Goal: Complete application form: Complete application form

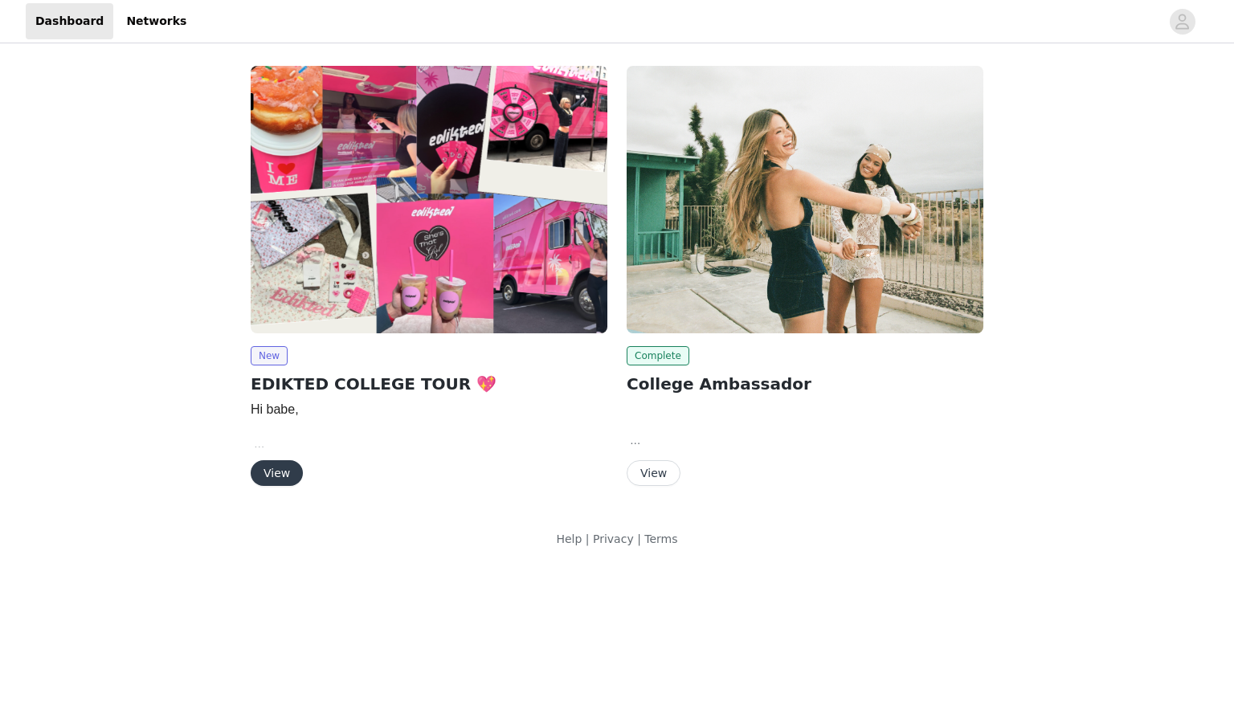
click at [294, 467] on button "View" at bounding box center [277, 473] width 52 height 26
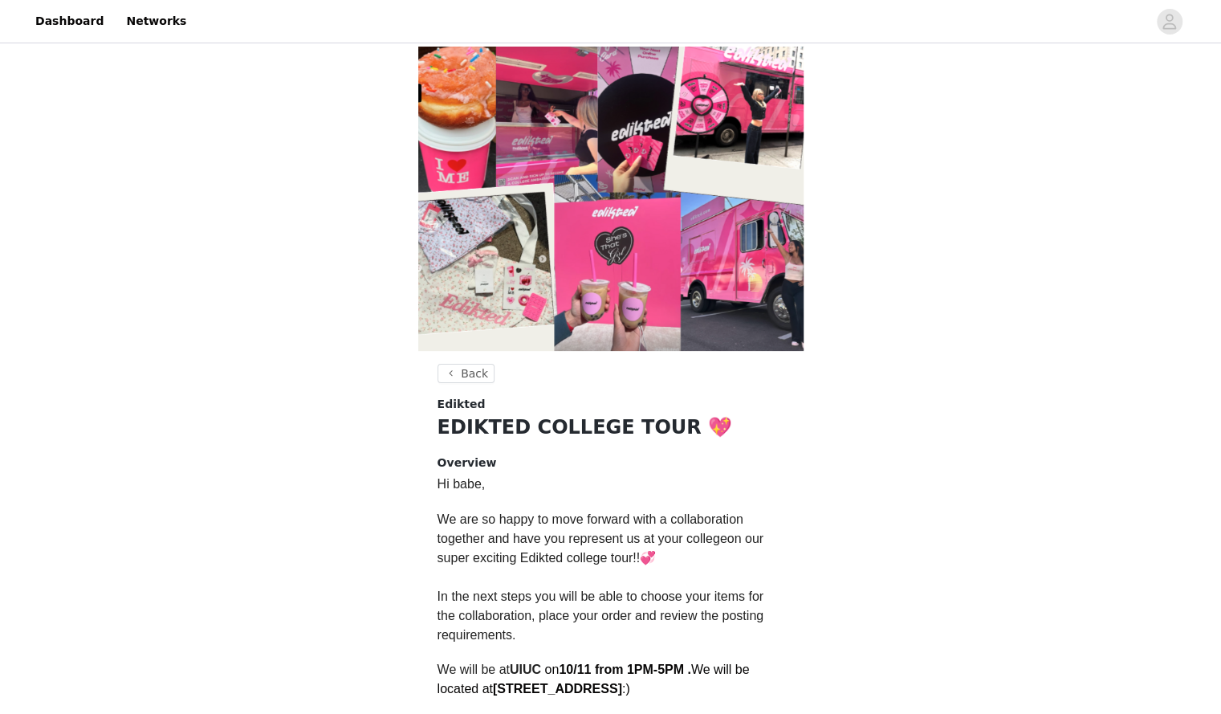
scroll to position [338, 0]
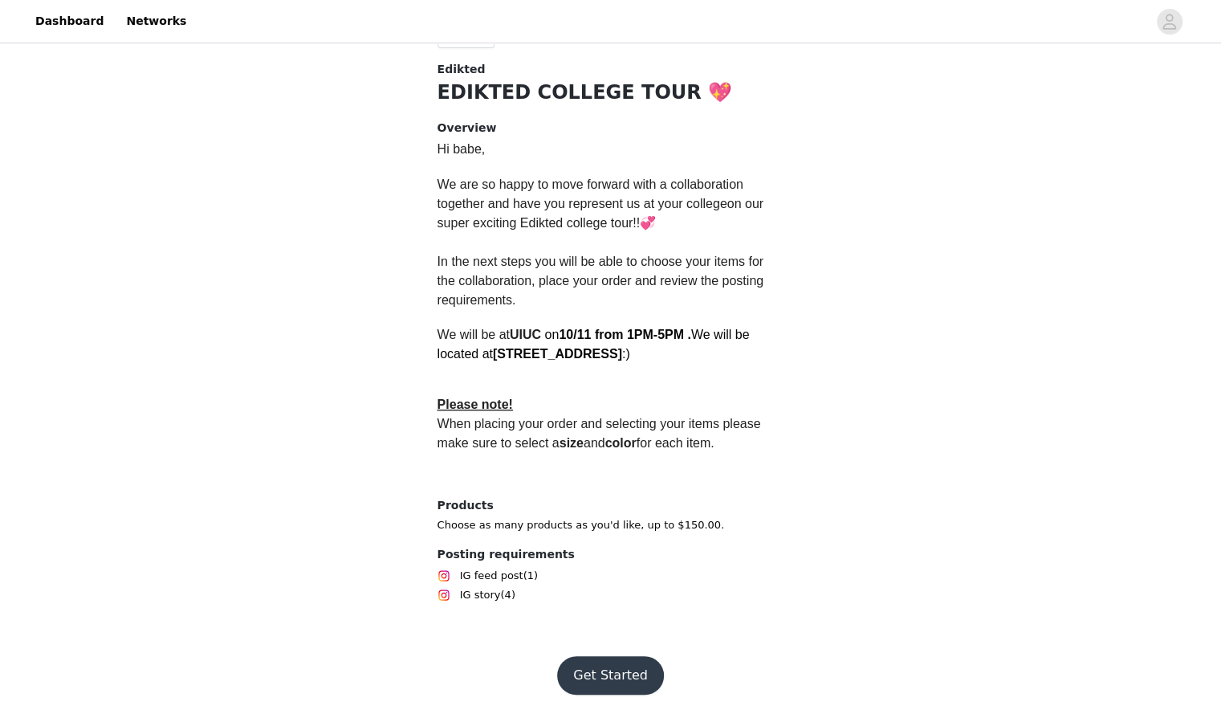
click at [618, 671] on button "Get Started" at bounding box center [610, 675] width 107 height 39
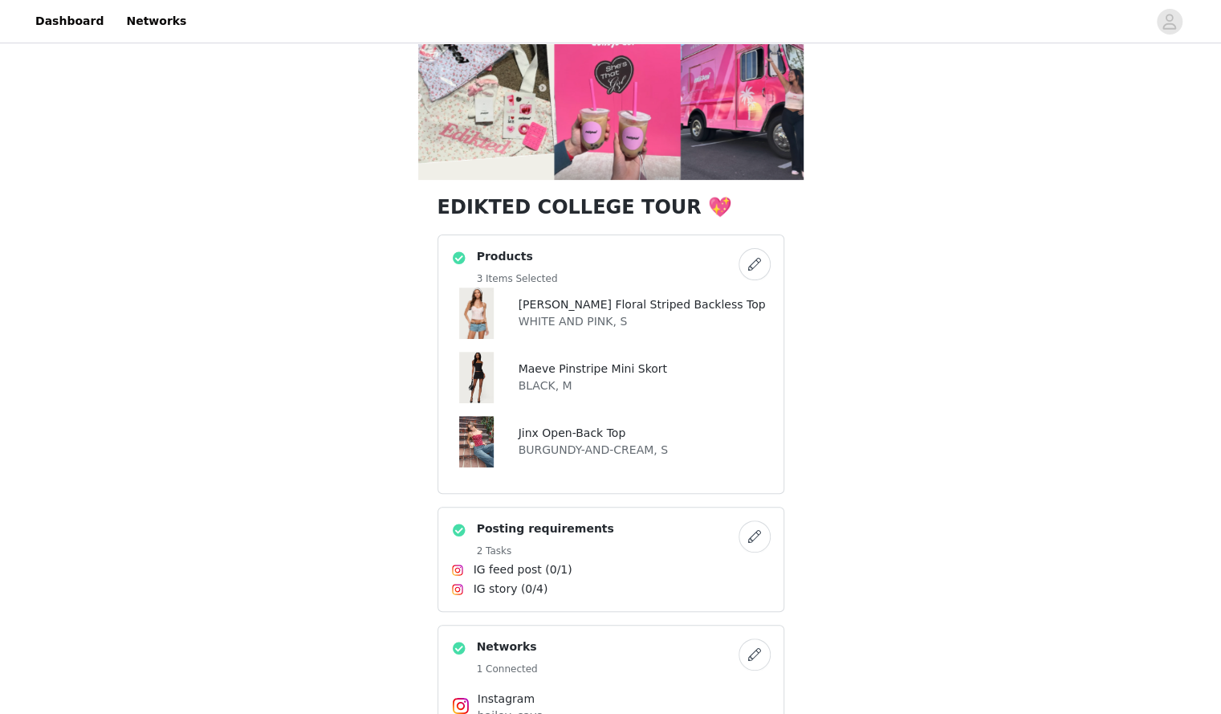
scroll to position [172, 0]
click at [752, 269] on button "button" at bounding box center [755, 263] width 32 height 32
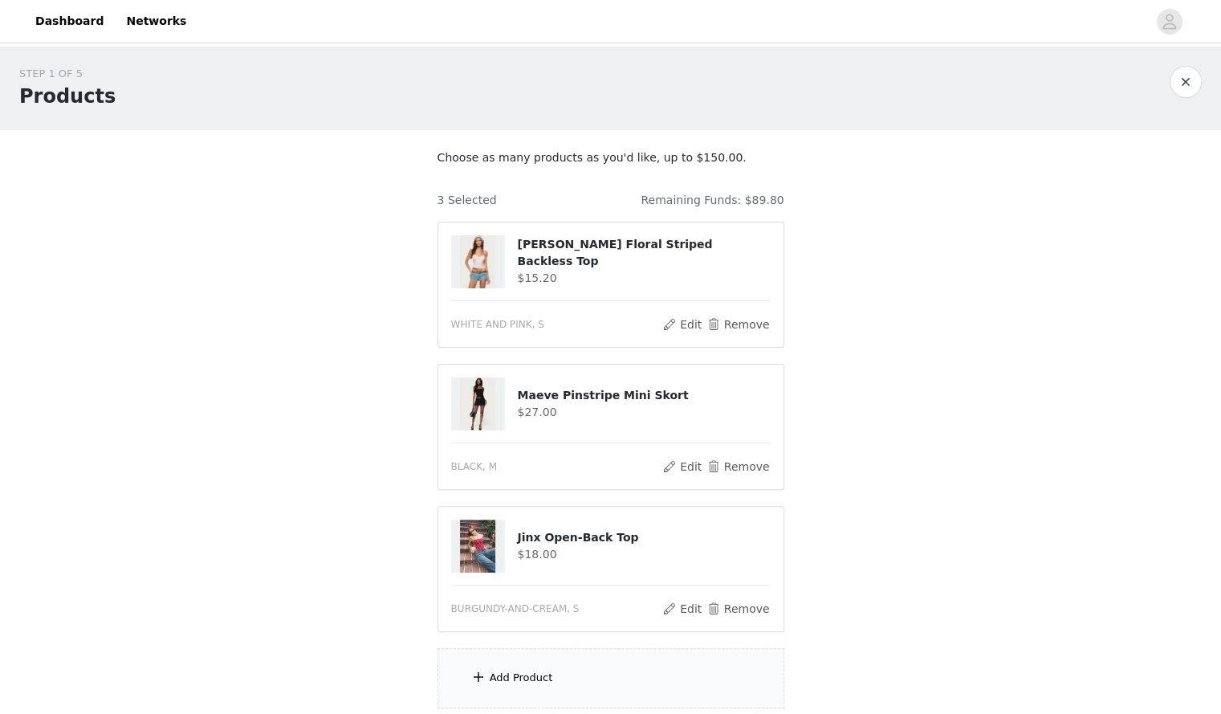
scroll to position [157, 0]
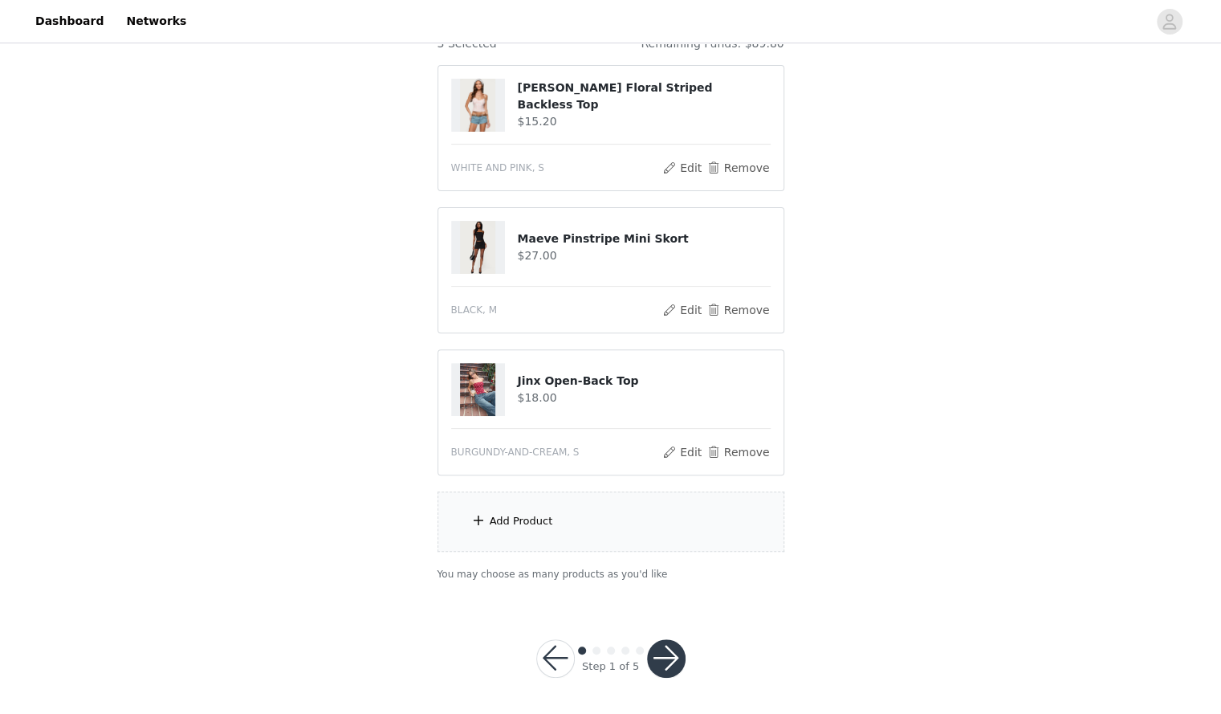
click at [520, 524] on div "Add Product" at bounding box center [521, 521] width 63 height 16
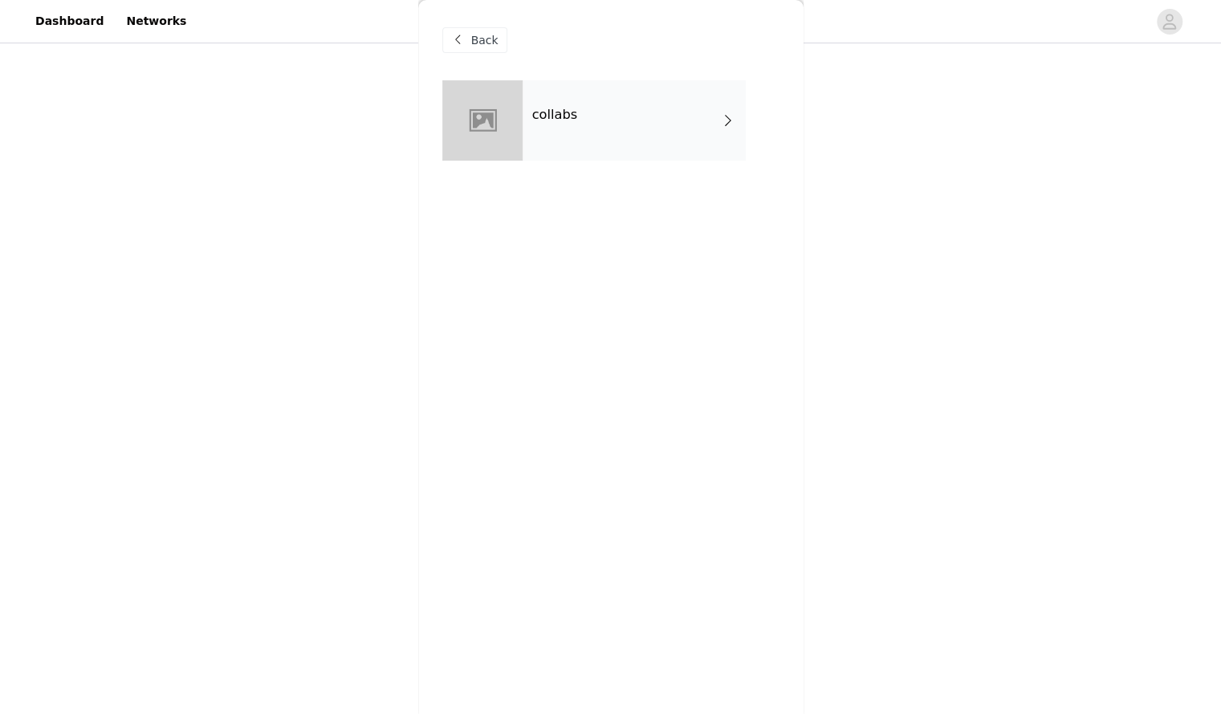
click at [649, 137] on div "collabs" at bounding box center [634, 120] width 223 height 80
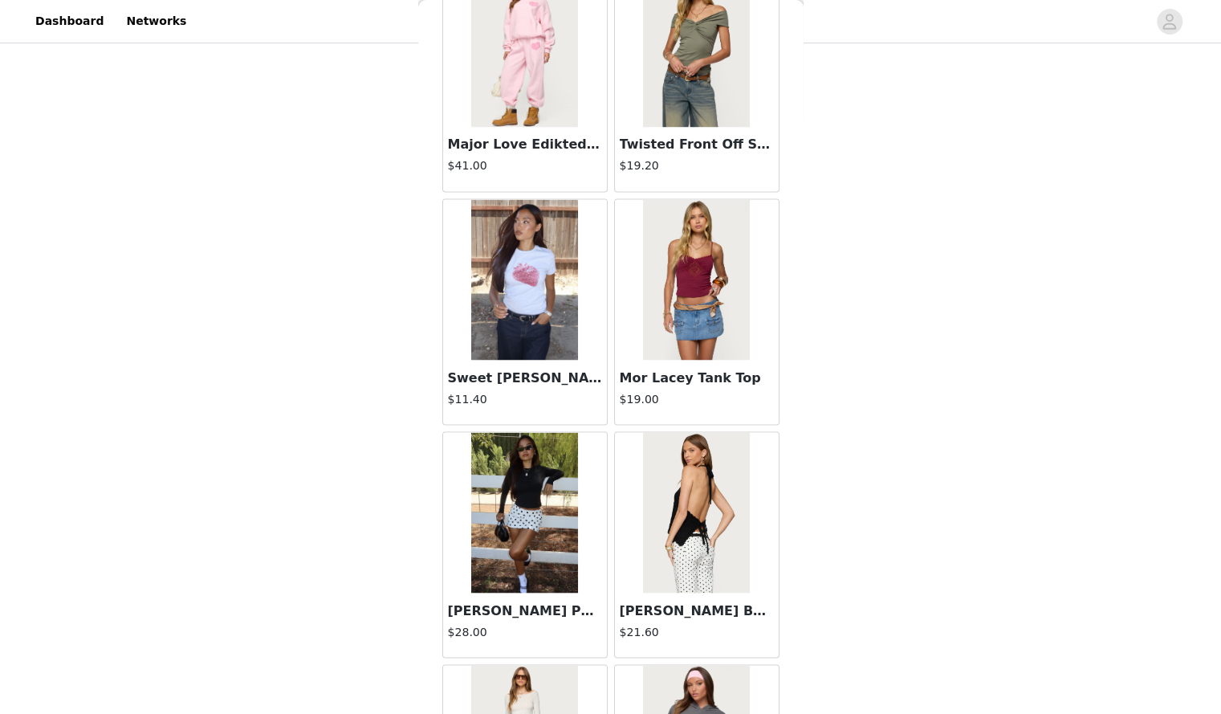
scroll to position [1738, 0]
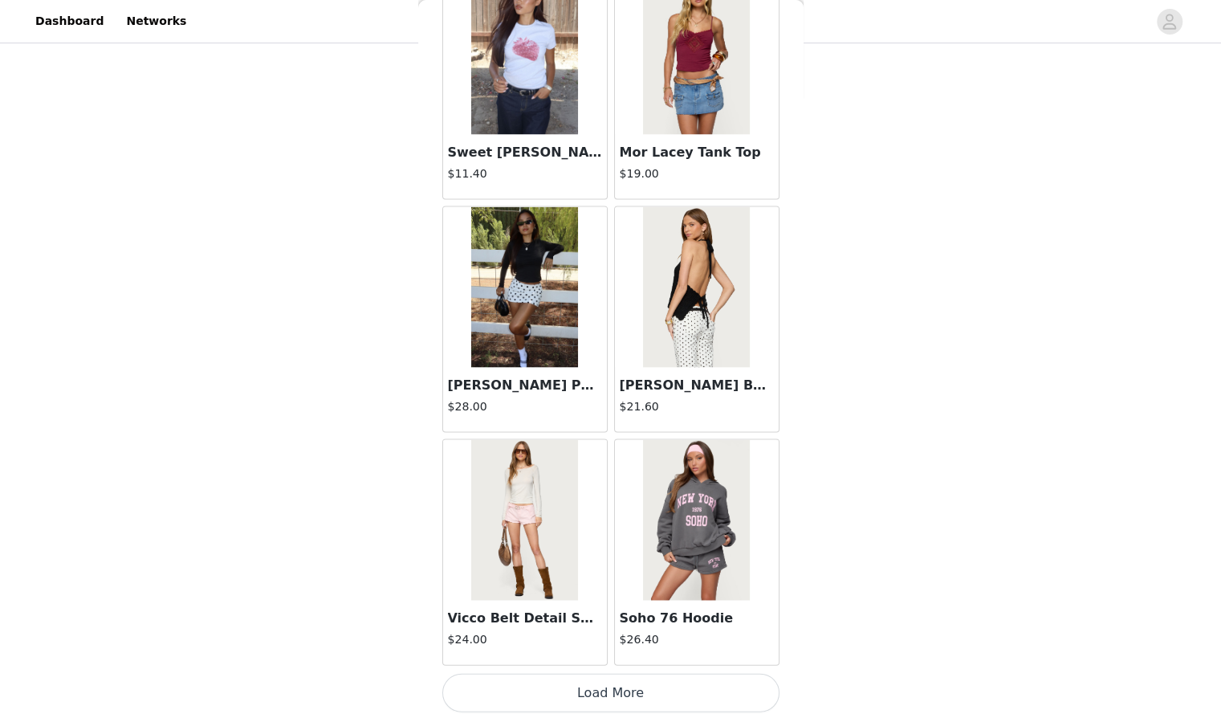
click at [623, 683] on button "Load More" at bounding box center [611, 692] width 337 height 39
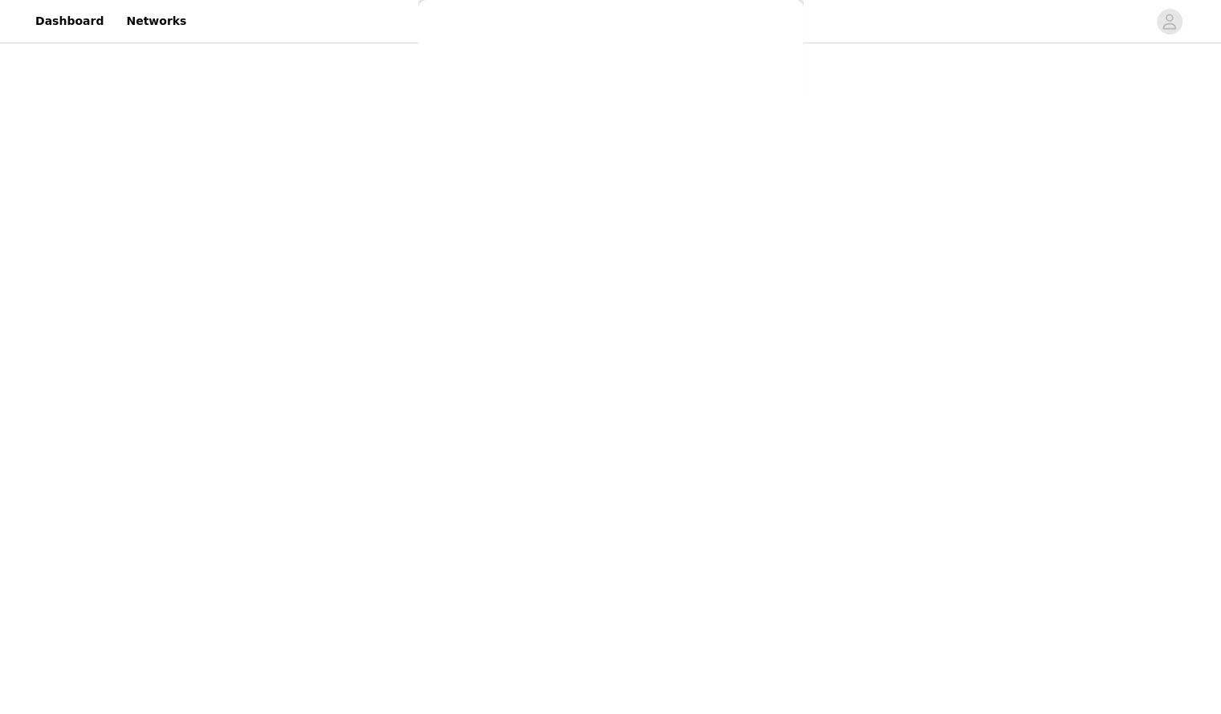
scroll to position [0, 0]
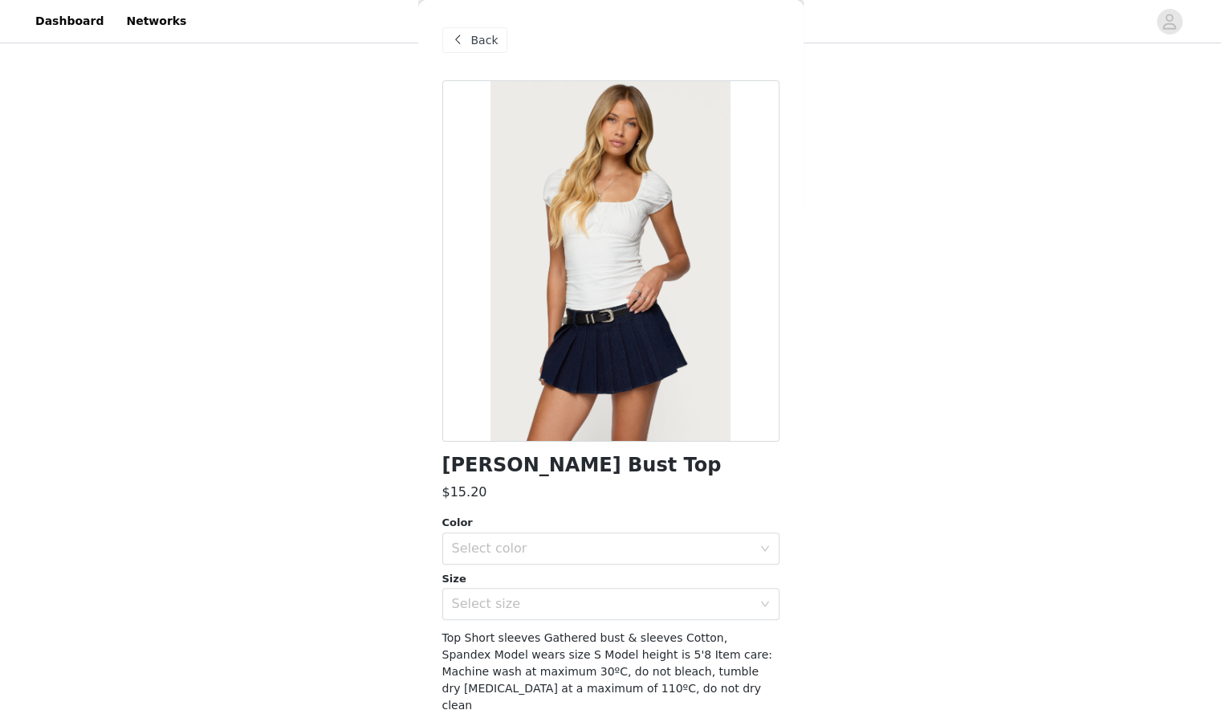
click at [491, 46] on span "Back" at bounding box center [484, 40] width 27 height 17
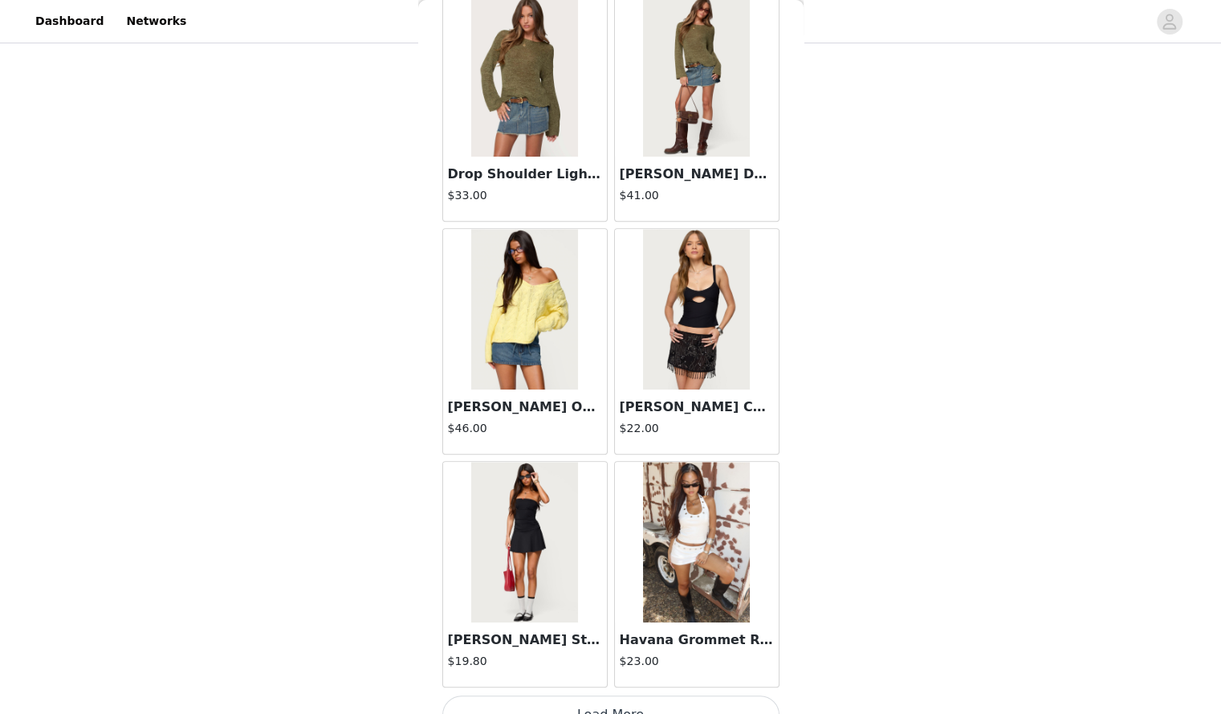
scroll to position [4061, 0]
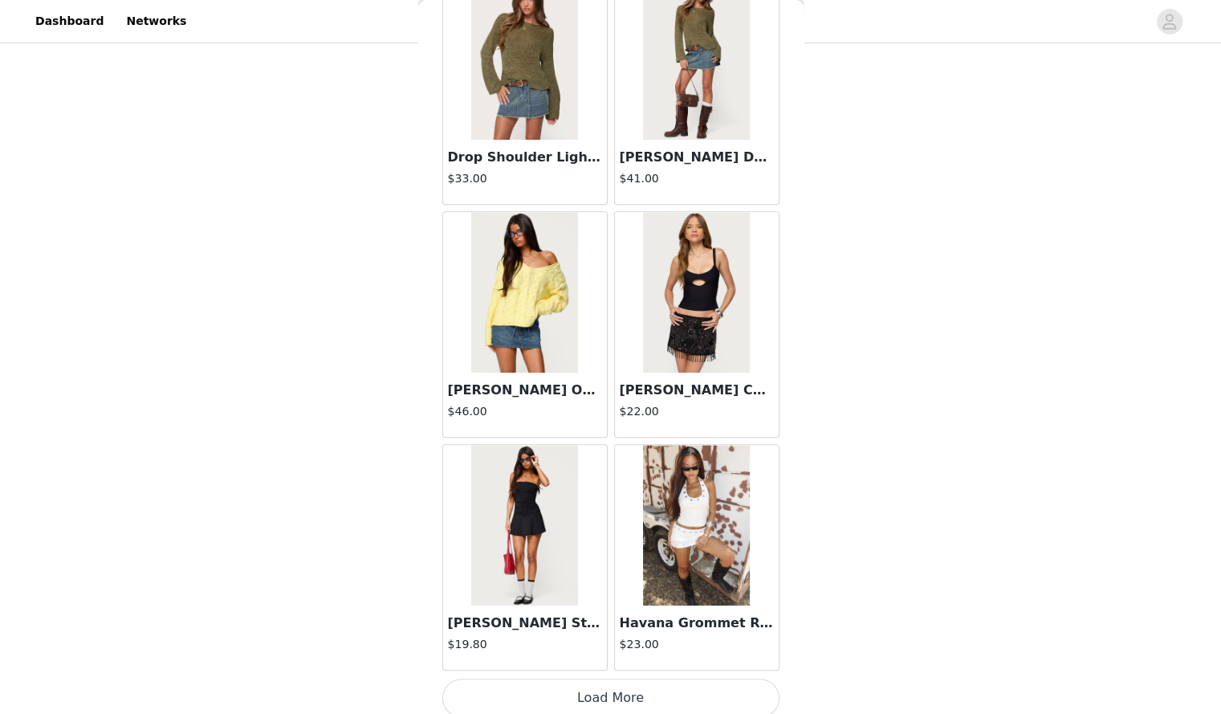
click at [590, 679] on button "Load More" at bounding box center [611, 698] width 337 height 39
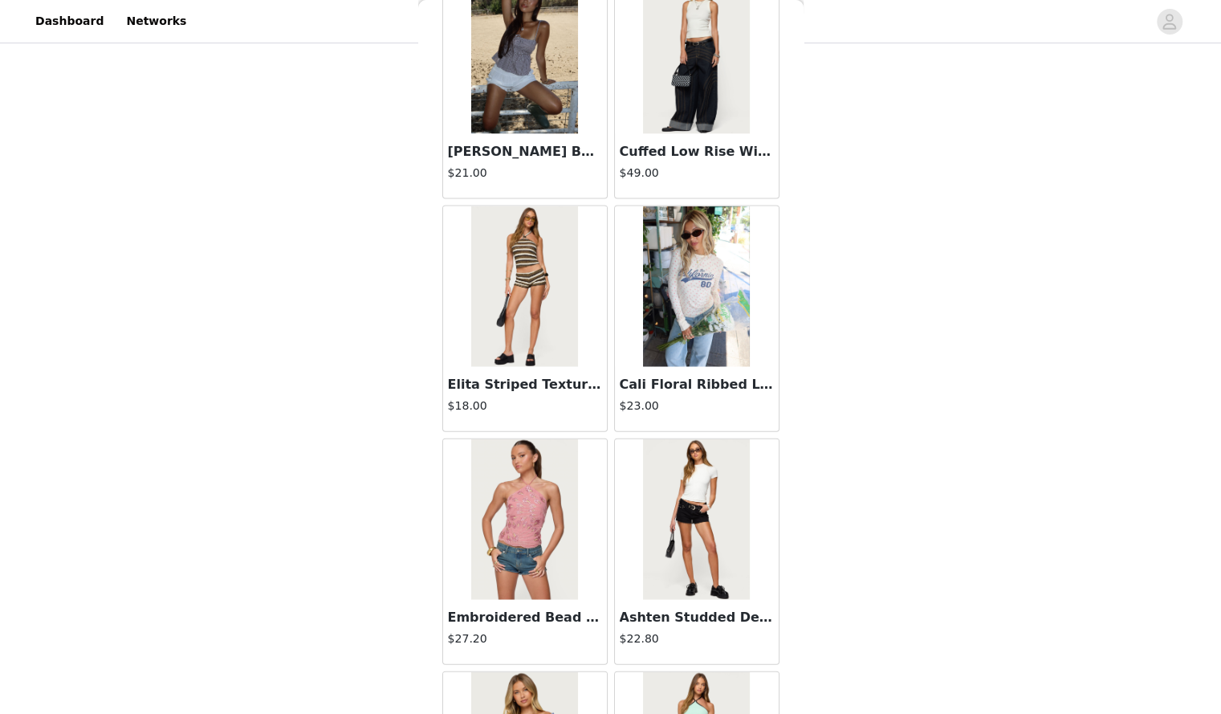
scroll to position [6385, 0]
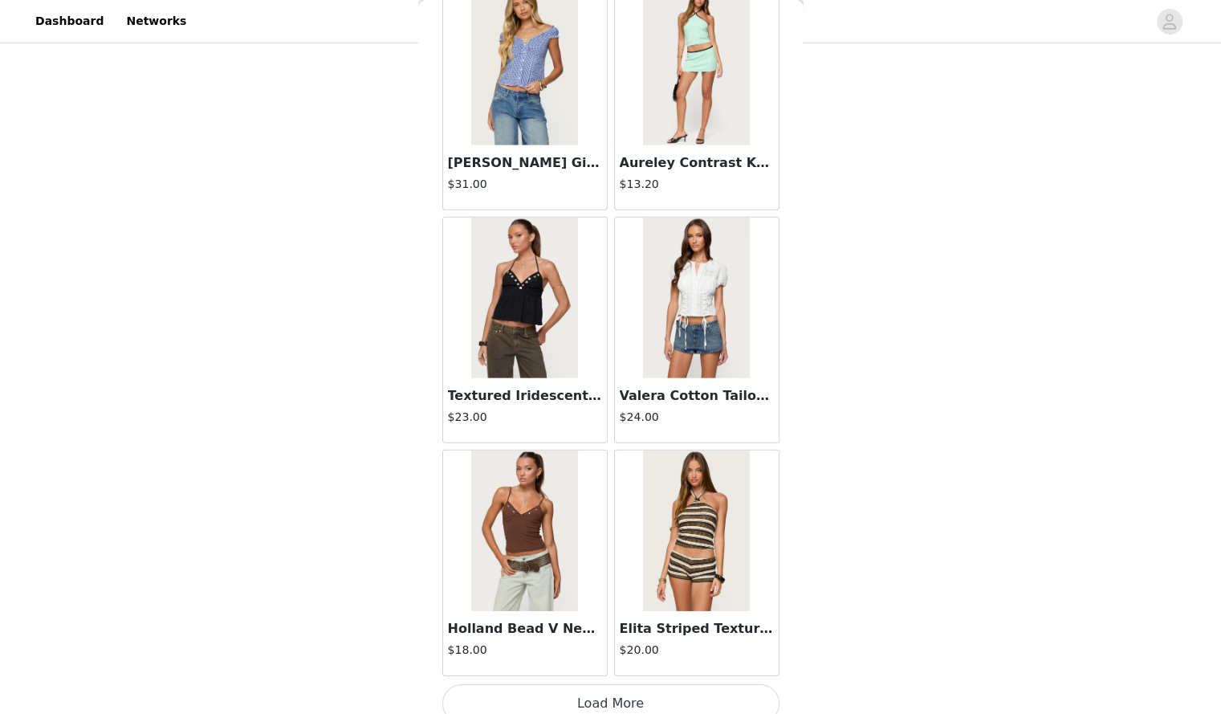
click at [598, 684] on button "Load More" at bounding box center [611, 703] width 337 height 39
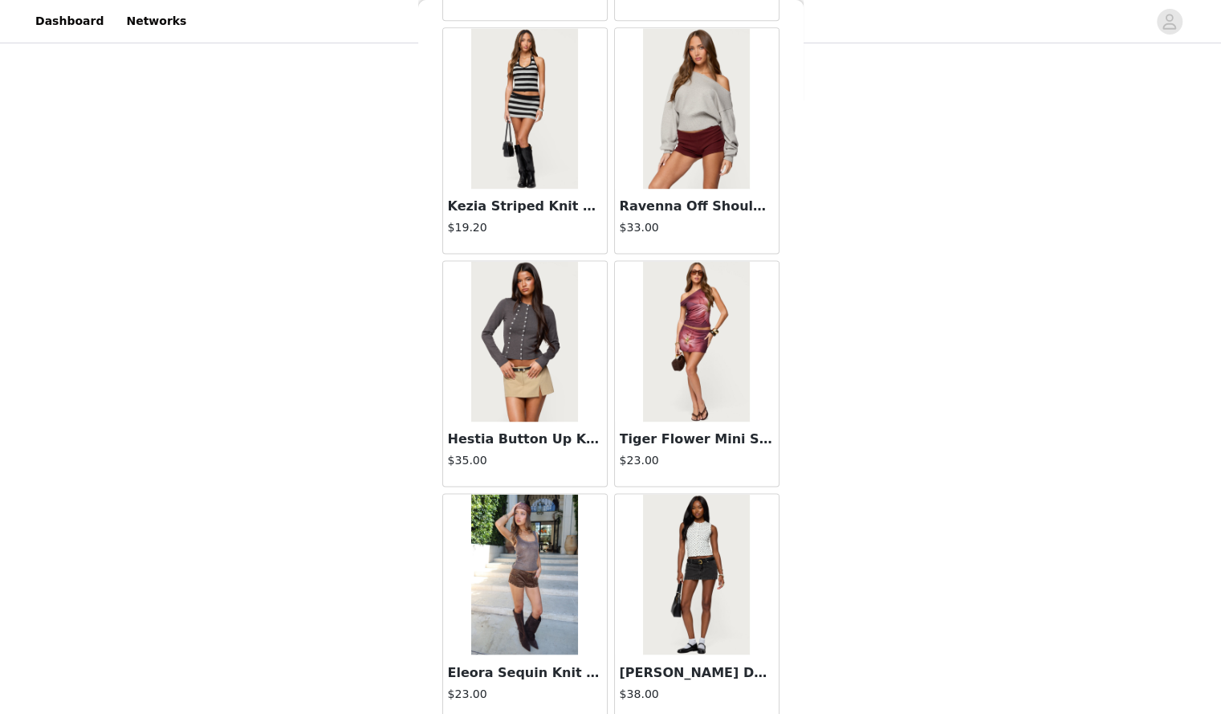
scroll to position [8709, 0]
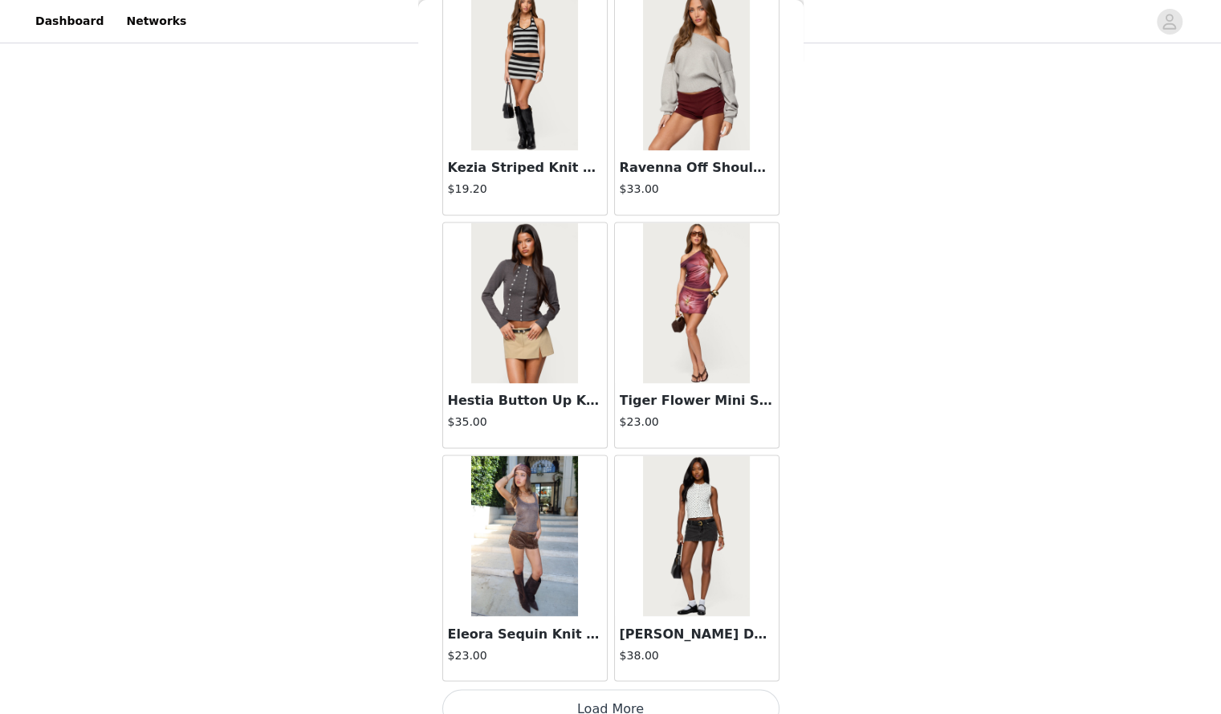
click at [599, 689] on button "Load More" at bounding box center [611, 708] width 337 height 39
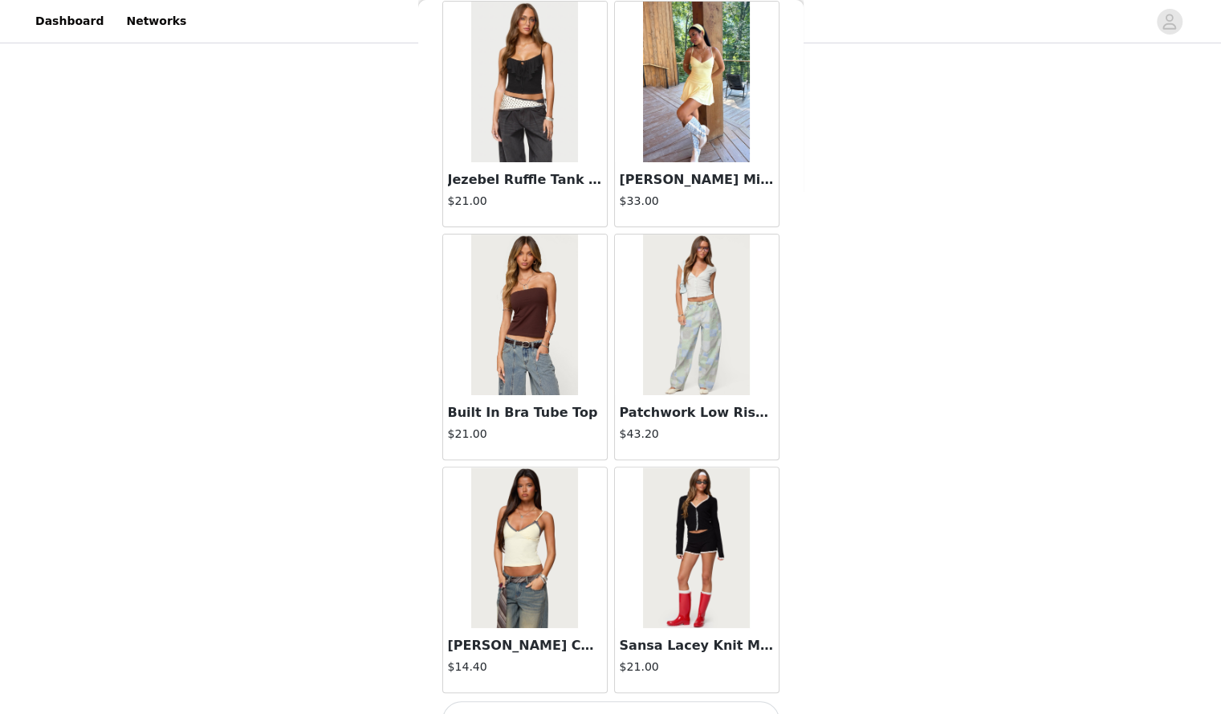
scroll to position [11032, 0]
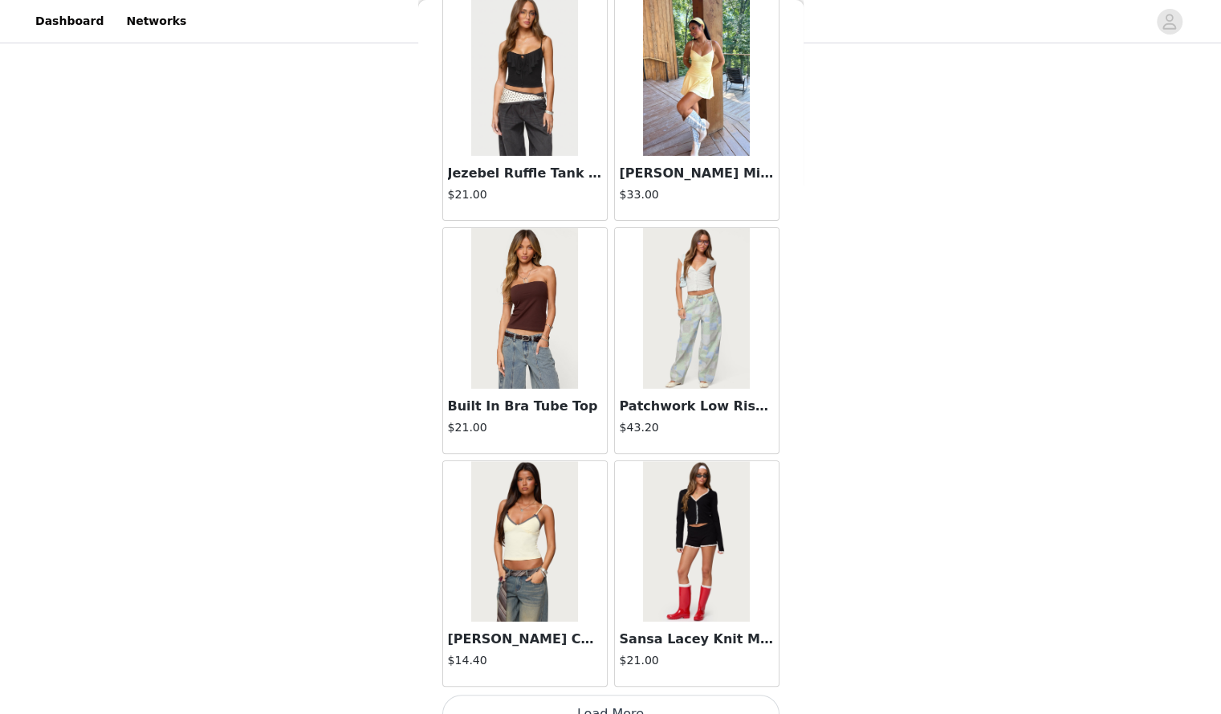
click at [618, 696] on button "Load More" at bounding box center [611, 714] width 337 height 39
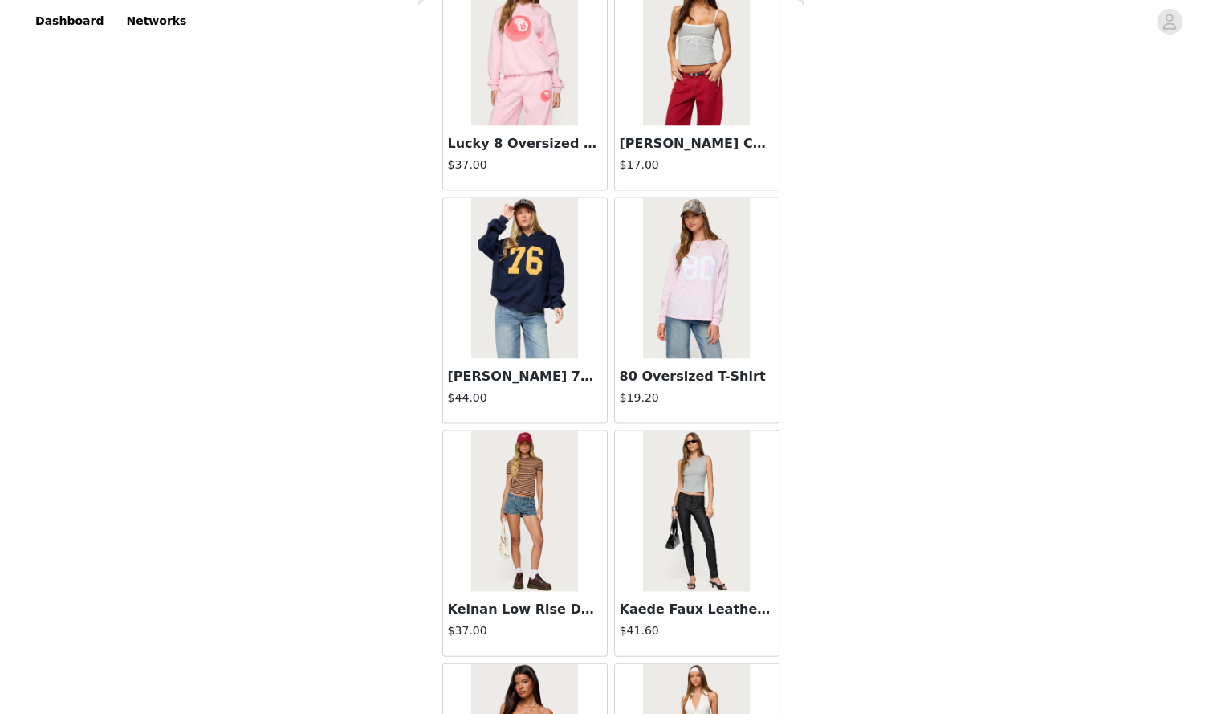
scroll to position [13355, 0]
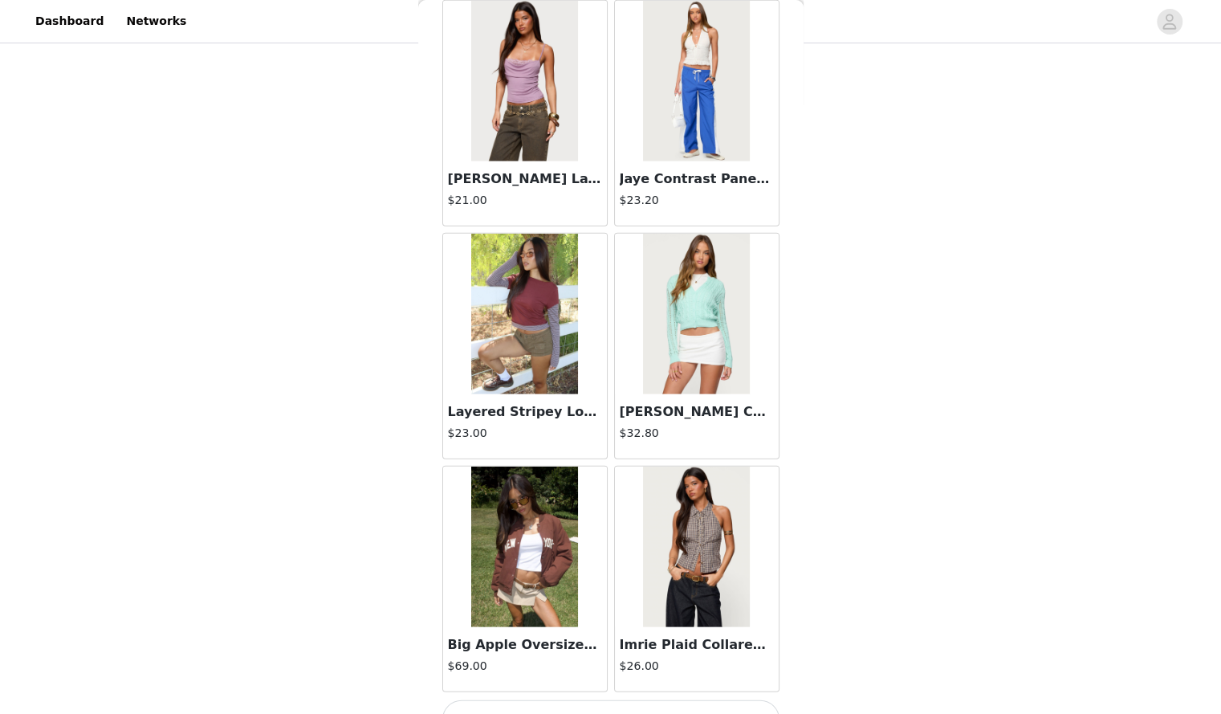
click at [584, 700] on button "Load More" at bounding box center [611, 719] width 337 height 39
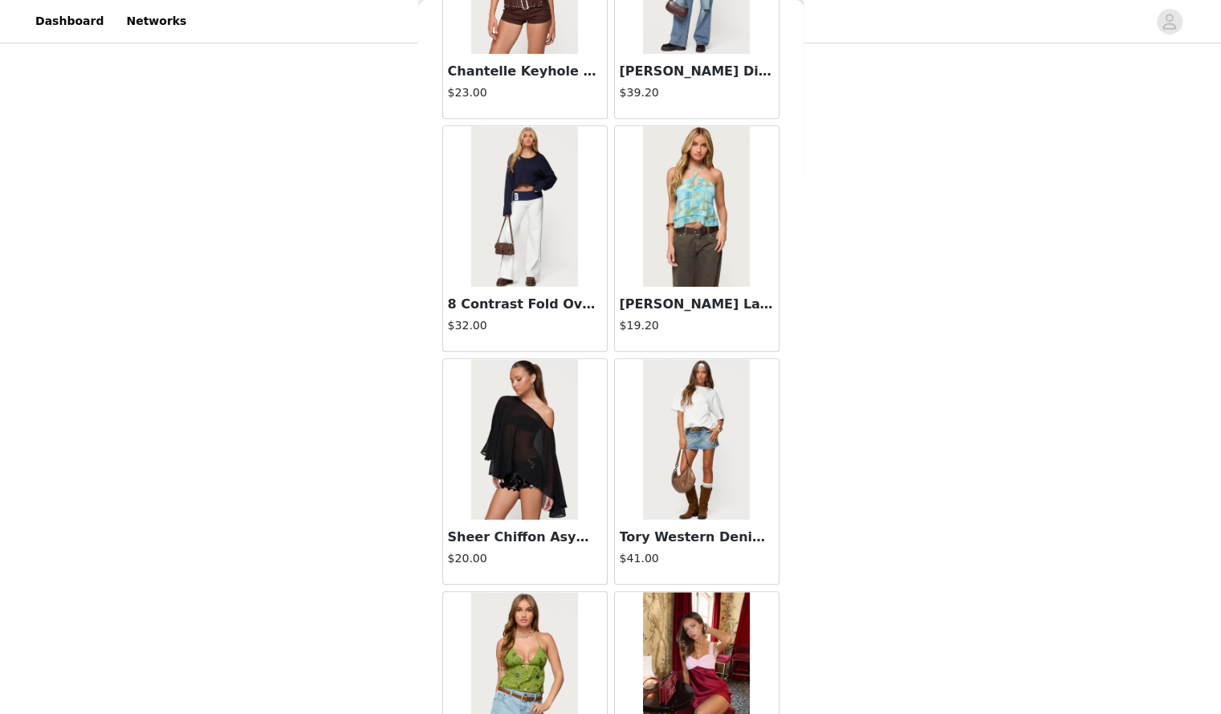
scroll to position [15679, 0]
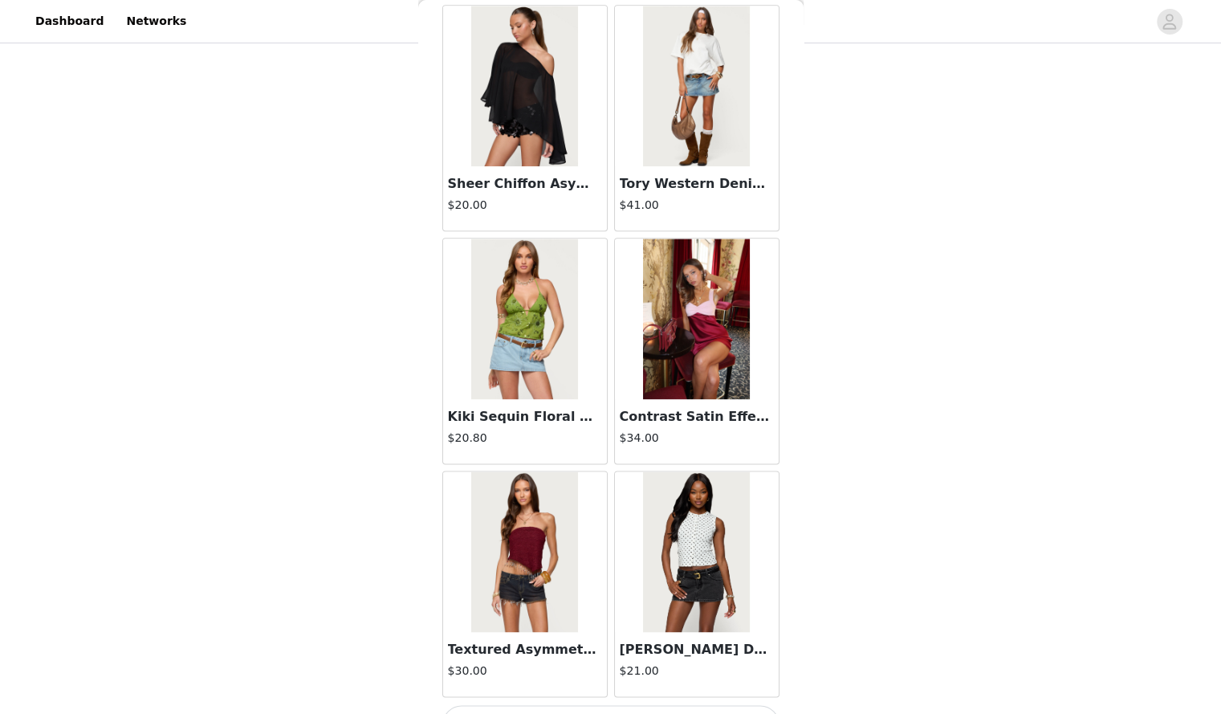
click at [585, 705] on button "Load More" at bounding box center [611, 724] width 337 height 39
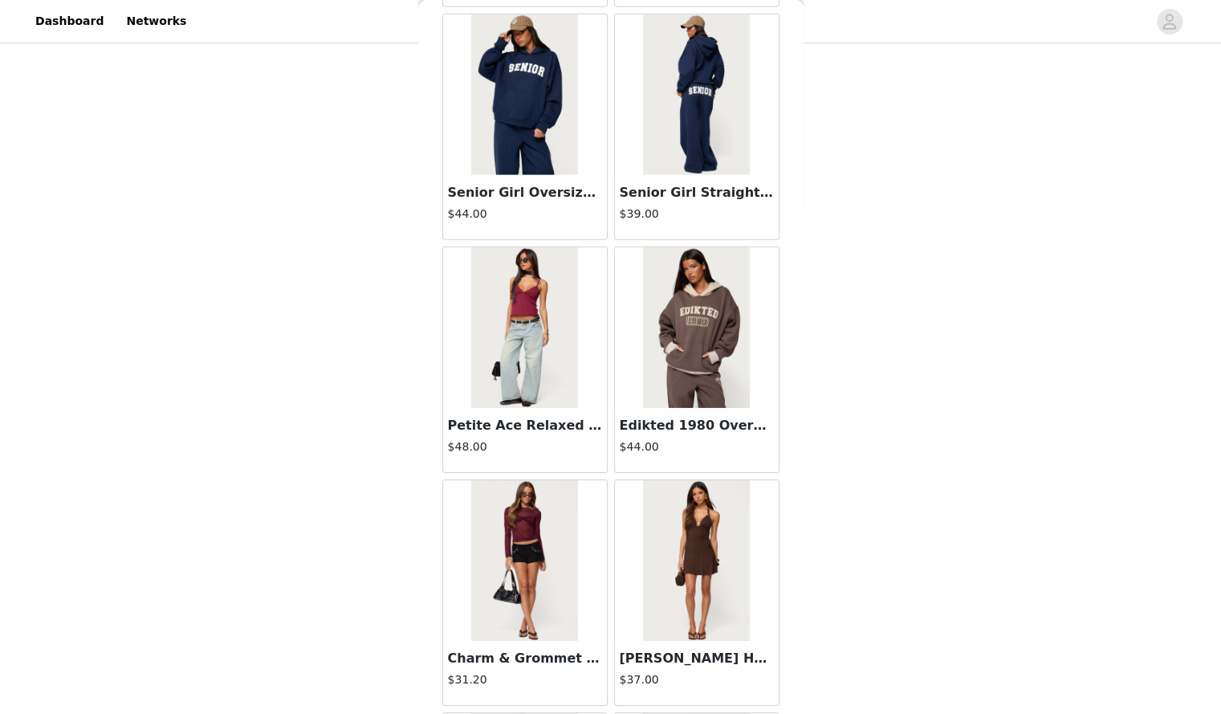
scroll to position [18003, 0]
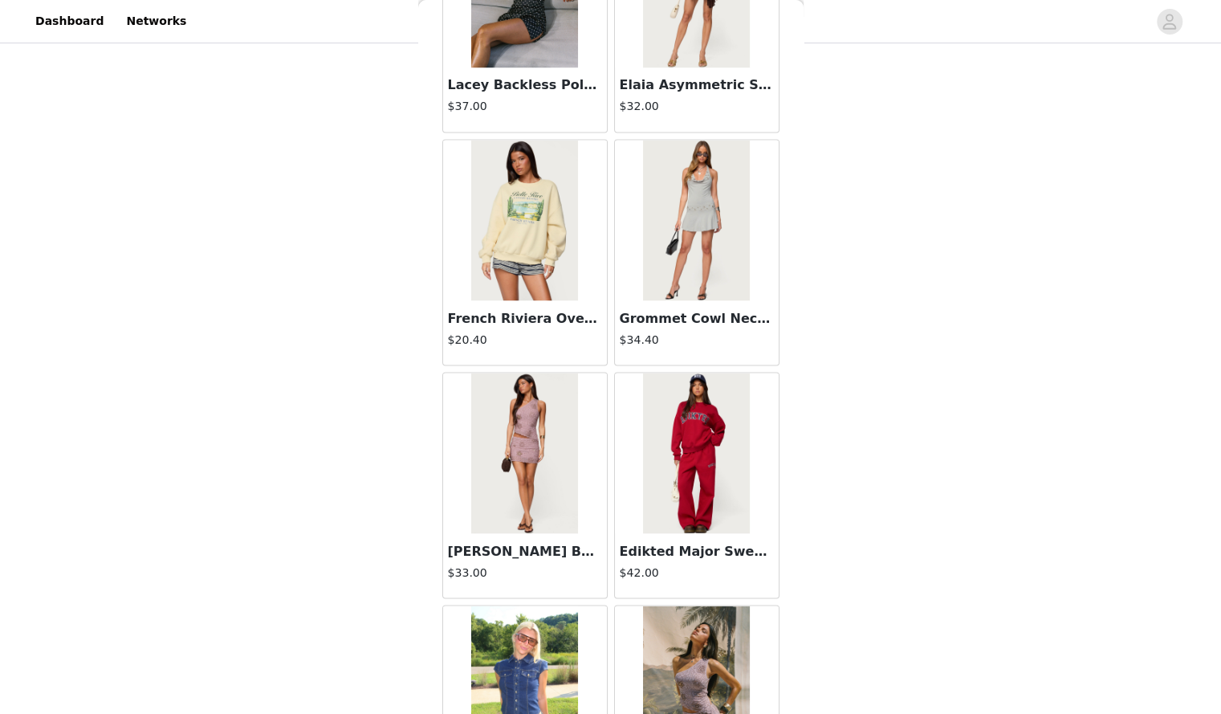
scroll to position [20326, 0]
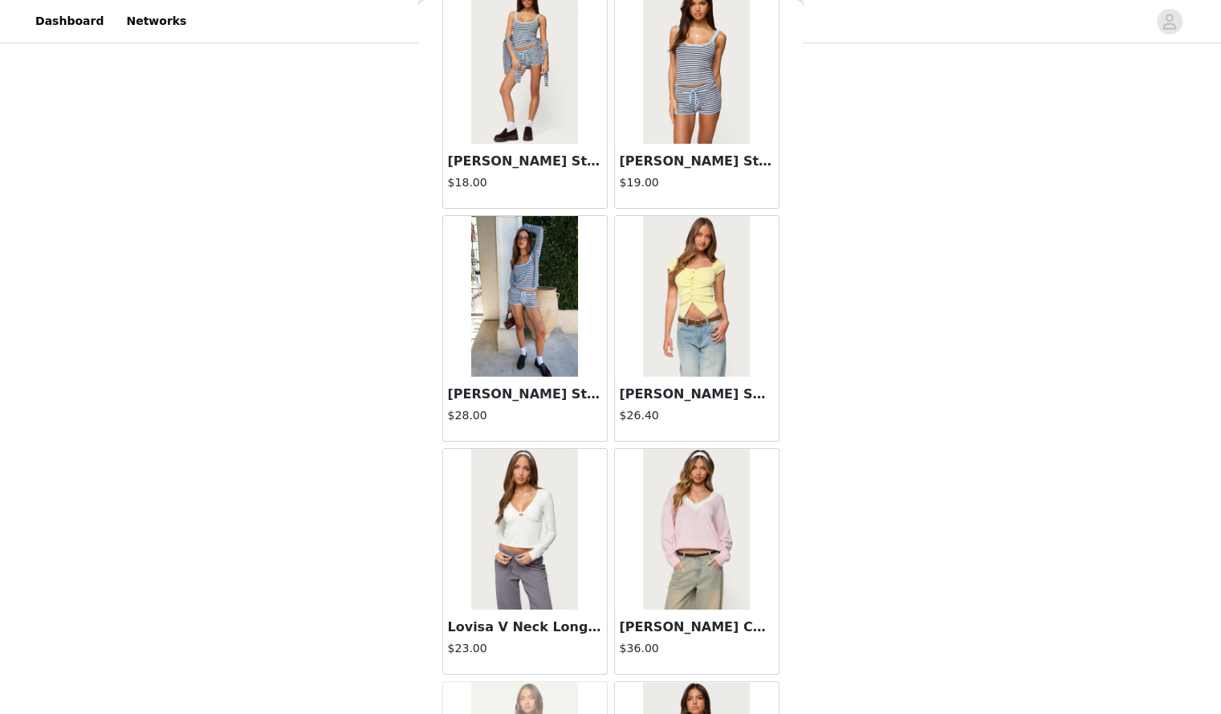
scroll to position [22650, 0]
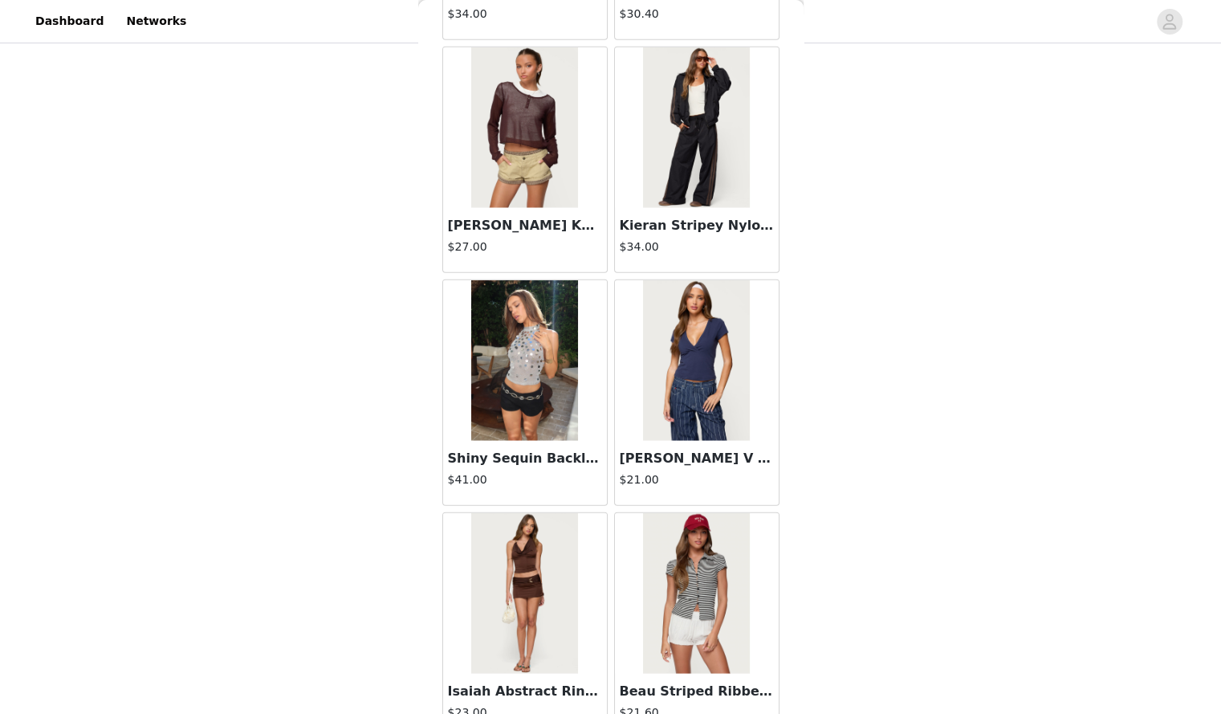
scroll to position [24974, 0]
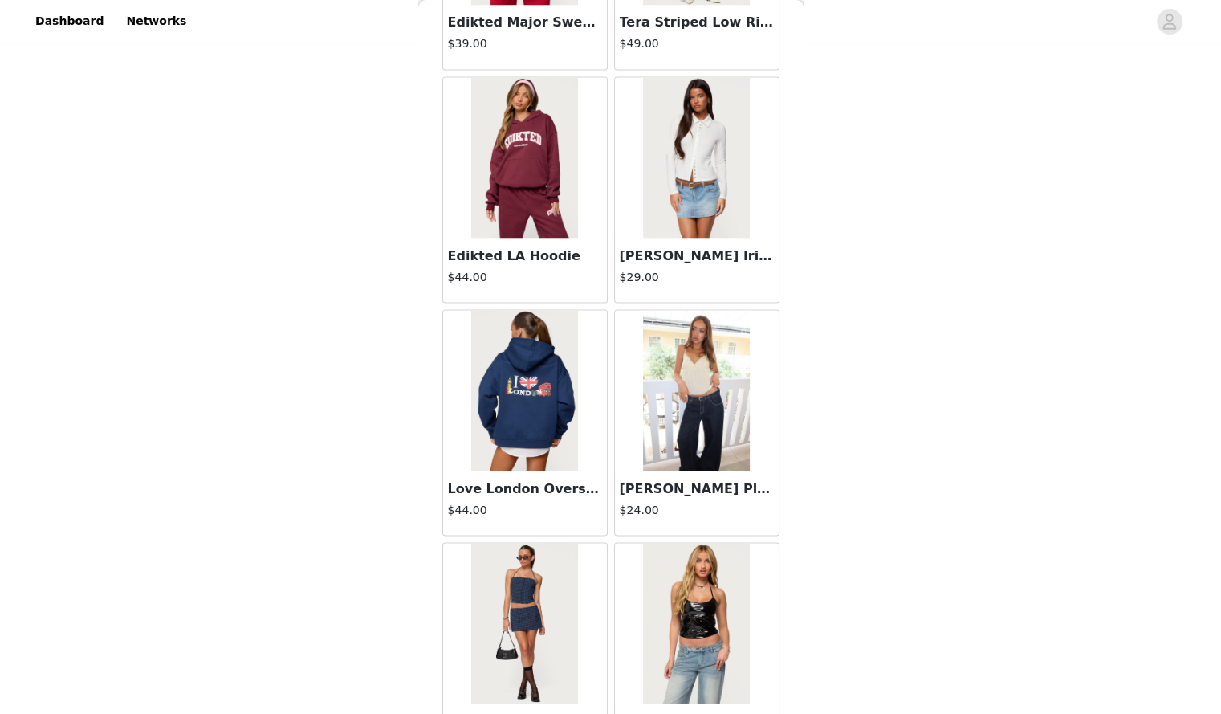
scroll to position [27297, 0]
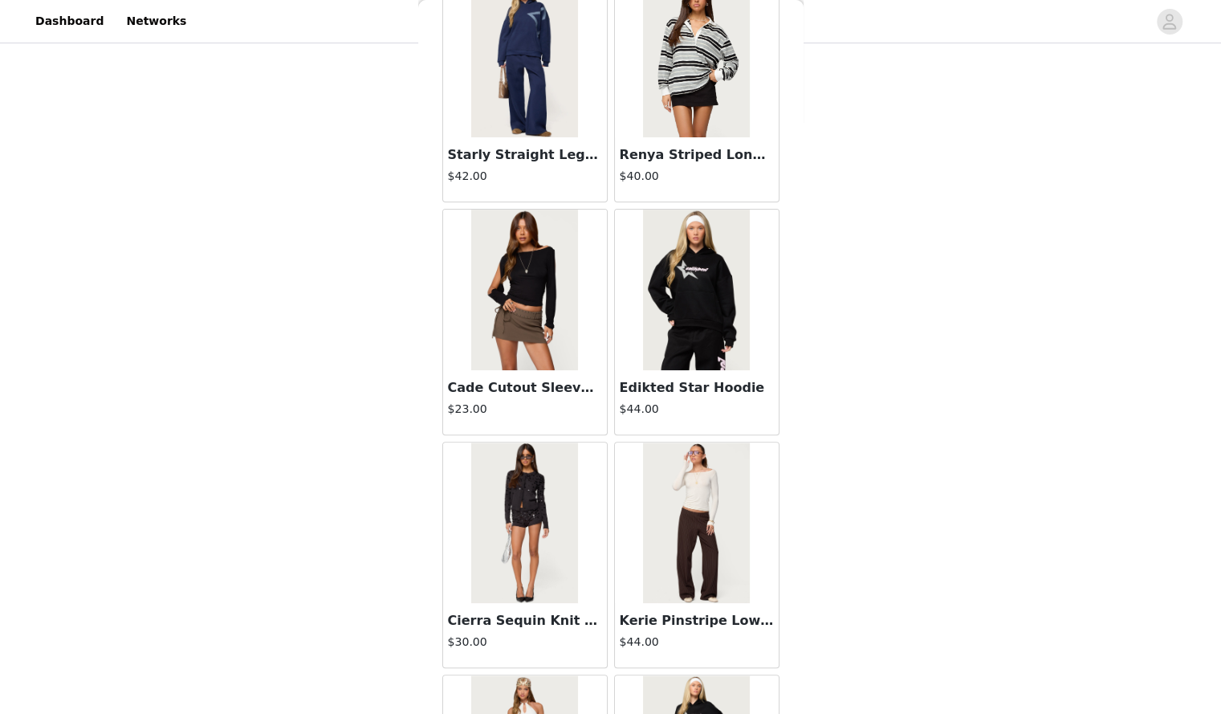
scroll to position [29621, 0]
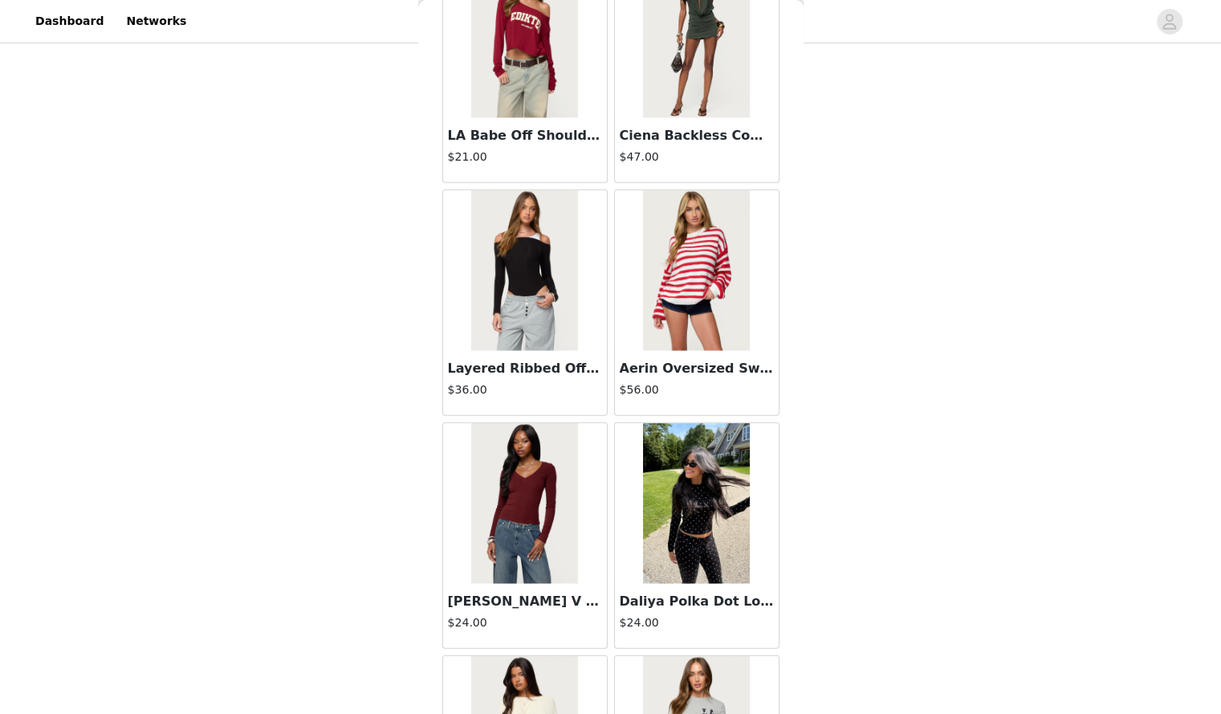
scroll to position [31944, 0]
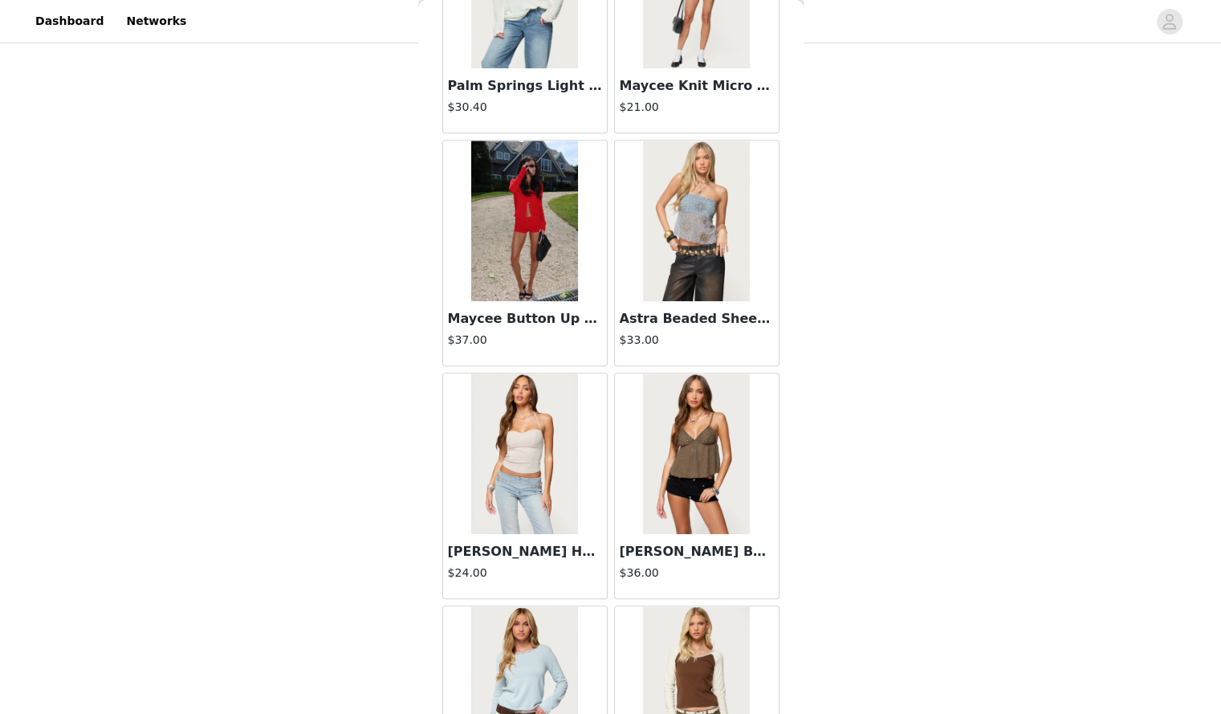
scroll to position [34268, 0]
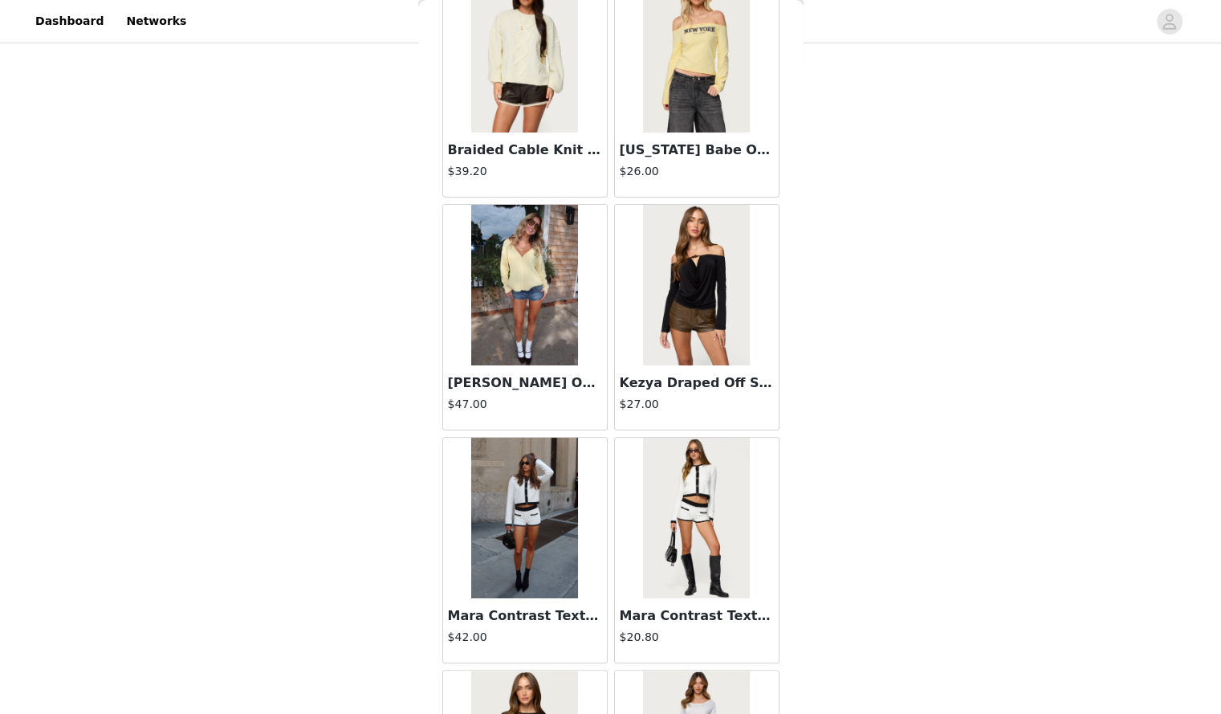
scroll to position [36592, 0]
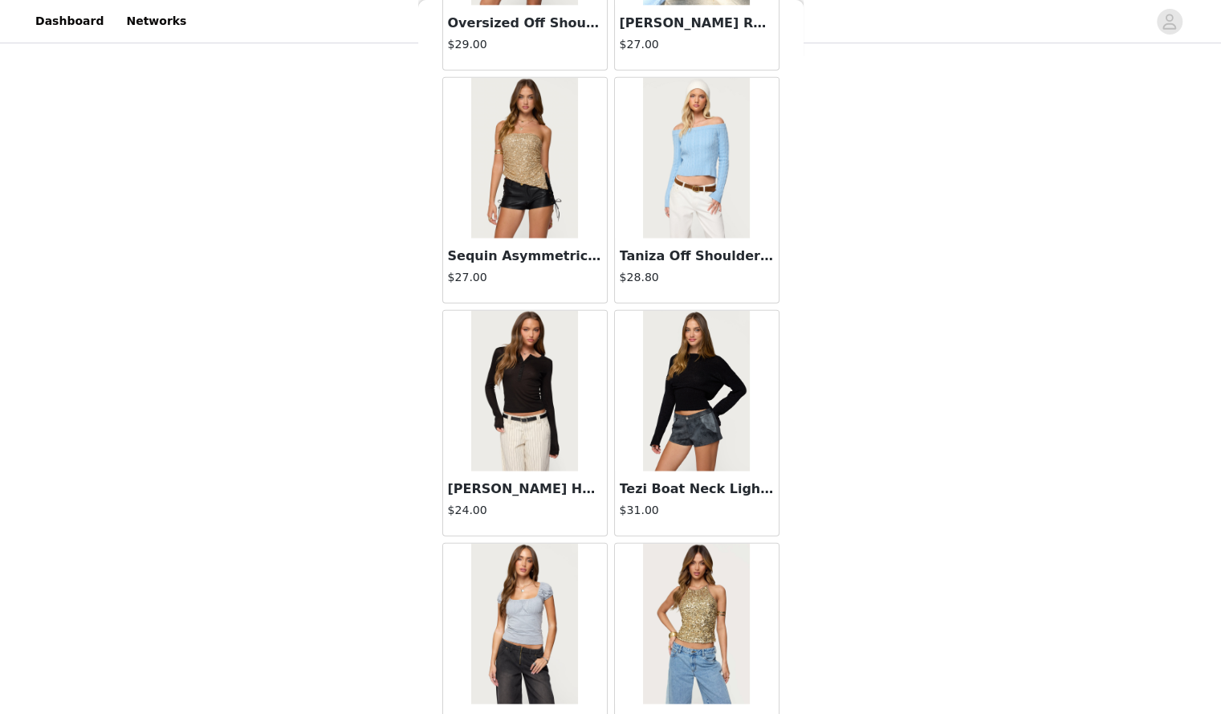
scroll to position [38915, 0]
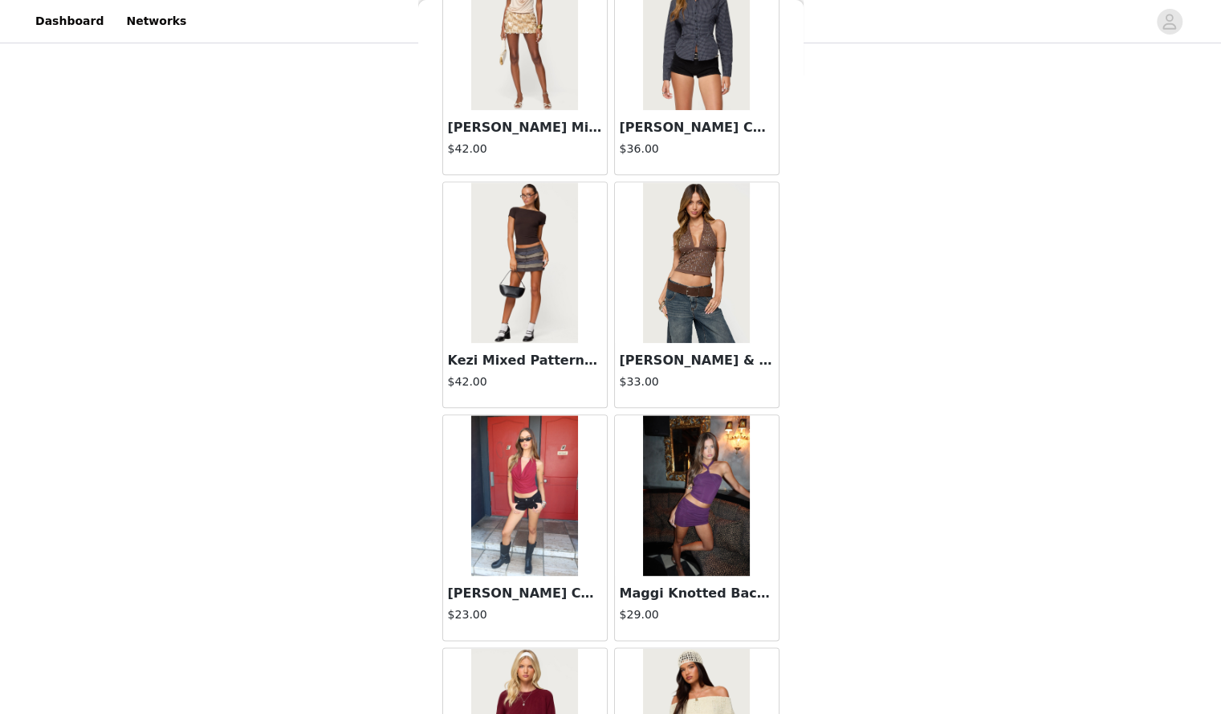
scroll to position [41239, 0]
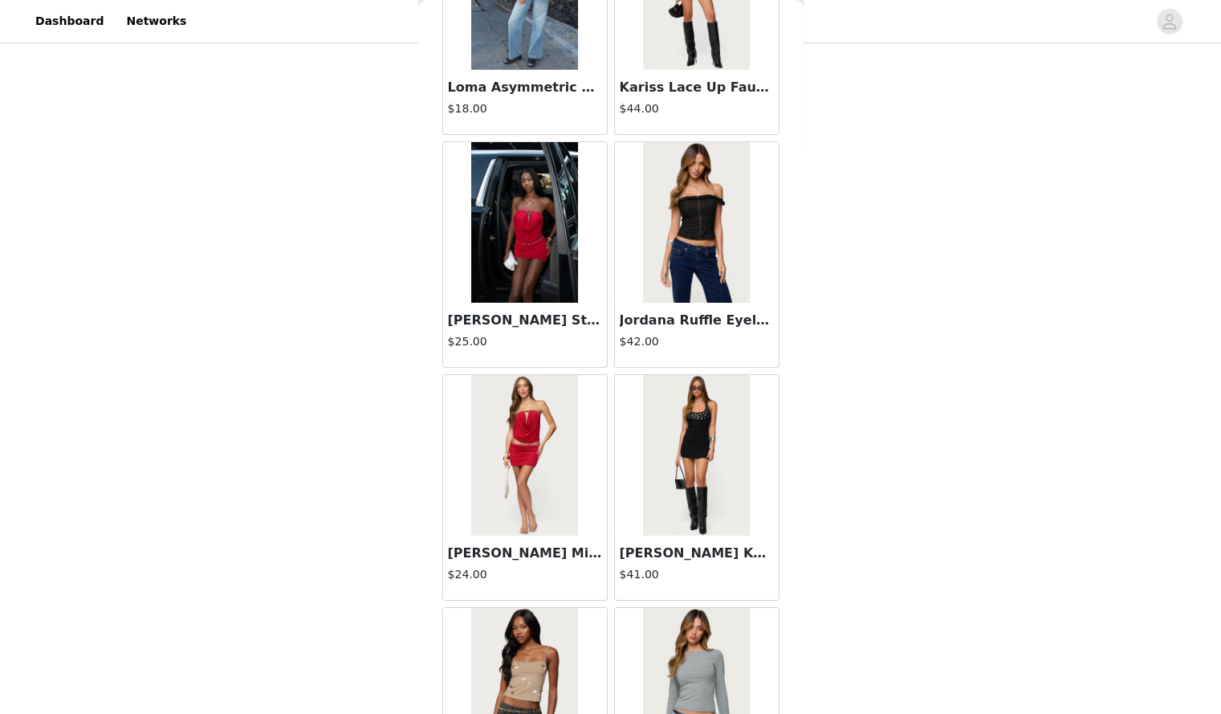
scroll to position [43563, 0]
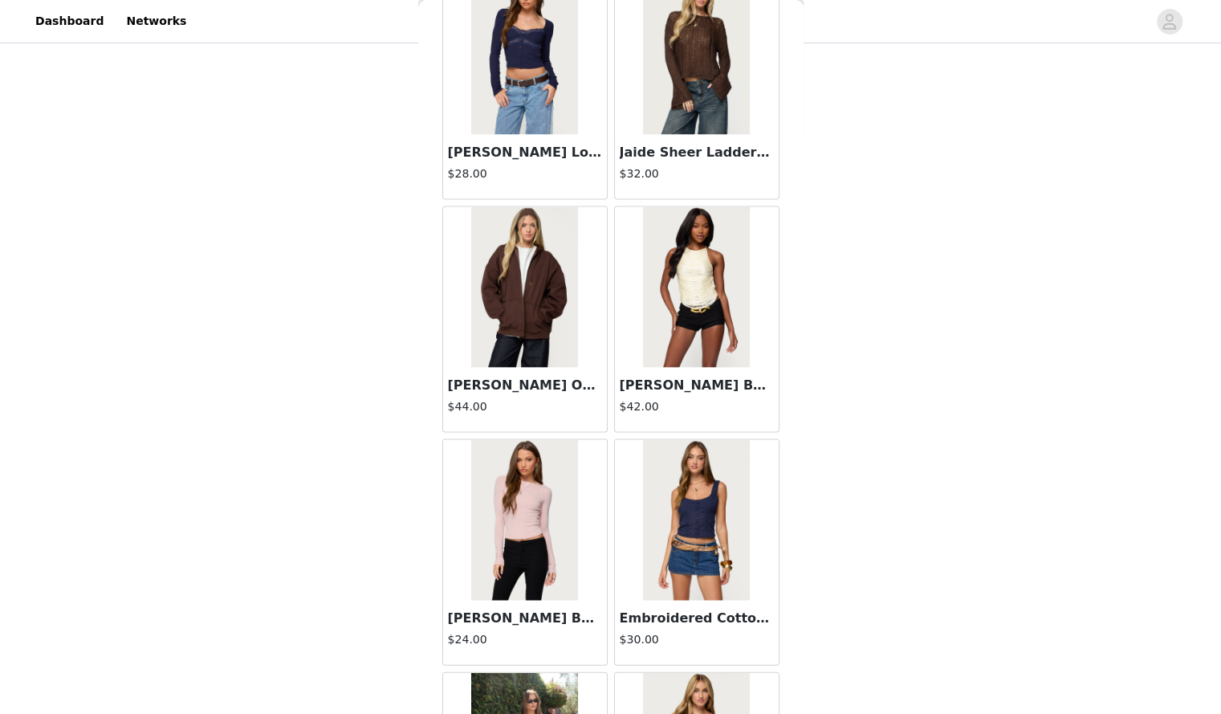
scroll to position [45886, 0]
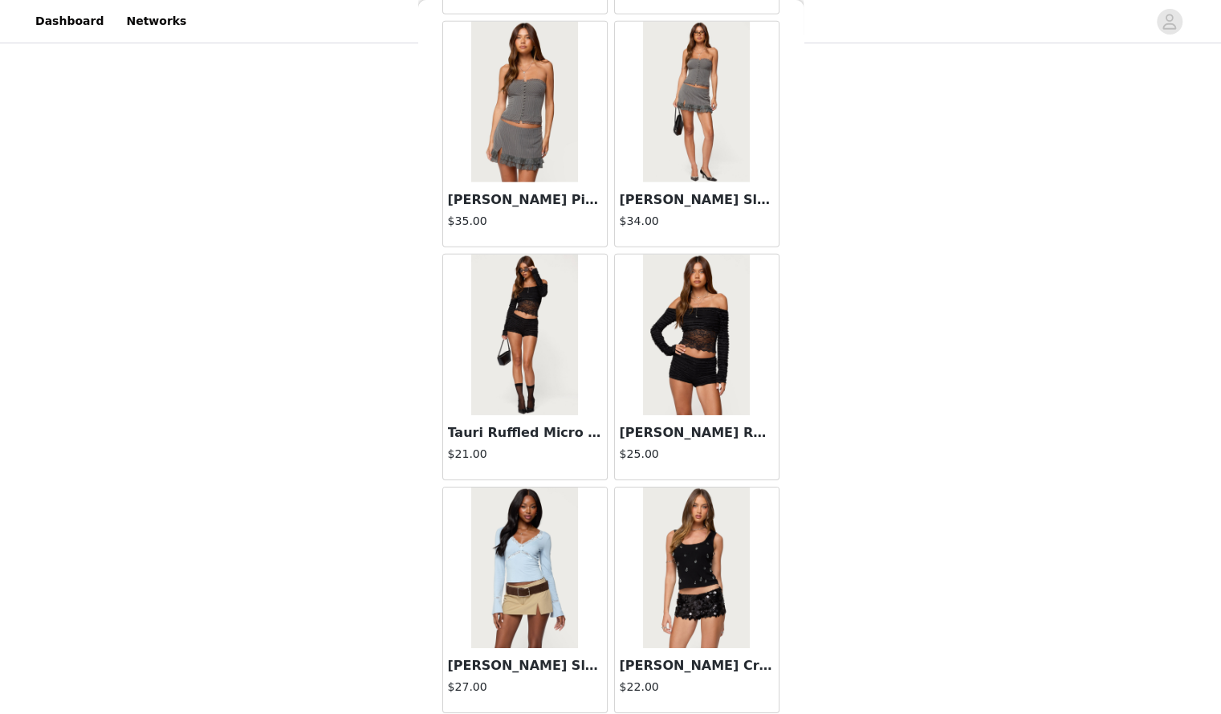
scroll to position [46866, 0]
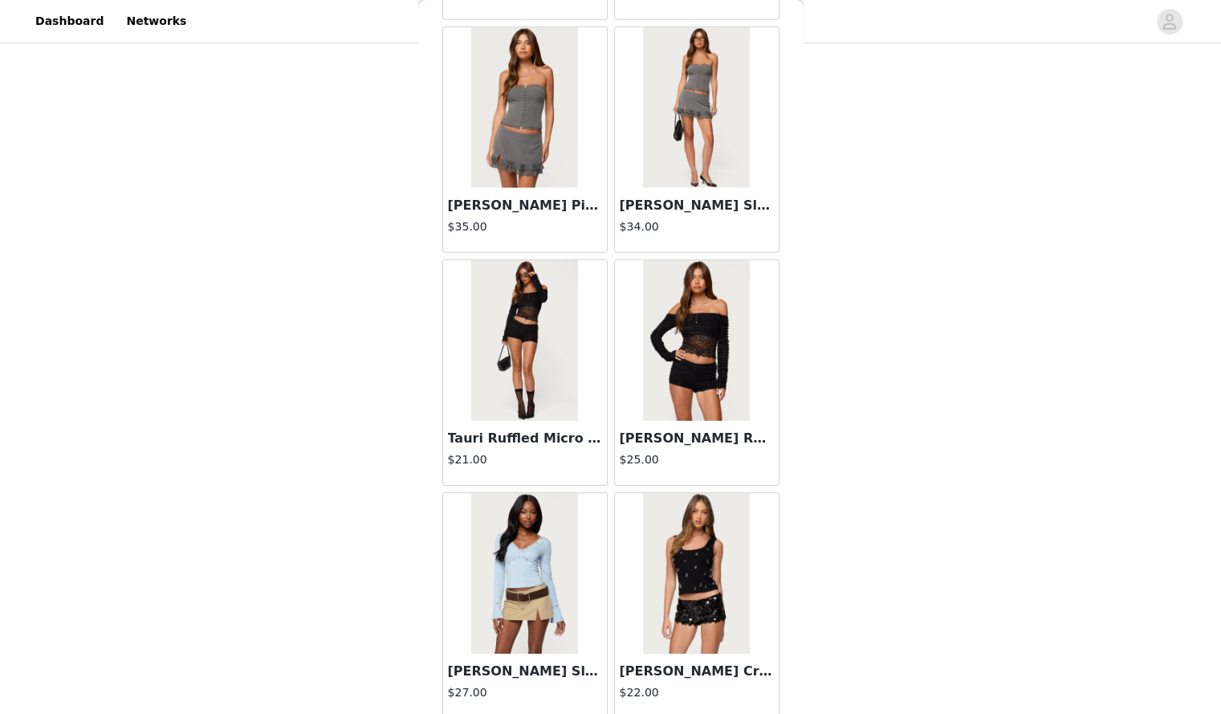
click at [516, 429] on h3 "Tauri Ruffled Micro Shorts" at bounding box center [525, 438] width 154 height 19
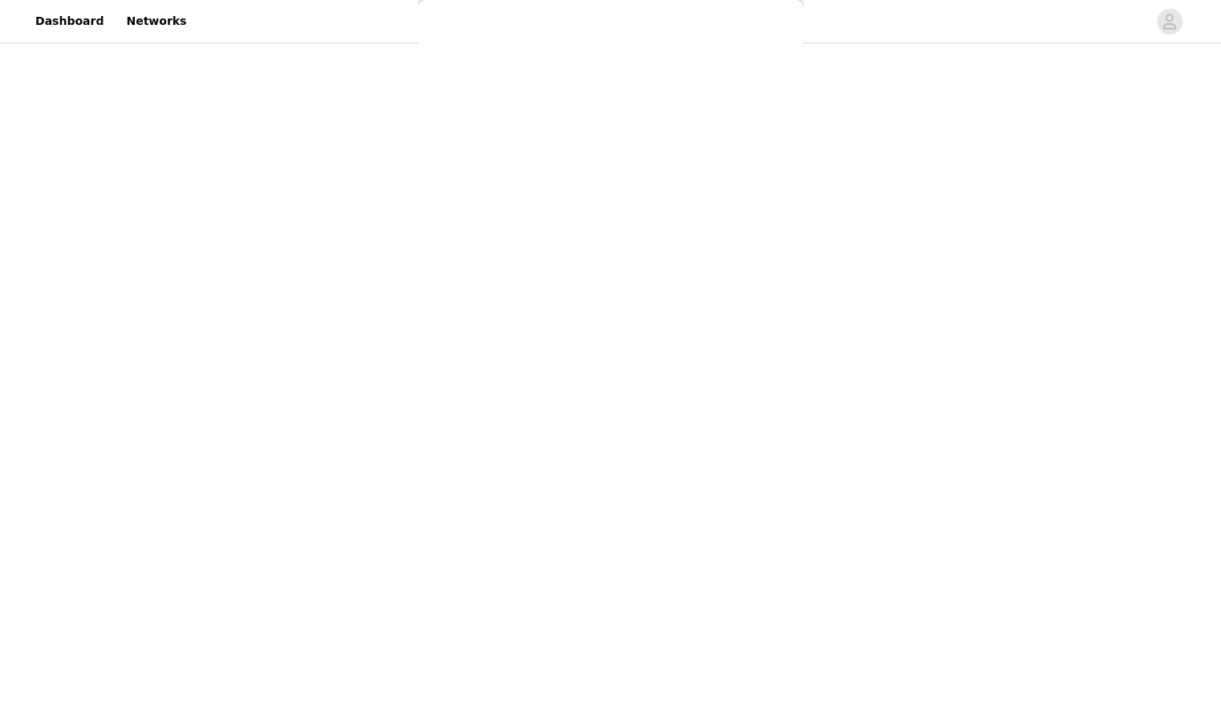
scroll to position [67, 0]
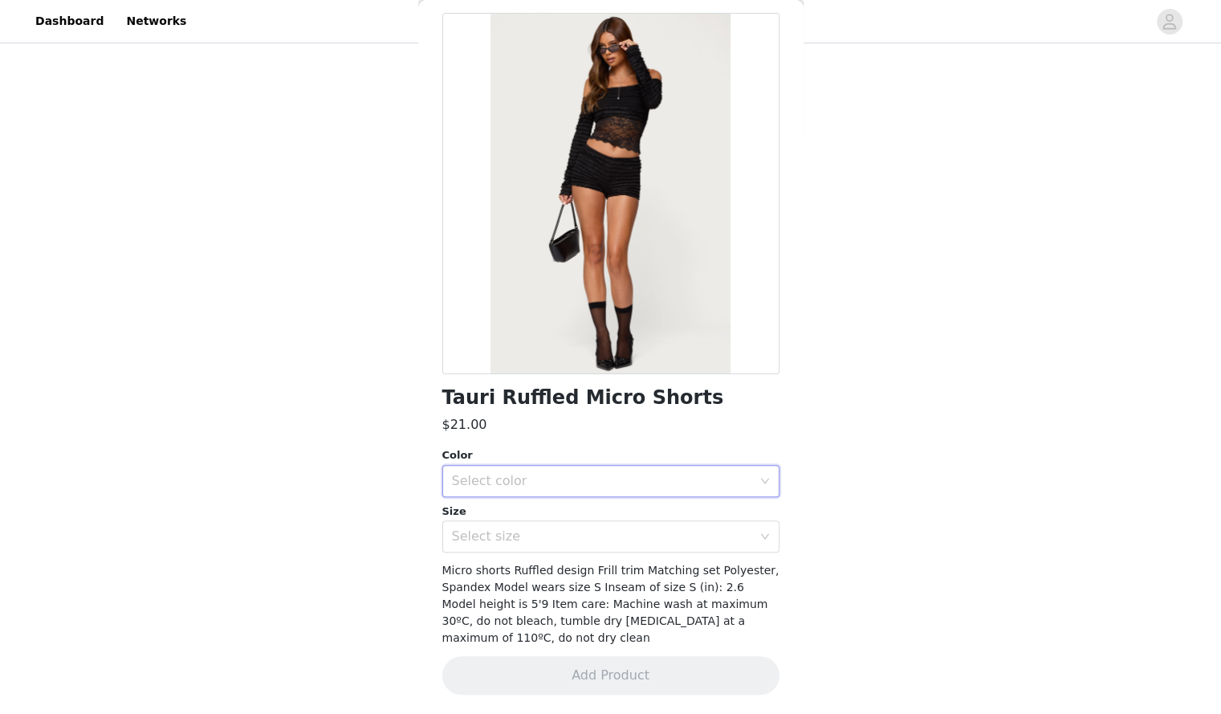
click at [543, 468] on div "Select color" at bounding box center [606, 481] width 308 height 31
click at [507, 516] on li "BLACK" at bounding box center [604, 517] width 325 height 26
click at [495, 532] on div "Select size" at bounding box center [602, 536] width 300 height 16
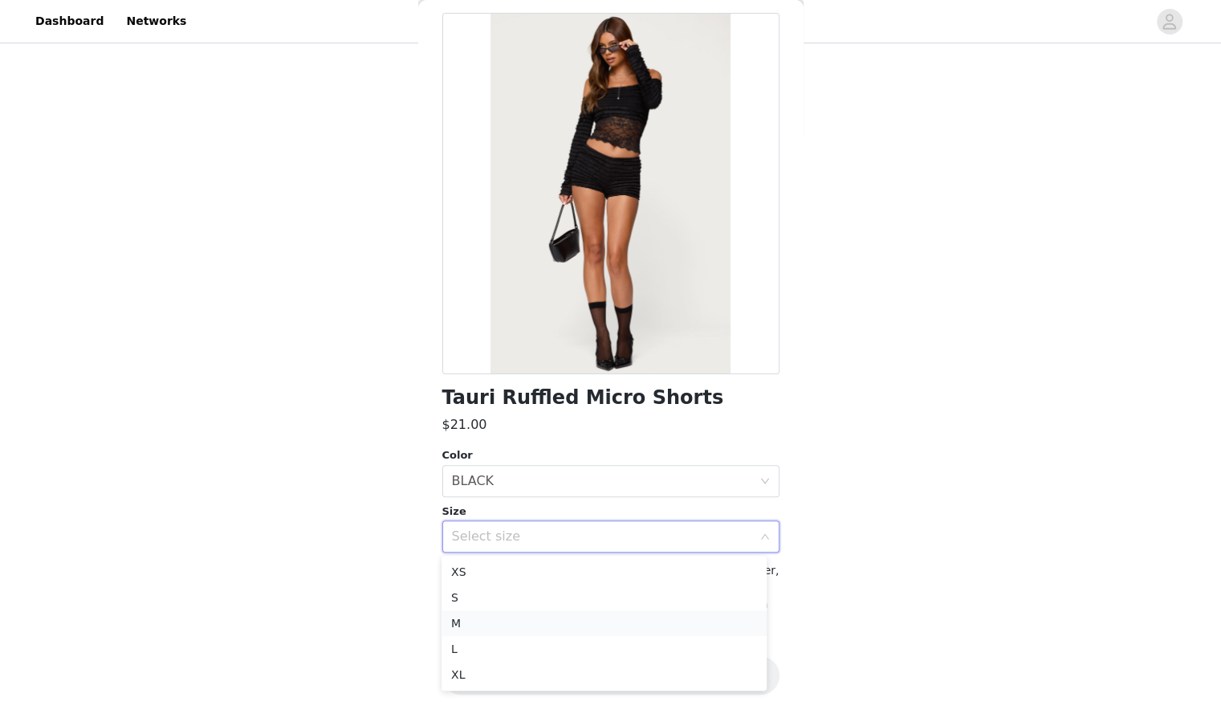
click at [472, 618] on li "M" at bounding box center [604, 623] width 325 height 26
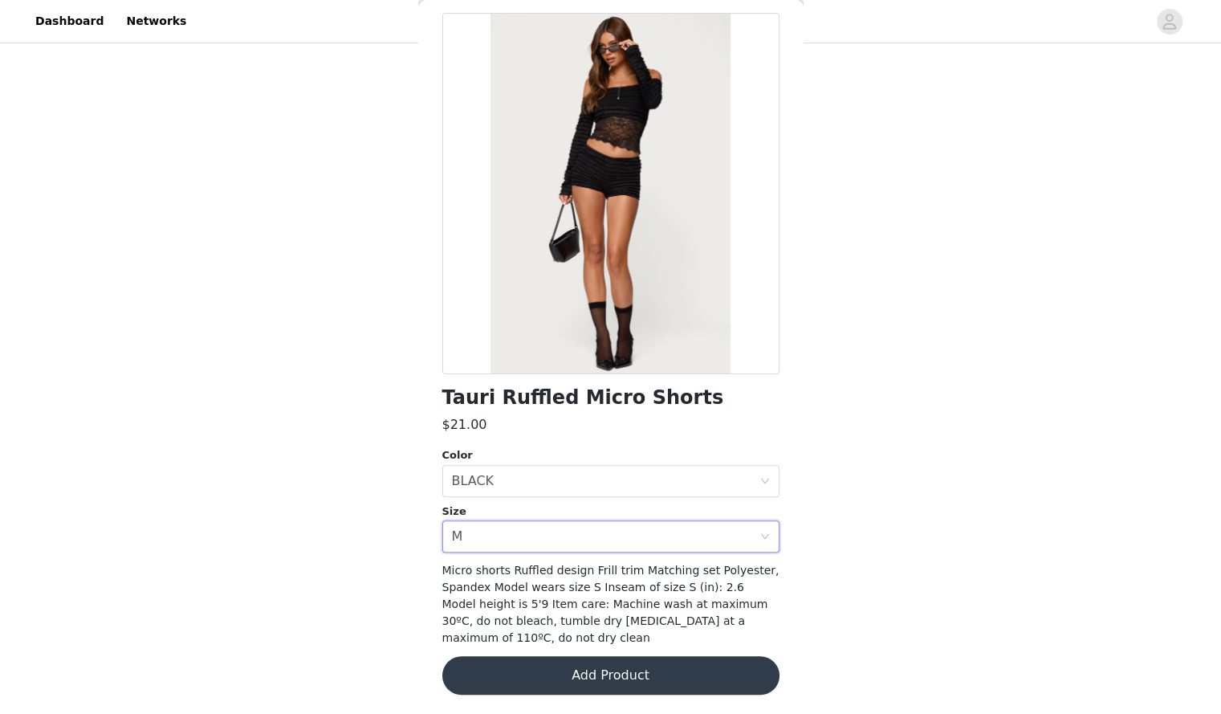
scroll to position [0, 0]
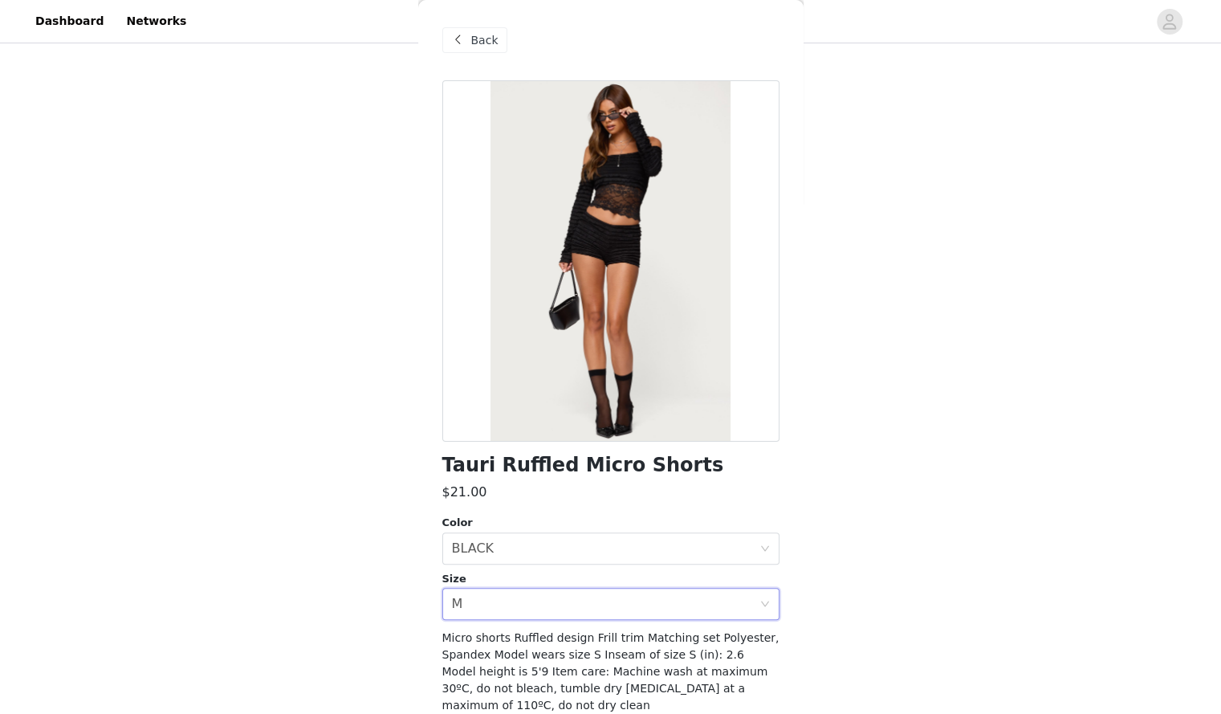
click at [489, 44] on span "Back" at bounding box center [484, 40] width 27 height 17
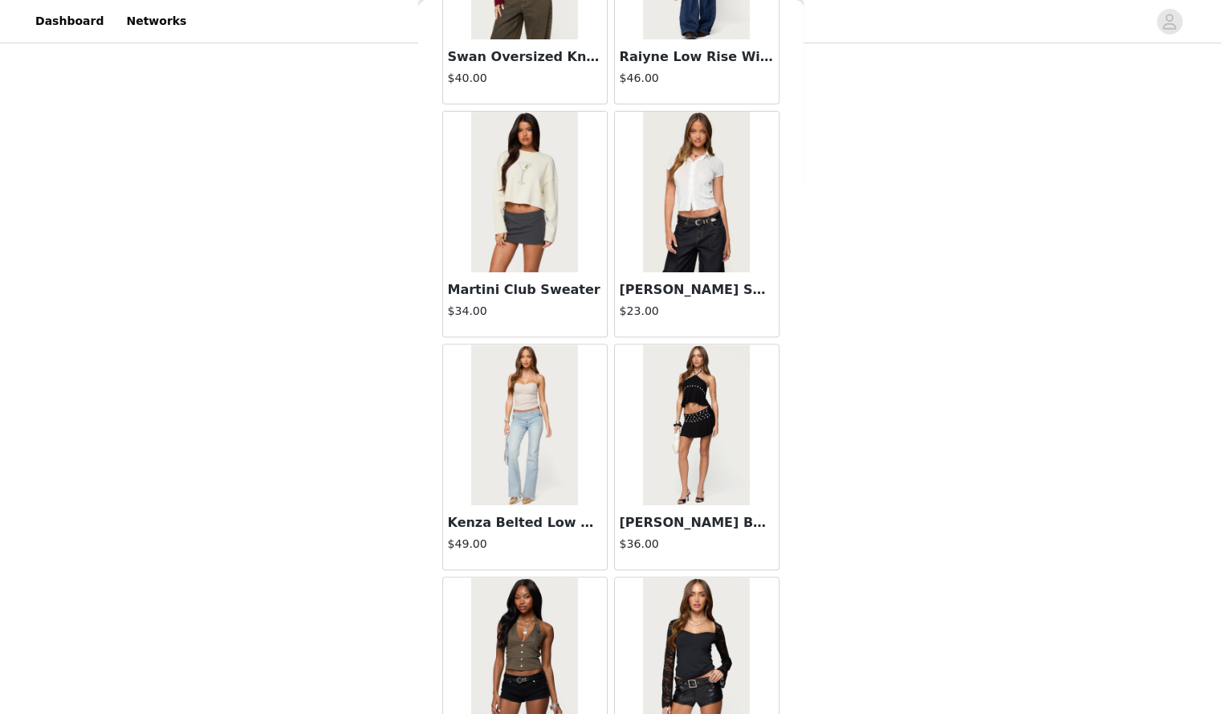
scroll to position [48209, 0]
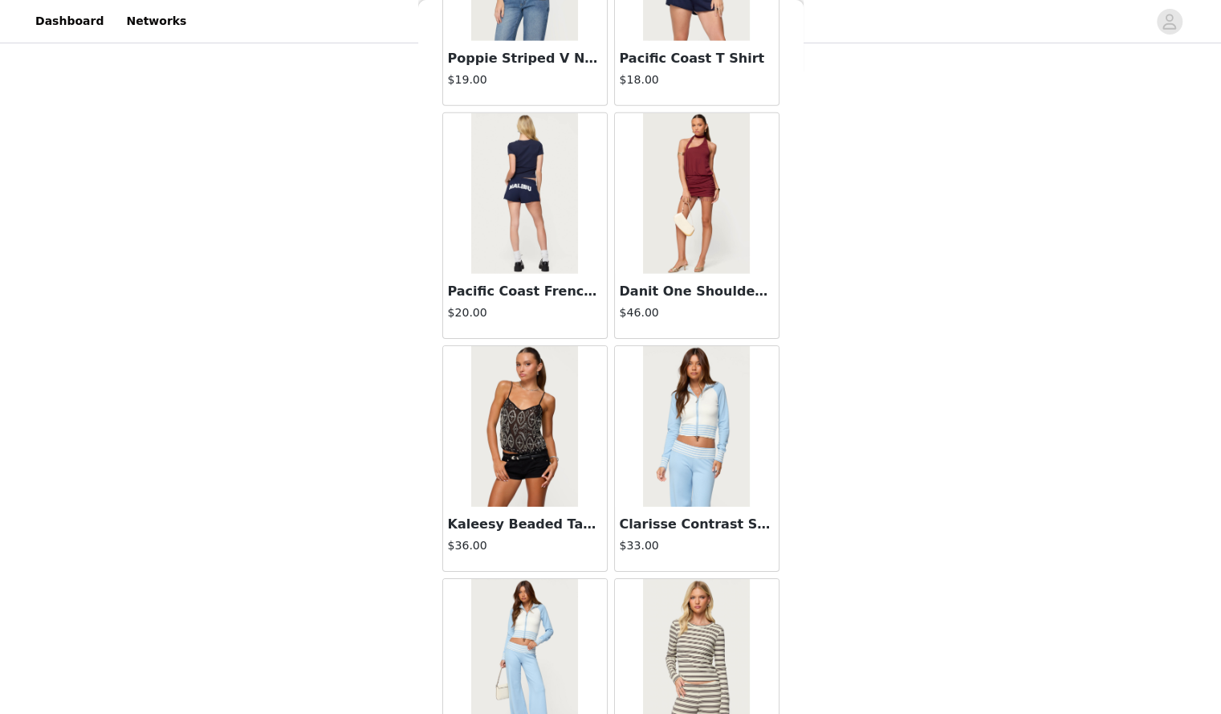
scroll to position [50534, 0]
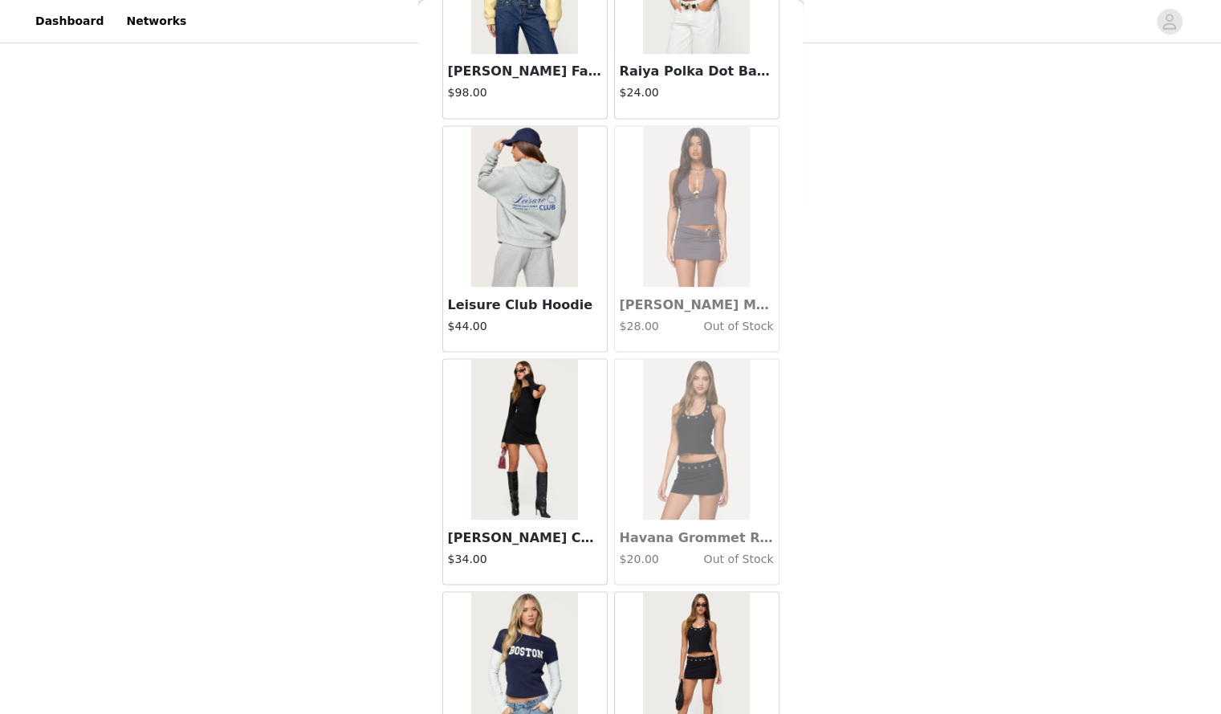
scroll to position [52857, 0]
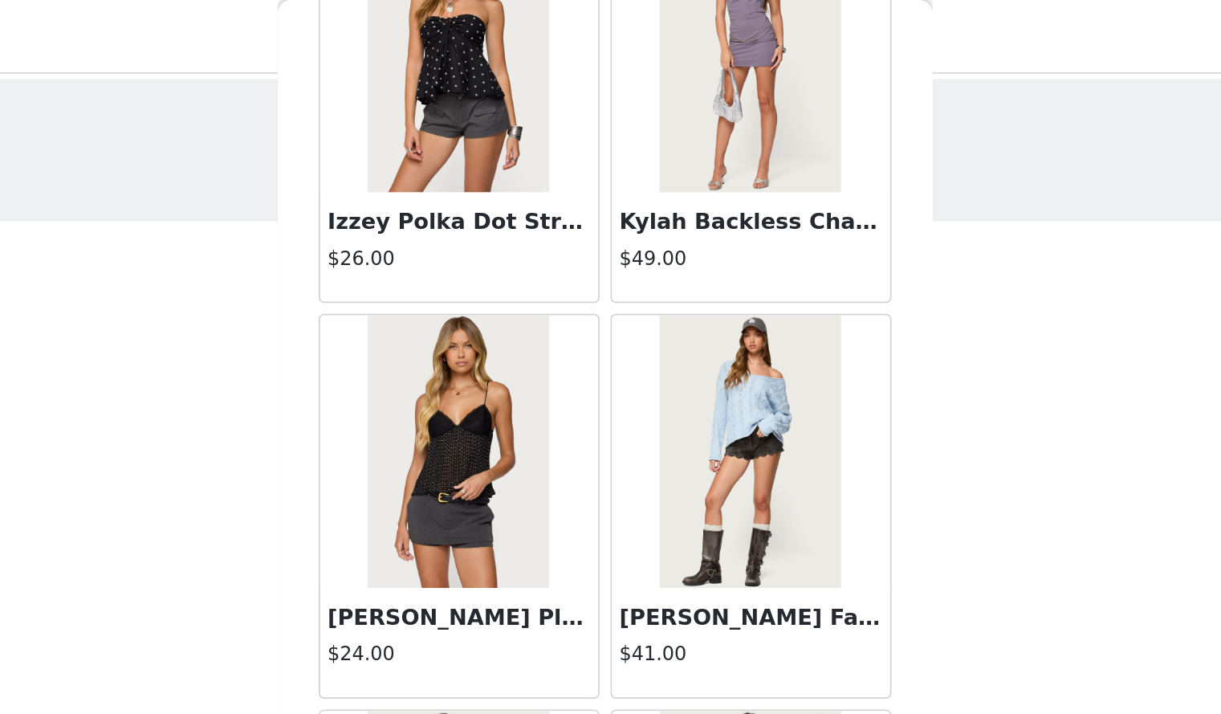
scroll to position [52025, 0]
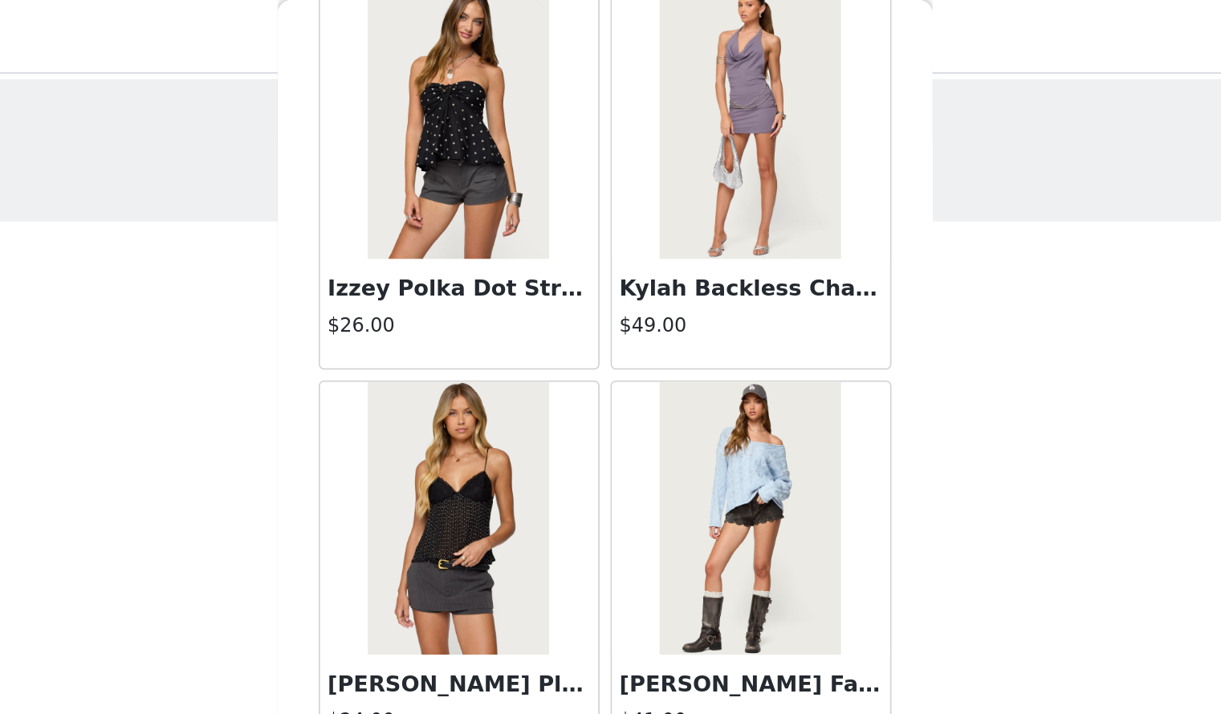
click at [506, 257] on img at bounding box center [524, 305] width 107 height 161
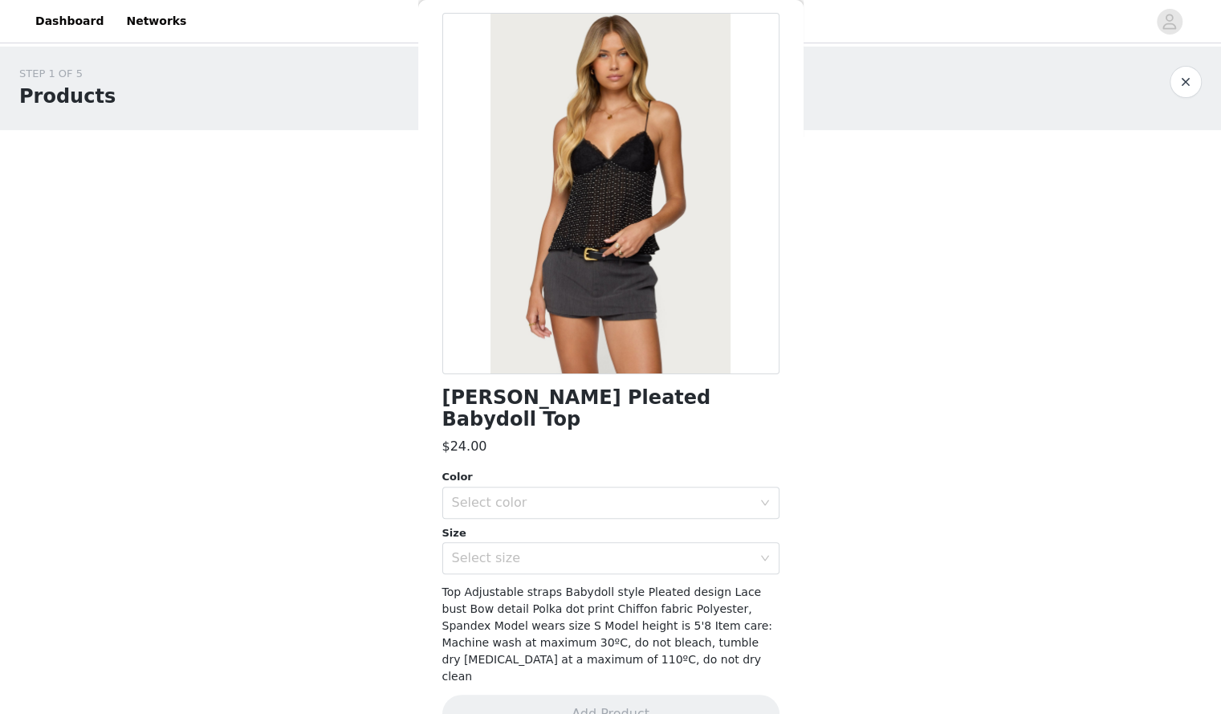
scroll to position [0, 0]
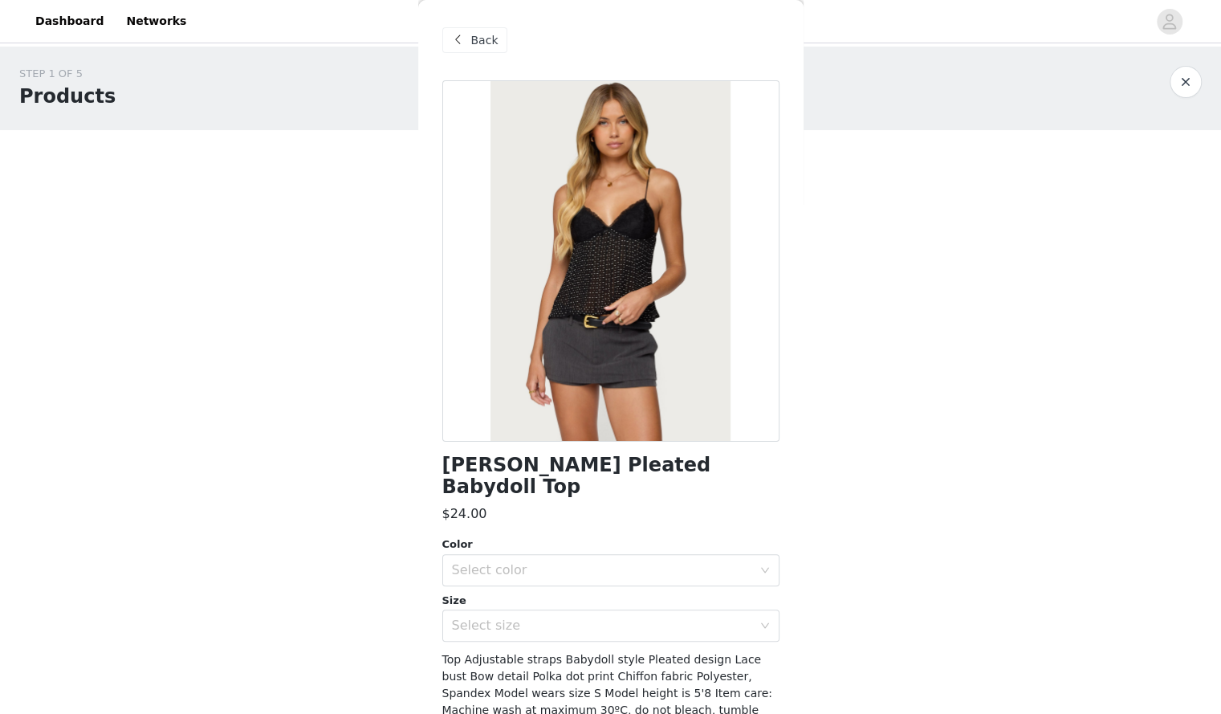
click at [464, 43] on span at bounding box center [458, 40] width 19 height 19
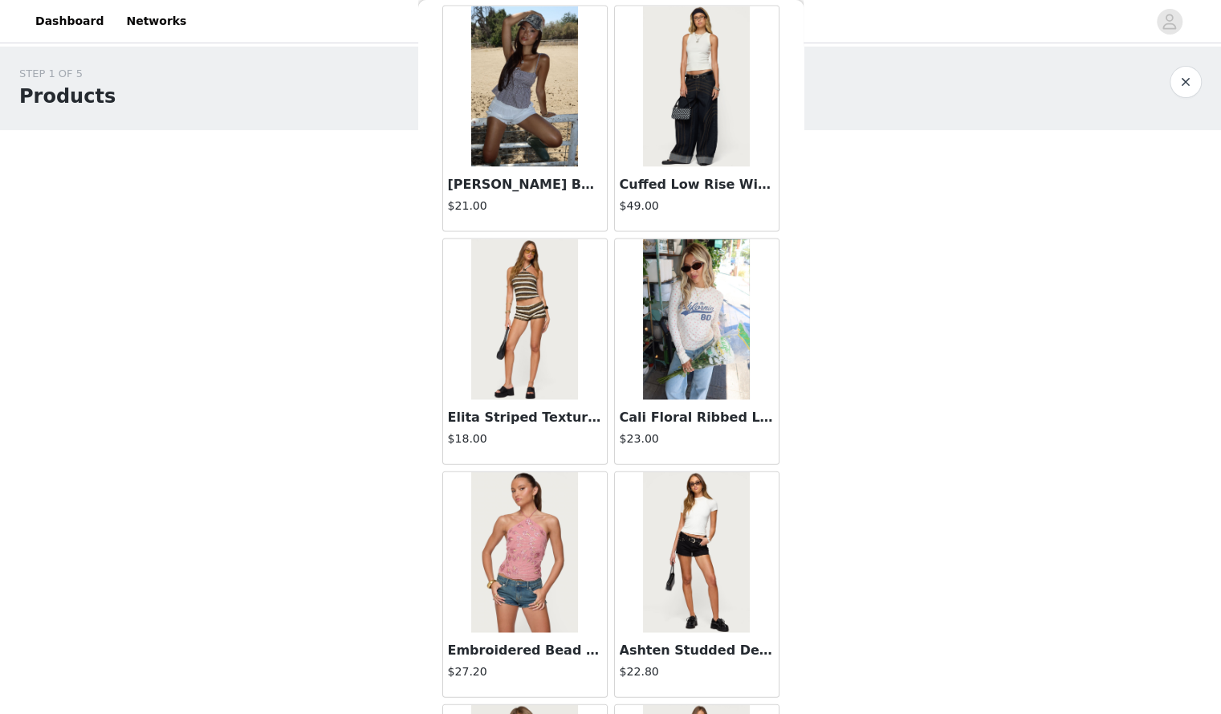
scroll to position [54897, 0]
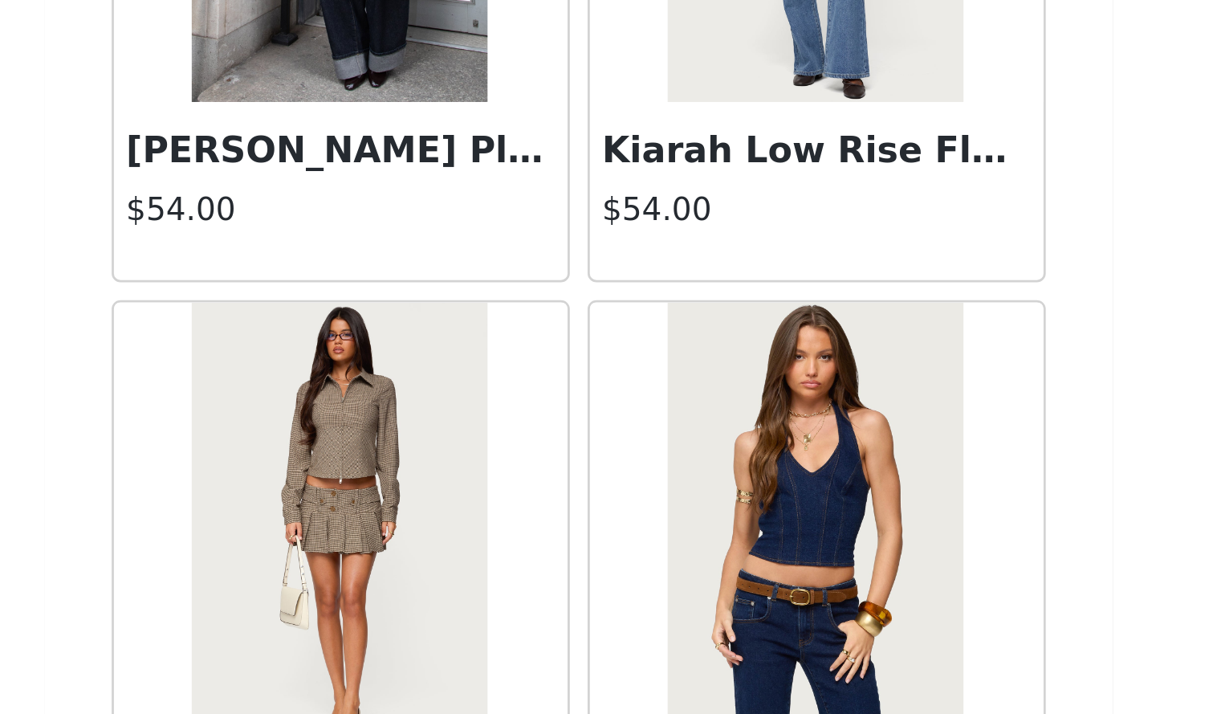
click at [646, 549] on h3 "Jemima Contrast Stitch Denim Halter Top" at bounding box center [697, 558] width 154 height 19
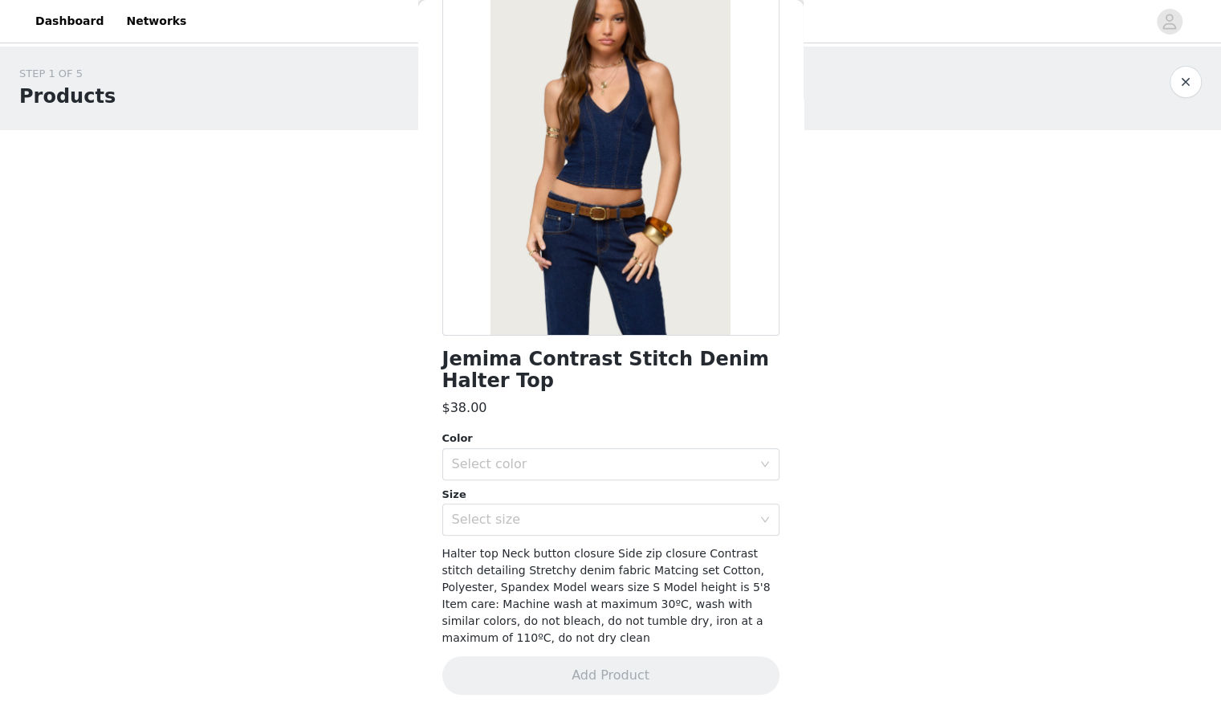
scroll to position [0, 0]
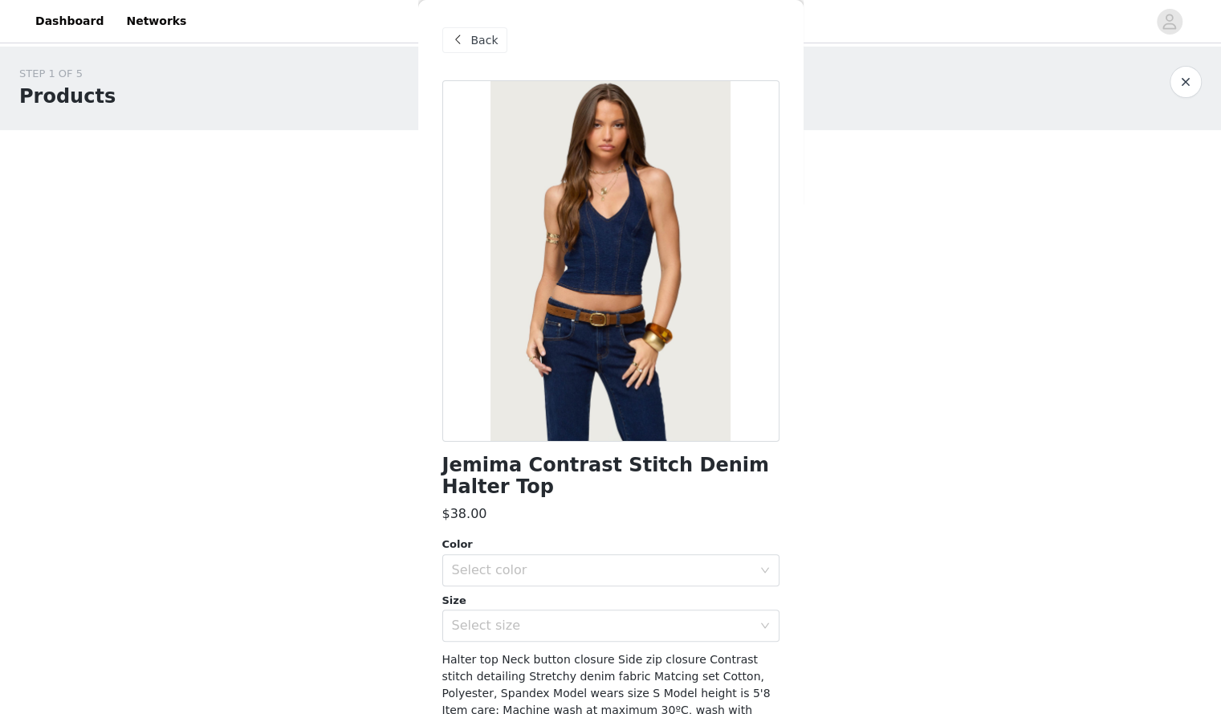
click at [469, 39] on div "Back" at bounding box center [475, 40] width 65 height 26
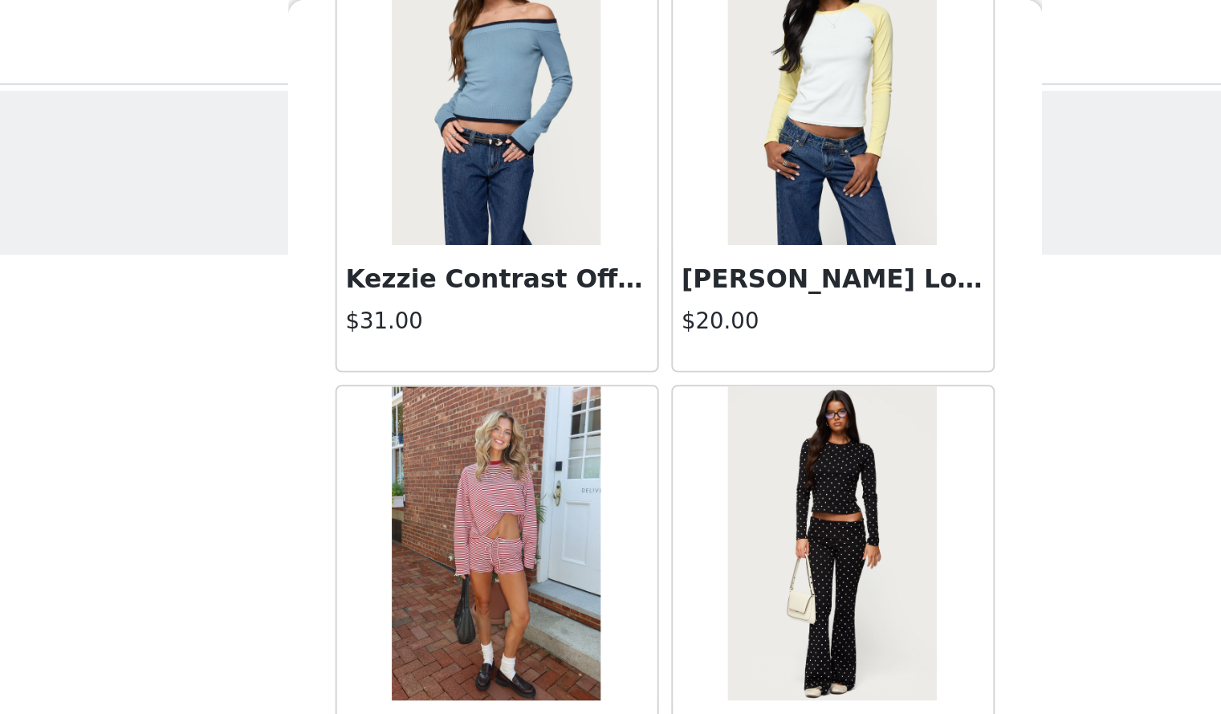
scroll to position [35744, 0]
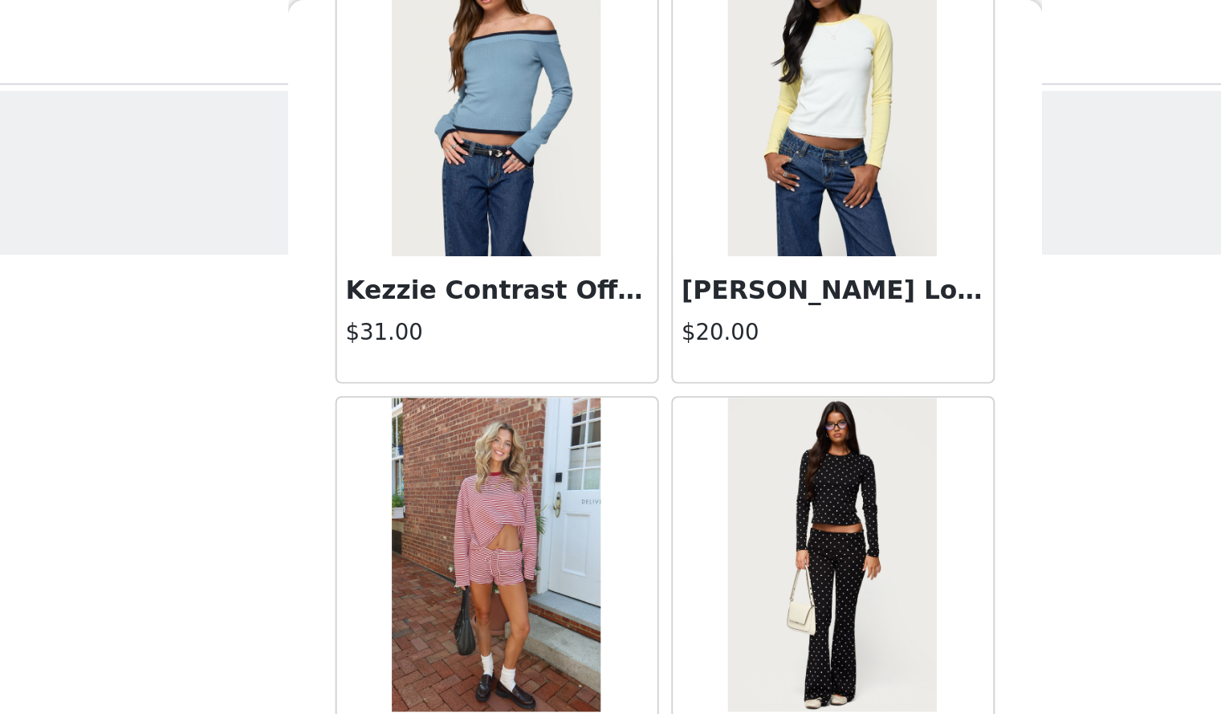
drag, startPoint x: 716, startPoint y: 46, endPoint x: 874, endPoint y: 98, distance: 165.8
click at [874, 98] on div "STEP 1 OF 5 Products" at bounding box center [594, 88] width 1151 height 45
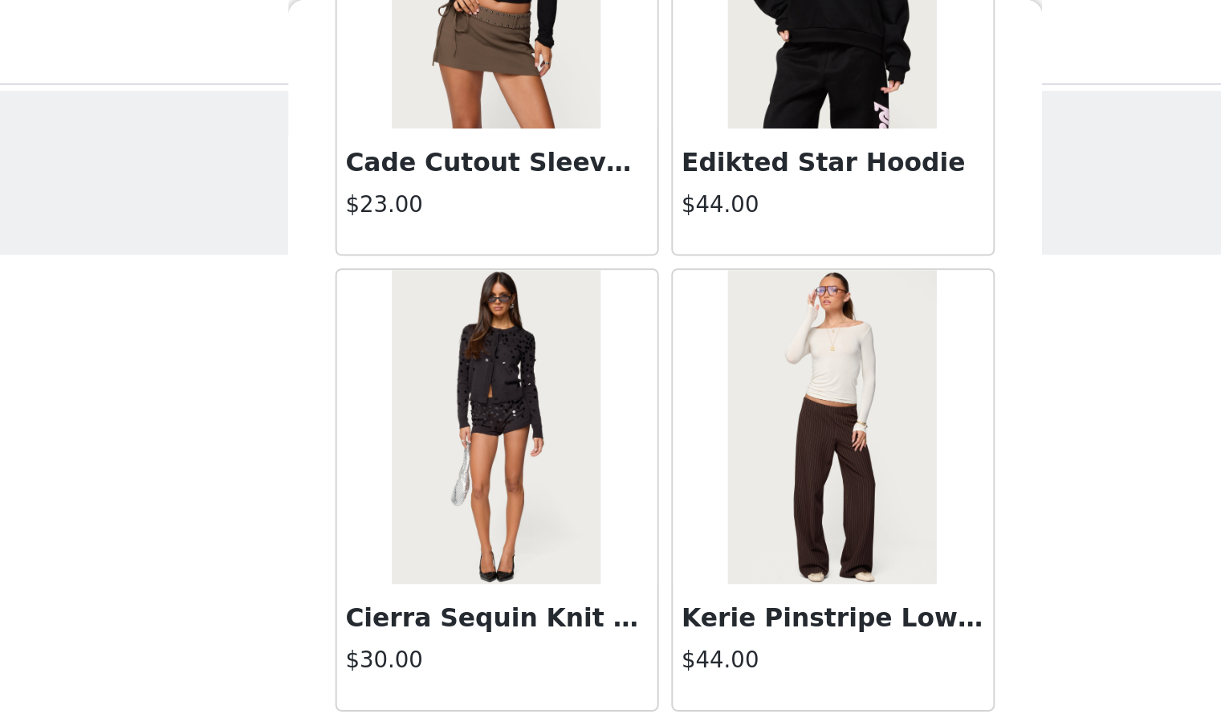
scroll to position [29754, 0]
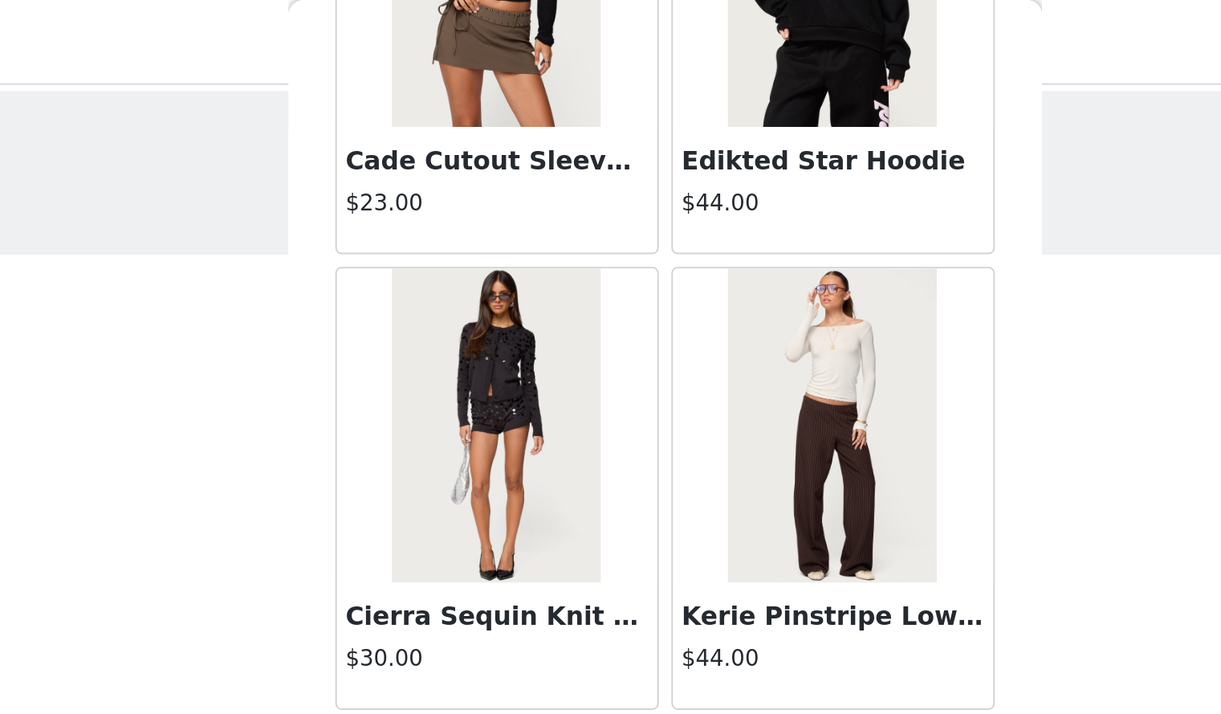
click at [709, 149] on img at bounding box center [696, 217] width 107 height 161
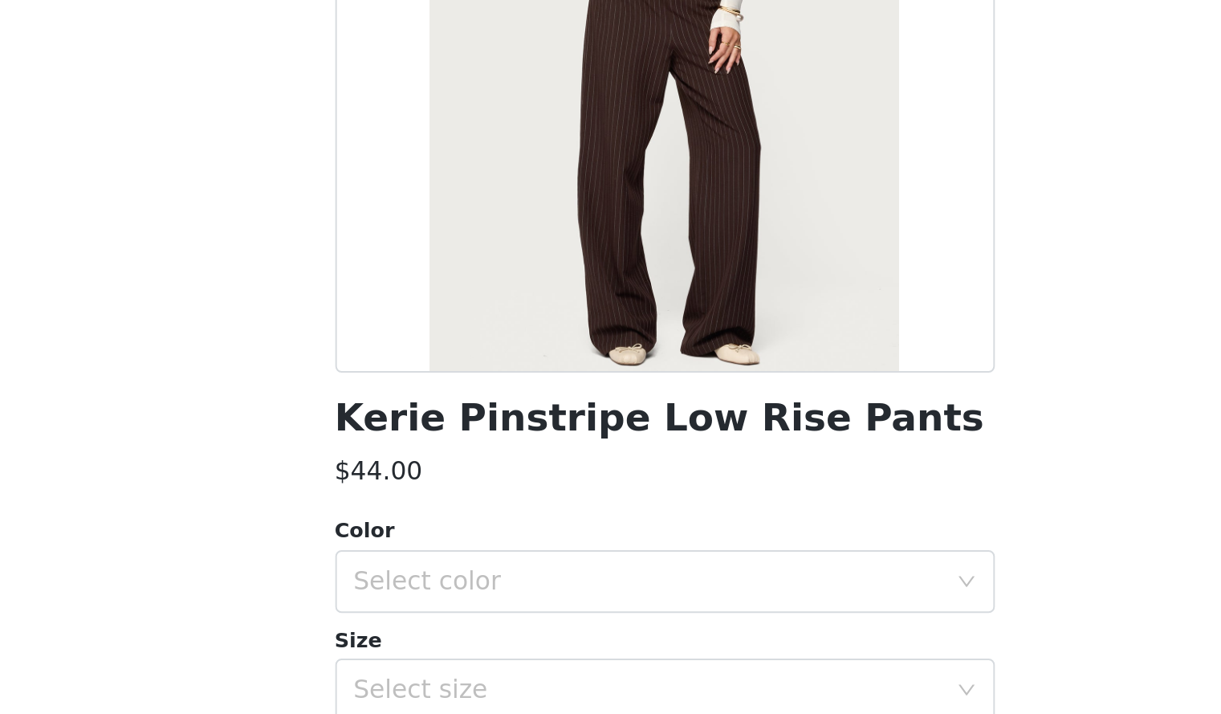
scroll to position [0, 0]
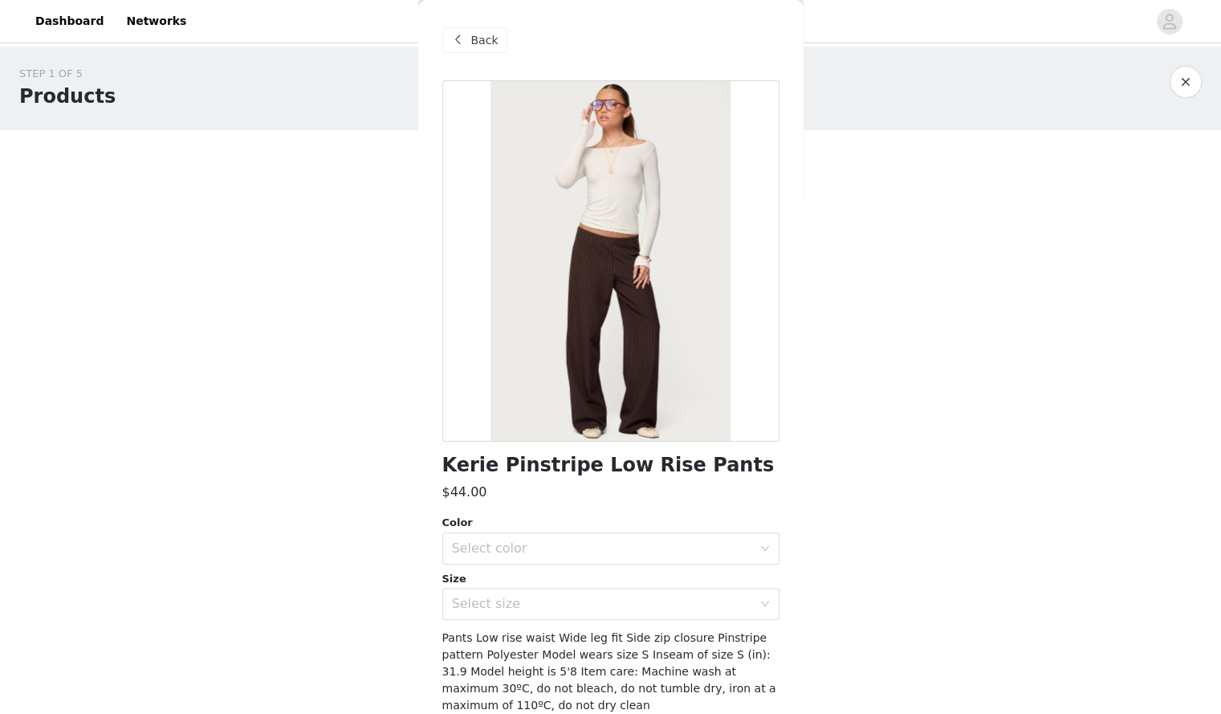
click at [474, 32] on span "Back" at bounding box center [484, 40] width 27 height 17
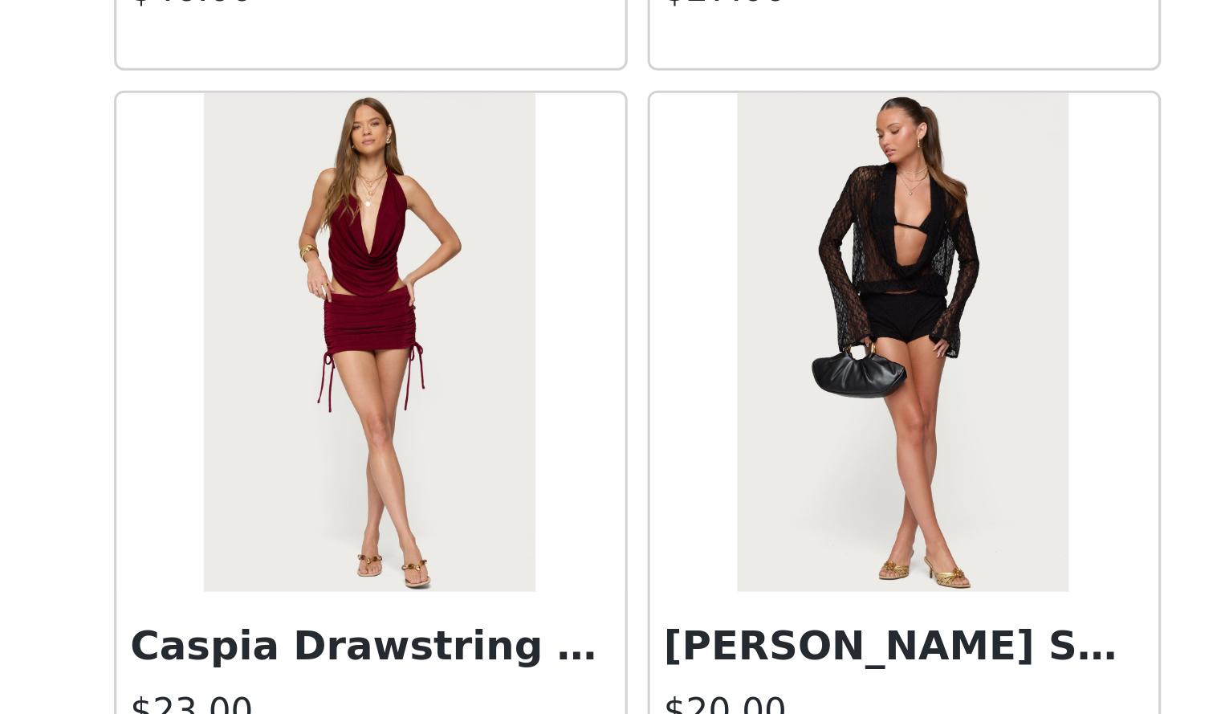
scroll to position [7030, 0]
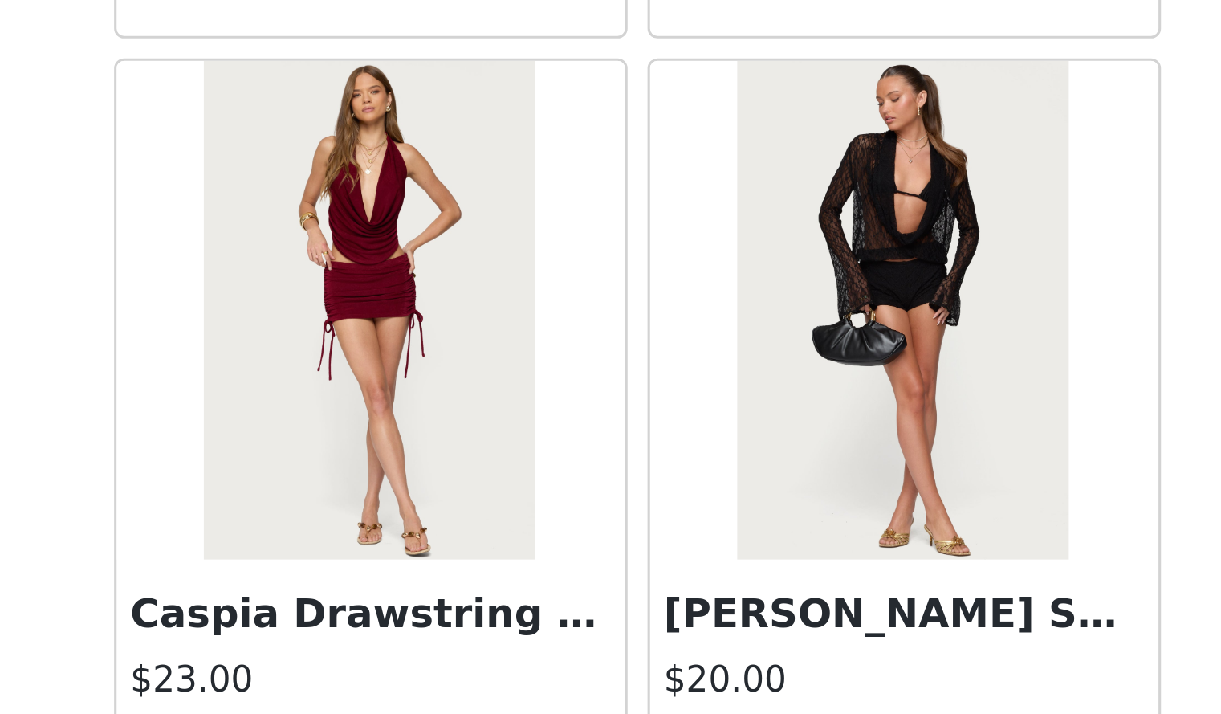
click at [708, 619] on img at bounding box center [696, 584] width 107 height 161
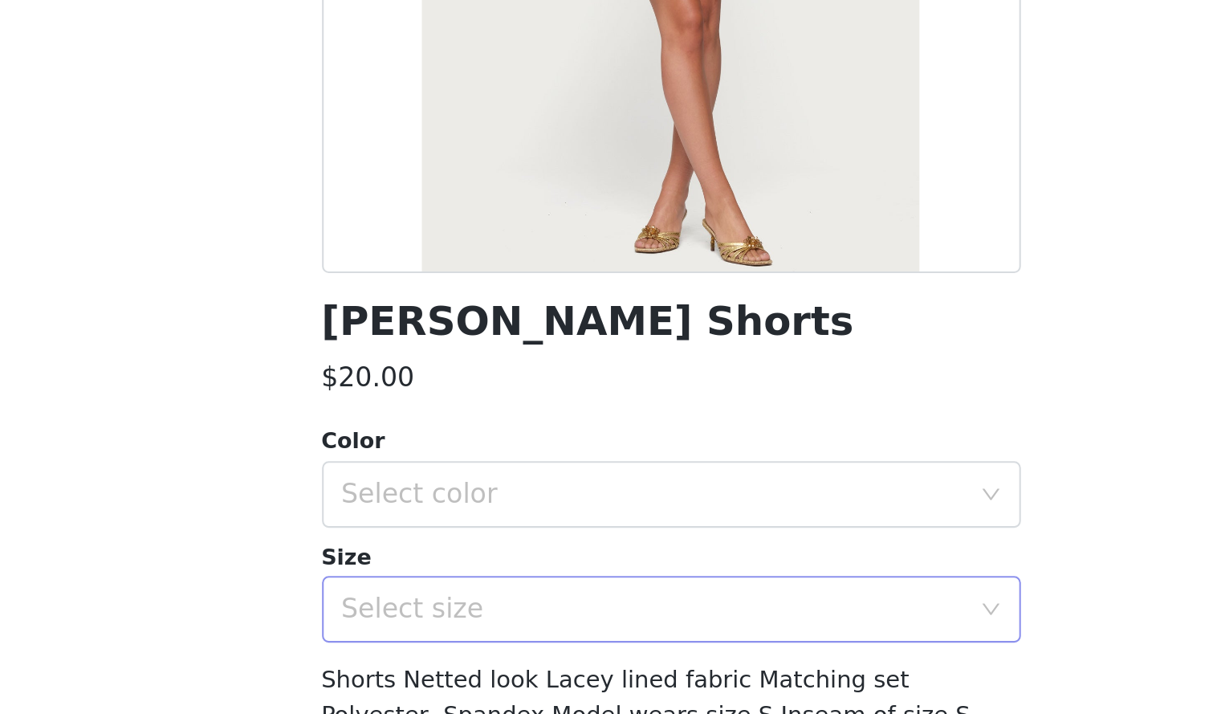
scroll to position [157, 0]
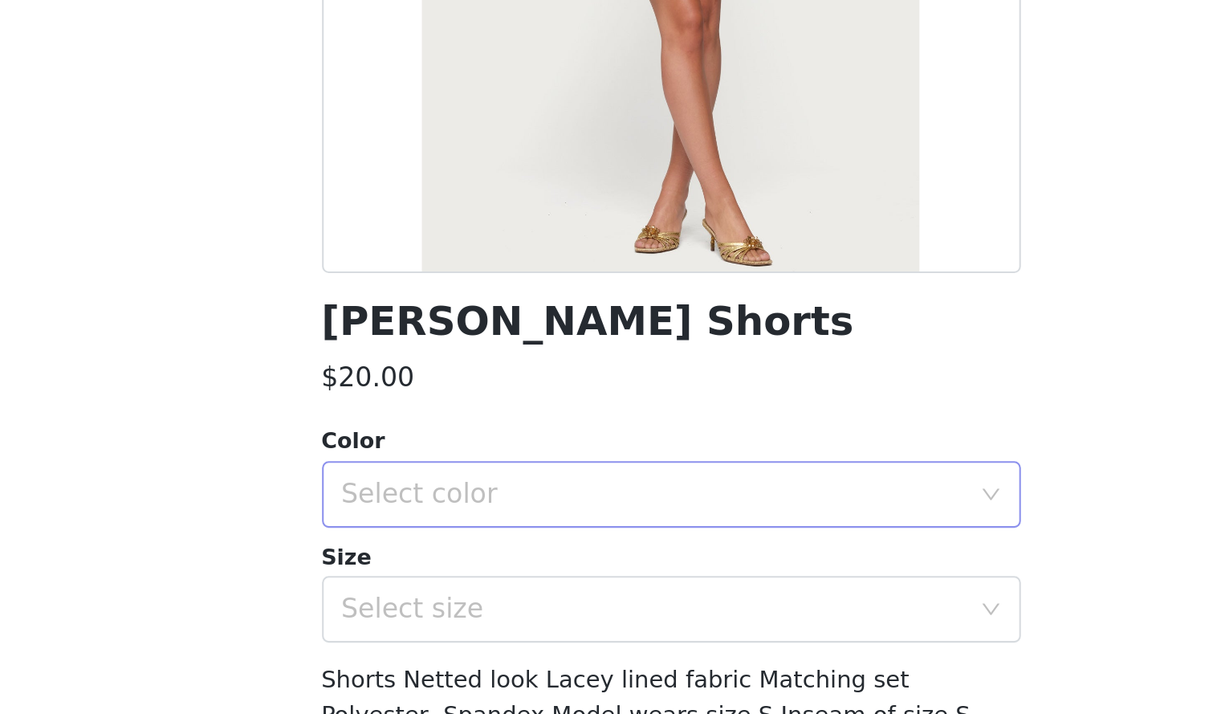
click at [578, 553] on div "Select color" at bounding box center [602, 548] width 300 height 16
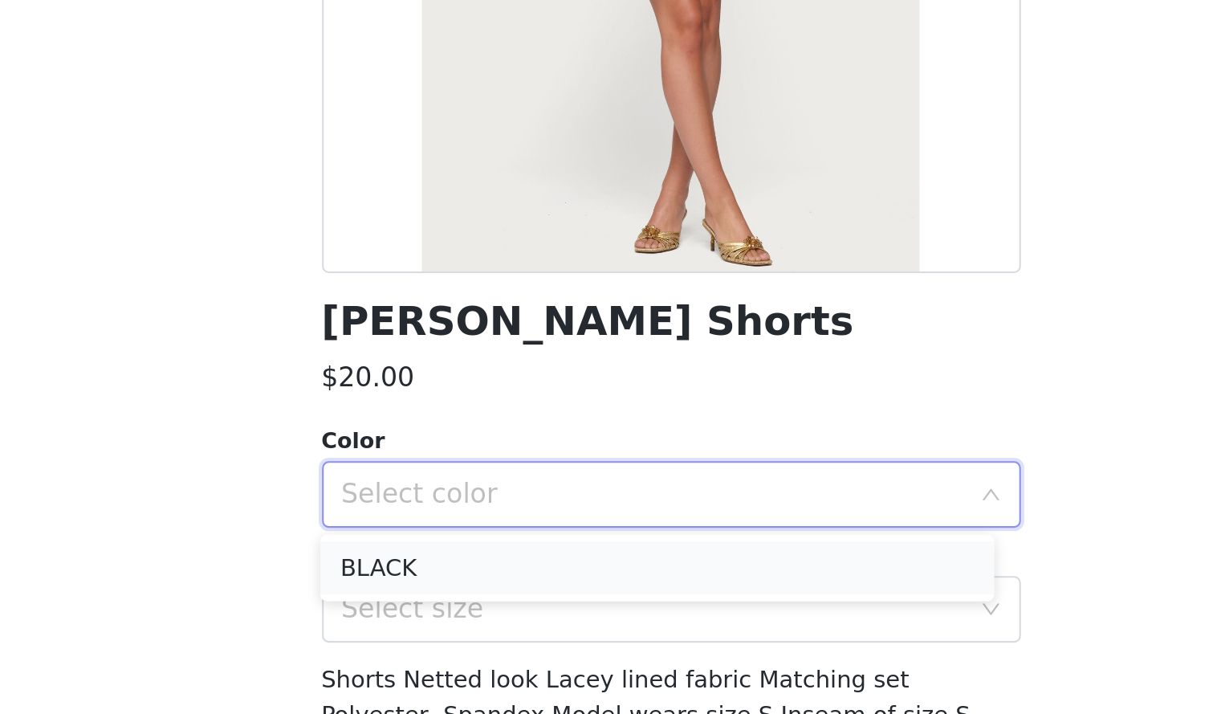
click at [532, 574] on li "BLACK" at bounding box center [604, 584] width 325 height 26
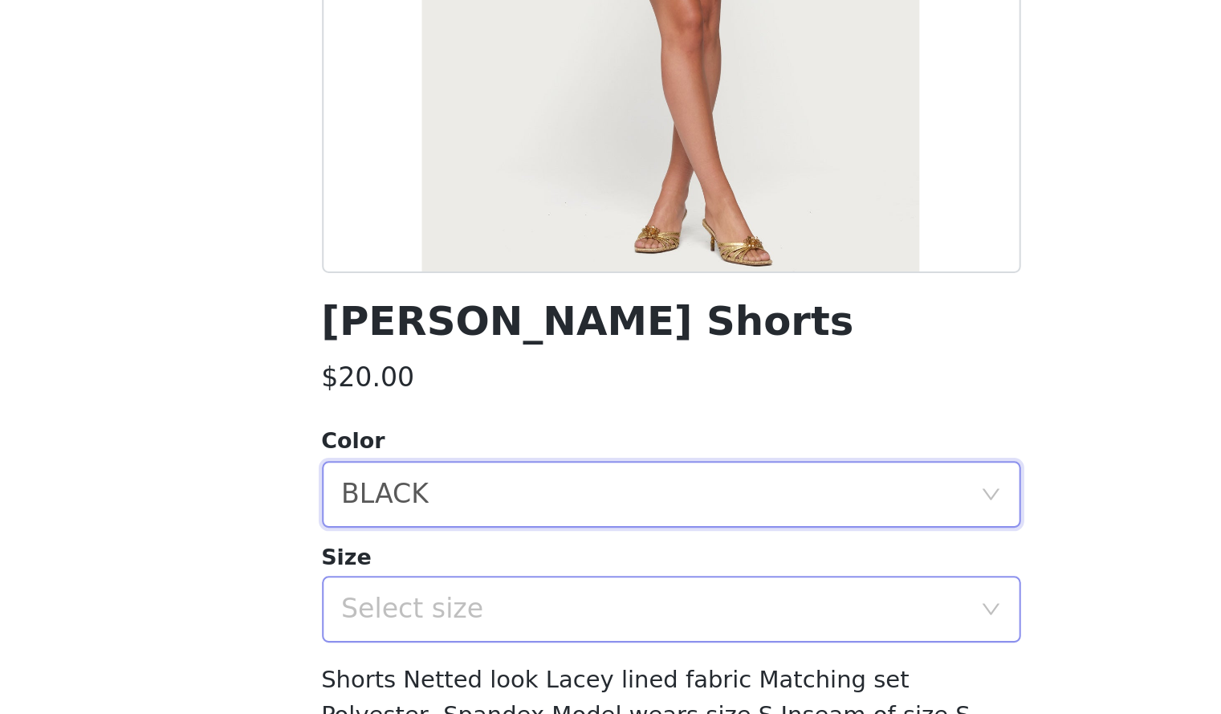
click at [523, 602] on div "Select size" at bounding box center [602, 604] width 300 height 16
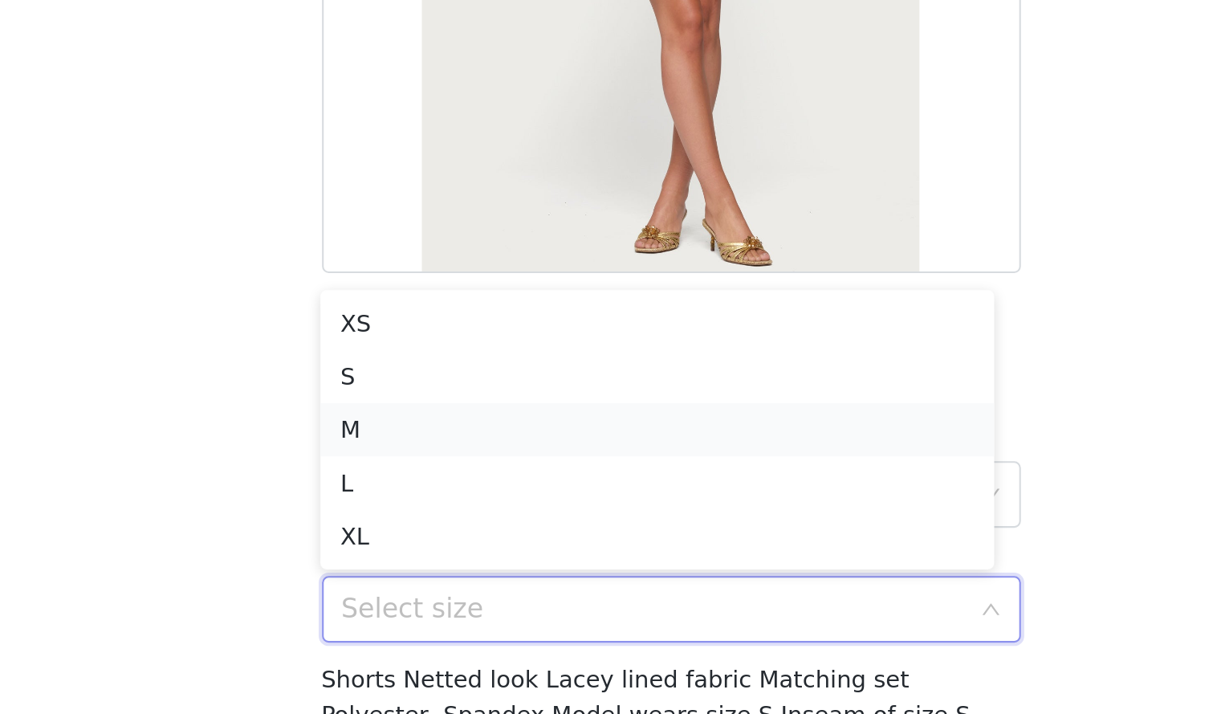
click at [511, 517] on li "M" at bounding box center [604, 517] width 325 height 26
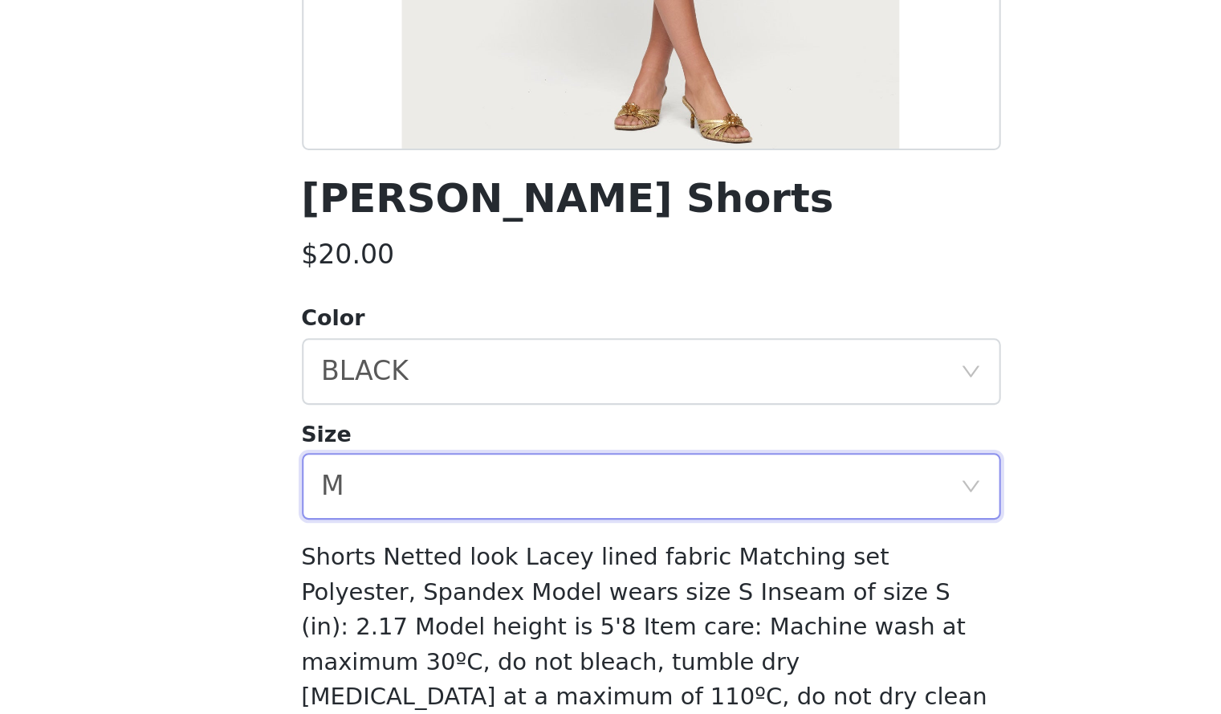
scroll to position [67, 0]
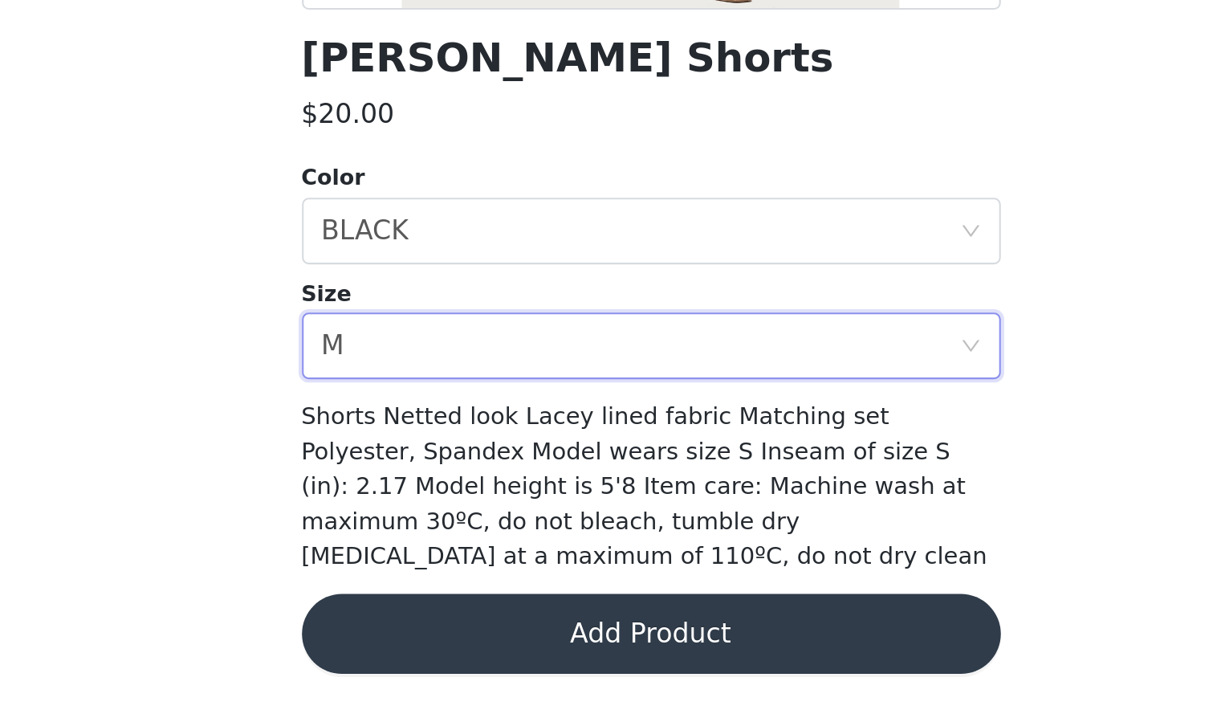
click at [651, 670] on button "Add Product" at bounding box center [611, 675] width 337 height 39
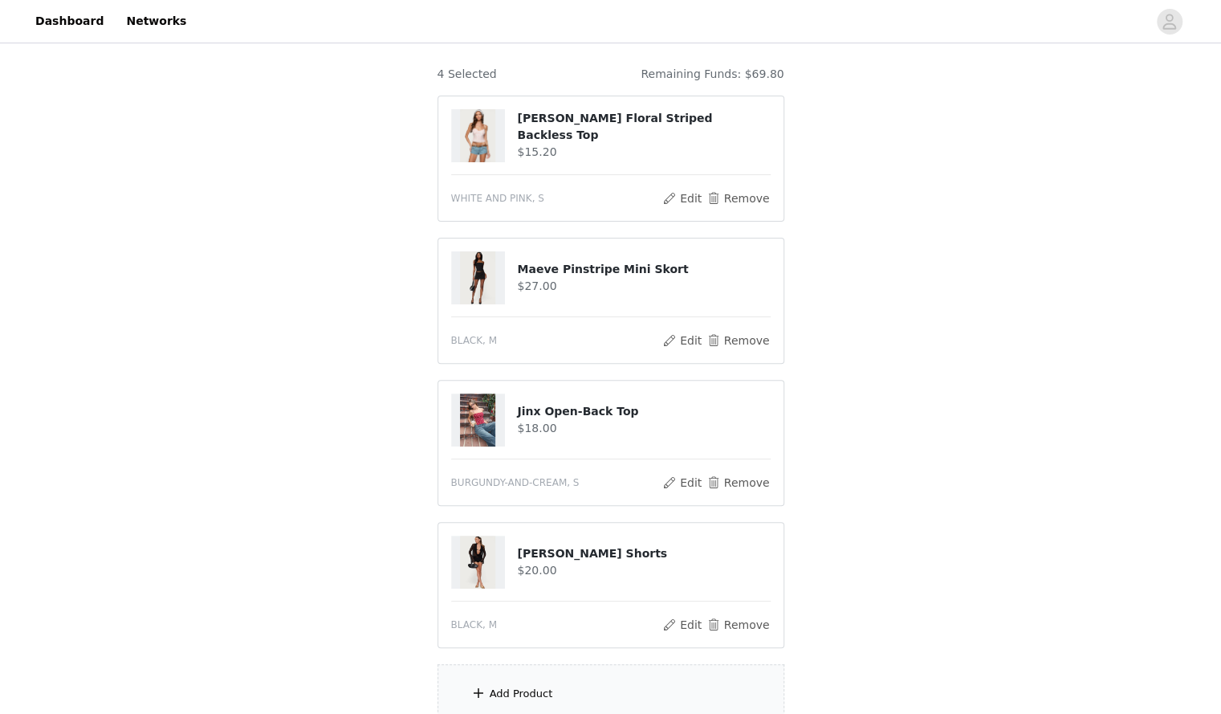
scroll to position [129, 0]
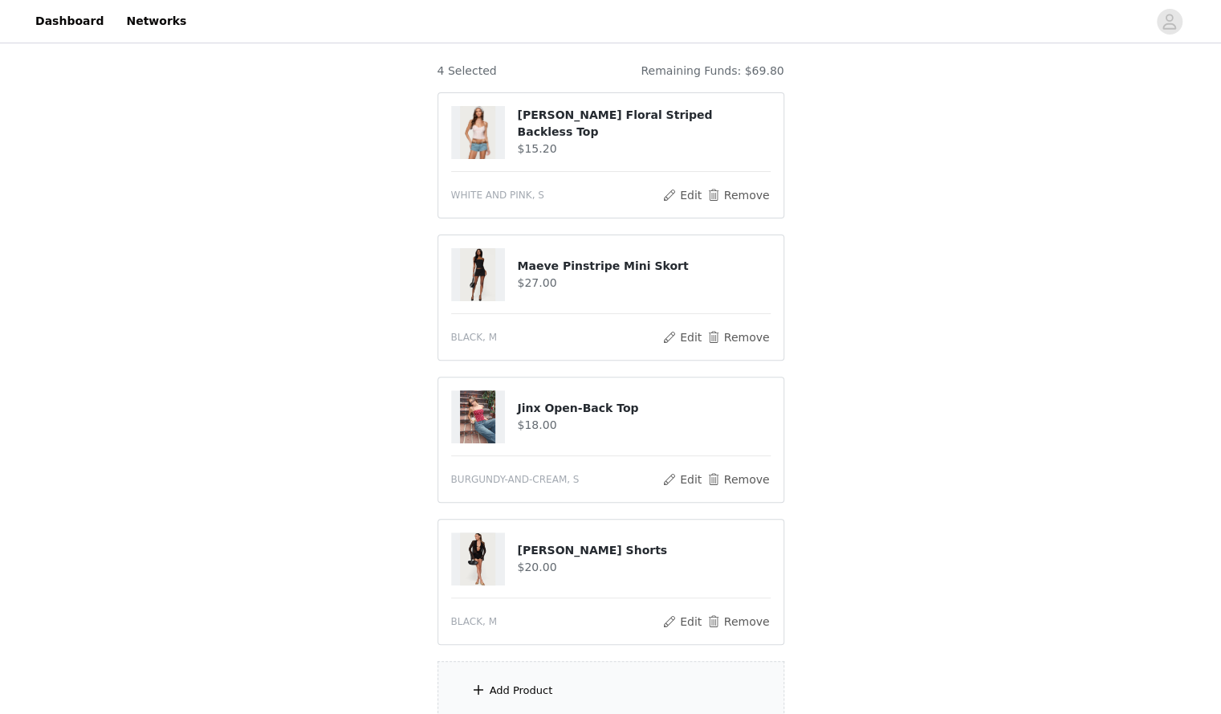
click at [491, 666] on div "Add Product" at bounding box center [611, 691] width 347 height 60
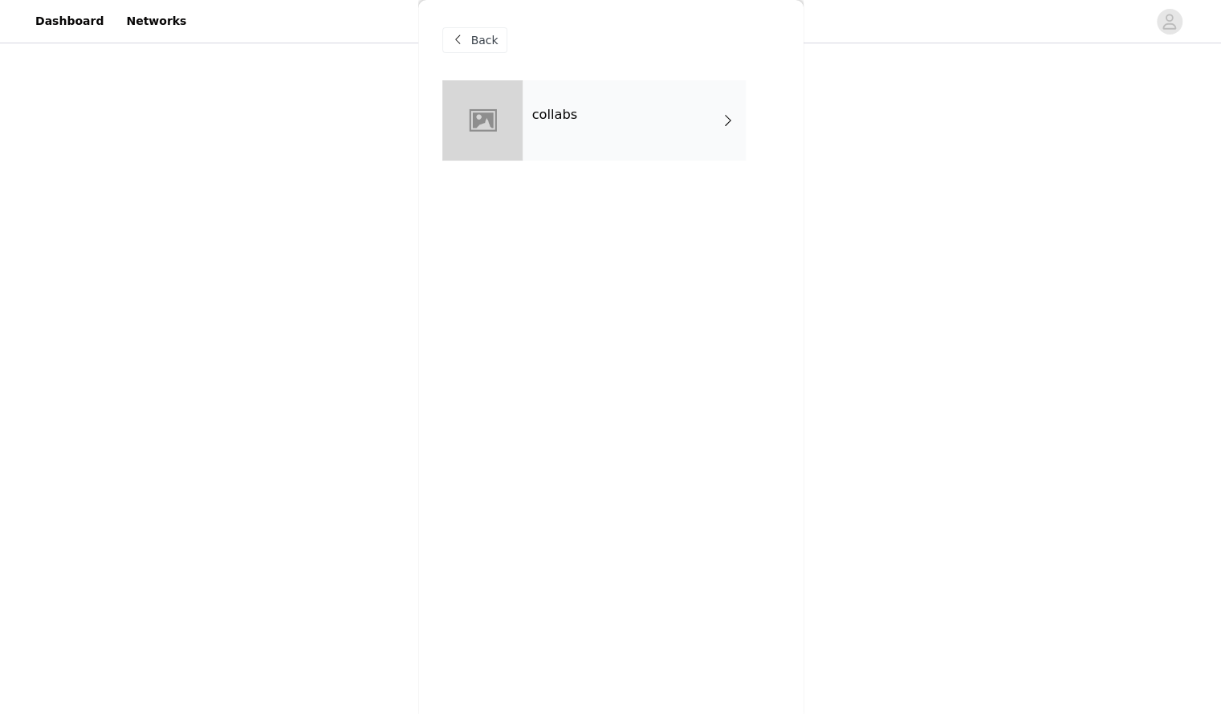
click at [564, 124] on div "collabs" at bounding box center [634, 120] width 223 height 80
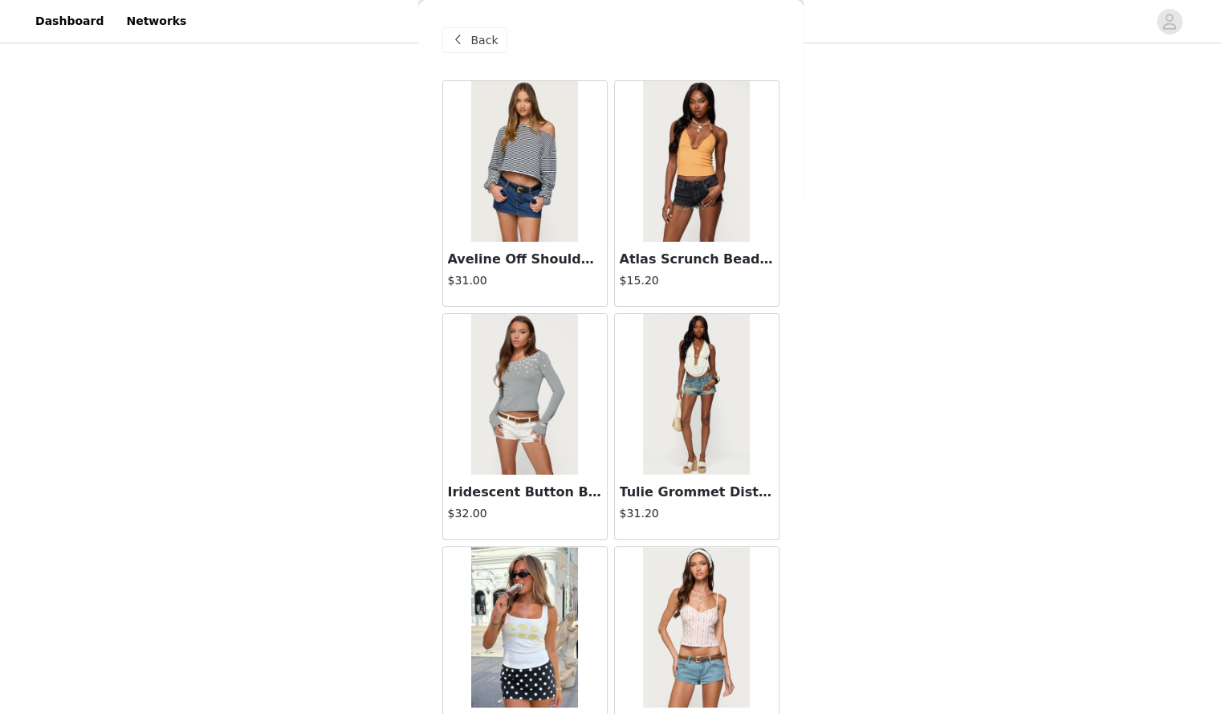
scroll to position [1738, 0]
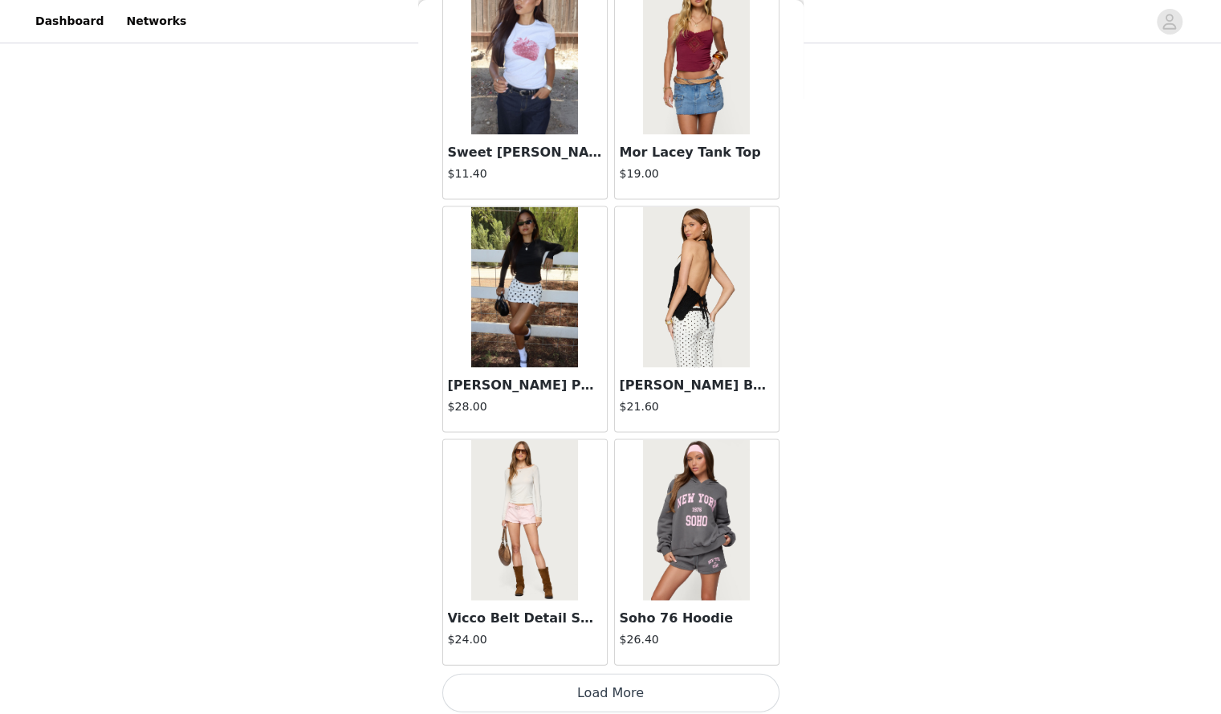
click at [535, 689] on button "Load More" at bounding box center [611, 692] width 337 height 39
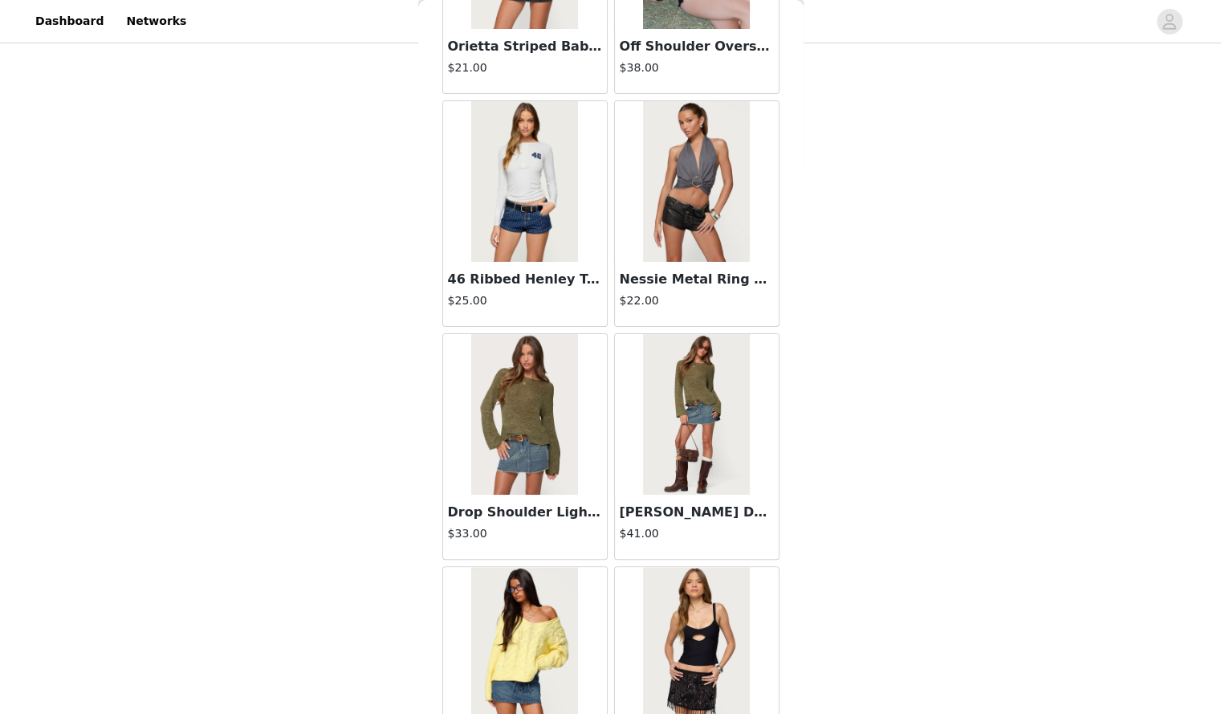
scroll to position [4061, 0]
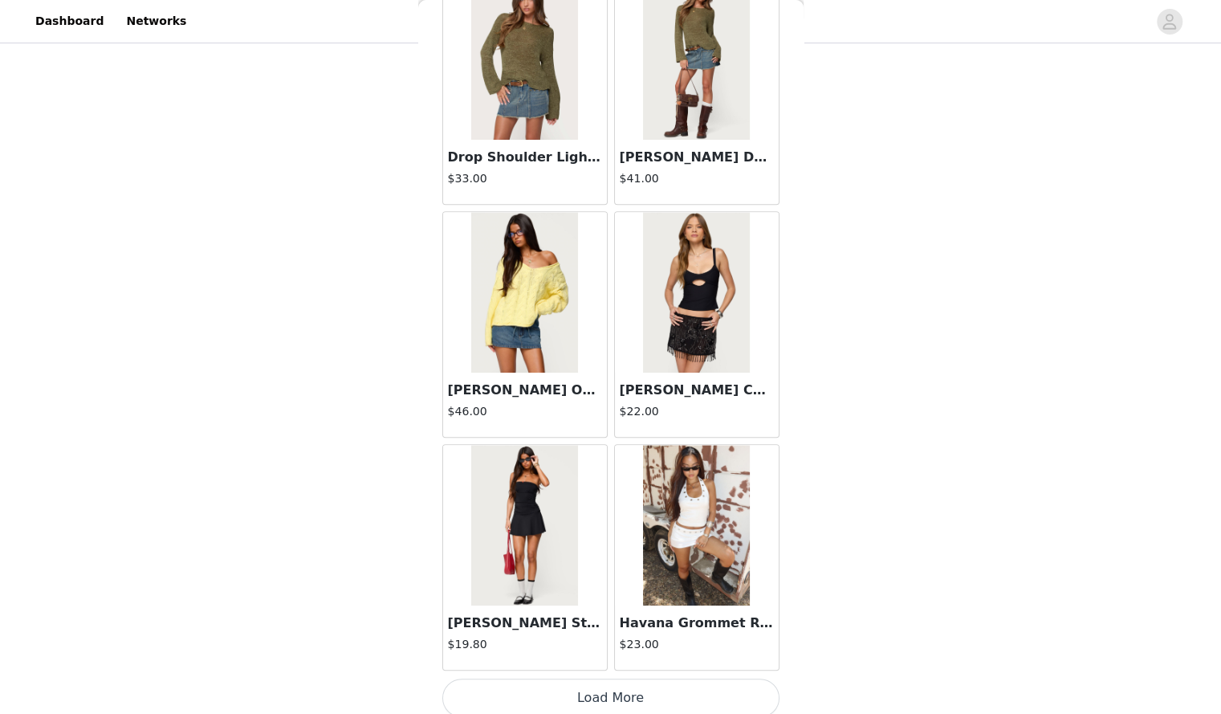
click at [604, 688] on button "Load More" at bounding box center [611, 698] width 337 height 39
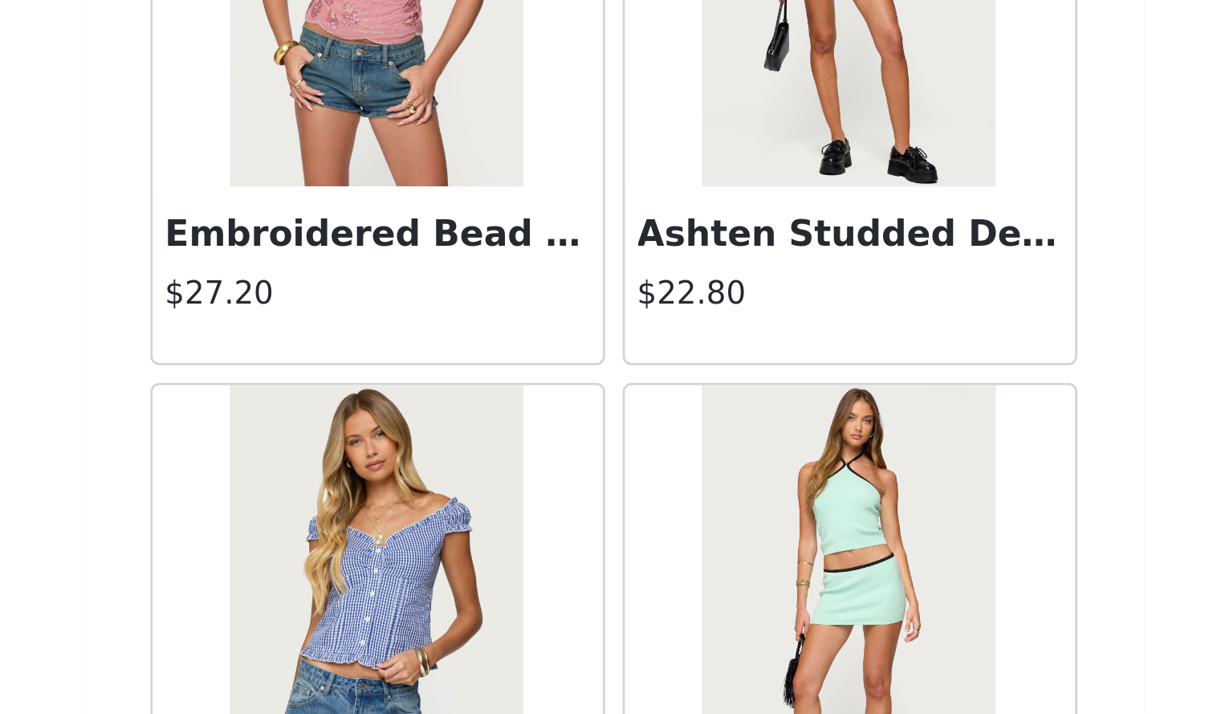
scroll to position [252, 0]
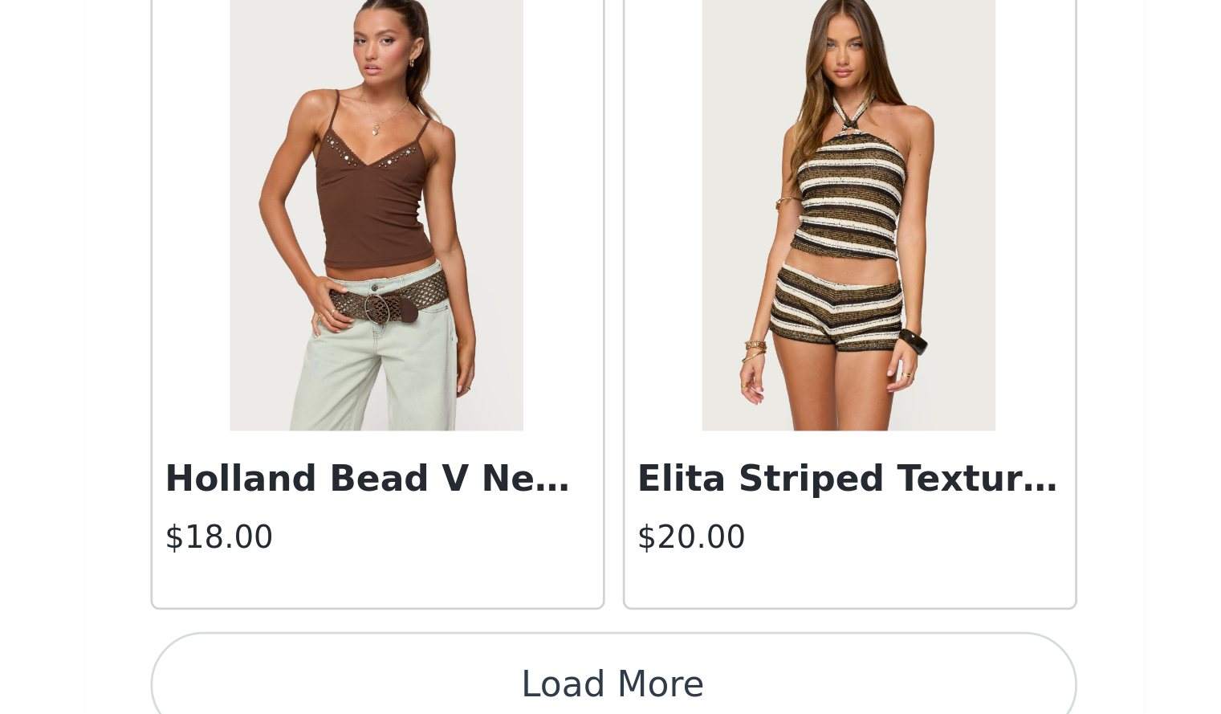
click at [712, 691] on button "Load More" at bounding box center [611, 703] width 337 height 39
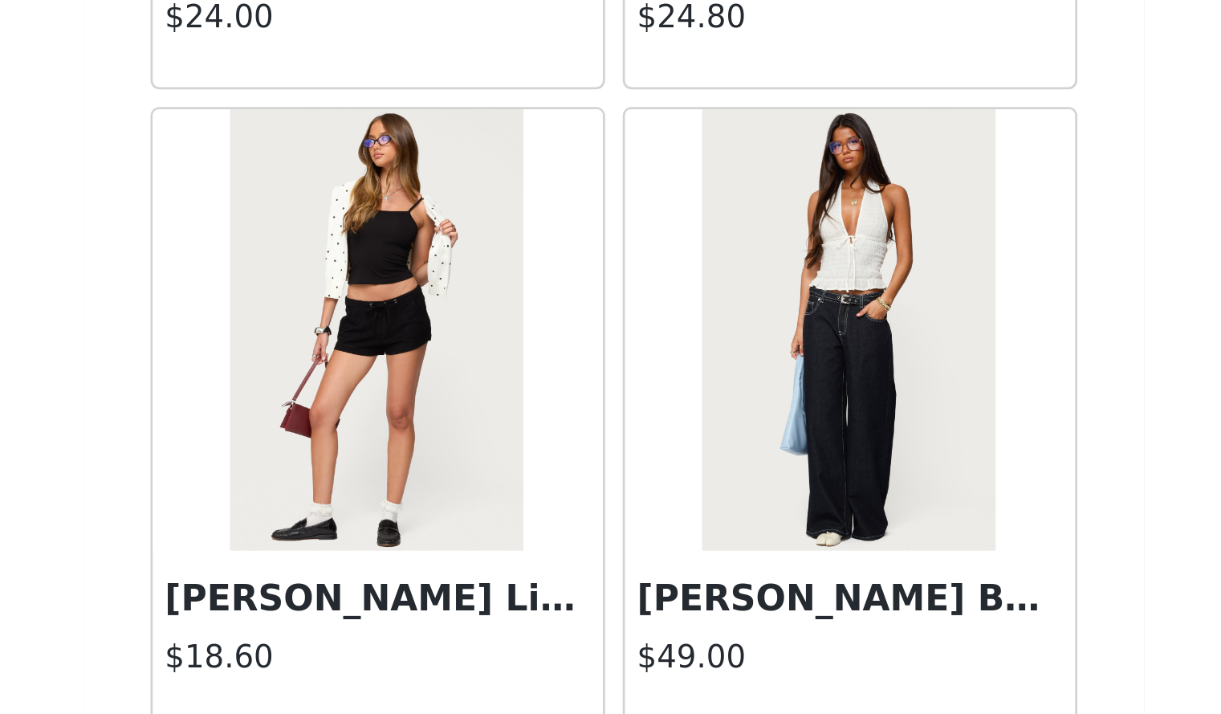
scroll to position [7734, 0]
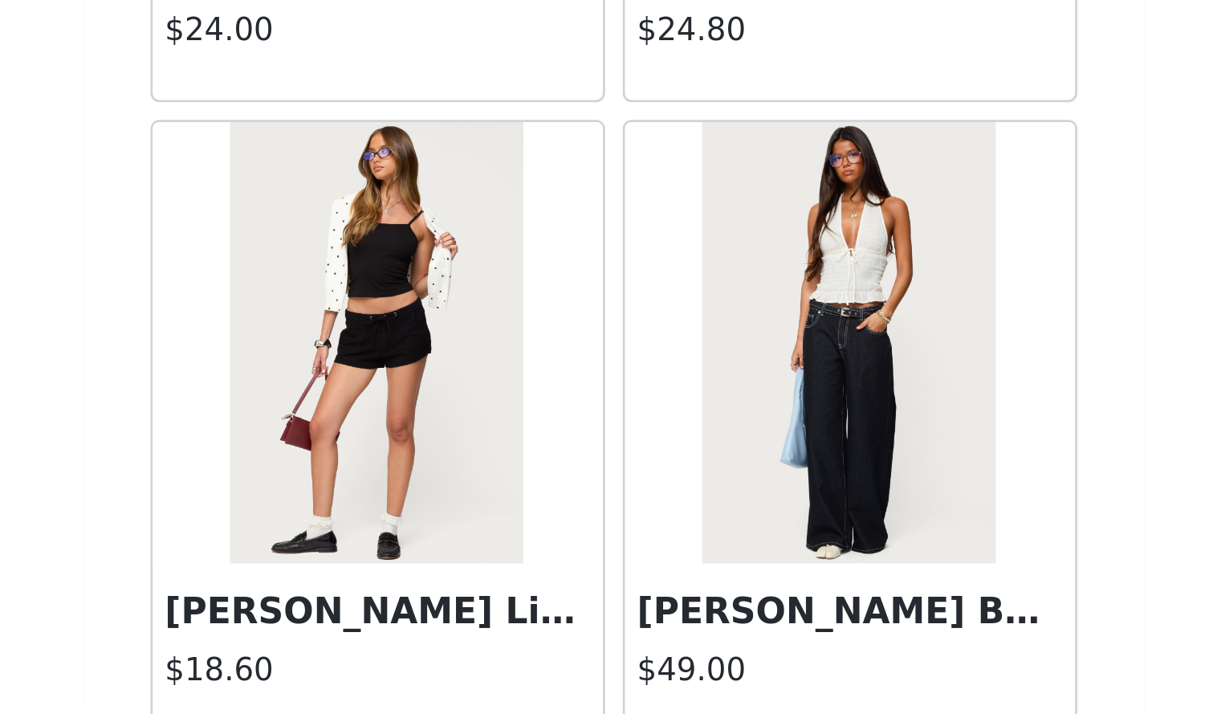
click at [563, 612] on img at bounding box center [524, 579] width 107 height 161
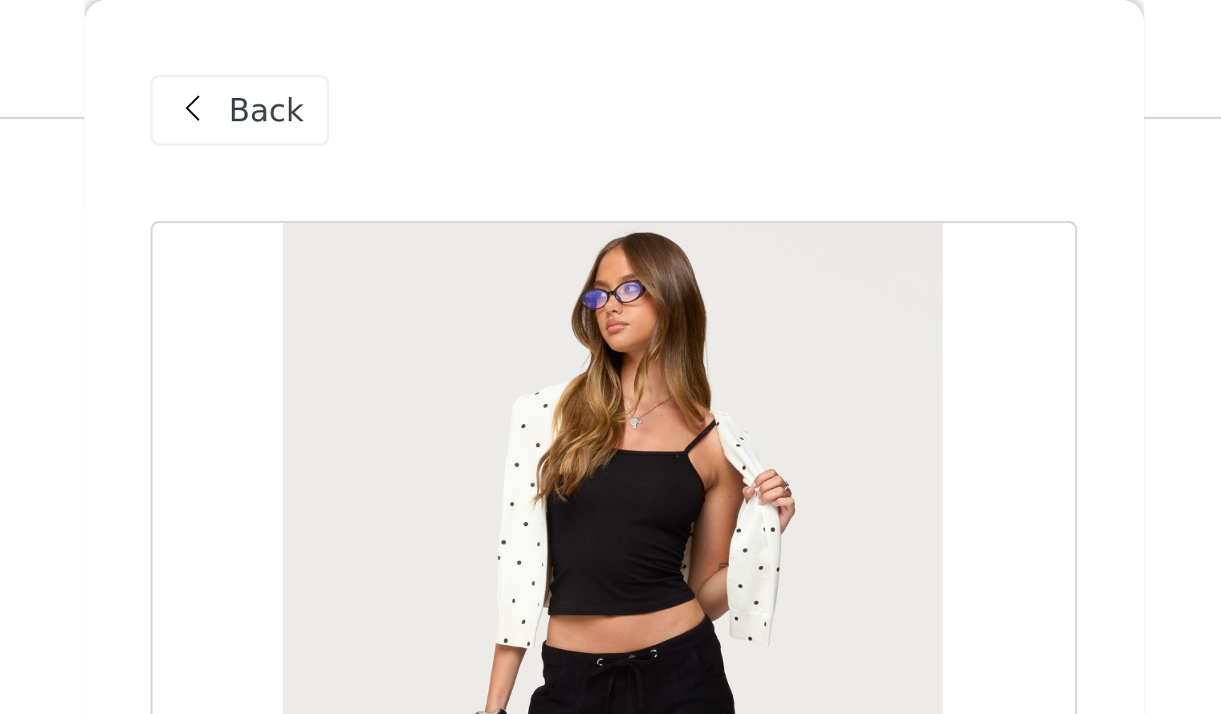
scroll to position [168, 0]
click at [467, 32] on div "Back" at bounding box center [475, 40] width 65 height 26
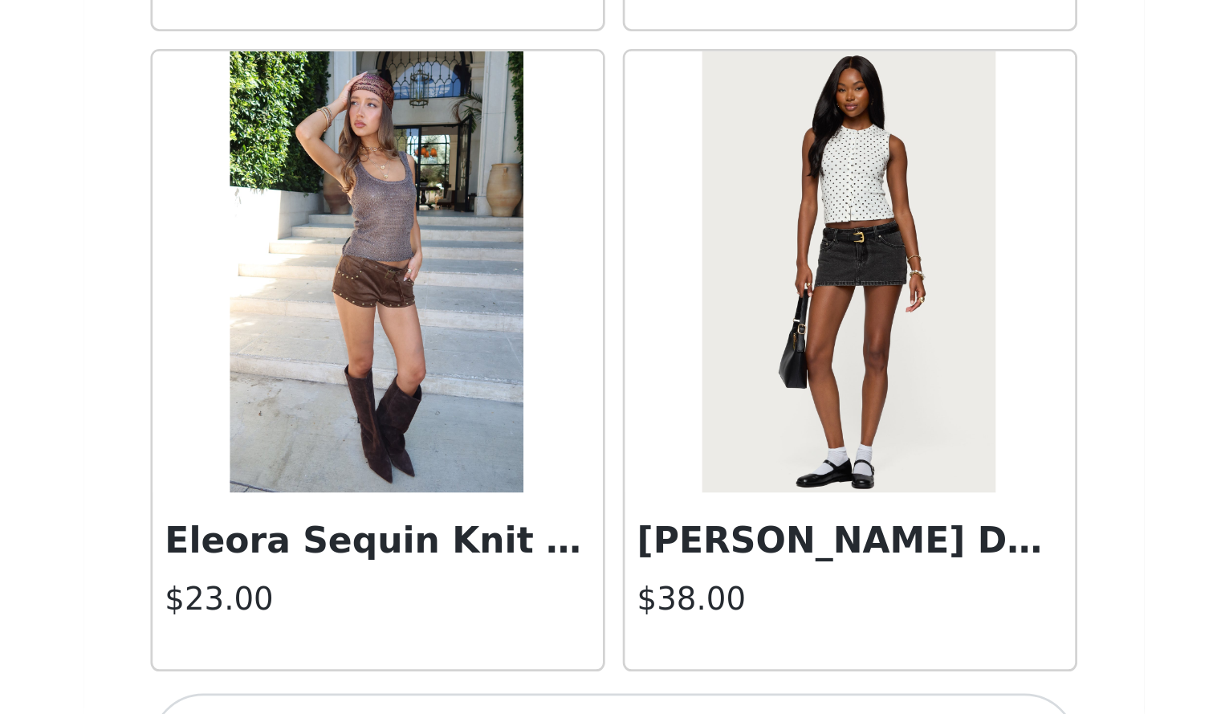
scroll to position [8693, 0]
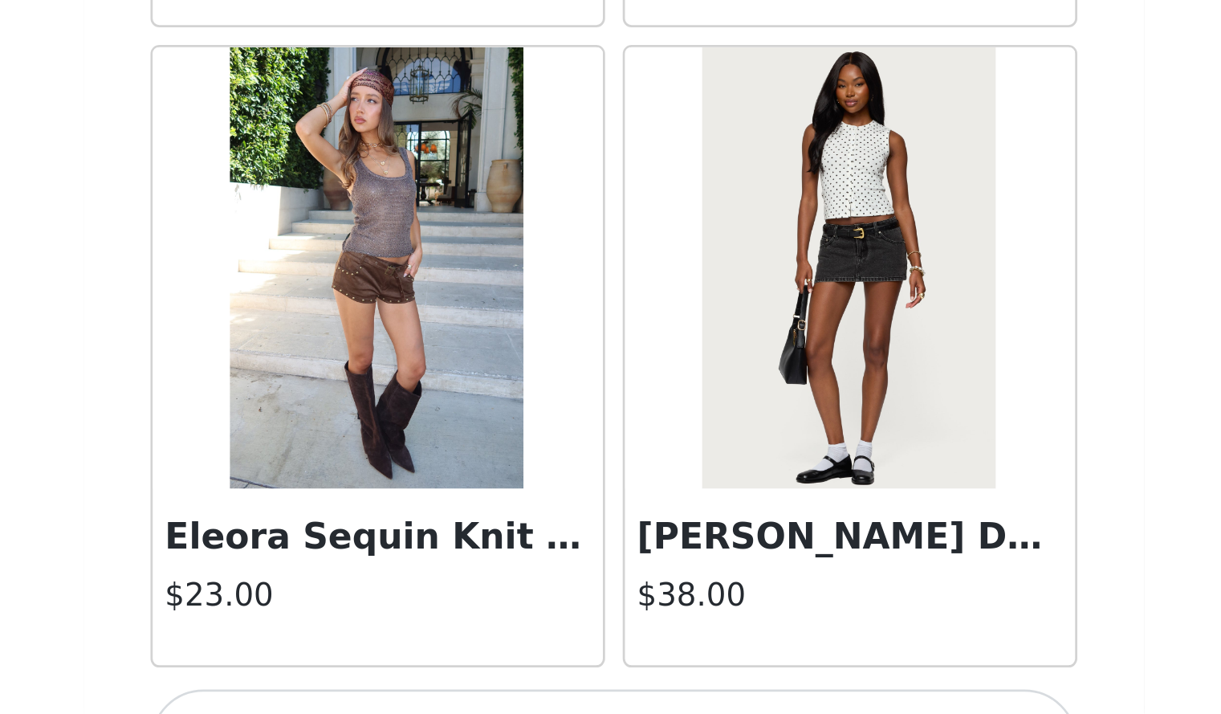
click at [707, 603] on img at bounding box center [696, 551] width 107 height 161
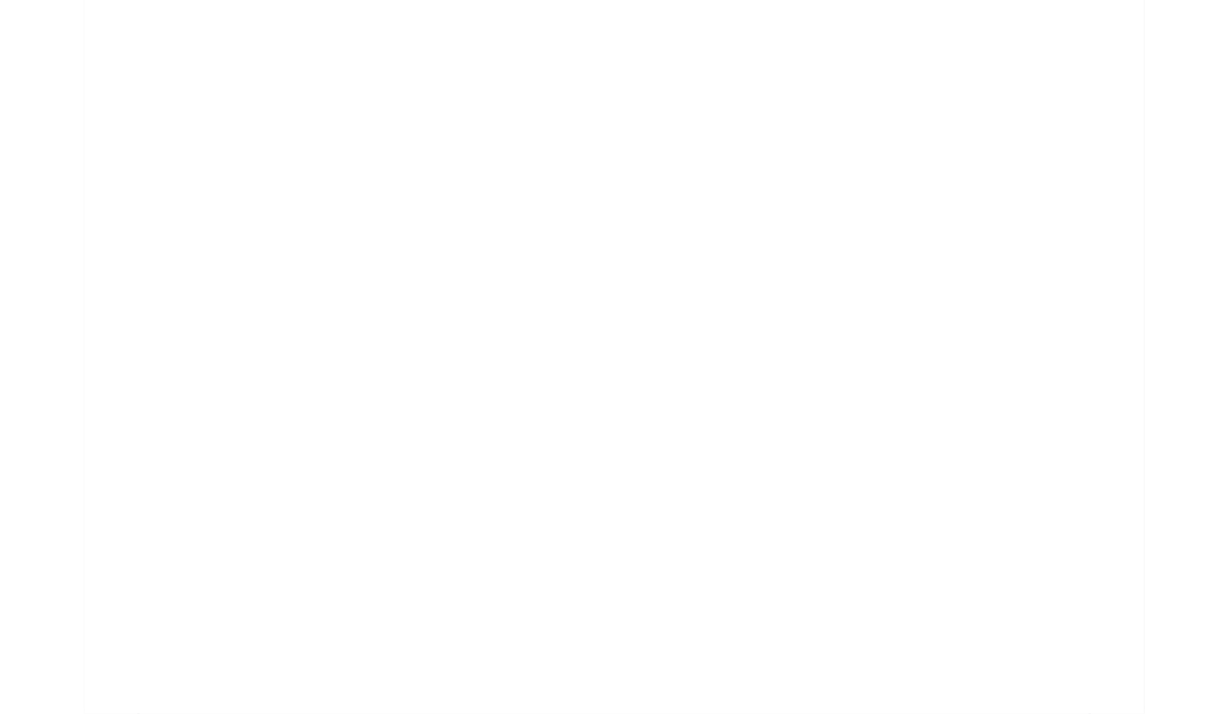
scroll to position [0, 0]
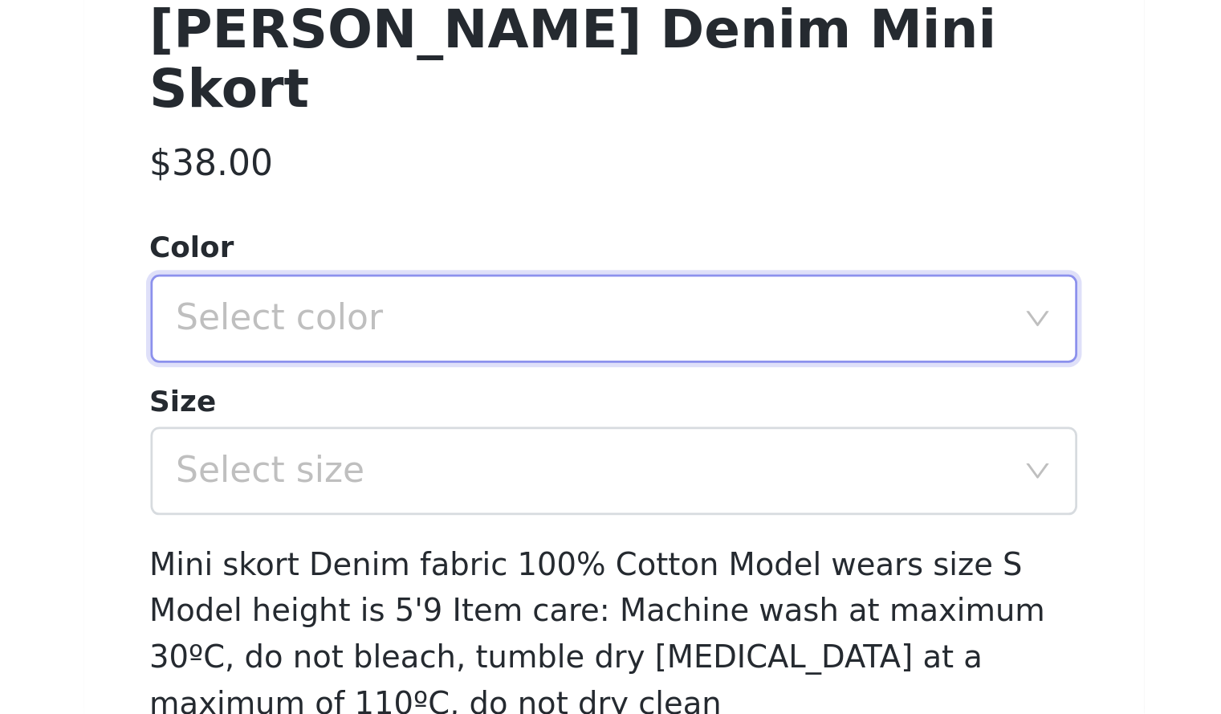
click at [592, 555] on div "Select color" at bounding box center [606, 570] width 308 height 31
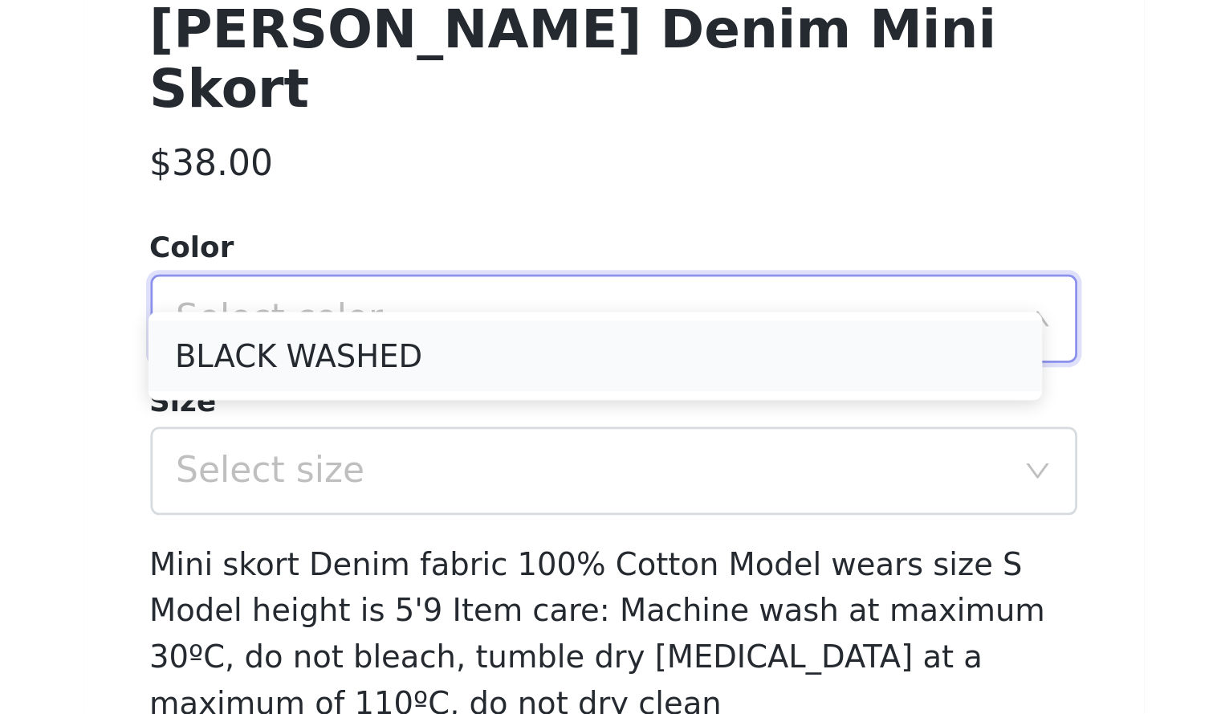
click at [557, 584] on li "BLACK WASHED" at bounding box center [604, 584] width 325 height 26
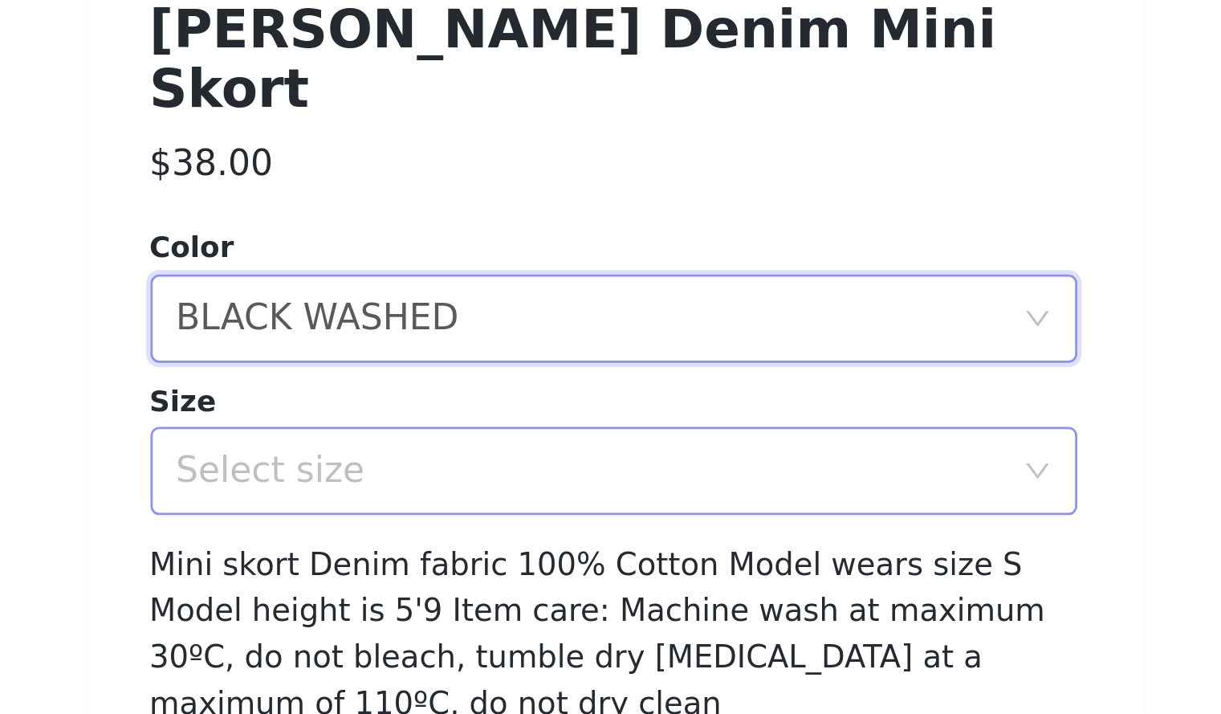
click at [553, 618] on div "Select size" at bounding box center [602, 626] width 300 height 16
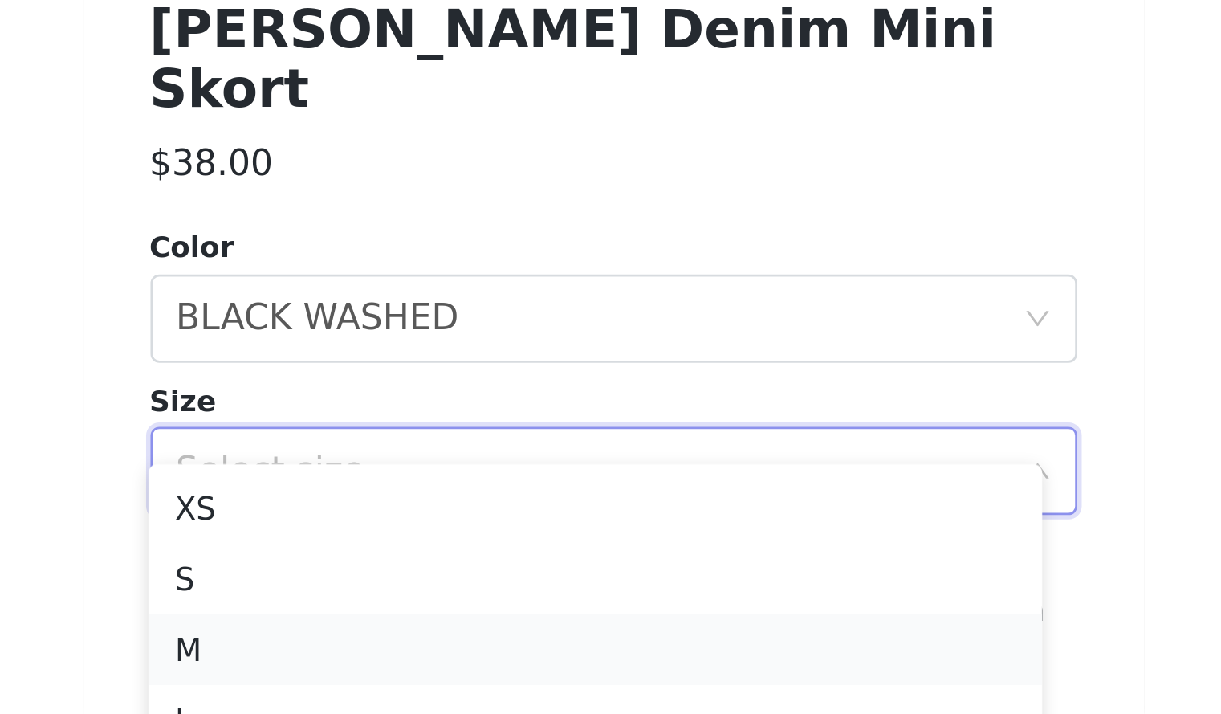
click at [528, 690] on li "M" at bounding box center [604, 691] width 325 height 26
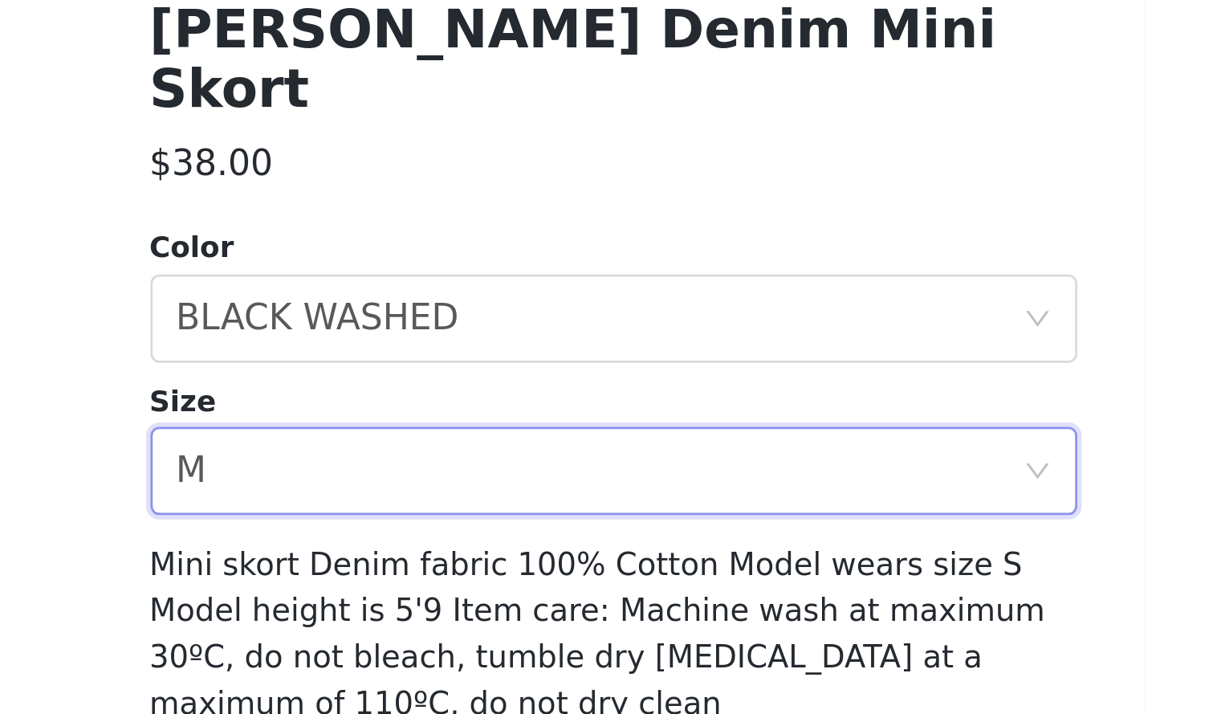
scroll to position [299, 0]
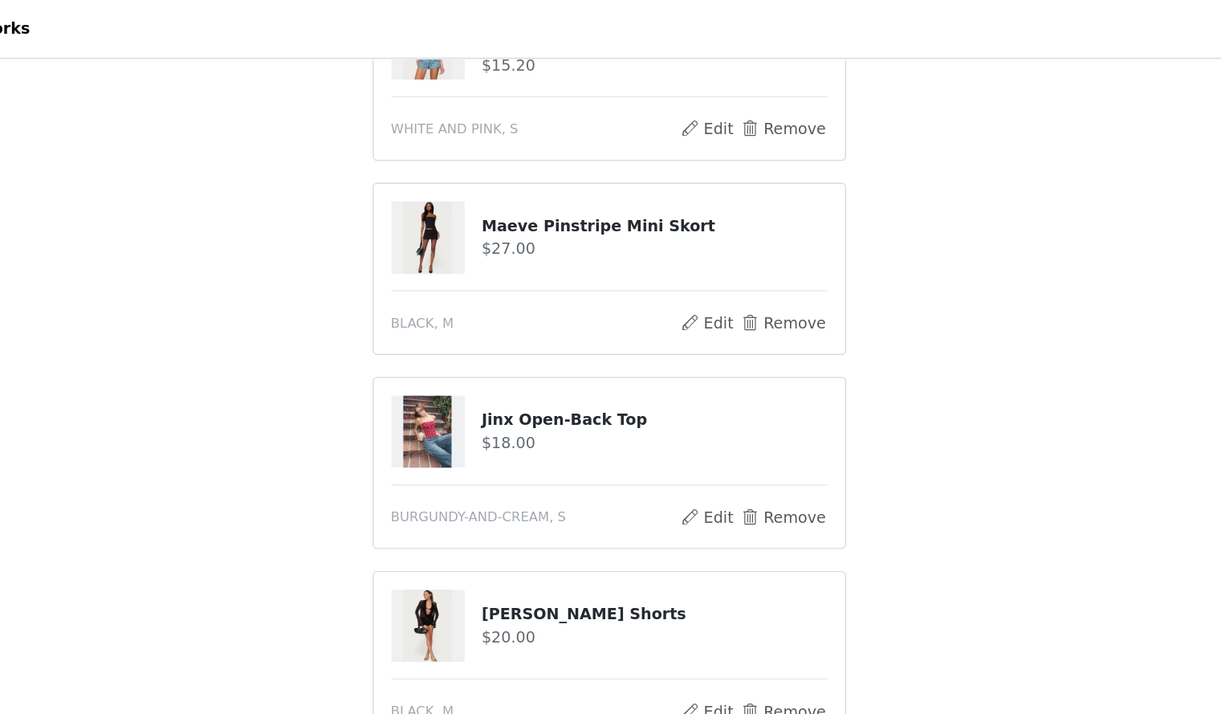
scroll to position [196, 0]
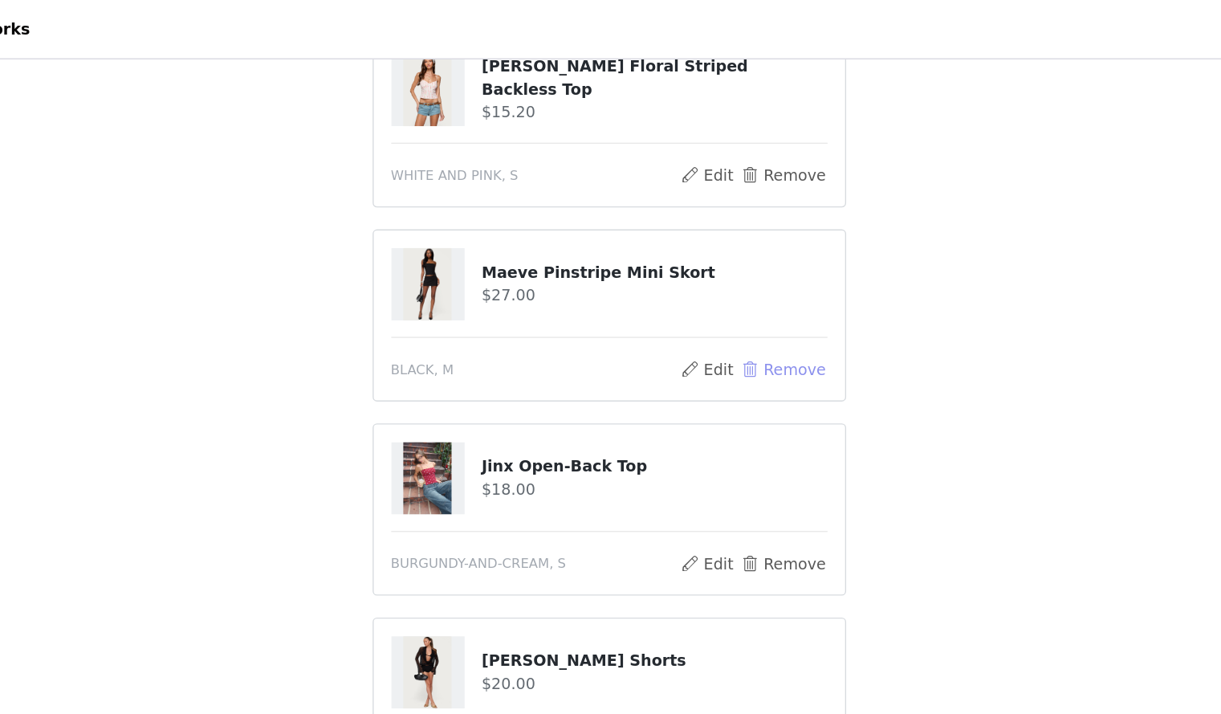
click at [750, 266] on button "Remove" at bounding box center [738, 270] width 64 height 19
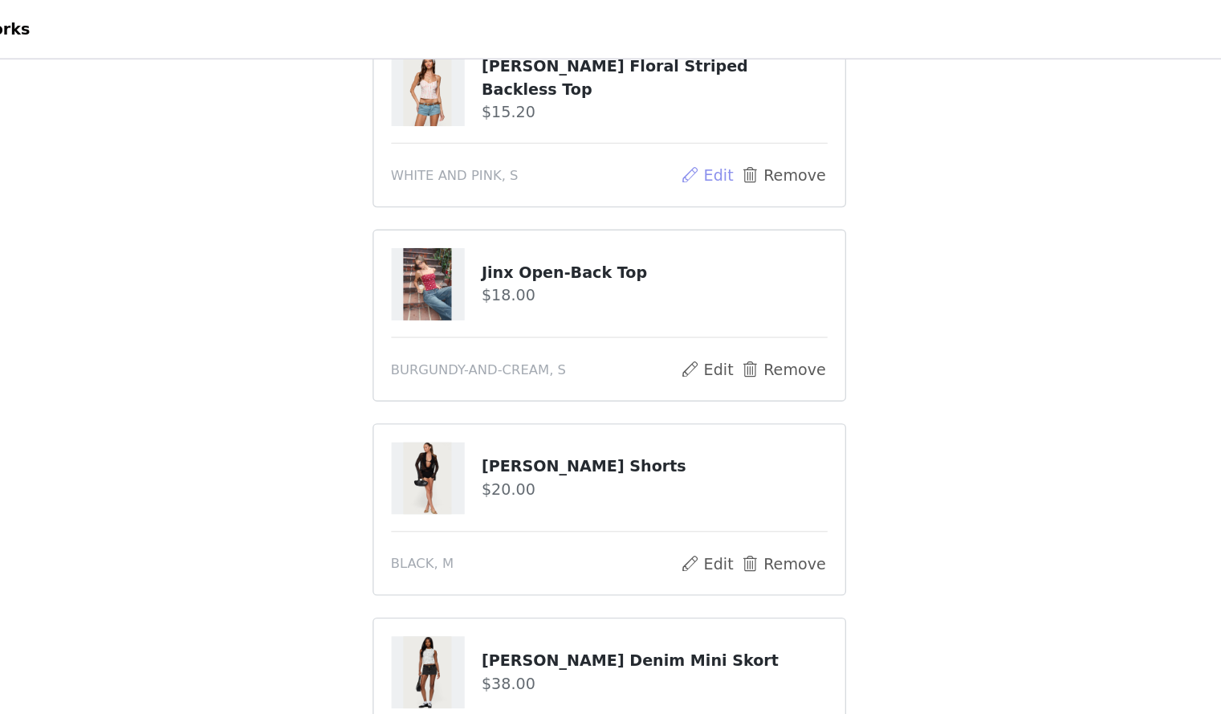
click at [681, 134] on button "Edit" at bounding box center [683, 128] width 41 height 19
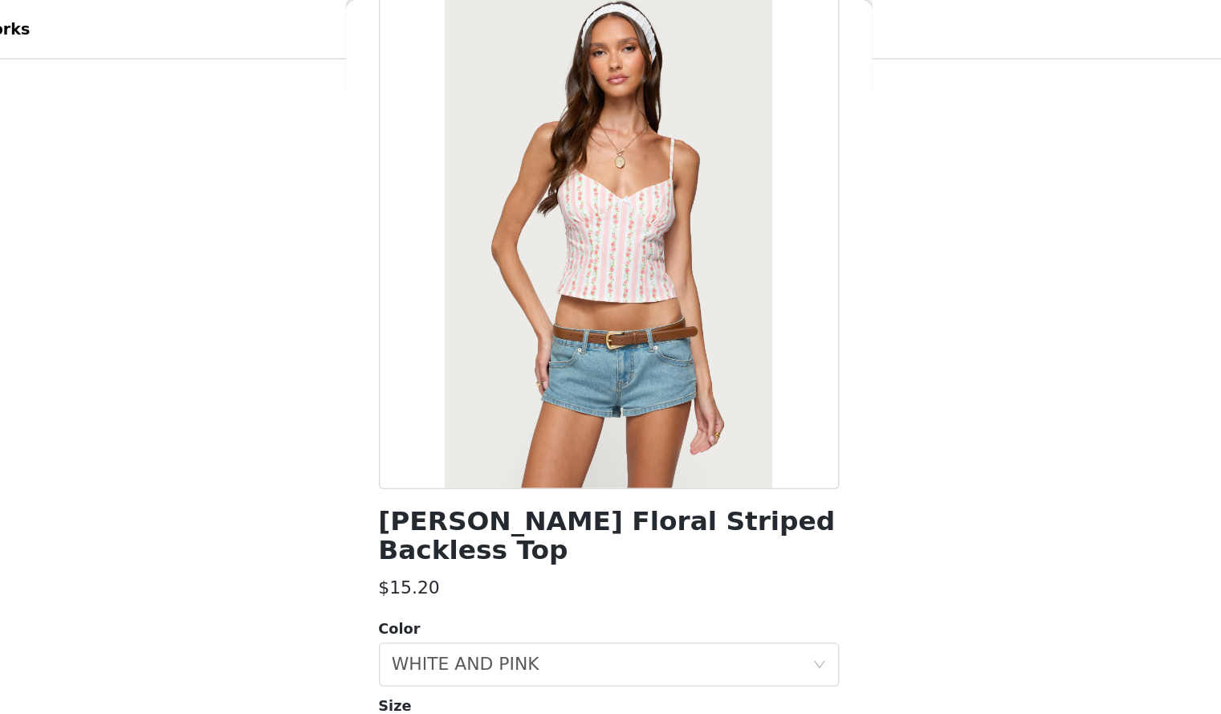
scroll to position [0, 0]
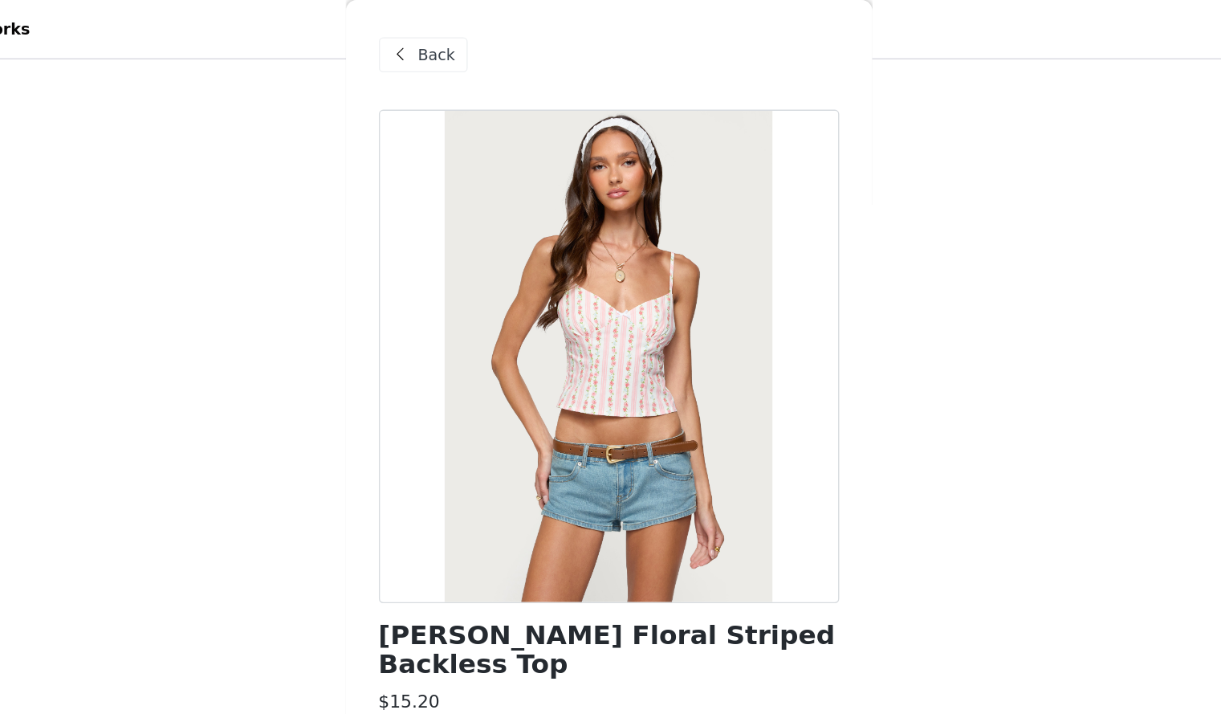
click at [491, 41] on span "Back" at bounding box center [484, 40] width 27 height 17
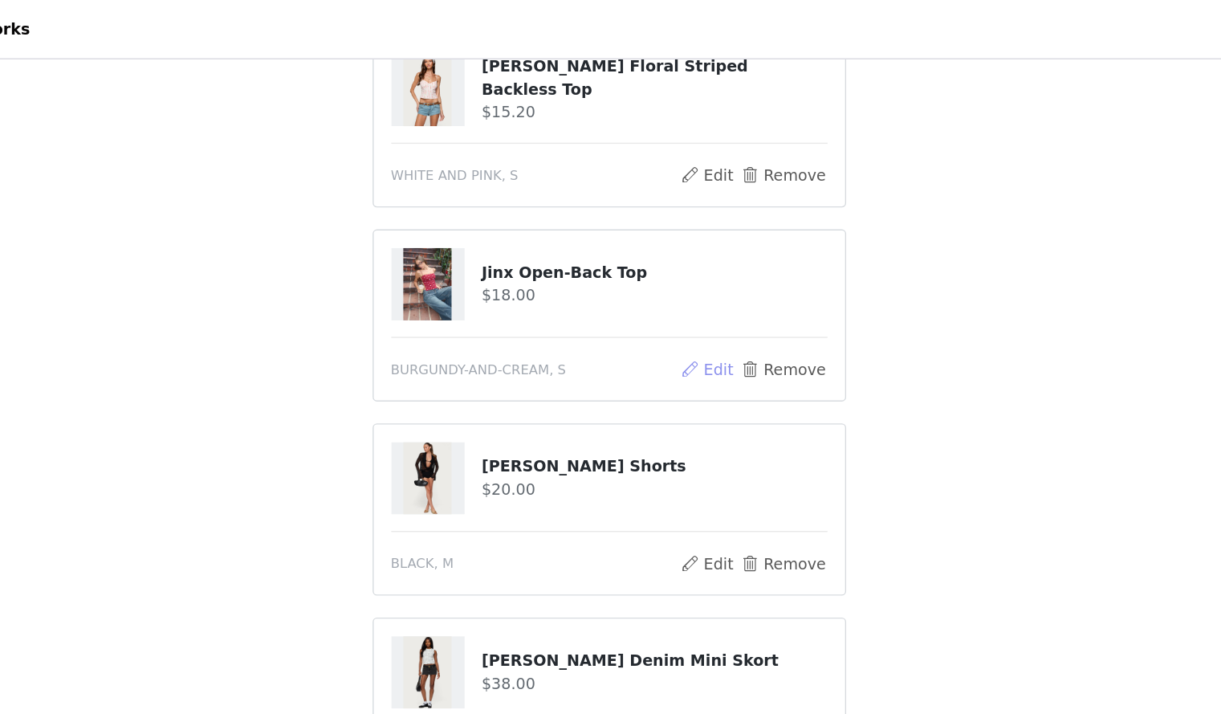
click at [680, 268] on button "Edit" at bounding box center [683, 270] width 41 height 19
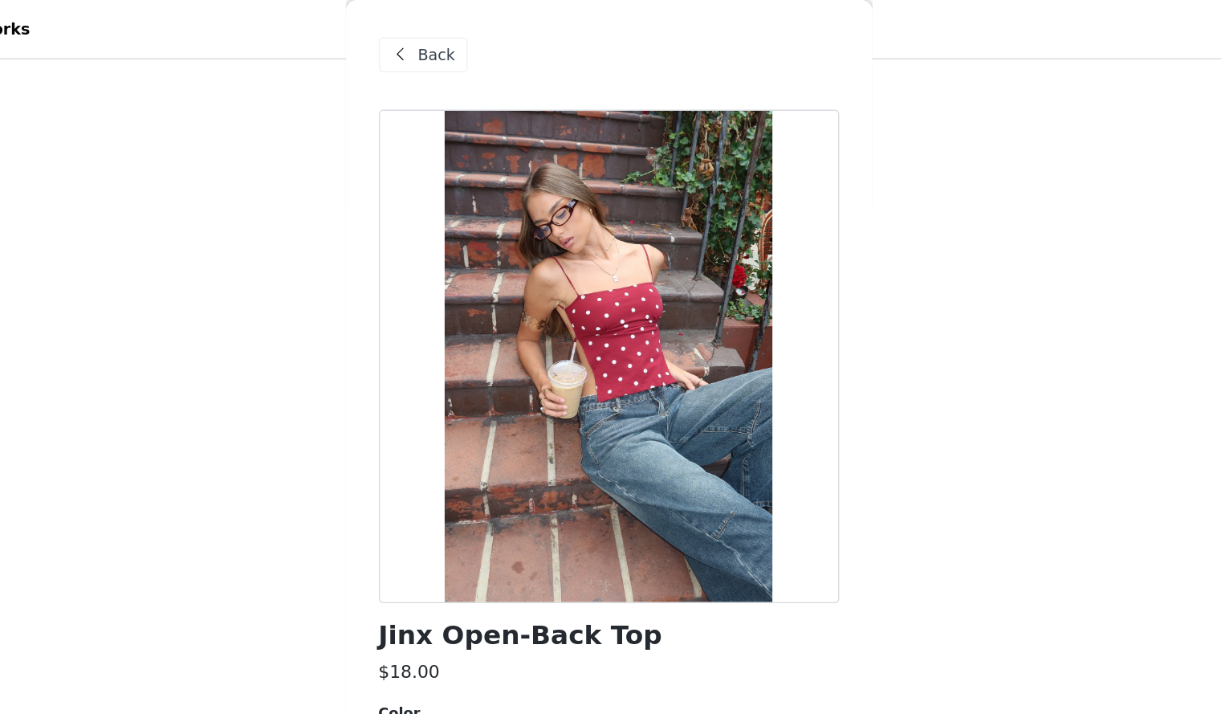
click at [478, 42] on span "Back" at bounding box center [484, 40] width 27 height 17
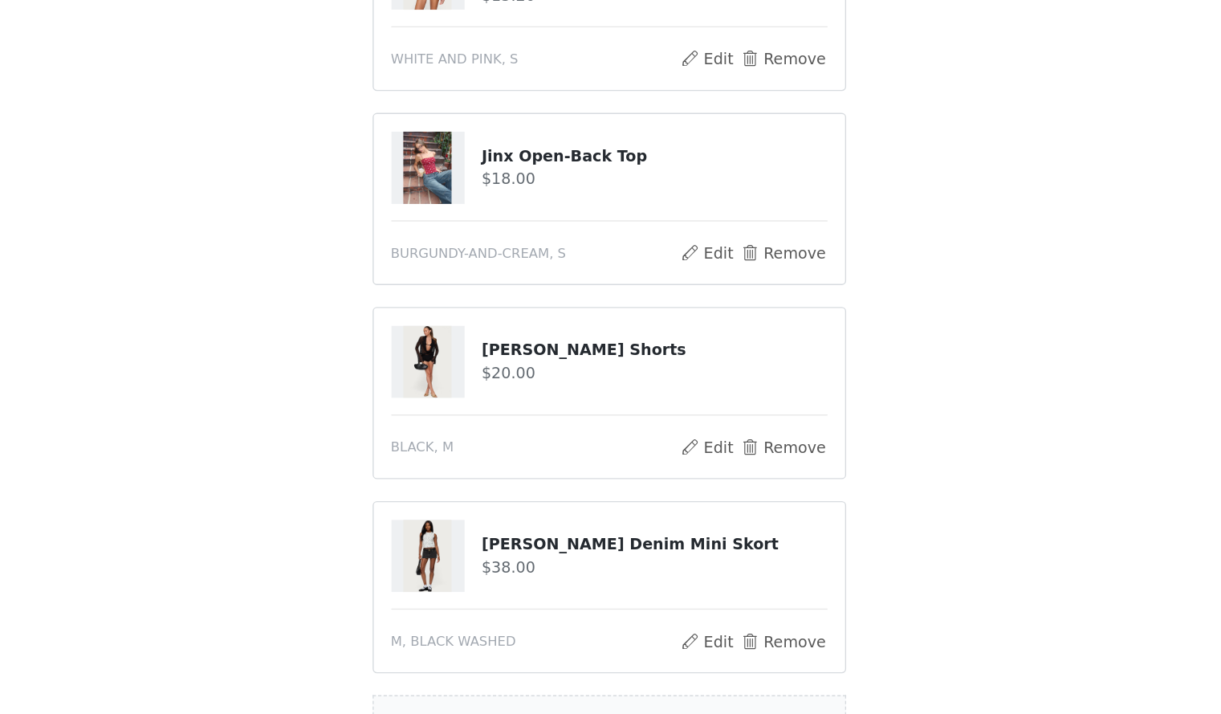
scroll to position [196, 0]
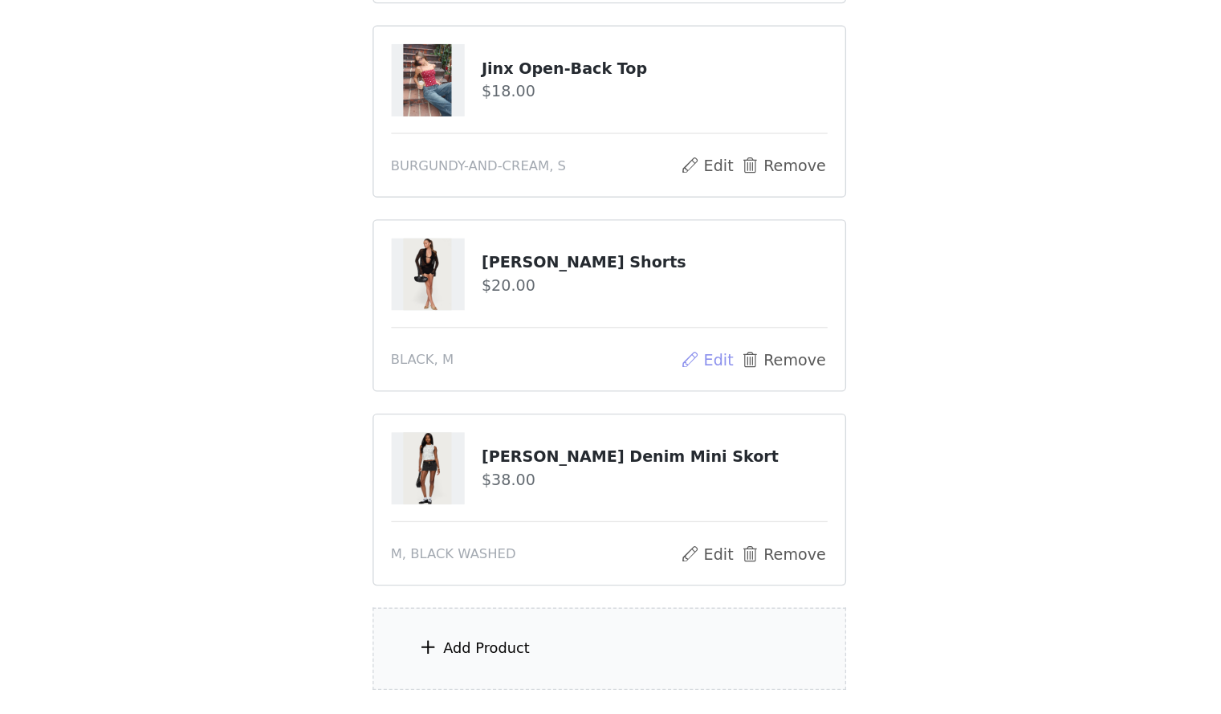
click at [685, 403] on button "Edit" at bounding box center [683, 412] width 41 height 19
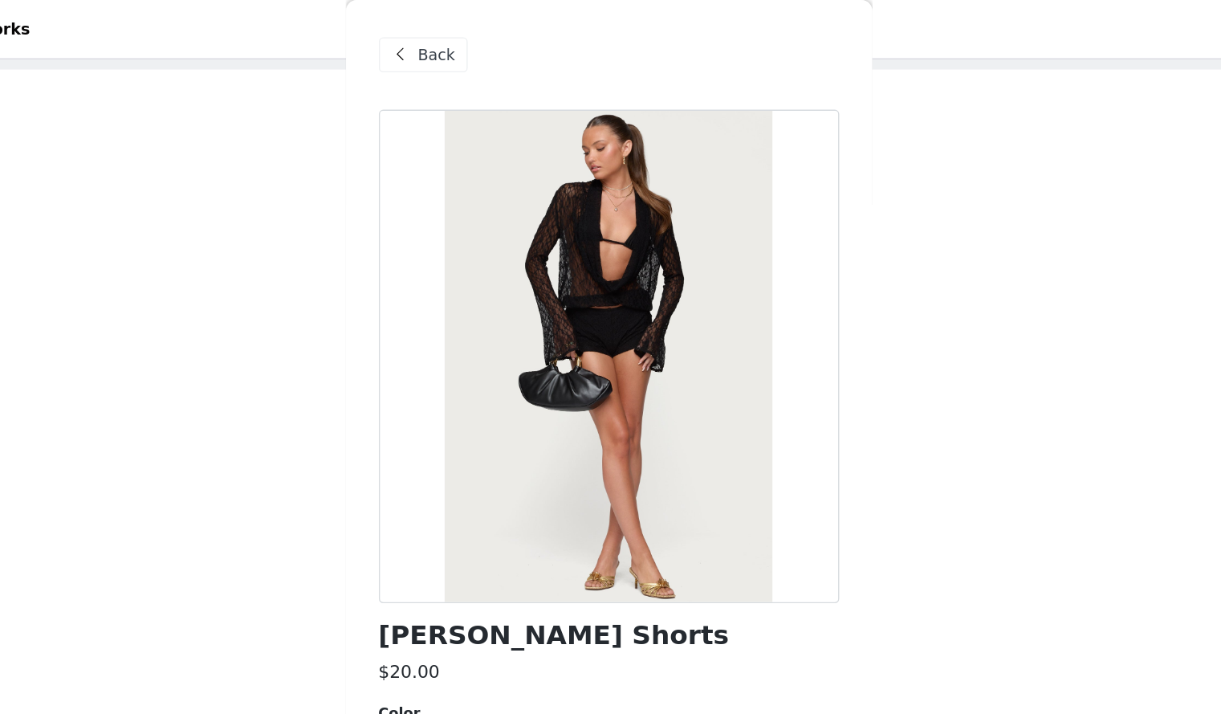
scroll to position [72, 0]
click at [499, 51] on div "Back" at bounding box center [475, 40] width 65 height 26
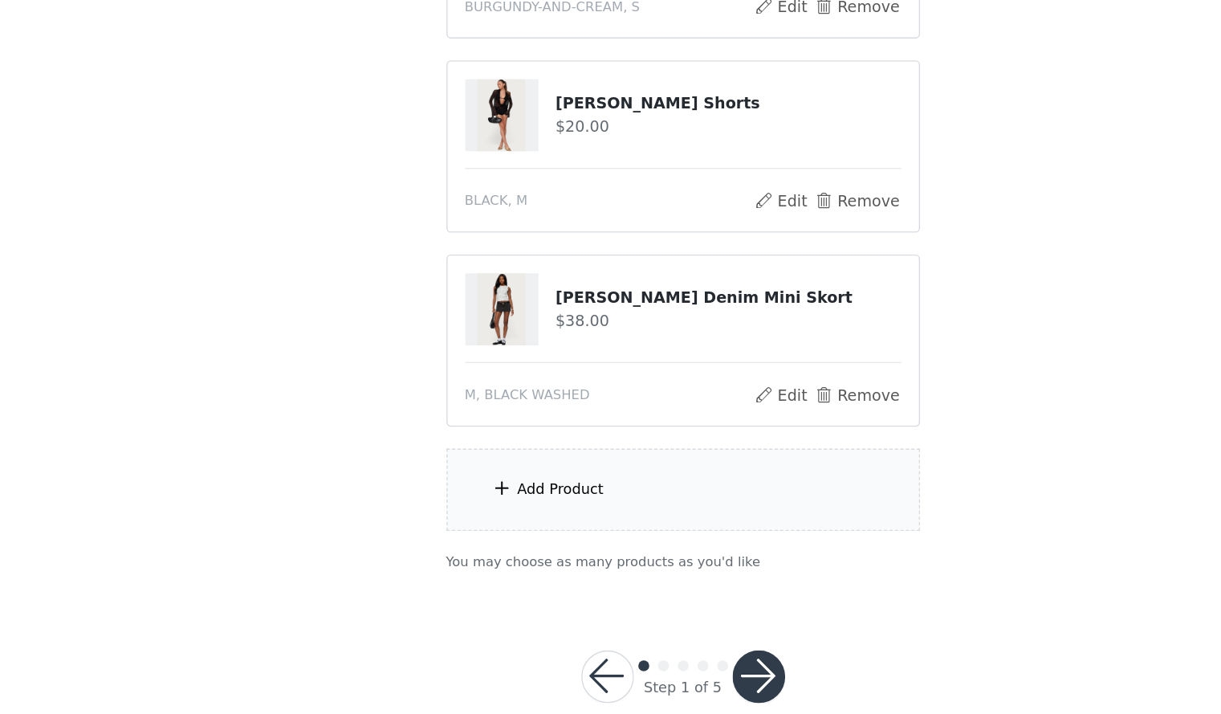
scroll to position [272, 0]
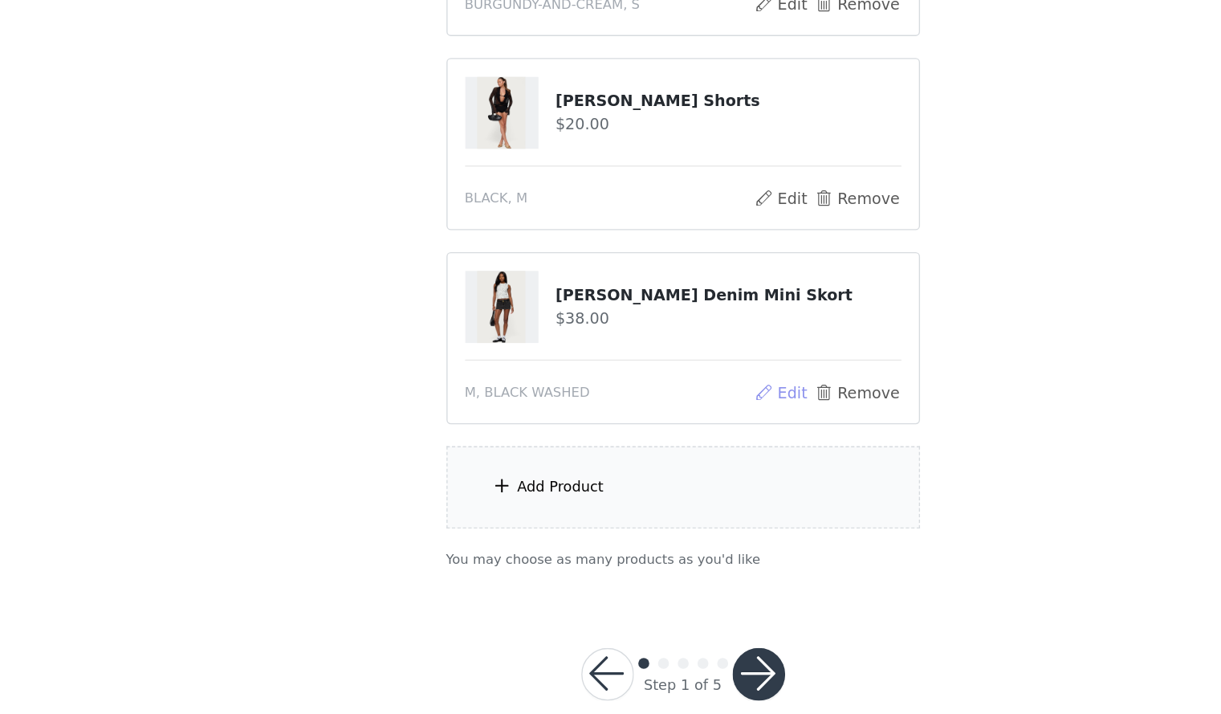
click at [689, 472] on button "Edit" at bounding box center [683, 478] width 41 height 19
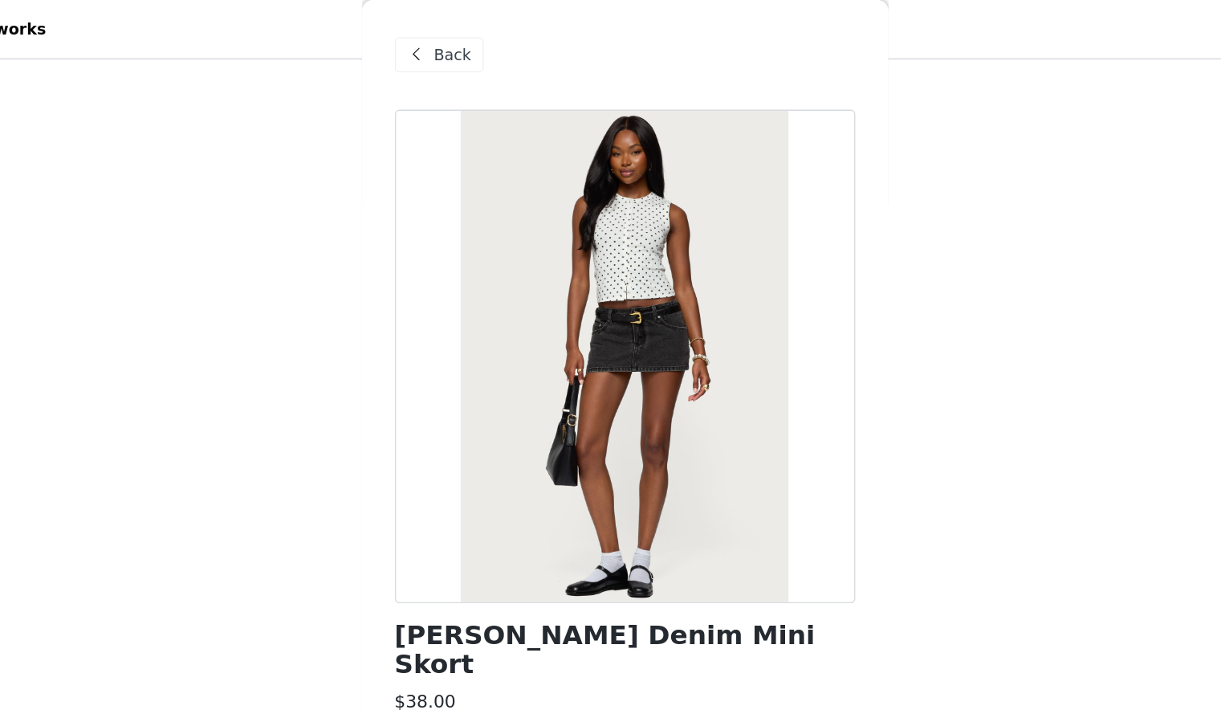
scroll to position [262, 0]
click at [467, 32] on span at bounding box center [458, 40] width 19 height 19
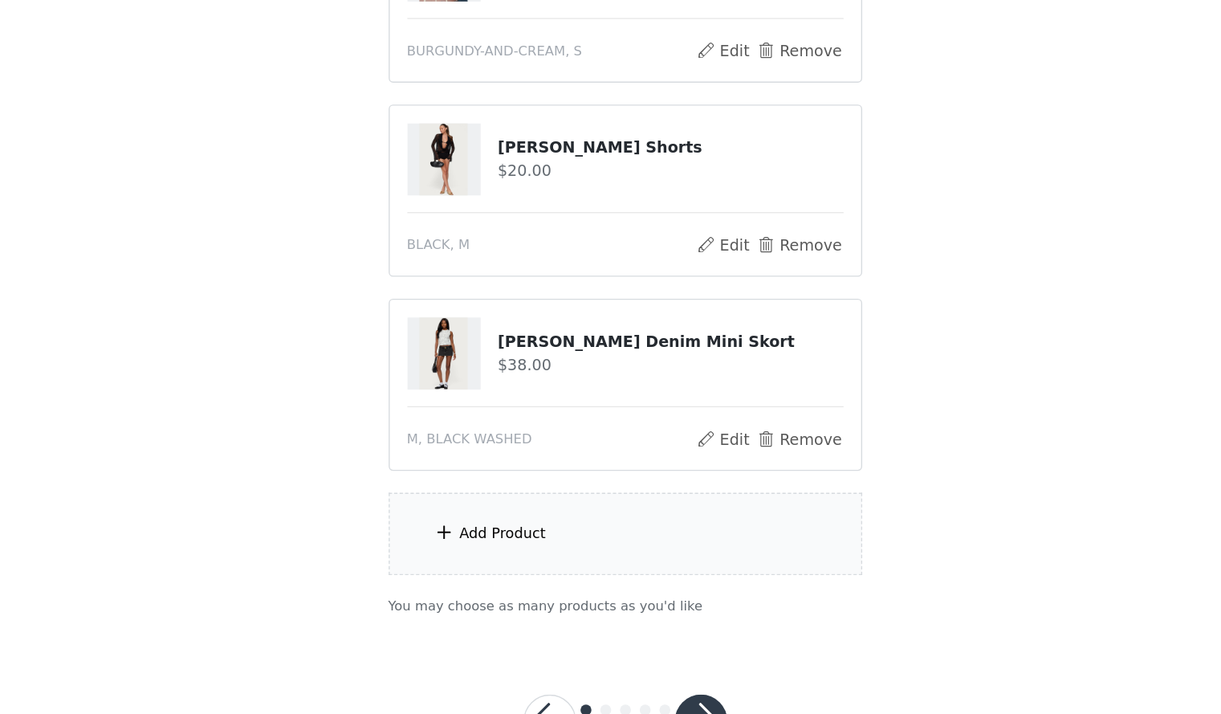
scroll to position [299, 0]
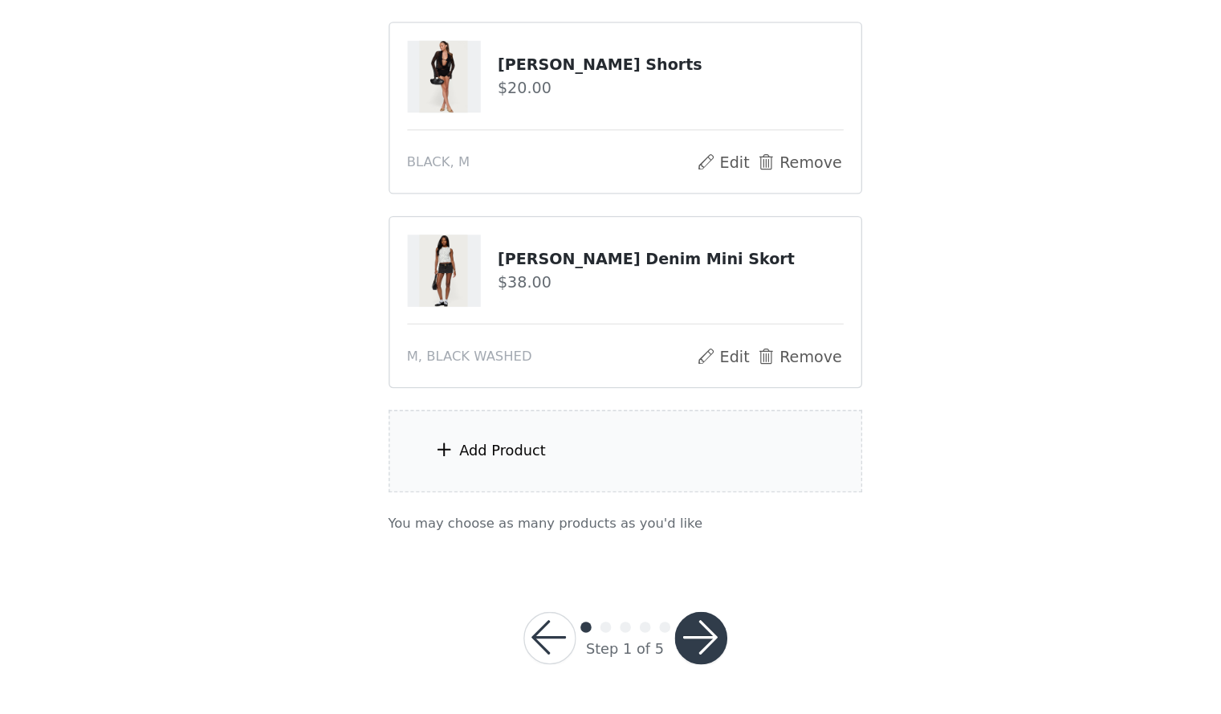
click at [577, 511] on div "Add Product" at bounding box center [611, 521] width 347 height 60
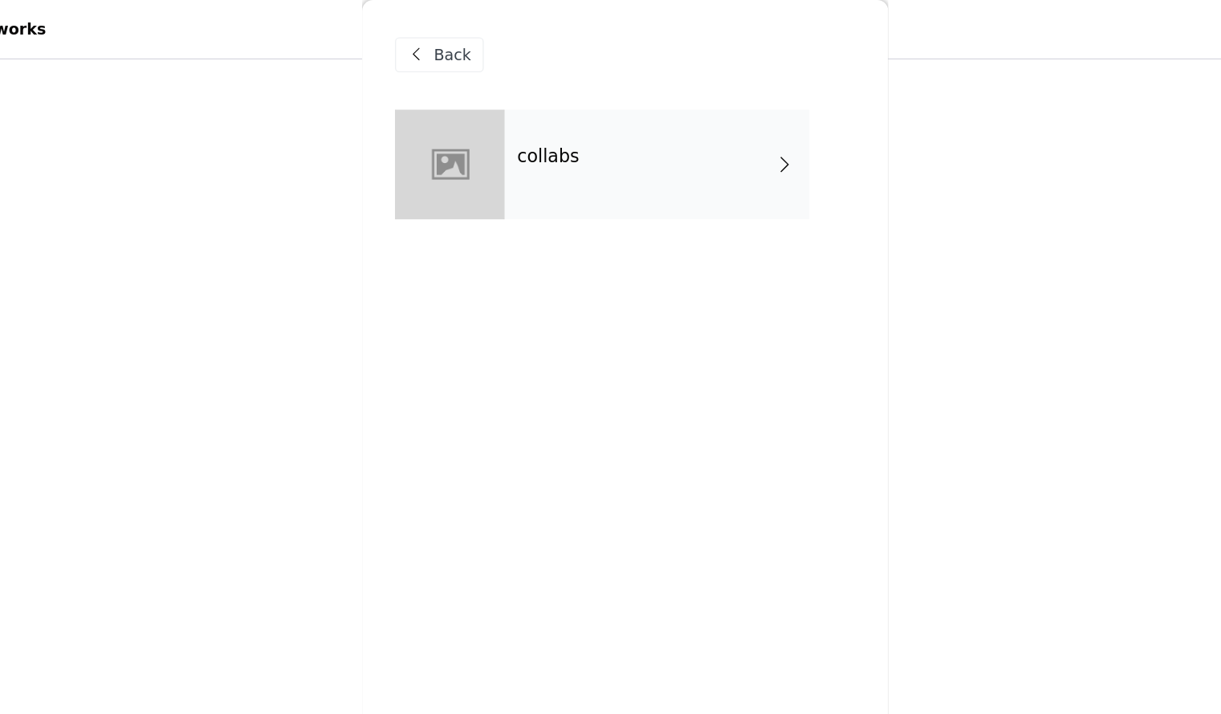
scroll to position [85, 0]
click at [708, 158] on div "collabs" at bounding box center [634, 120] width 223 height 80
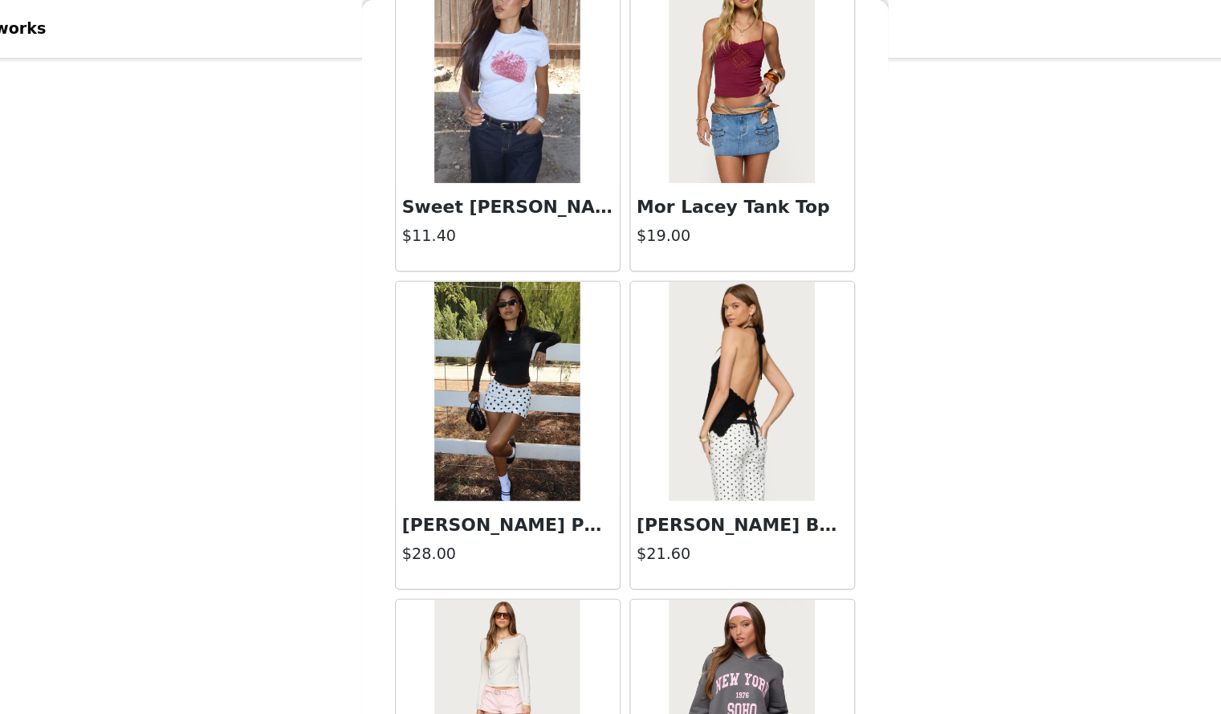
scroll to position [299, 0]
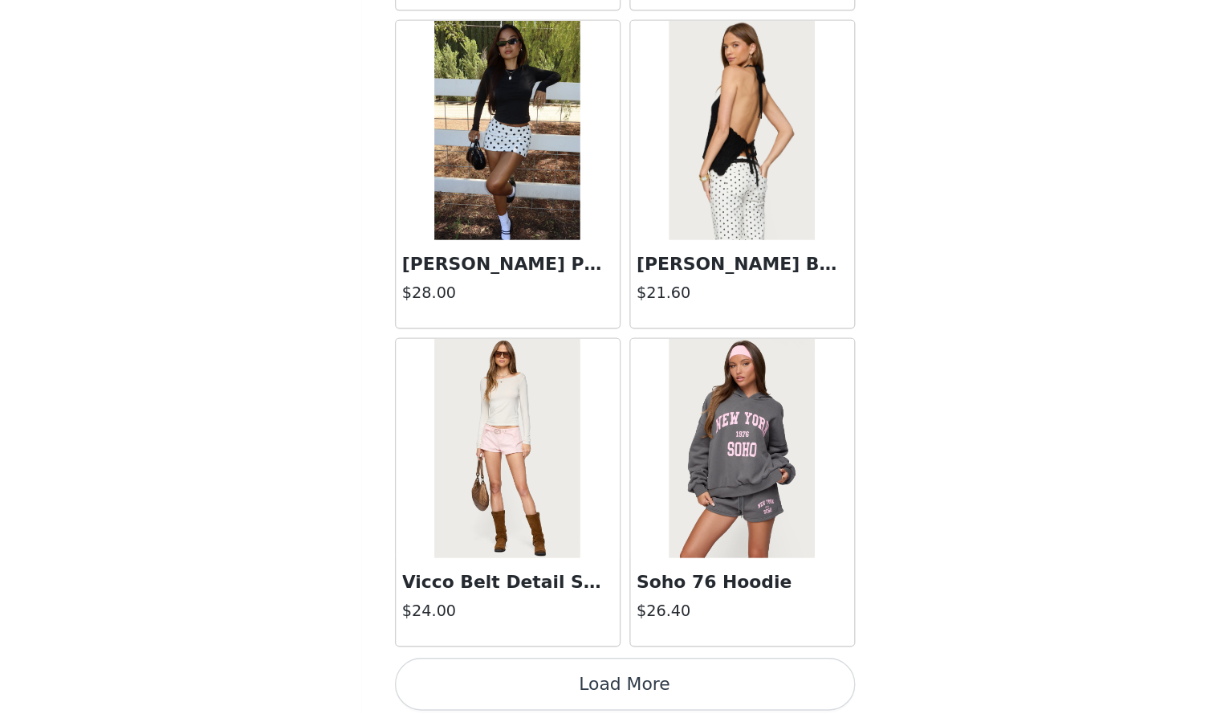
click at [668, 683] on button "Load More" at bounding box center [611, 692] width 337 height 39
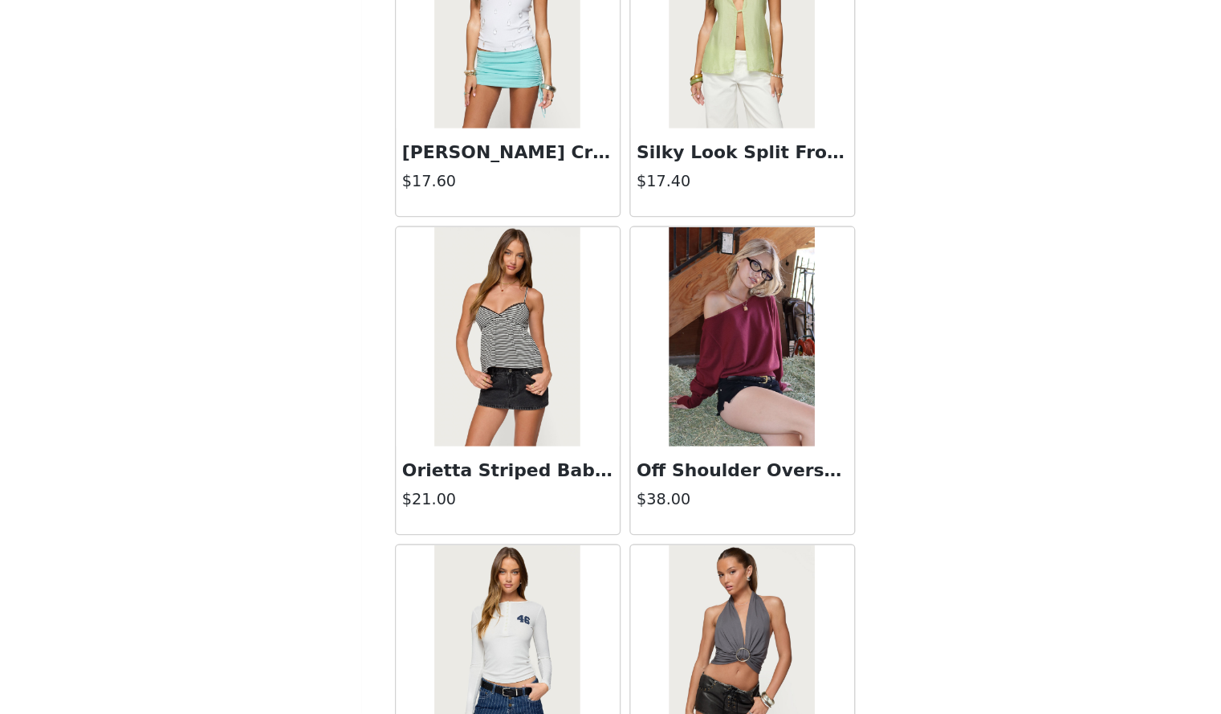
scroll to position [4061, 0]
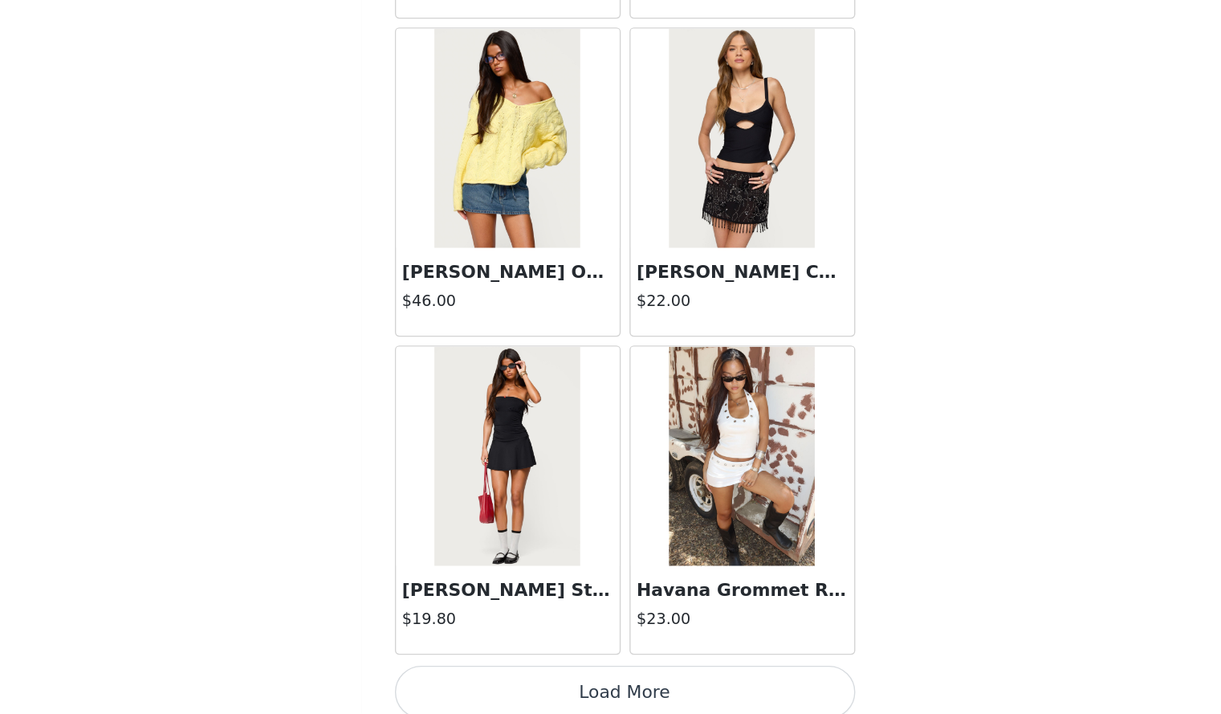
click at [714, 695] on button "Load More" at bounding box center [611, 698] width 337 height 39
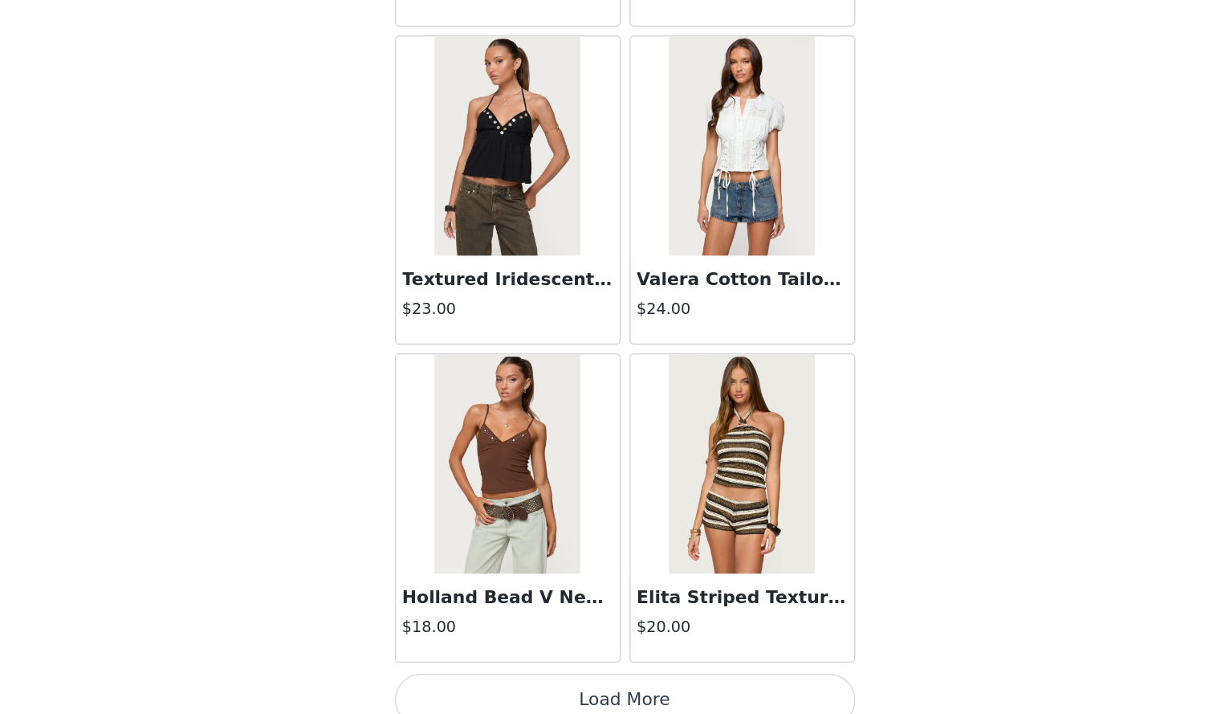
scroll to position [6385, 0]
click at [699, 684] on button "Load More" at bounding box center [611, 703] width 337 height 39
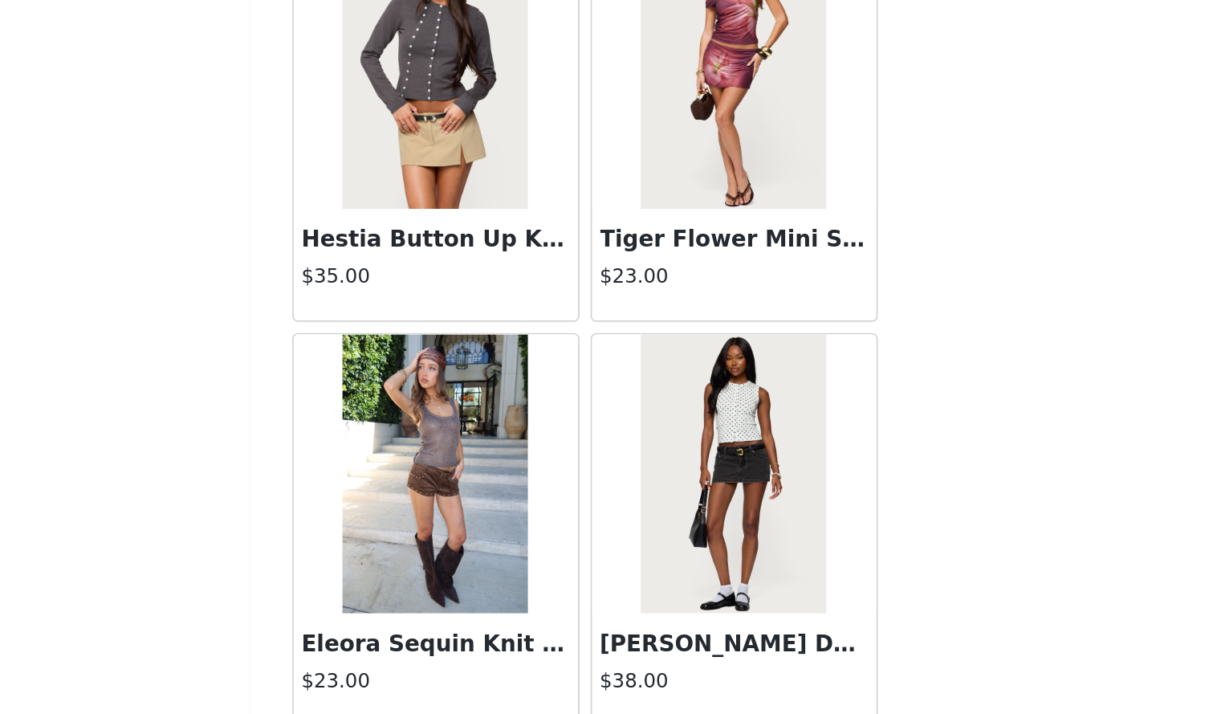
scroll to position [299, 0]
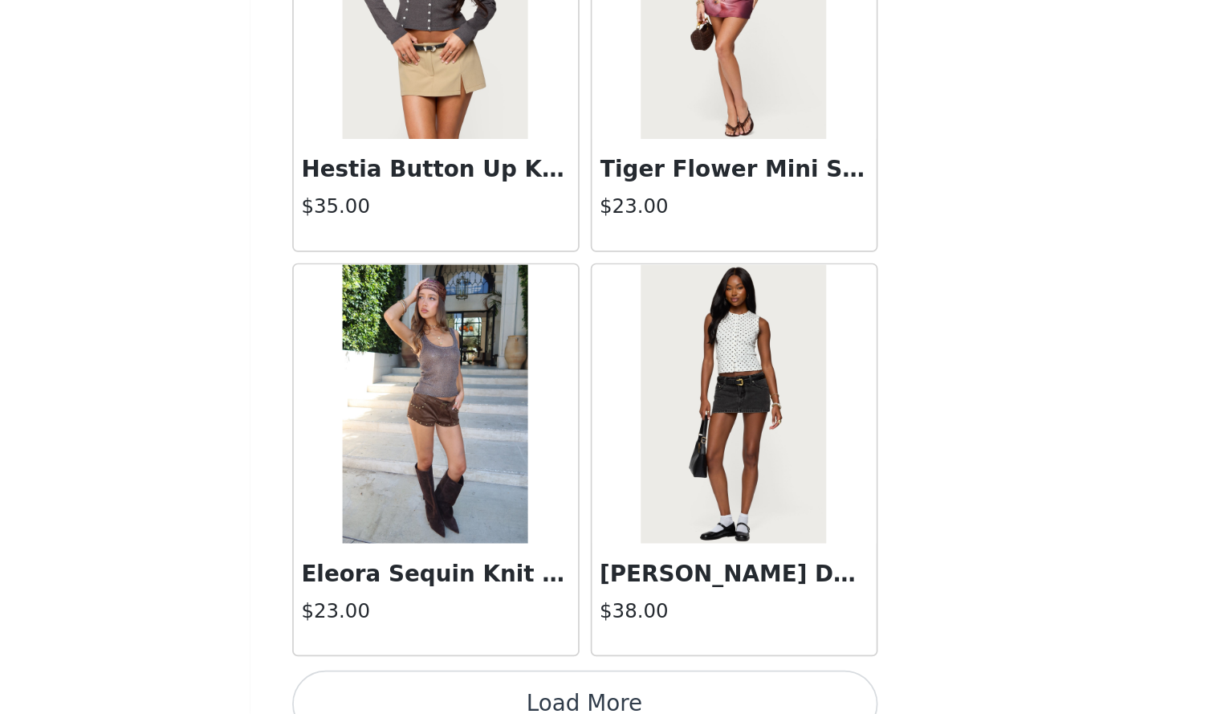
click at [621, 699] on button "Load More" at bounding box center [611, 708] width 337 height 39
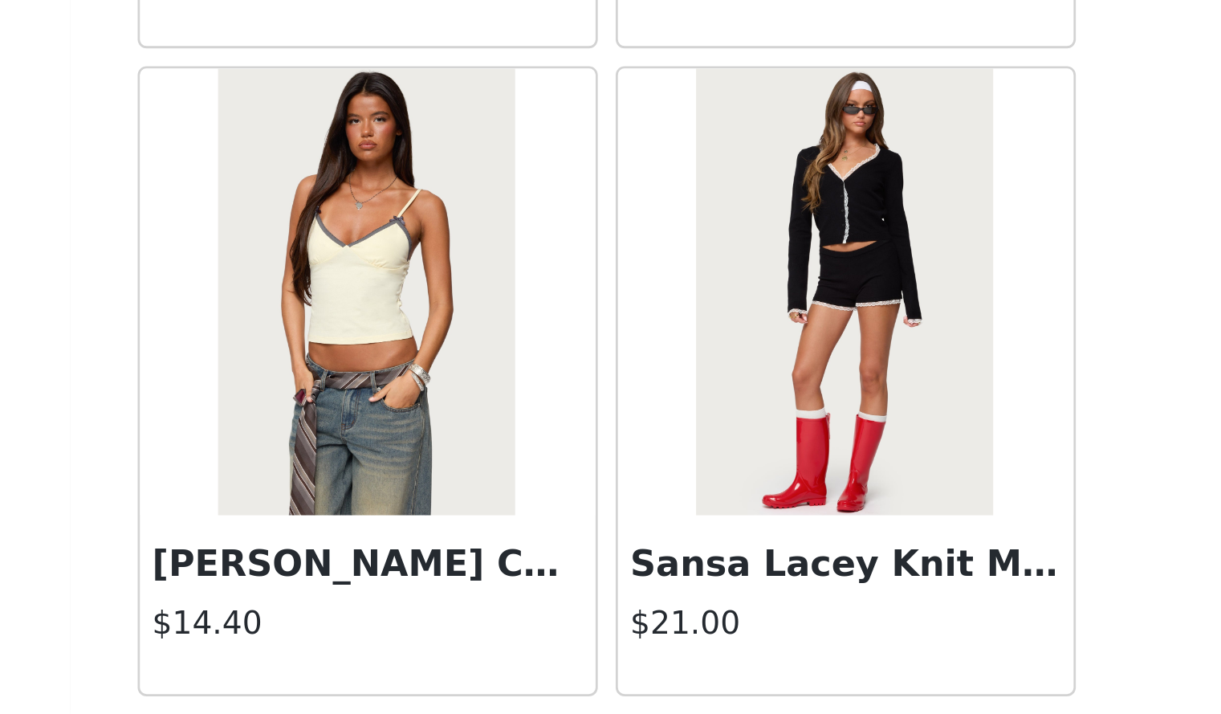
scroll to position [11032, 0]
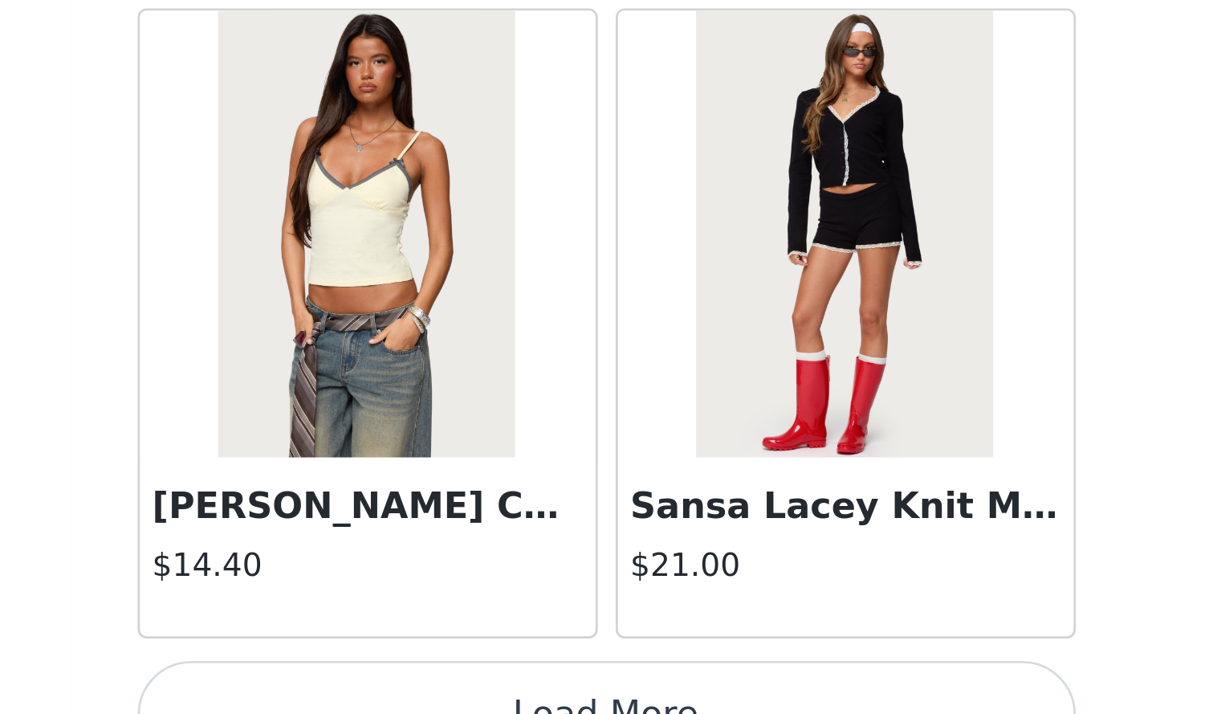
click at [683, 695] on button "Load More" at bounding box center [611, 714] width 337 height 39
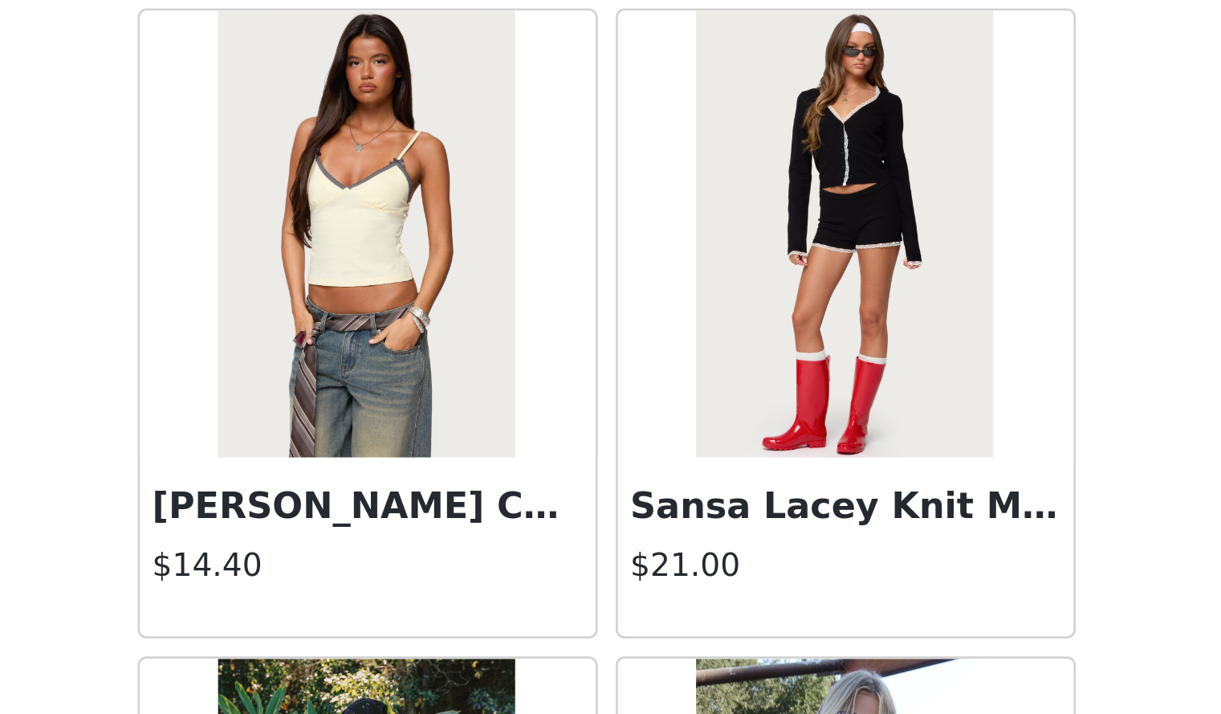
click at [699, 630] on h3 "Sansa Lacey Knit Micro Shorts" at bounding box center [697, 639] width 154 height 19
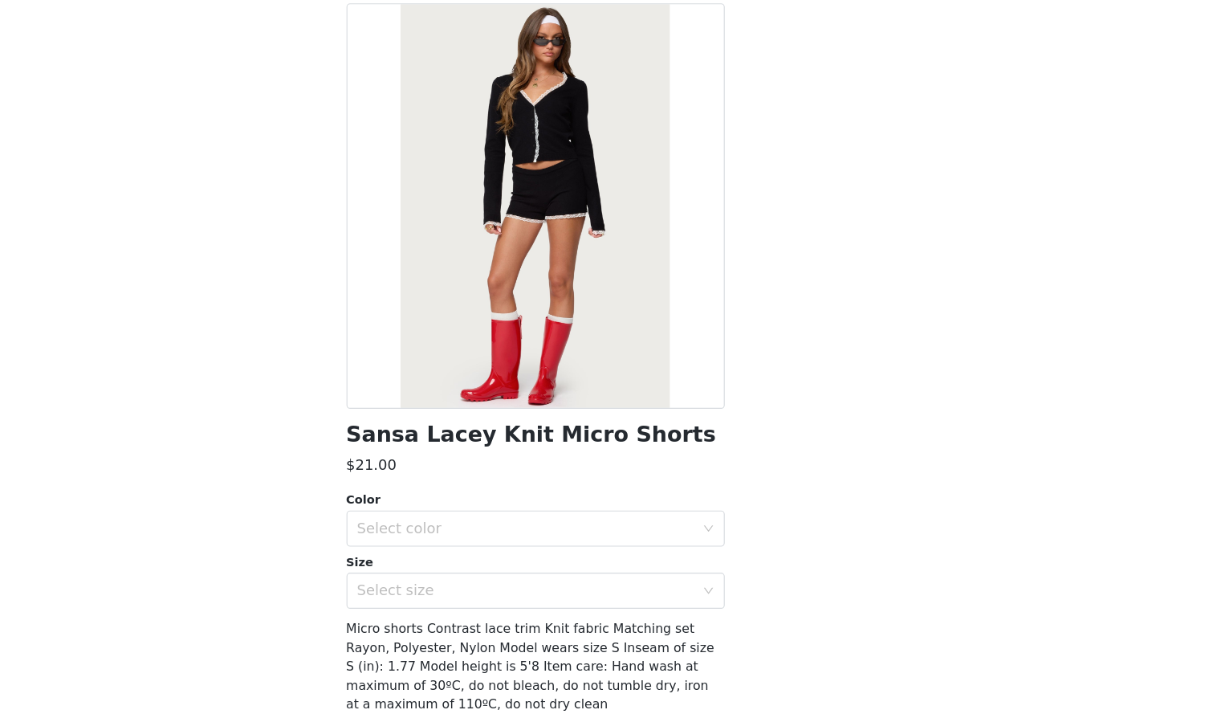
scroll to position [297, 0]
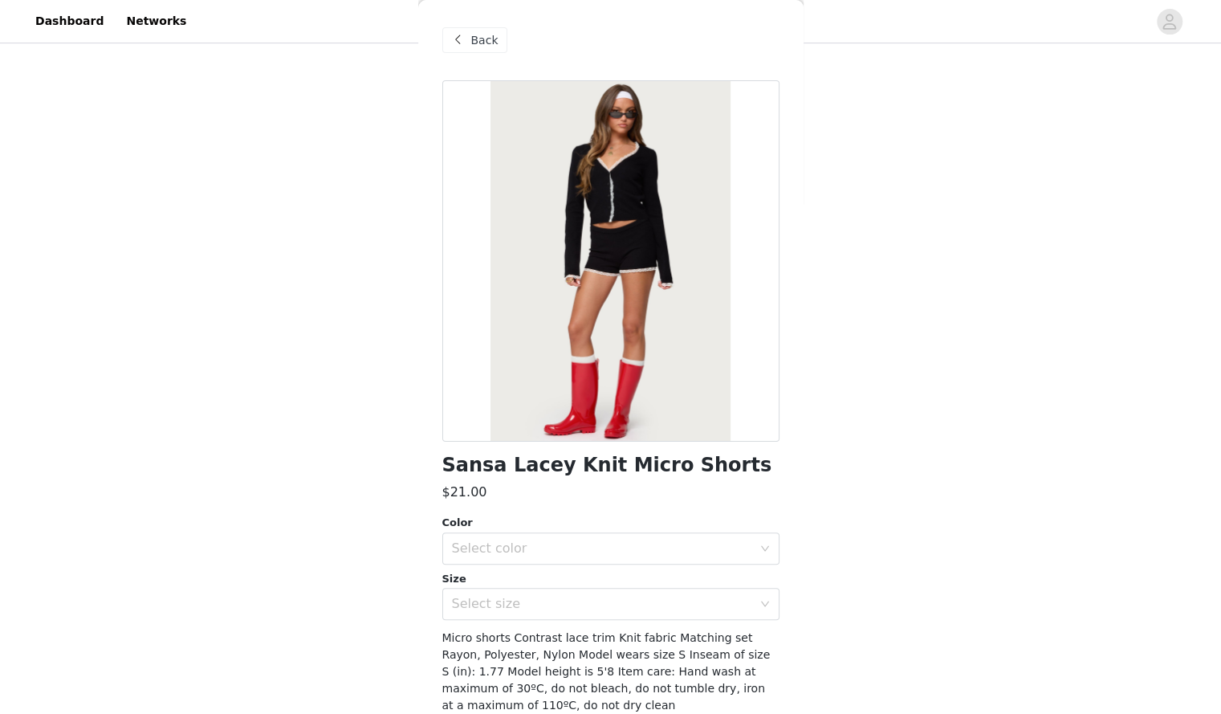
click at [470, 21] on div "Back" at bounding box center [611, 40] width 337 height 80
click at [476, 40] on span "Back" at bounding box center [484, 40] width 27 height 17
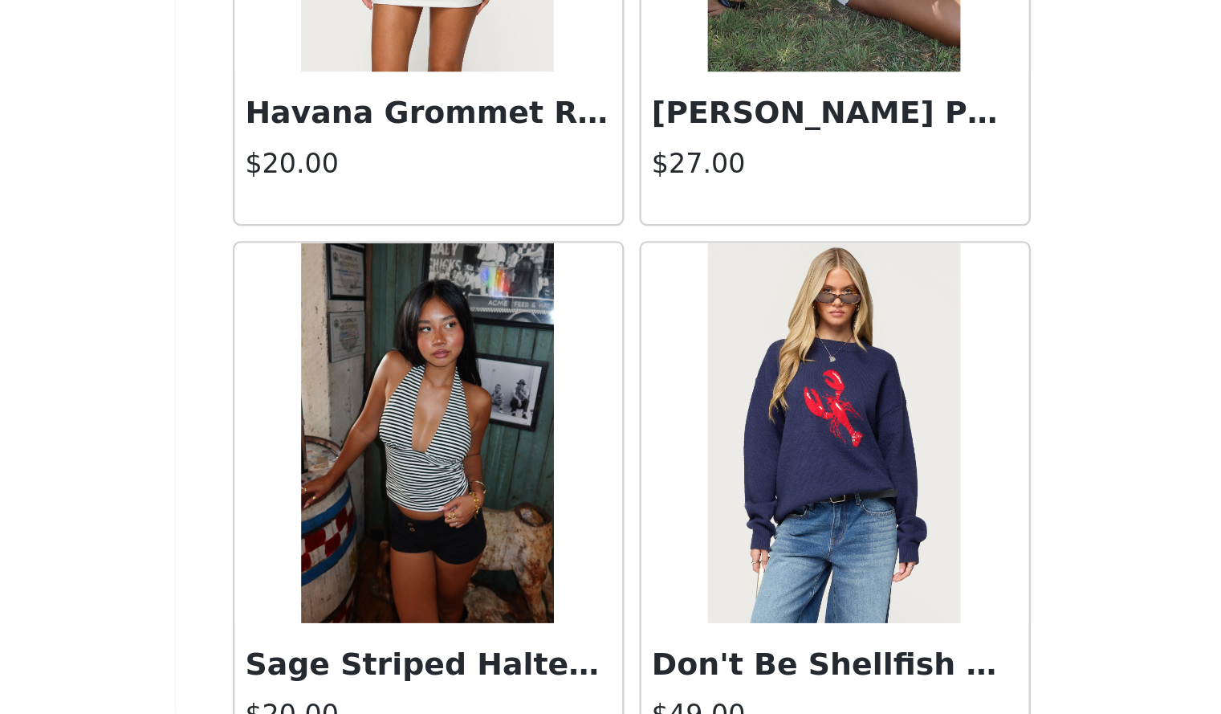
scroll to position [9353, 0]
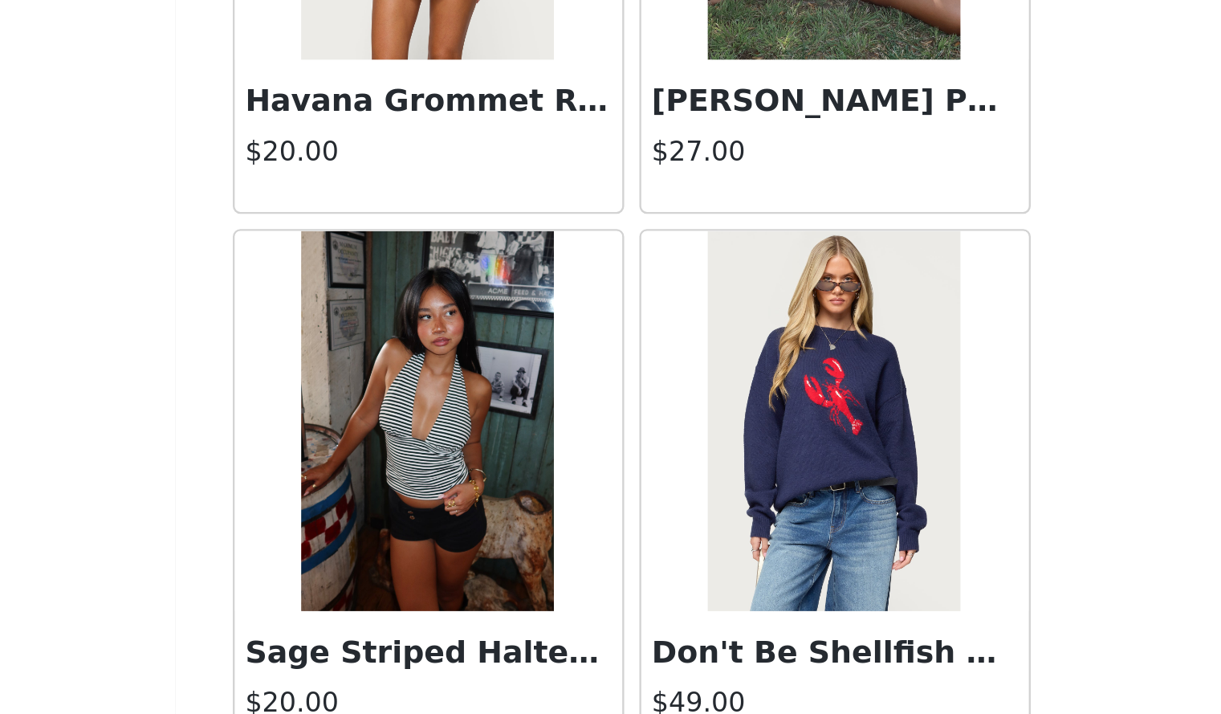
click at [554, 569] on img at bounding box center [524, 590] width 107 height 161
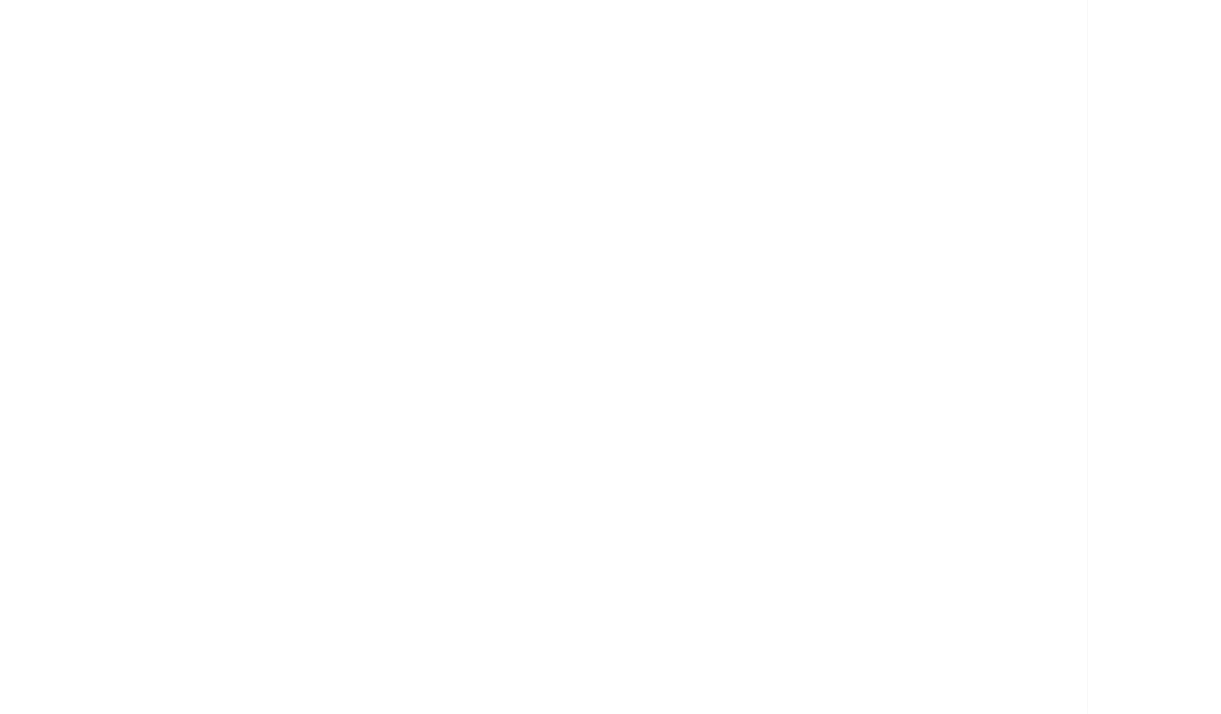
scroll to position [0, 0]
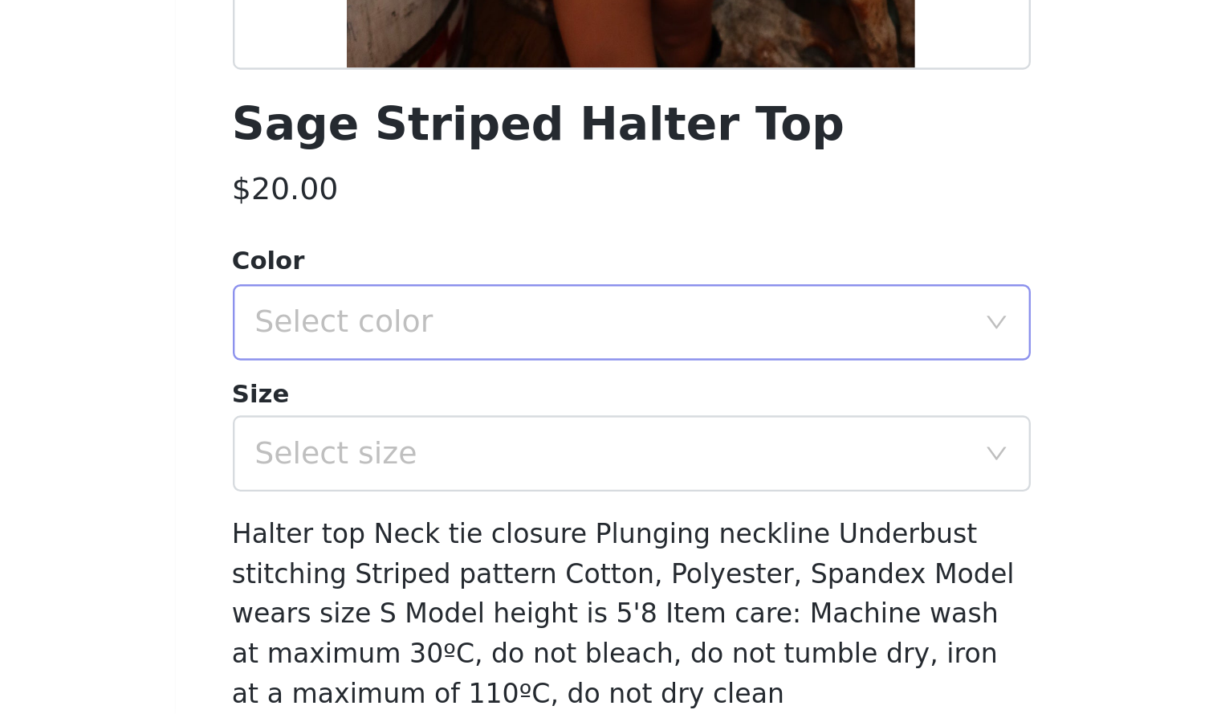
click at [536, 552] on div "Select color" at bounding box center [602, 548] width 300 height 16
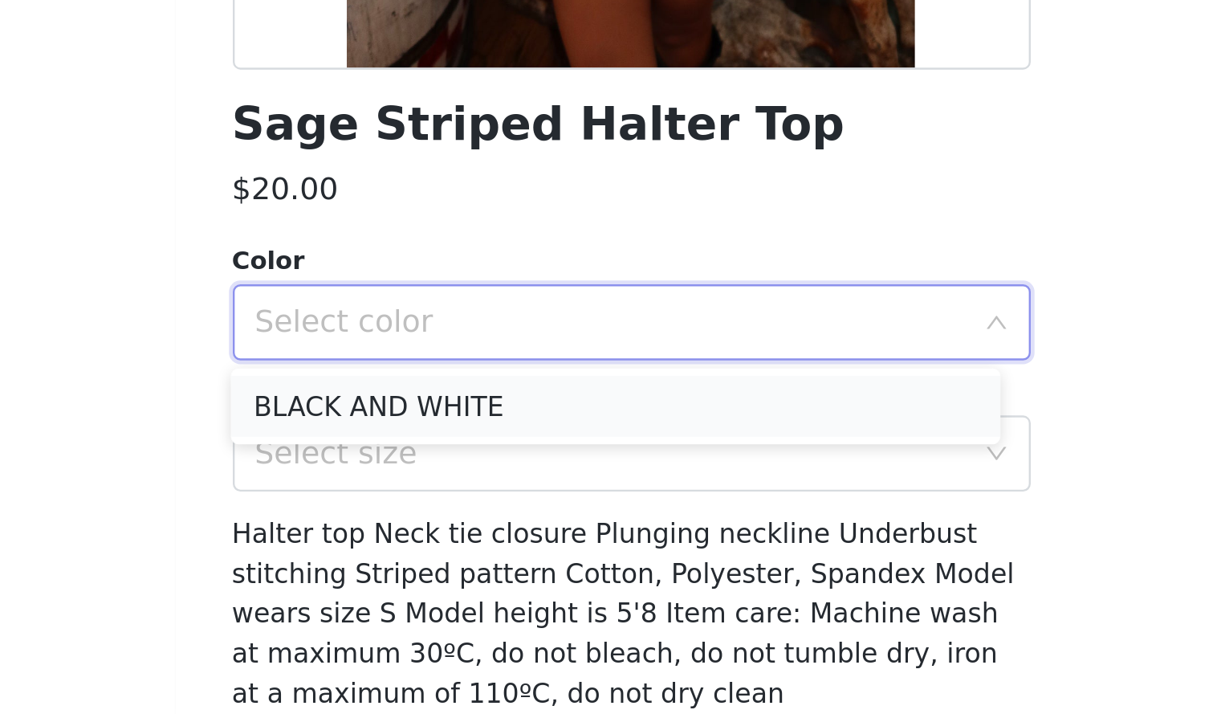
click at [526, 586] on li "BLACK AND WHITE" at bounding box center [604, 584] width 325 height 26
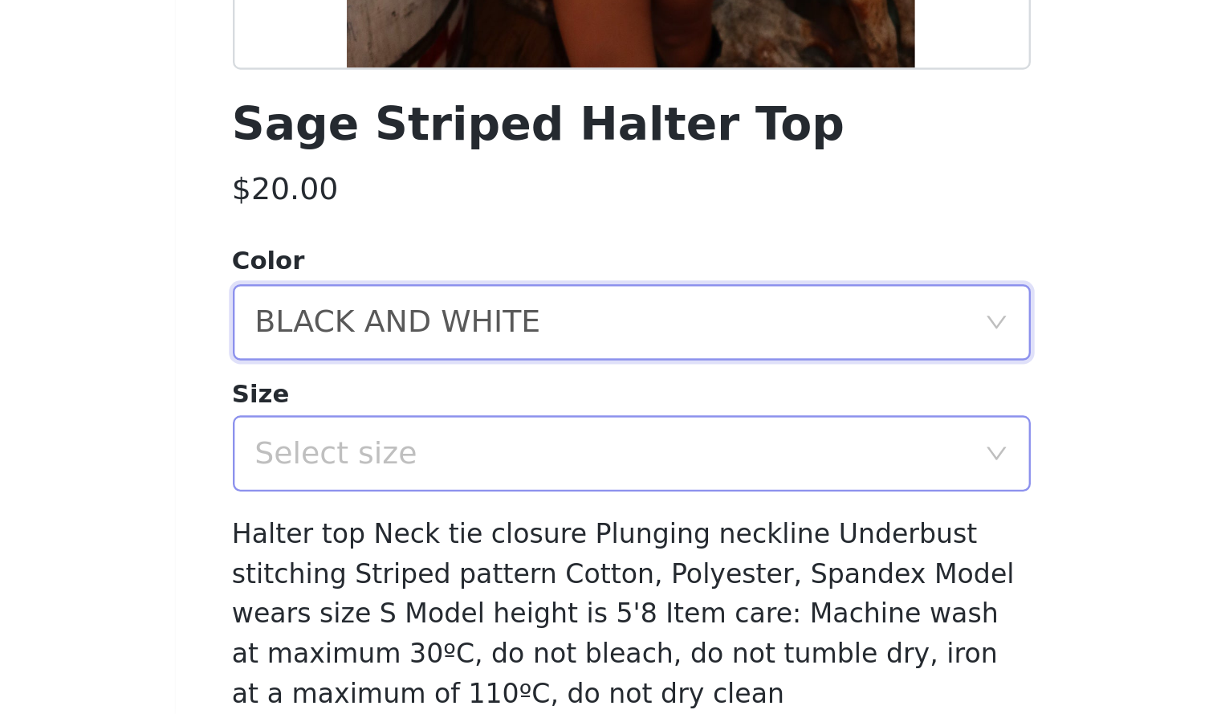
click at [525, 598] on div "Select size" at bounding box center [602, 604] width 300 height 16
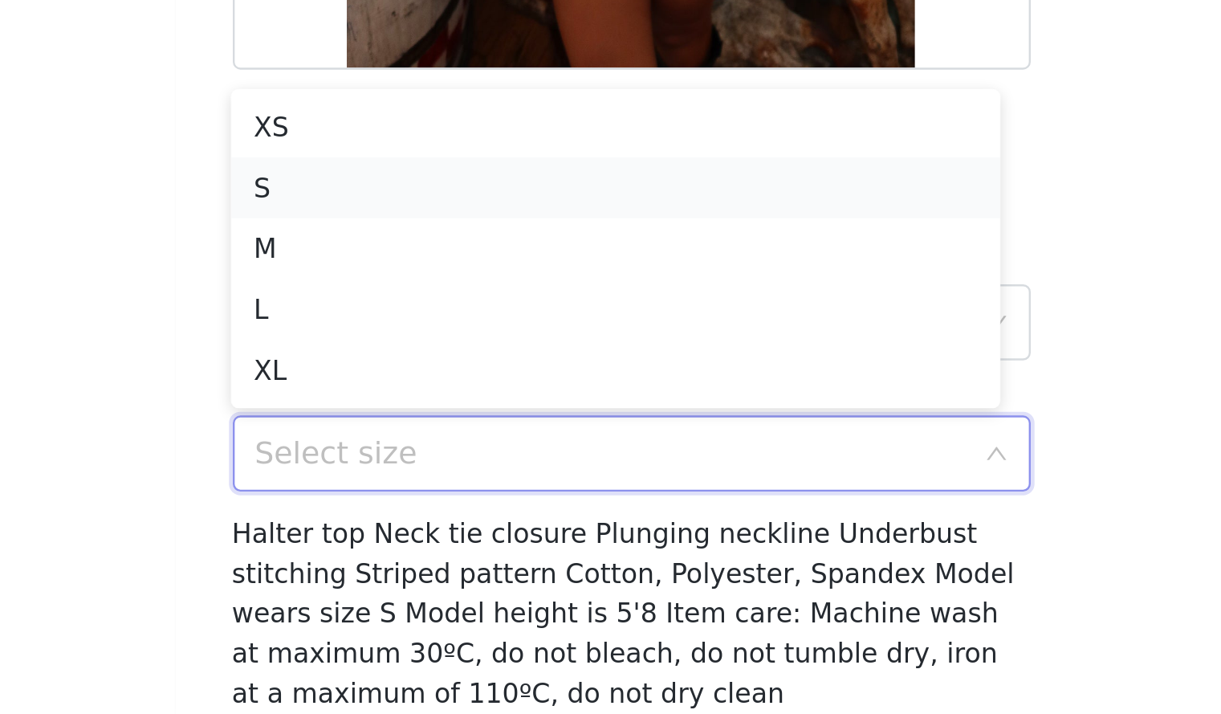
click at [506, 493] on li "S" at bounding box center [604, 492] width 325 height 26
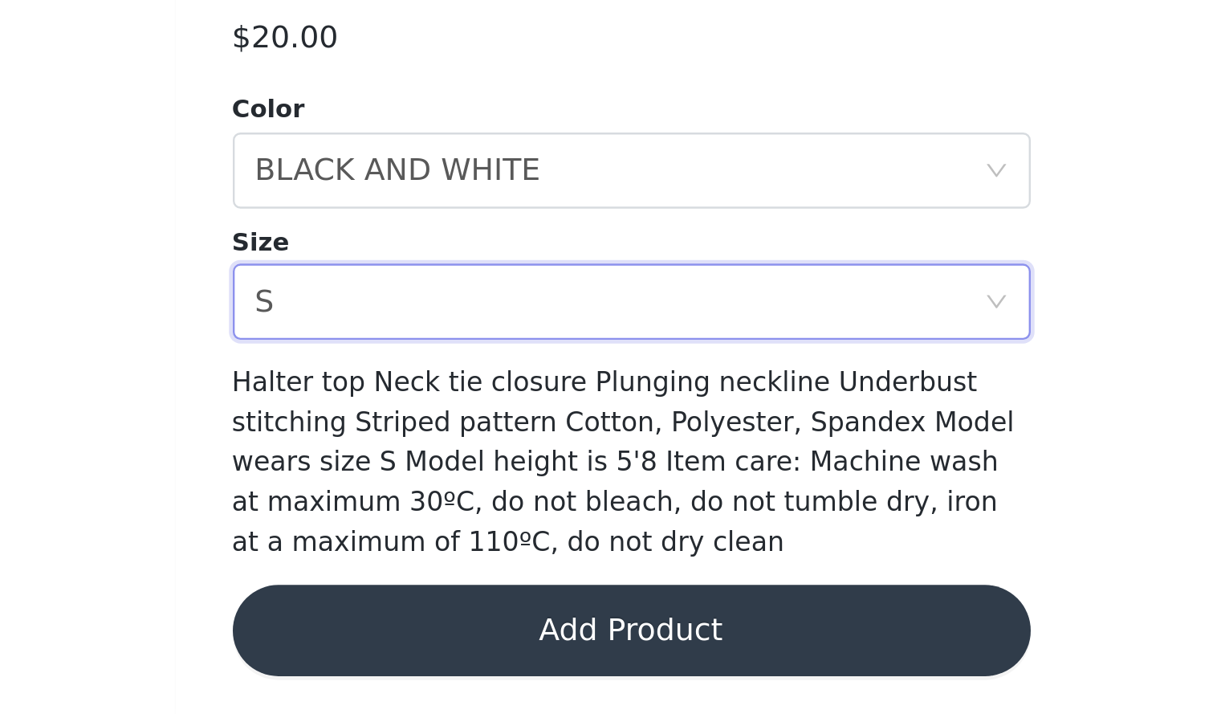
scroll to position [67, 0]
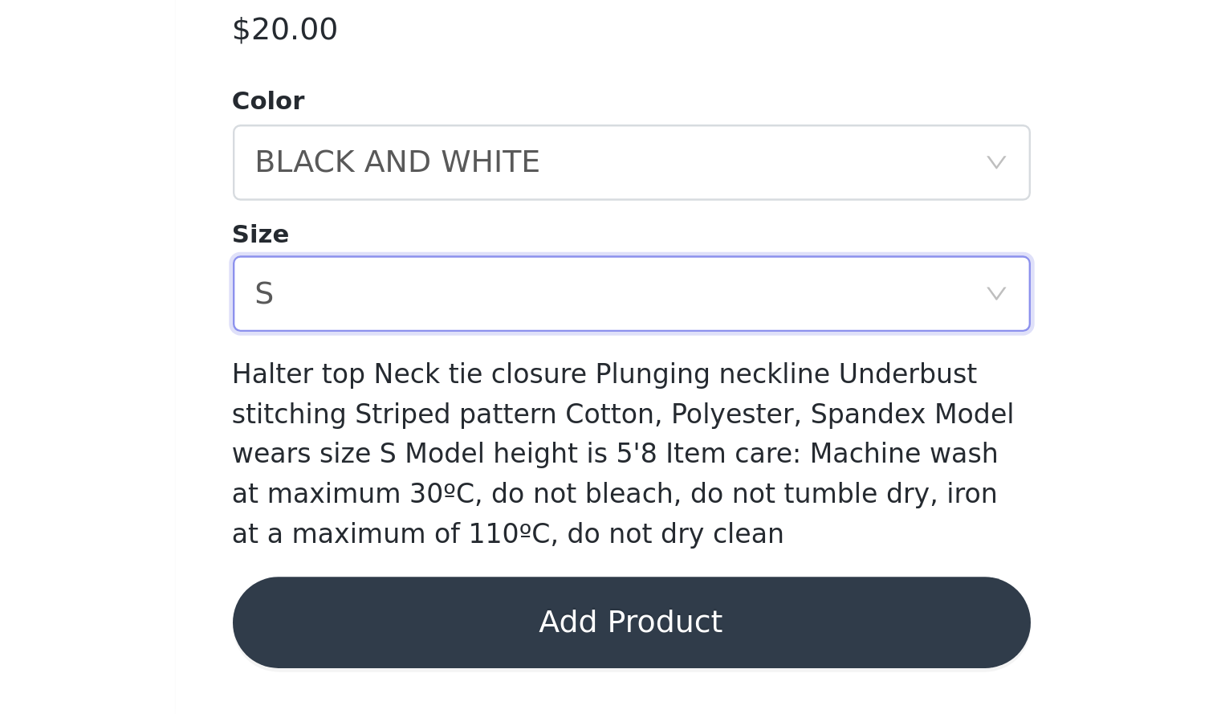
click at [712, 668] on button "Add Product" at bounding box center [611, 675] width 337 height 39
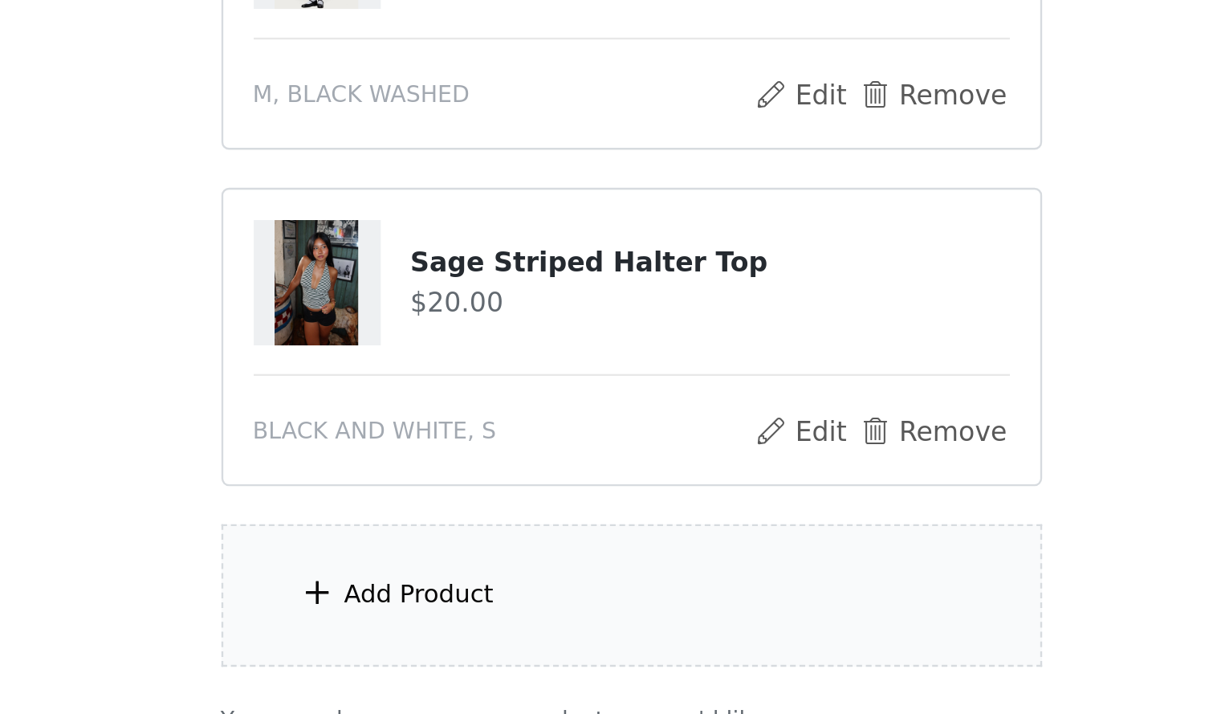
click at [590, 673] on div "Add Product" at bounding box center [611, 664] width 347 height 60
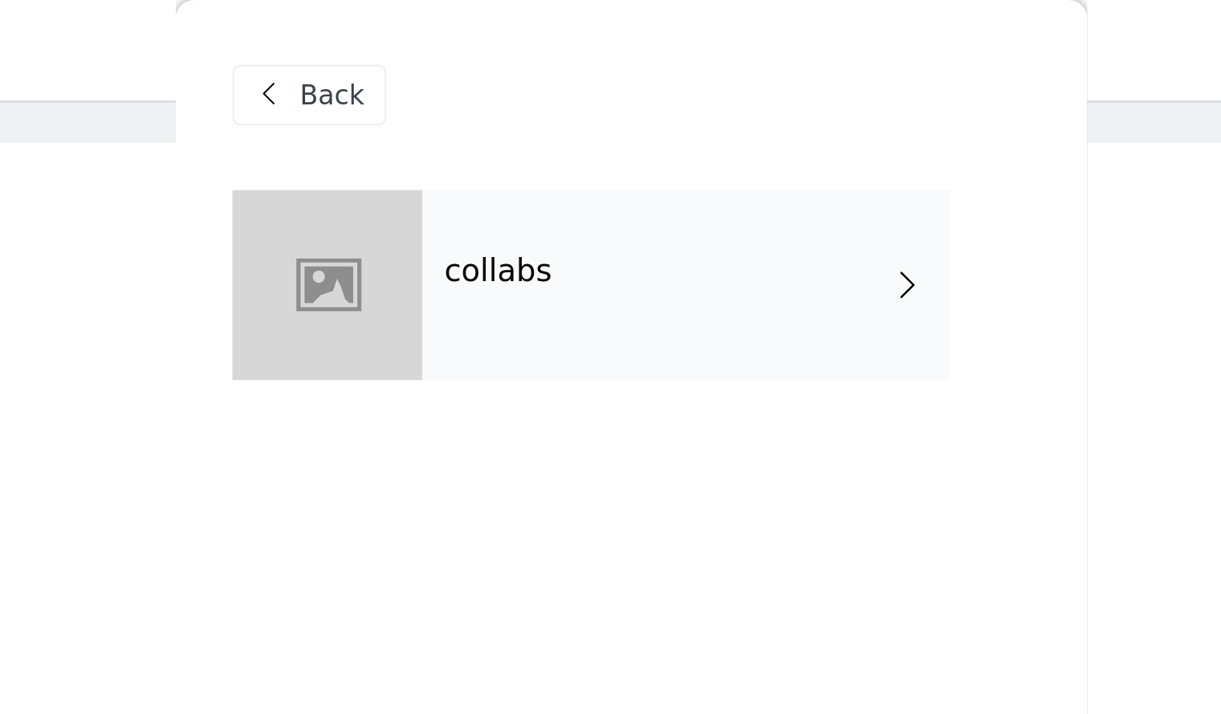
scroll to position [26, 0]
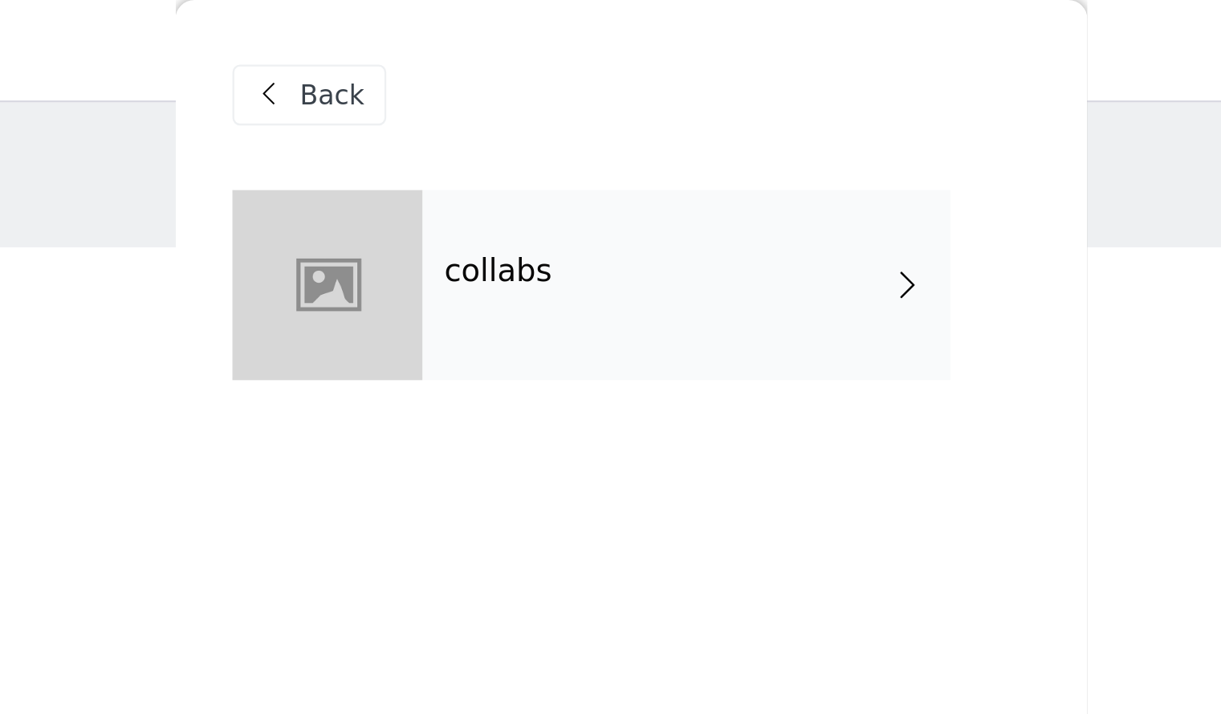
click at [637, 96] on div "collabs" at bounding box center [634, 120] width 223 height 80
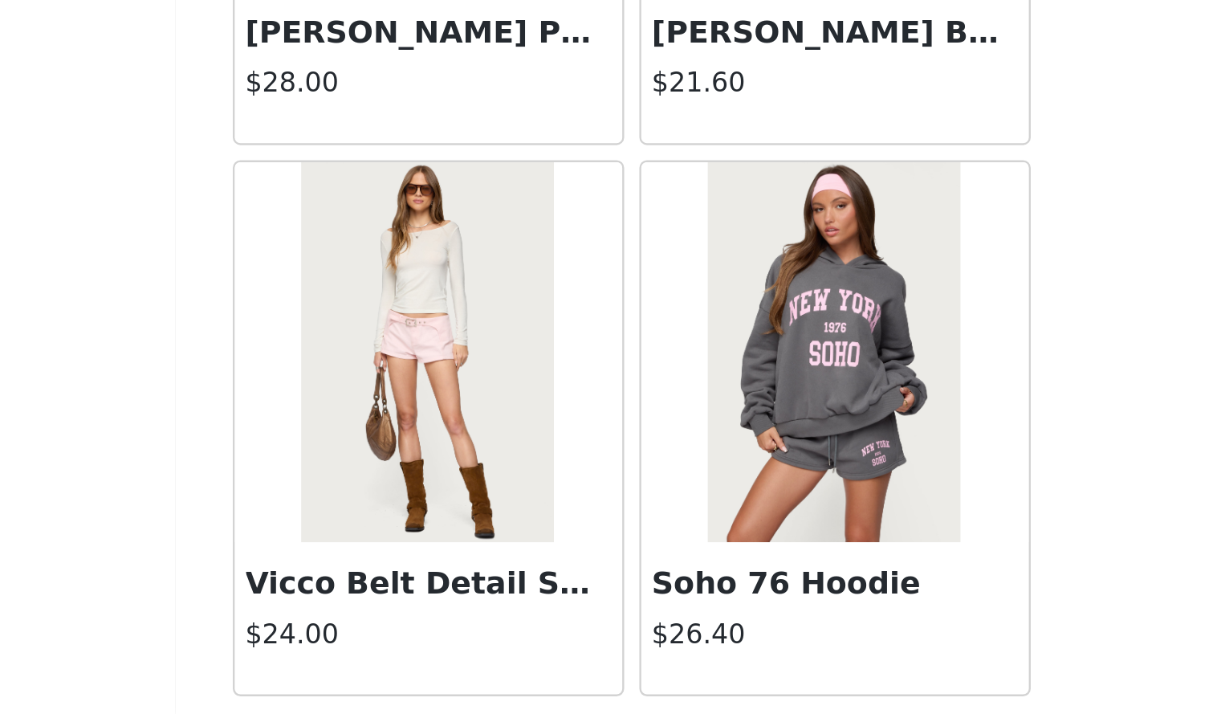
scroll to position [1738, 0]
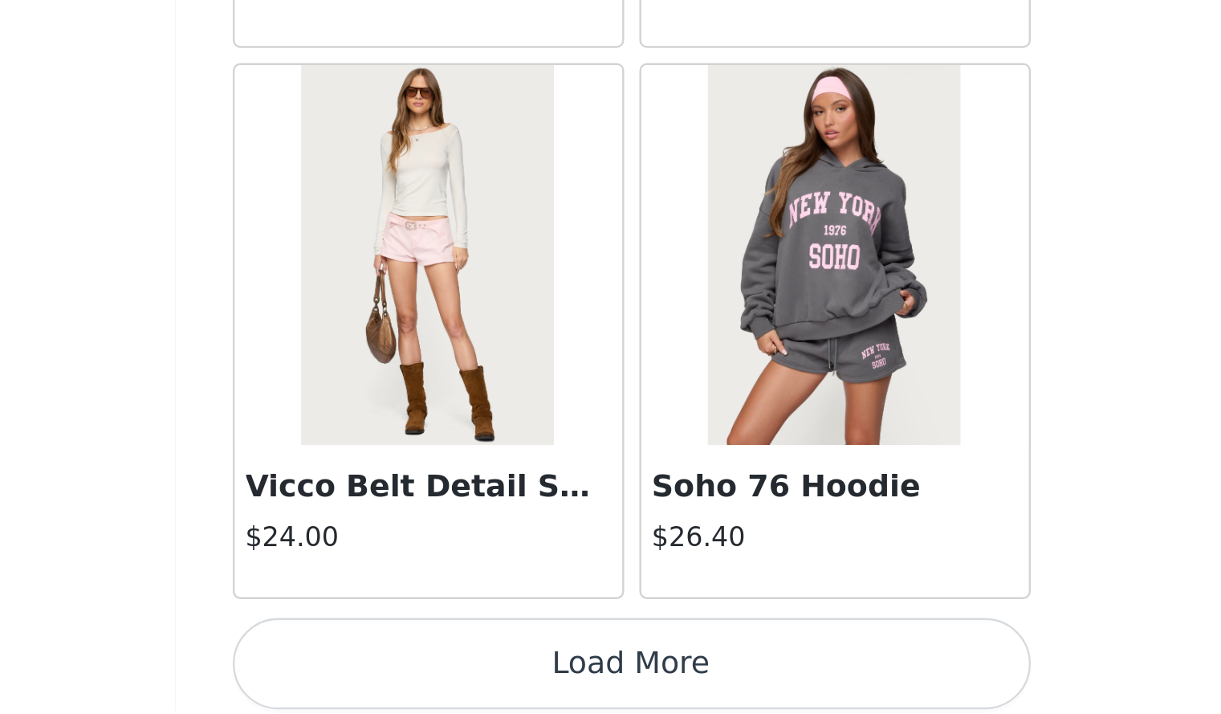
click at [637, 688] on button "Load More" at bounding box center [611, 692] width 337 height 39
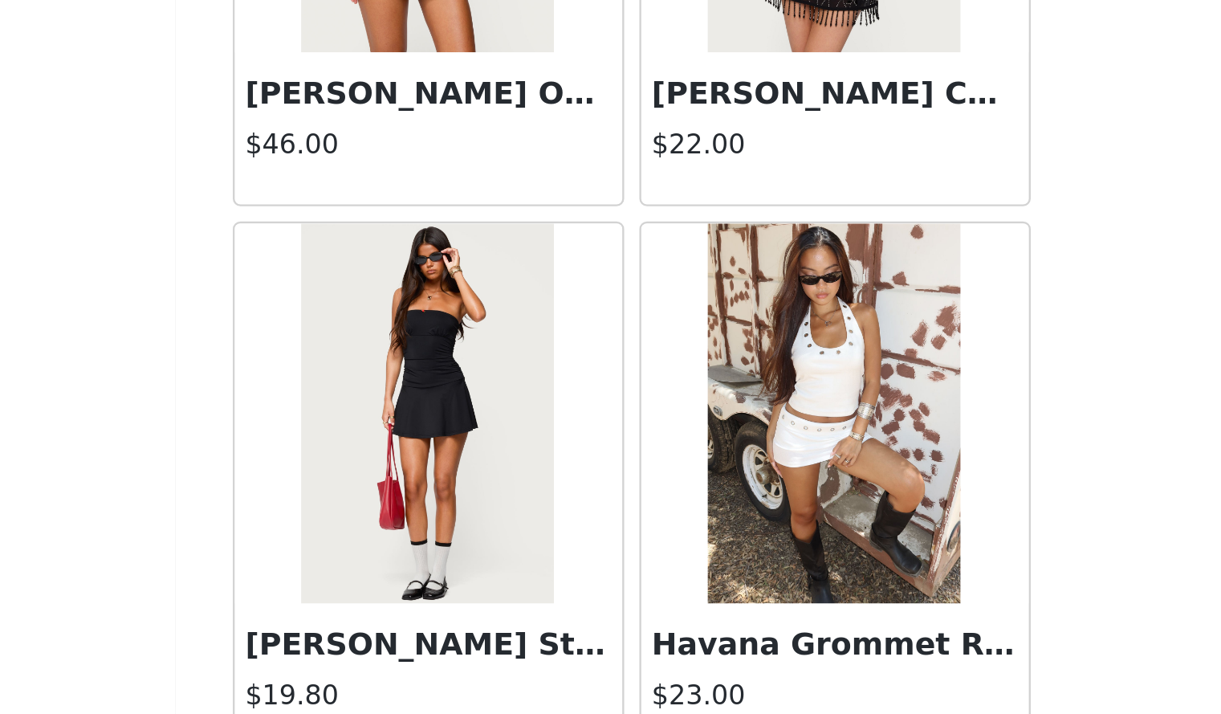
scroll to position [4043, 0]
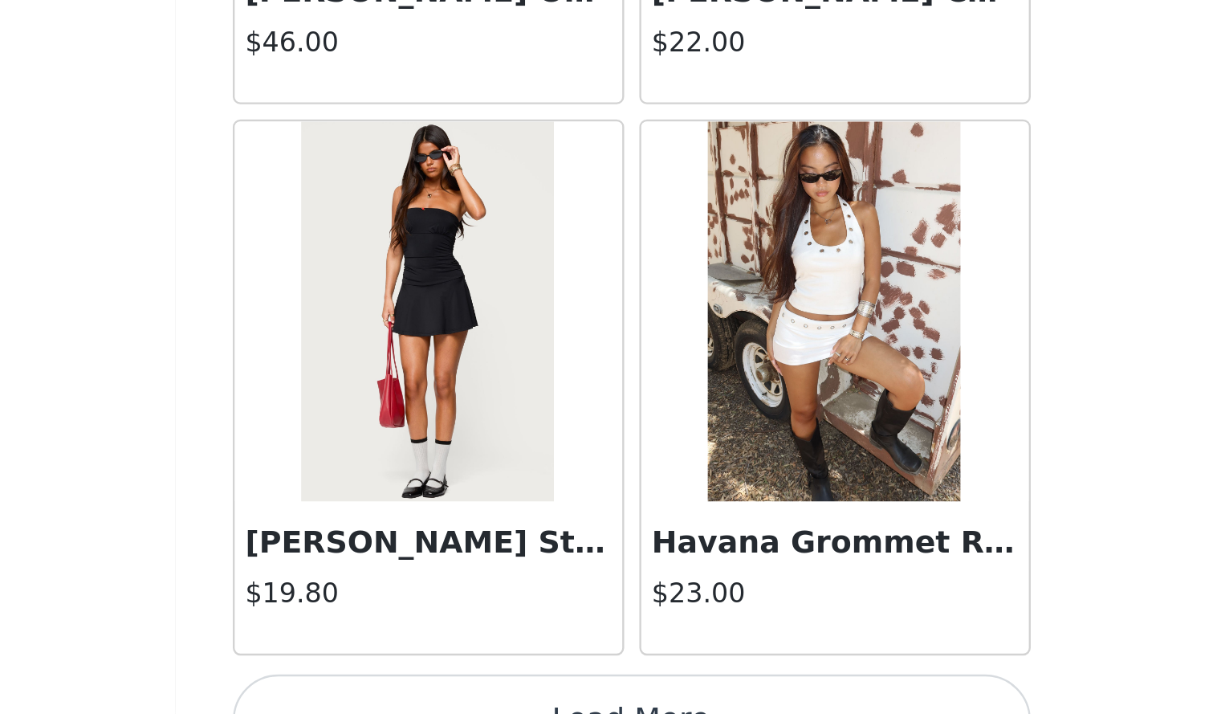
click at [691, 697] on button "Load More" at bounding box center [611, 716] width 337 height 39
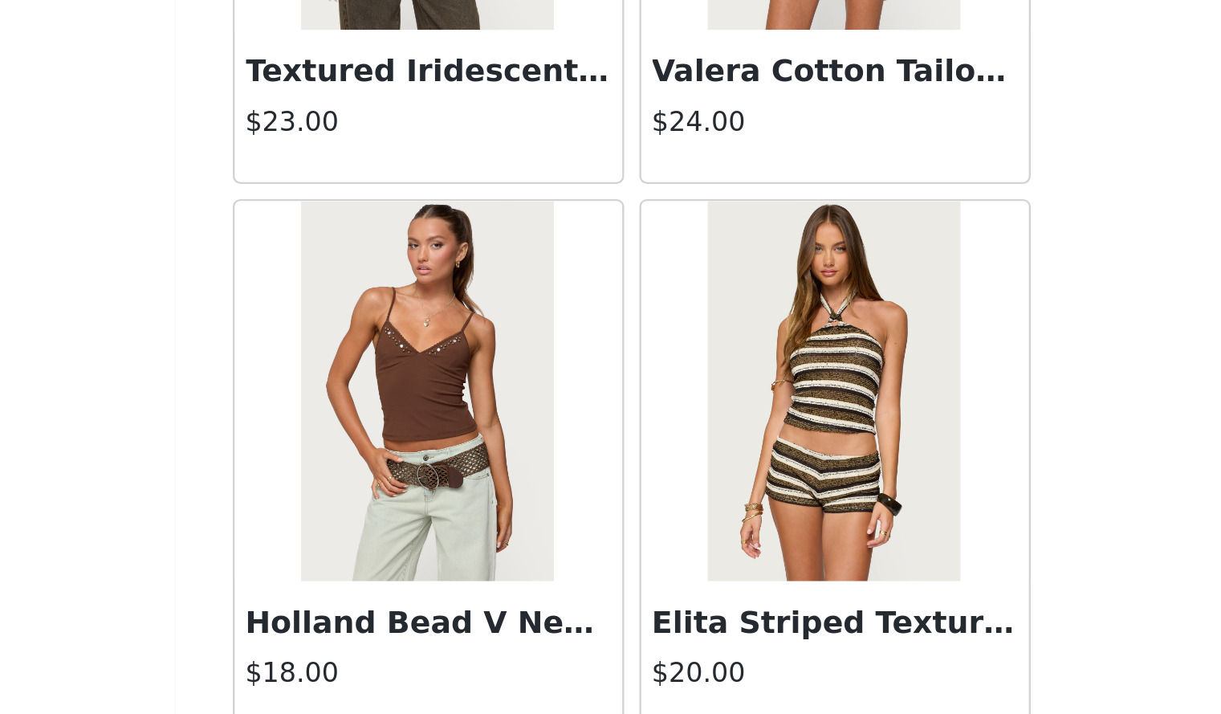
scroll to position [6385, 0]
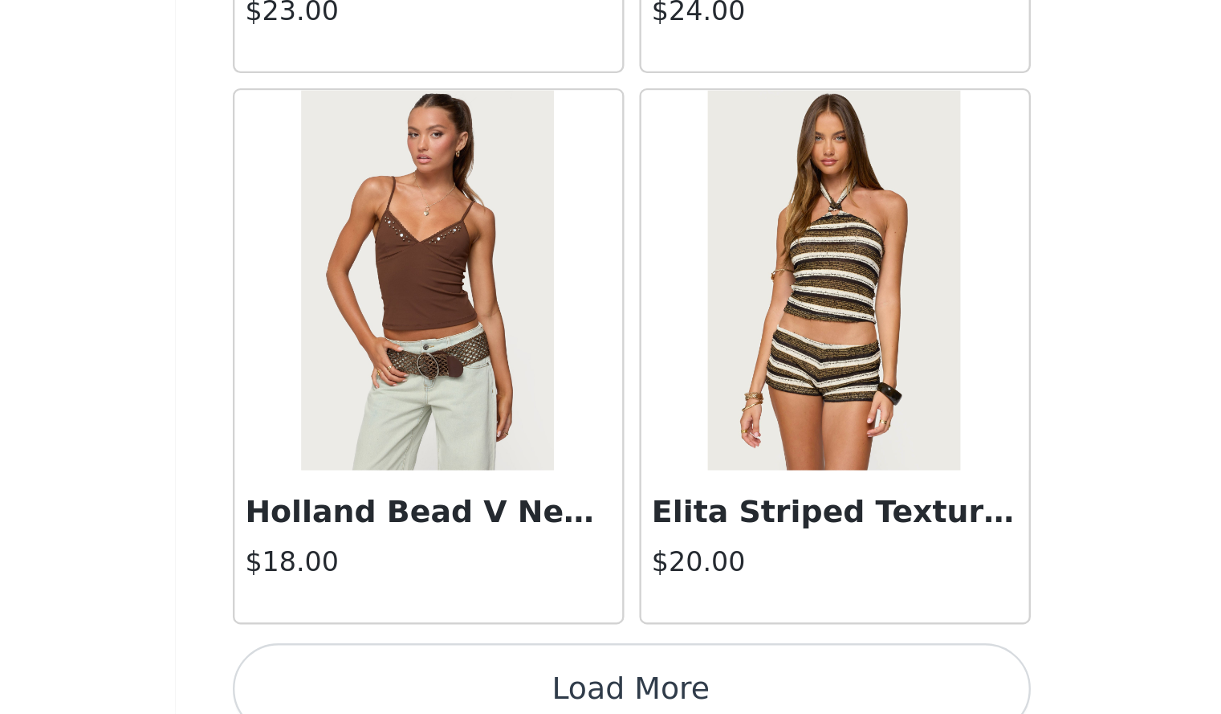
click at [703, 684] on button "Load More" at bounding box center [611, 703] width 337 height 39
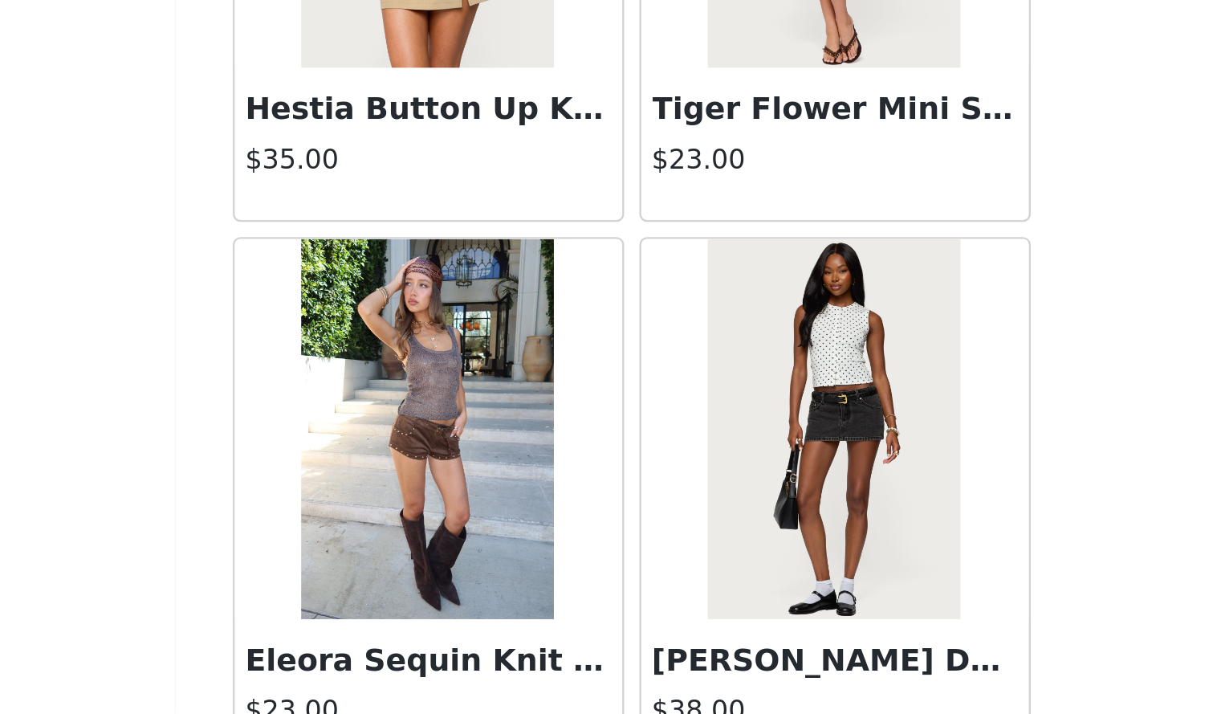
scroll to position [8709, 0]
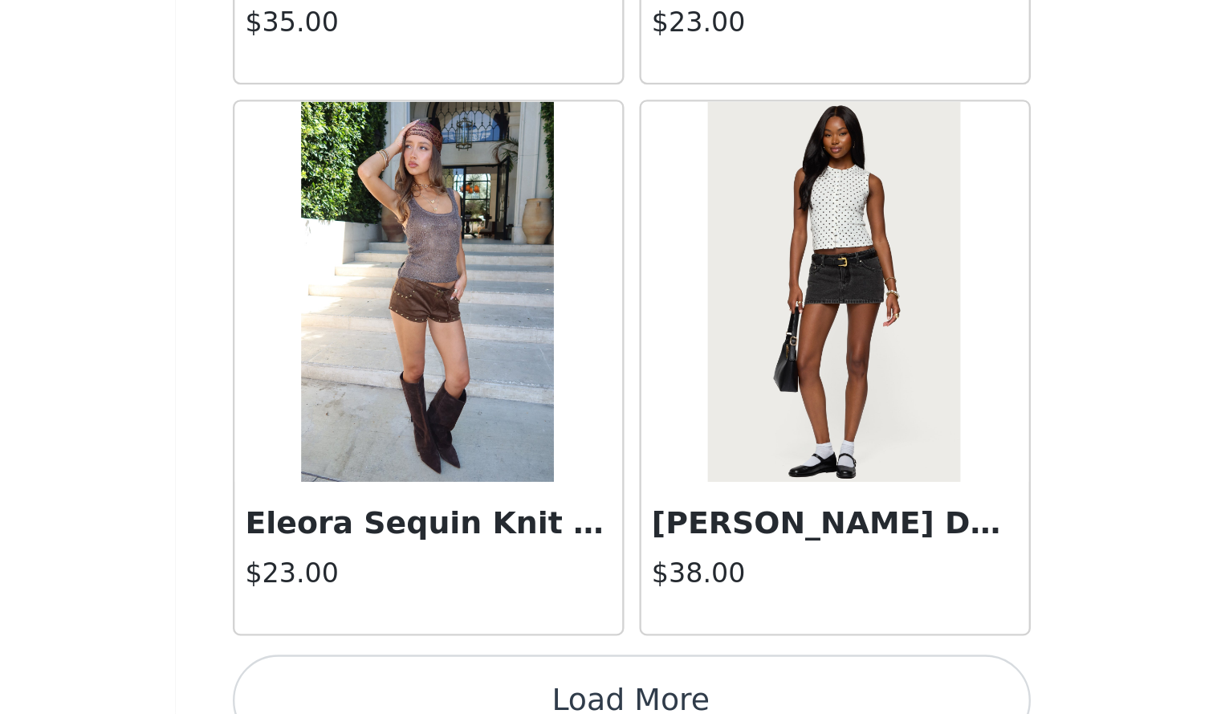
click at [693, 689] on button "Load More" at bounding box center [611, 708] width 337 height 39
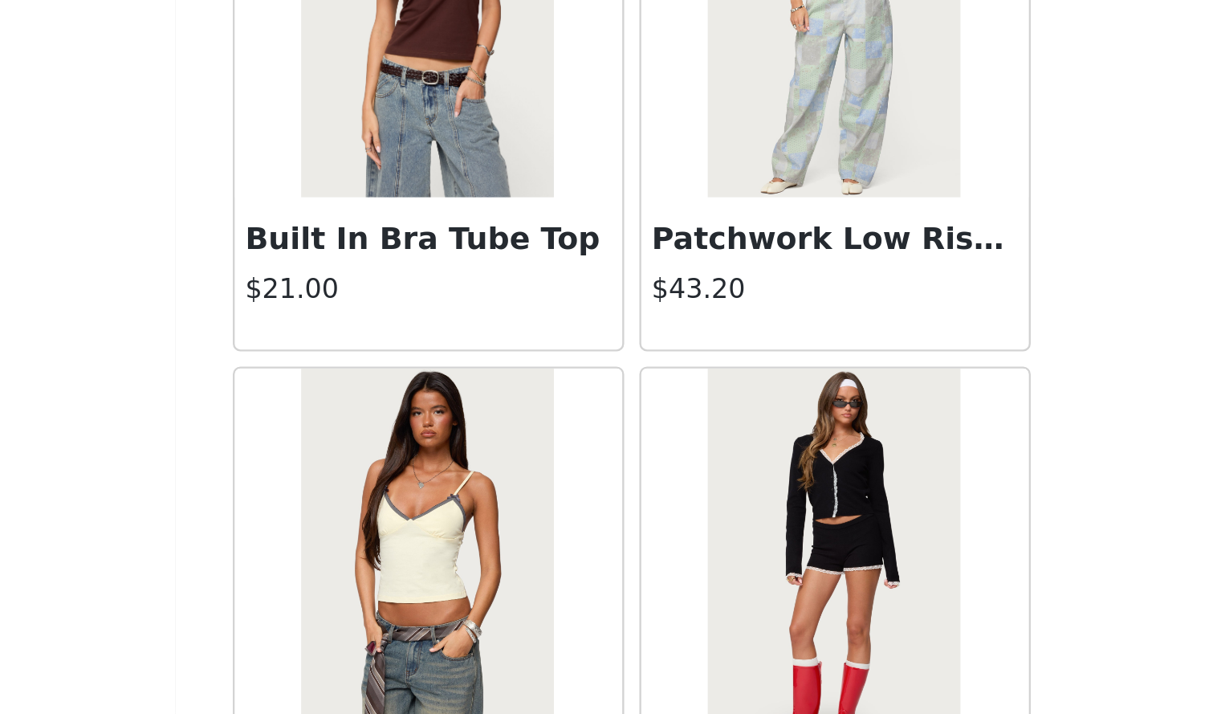
scroll to position [11032, 0]
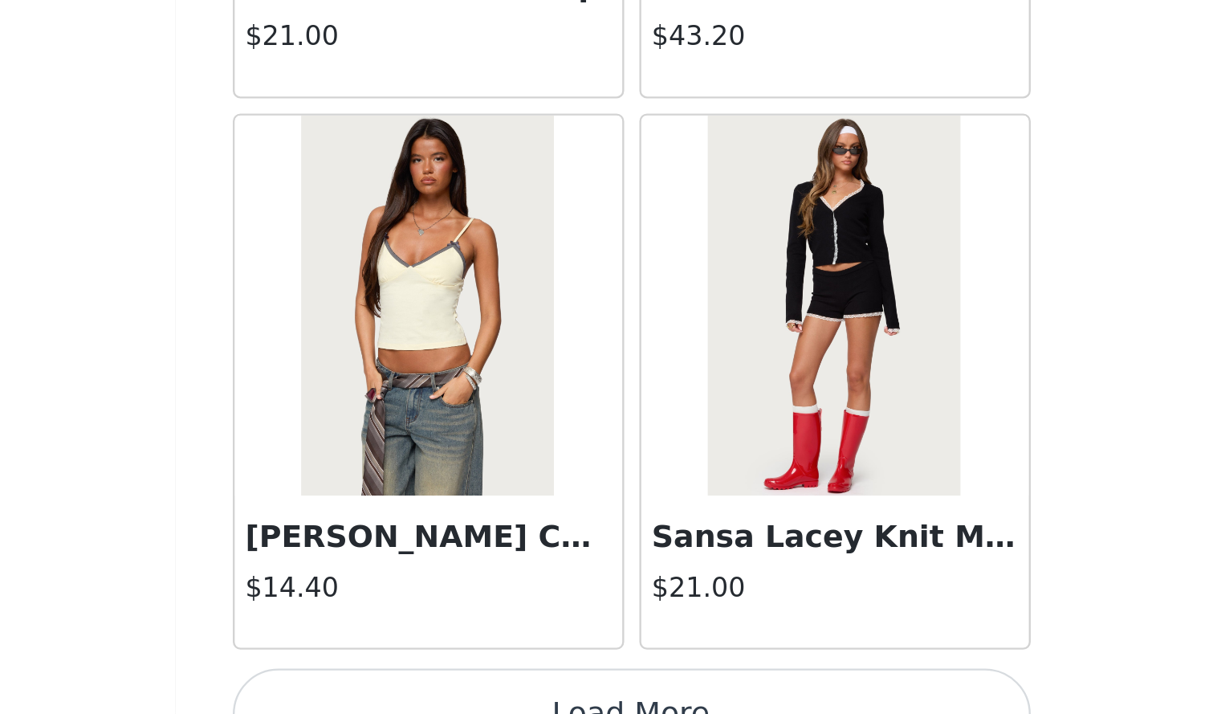
click at [723, 695] on button "Load More" at bounding box center [611, 714] width 337 height 39
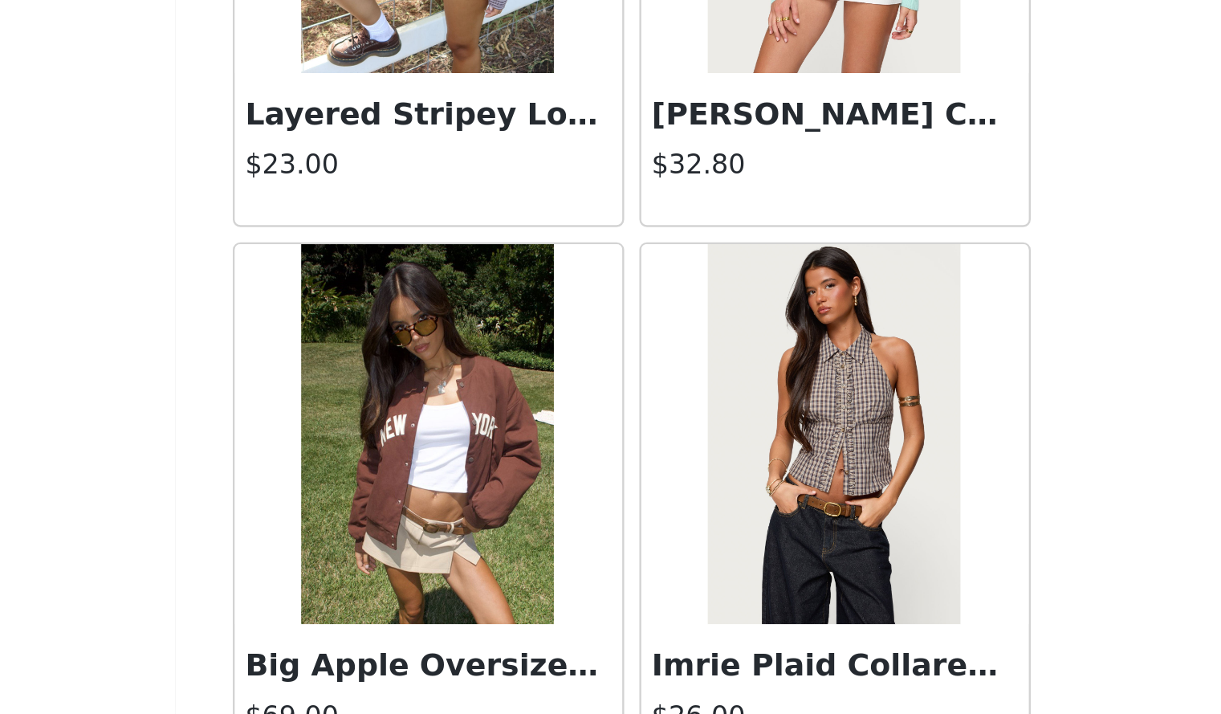
scroll to position [13355, 0]
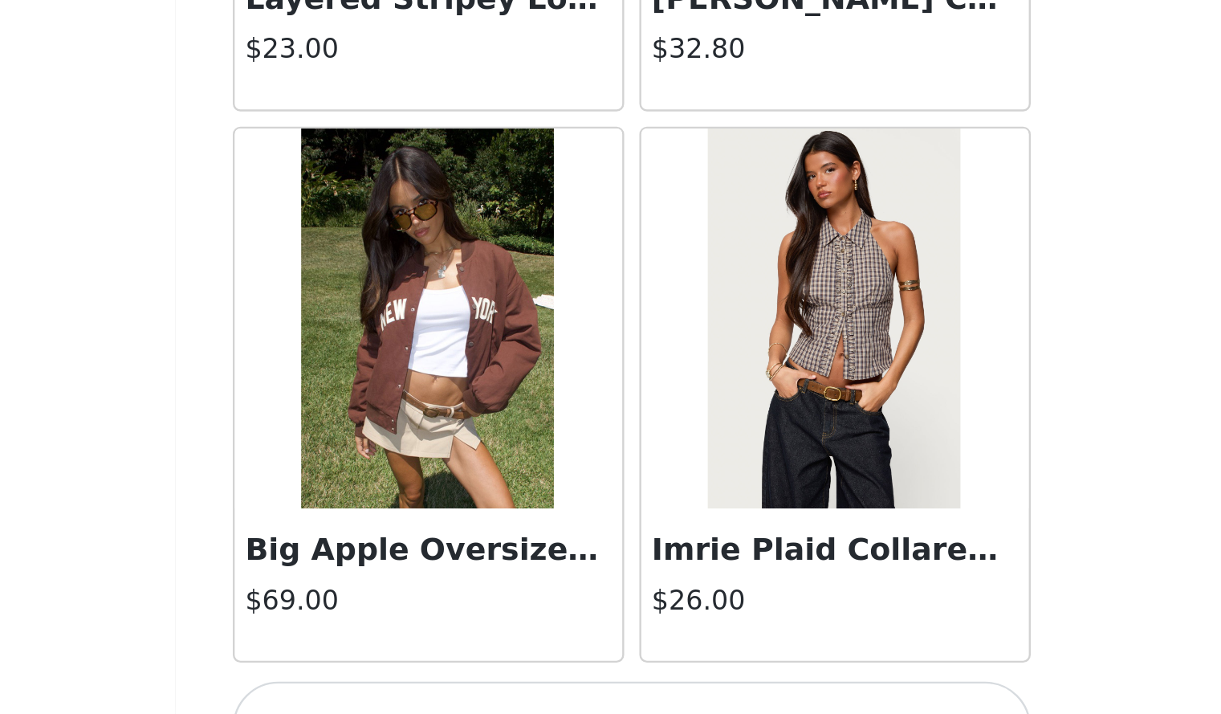
click at [681, 700] on button "Load More" at bounding box center [611, 719] width 337 height 39
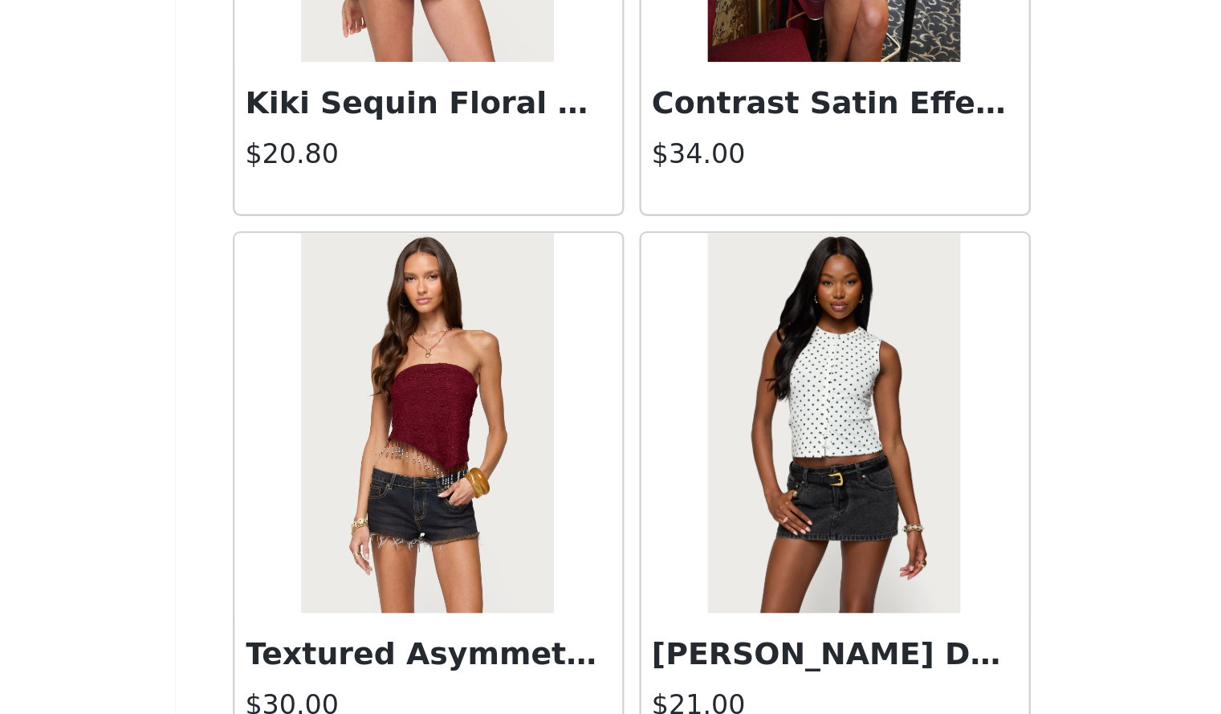
scroll to position [15679, 0]
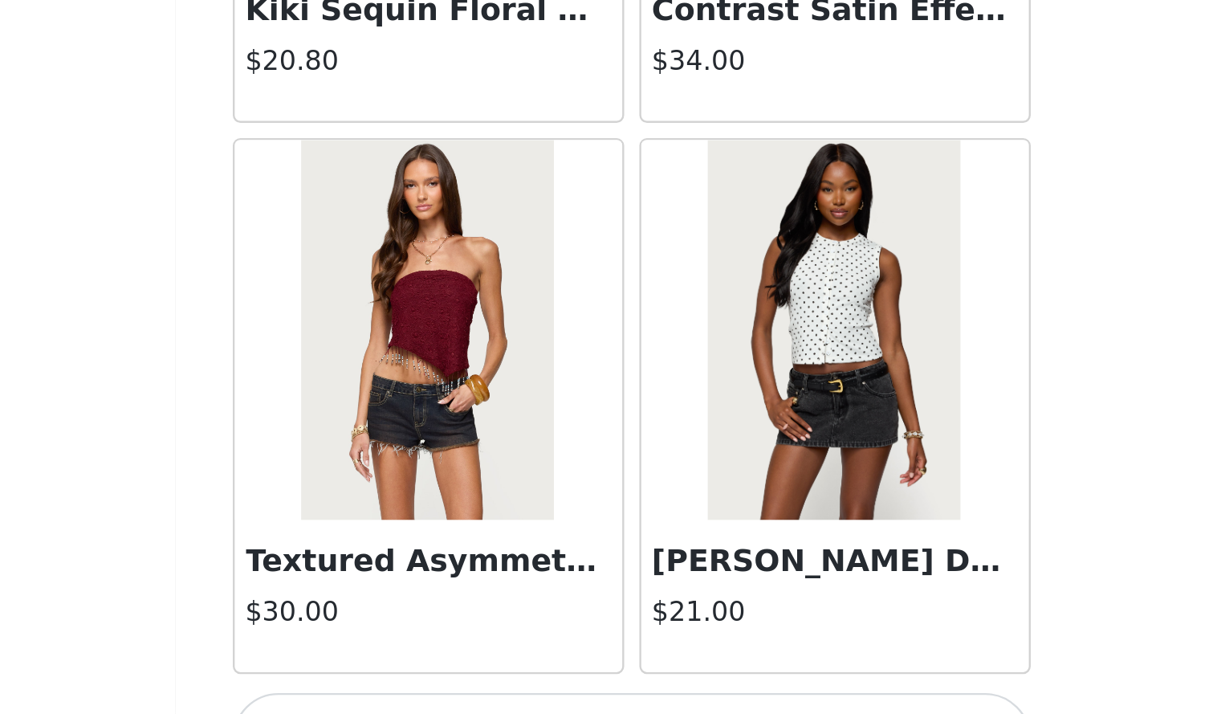
click at [712, 705] on button "Load More" at bounding box center [611, 724] width 337 height 39
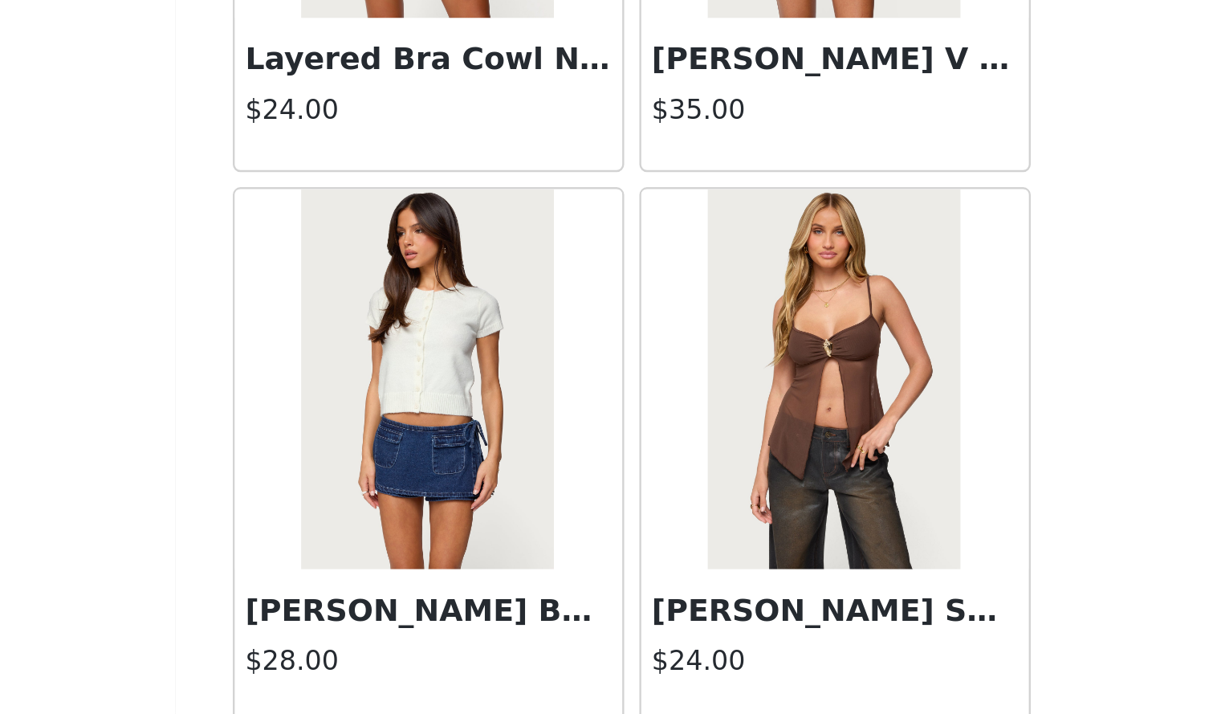
scroll to position [18003, 0]
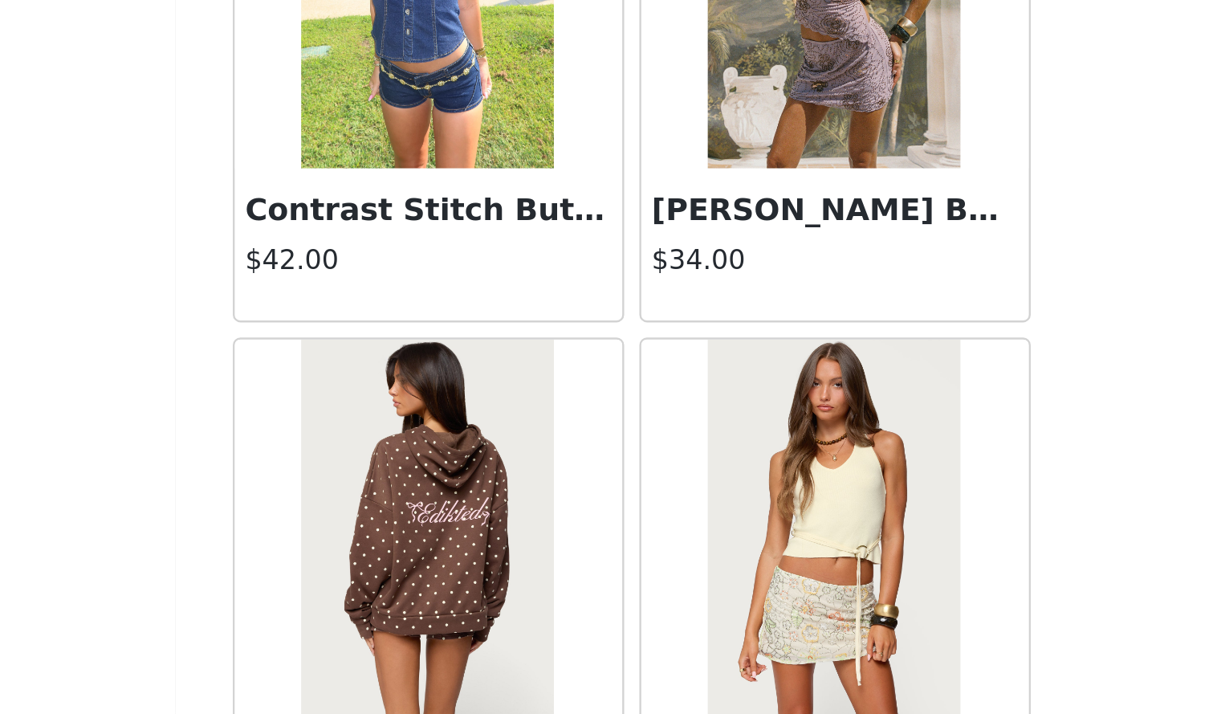
scroll to position [20326, 0]
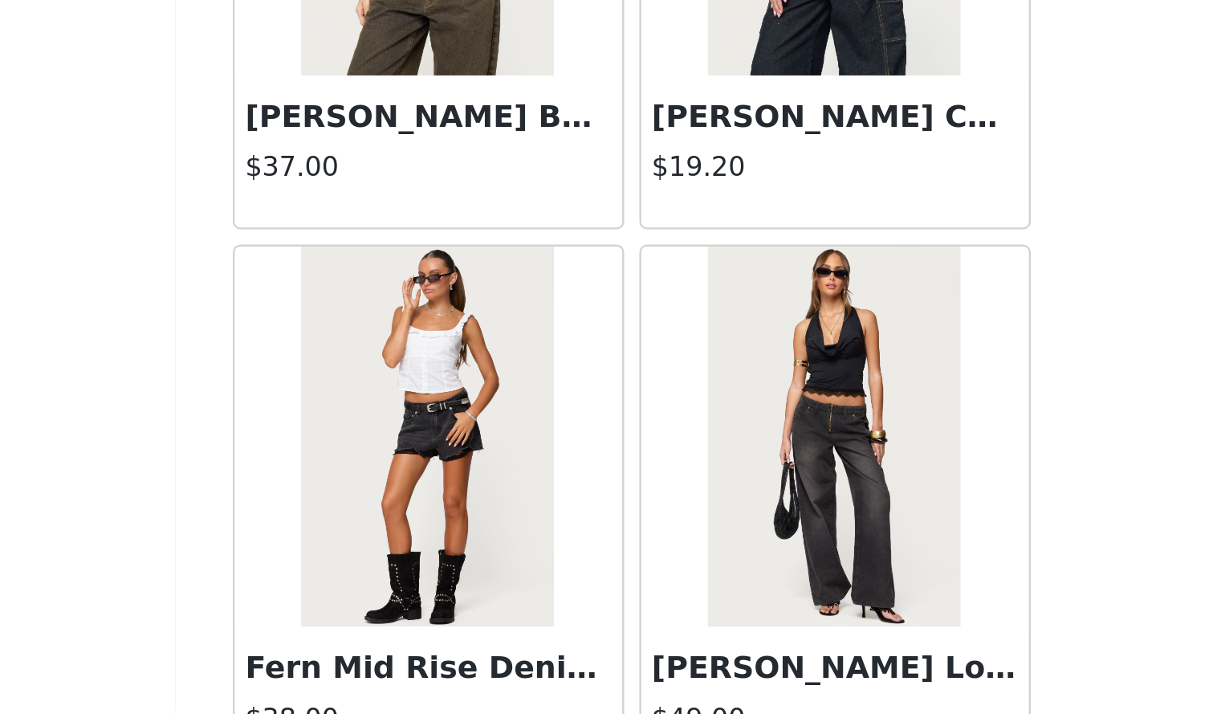
scroll to position [22650, 0]
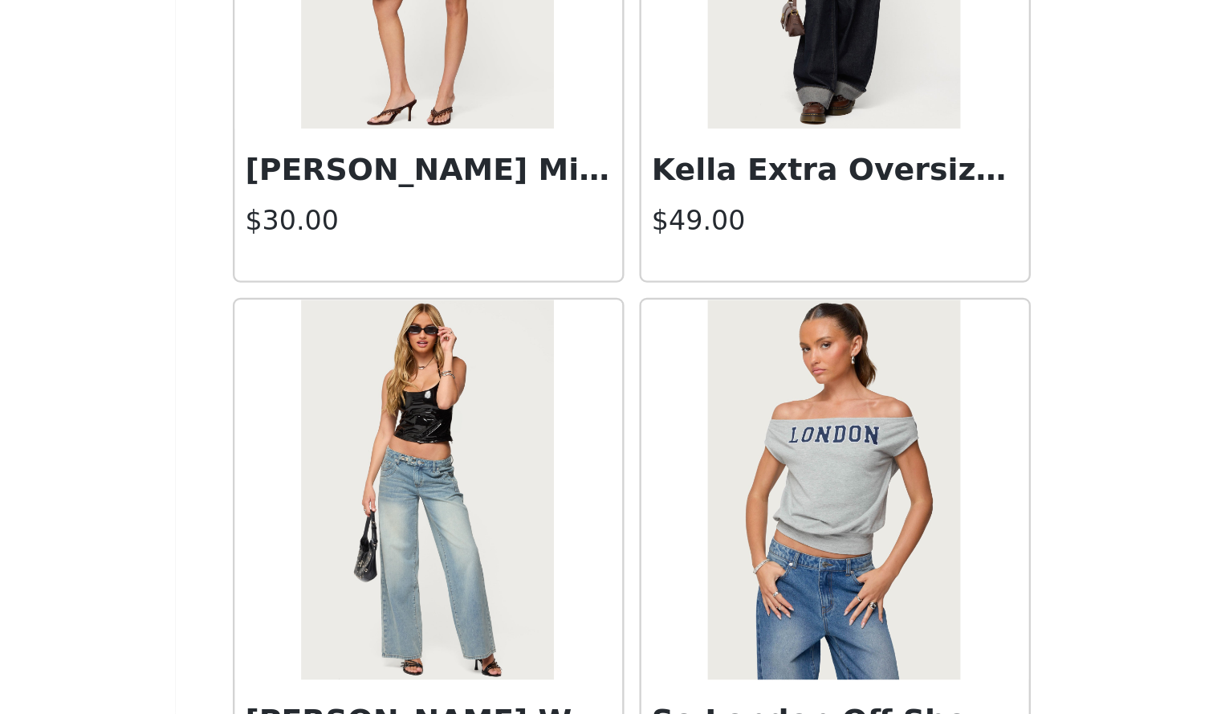
scroll to position [24974, 0]
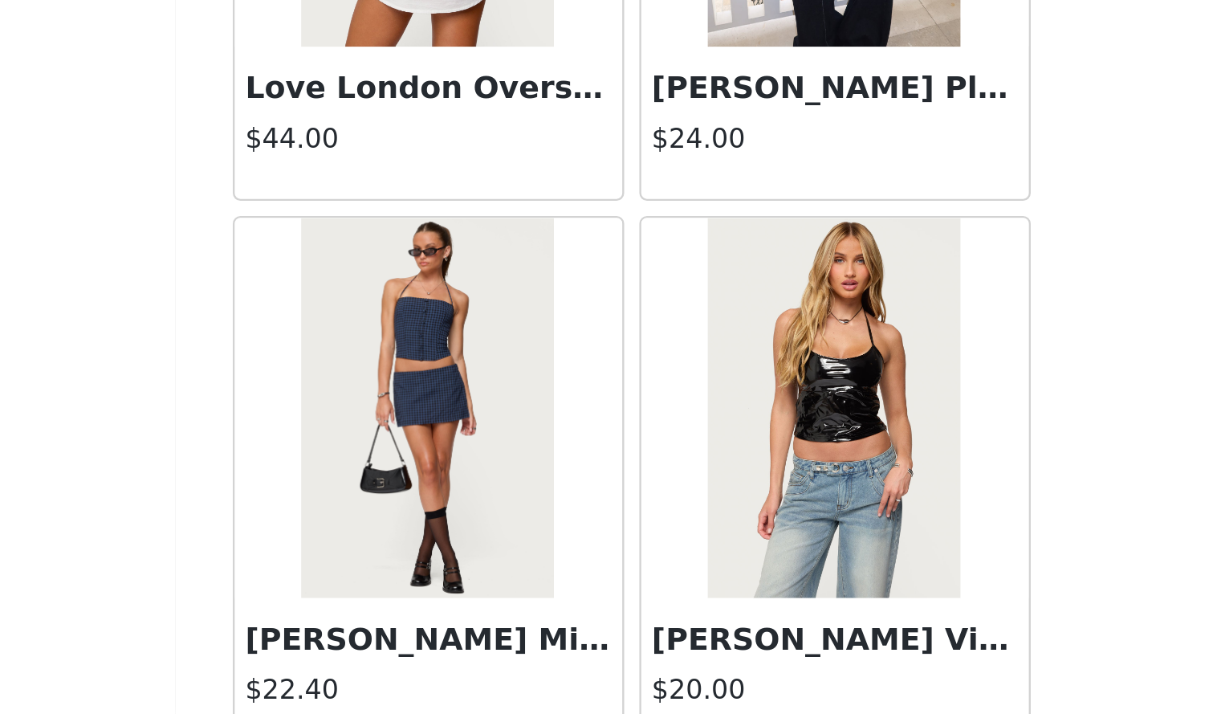
scroll to position [27291, 0]
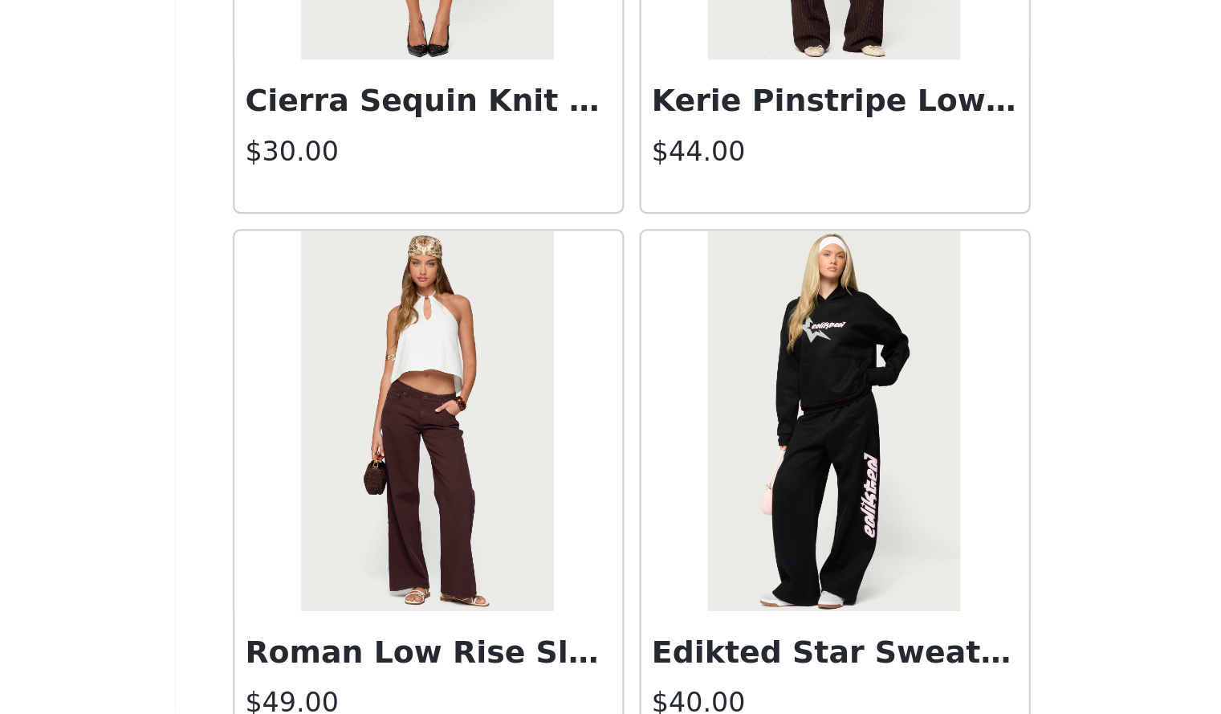
scroll to position [29621, 0]
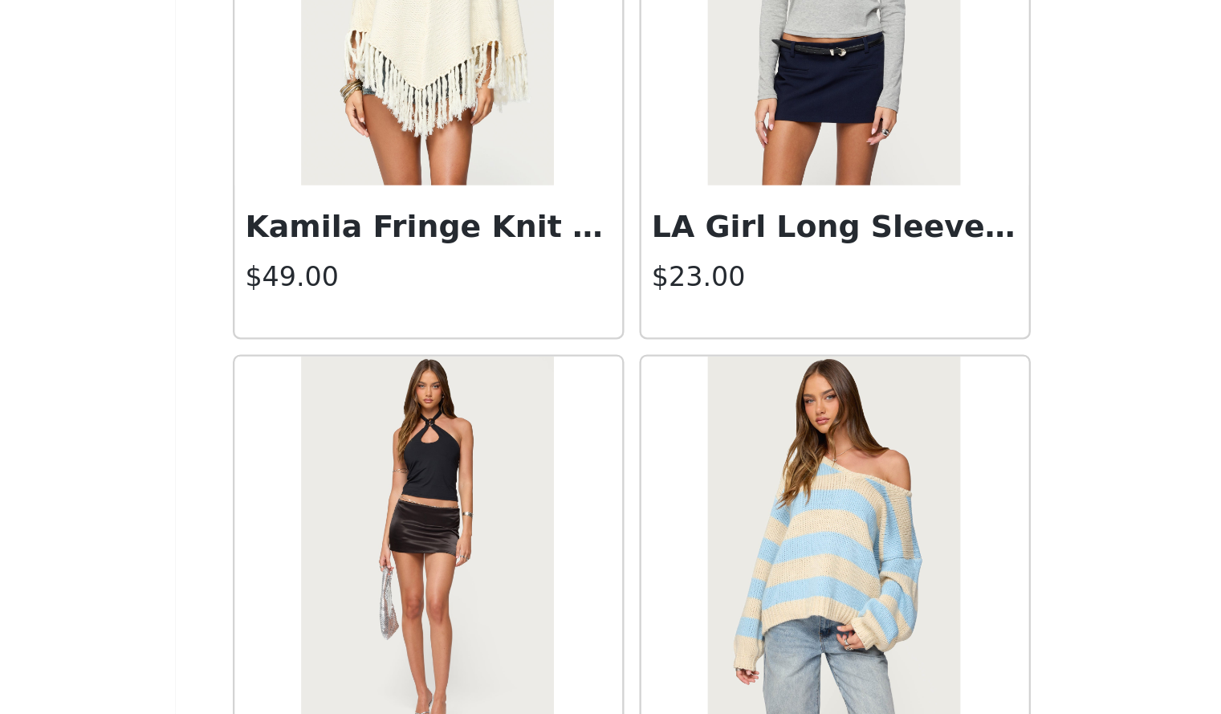
scroll to position [31944, 0]
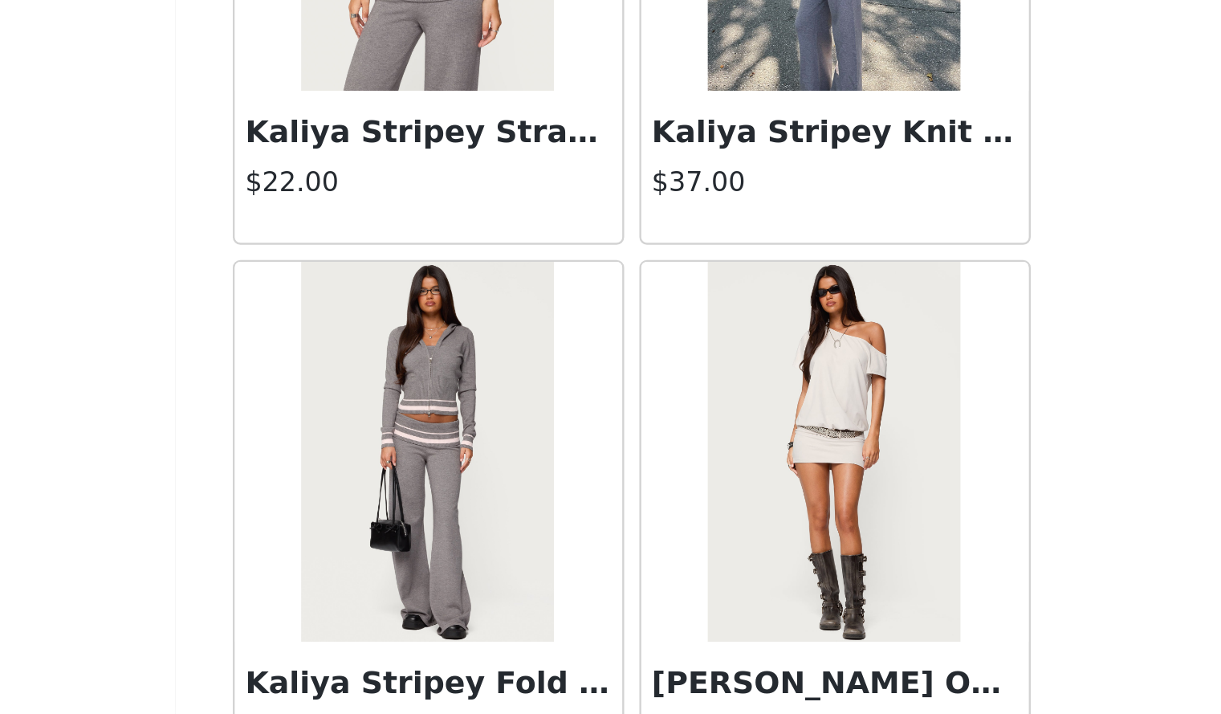
scroll to position [34268, 0]
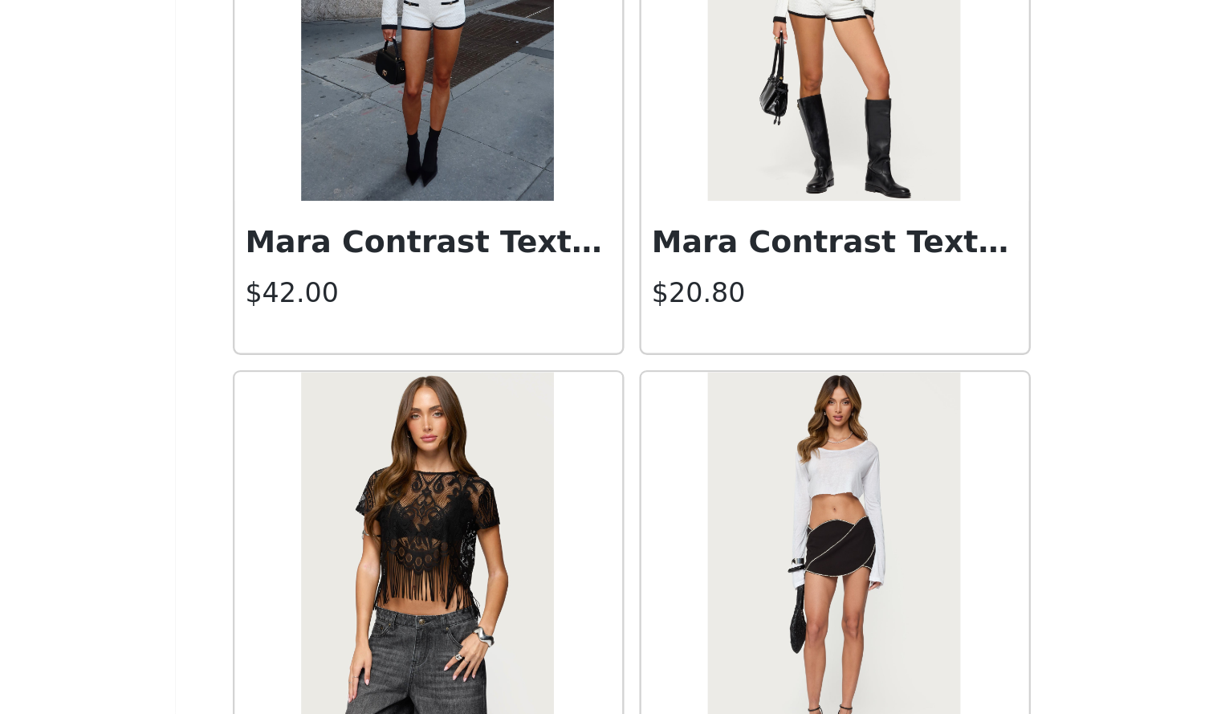
scroll to position [36592, 0]
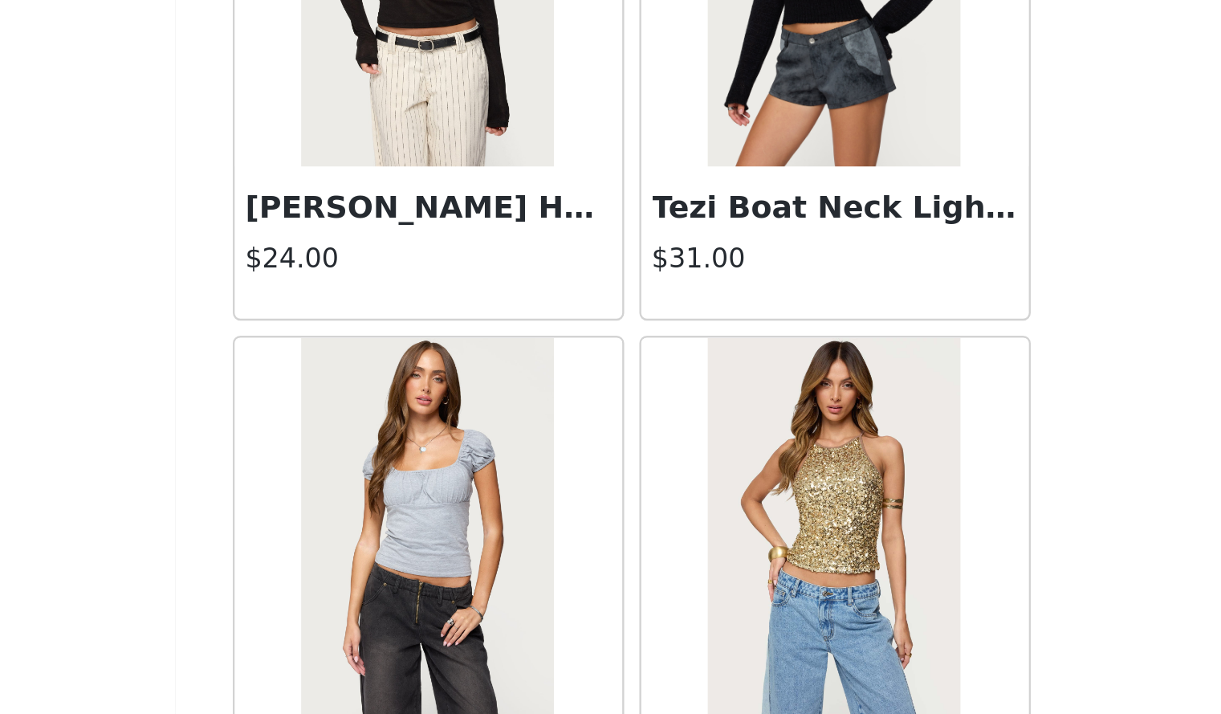
scroll to position [38915, 0]
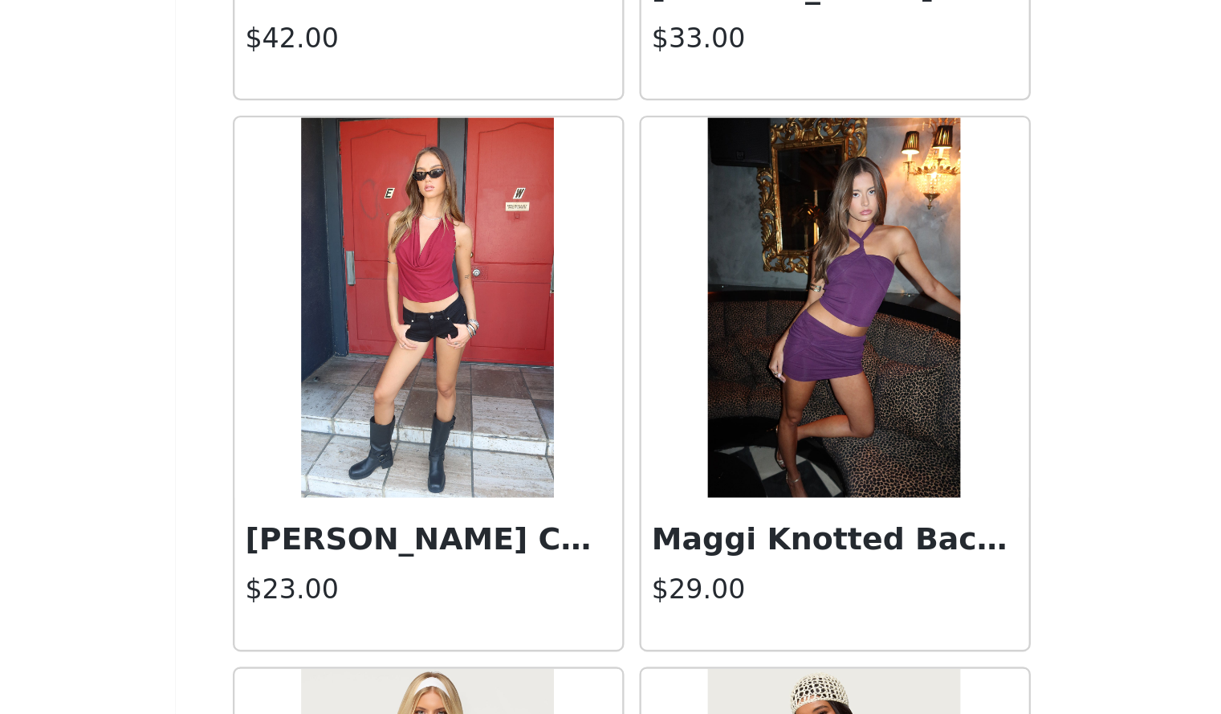
scroll to position [41239, 0]
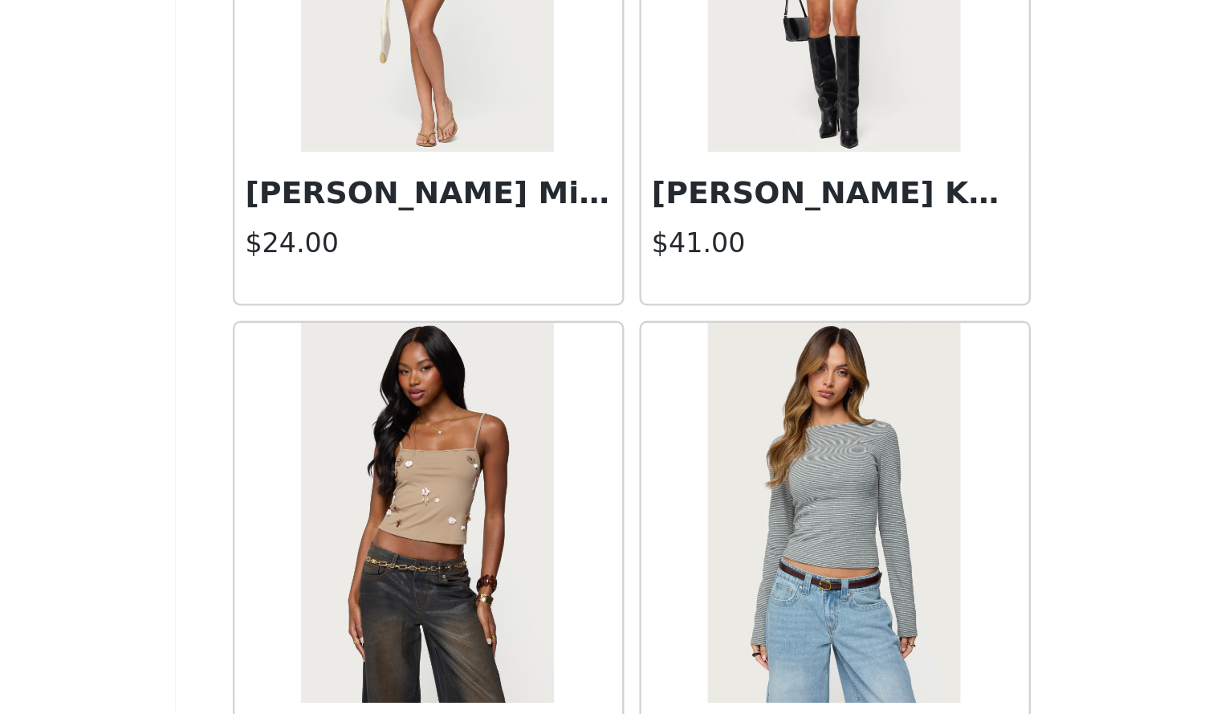
scroll to position [43563, 0]
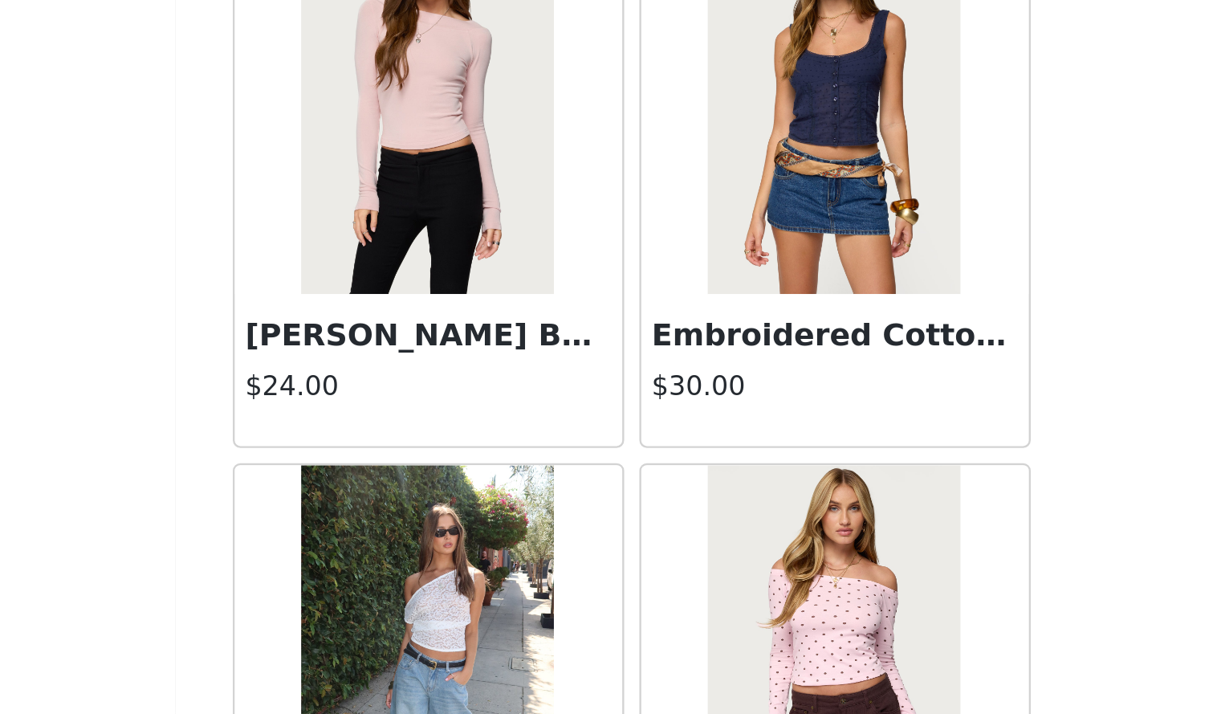
scroll to position [45886, 0]
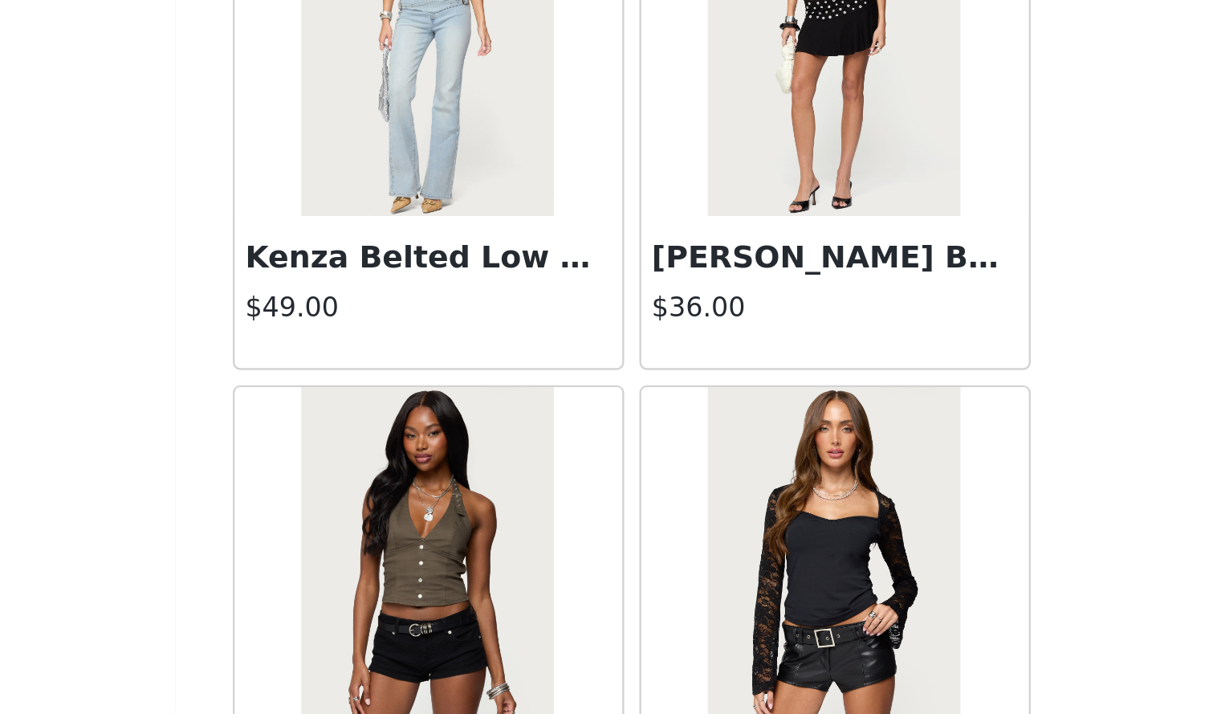
scroll to position [48209, 0]
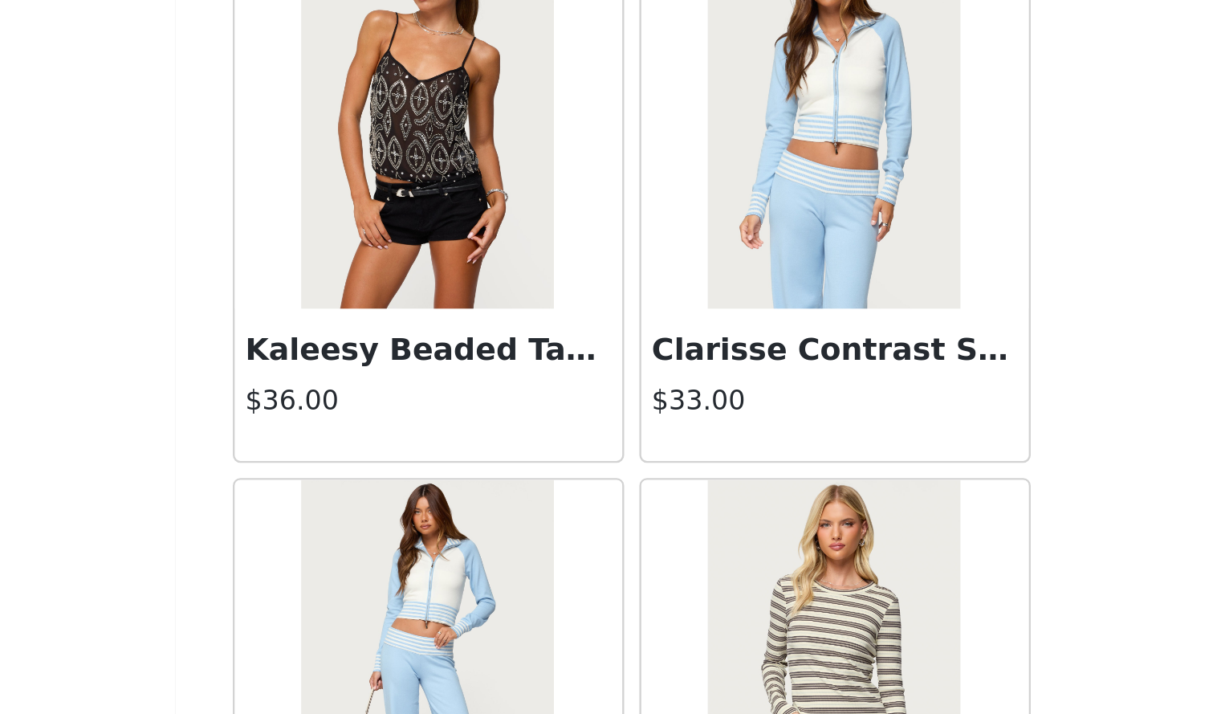
scroll to position [439, 0]
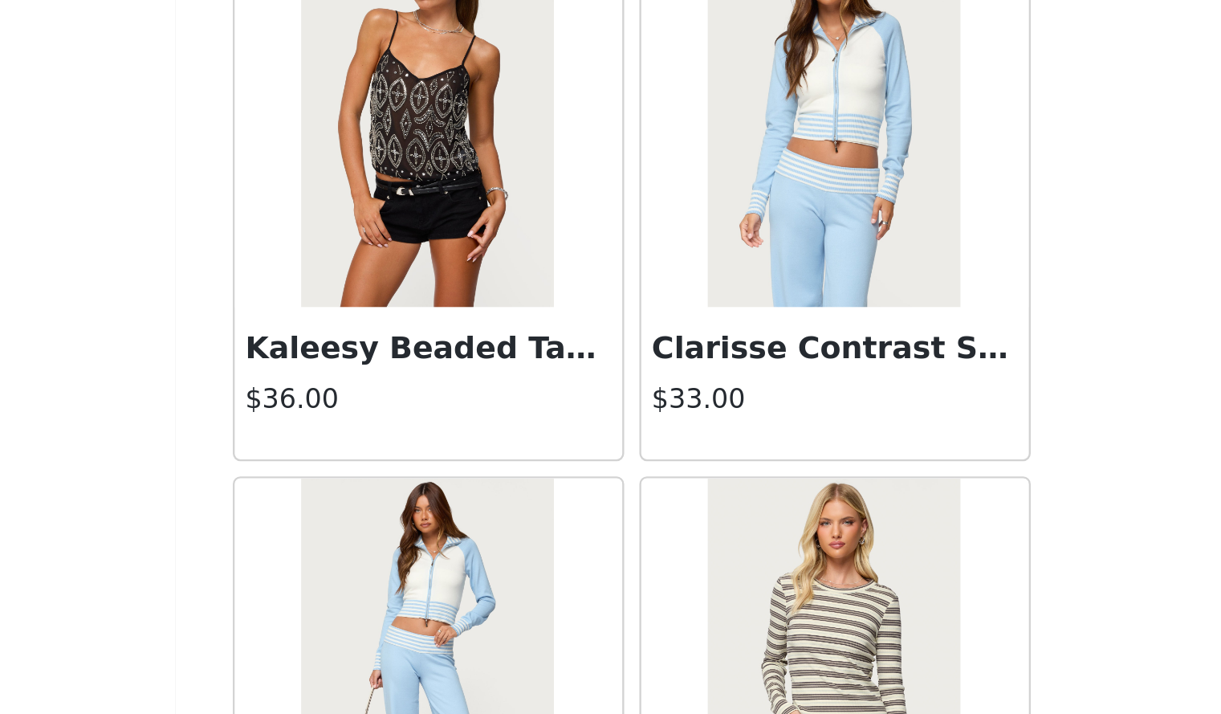
click at [536, 552] on img at bounding box center [524, 632] width 107 height 161
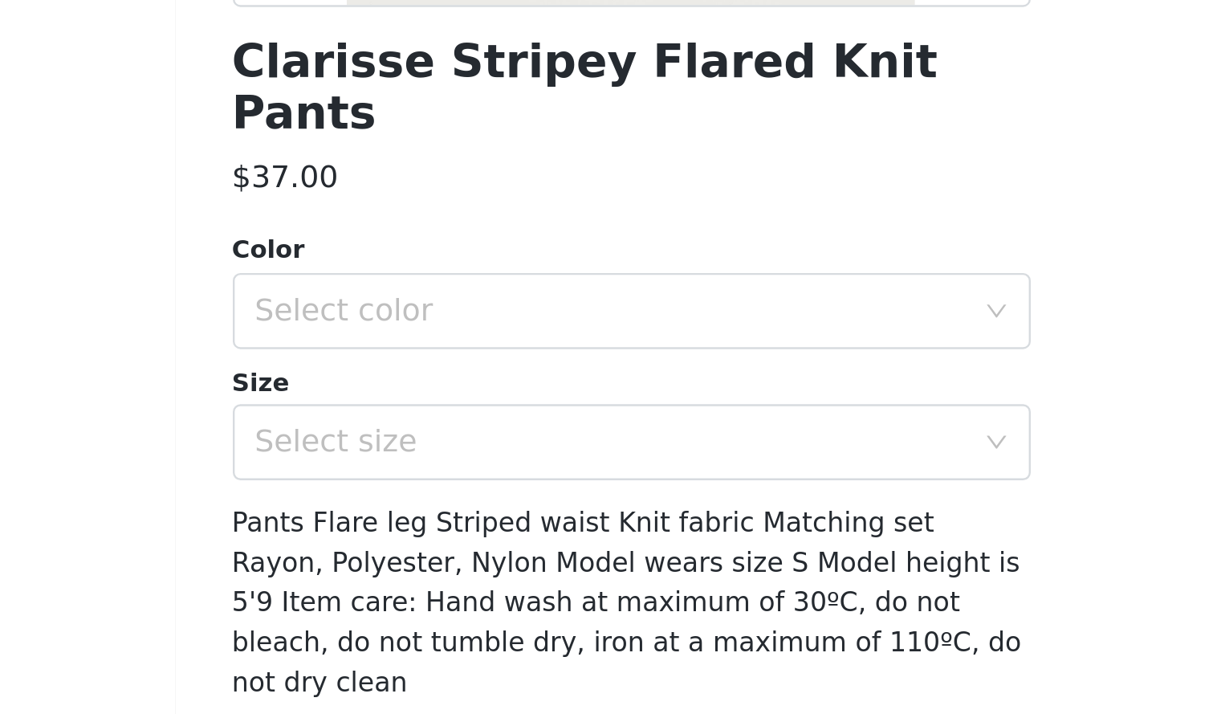
scroll to position [50, 0]
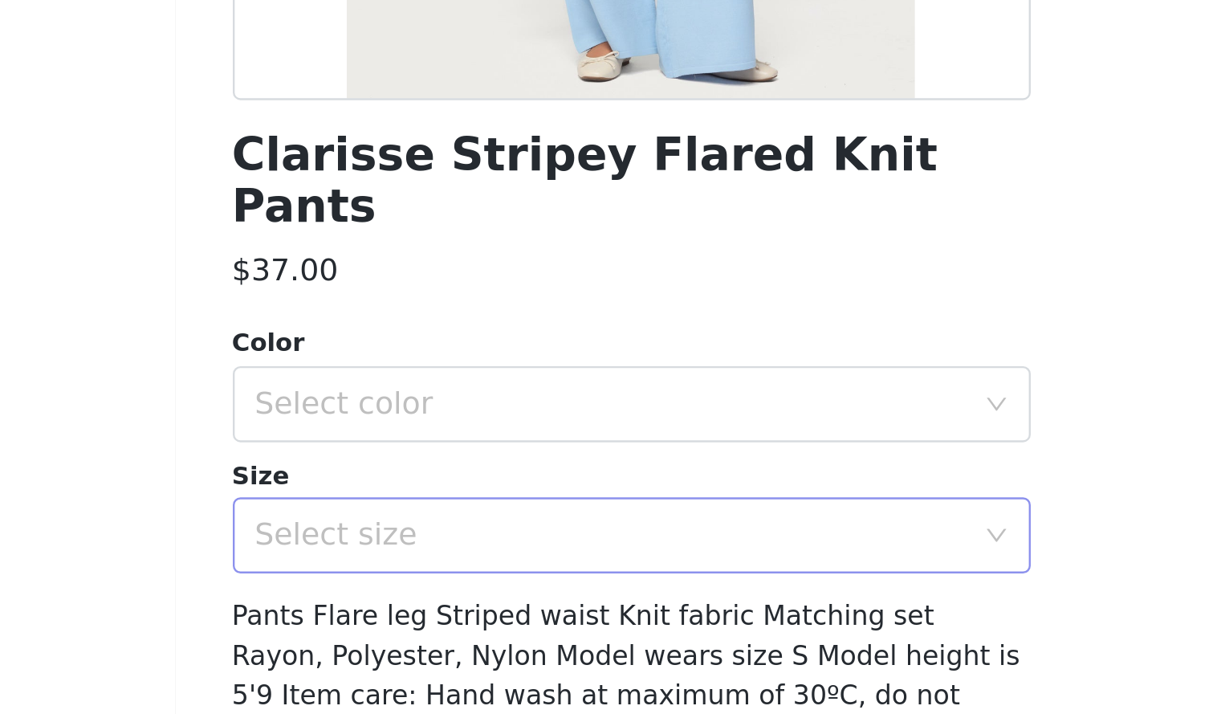
click at [574, 568] on div "Select size" at bounding box center [602, 576] width 300 height 16
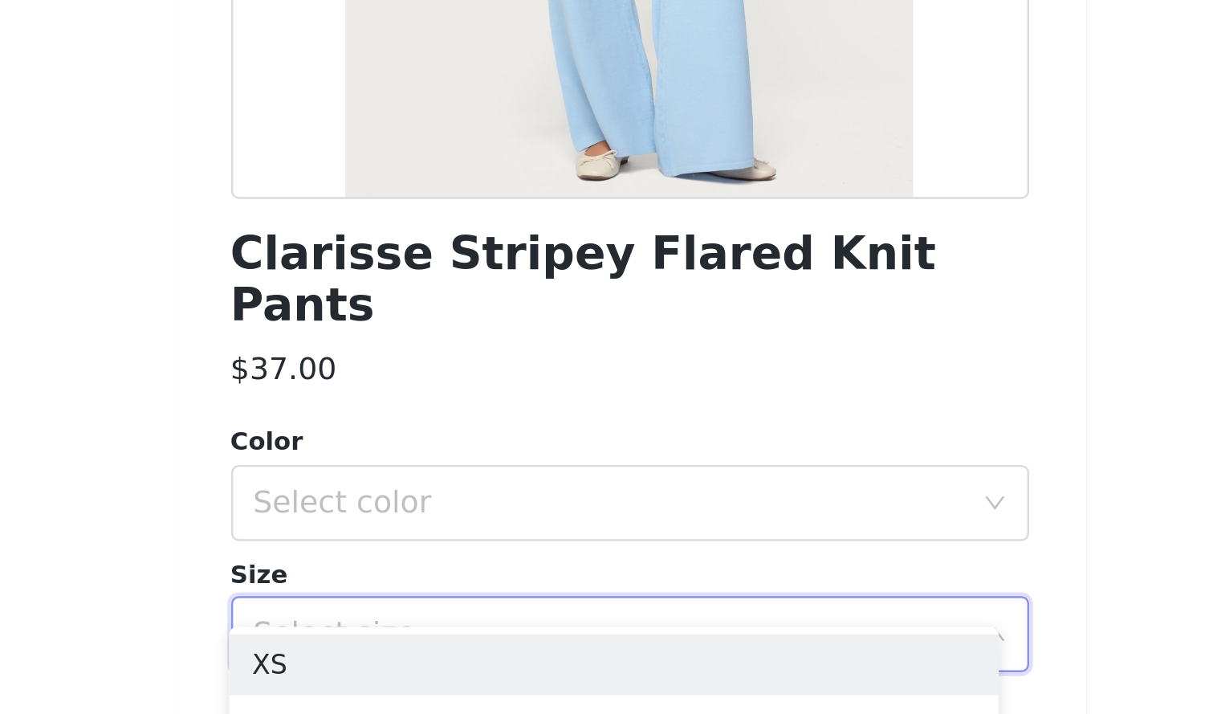
scroll to position [440, 0]
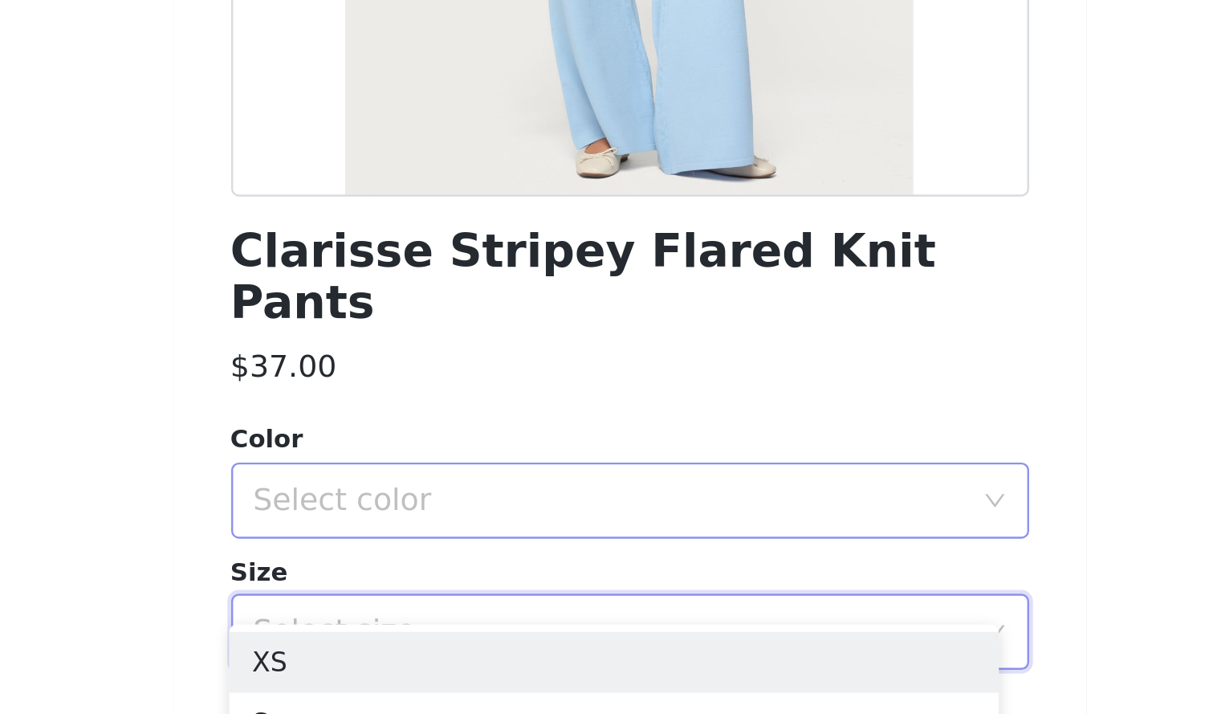
click at [514, 512] on div "Select color" at bounding box center [602, 520] width 300 height 16
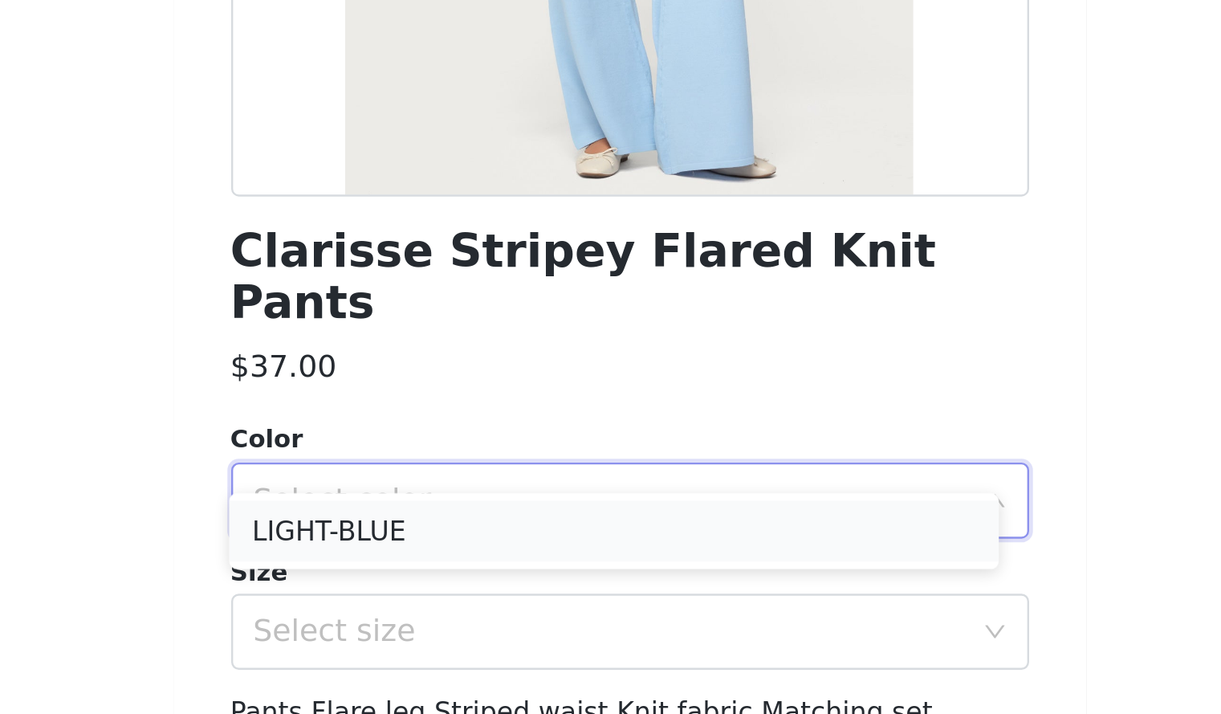
click at [508, 534] on li "LIGHT-BLUE" at bounding box center [604, 533] width 325 height 26
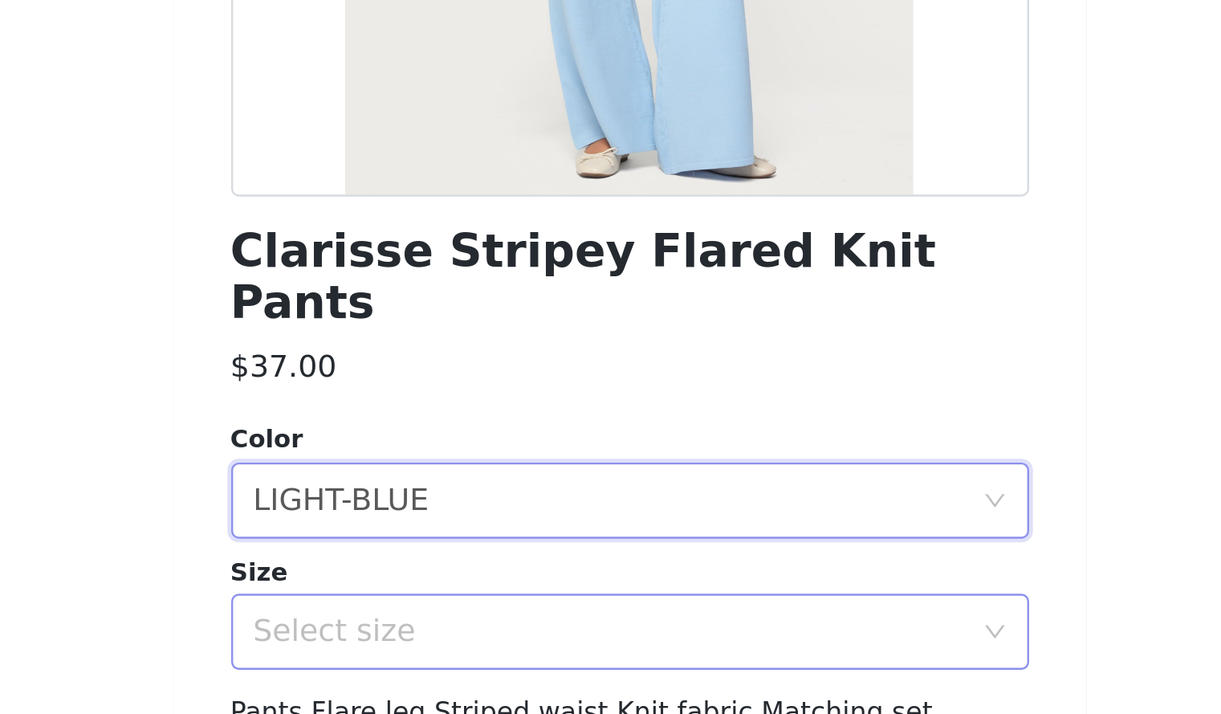
click at [505, 561] on div "Select size" at bounding box center [606, 576] width 308 height 31
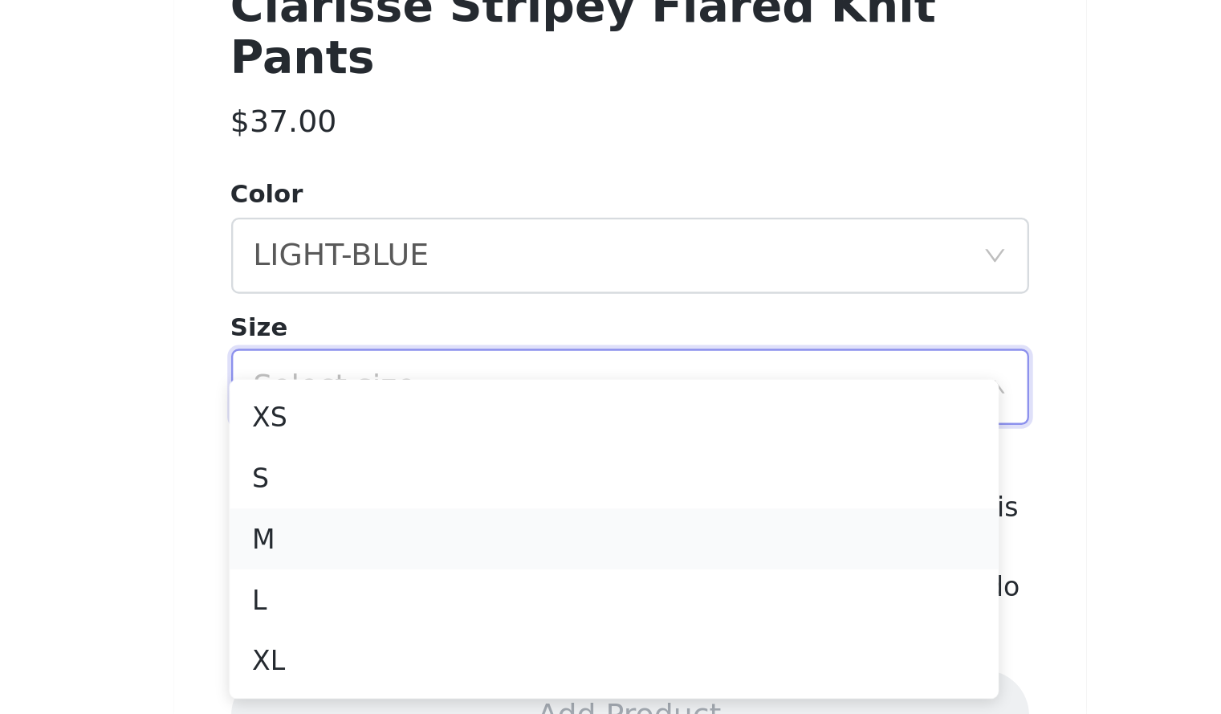
click at [477, 641] on li "M" at bounding box center [604, 640] width 325 height 26
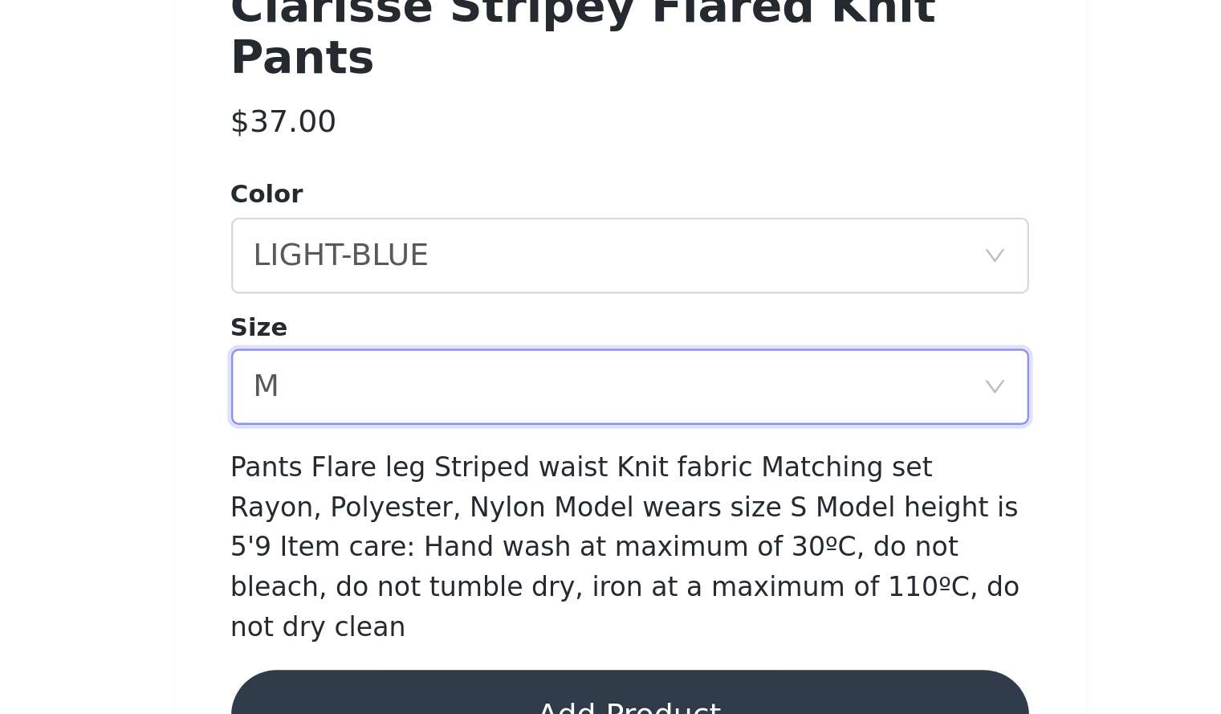
click at [552, 695] on button "Add Product" at bounding box center [611, 714] width 337 height 39
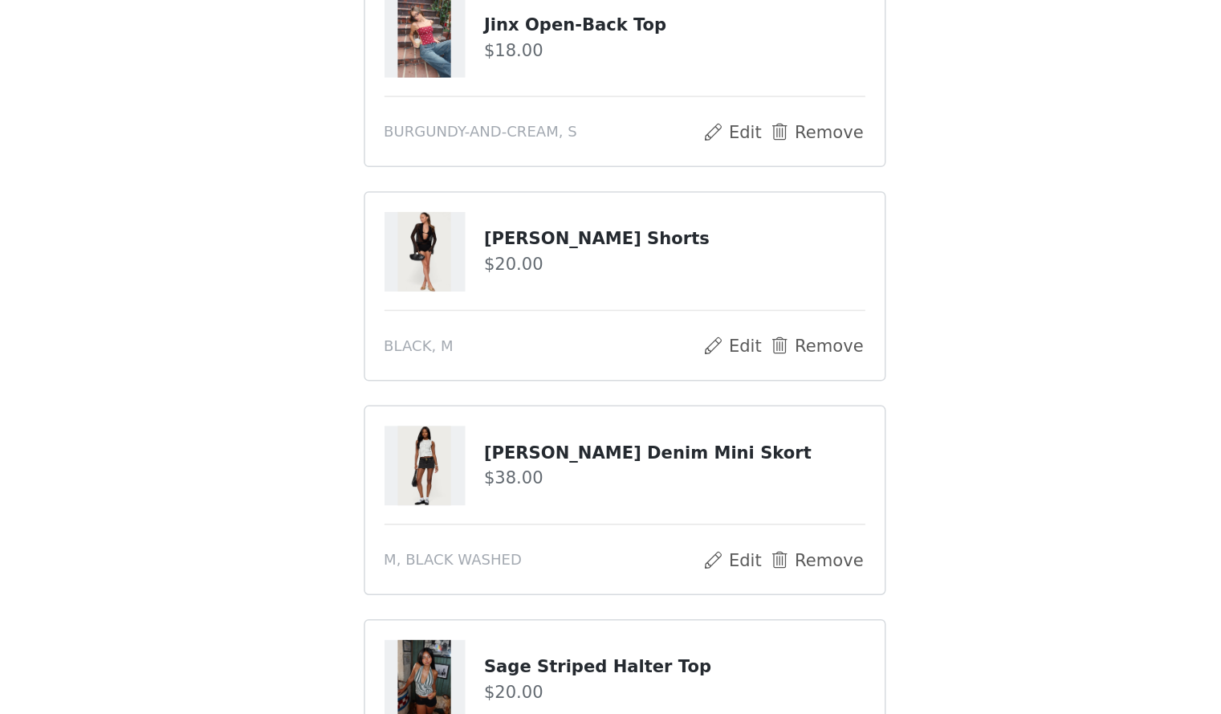
scroll to position [143, 0]
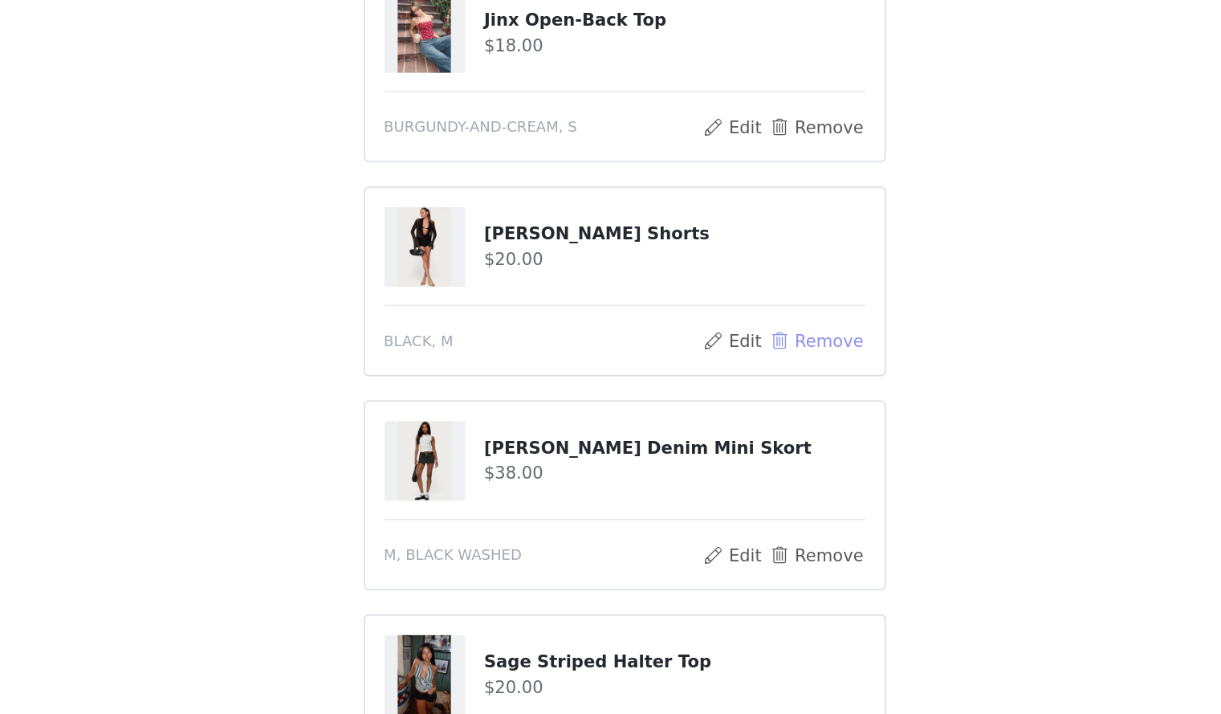
click at [739, 459] on button "Remove" at bounding box center [738, 465] width 64 height 19
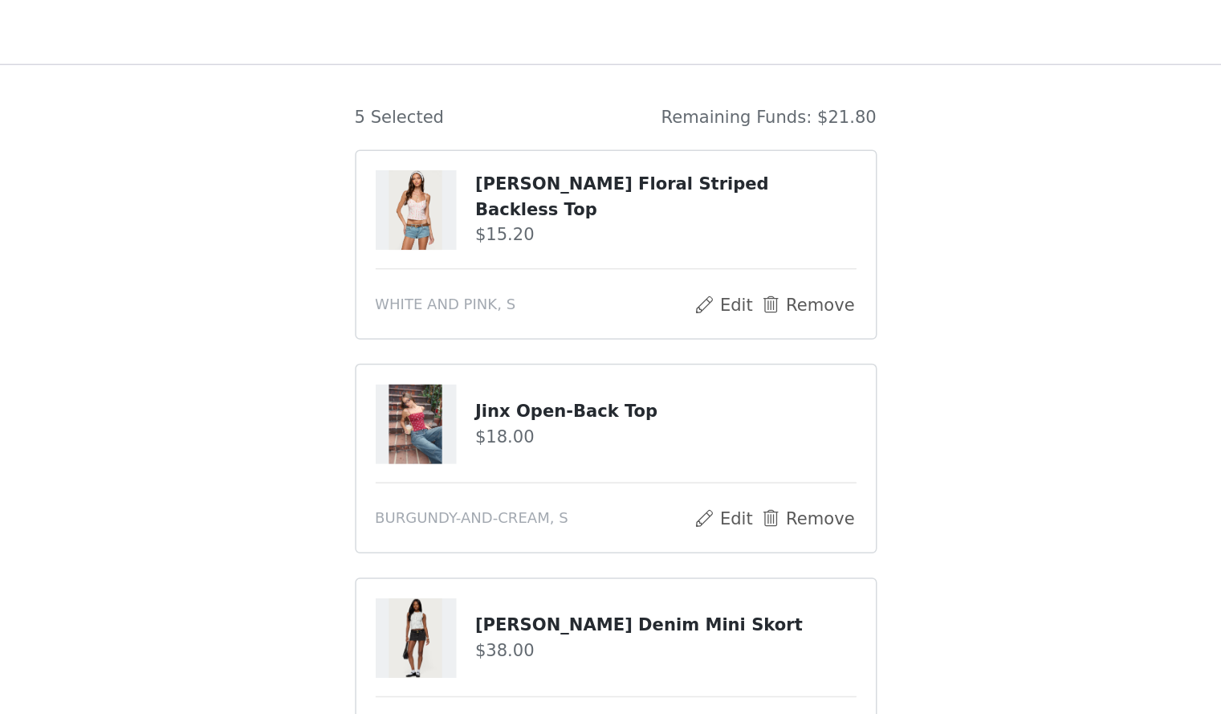
scroll to position [121, 0]
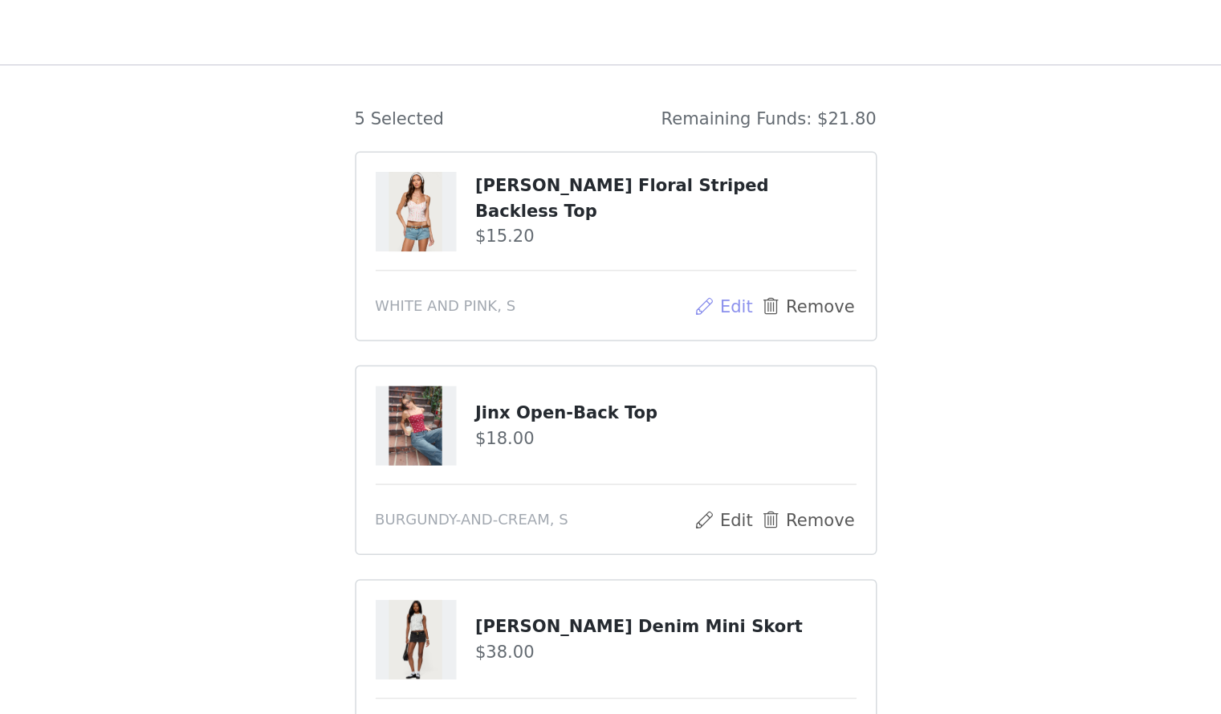
click at [697, 199] on button "Edit" at bounding box center [683, 203] width 41 height 19
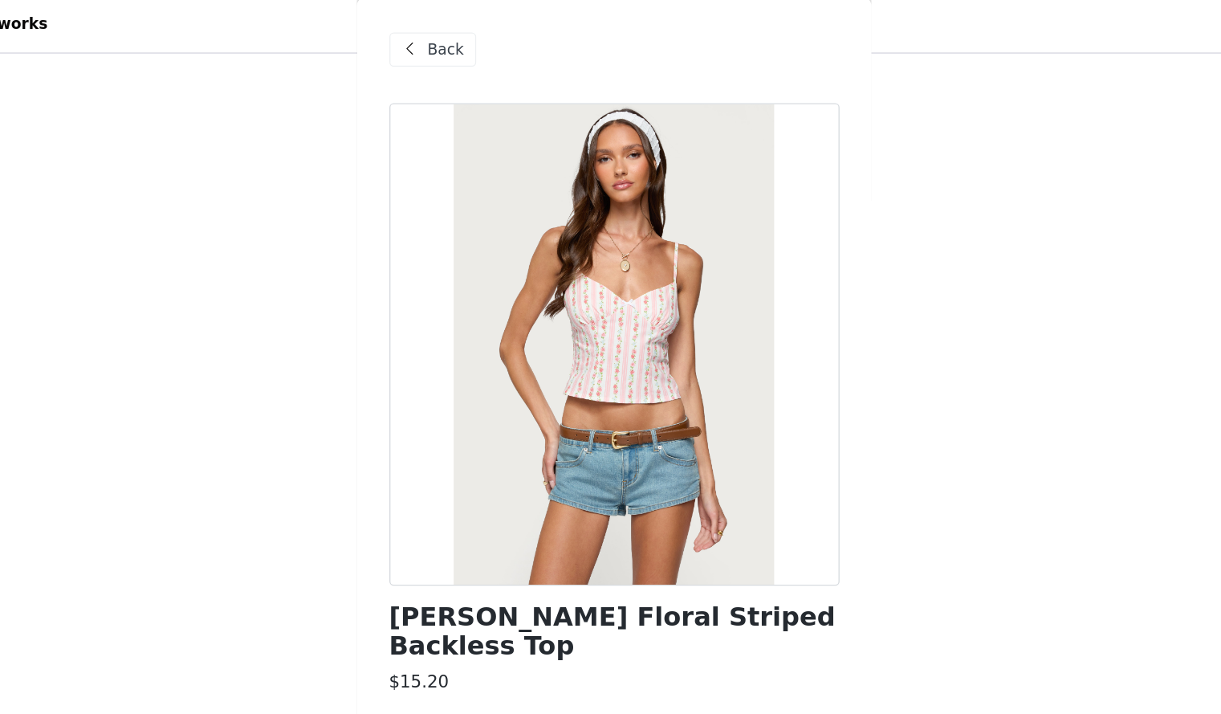
click at [476, 44] on span "Back" at bounding box center [484, 40] width 27 height 17
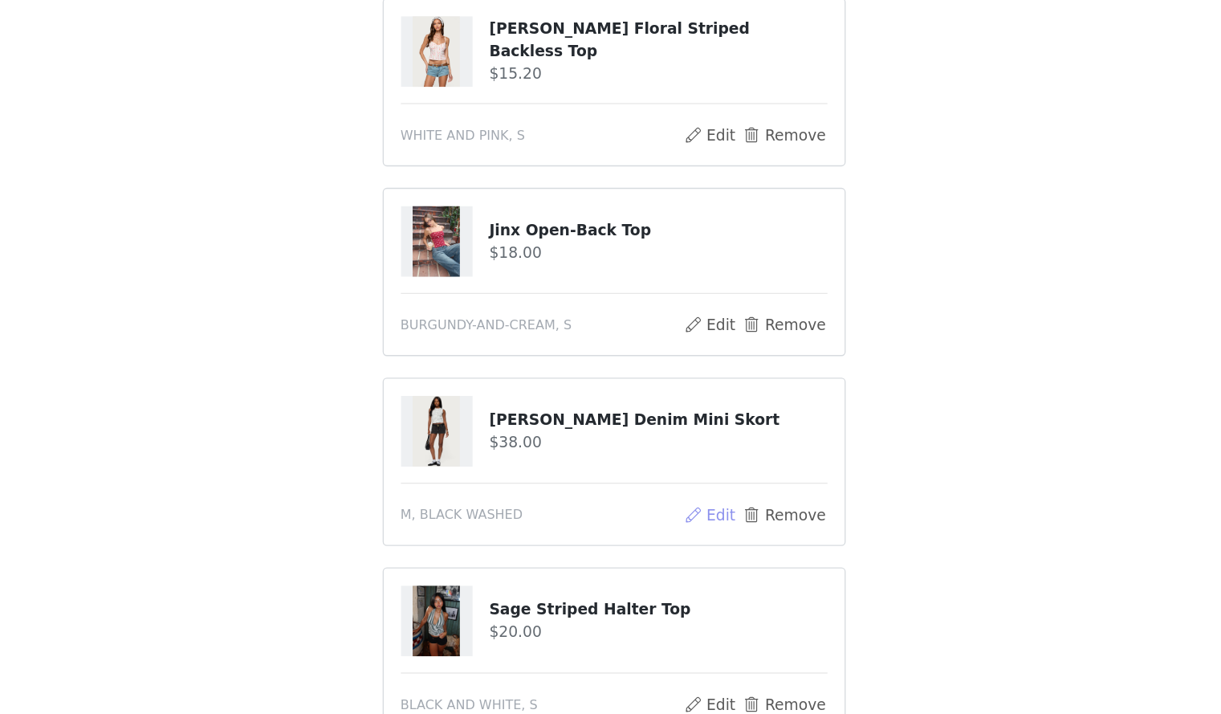
click at [686, 483] on button "Edit" at bounding box center [683, 487] width 41 height 19
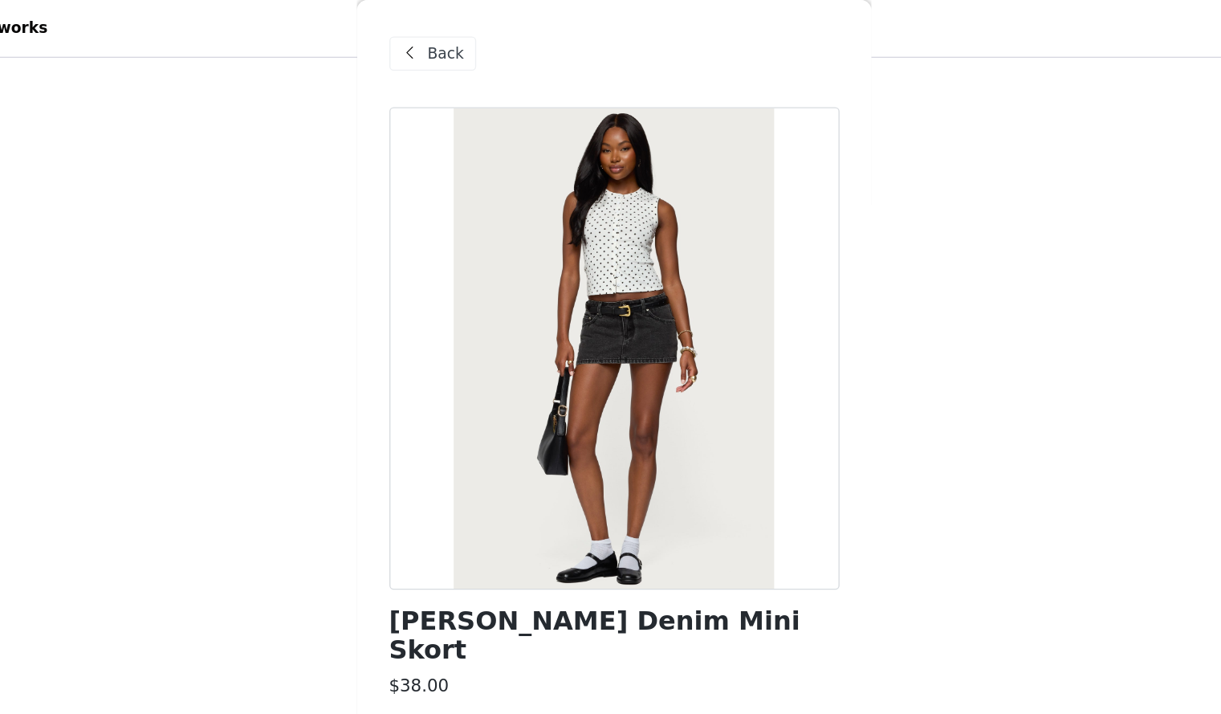
scroll to position [104, 0]
click at [471, 39] on span "Back" at bounding box center [484, 40] width 27 height 17
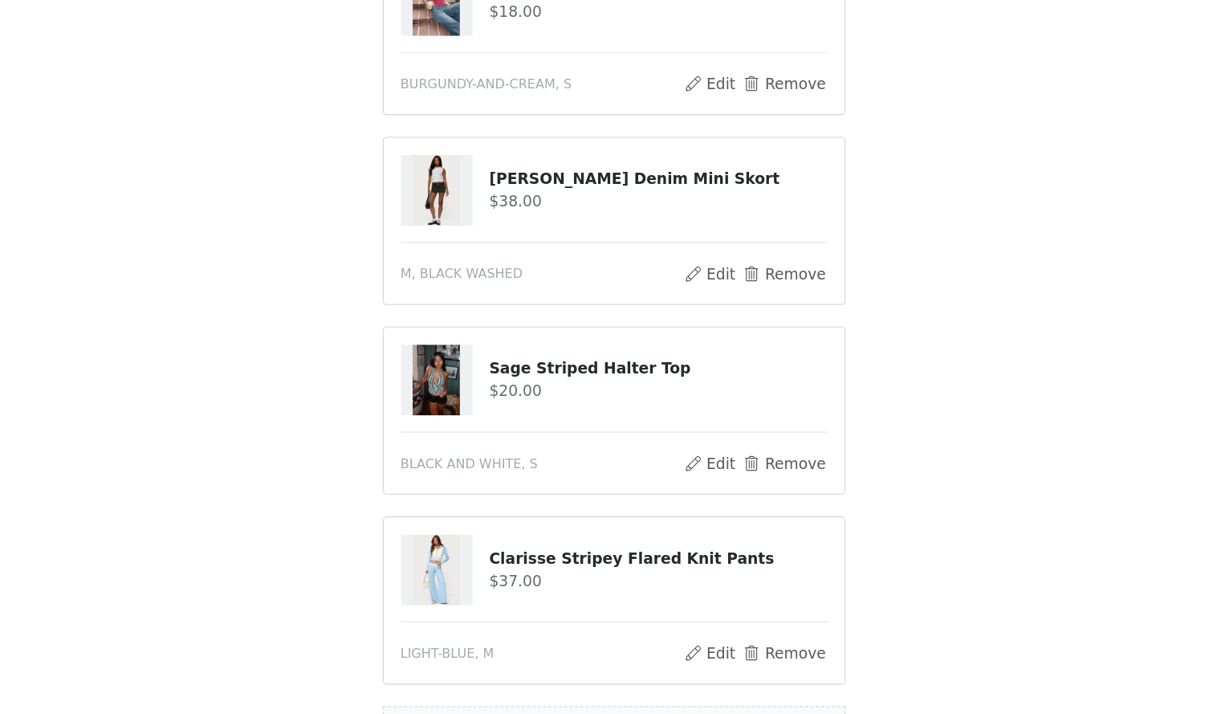
scroll to position [230, 0]
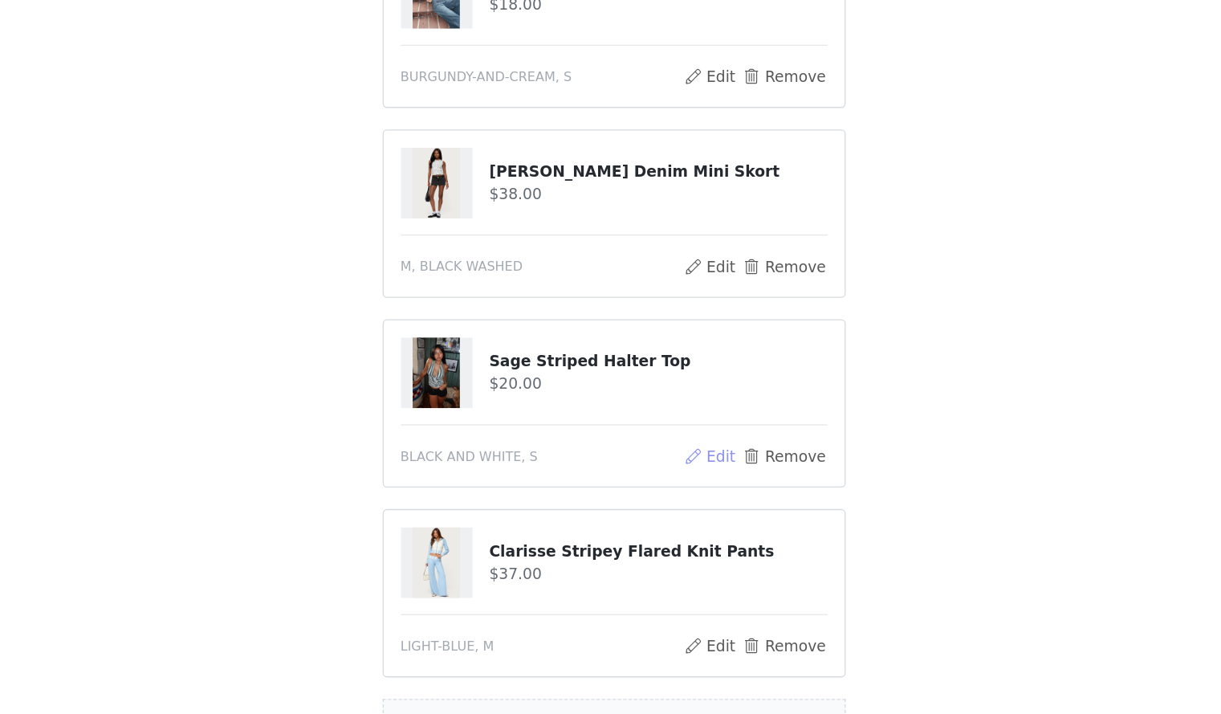
click at [685, 522] on button "Edit" at bounding box center [683, 520] width 41 height 19
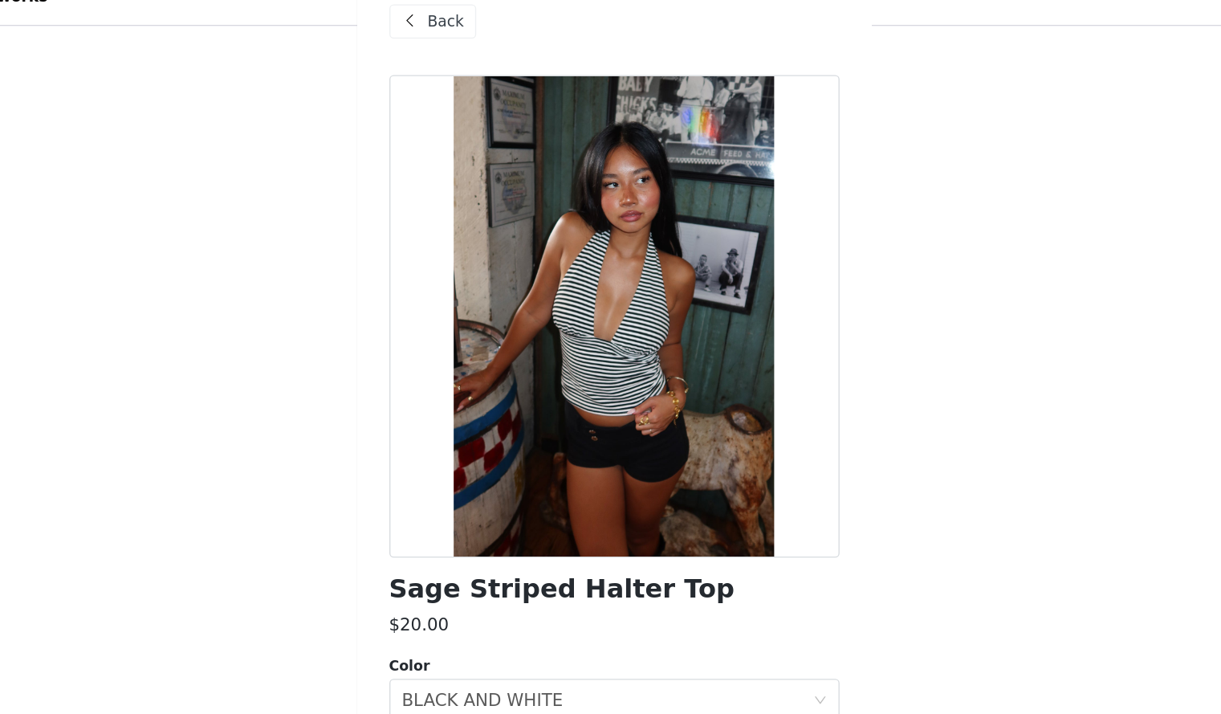
click at [482, 45] on span "Back" at bounding box center [484, 40] width 27 height 17
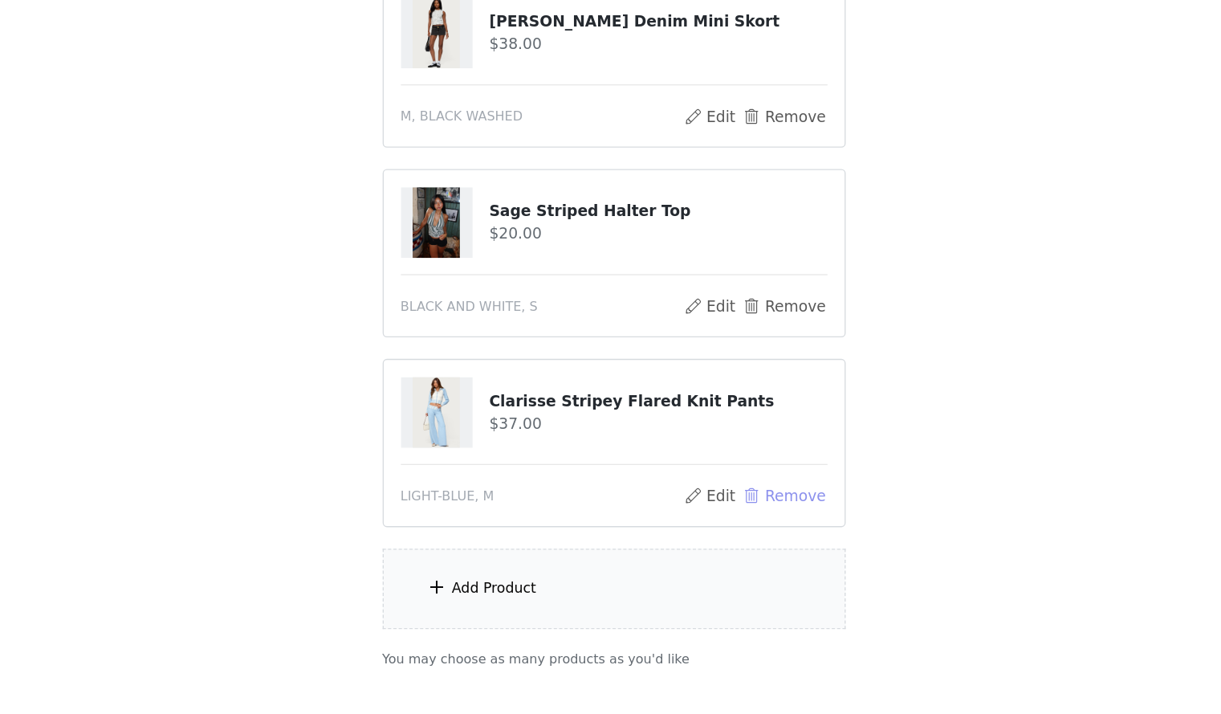
click at [743, 549] on button "Remove" at bounding box center [738, 549] width 64 height 19
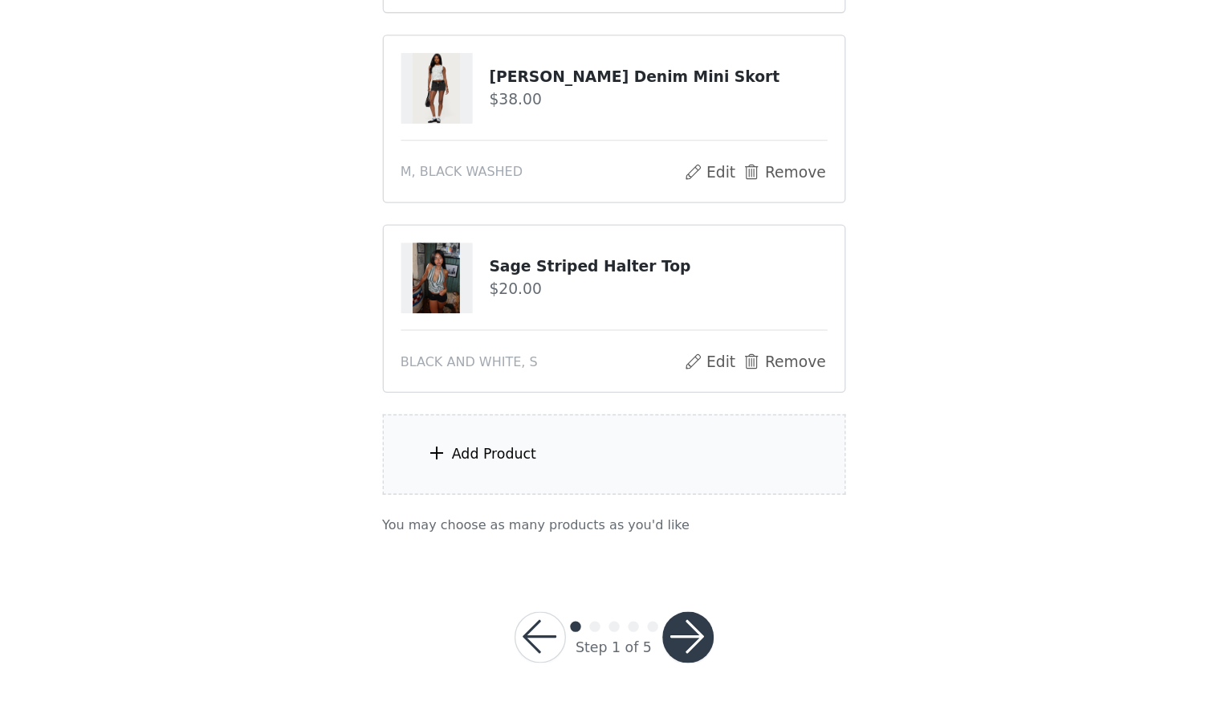
scroll to position [299, 0]
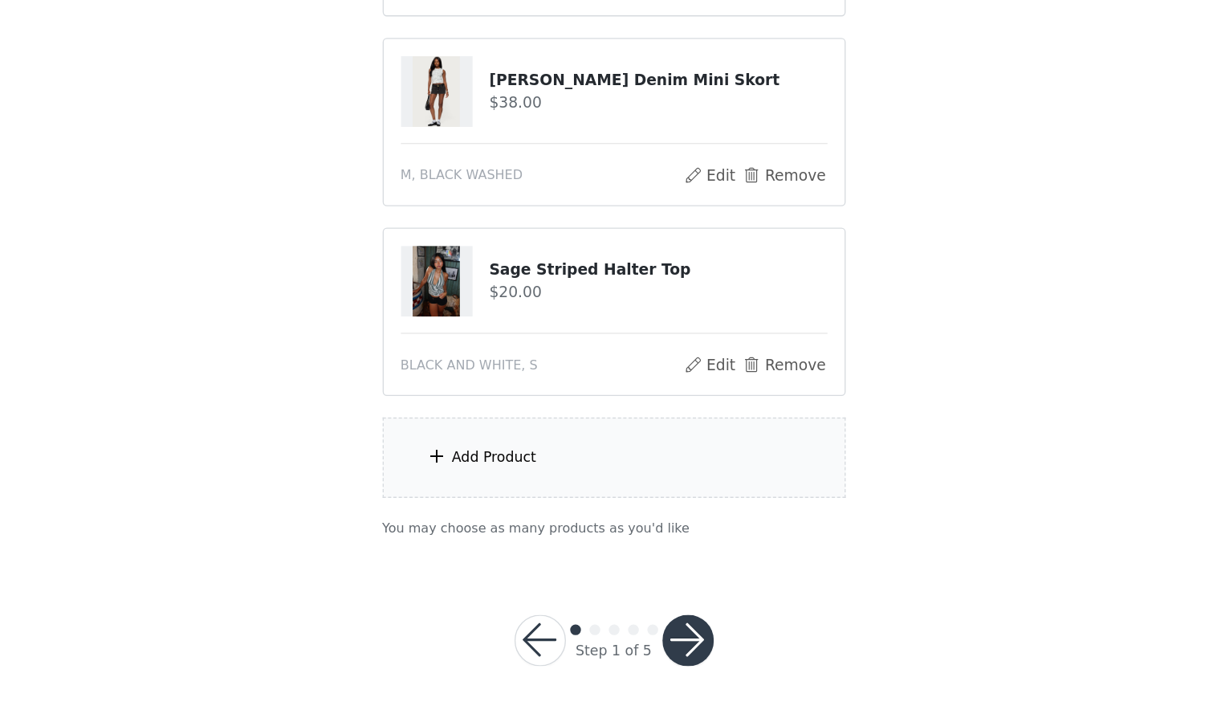
click at [590, 520] on div "Add Product" at bounding box center [611, 521] width 347 height 60
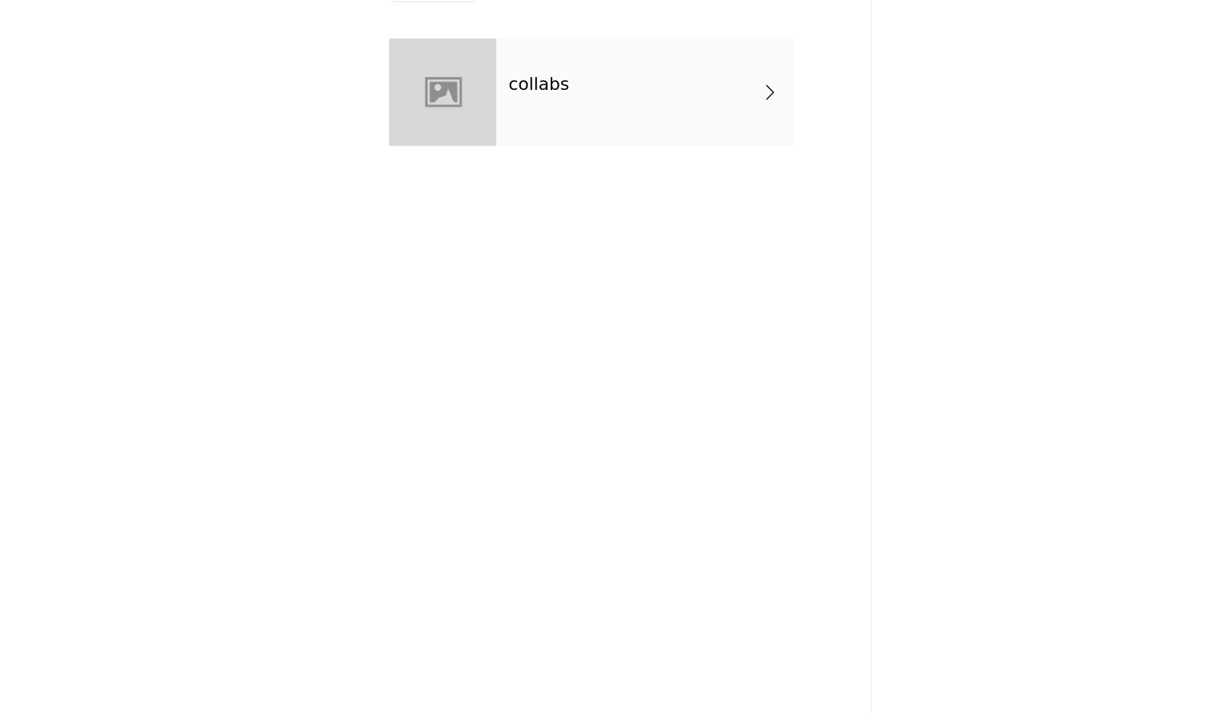
click at [571, 104] on div "collabs" at bounding box center [634, 120] width 223 height 80
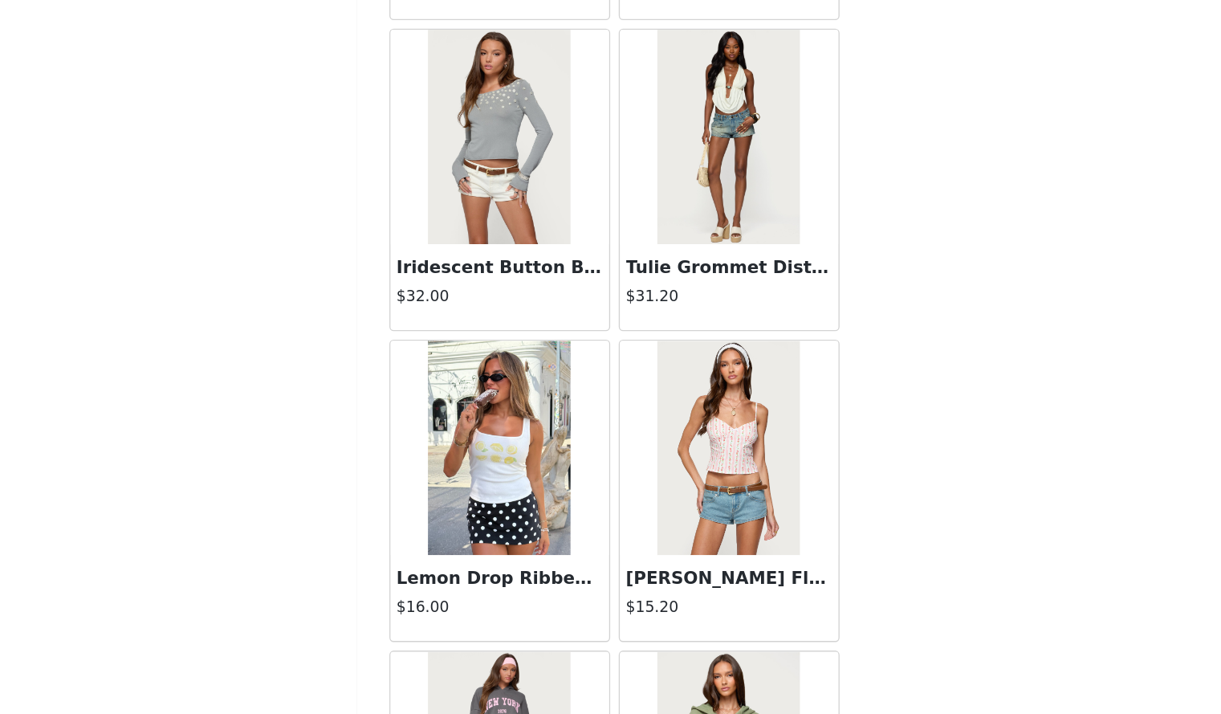
scroll to position [250, 0]
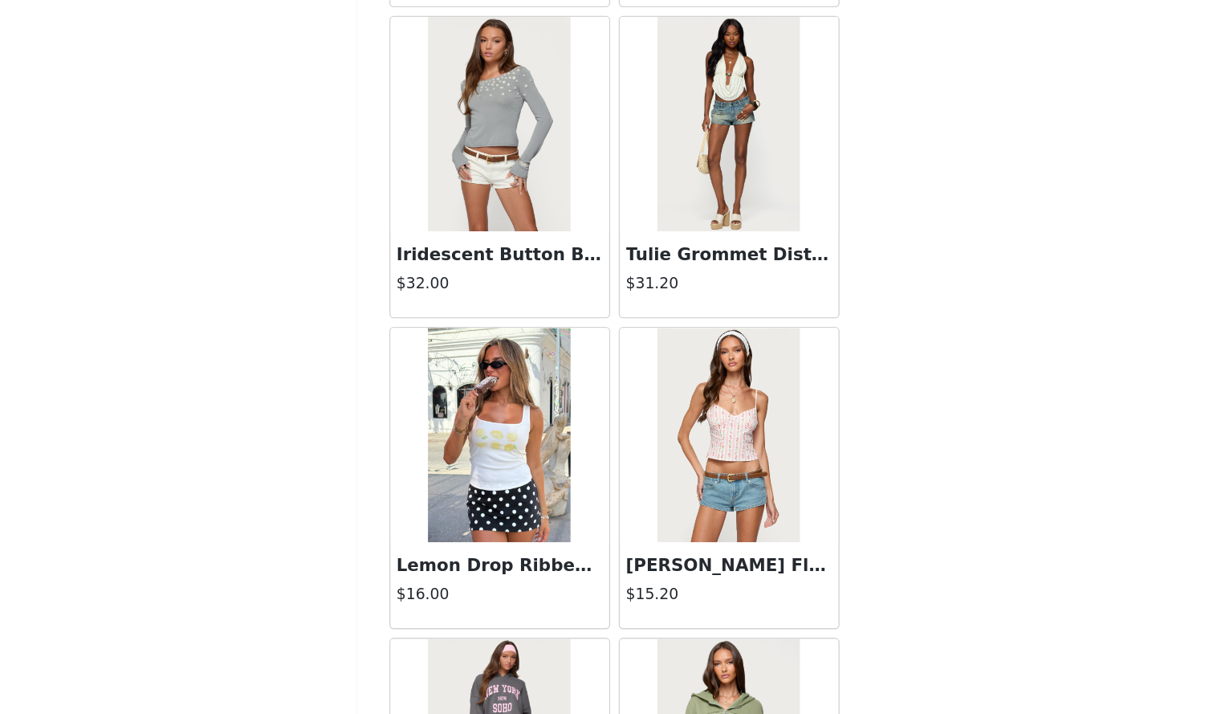
click at [544, 375] on img at bounding box center [524, 377] width 107 height 161
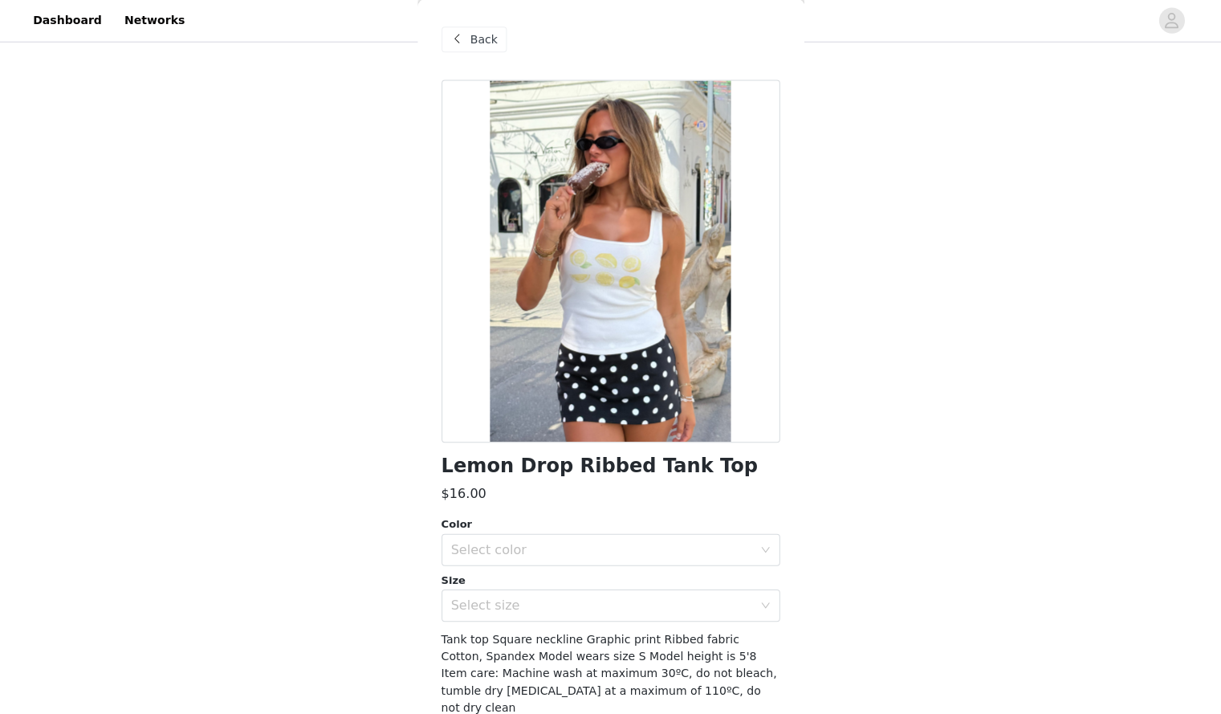
scroll to position [299, 0]
click at [474, 32] on span "Back" at bounding box center [484, 40] width 27 height 17
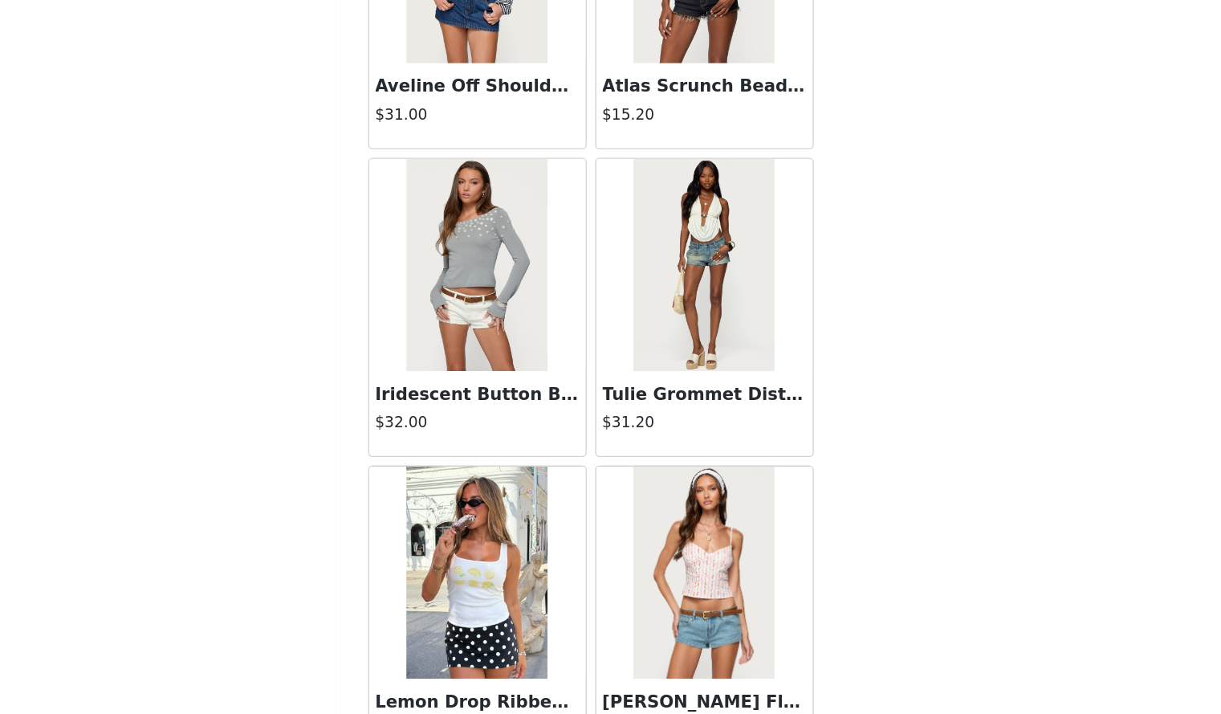
click at [657, 141] on h4 "$15.20" at bounding box center [697, 145] width 154 height 17
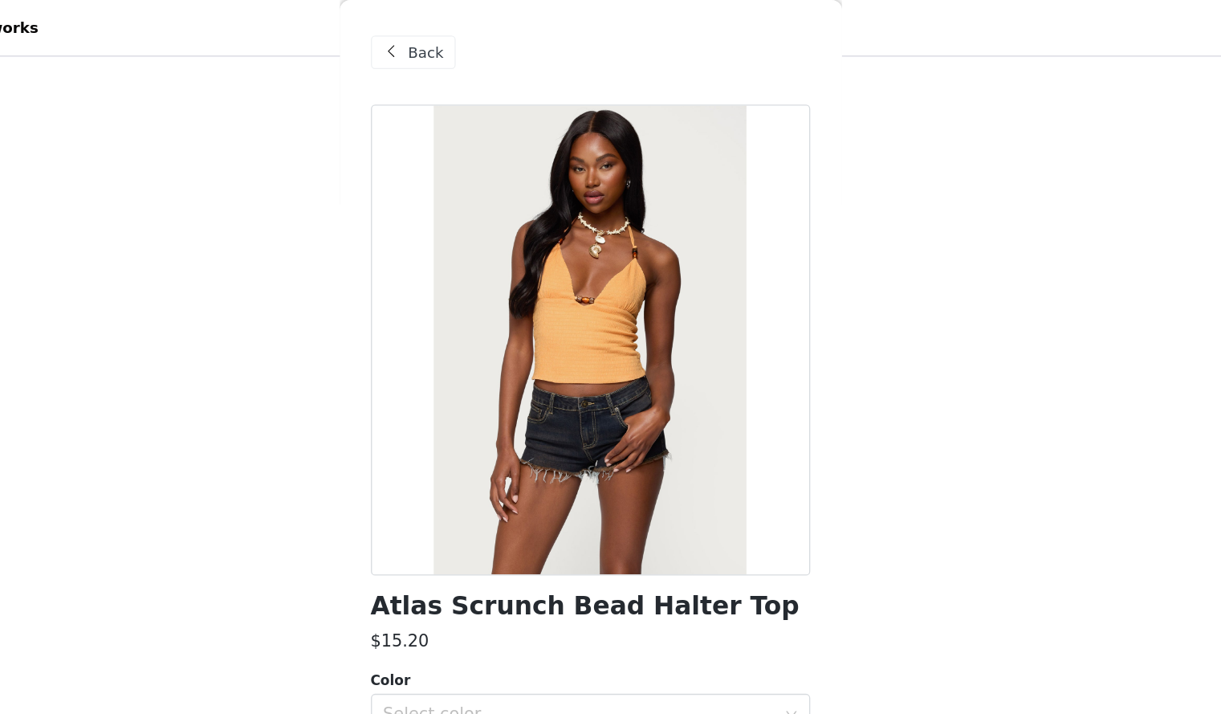
scroll to position [248, 0]
click at [474, 34] on span "Back" at bounding box center [484, 40] width 27 height 17
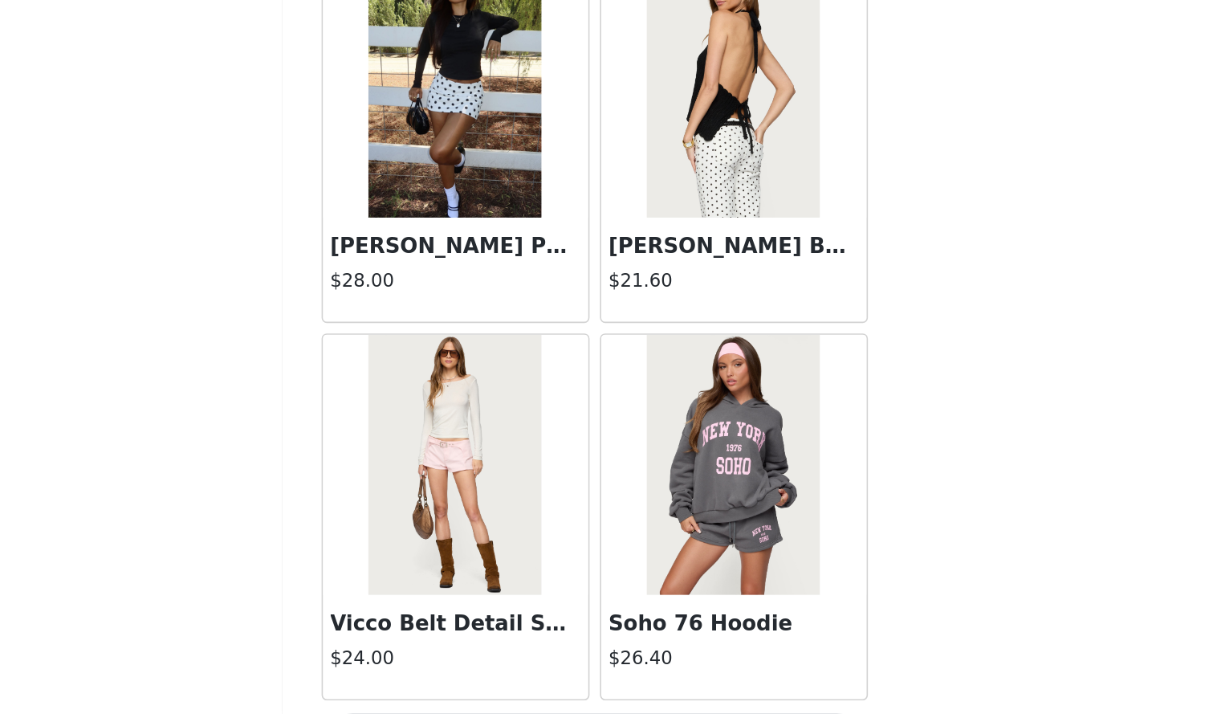
scroll to position [1696, 0]
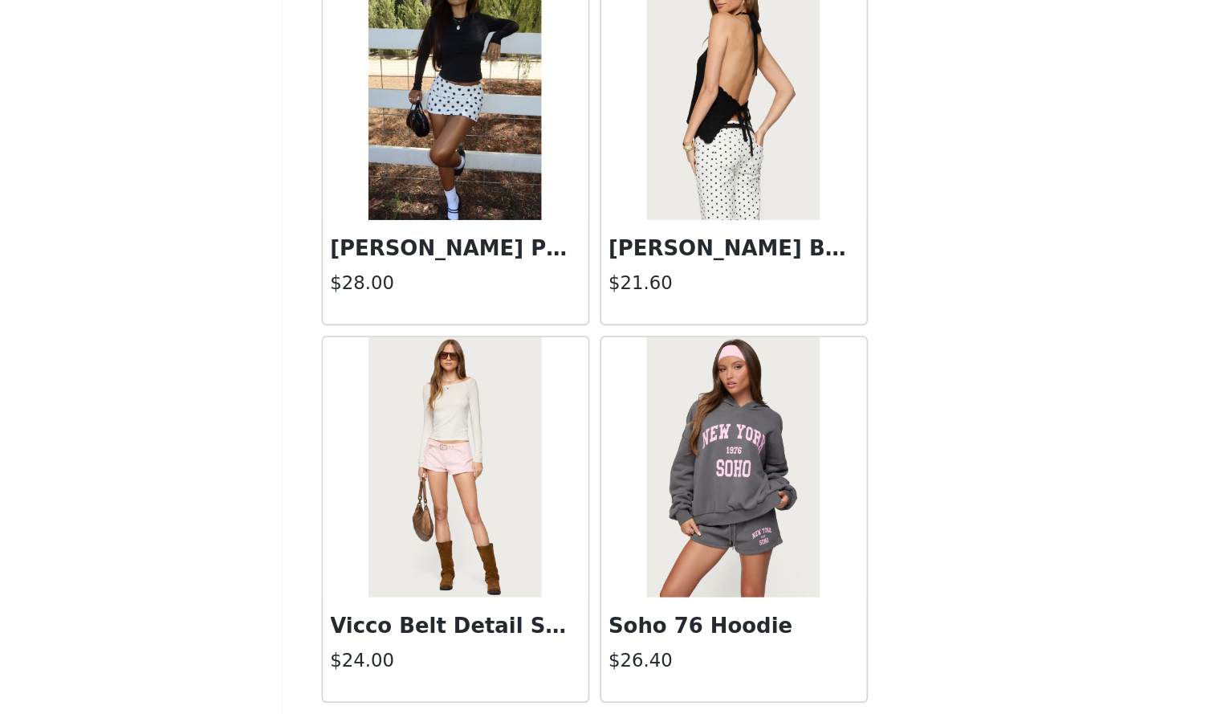
click at [557, 539] on img at bounding box center [524, 561] width 107 height 161
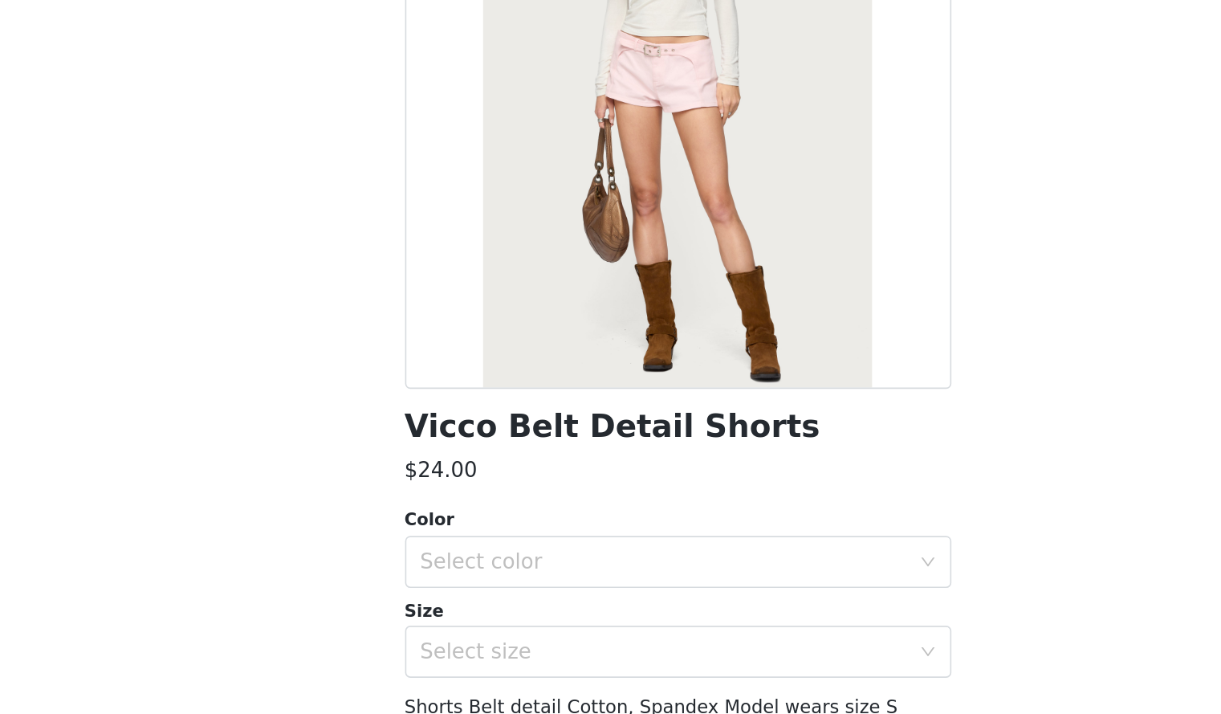
scroll to position [299, 0]
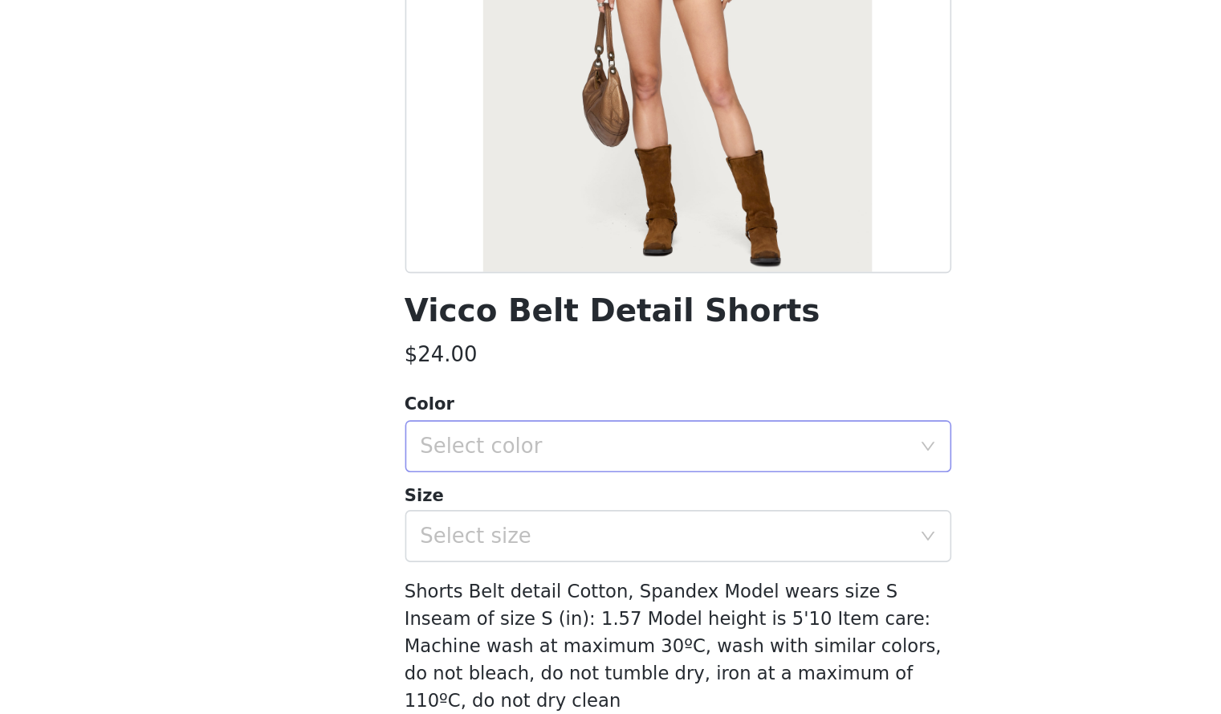
click at [508, 550] on div "Select color" at bounding box center [602, 548] width 300 height 16
click at [503, 578] on li "LIGHT PINK" at bounding box center [604, 584] width 325 height 26
click at [502, 609] on div "Select size" at bounding box center [602, 604] width 300 height 16
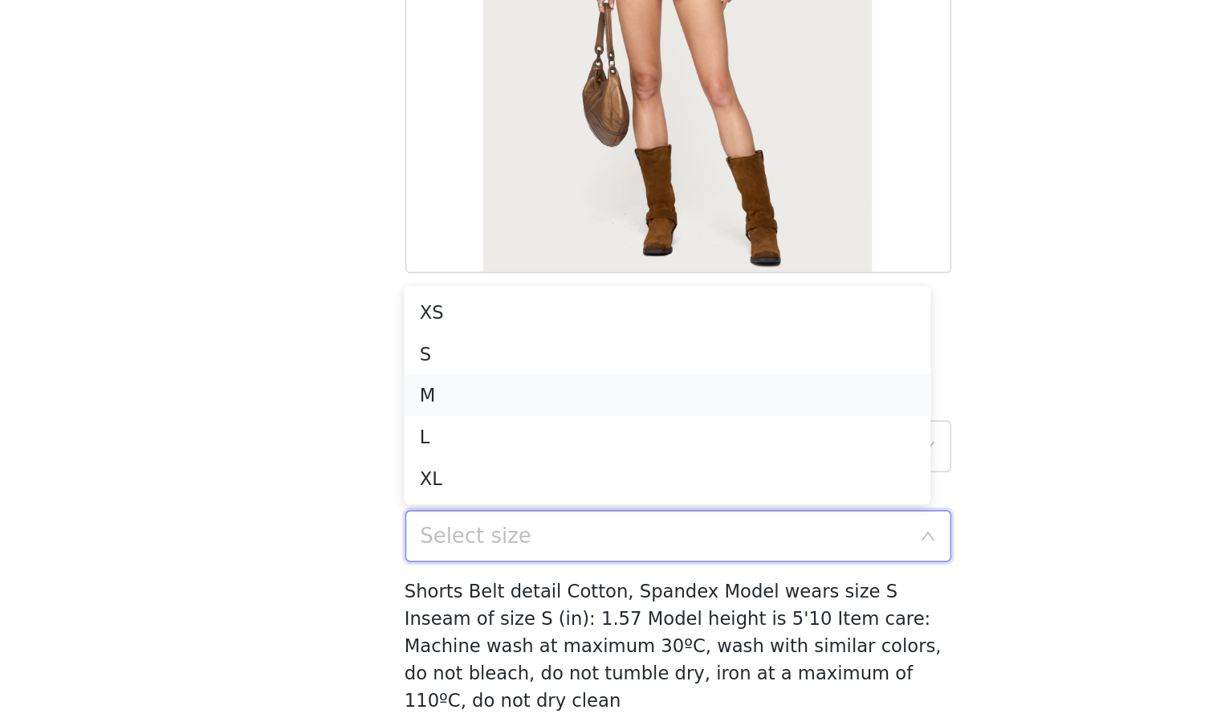
click at [483, 515] on li "M" at bounding box center [604, 517] width 325 height 26
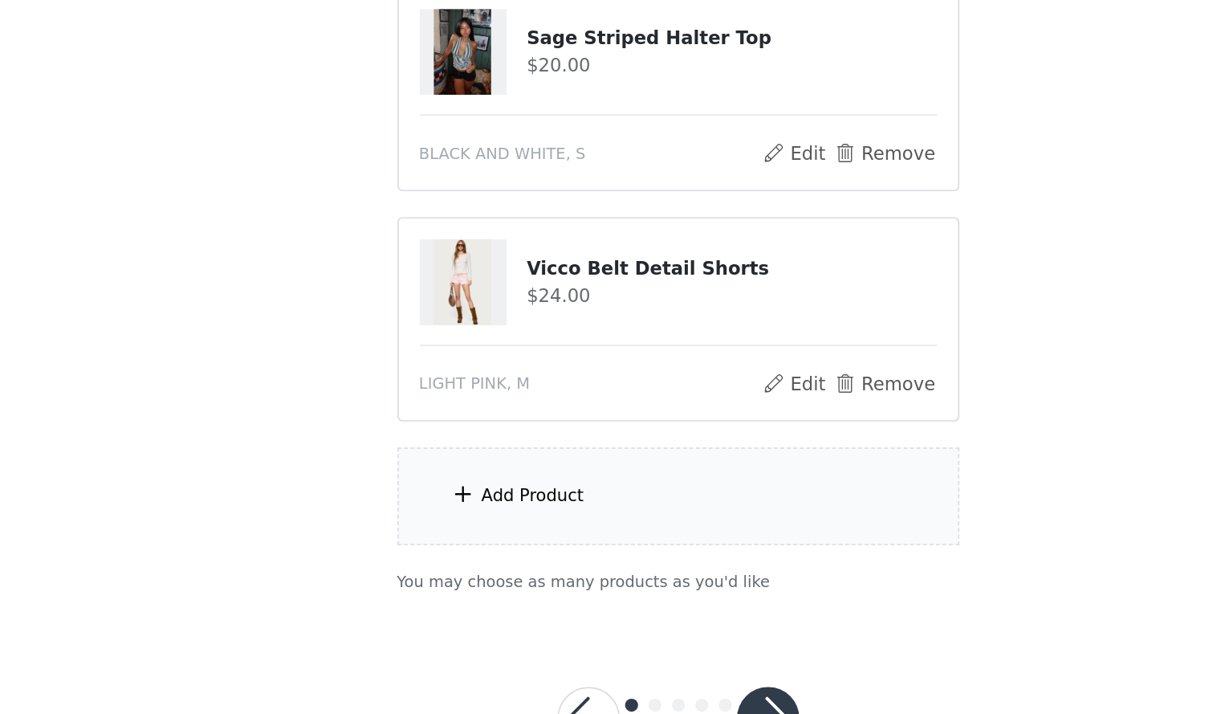
scroll to position [385, 0]
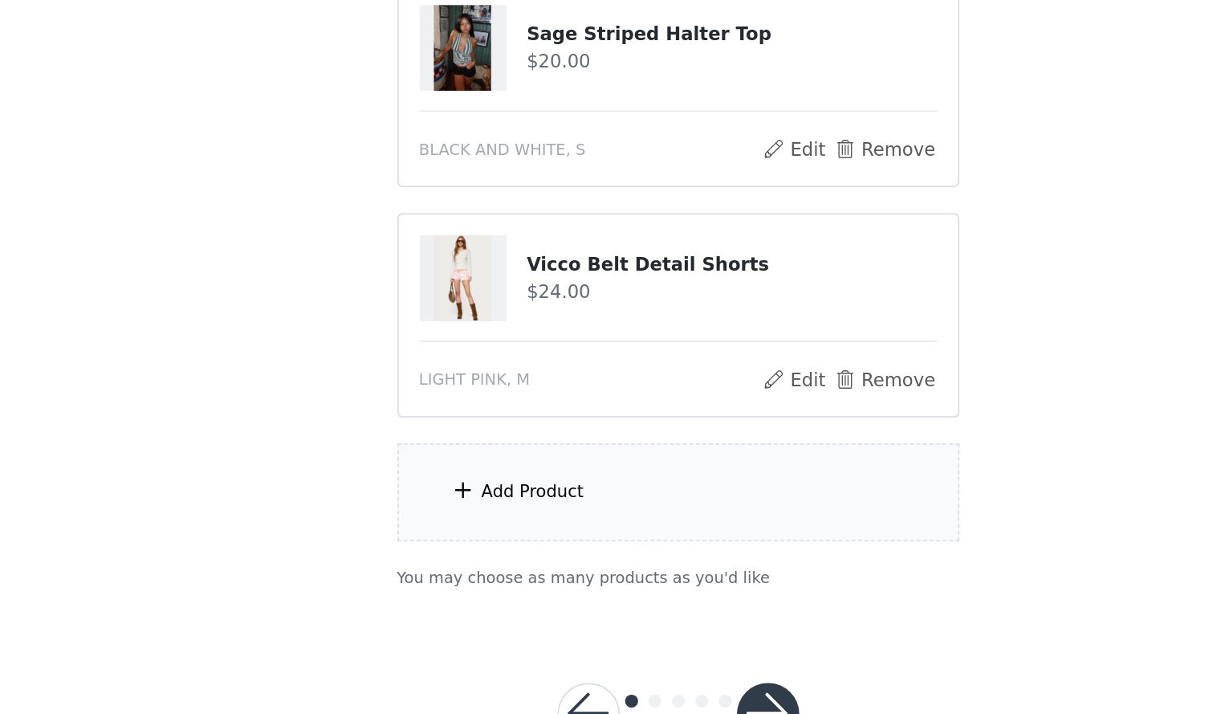
click at [558, 589] on div "Add Product" at bounding box center [611, 577] width 347 height 60
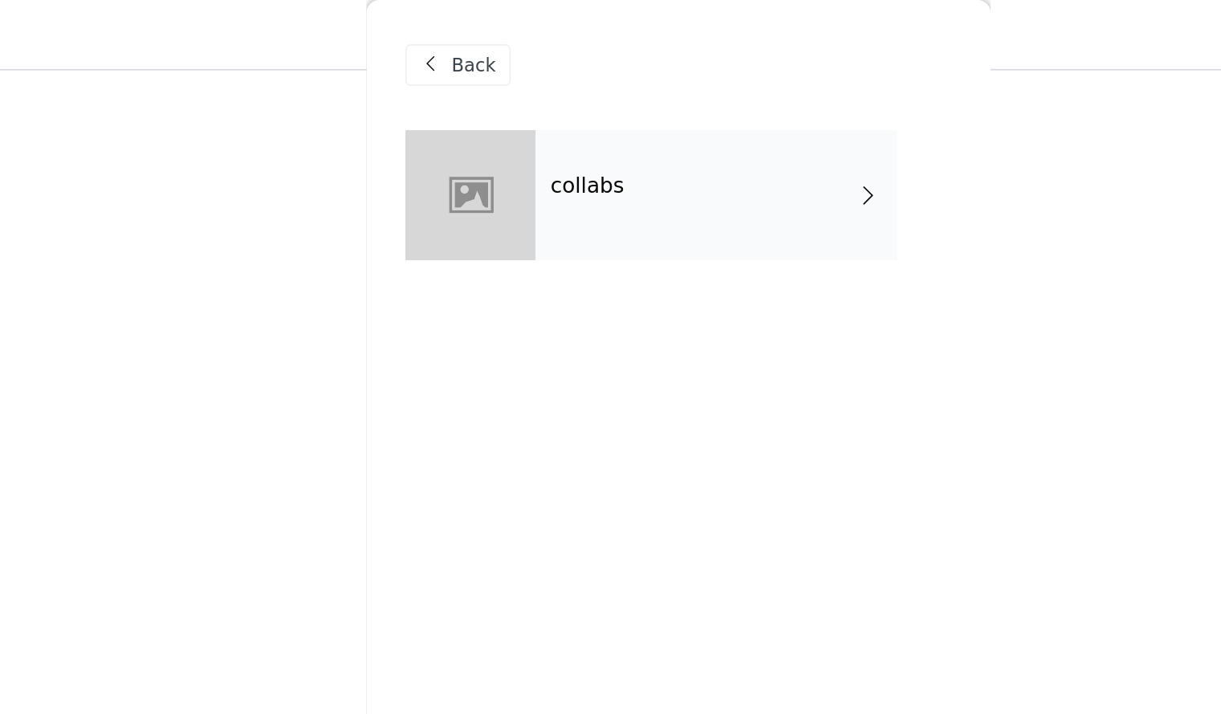
scroll to position [357, 0]
click at [550, 104] on div "collabs" at bounding box center [634, 120] width 223 height 80
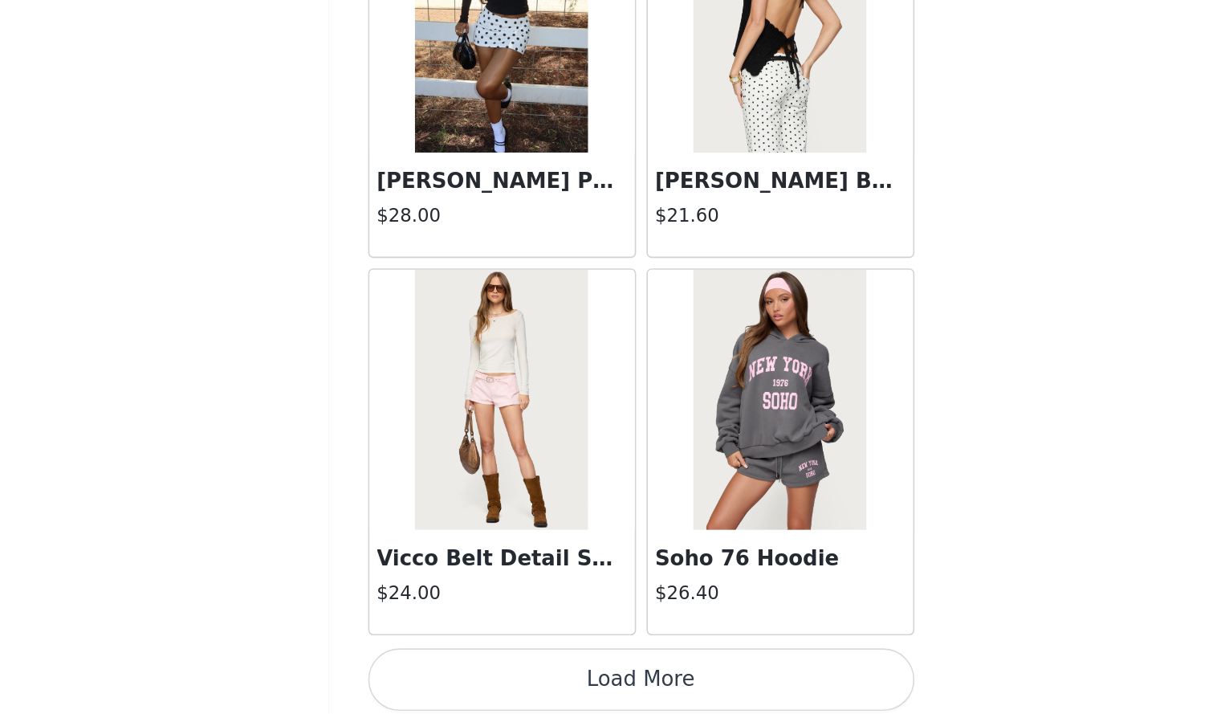
scroll to position [428, 0]
click at [590, 673] on button "Load More" at bounding box center [611, 692] width 337 height 39
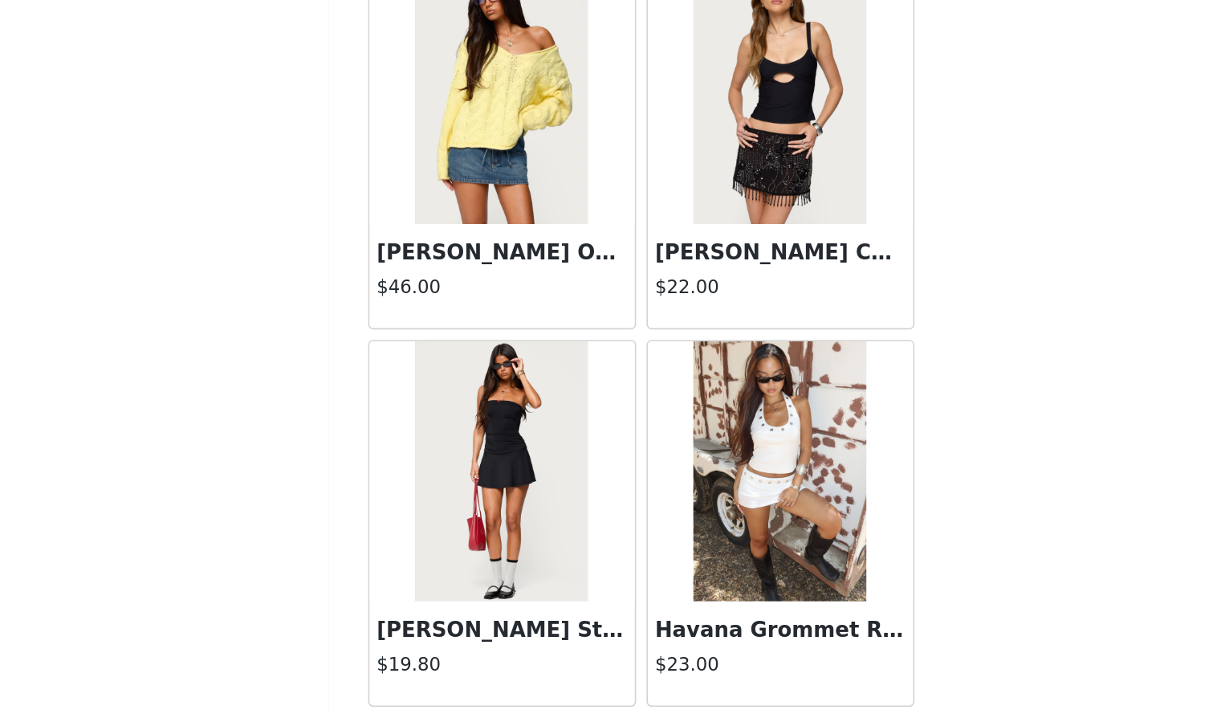
scroll to position [4061, 0]
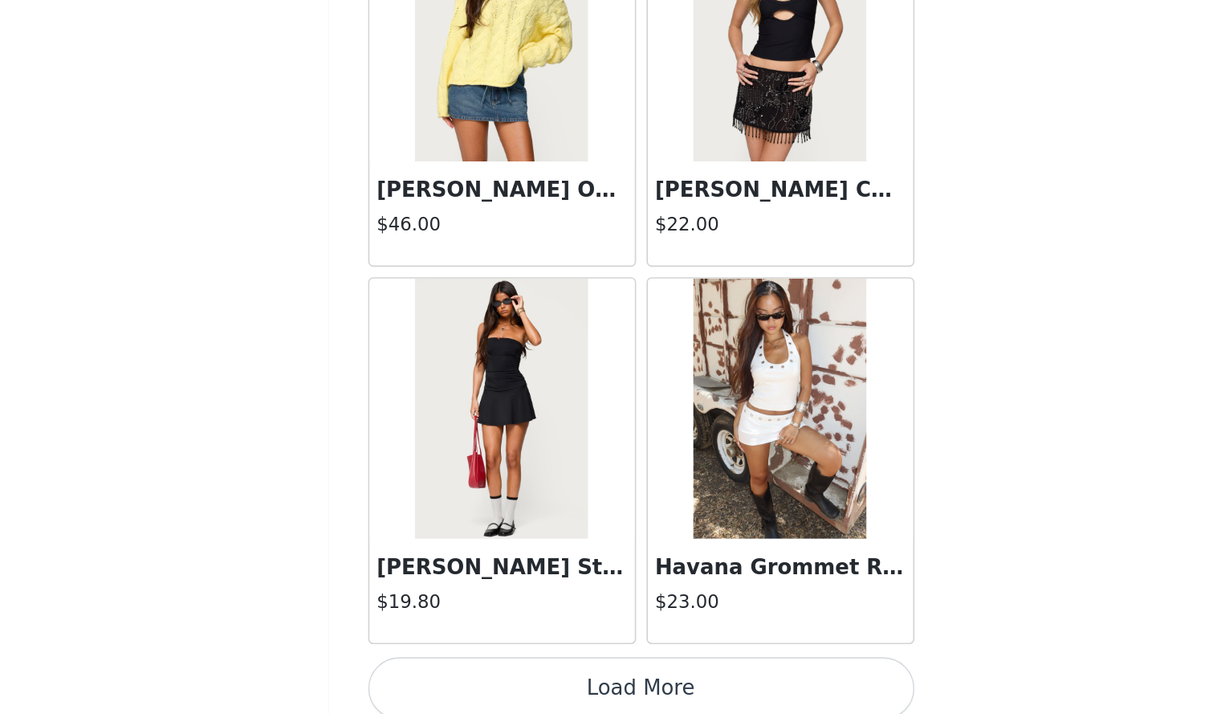
click at [747, 679] on button "Load More" at bounding box center [611, 698] width 337 height 39
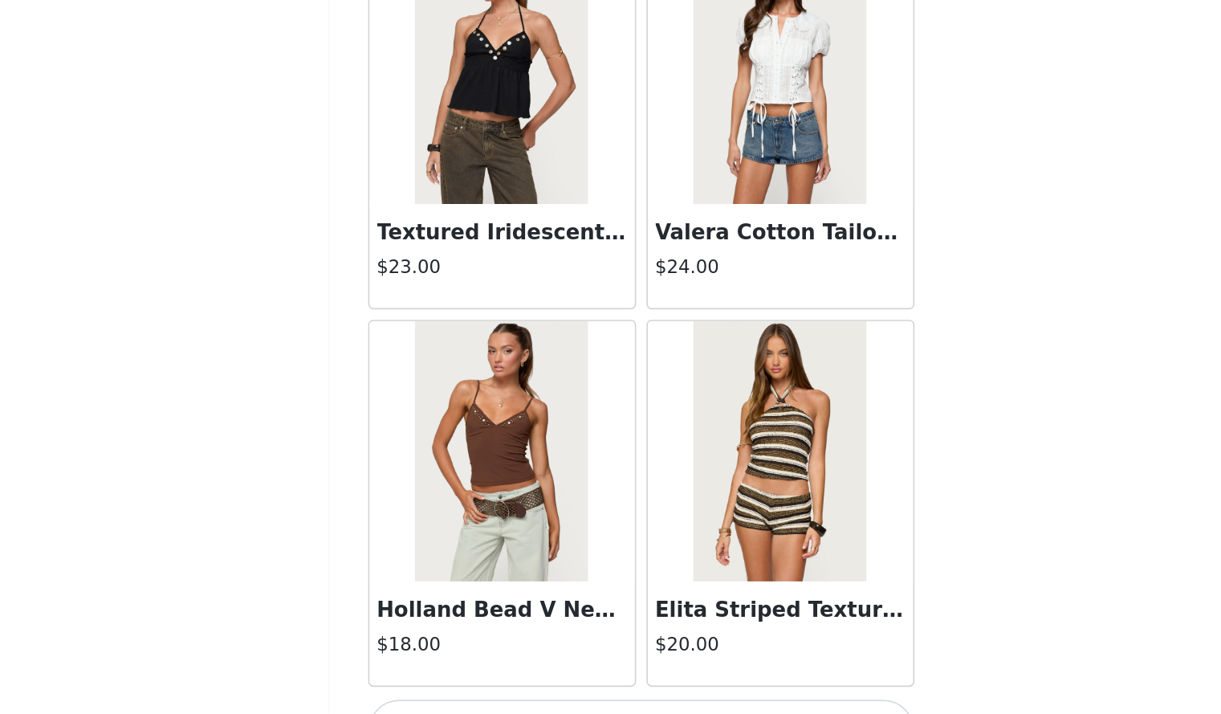
scroll to position [6385, 0]
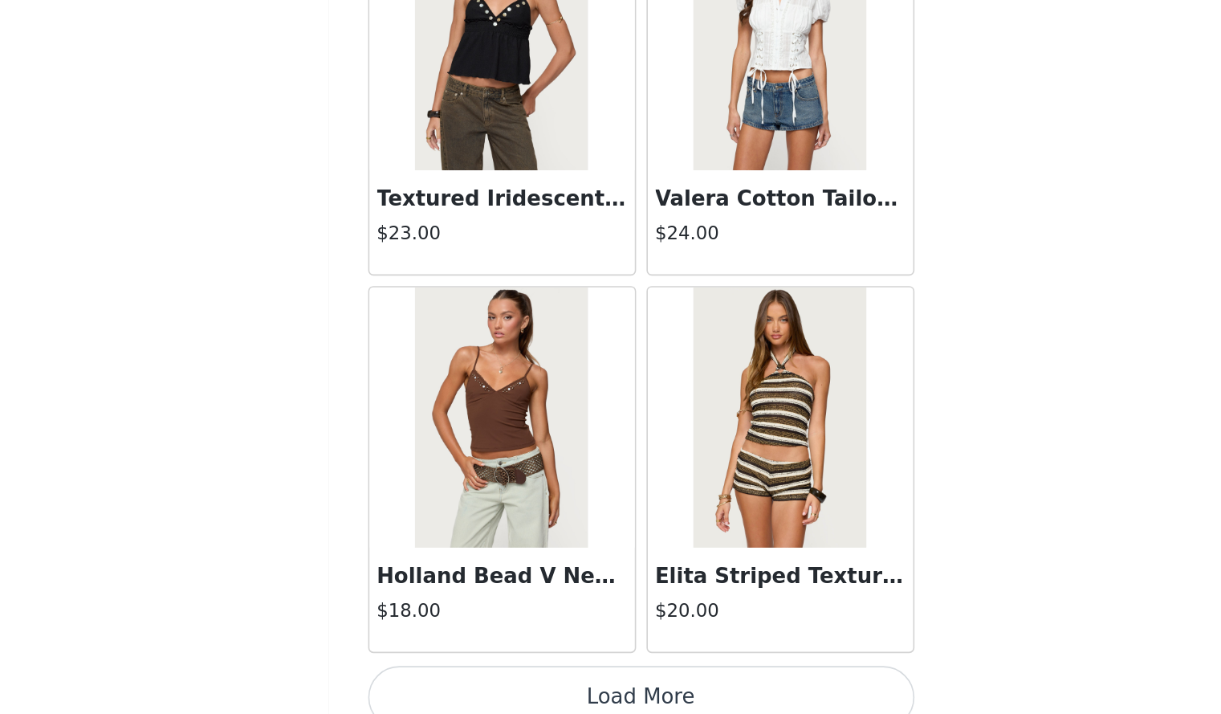
click at [736, 684] on button "Load More" at bounding box center [611, 703] width 337 height 39
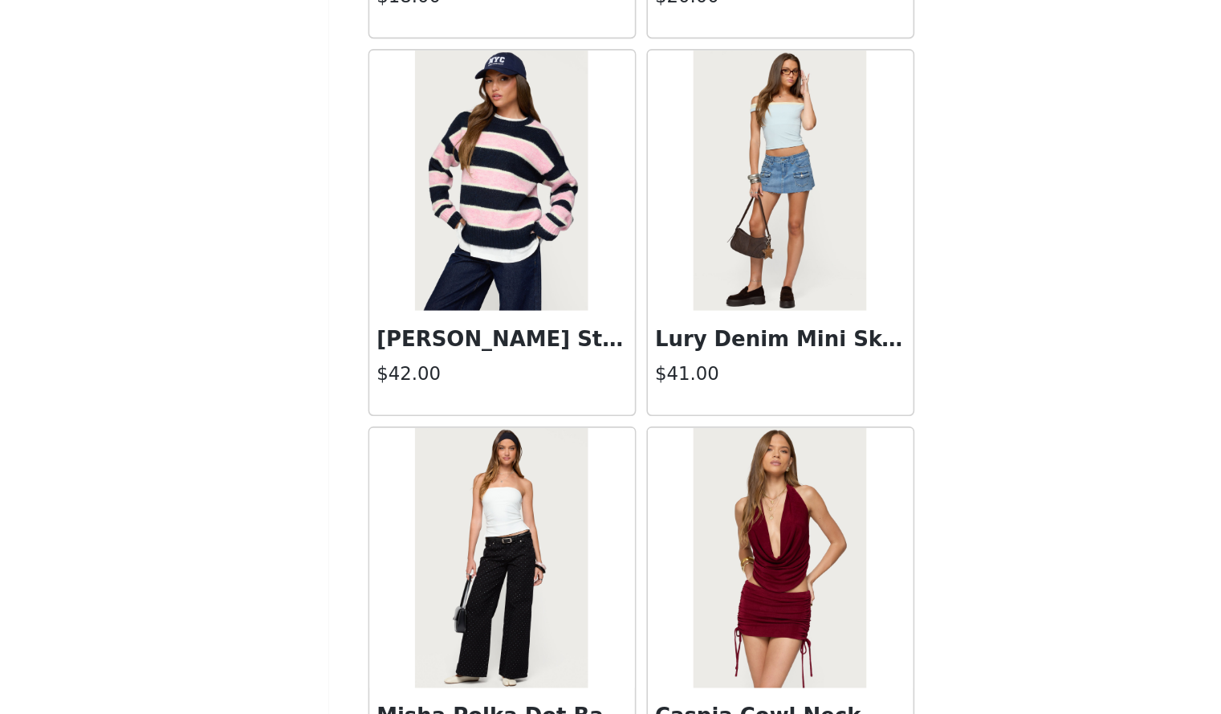
scroll to position [6601, 0]
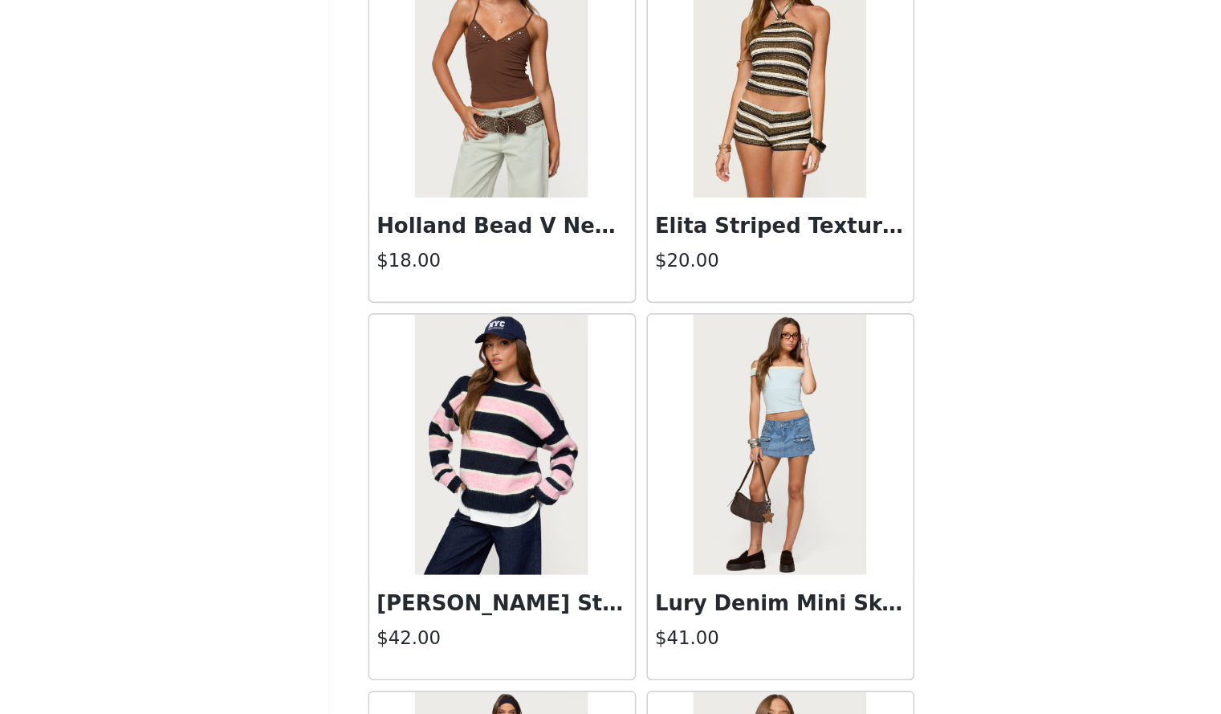
click at [707, 557] on img at bounding box center [696, 547] width 107 height 161
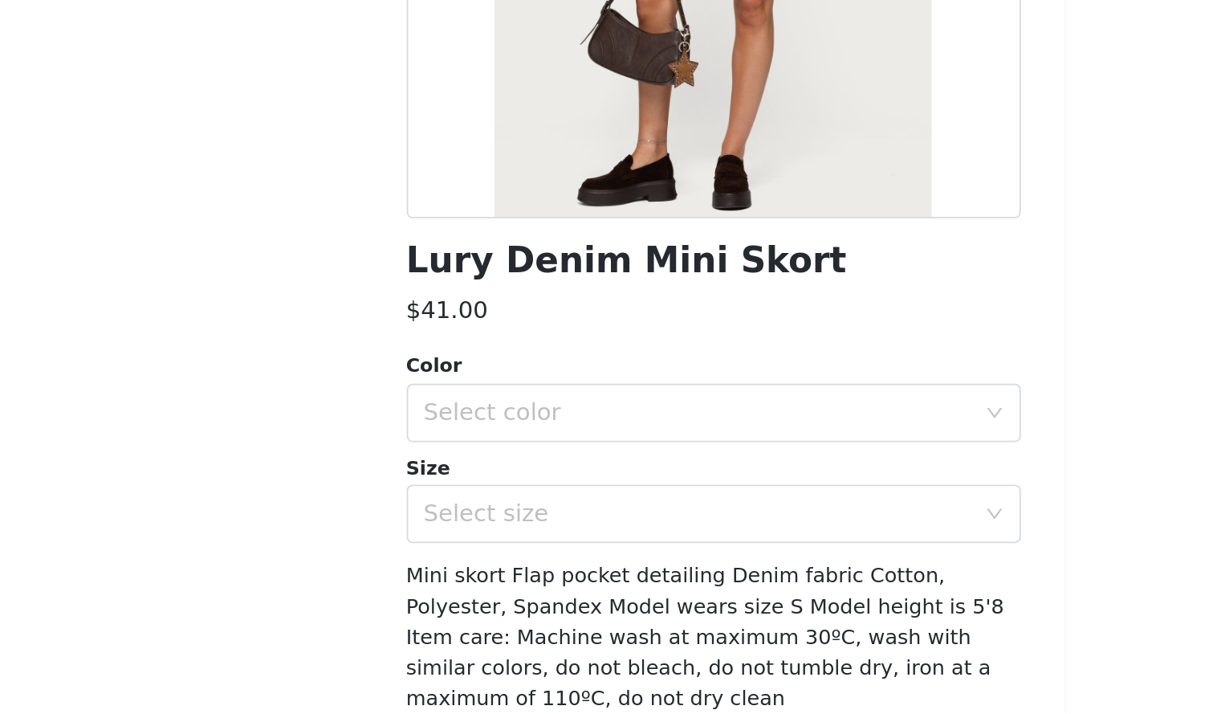
scroll to position [440, 0]
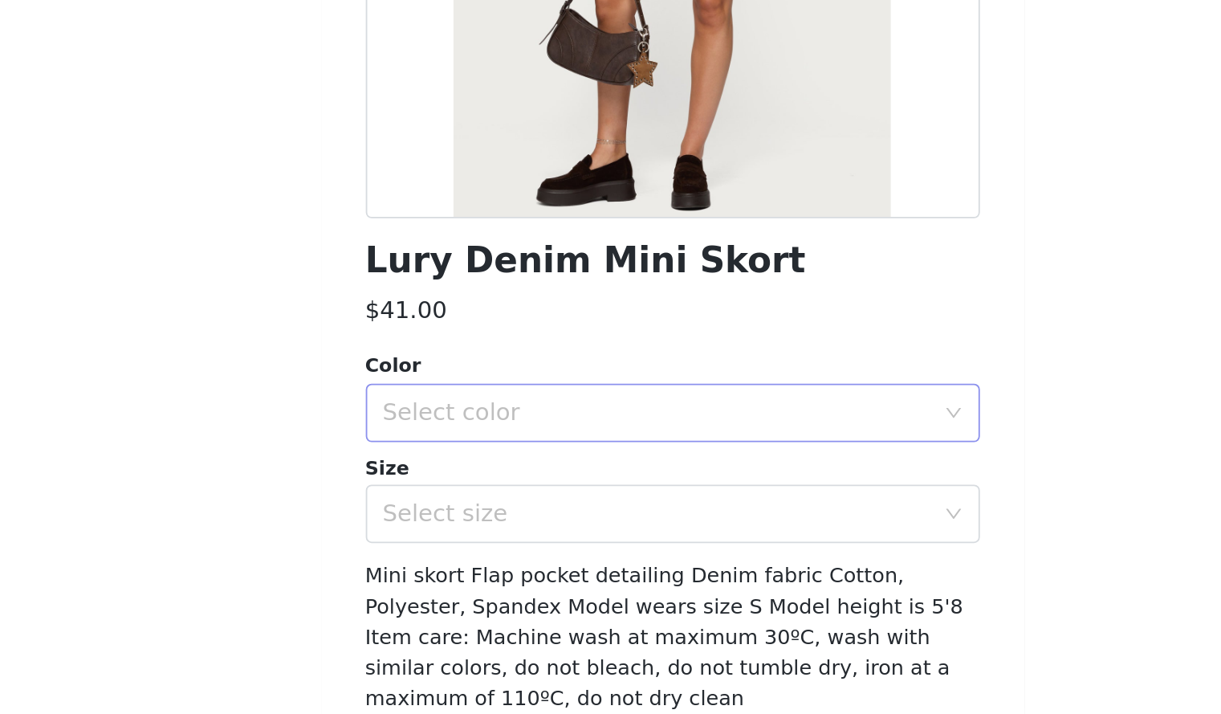
click at [549, 545] on div "Select color" at bounding box center [602, 548] width 300 height 16
click at [527, 582] on li "LIGHT BLUE" at bounding box center [604, 584] width 325 height 26
click at [520, 605] on div "Select size" at bounding box center [602, 604] width 300 height 16
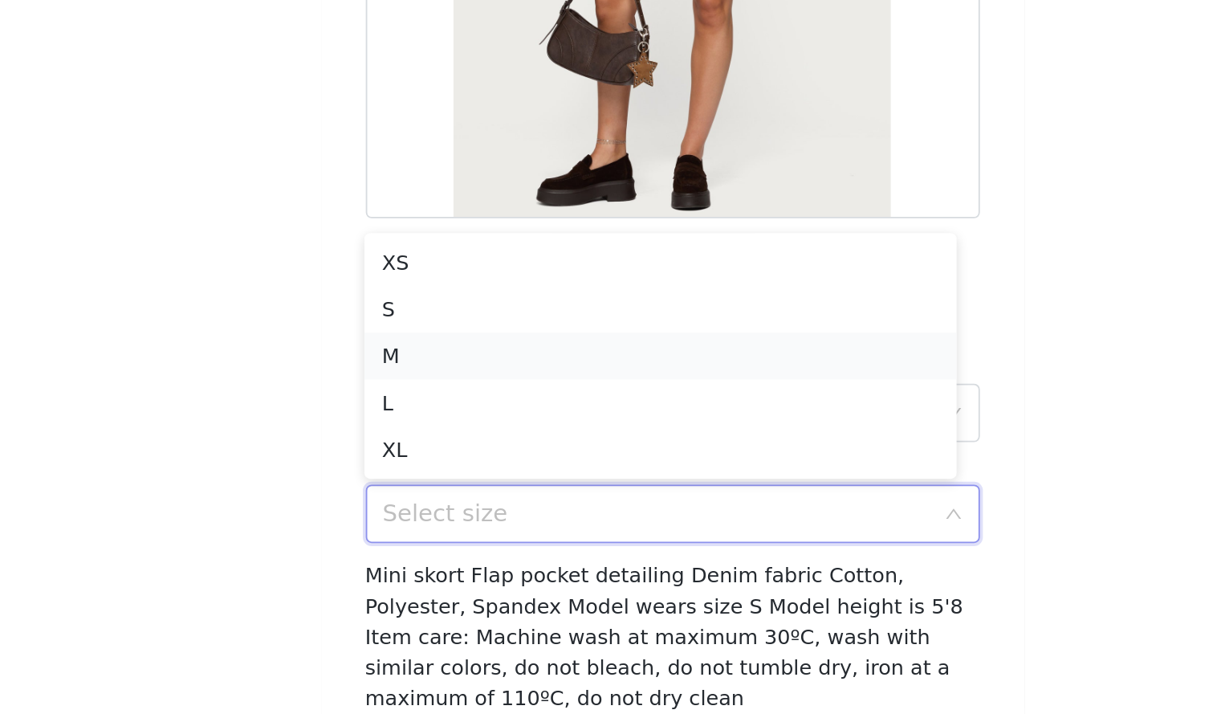
click at [490, 513] on li "M" at bounding box center [604, 517] width 325 height 26
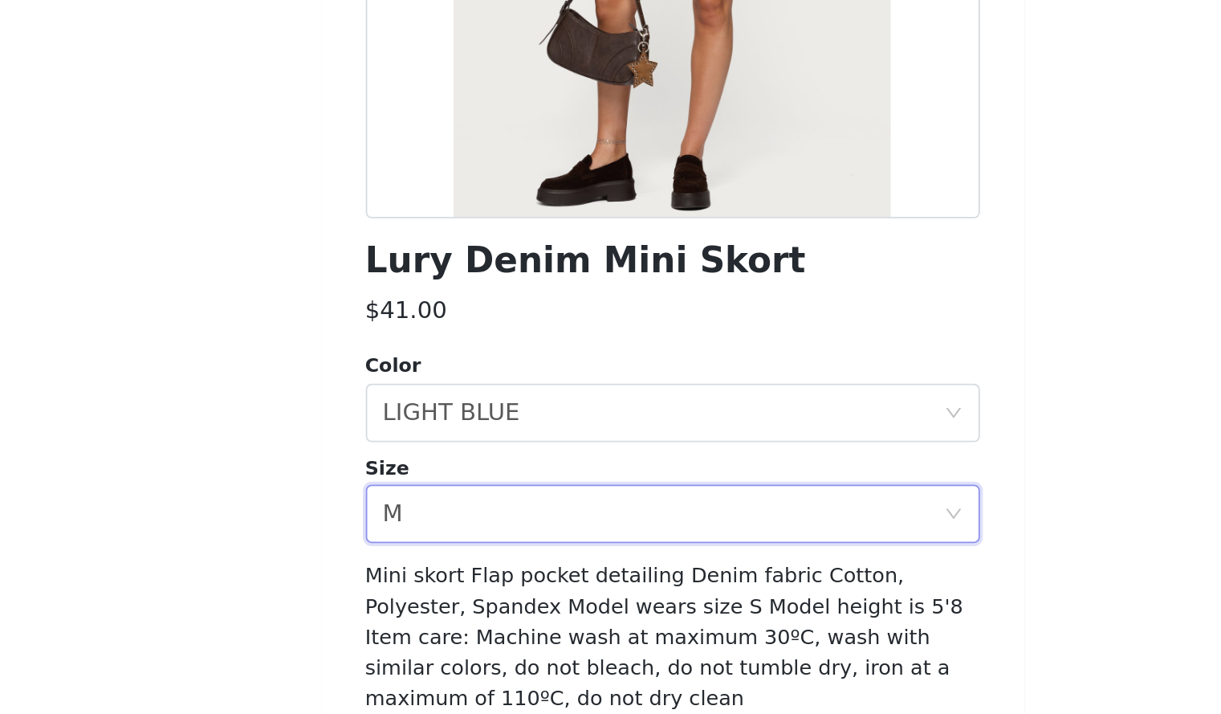
scroll to position [67, 0]
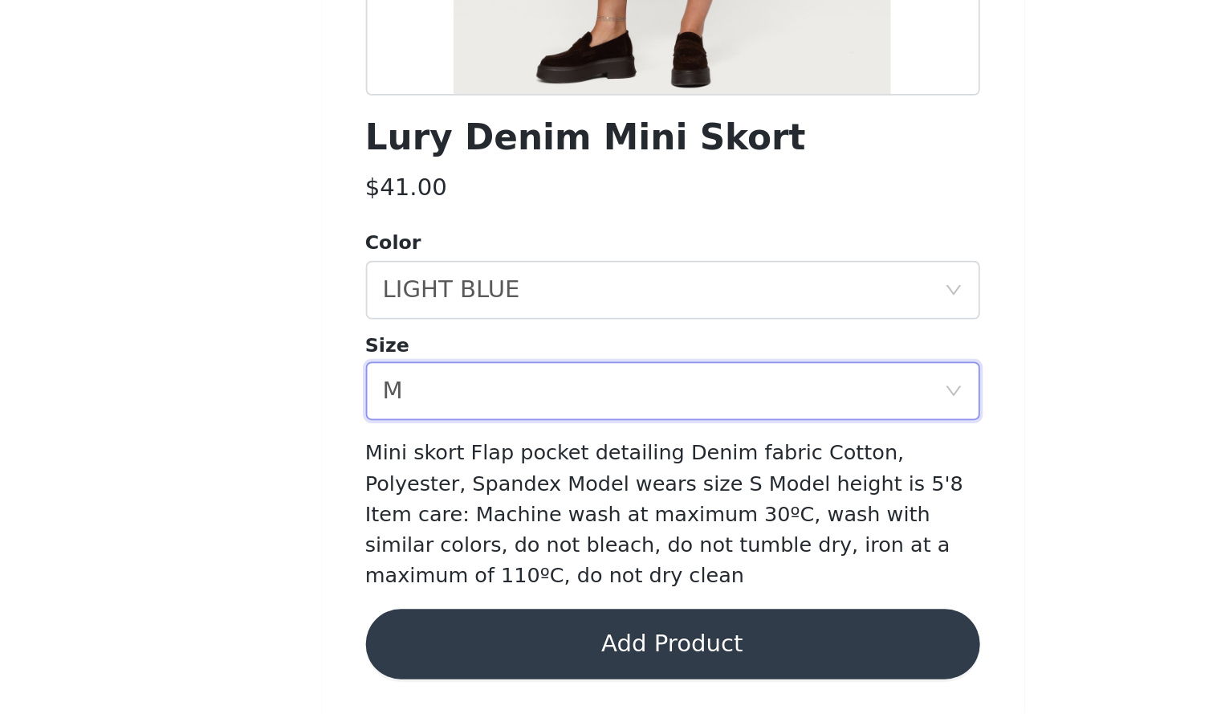
click at [664, 672] on button "Add Product" at bounding box center [611, 675] width 337 height 39
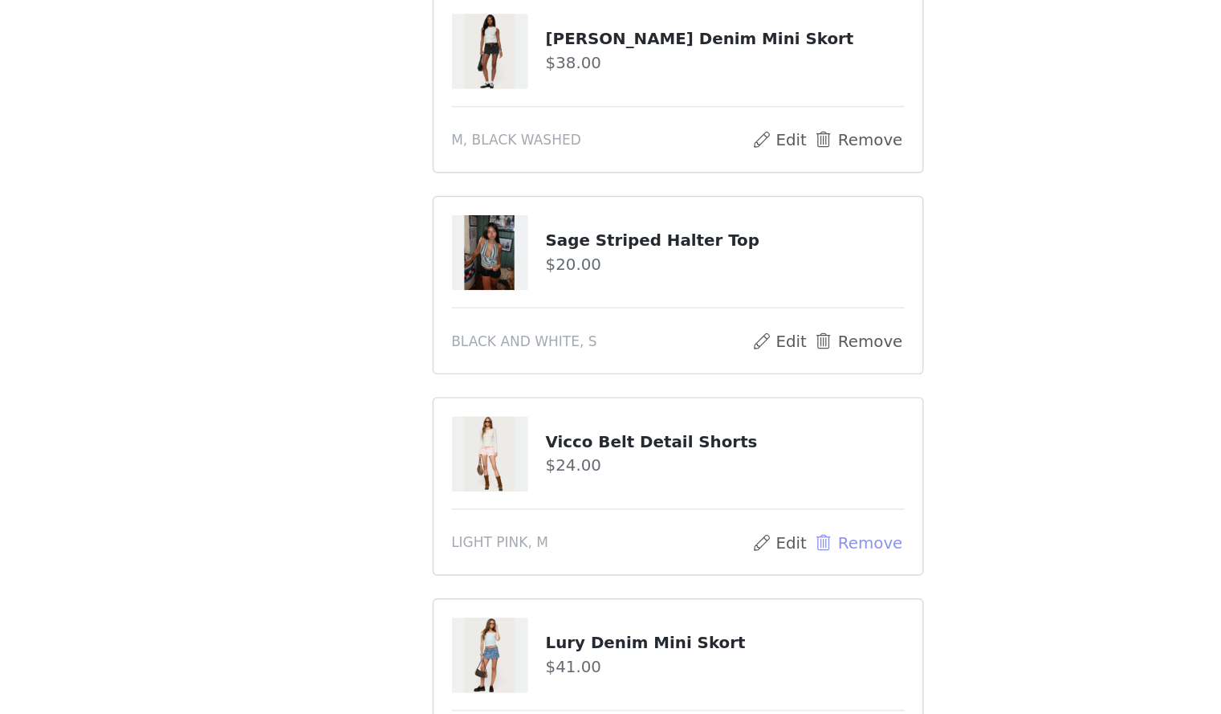
scroll to position [302, 0]
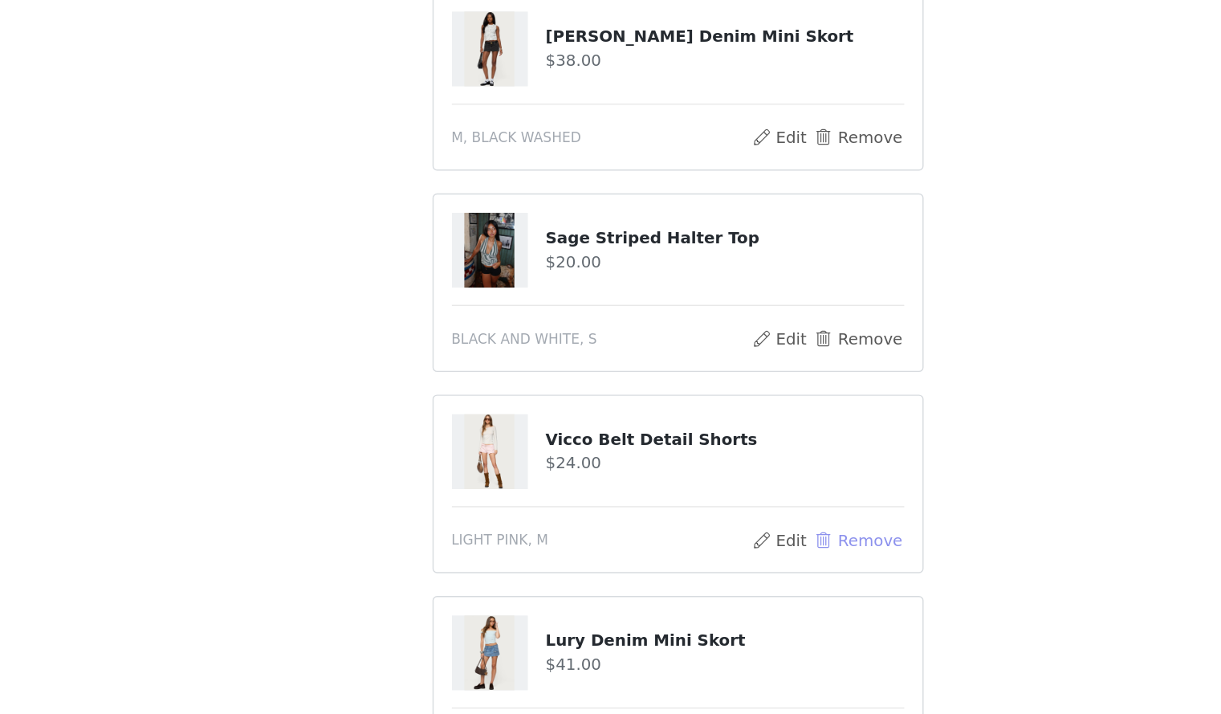
click at [724, 587] on button "Remove" at bounding box center [738, 590] width 64 height 19
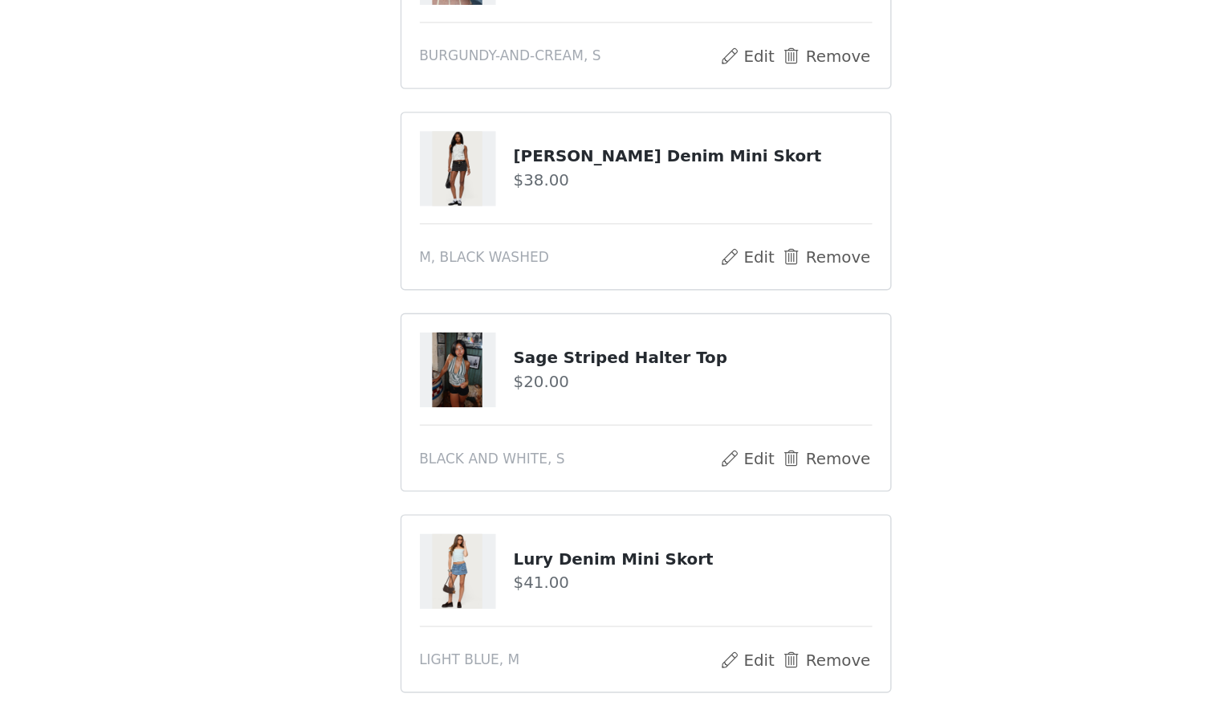
scroll to position [222, 0]
click at [764, 664] on button "Remove" at bounding box center [738, 670] width 64 height 19
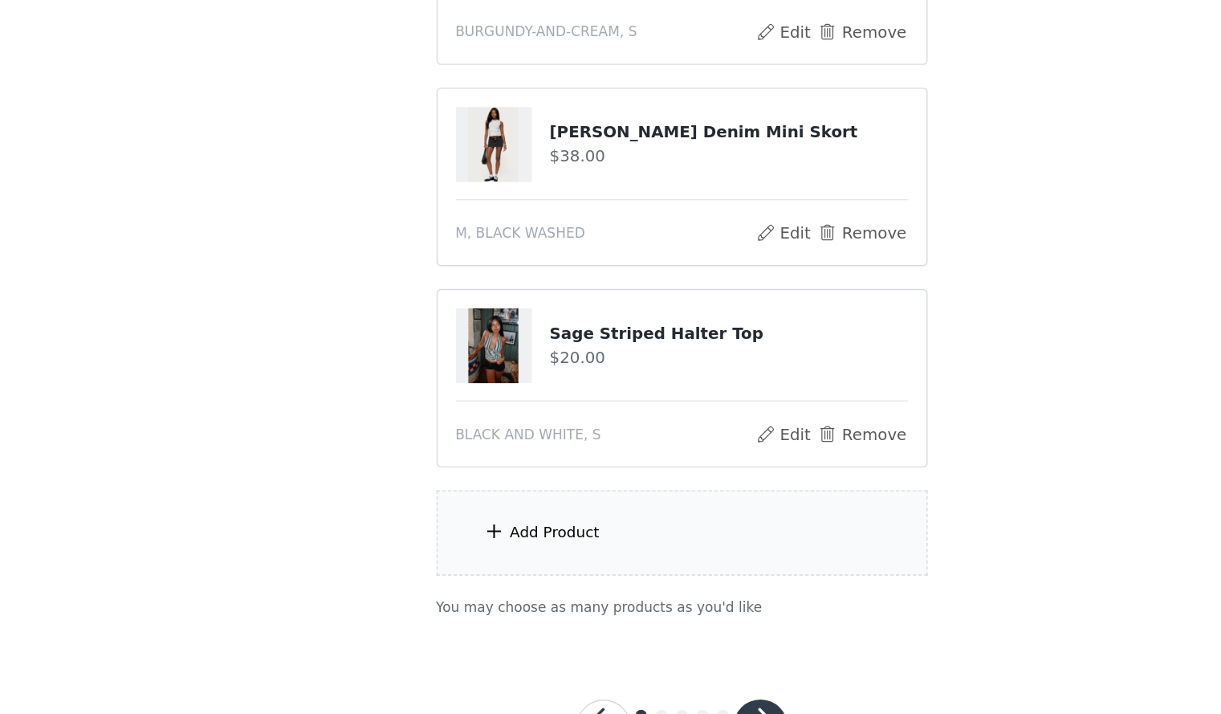
scroll to position [236, 0]
click at [563, 554] on div "Add Product" at bounding box center [611, 584] width 347 height 60
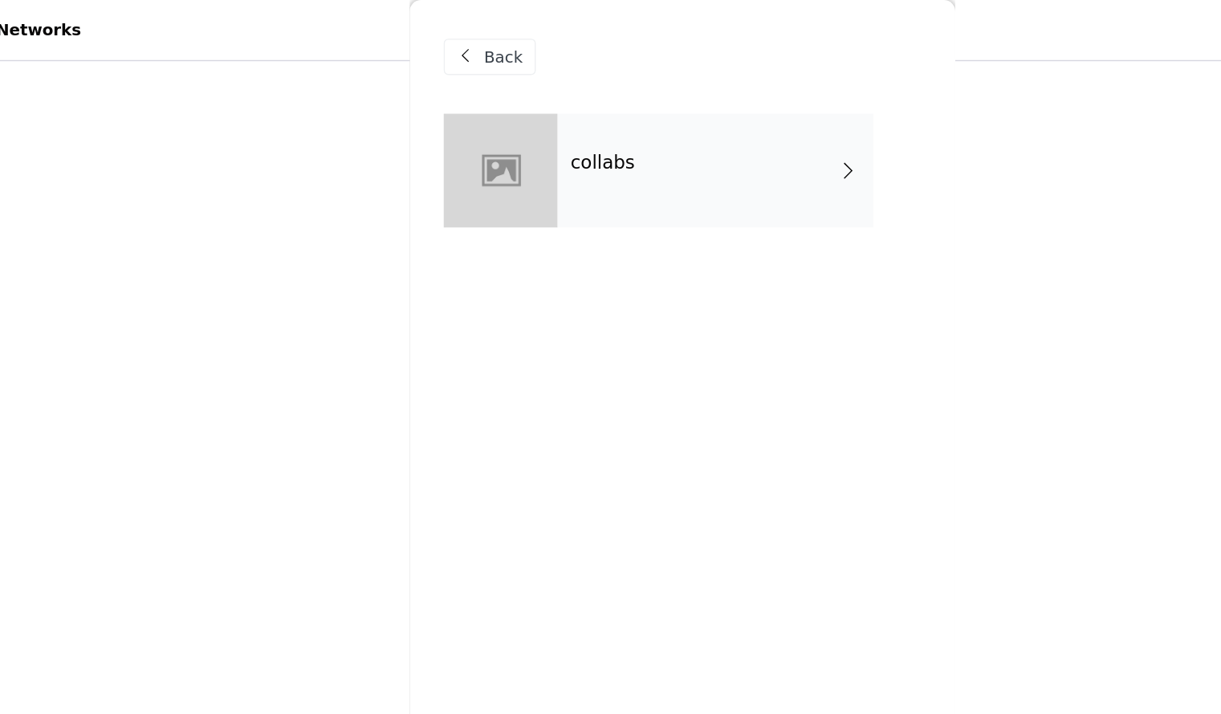
scroll to position [172, 0]
click at [553, 108] on h4 "collabs" at bounding box center [555, 115] width 46 height 14
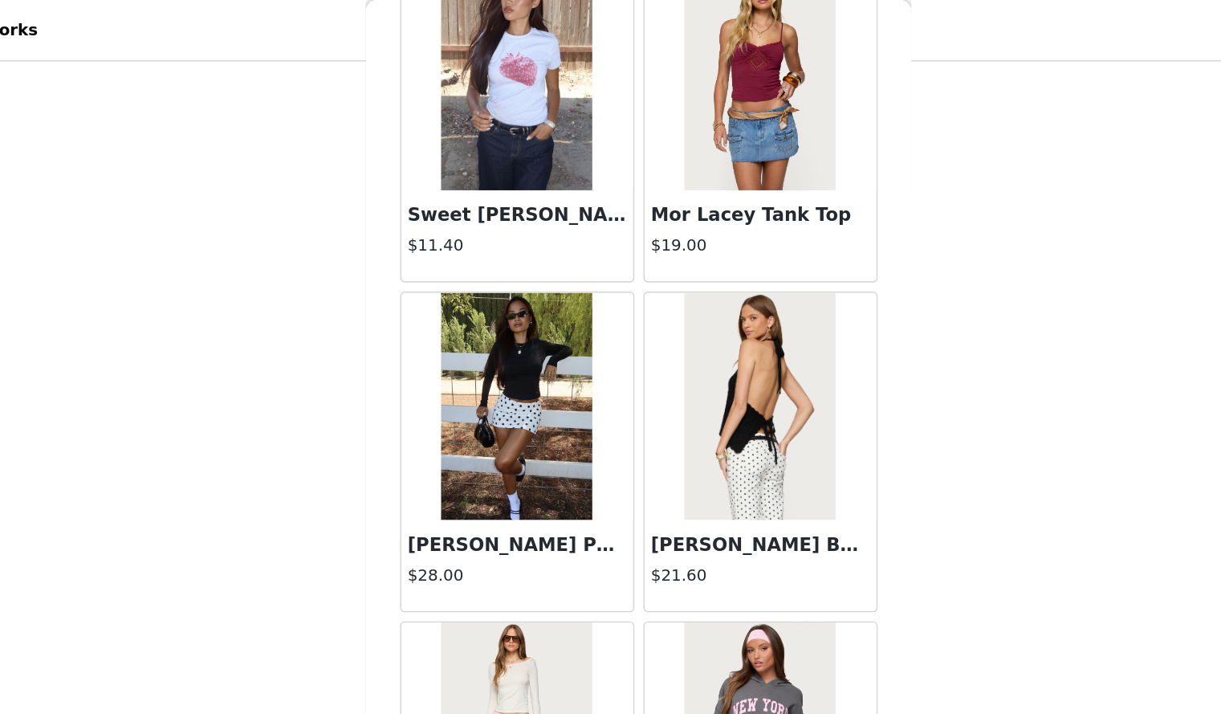
scroll to position [299, 0]
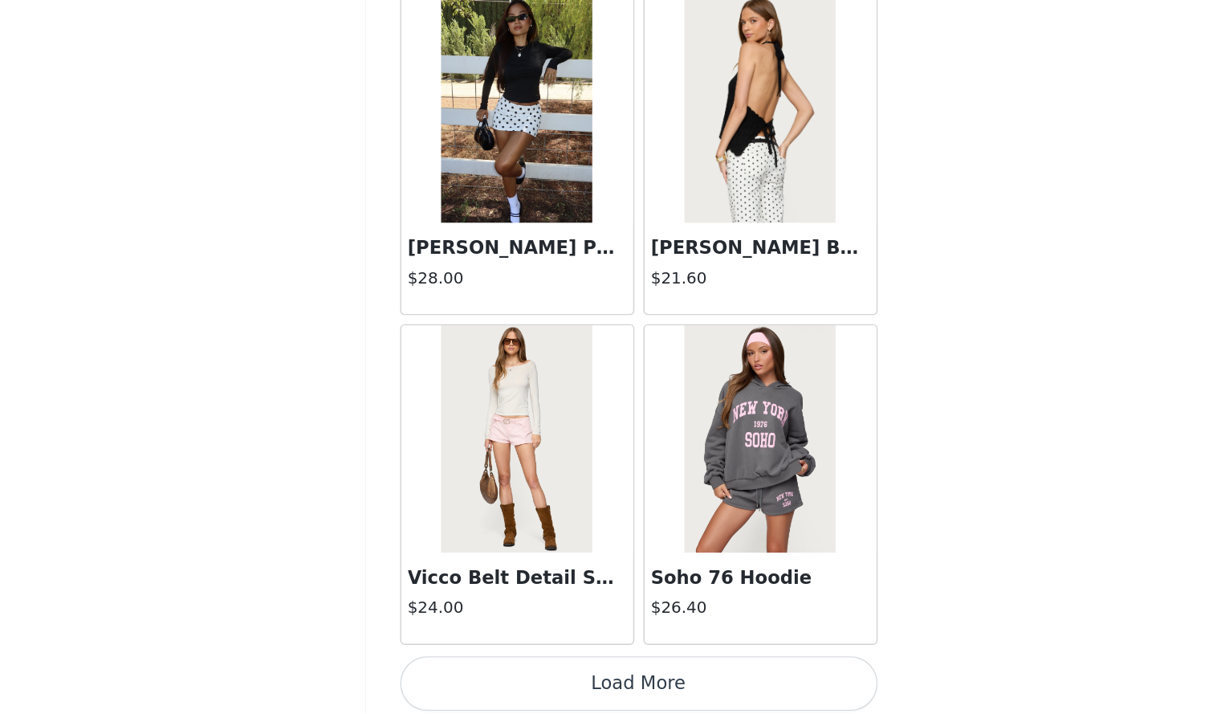
click at [578, 674] on button "Load More" at bounding box center [611, 692] width 337 height 39
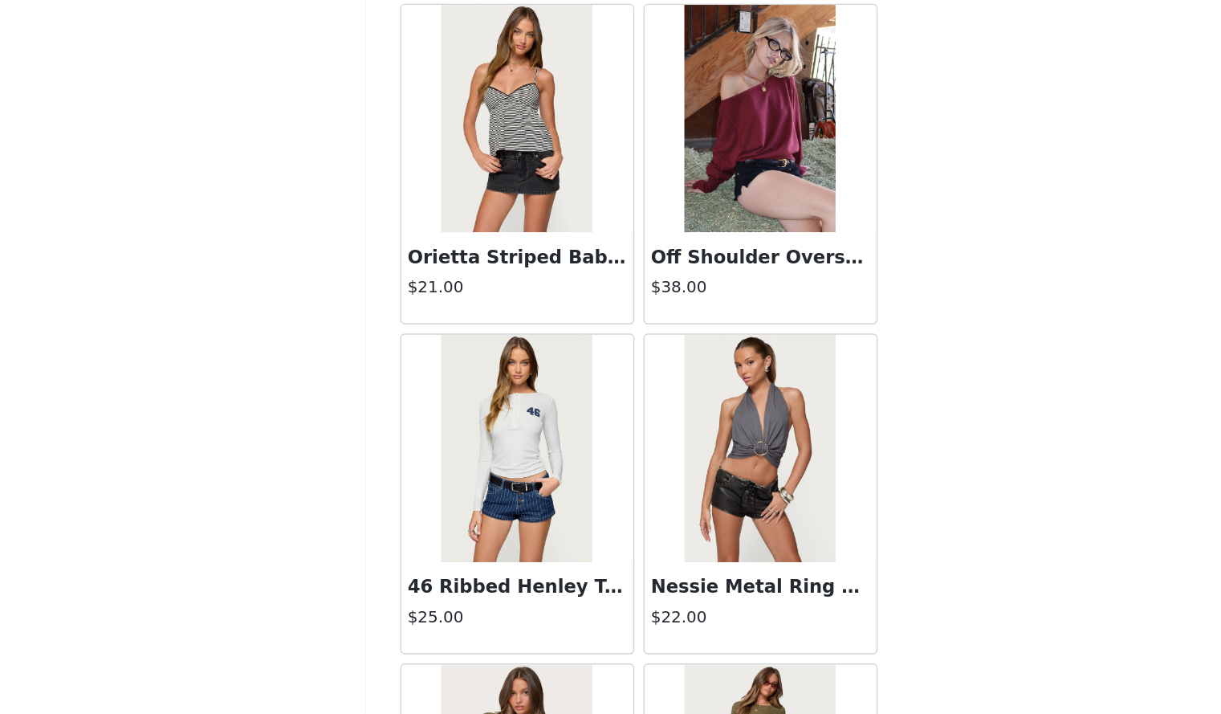
scroll to position [4061, 0]
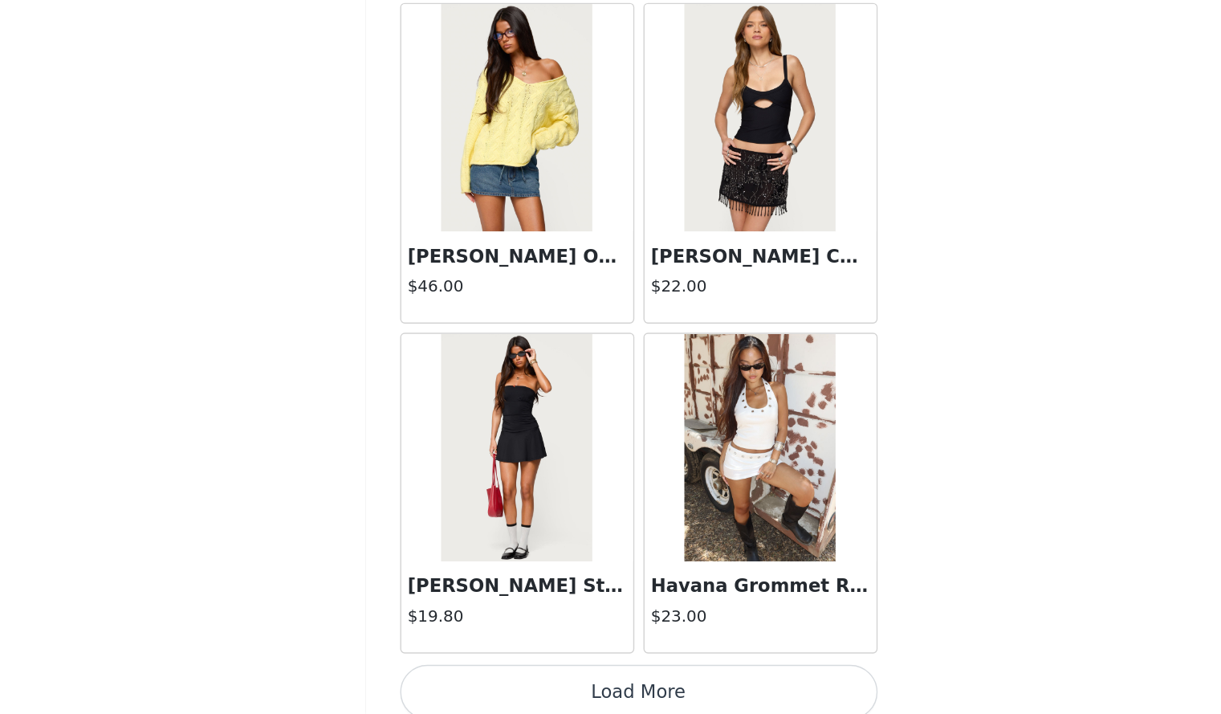
click at [634, 686] on button "Load More" at bounding box center [611, 698] width 337 height 39
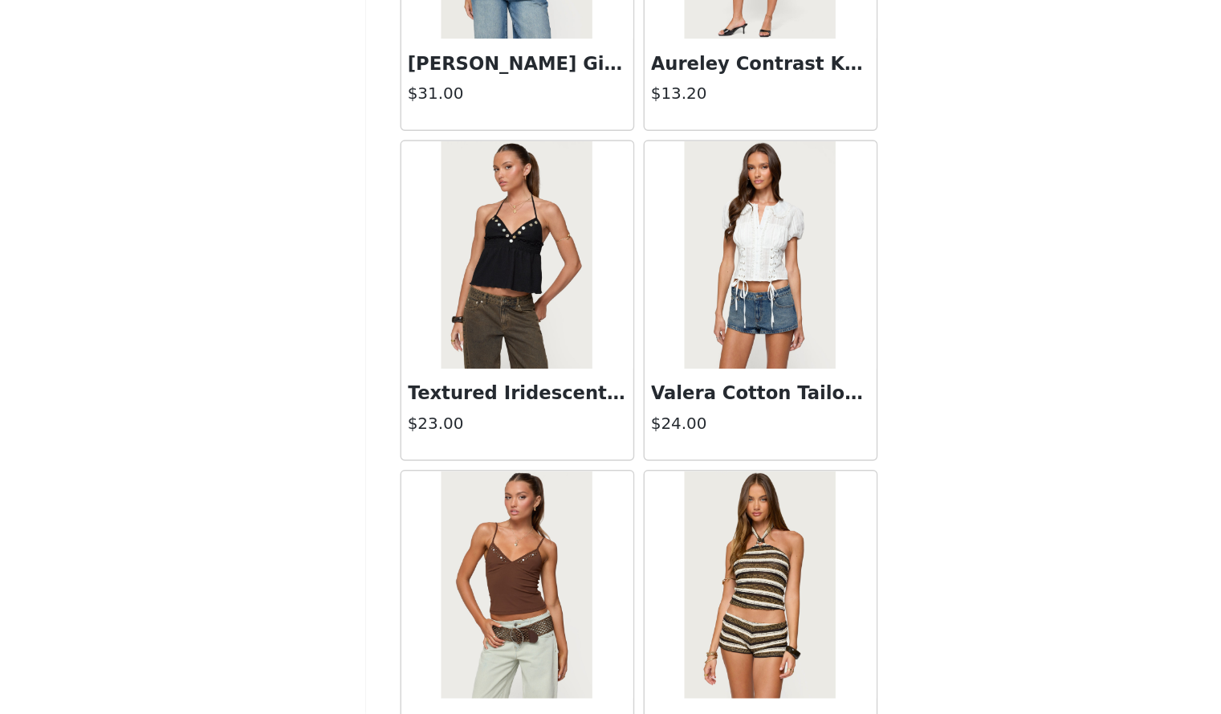
scroll to position [6385, 0]
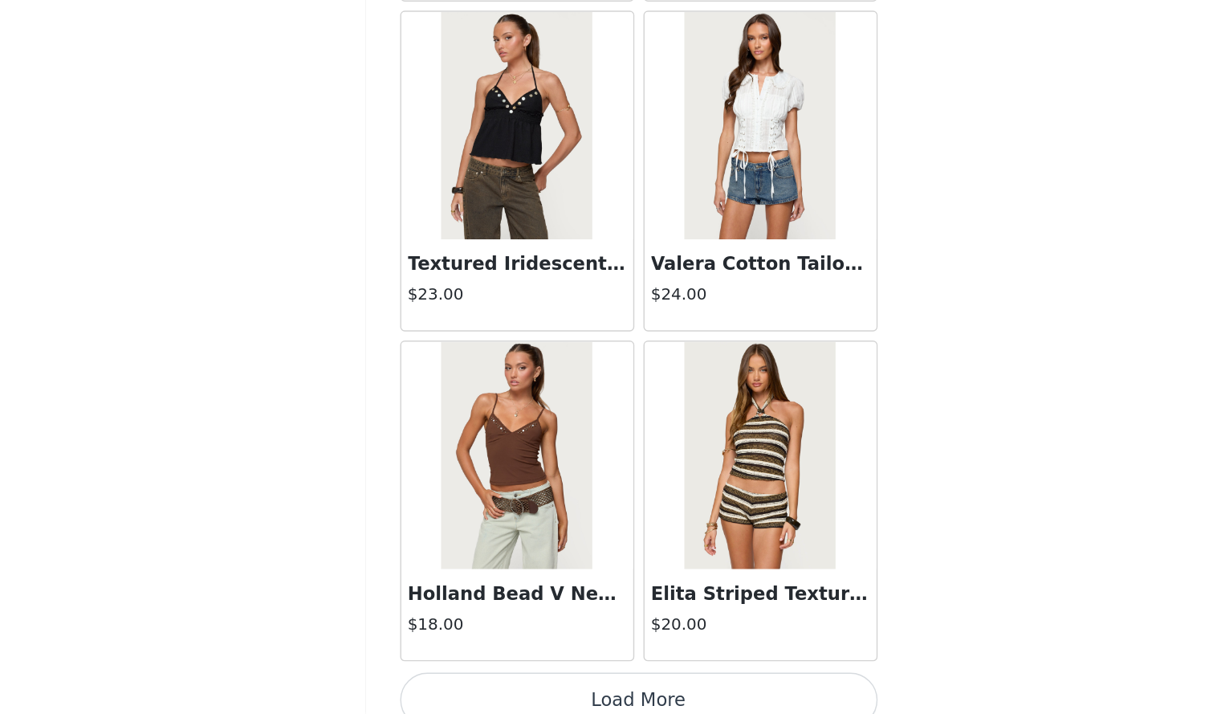
click at [719, 660] on div "Elita Striped Textured Knit Halter Top $20.00" at bounding box center [697, 563] width 172 height 233
click at [718, 684] on button "Load More" at bounding box center [611, 703] width 337 height 39
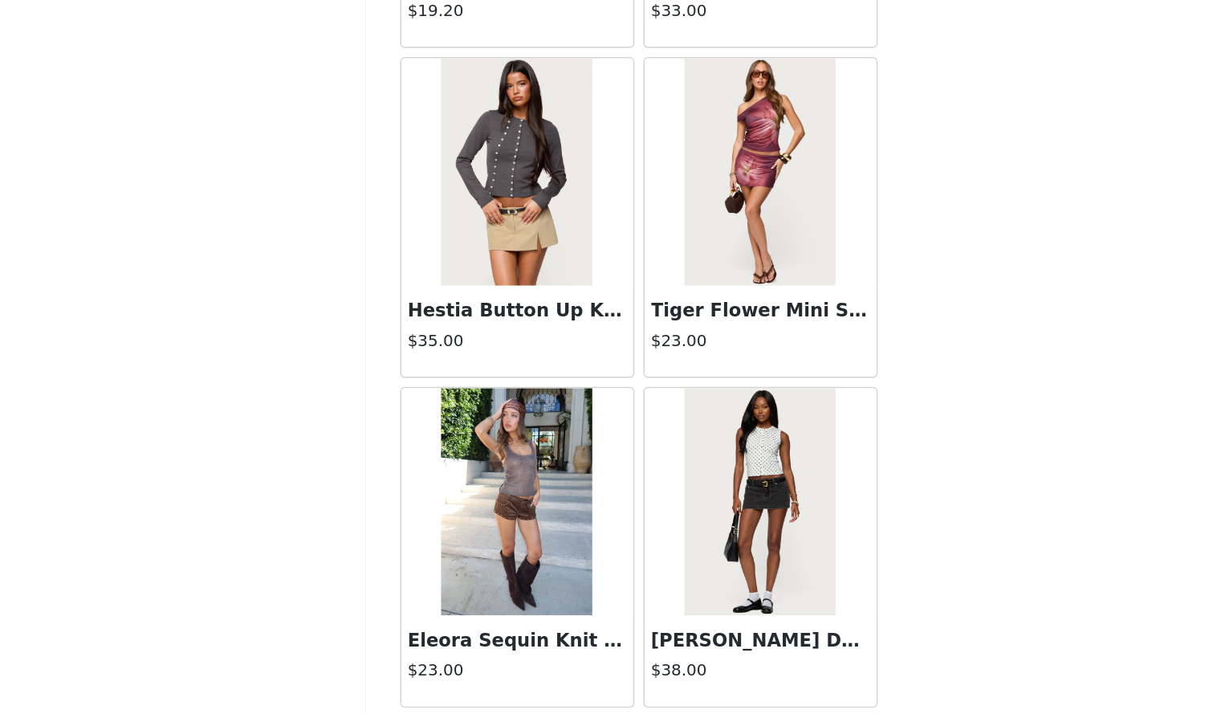
scroll to position [8709, 0]
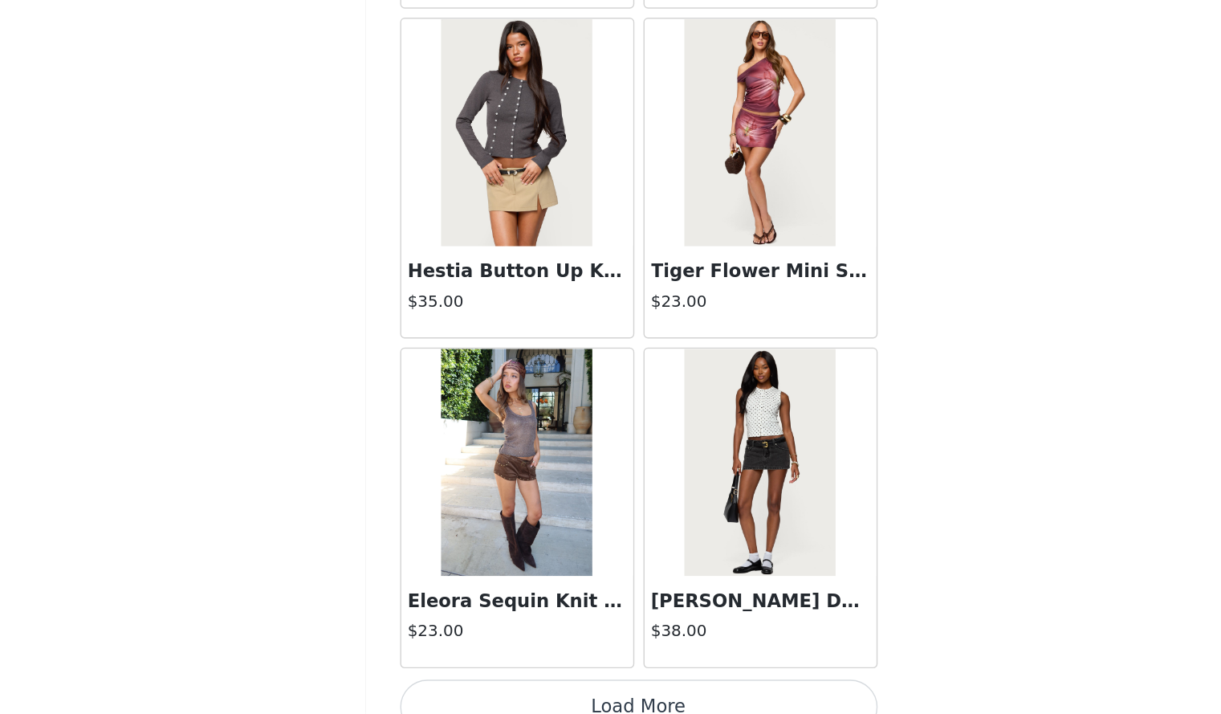
click at [689, 689] on button "Load More" at bounding box center [611, 708] width 337 height 39
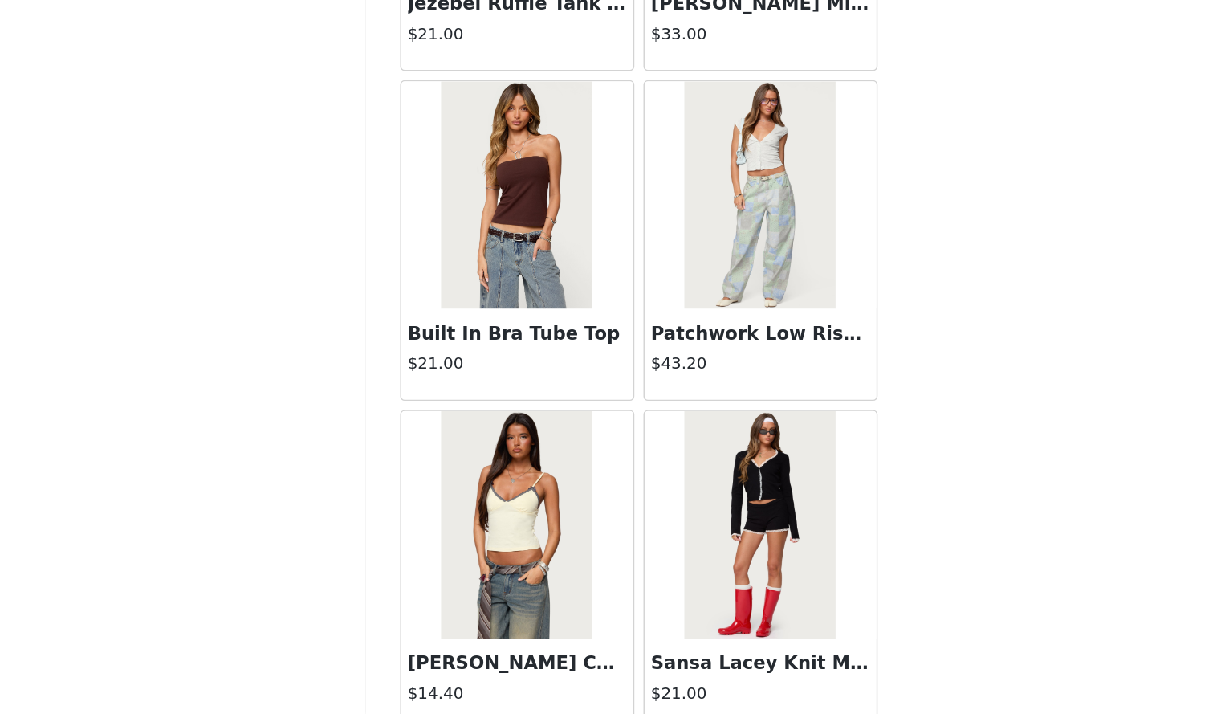
scroll to position [11032, 0]
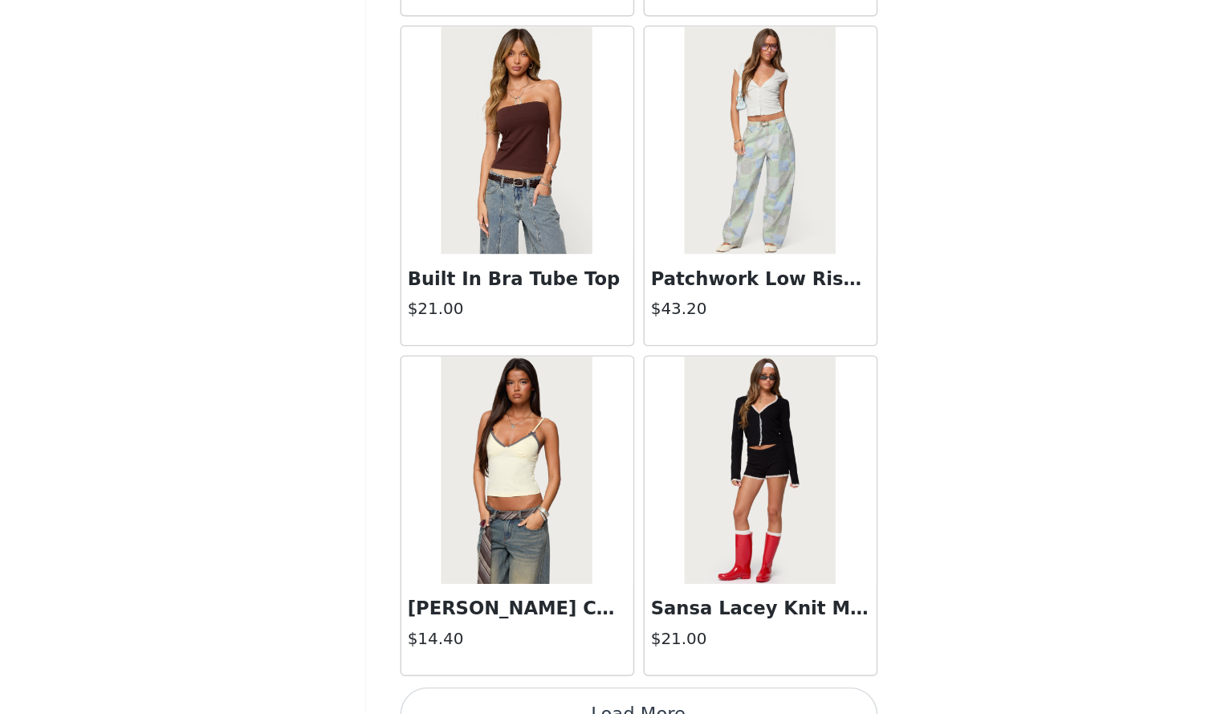
click at [705, 695] on button "Load More" at bounding box center [611, 714] width 337 height 39
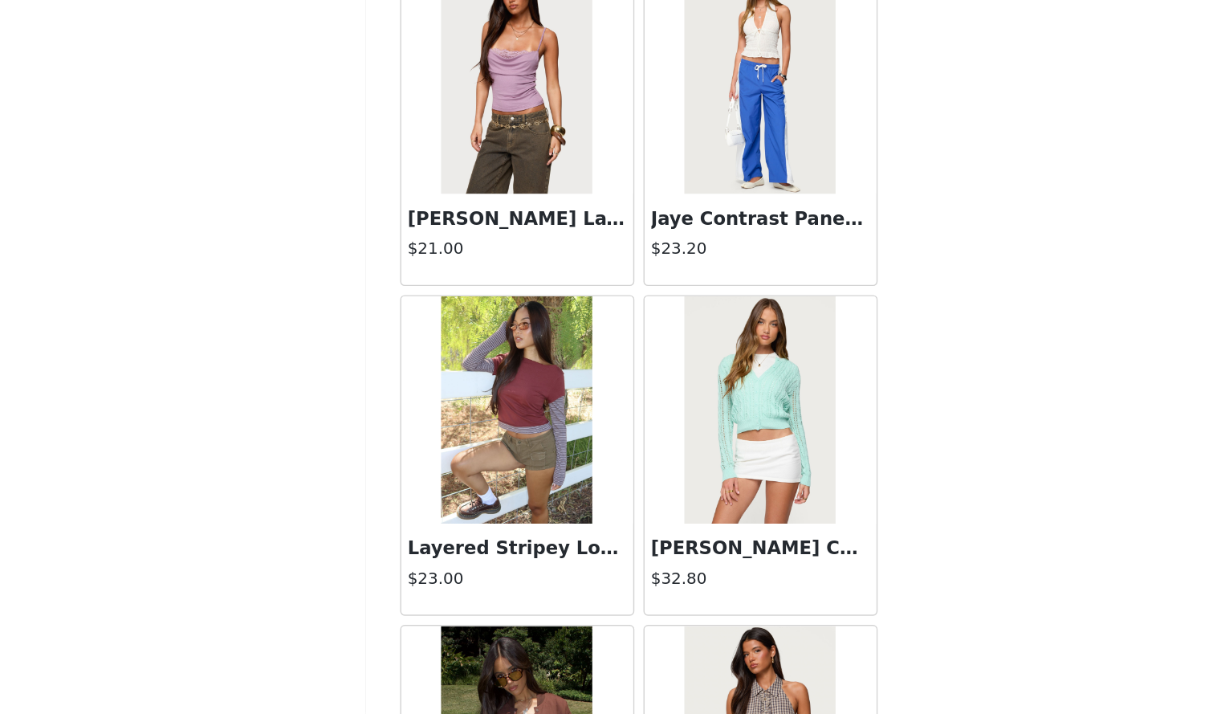
scroll to position [13355, 0]
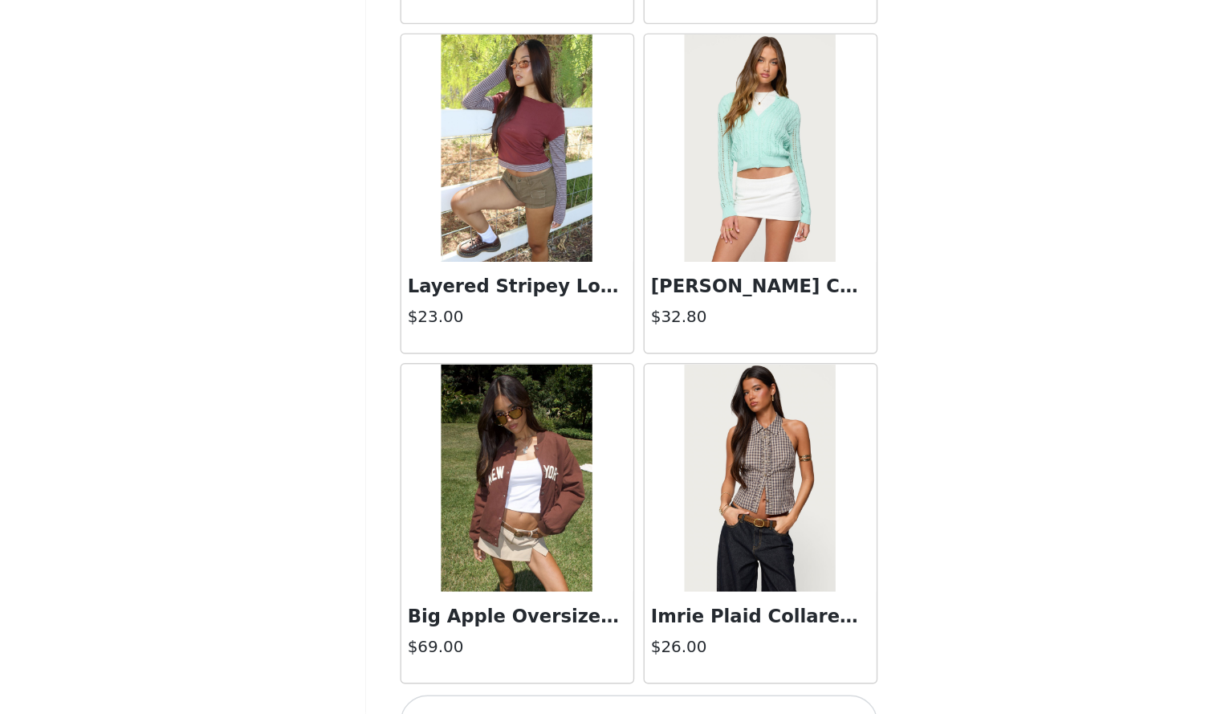
click at [706, 700] on button "Load More" at bounding box center [611, 719] width 337 height 39
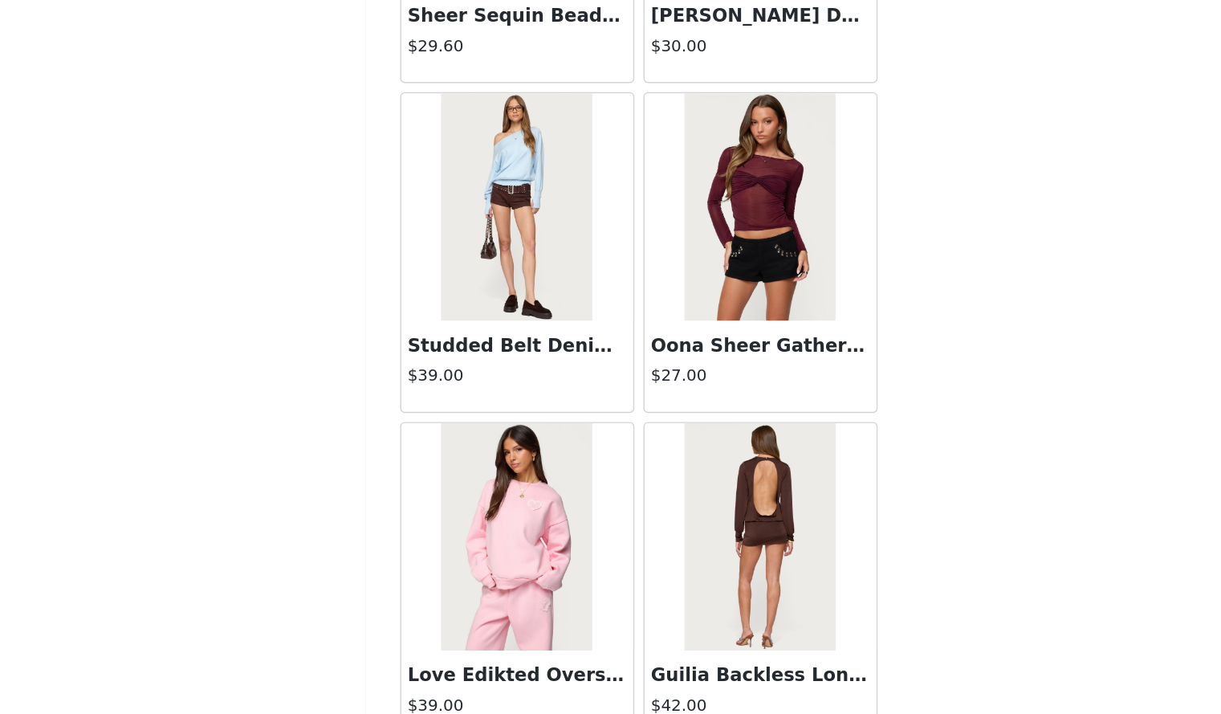
scroll to position [14486, 0]
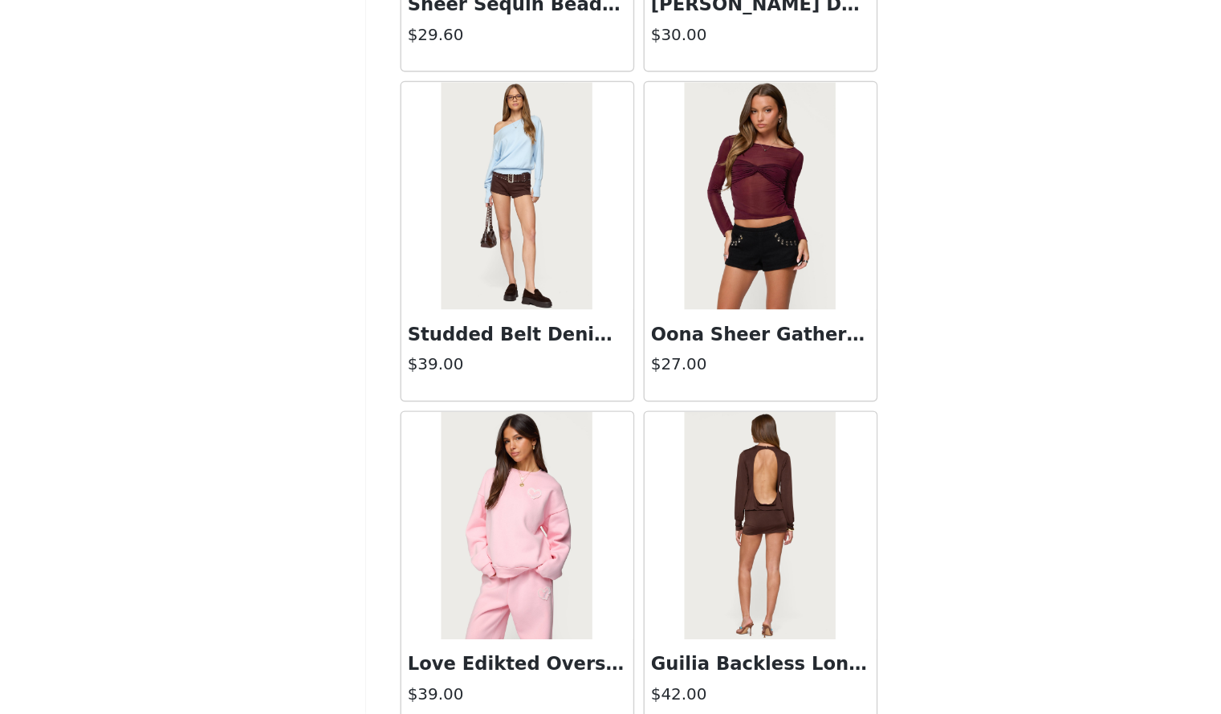
click at [546, 385] on img at bounding box center [524, 347] width 107 height 161
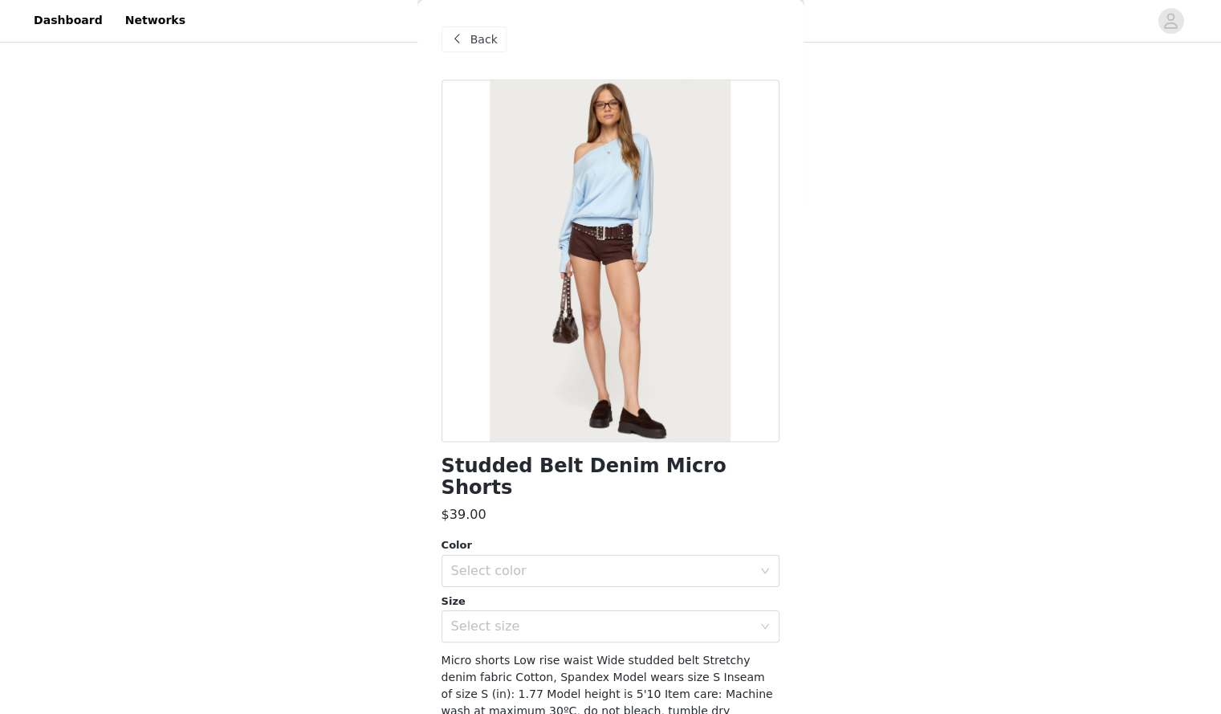
scroll to position [299, 0]
click at [475, 52] on div "Back" at bounding box center [475, 40] width 65 height 26
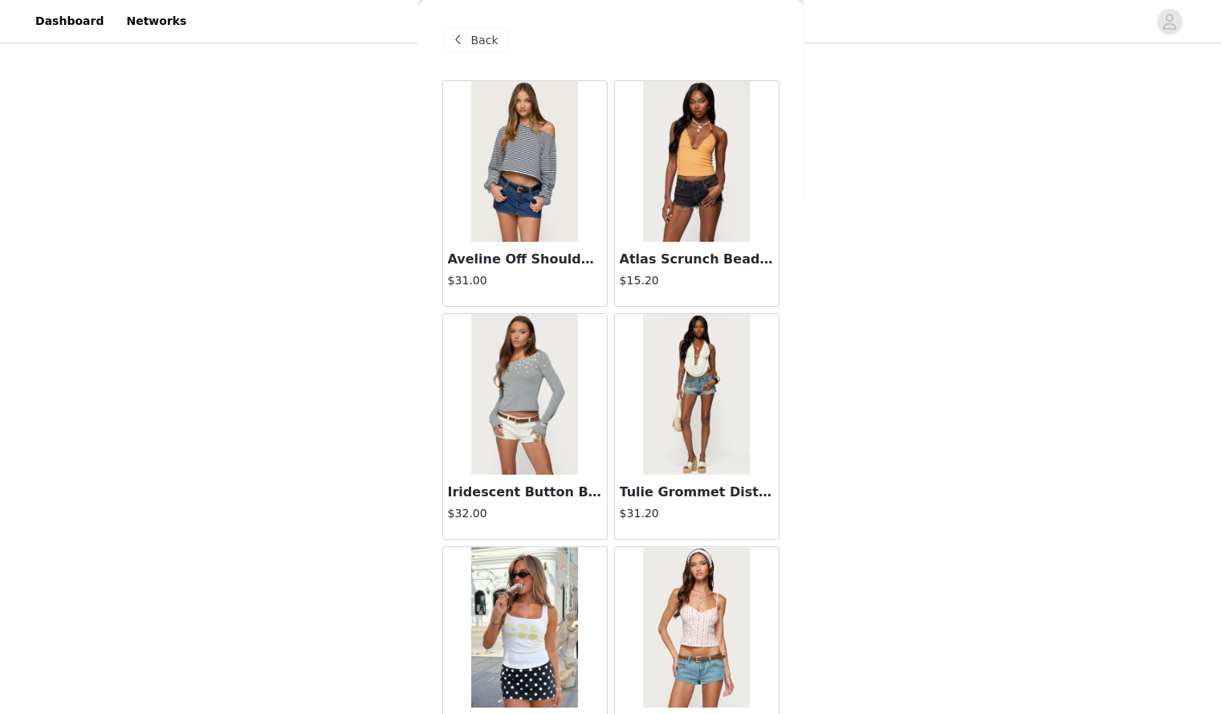
click at [789, 21] on div "Back Aveline Off Shoulder Light Sweatshirt $31.00 Atlas Scrunch Bead Halter Top…" at bounding box center [610, 357] width 385 height 714
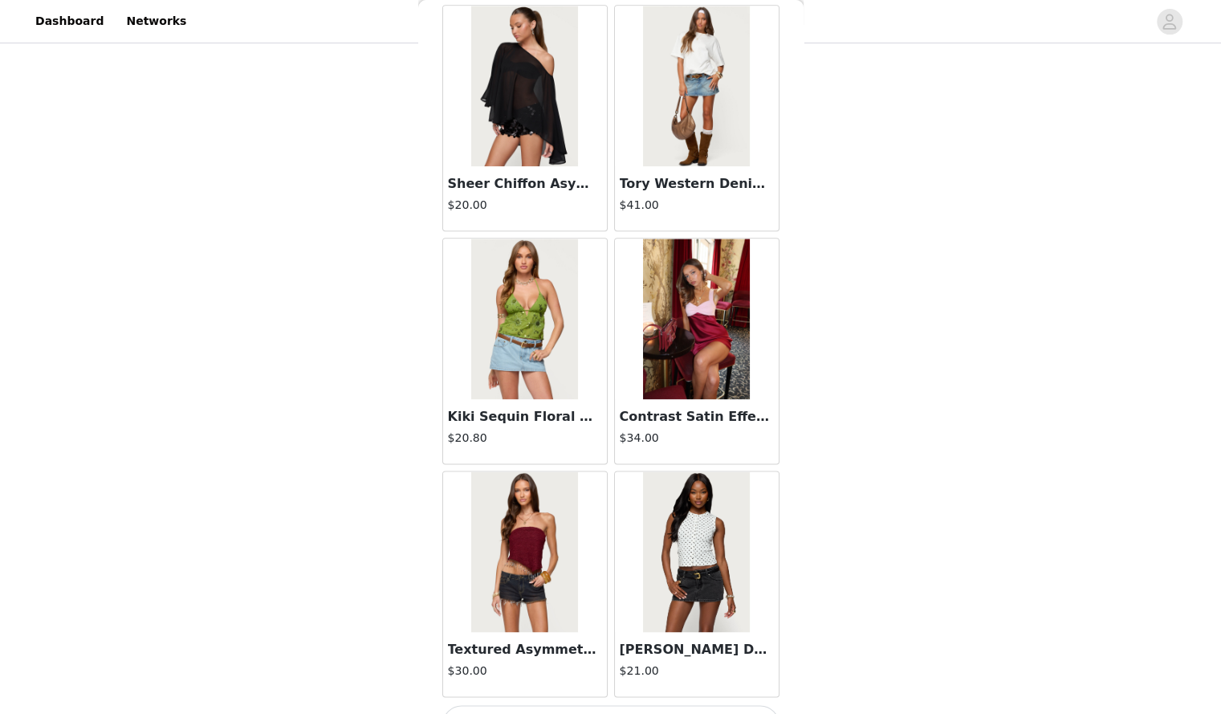
click at [713, 705] on button "Load More" at bounding box center [611, 724] width 337 height 39
click at [668, 81] on img at bounding box center [696, 86] width 107 height 161
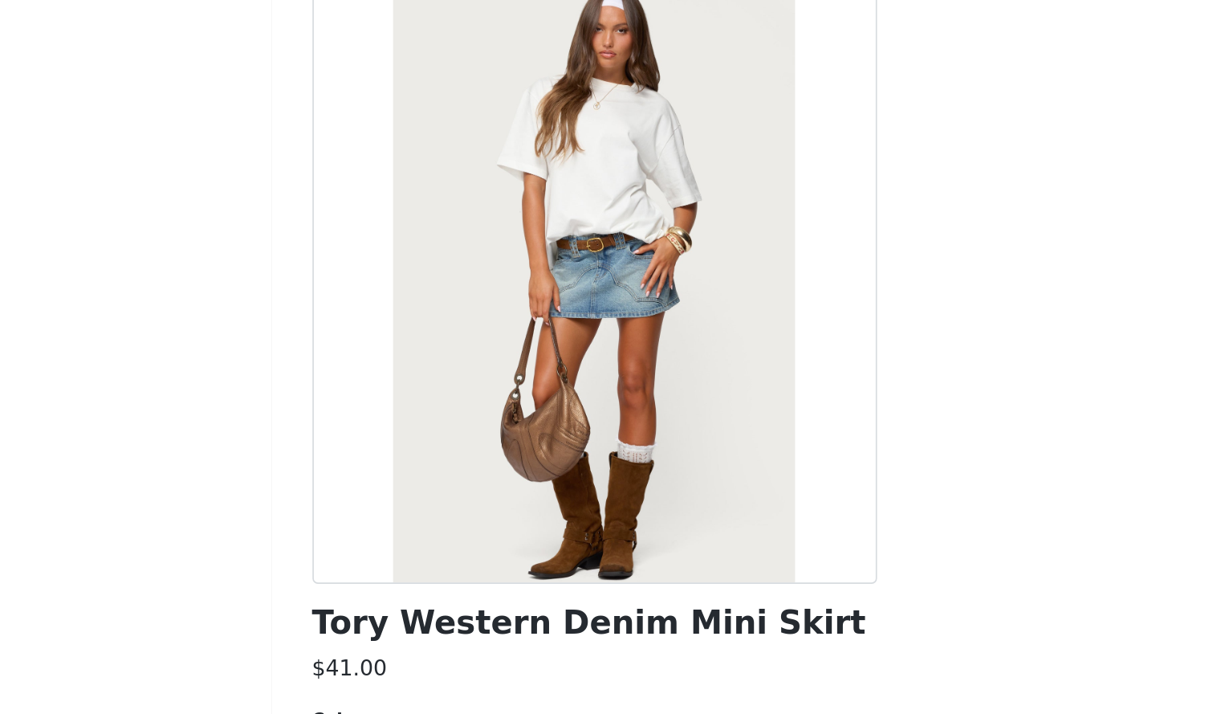
scroll to position [299, 0]
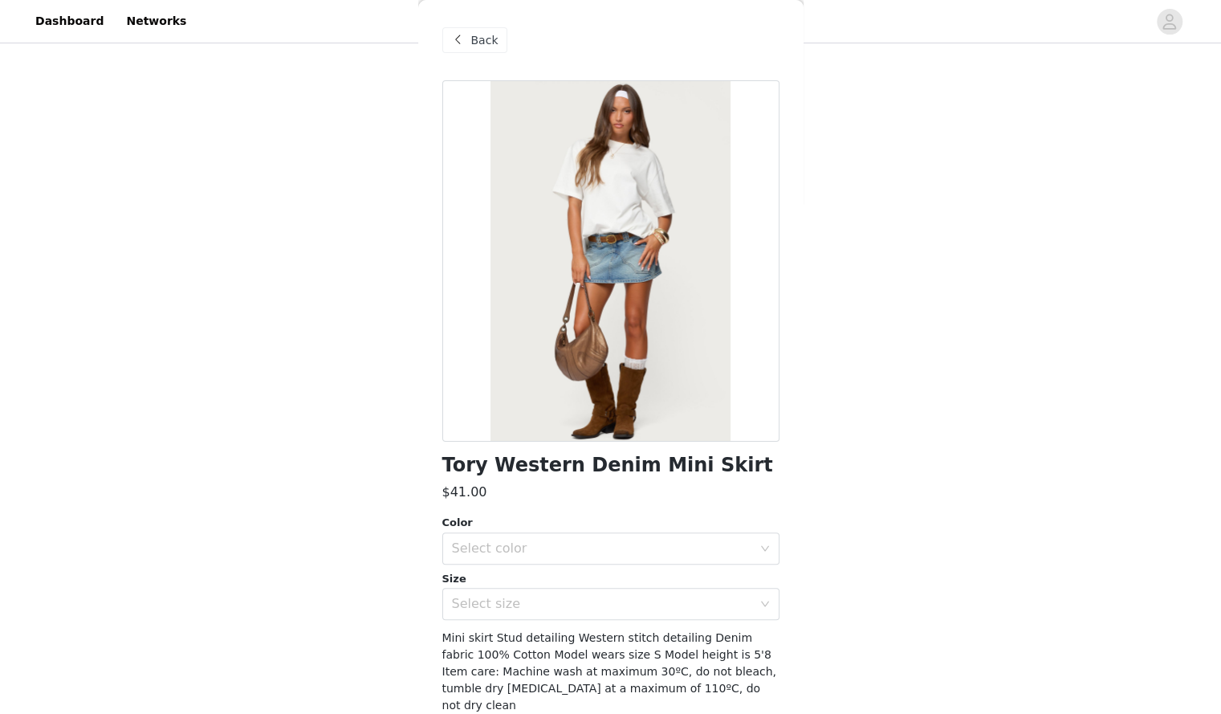
click at [491, 47] on span "Back" at bounding box center [484, 40] width 27 height 17
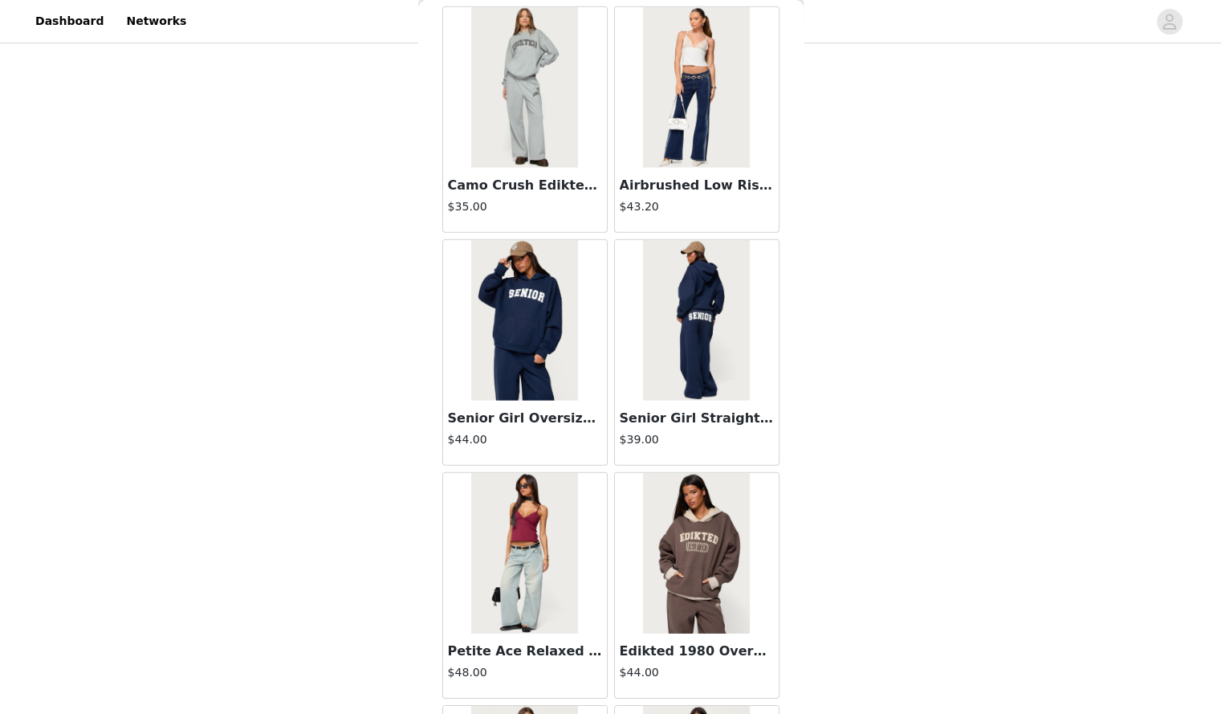
scroll to position [18003, 0]
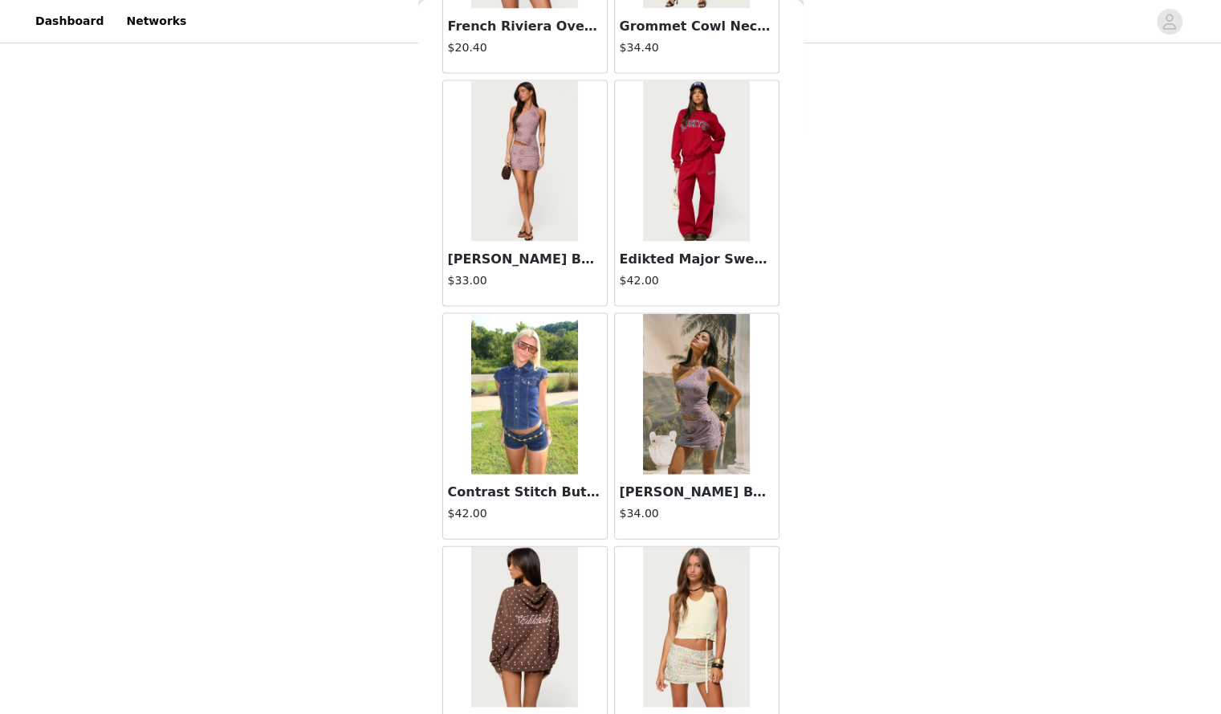
scroll to position [20326, 0]
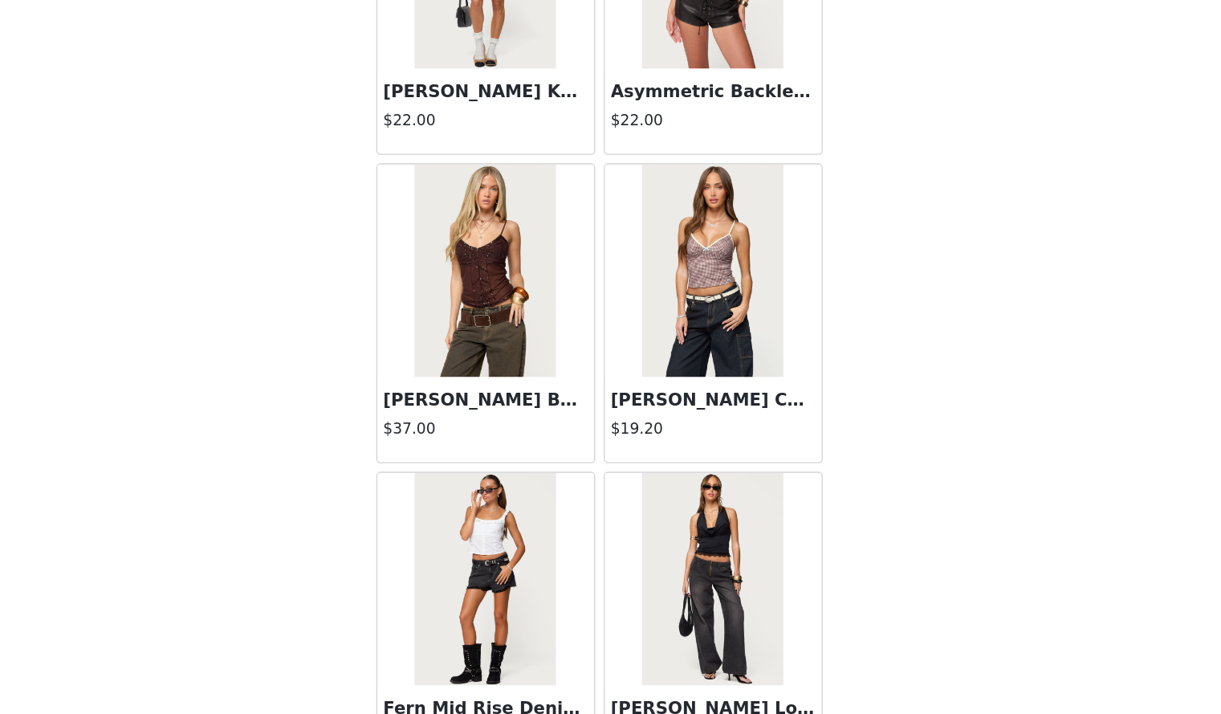
scroll to position [299, 0]
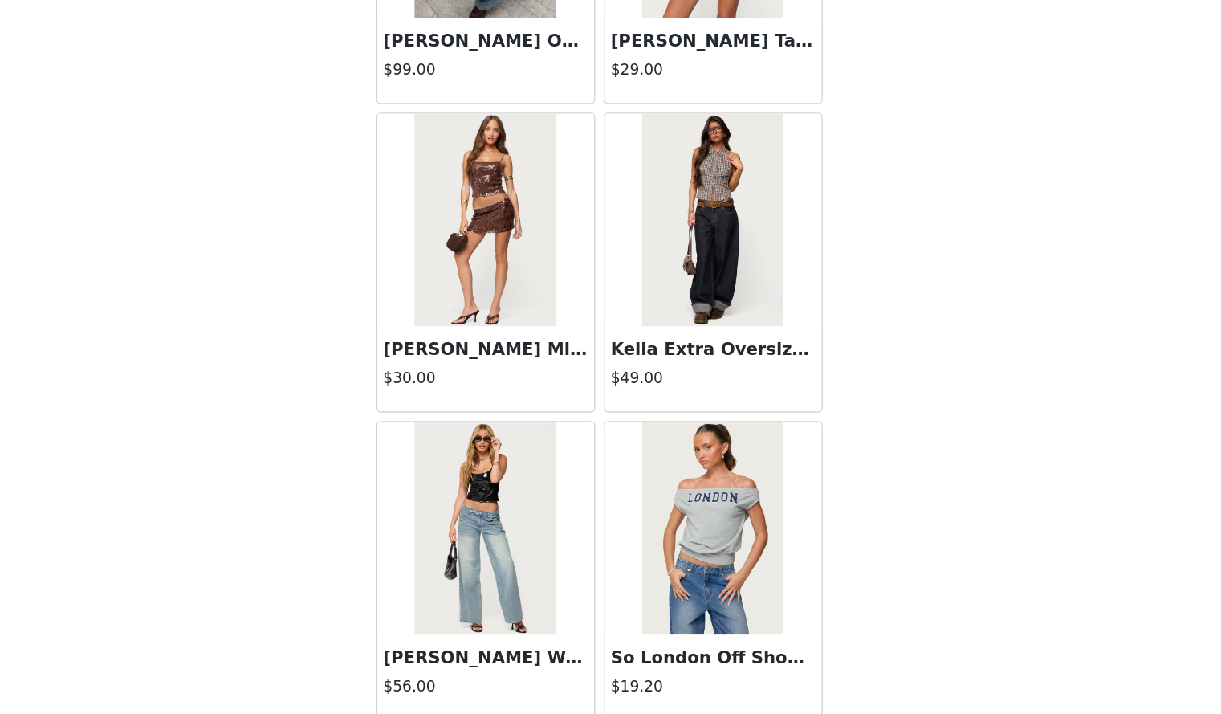
scroll to position [24973, 0]
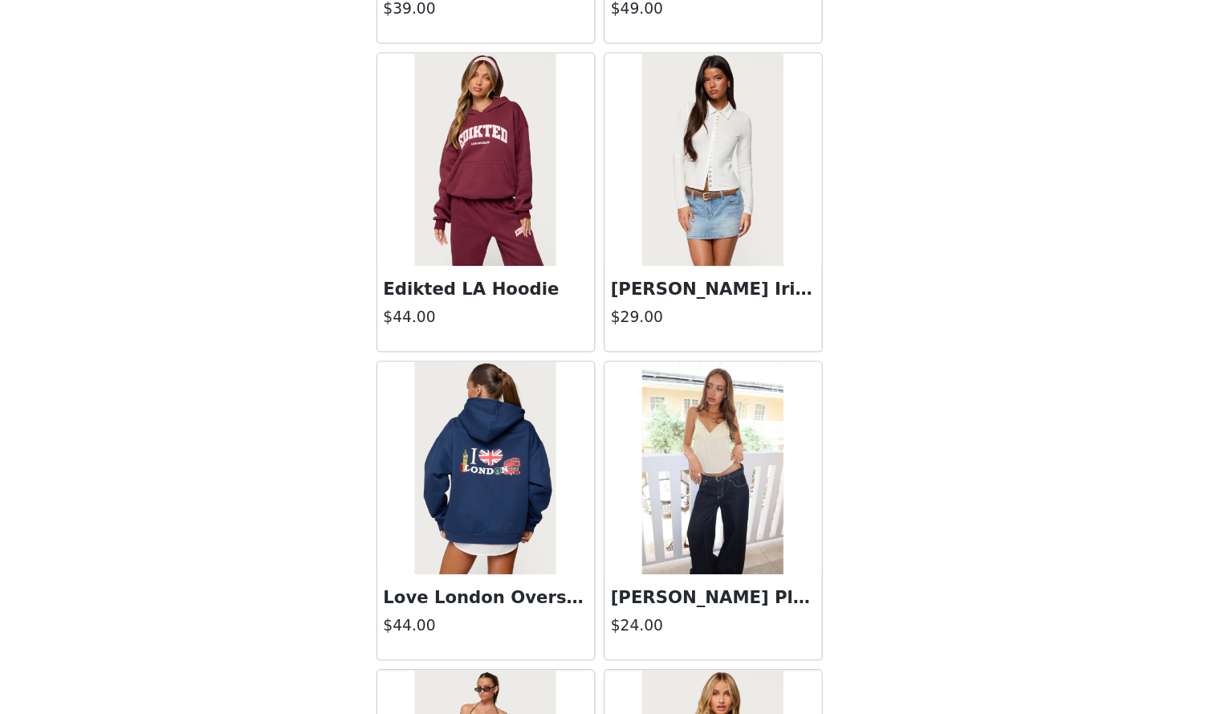
scroll to position [27297, 0]
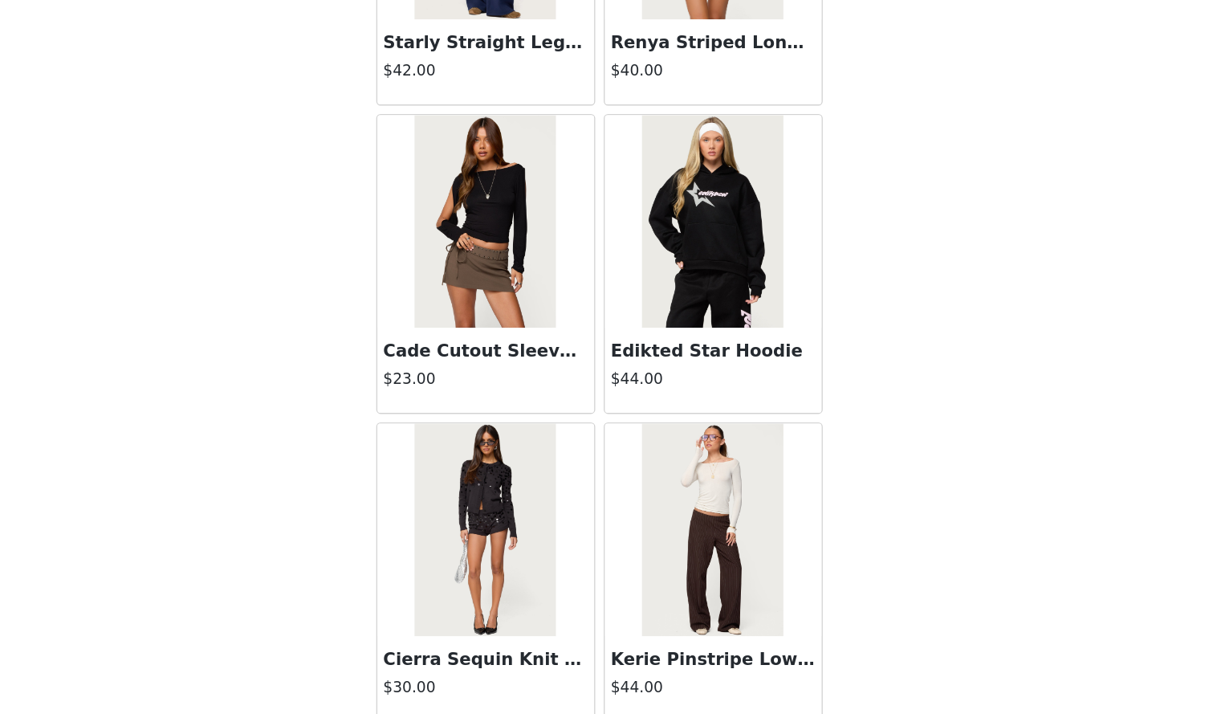
scroll to position [29621, 0]
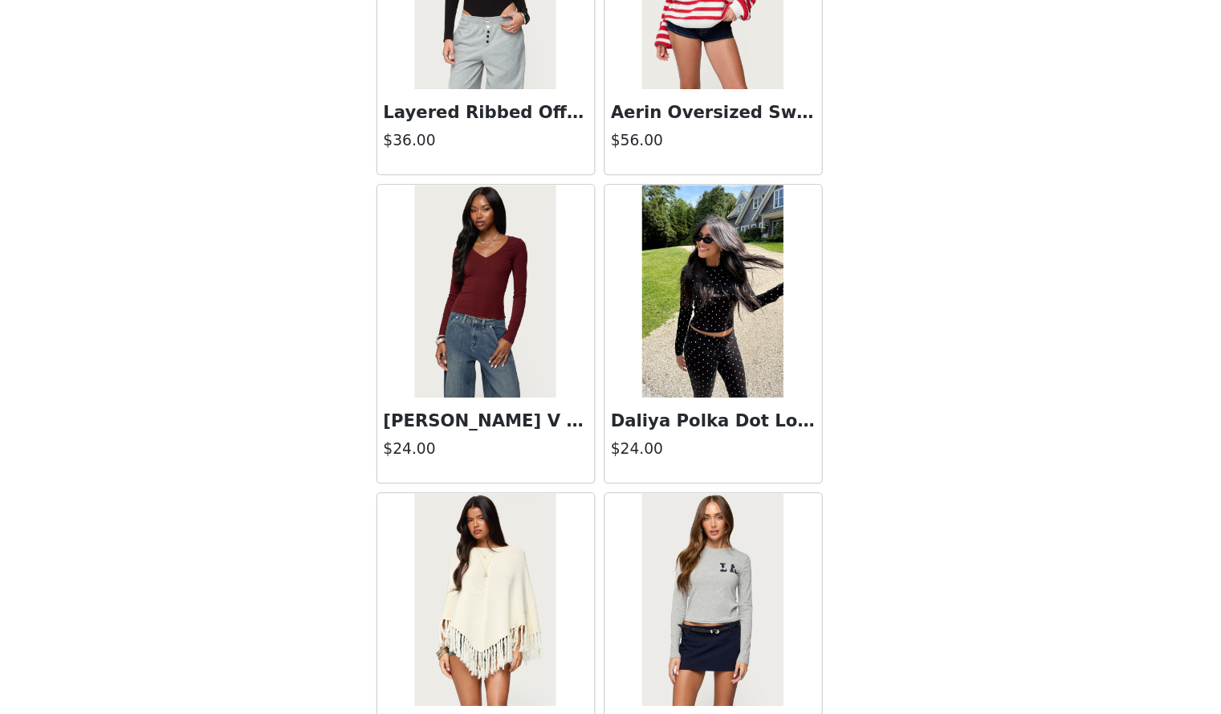
scroll to position [31944, 0]
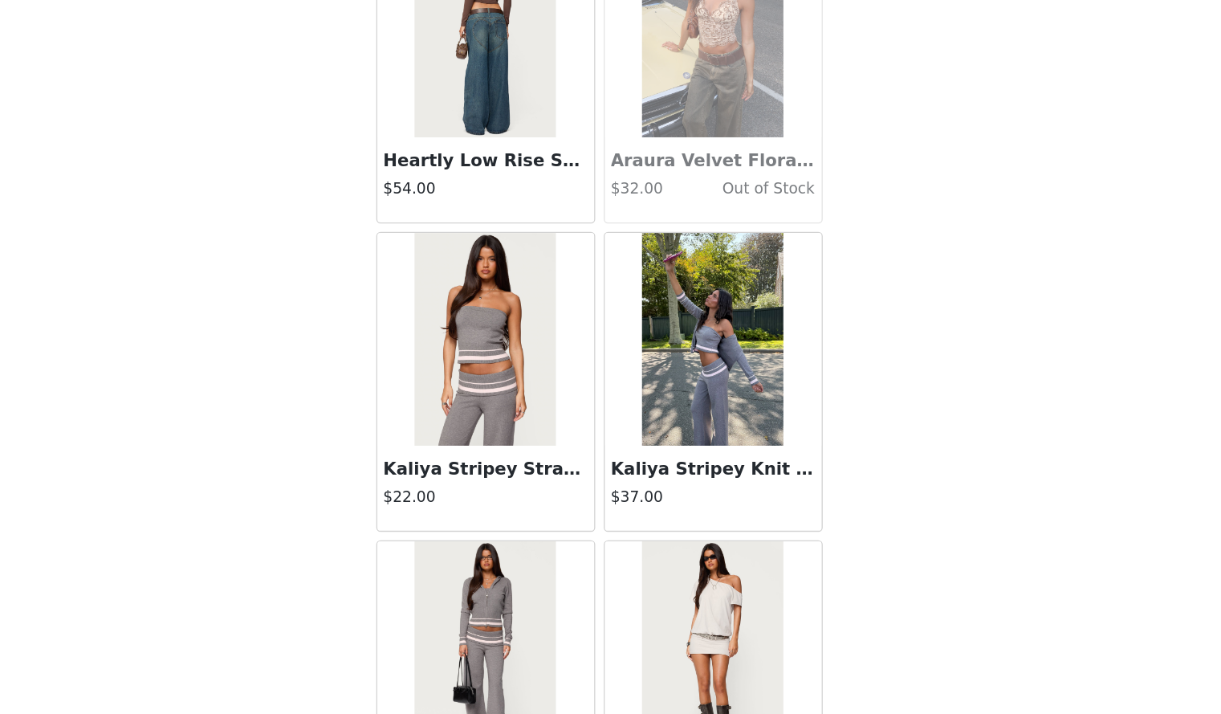
scroll to position [34268, 0]
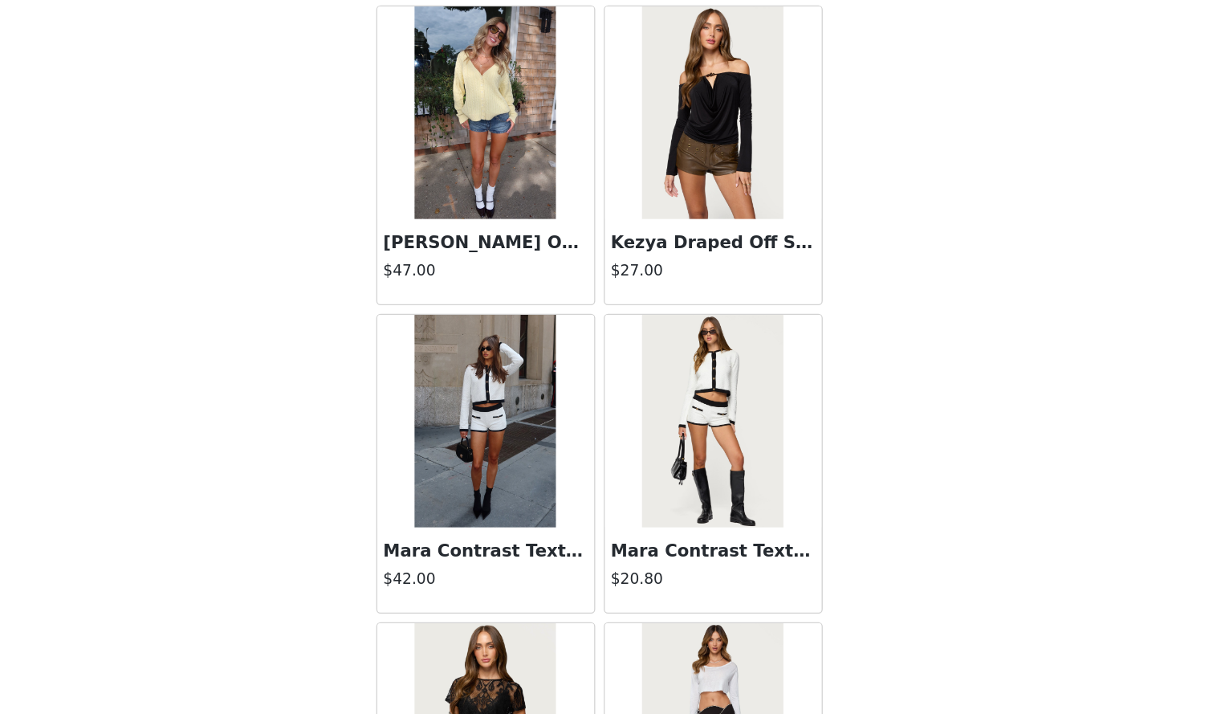
scroll to position [36592, 0]
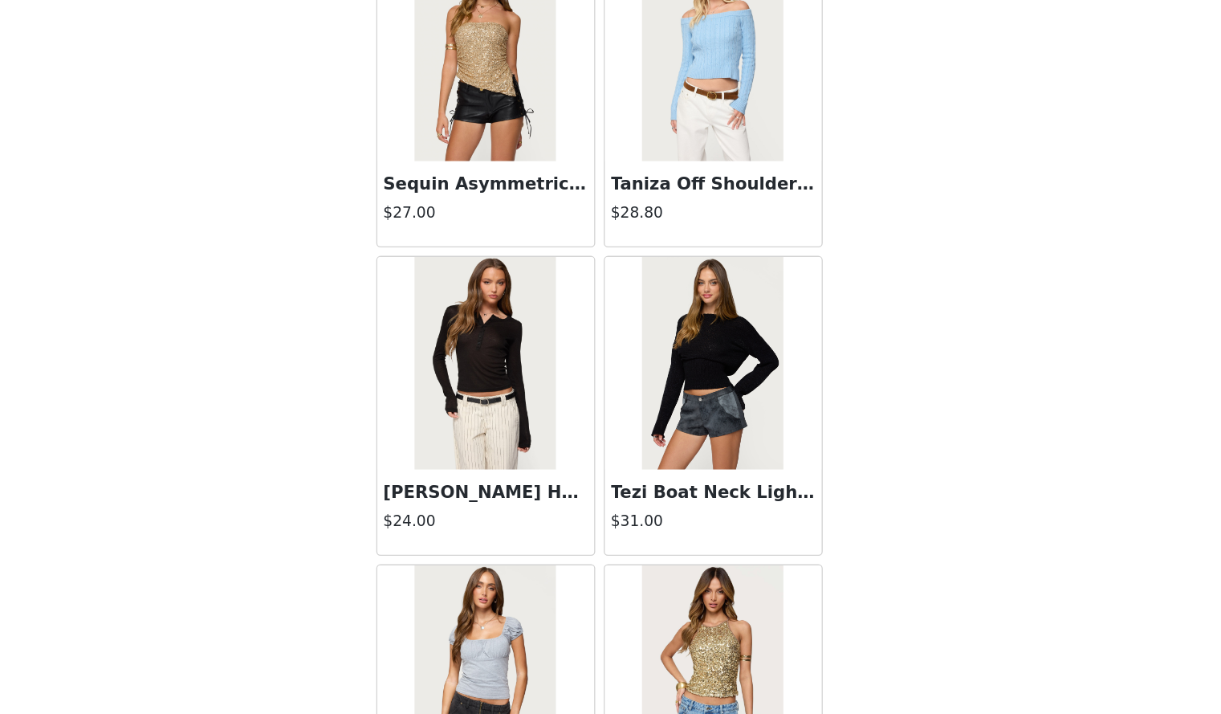
scroll to position [38915, 0]
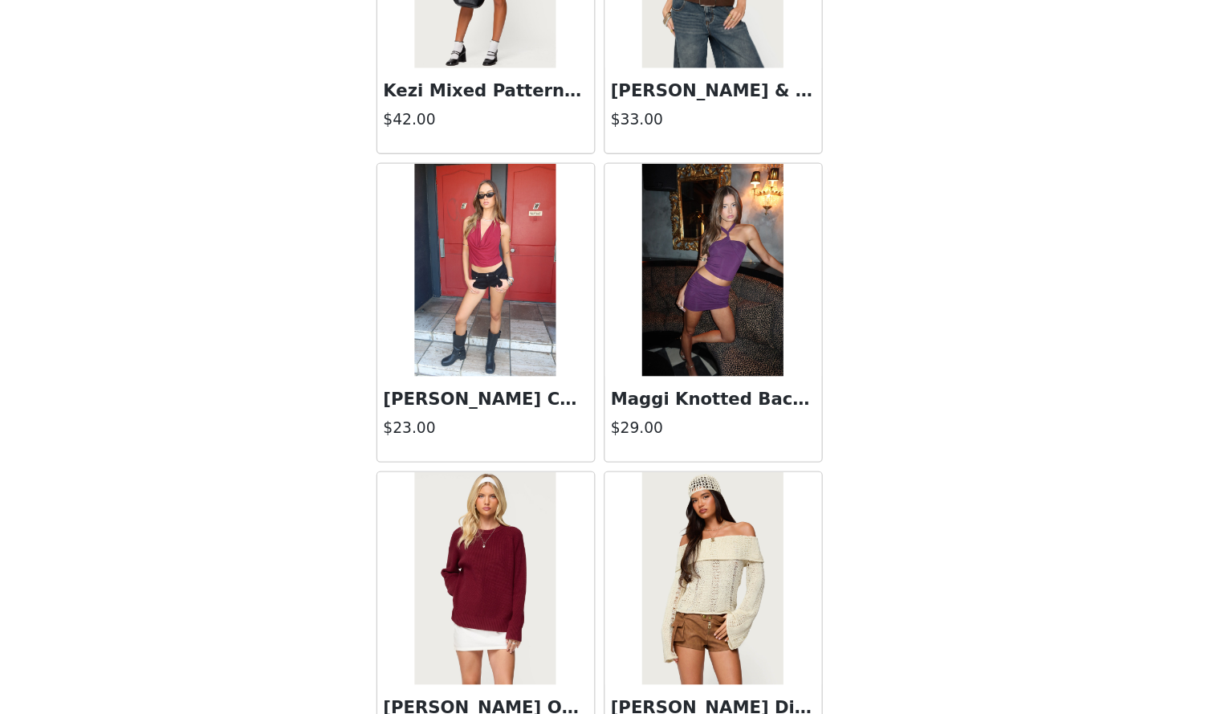
scroll to position [41239, 0]
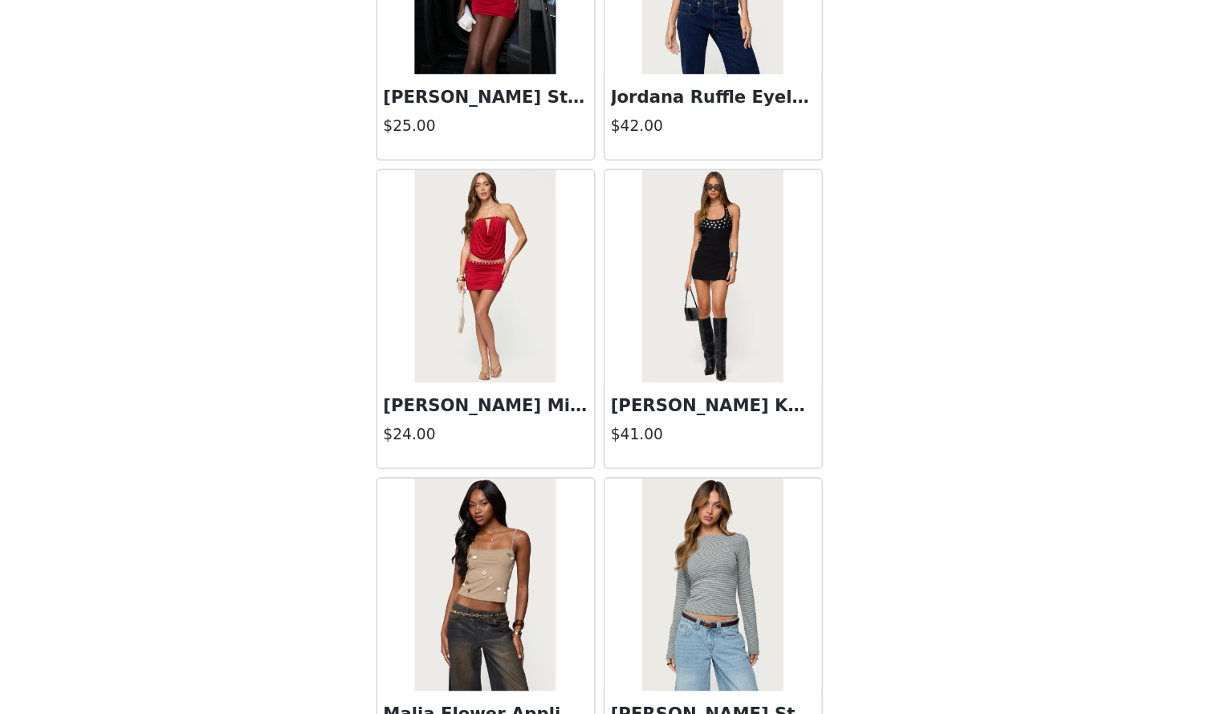
scroll to position [43561, 0]
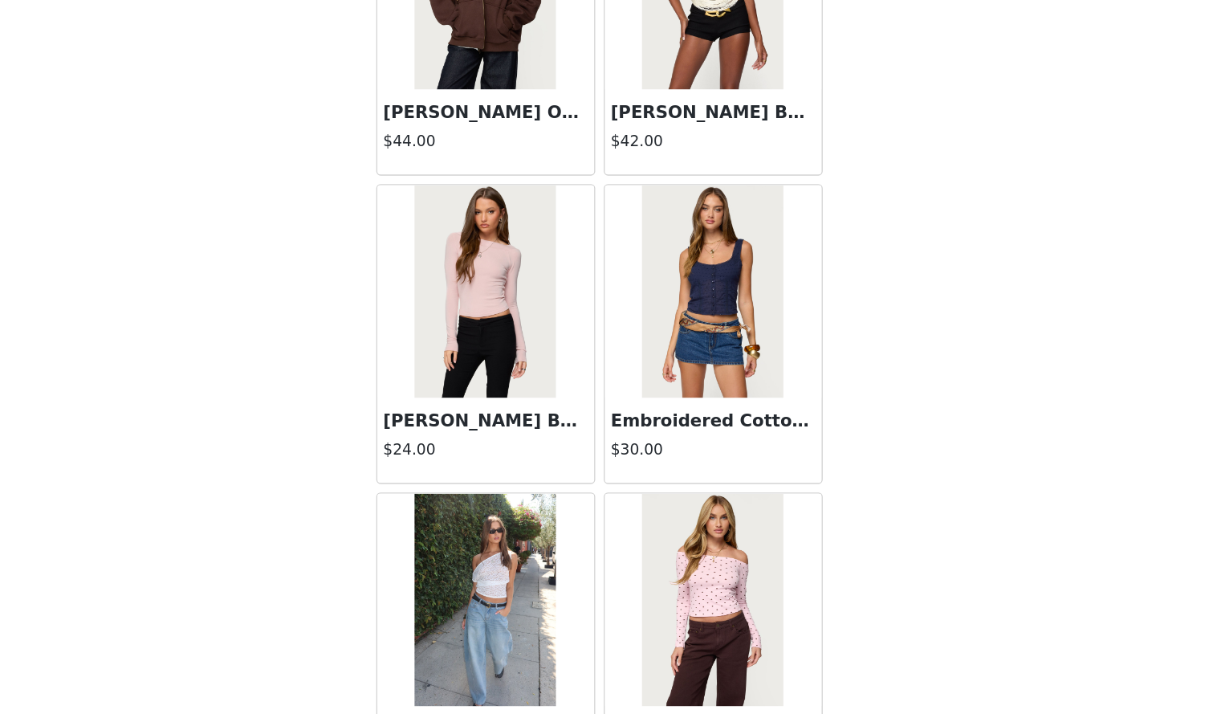
scroll to position [45886, 0]
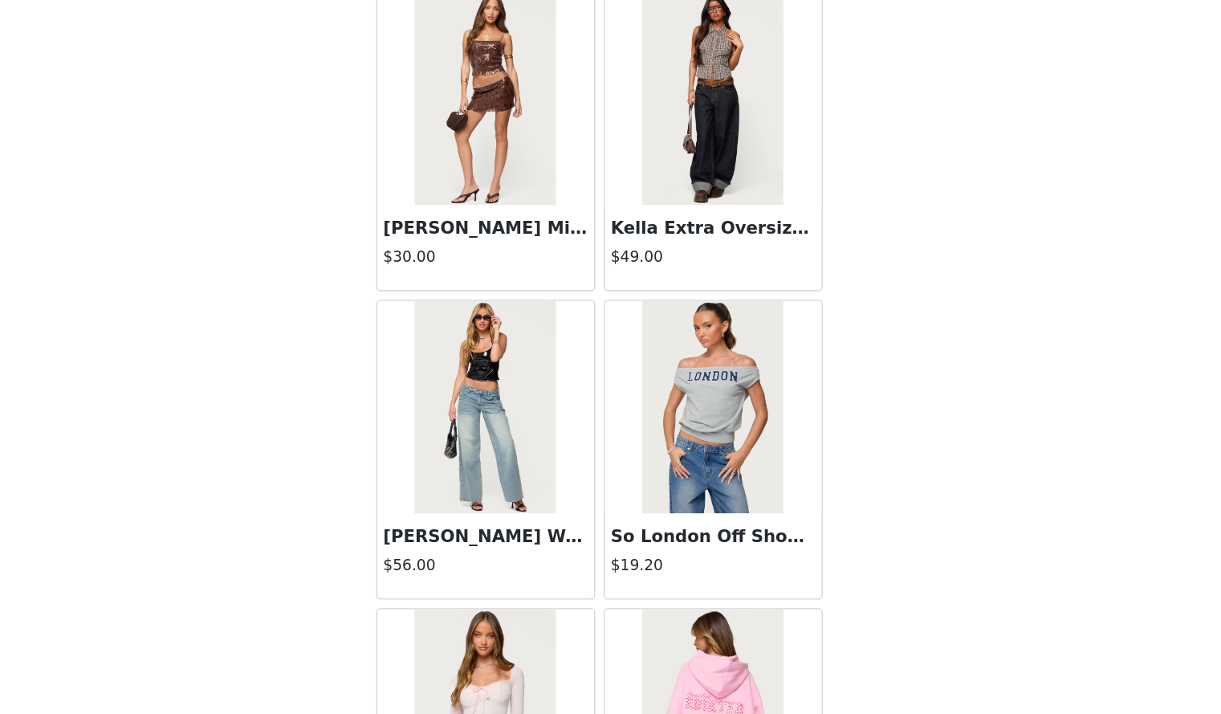
scroll to position [25064, 0]
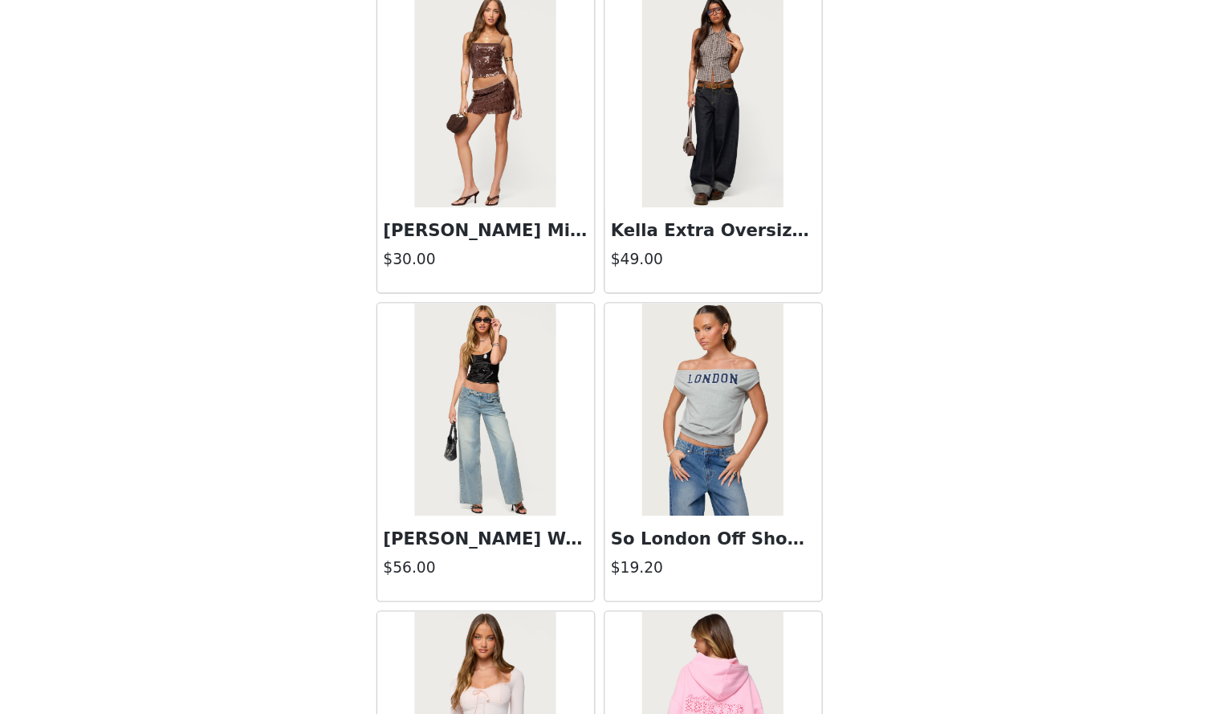
click at [508, 443] on img at bounding box center [524, 483] width 107 height 161
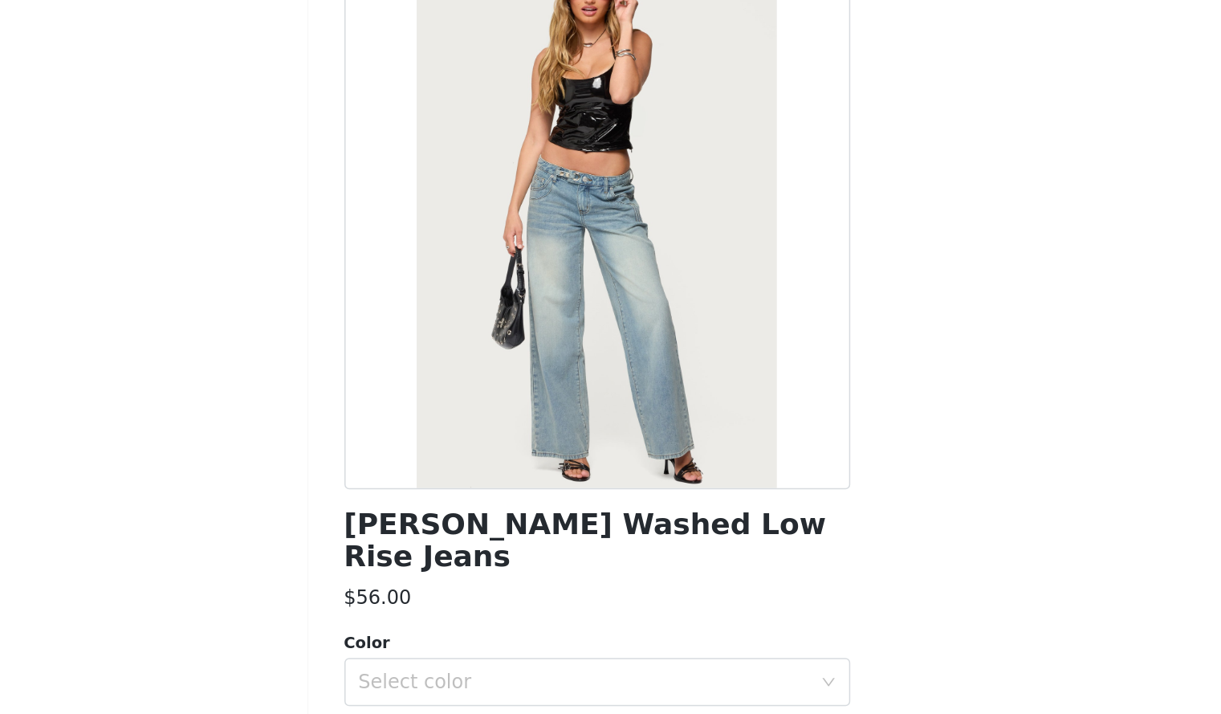
scroll to position [299, 0]
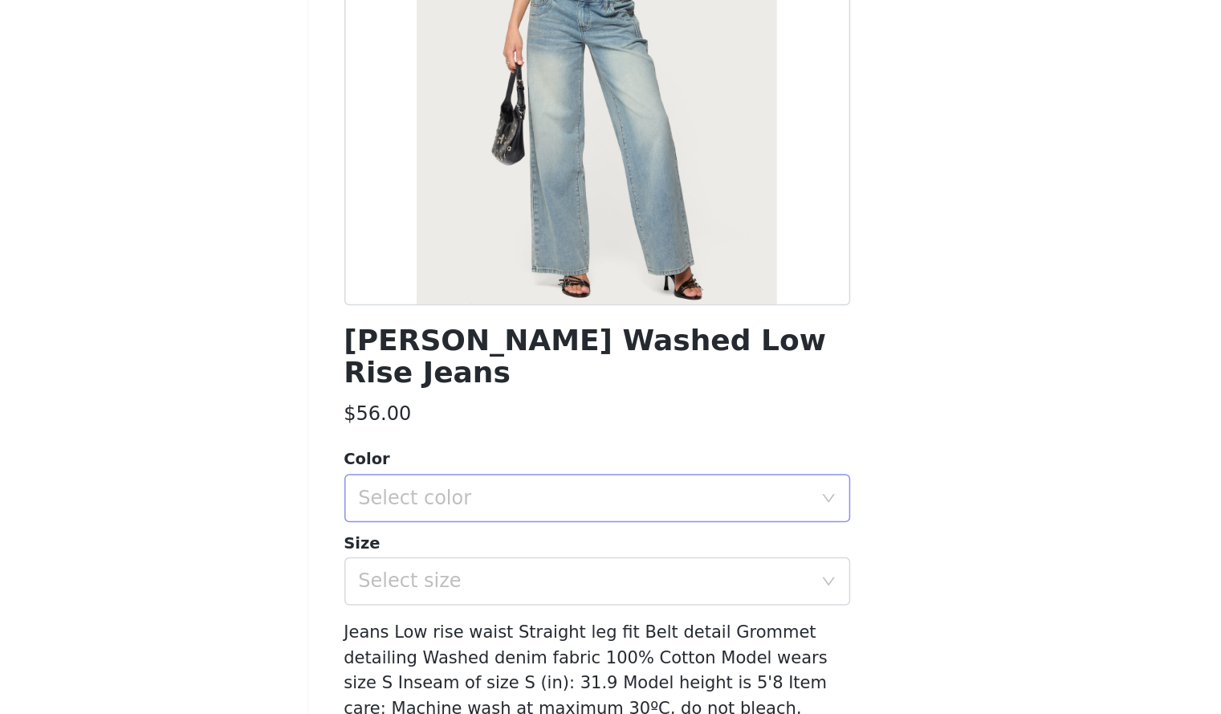
click at [540, 573] on div "Select color" at bounding box center [602, 570] width 300 height 16
click at [520, 605] on li "LIGHT BLUE" at bounding box center [604, 606] width 325 height 26
click at [513, 624] on div "Select size" at bounding box center [602, 626] width 300 height 16
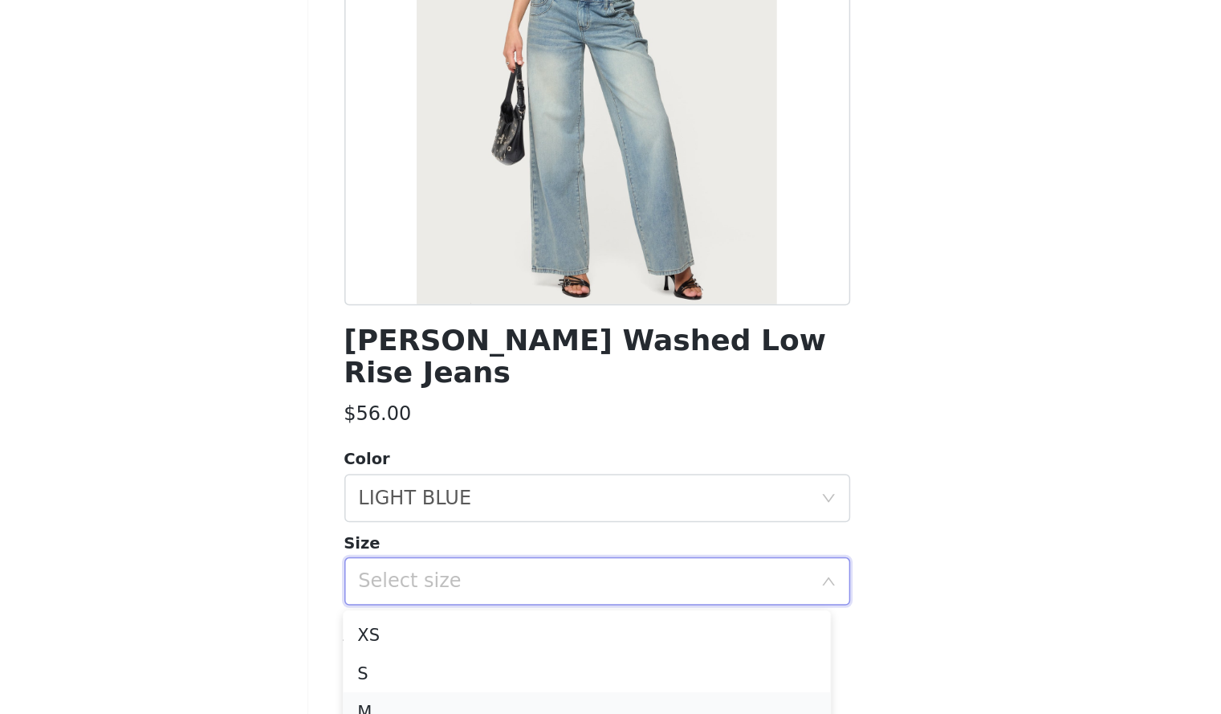
click at [483, 710] on li "M" at bounding box center [604, 712] width 325 height 26
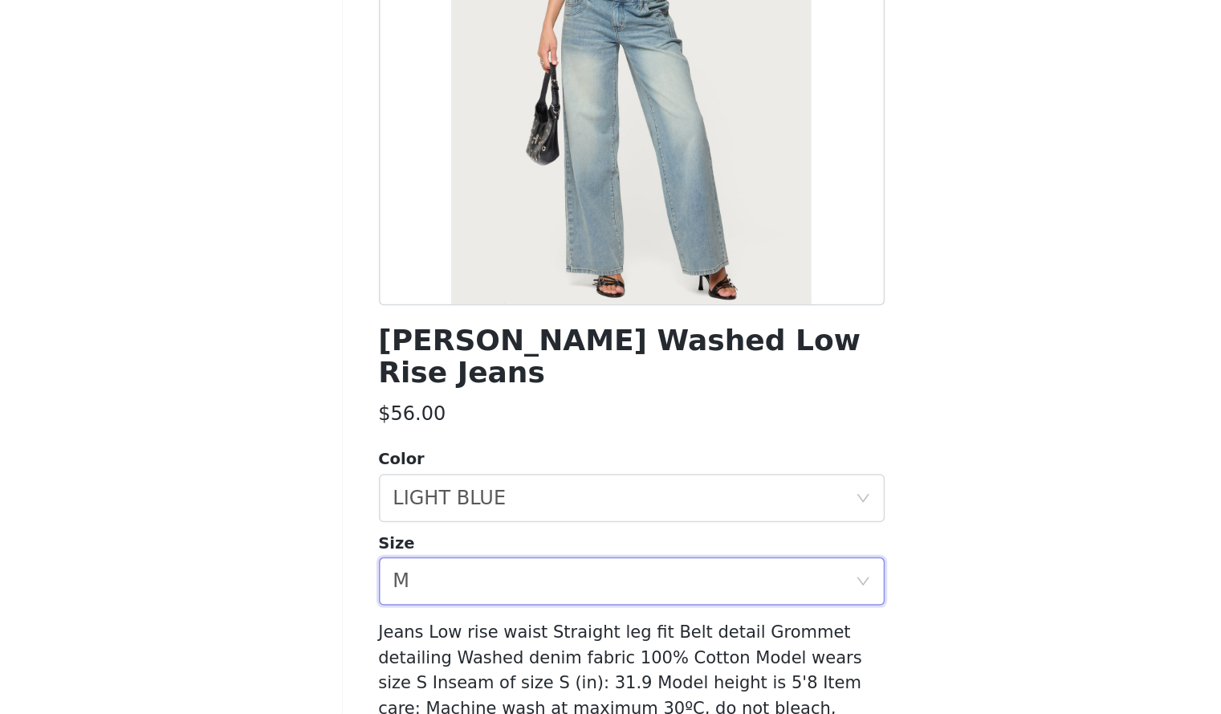
scroll to position [88, 0]
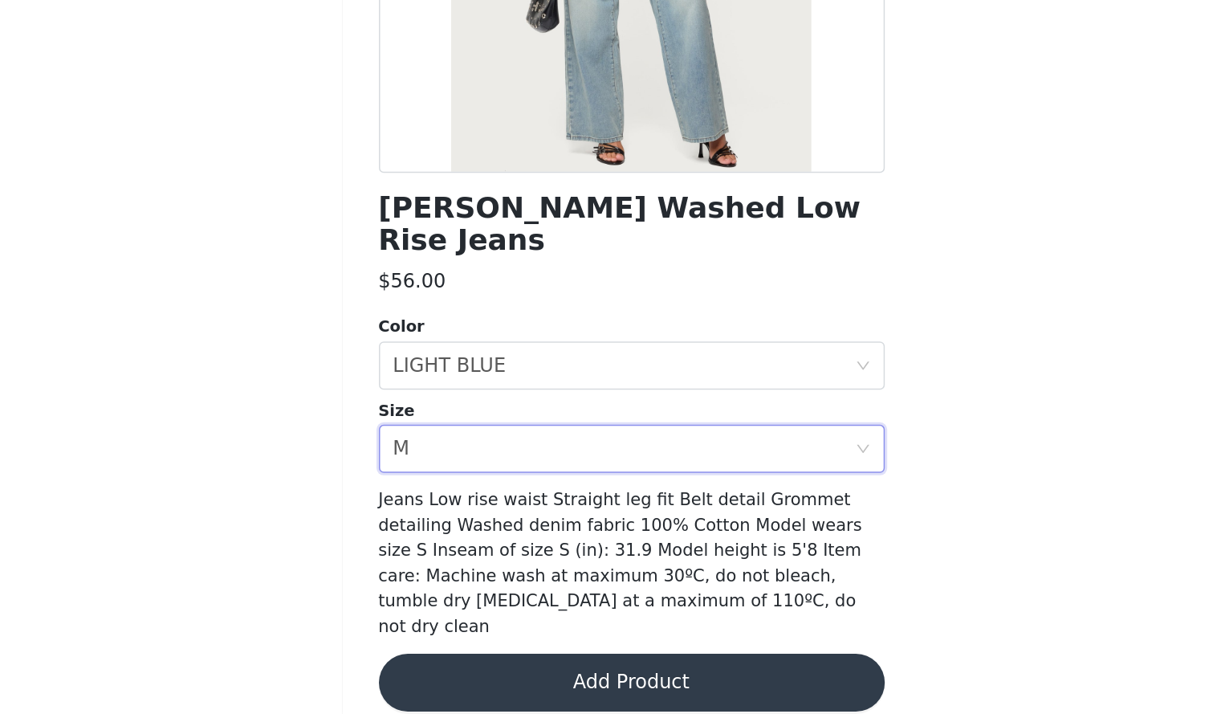
click at [646, 674] on button "Add Product" at bounding box center [611, 693] width 337 height 39
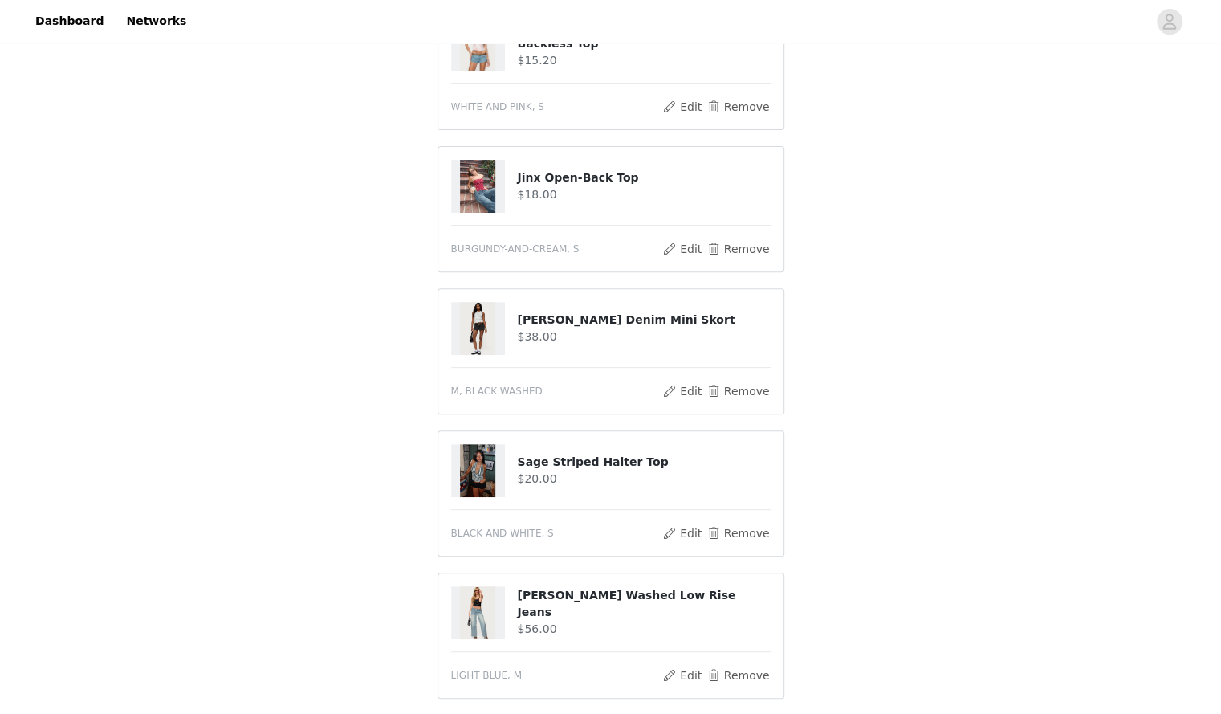
scroll to position [218, 0]
click at [689, 105] on button "Edit" at bounding box center [683, 105] width 41 height 19
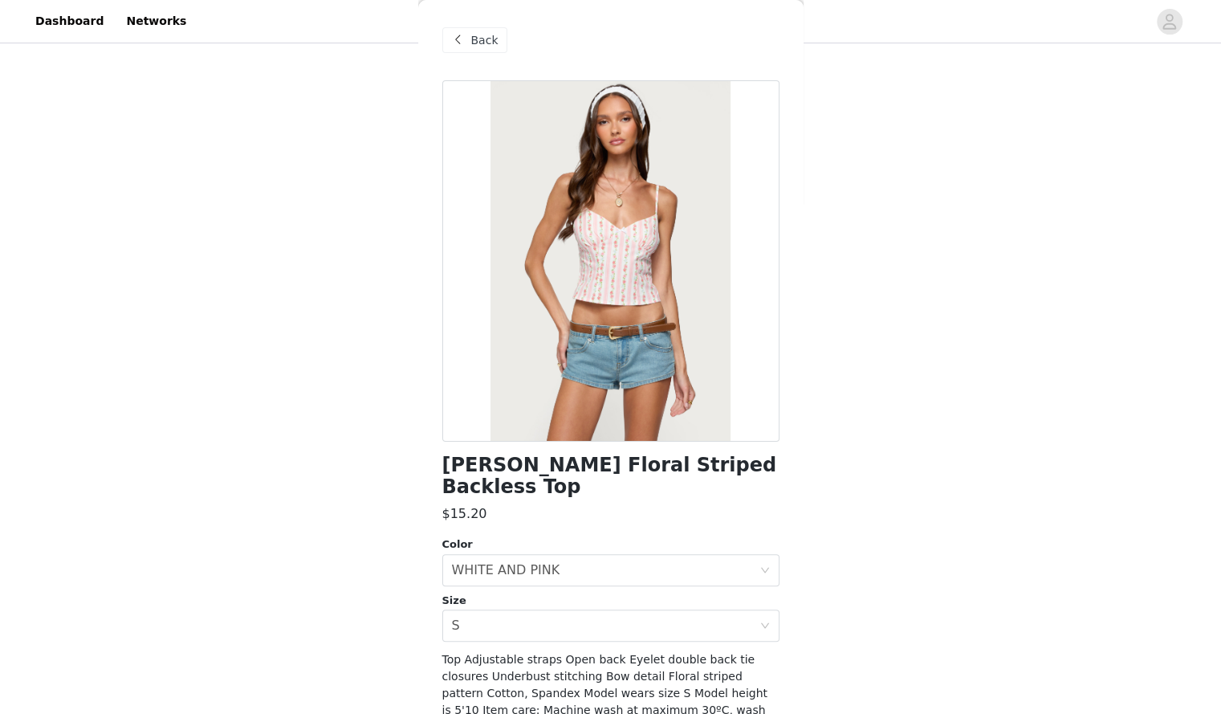
click at [479, 33] on span "Back" at bounding box center [484, 40] width 27 height 17
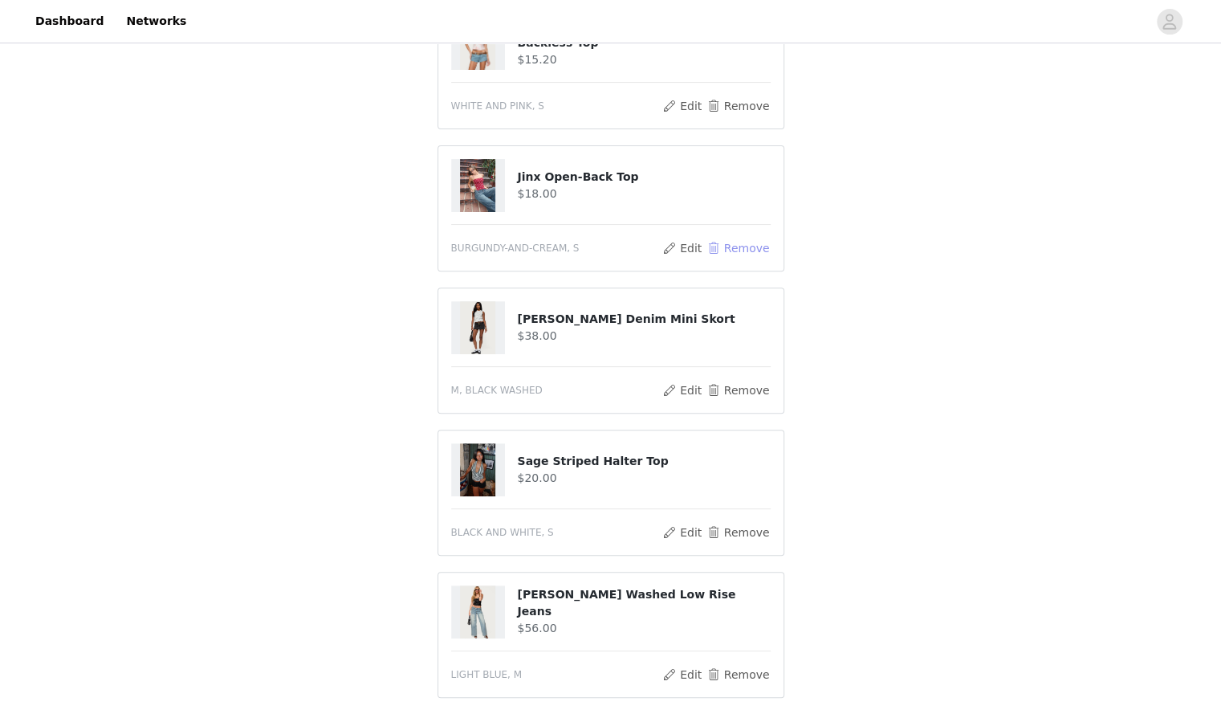
click at [752, 245] on button "Remove" at bounding box center [738, 248] width 64 height 19
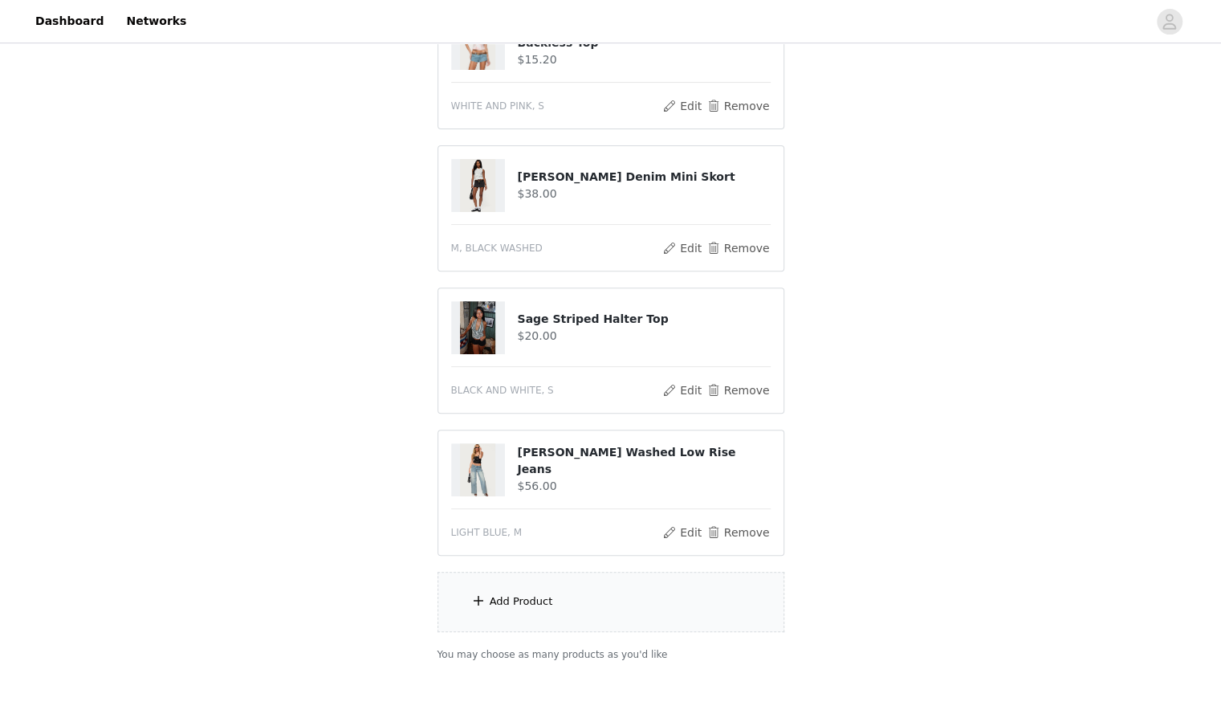
click at [575, 615] on div "Add Product" at bounding box center [611, 602] width 347 height 60
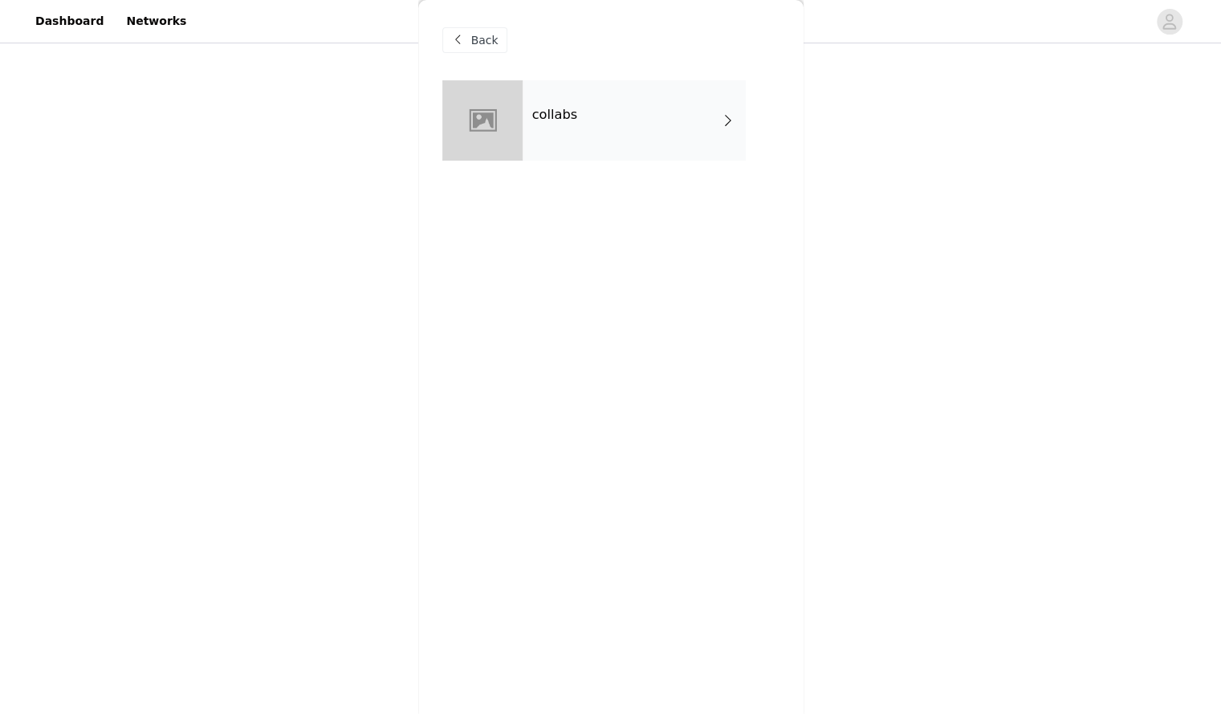
click at [687, 152] on div "collabs" at bounding box center [634, 120] width 223 height 80
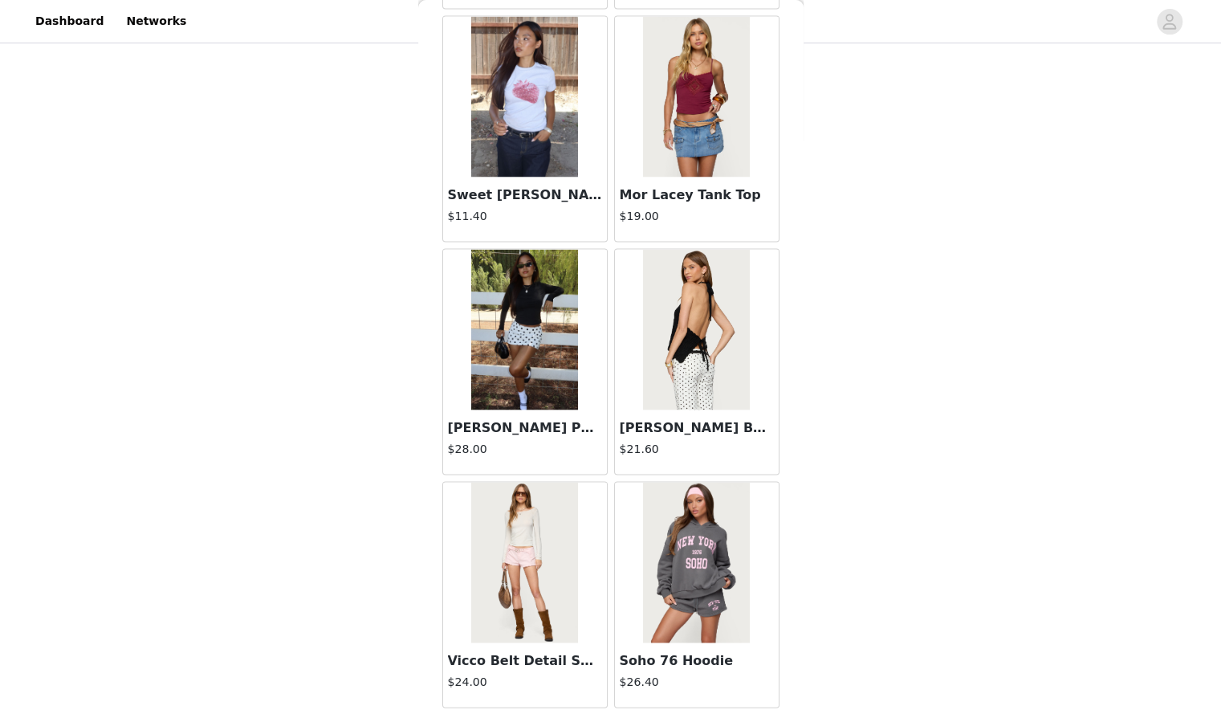
scroll to position [1738, 0]
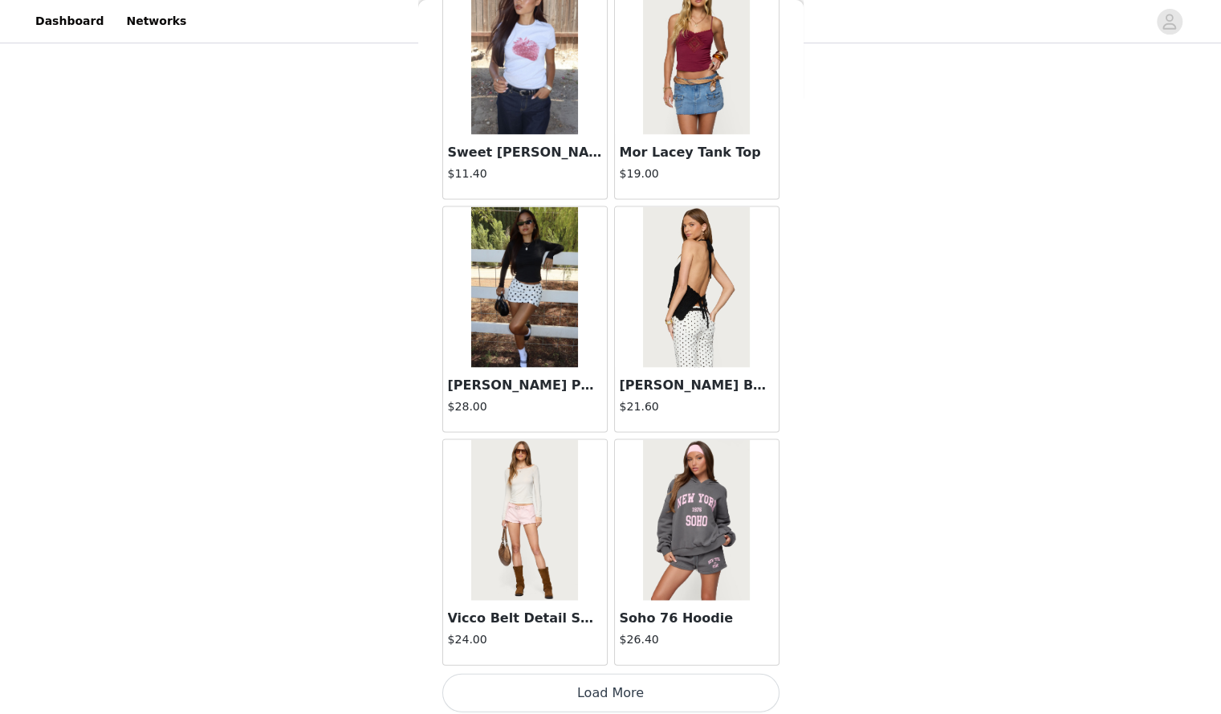
click at [561, 686] on button "Load More" at bounding box center [611, 692] width 337 height 39
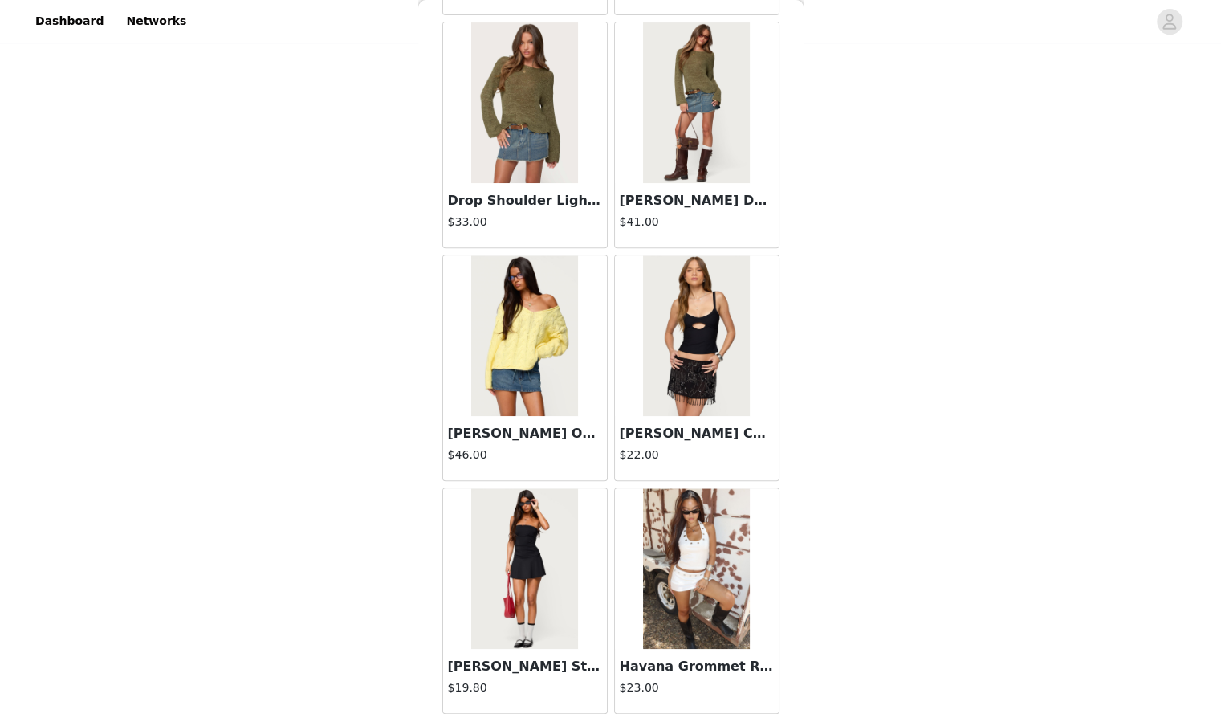
scroll to position [4061, 0]
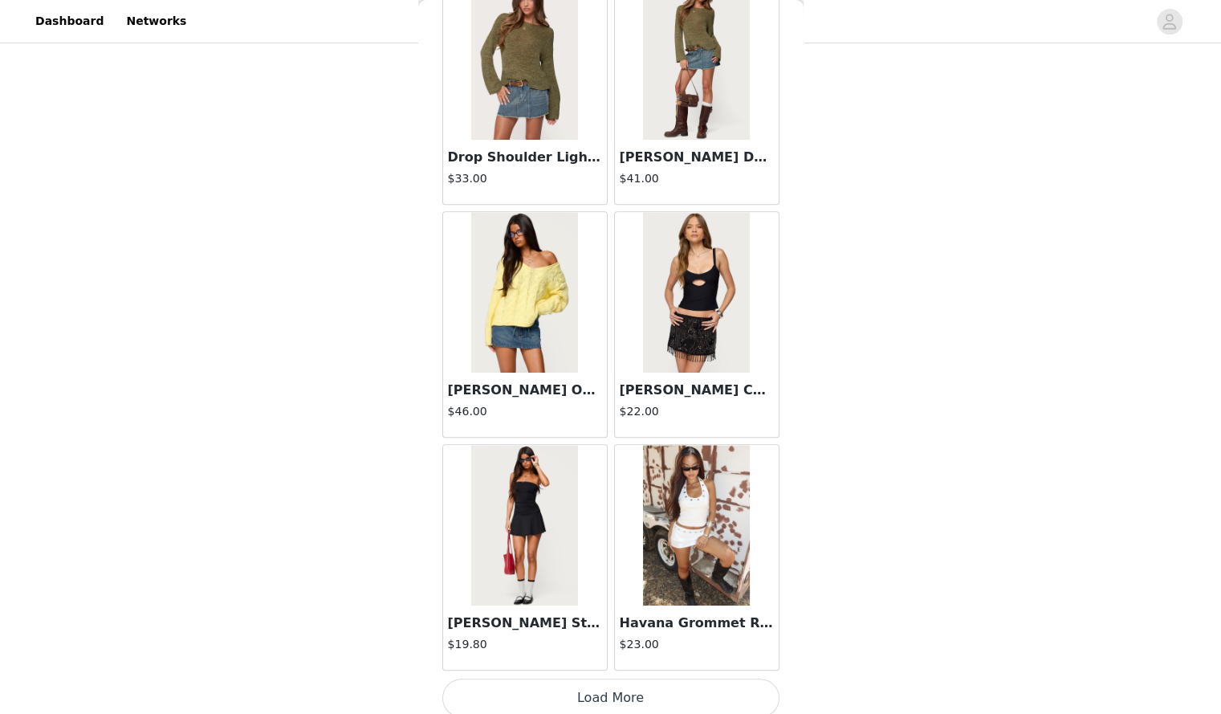
click at [569, 679] on button "Load More" at bounding box center [611, 698] width 337 height 39
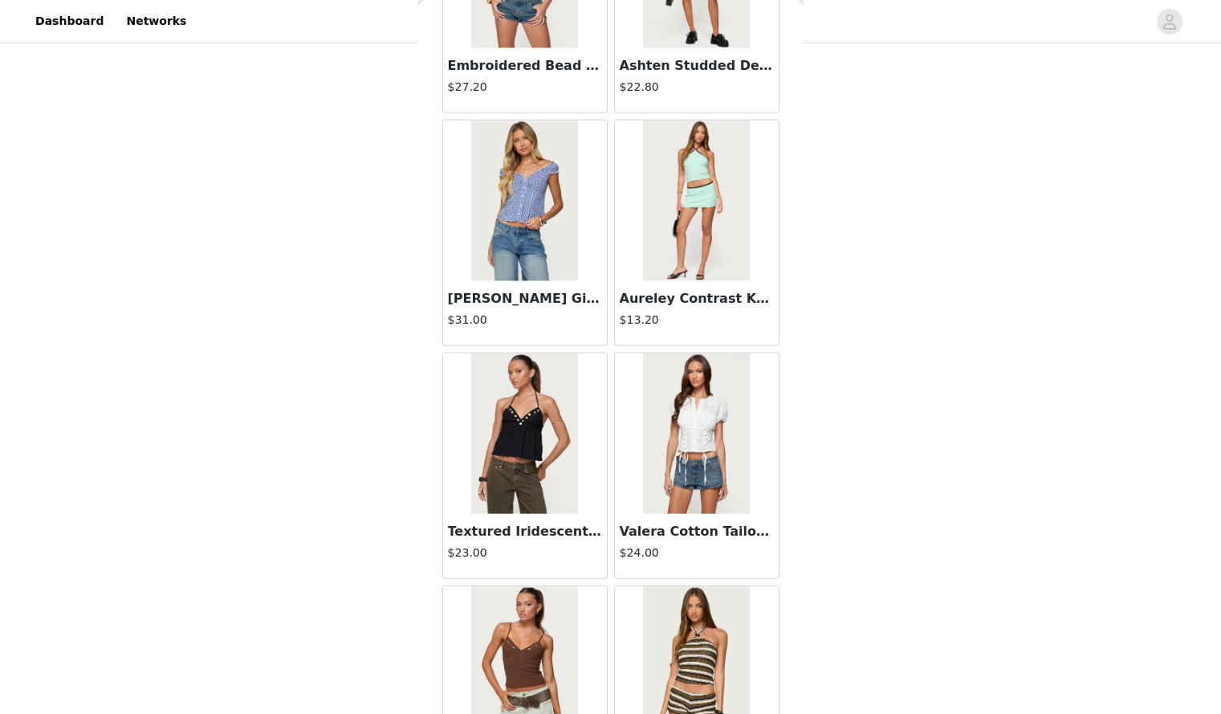
scroll to position [6385, 0]
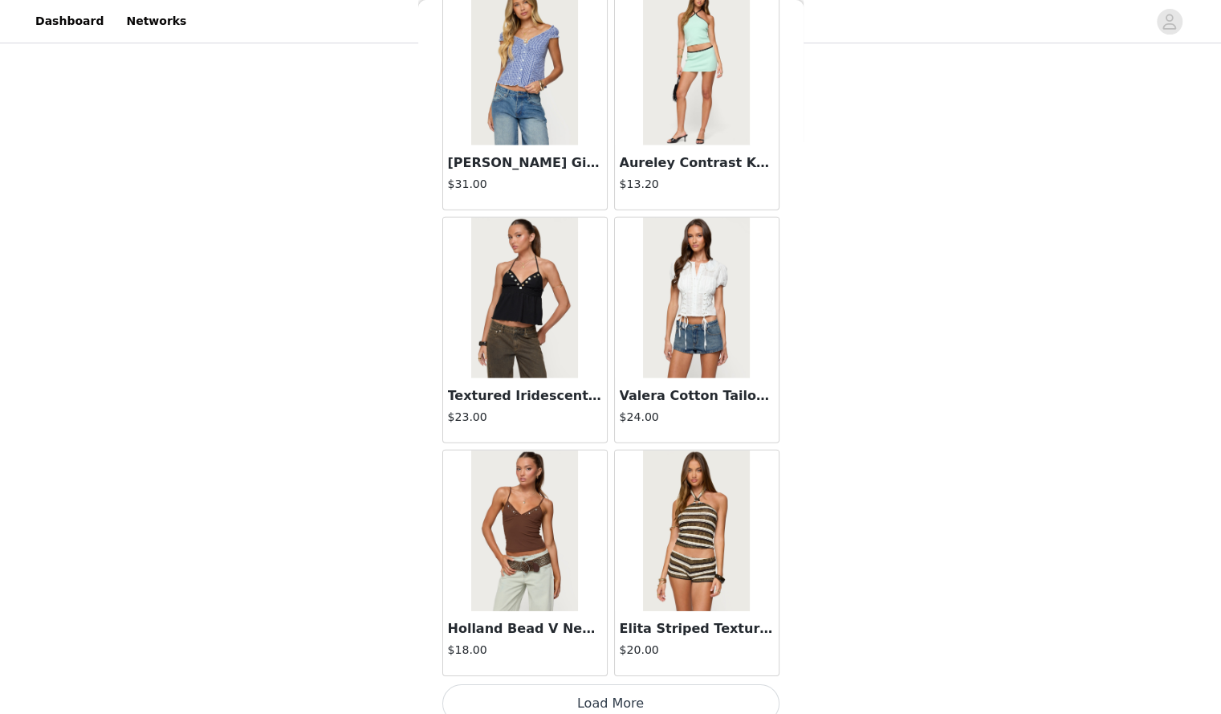
click at [583, 684] on button "Load More" at bounding box center [611, 703] width 337 height 39
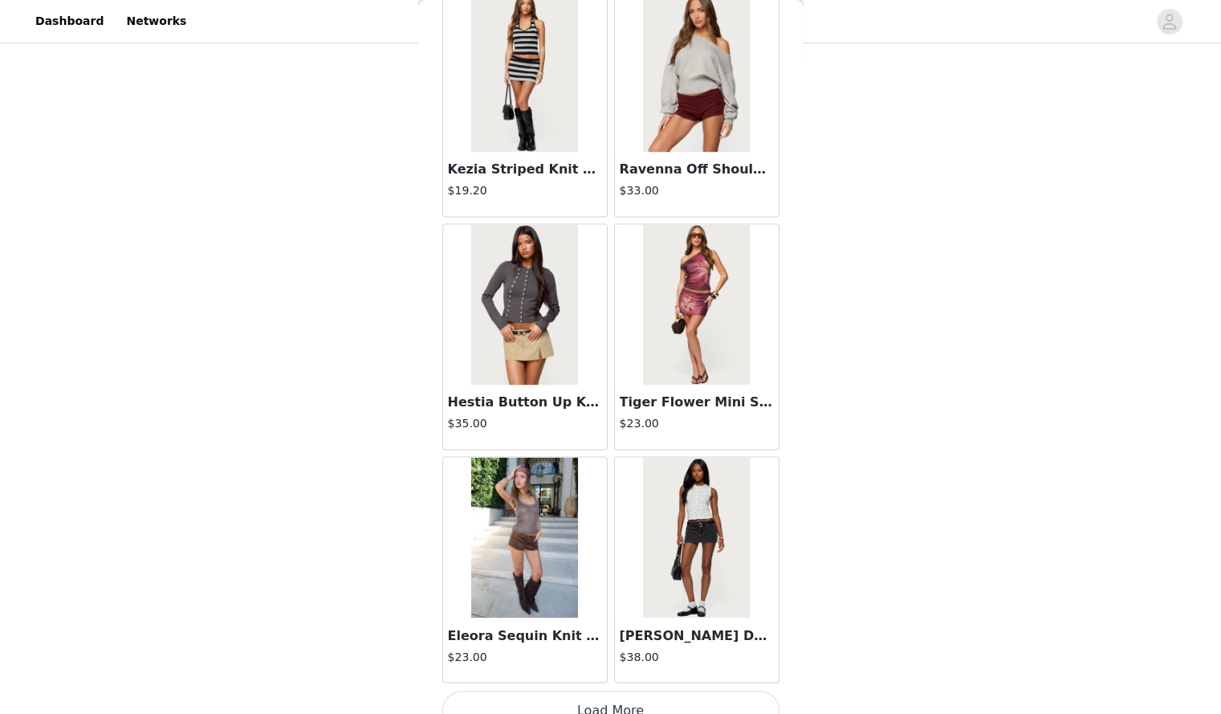
scroll to position [8709, 0]
click at [569, 689] on button "Load More" at bounding box center [611, 708] width 337 height 39
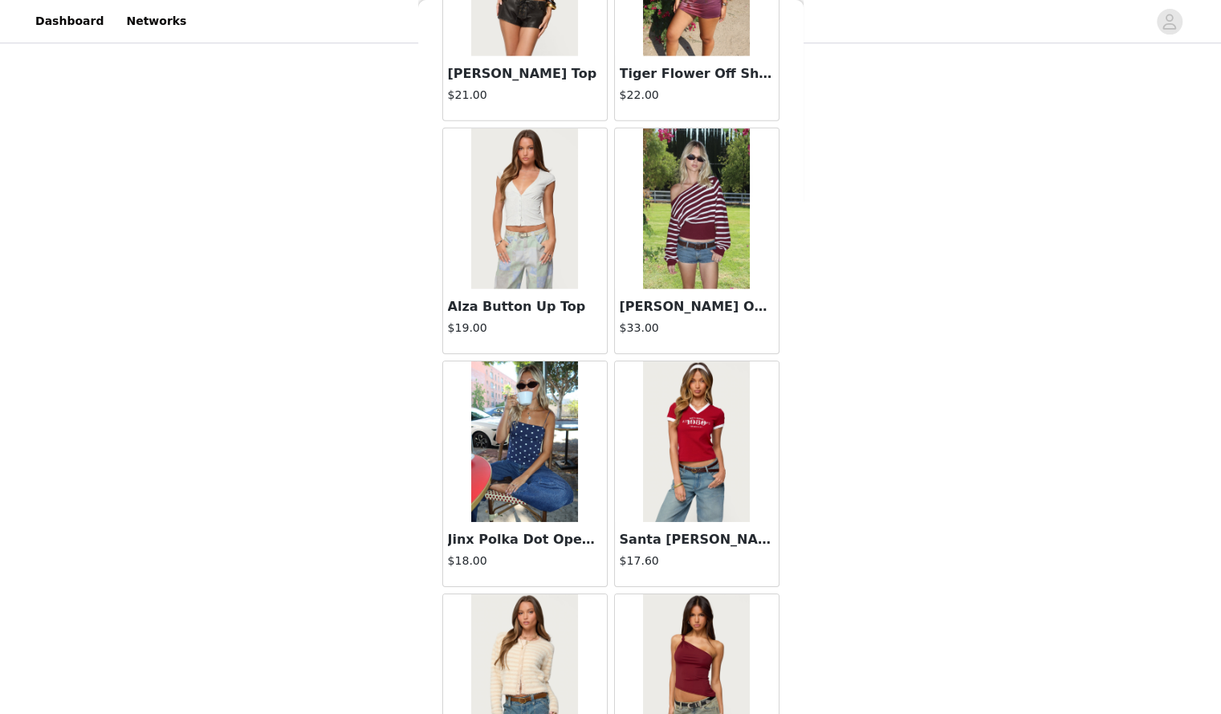
scroll to position [10201, 0]
click at [532, 479] on img at bounding box center [524, 441] width 107 height 161
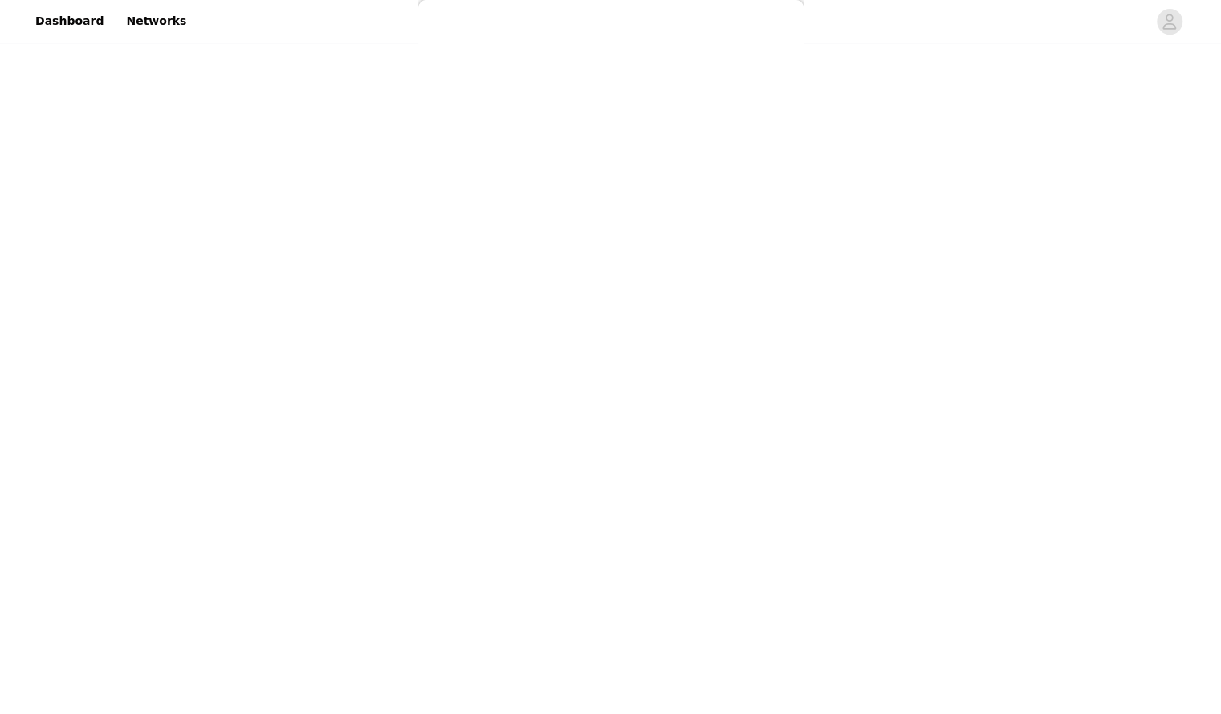
scroll to position [0, 0]
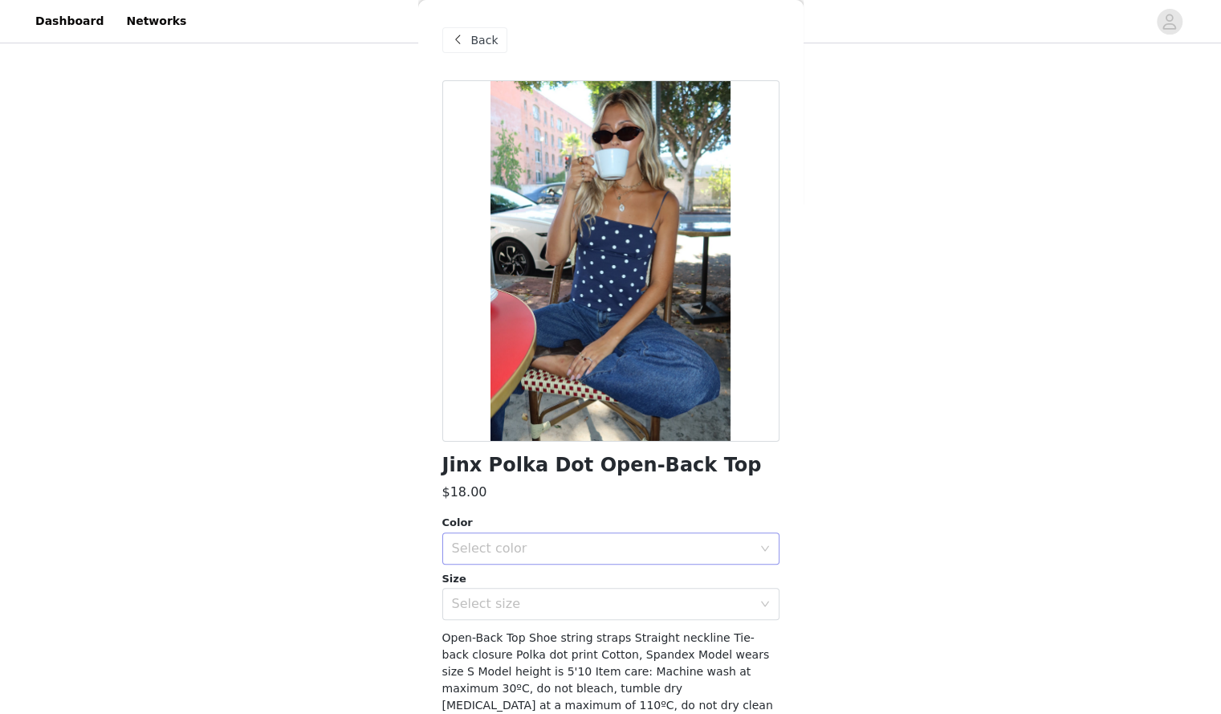
click at [556, 547] on div "Select color" at bounding box center [602, 548] width 300 height 16
click at [499, 591] on li "NAVY AND WHITE" at bounding box center [604, 584] width 325 height 26
click at [497, 619] on div "Select size" at bounding box center [611, 604] width 337 height 32
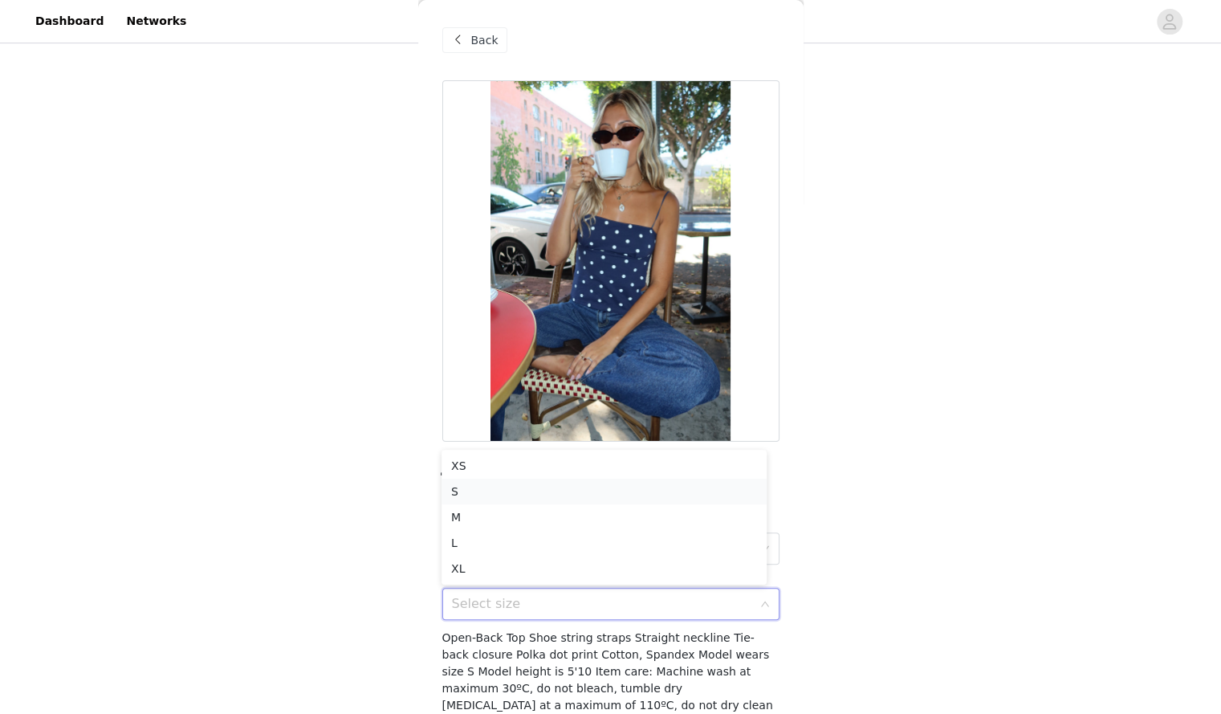
click at [488, 502] on li "S" at bounding box center [604, 492] width 325 height 26
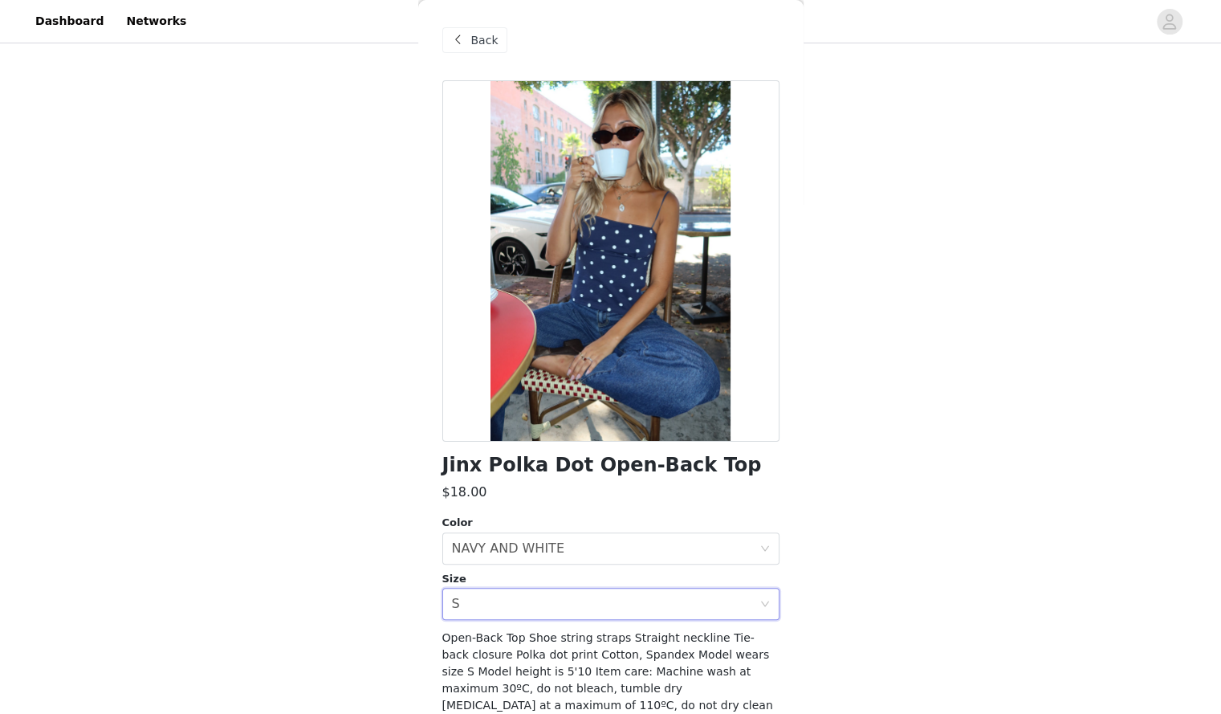
scroll to position [67, 0]
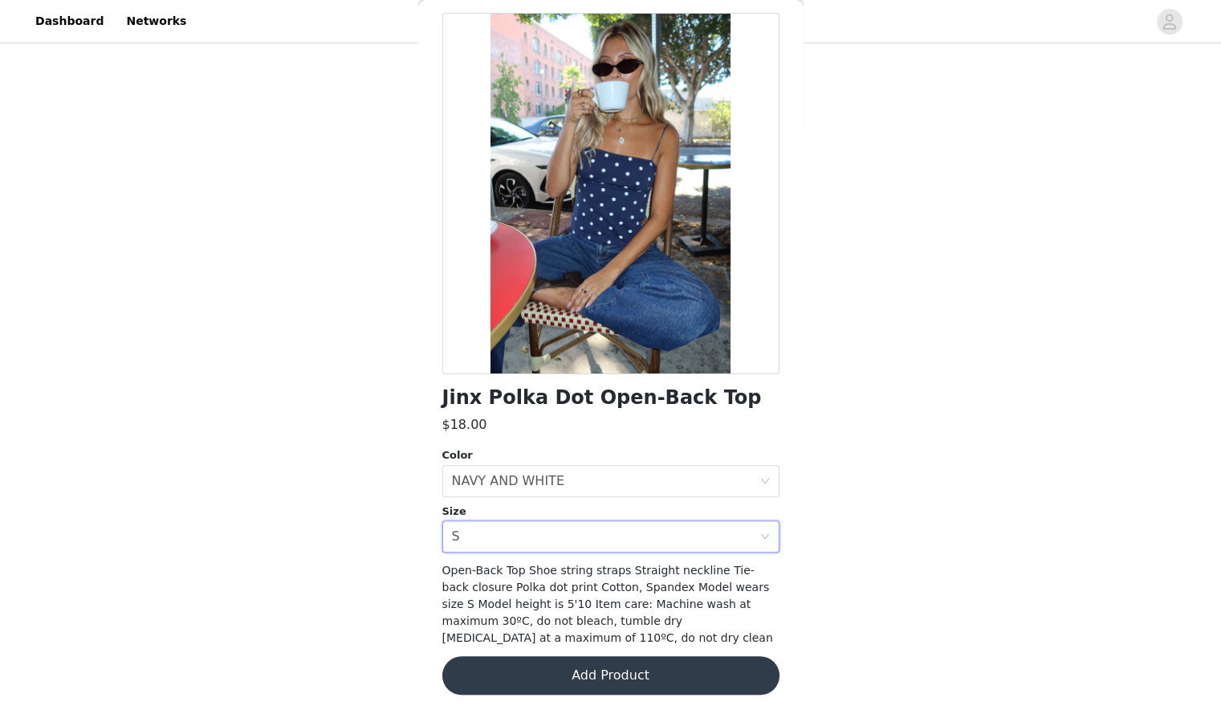
click at [573, 657] on button "Add Product" at bounding box center [611, 675] width 337 height 39
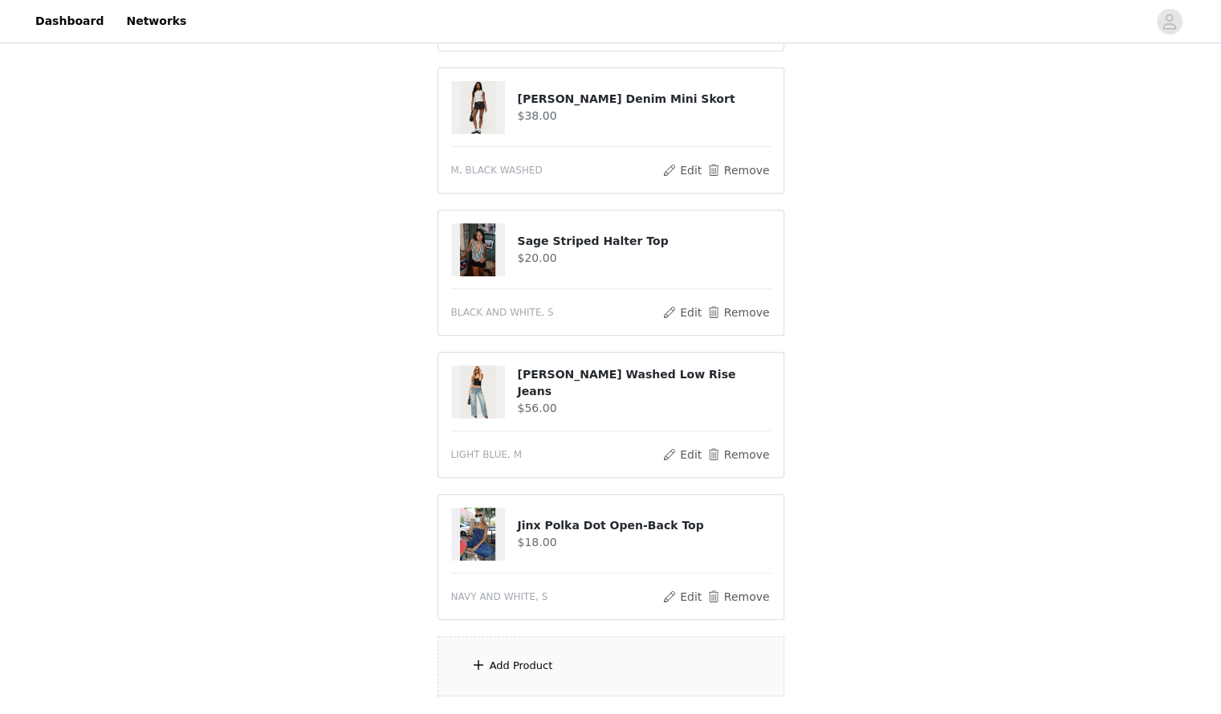
click at [556, 648] on div "Add Product" at bounding box center [611, 666] width 347 height 60
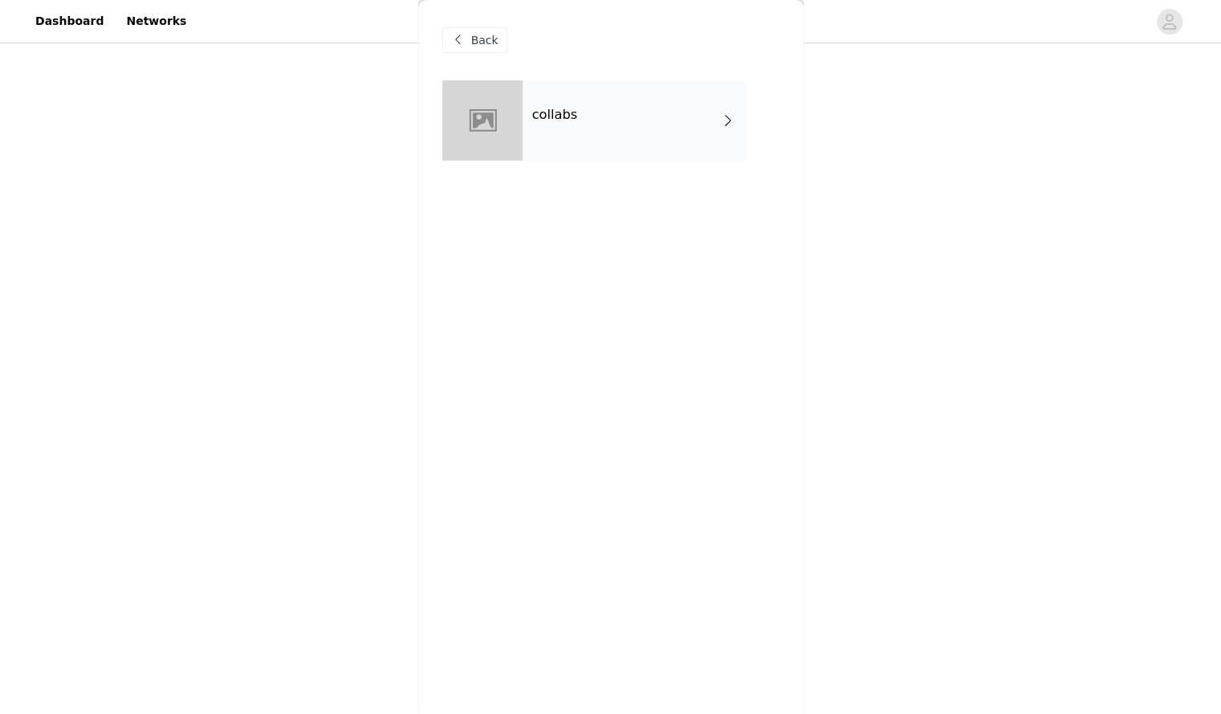
click at [570, 139] on div "collabs" at bounding box center [634, 120] width 223 height 80
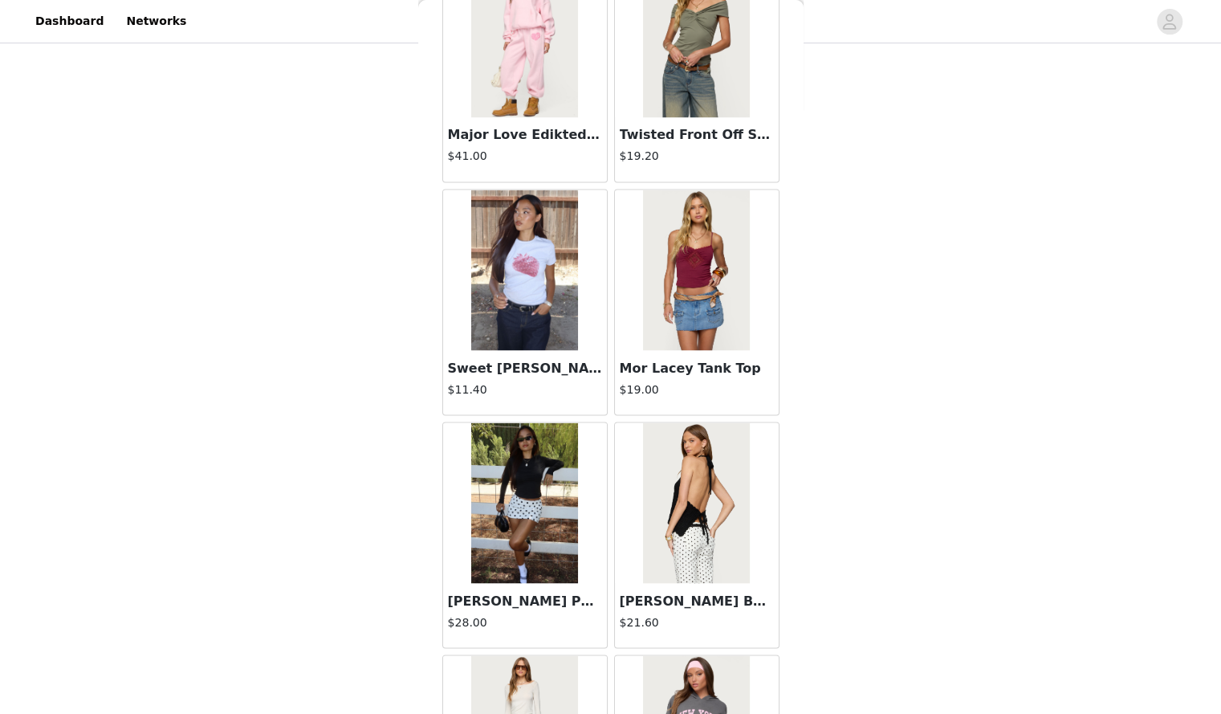
scroll to position [1738, 0]
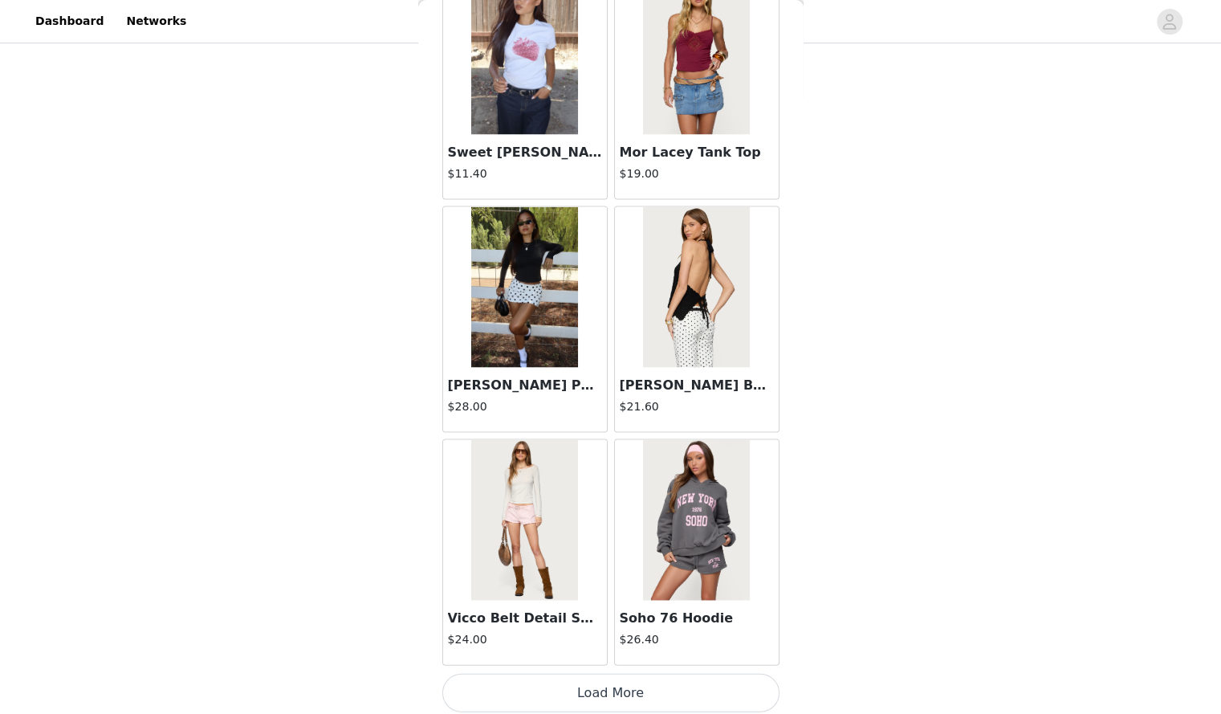
click at [584, 679] on button "Load More" at bounding box center [611, 692] width 337 height 39
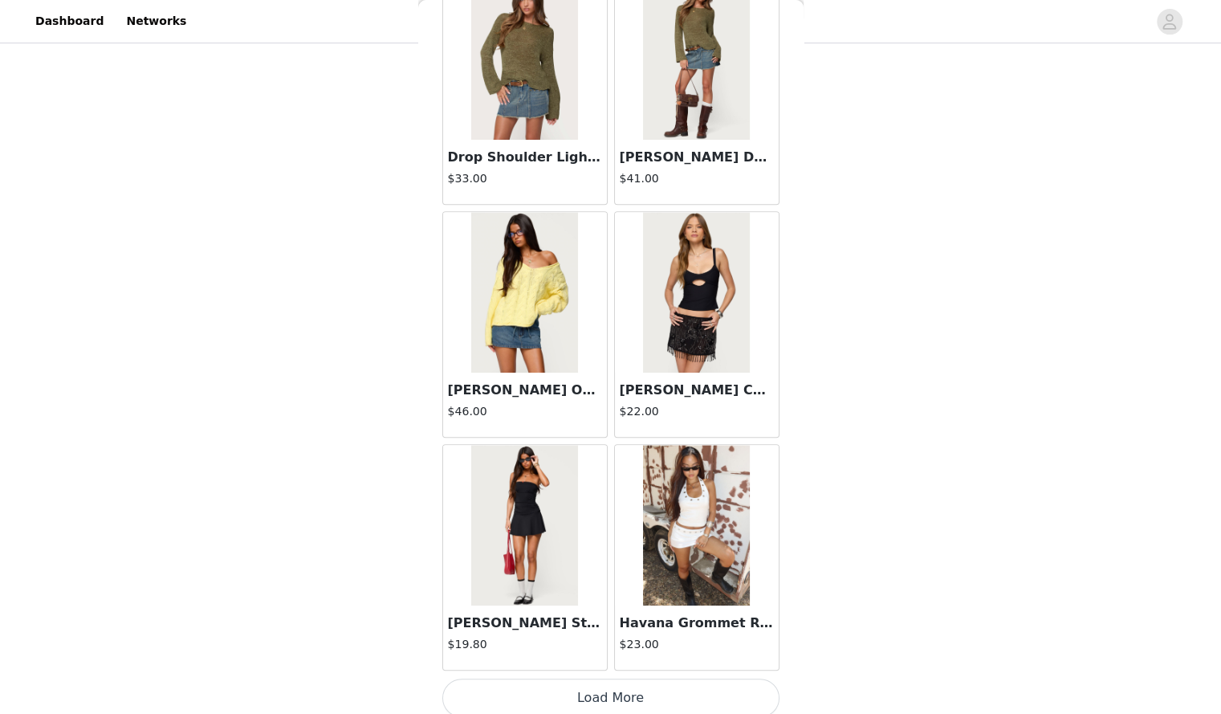
click at [636, 691] on button "Load More" at bounding box center [611, 698] width 337 height 39
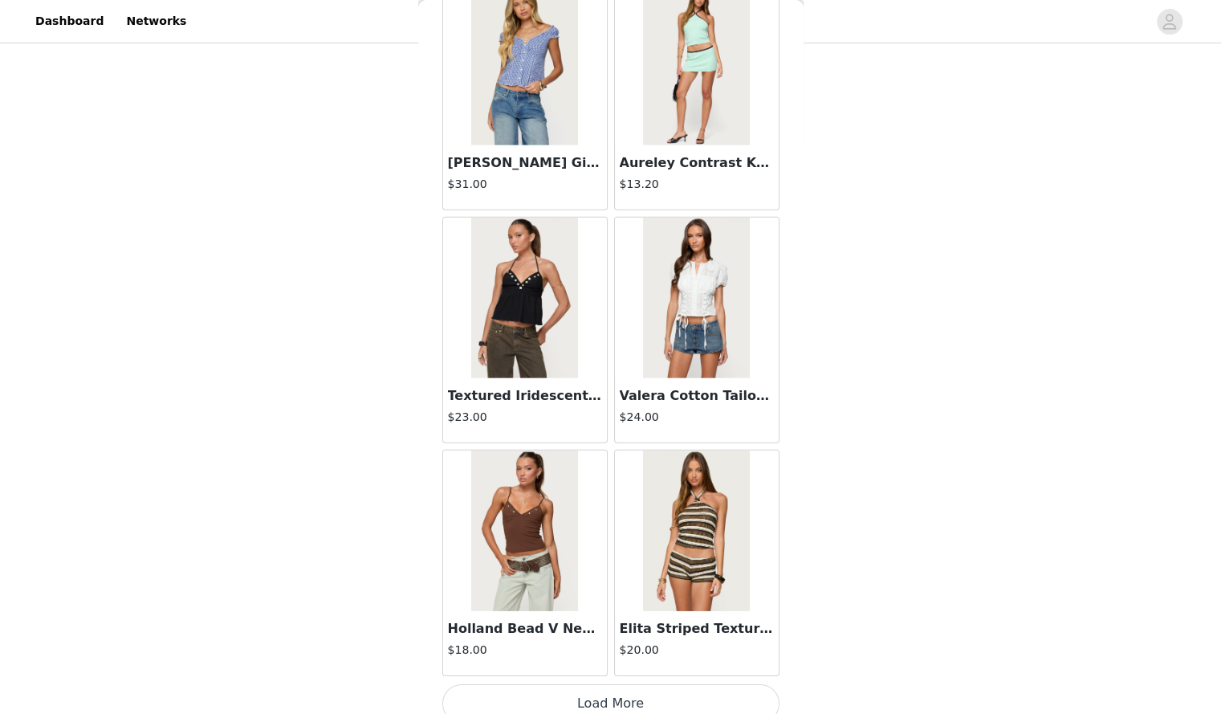
scroll to position [6383, 0]
click at [645, 687] on button "Load More" at bounding box center [611, 705] width 337 height 39
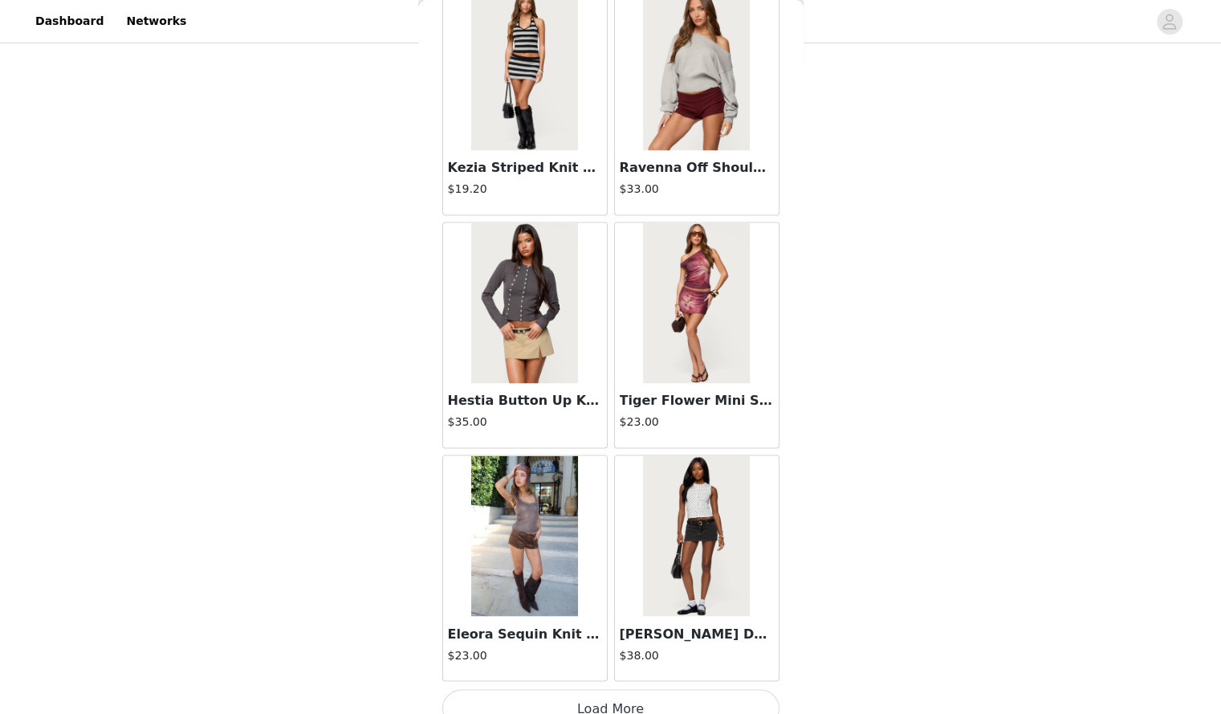
scroll to position [440, 0]
click at [655, 689] on button "Load More" at bounding box center [611, 708] width 337 height 39
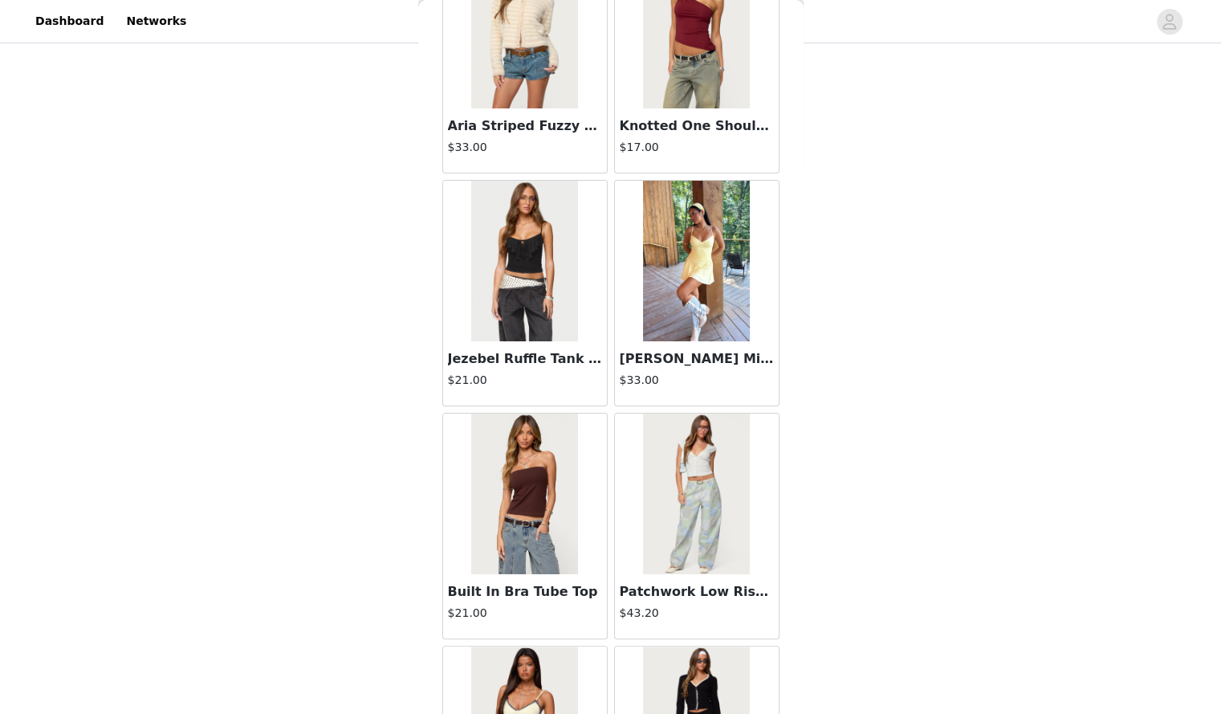
scroll to position [11032, 0]
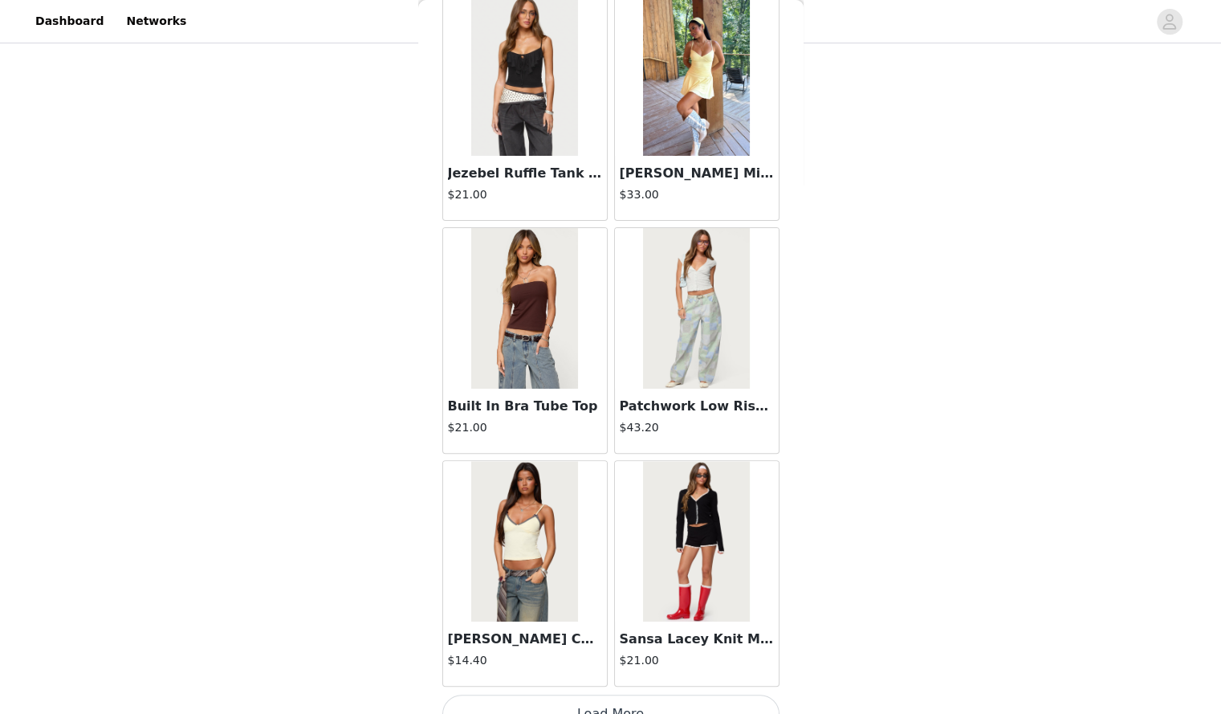
click at [600, 695] on button "Load More" at bounding box center [611, 714] width 337 height 39
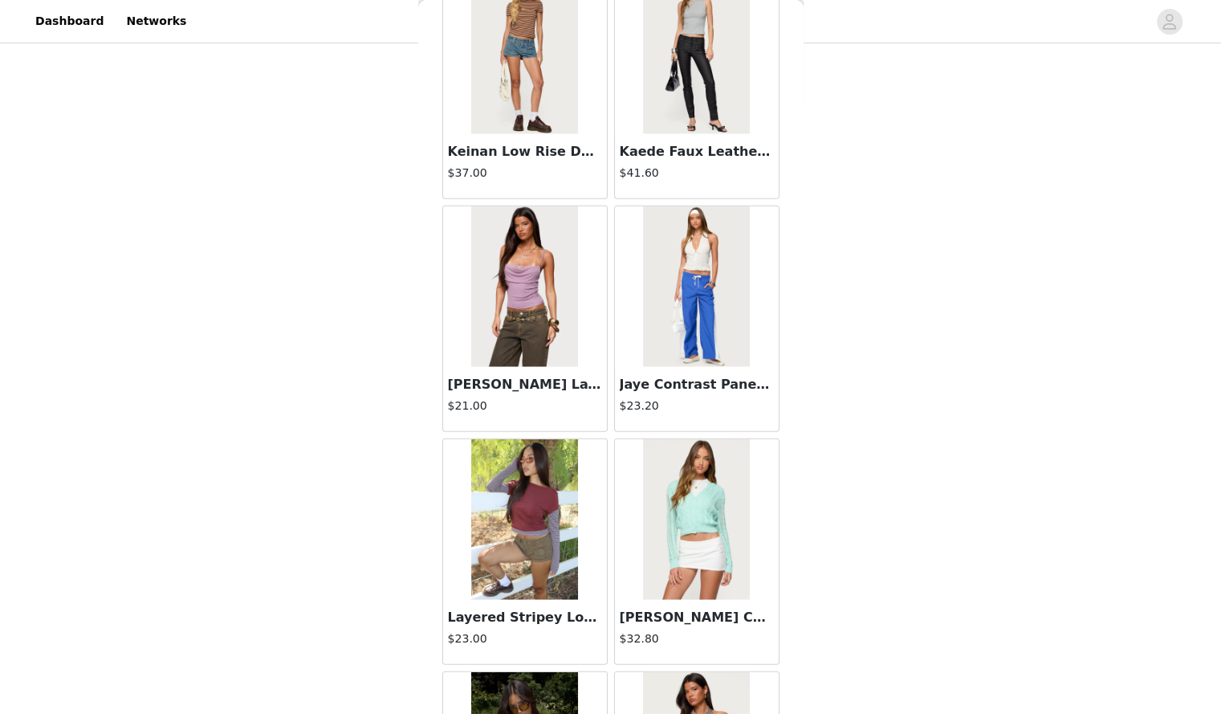
scroll to position [13355, 0]
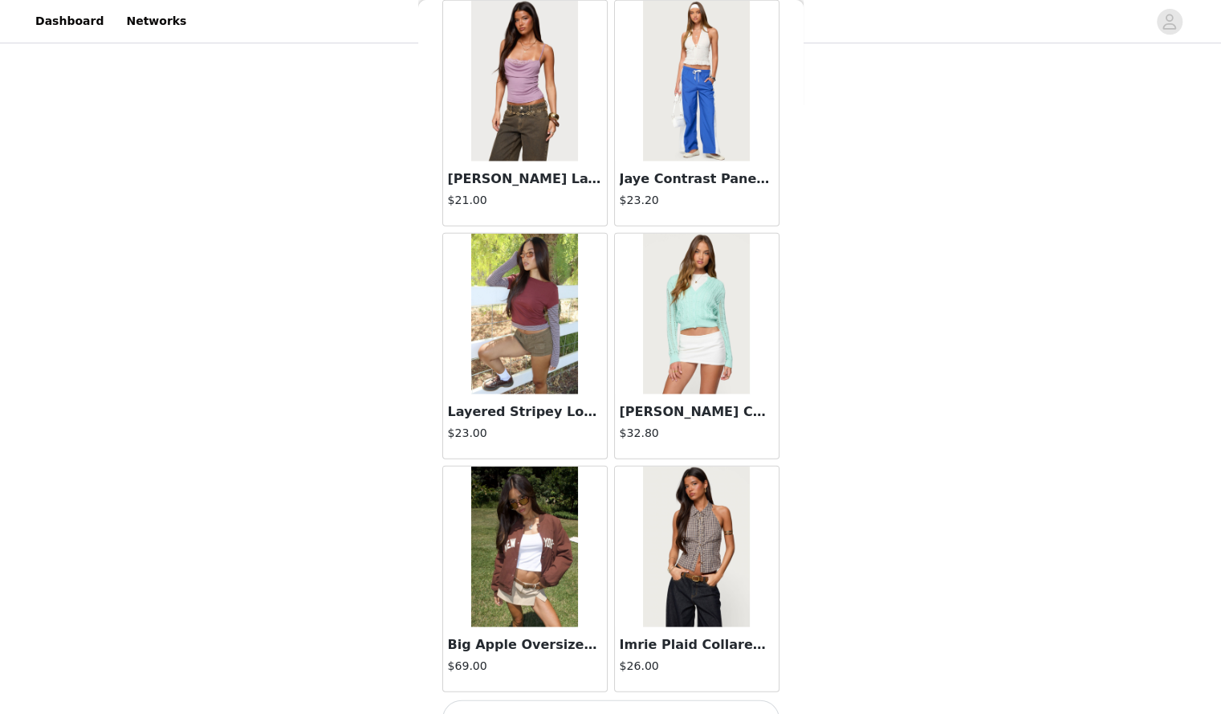
click at [582, 700] on button "Load More" at bounding box center [611, 719] width 337 height 39
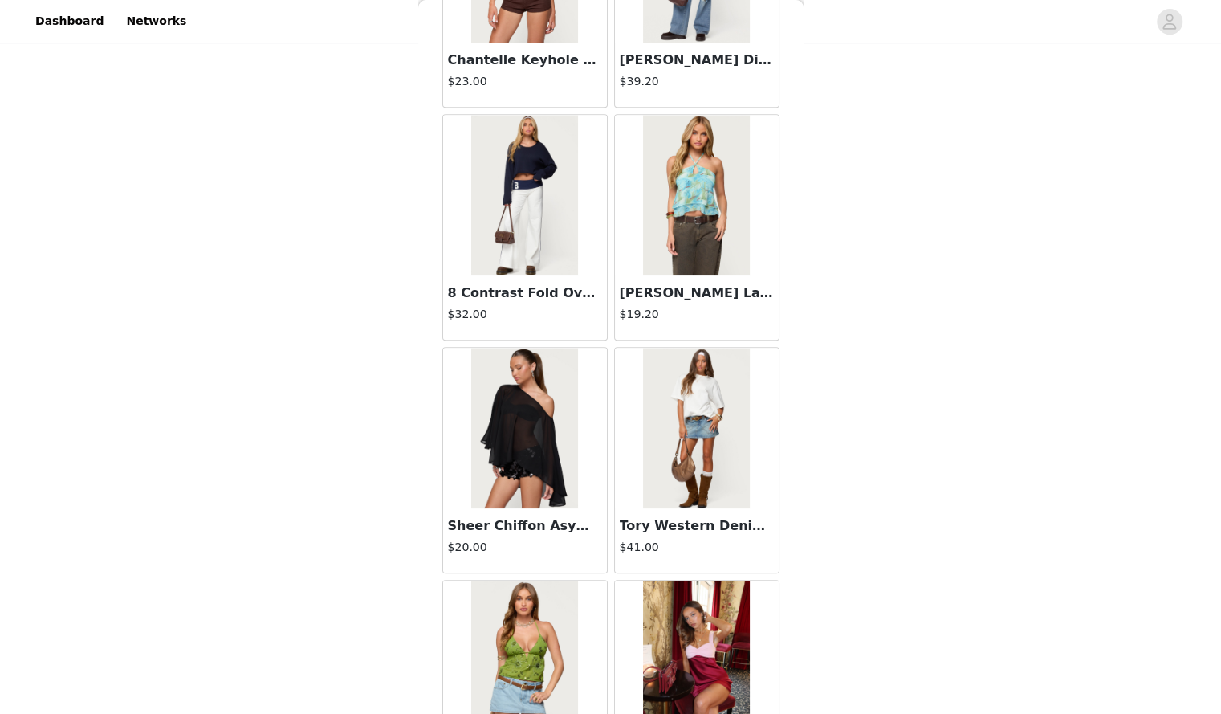
scroll to position [15679, 0]
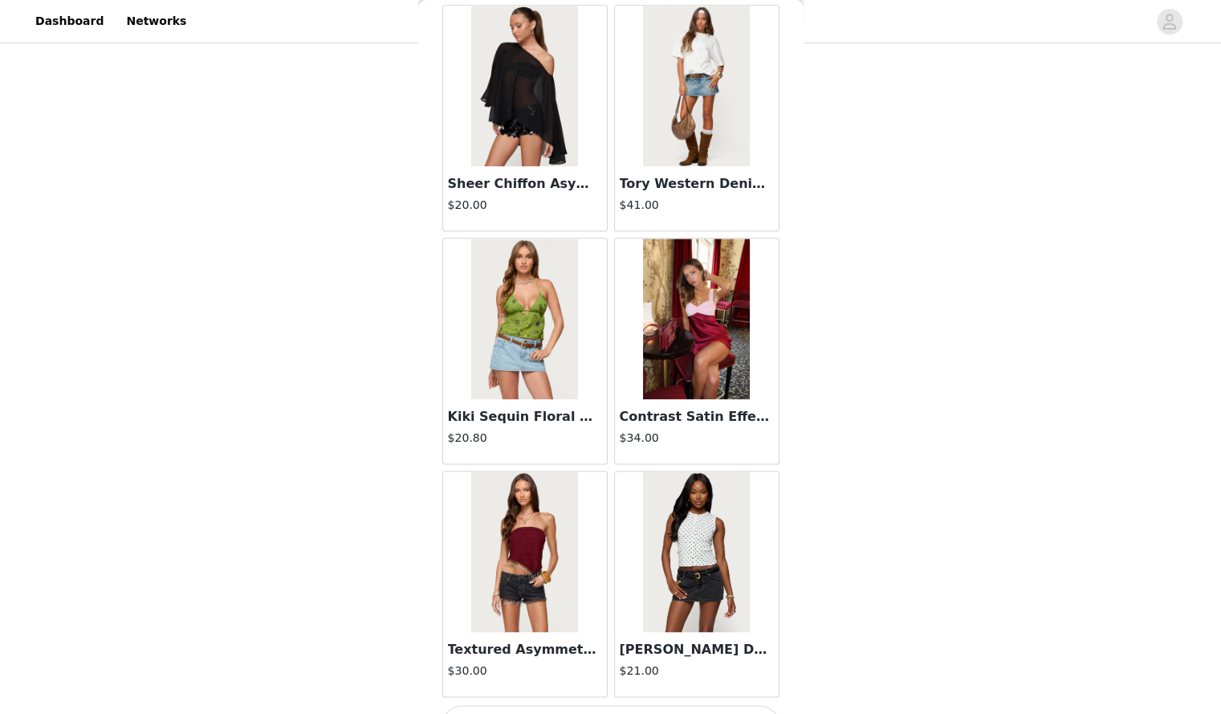
click at [587, 705] on button "Load More" at bounding box center [611, 724] width 337 height 39
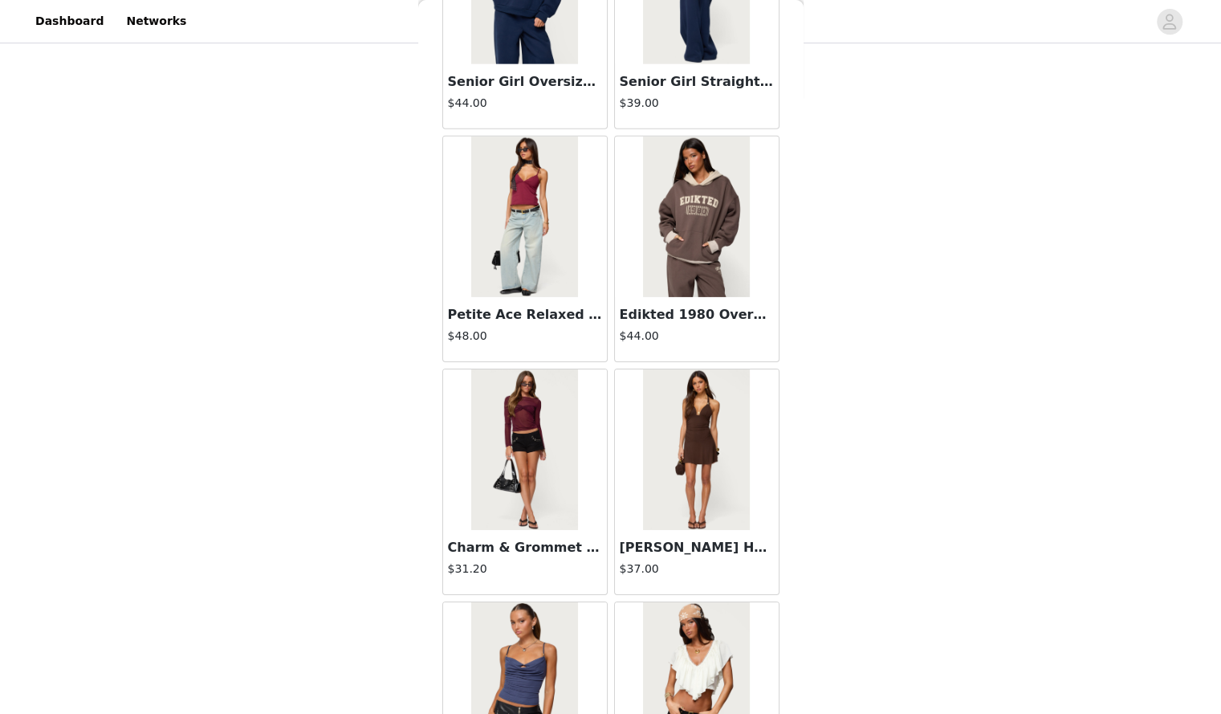
scroll to position [18003, 0]
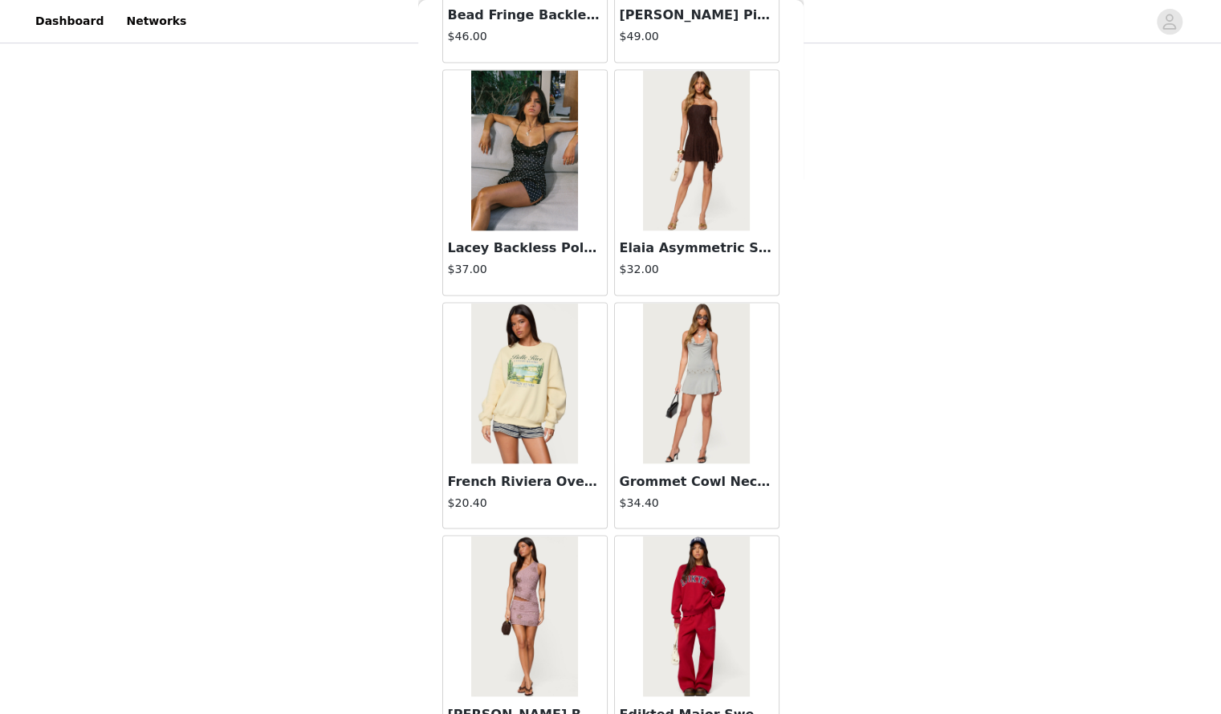
scroll to position [20326, 0]
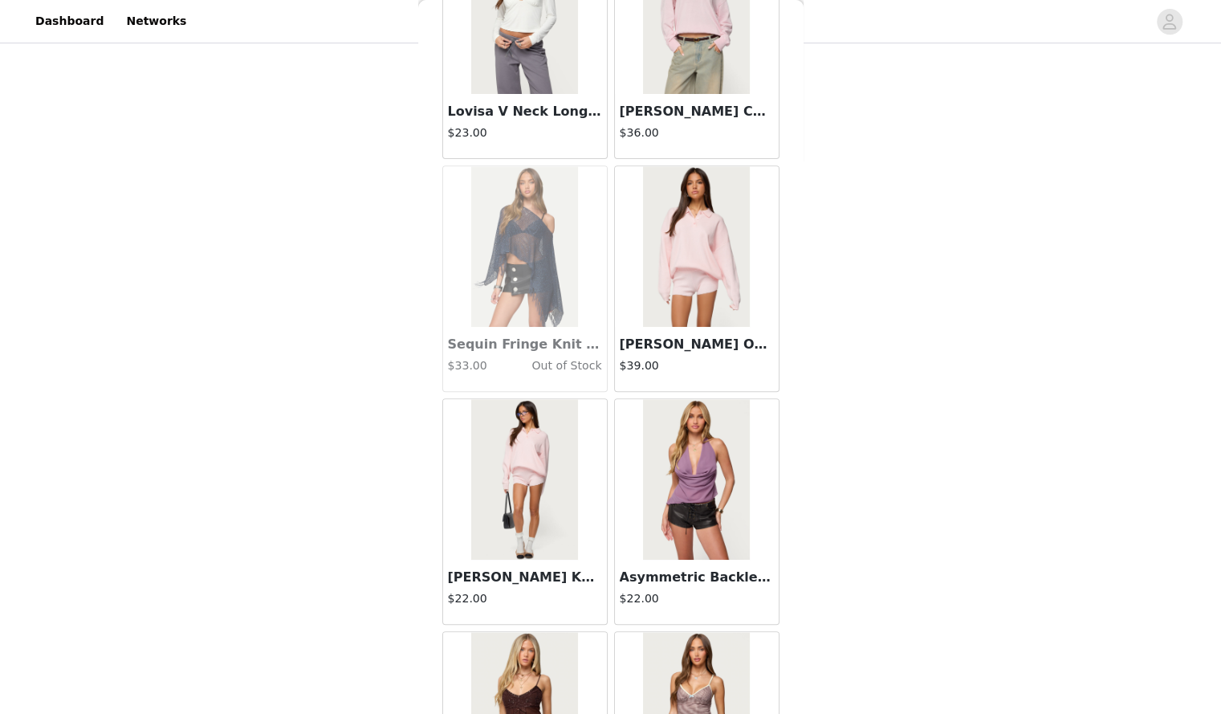
scroll to position [22650, 0]
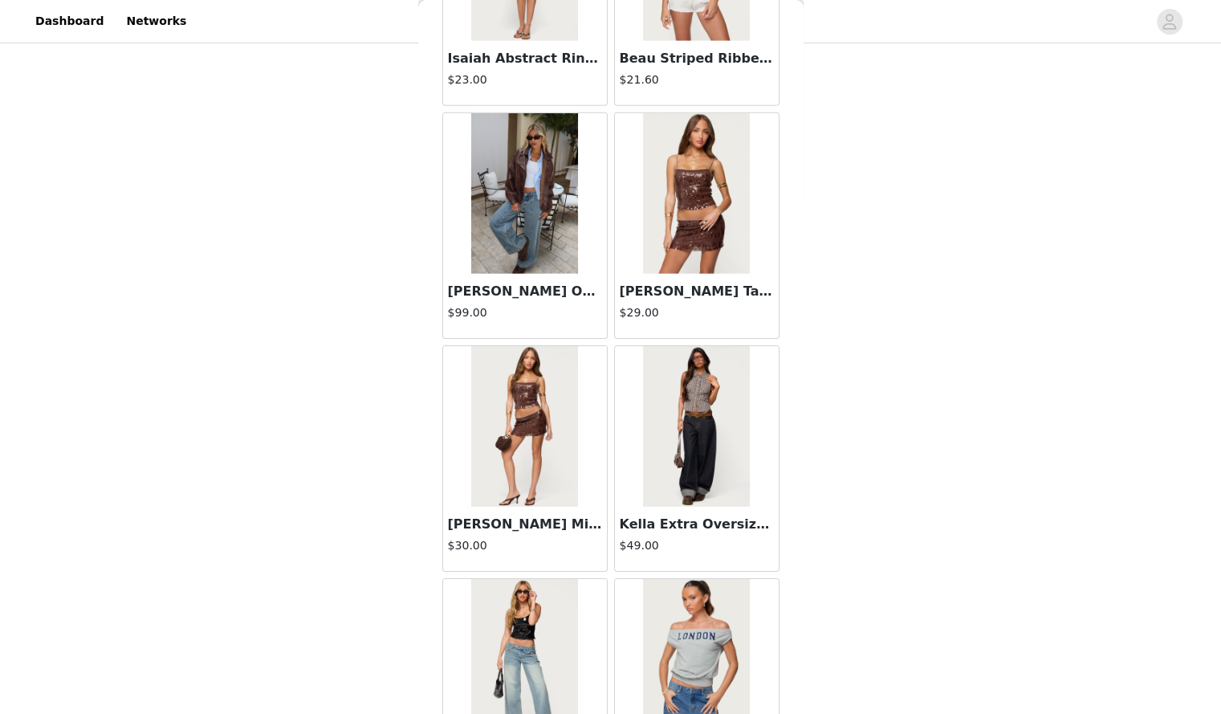
scroll to position [24974, 0]
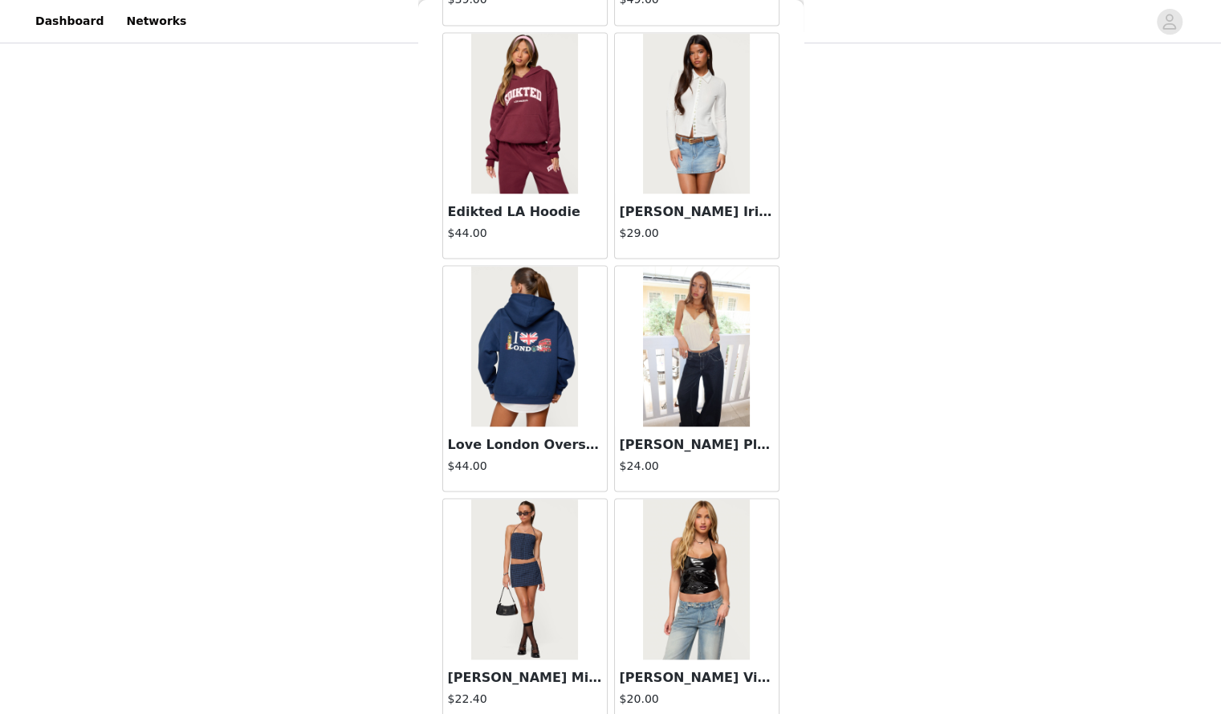
scroll to position [27295, 0]
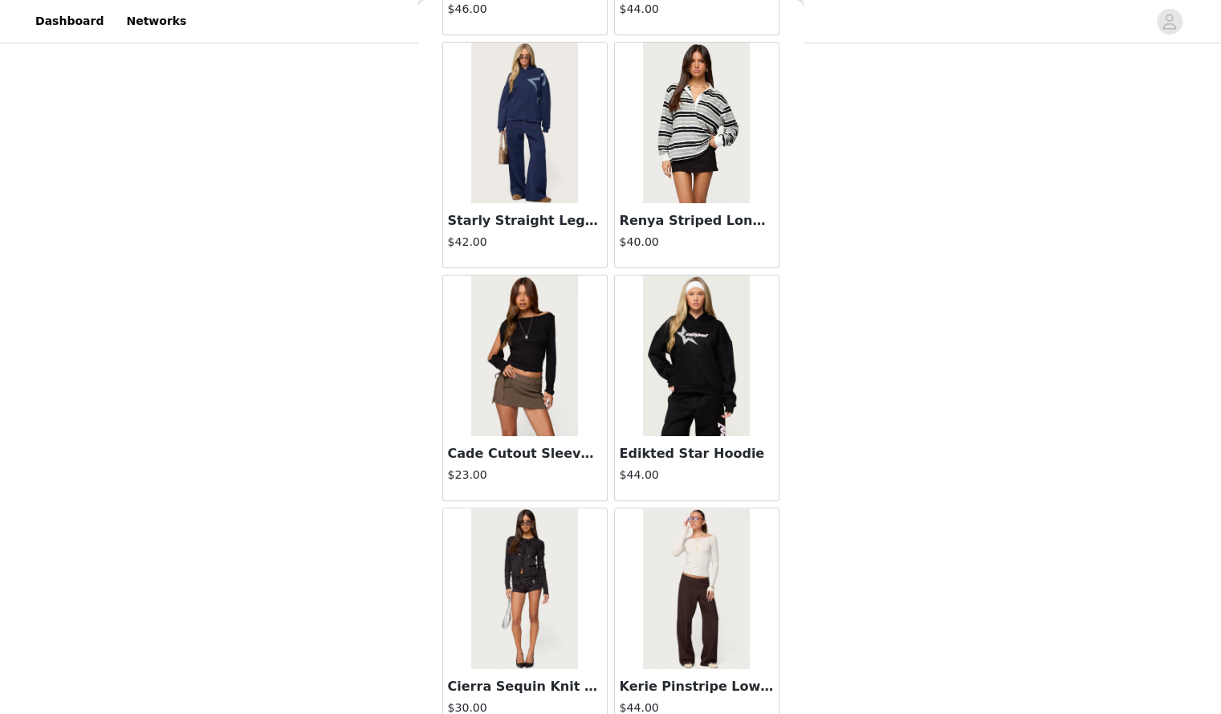
scroll to position [29621, 0]
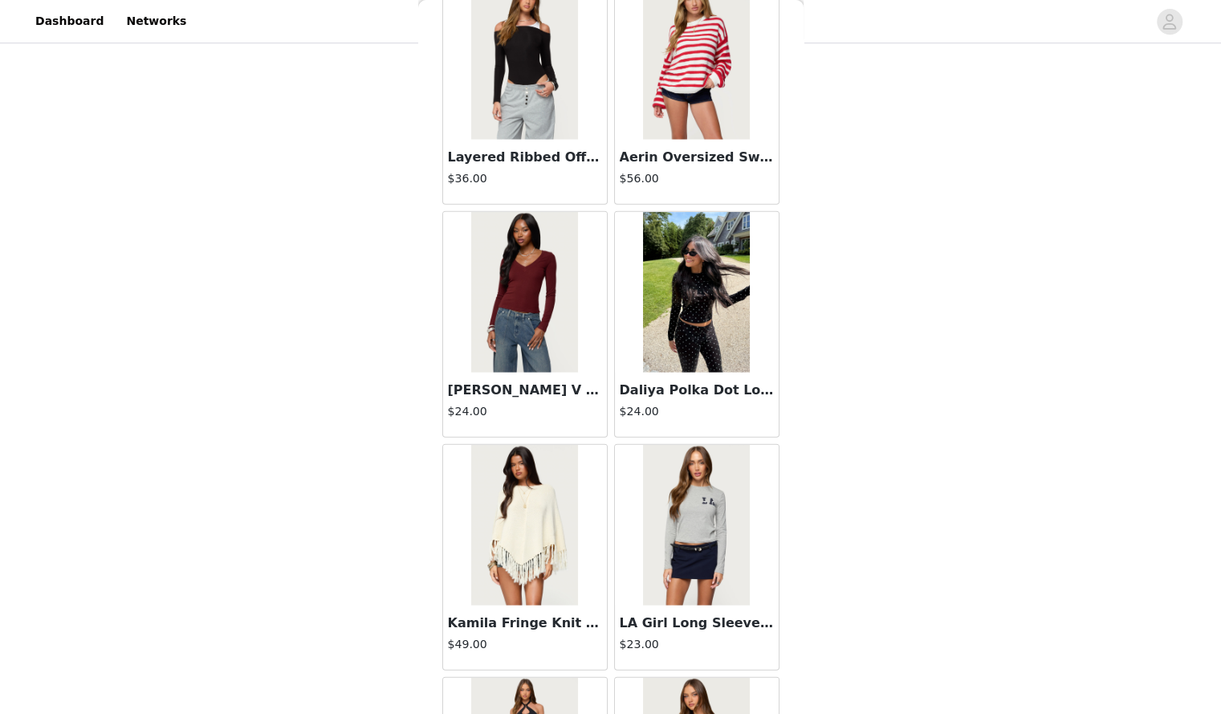
scroll to position [31944, 0]
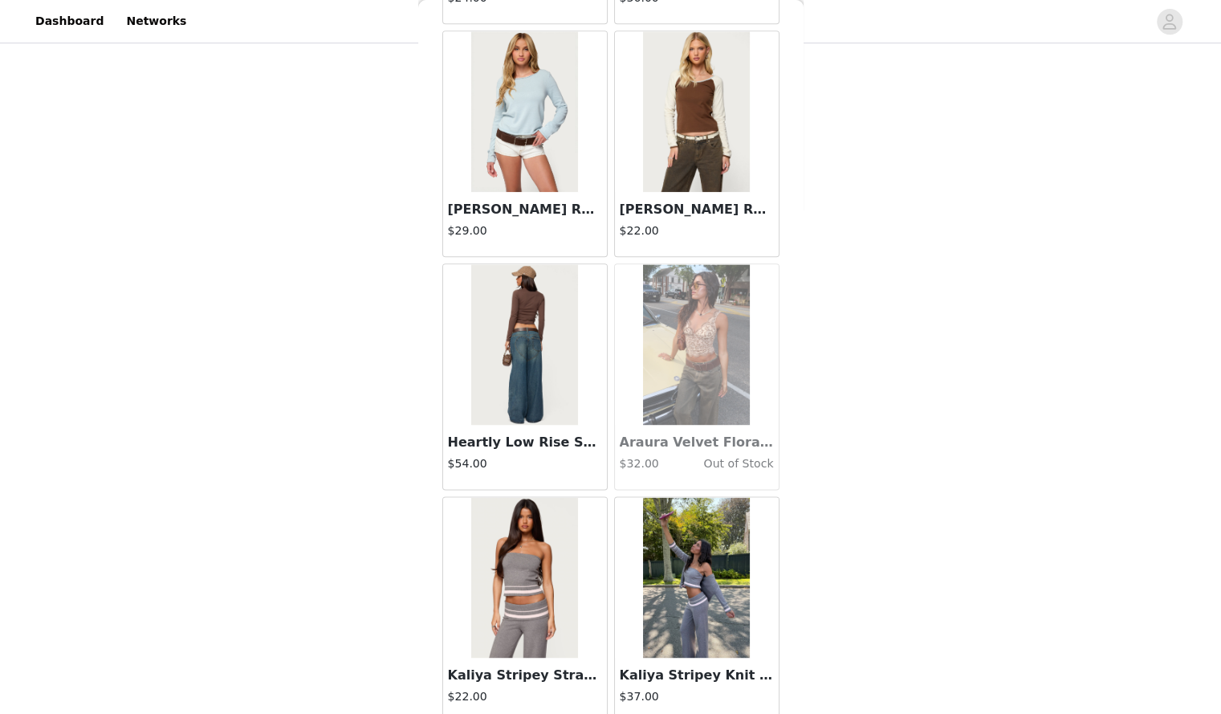
scroll to position [34268, 0]
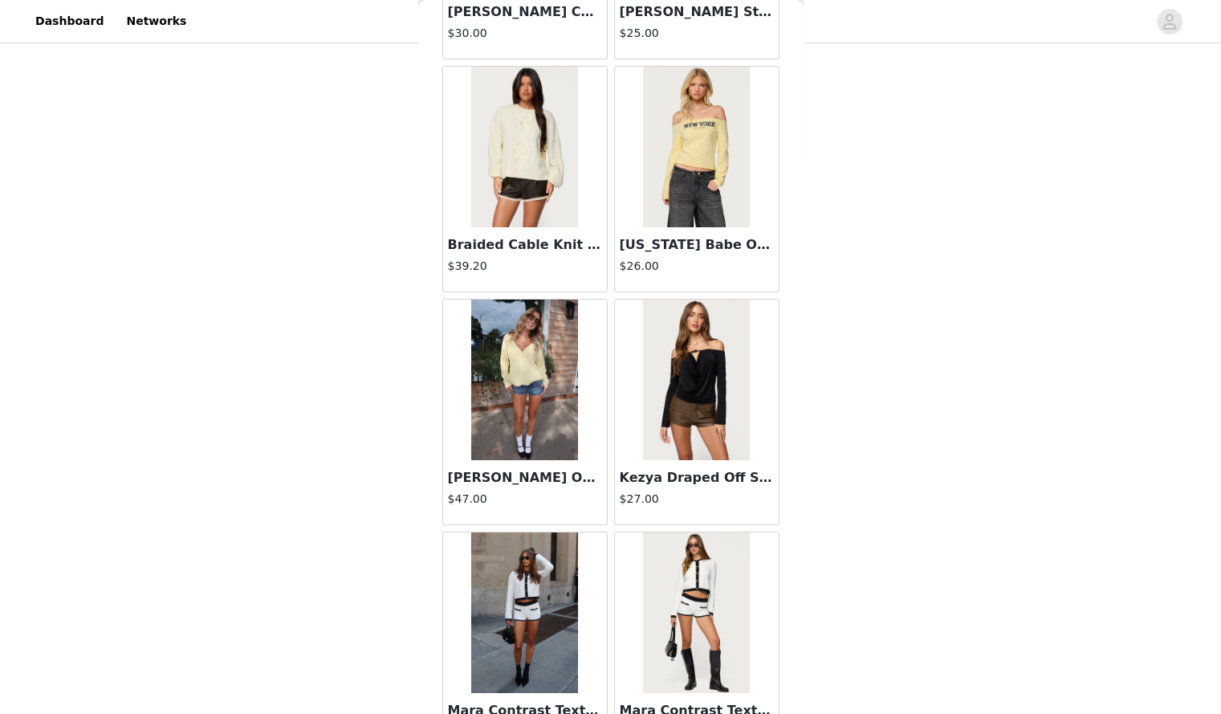
scroll to position [36592, 0]
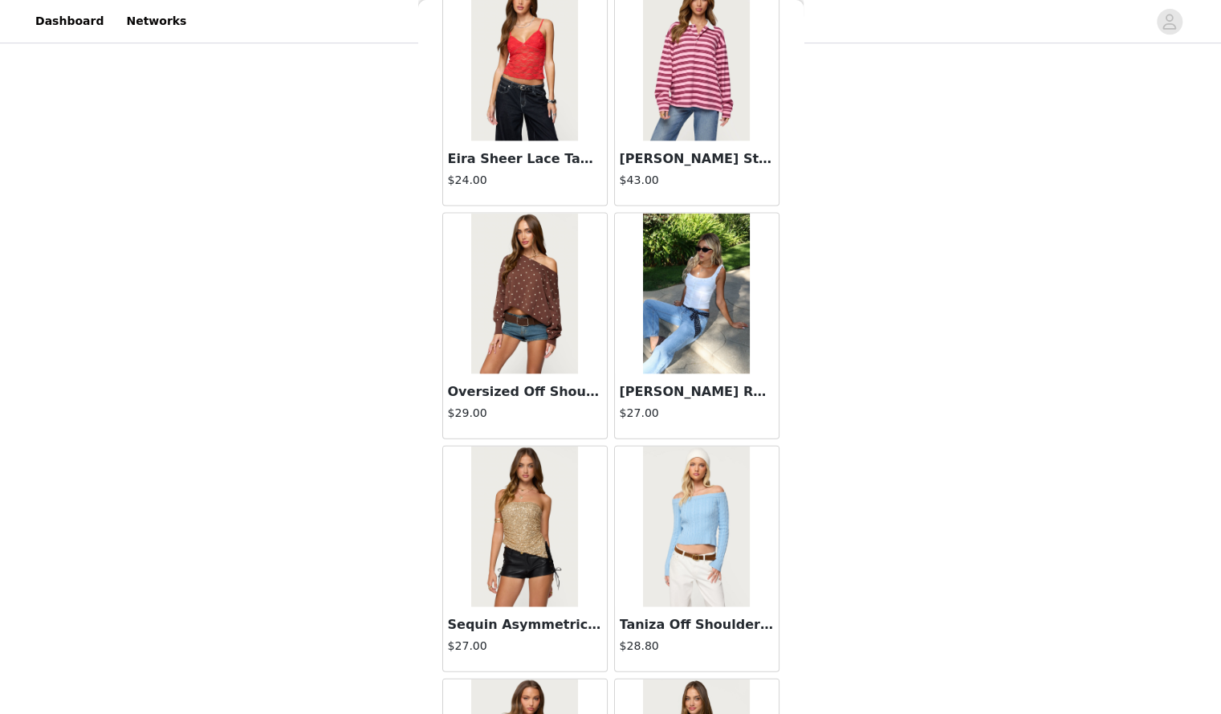
scroll to position [38521, 0]
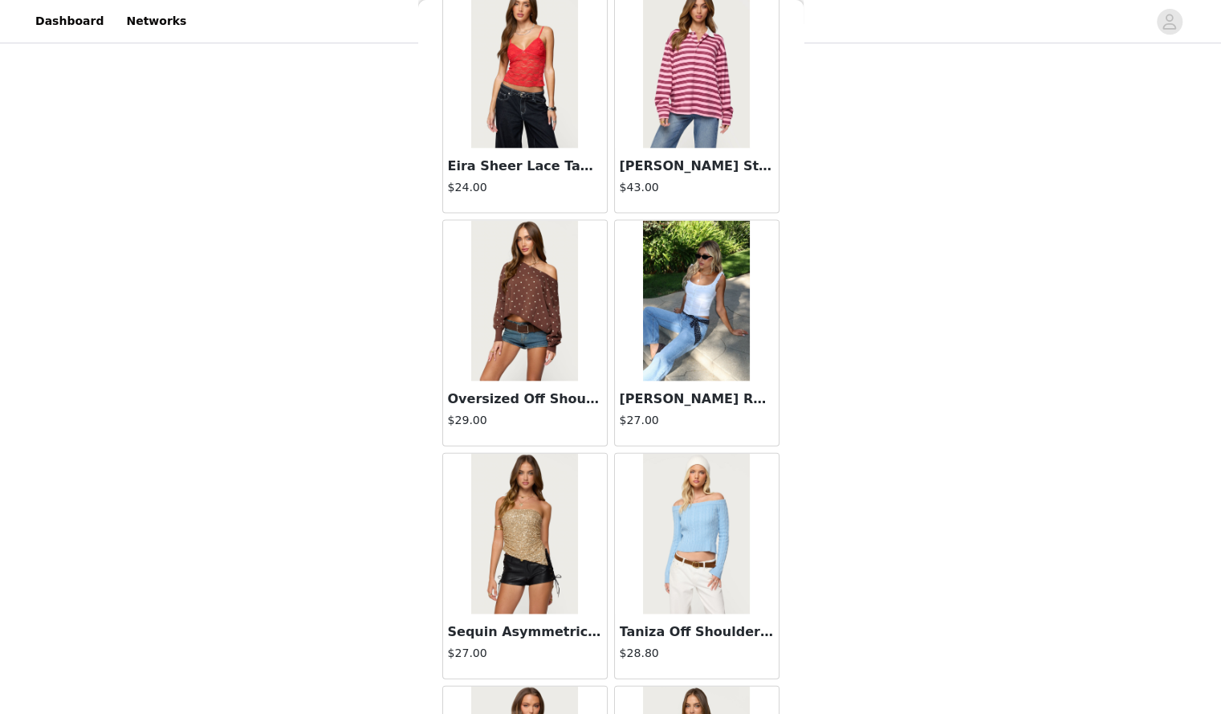
click at [679, 221] on img at bounding box center [696, 301] width 107 height 161
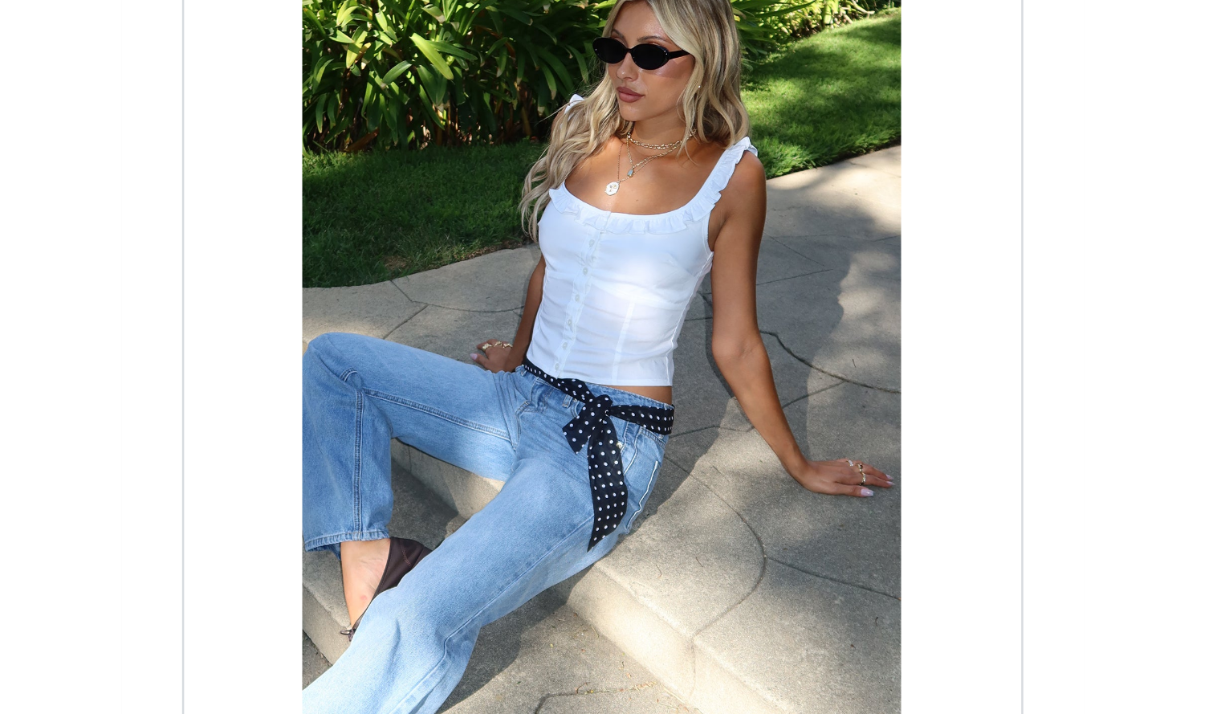
scroll to position [440, 0]
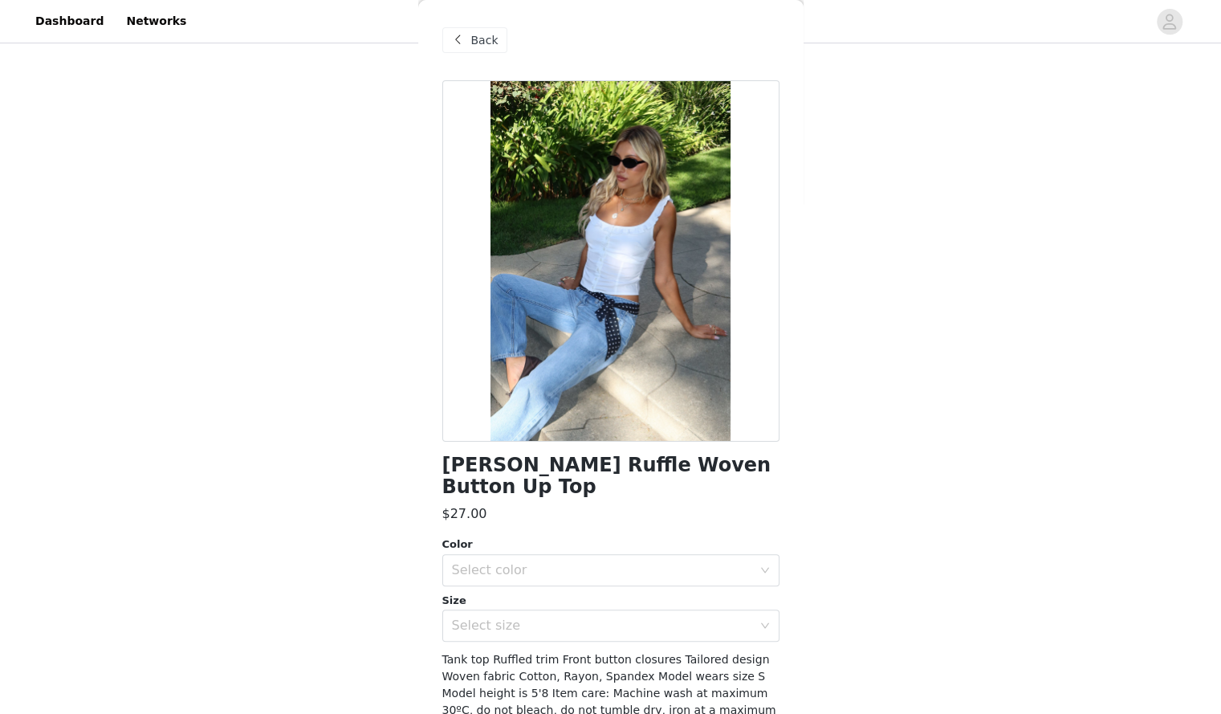
click at [482, 30] on div "Back" at bounding box center [475, 40] width 65 height 26
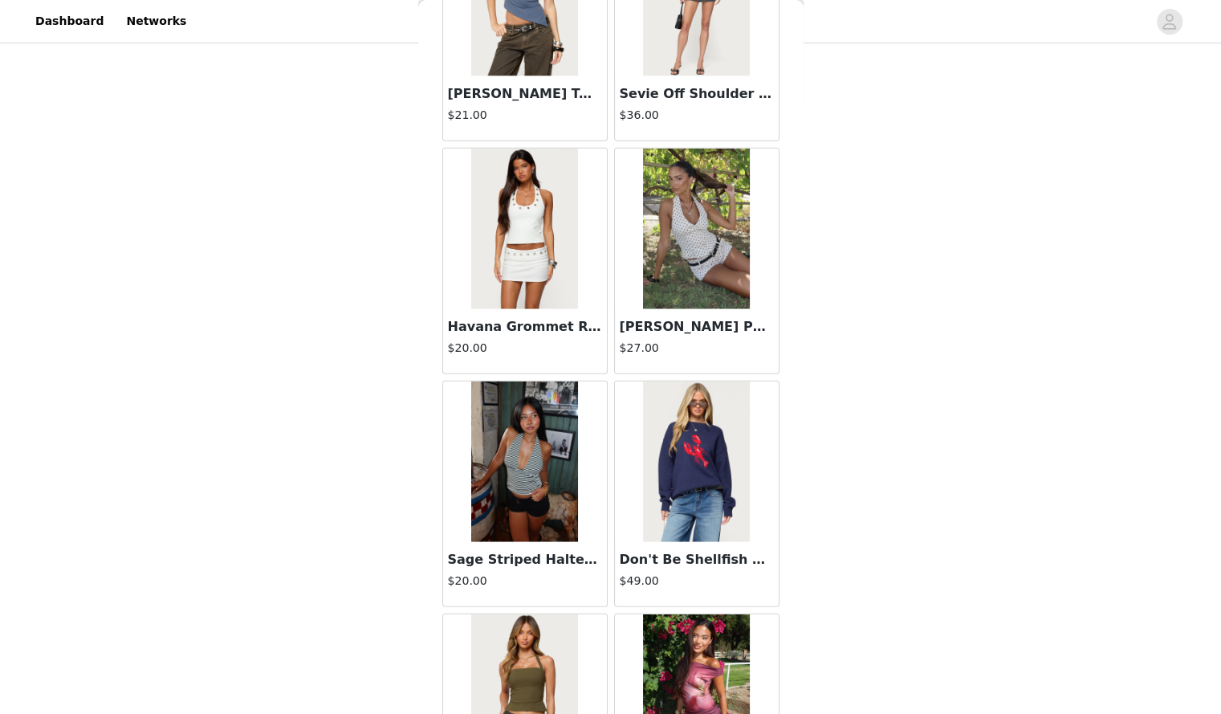
scroll to position [9481, 0]
click at [702, 263] on img at bounding box center [696, 229] width 107 height 161
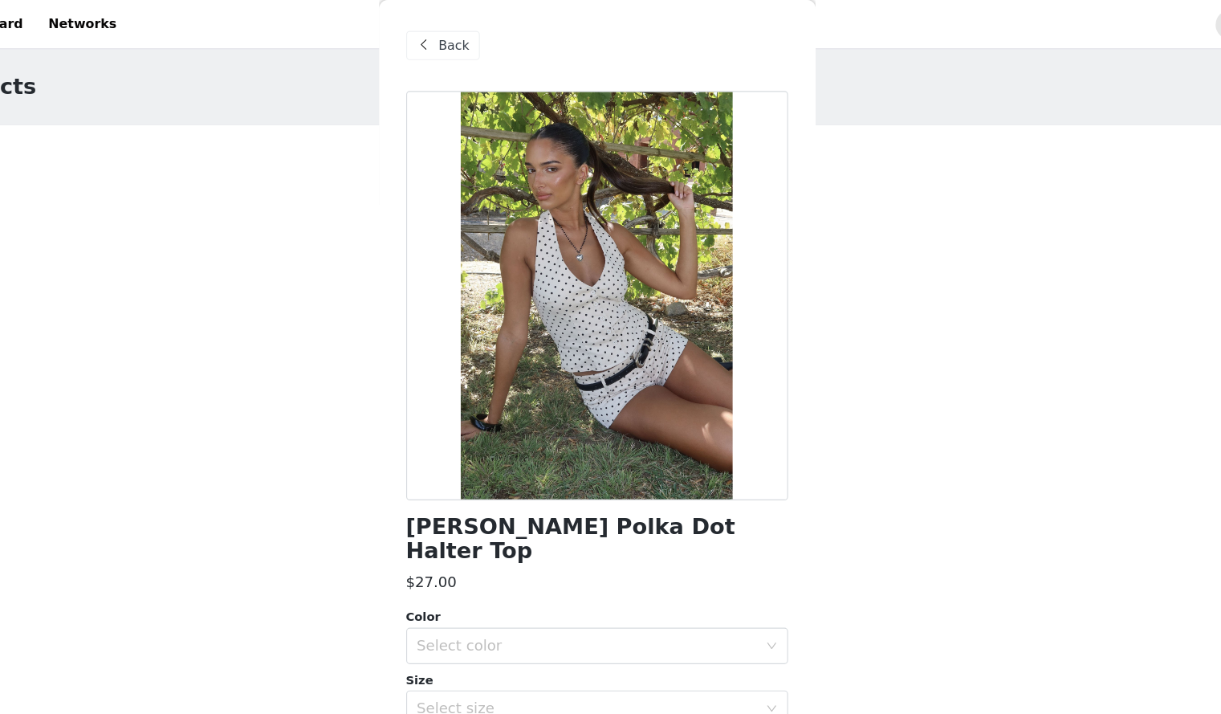
scroll to position [0, 0]
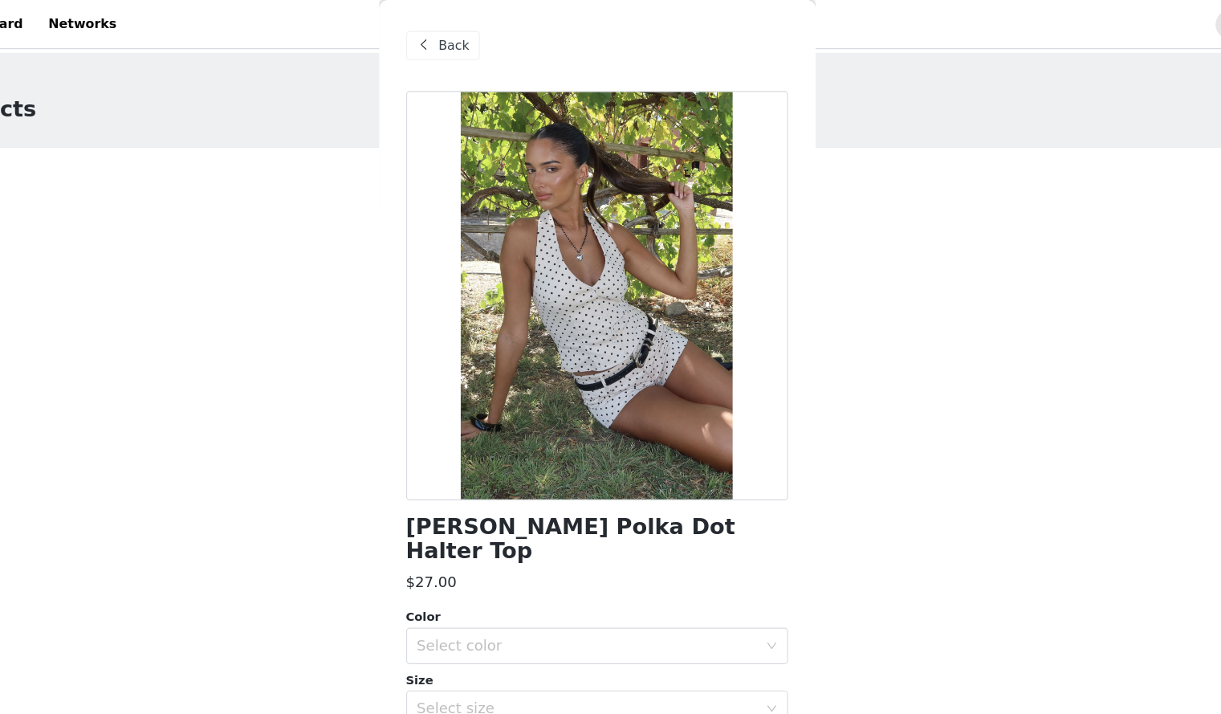
click at [455, 35] on span at bounding box center [458, 40] width 19 height 19
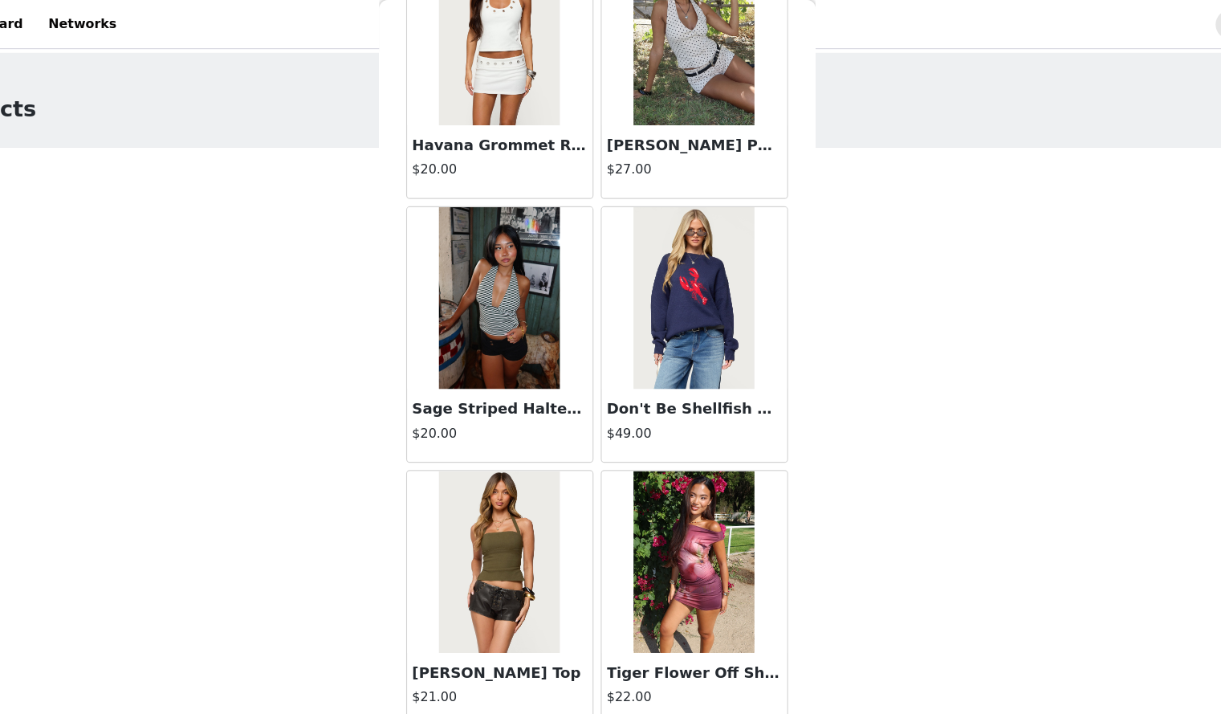
click at [558, 306] on img at bounding box center [524, 263] width 107 height 161
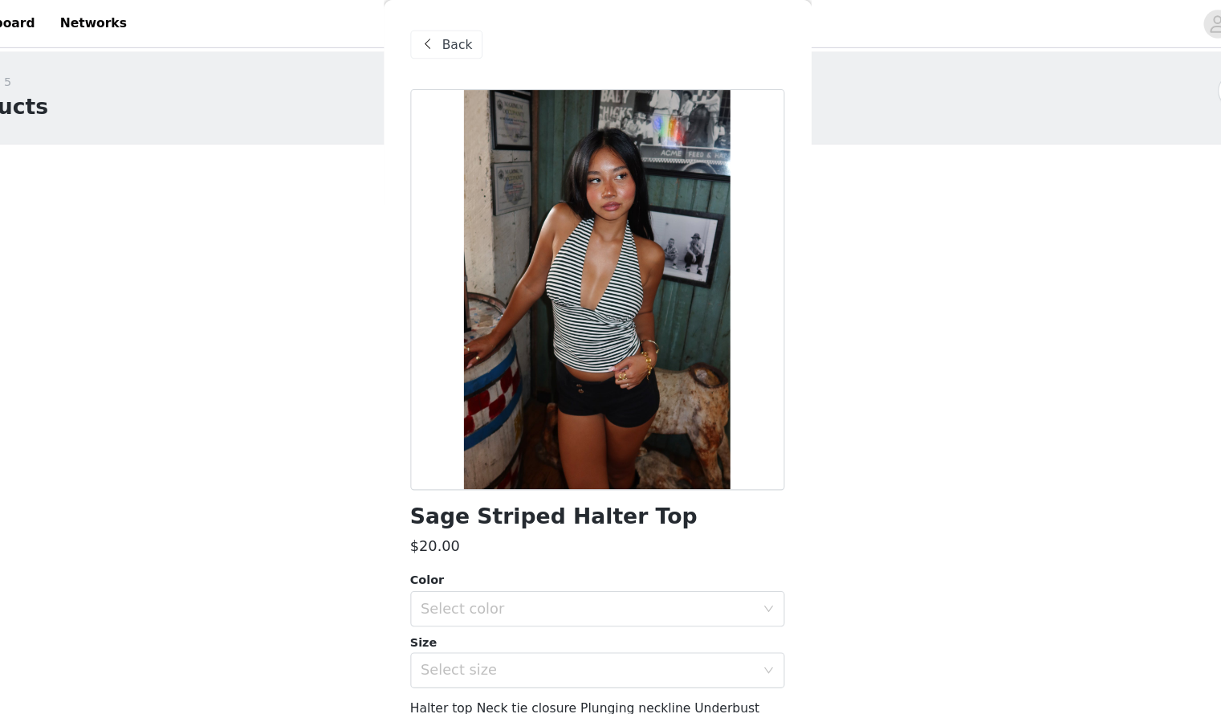
click at [466, 35] on span at bounding box center [458, 40] width 19 height 19
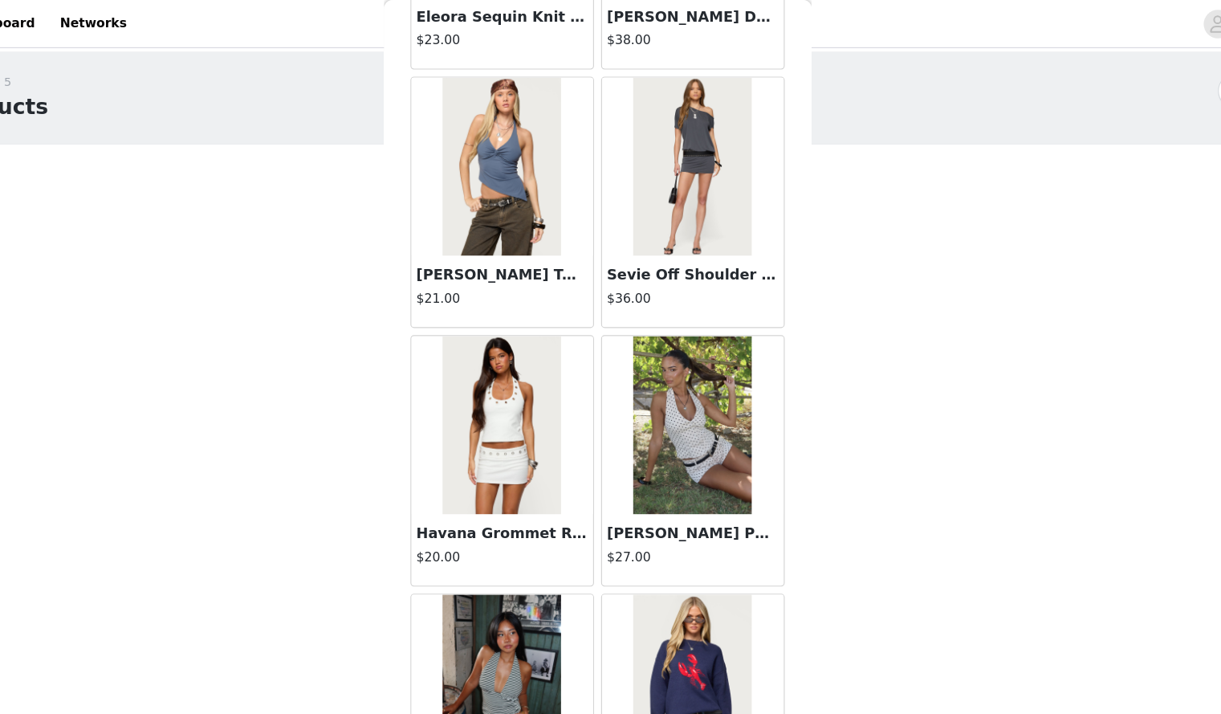
scroll to position [9325, 0]
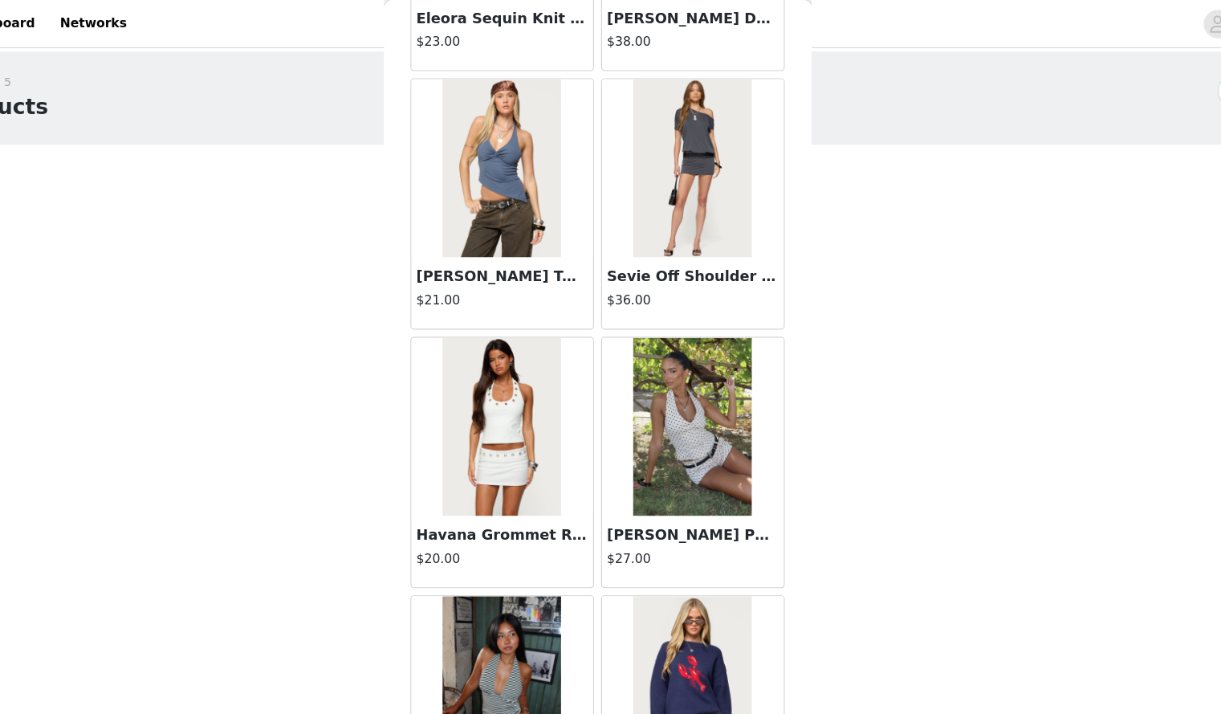
click at [694, 358] on img at bounding box center [696, 384] width 107 height 161
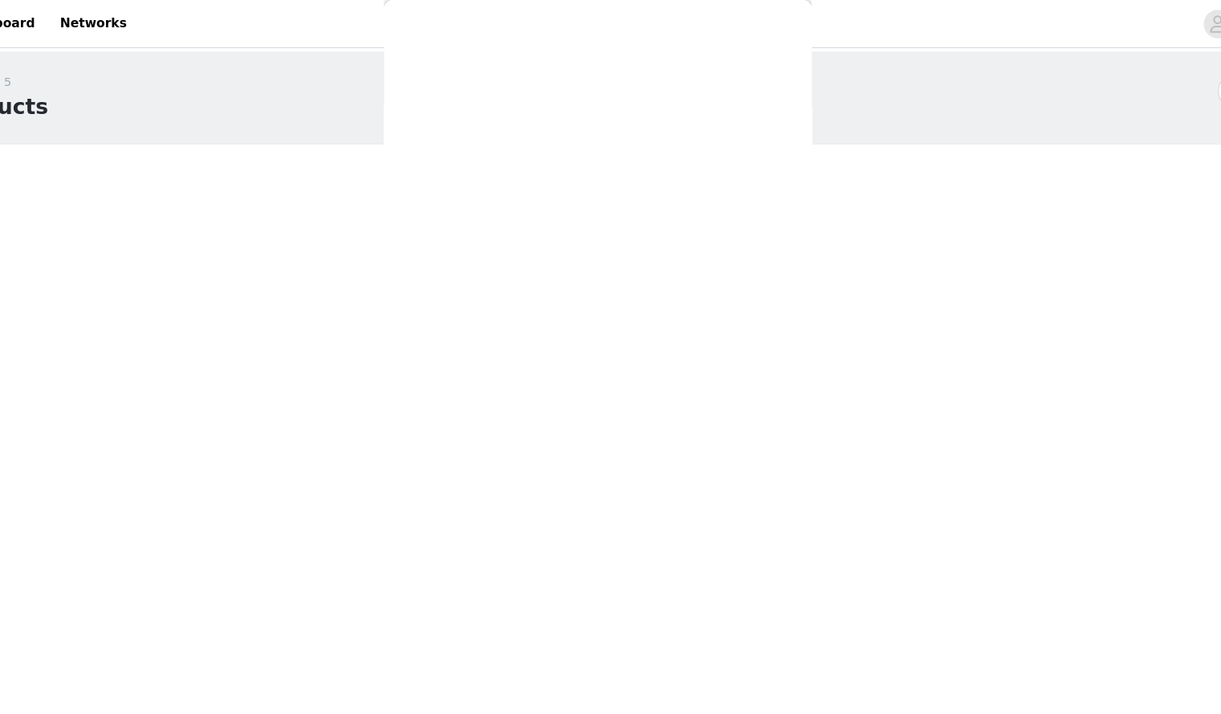
scroll to position [67, 0]
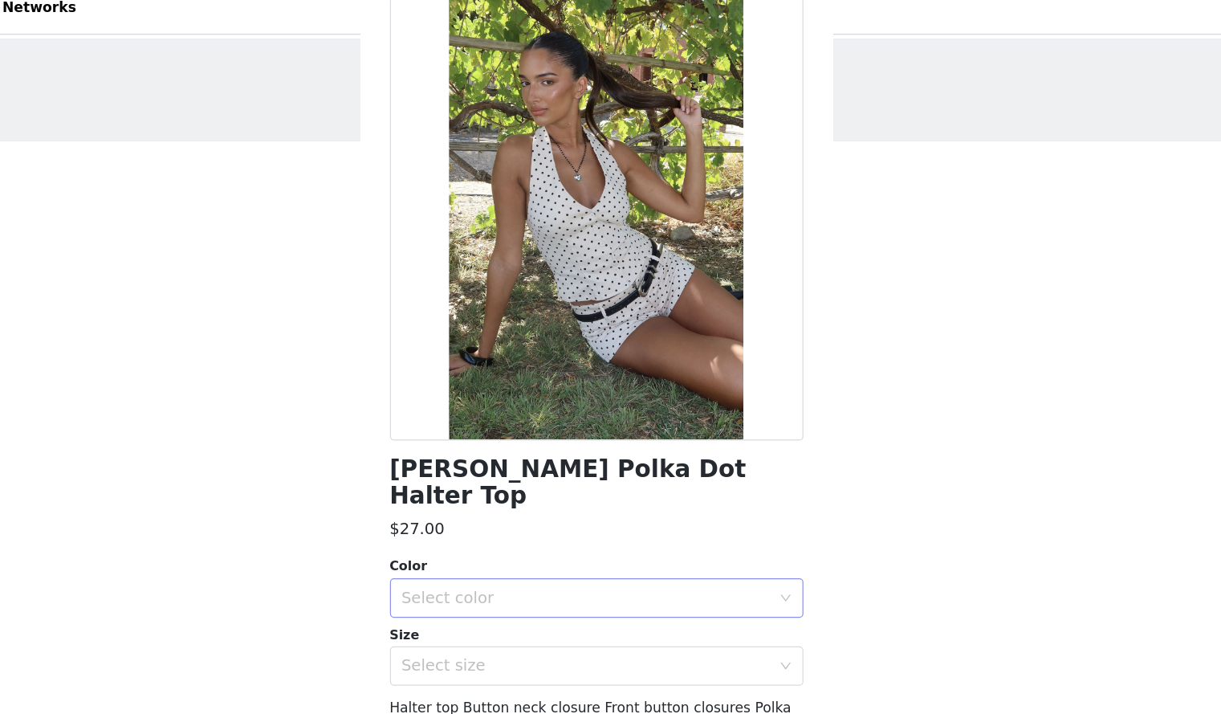
click at [556, 495] on div "Select color" at bounding box center [602, 503] width 300 height 16
click at [533, 512] on li "CREAM" at bounding box center [604, 517] width 325 height 26
click at [528, 550] on div "Select size" at bounding box center [602, 558] width 300 height 16
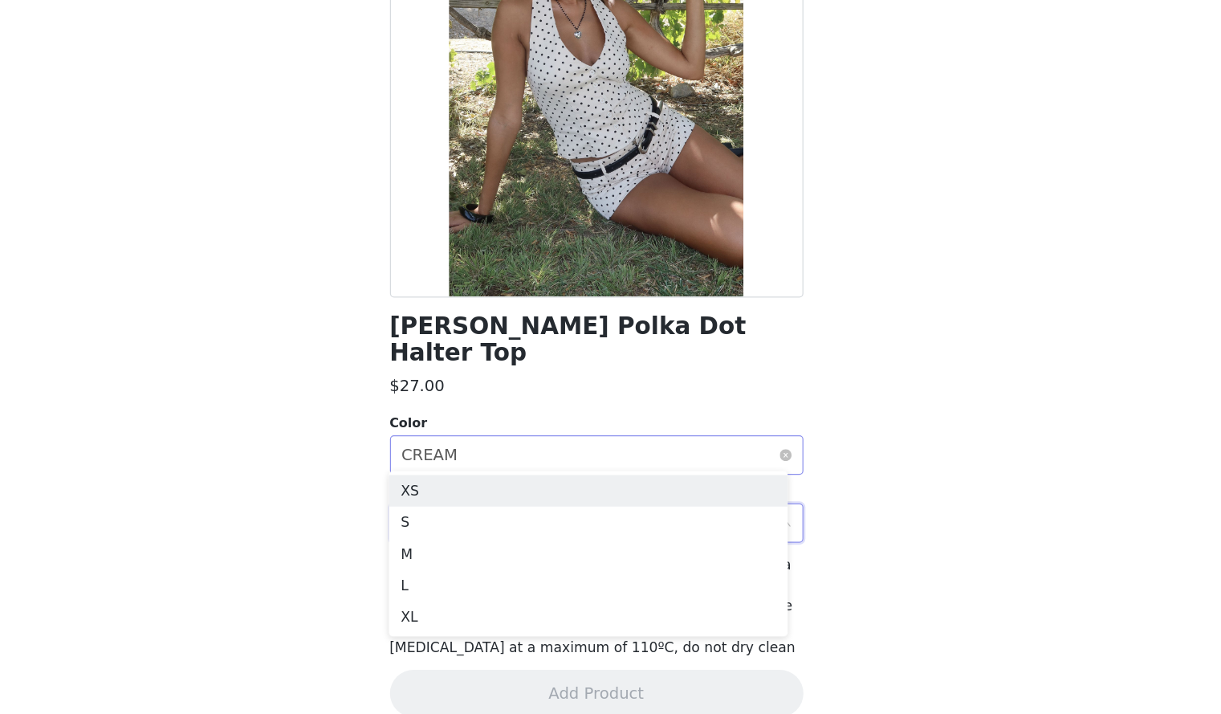
scroll to position [42, 0]
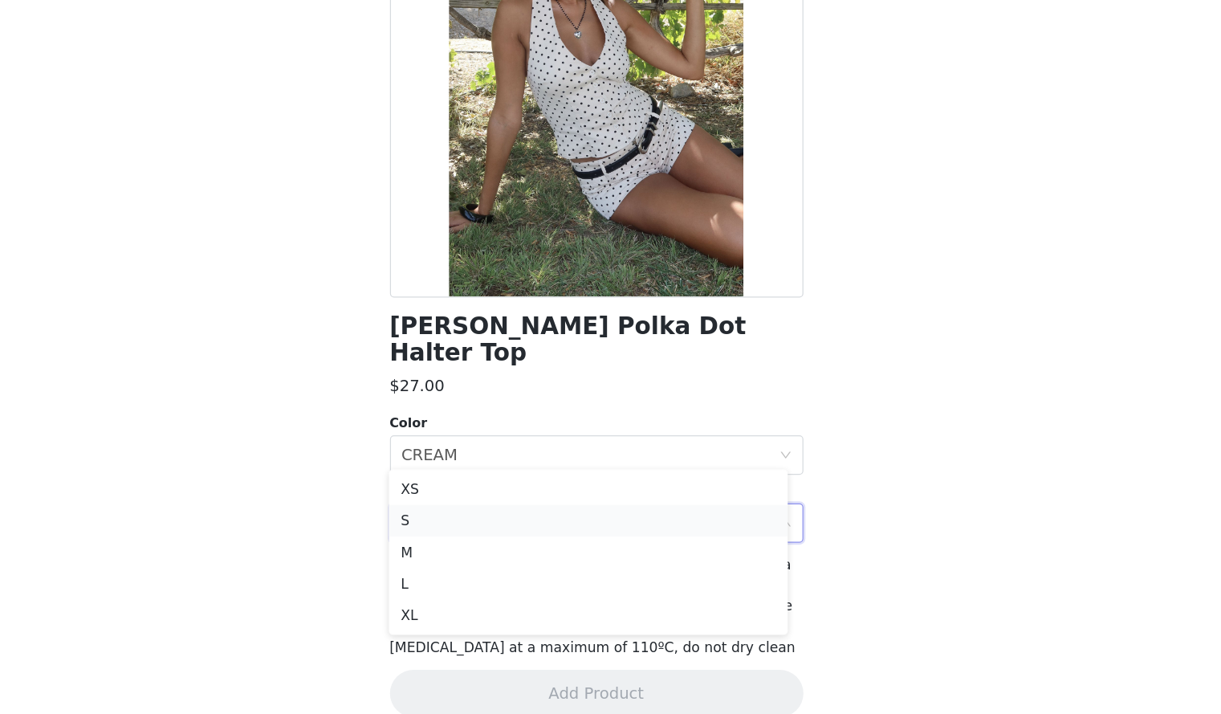
click at [470, 551] on li "S" at bounding box center [604, 556] width 325 height 26
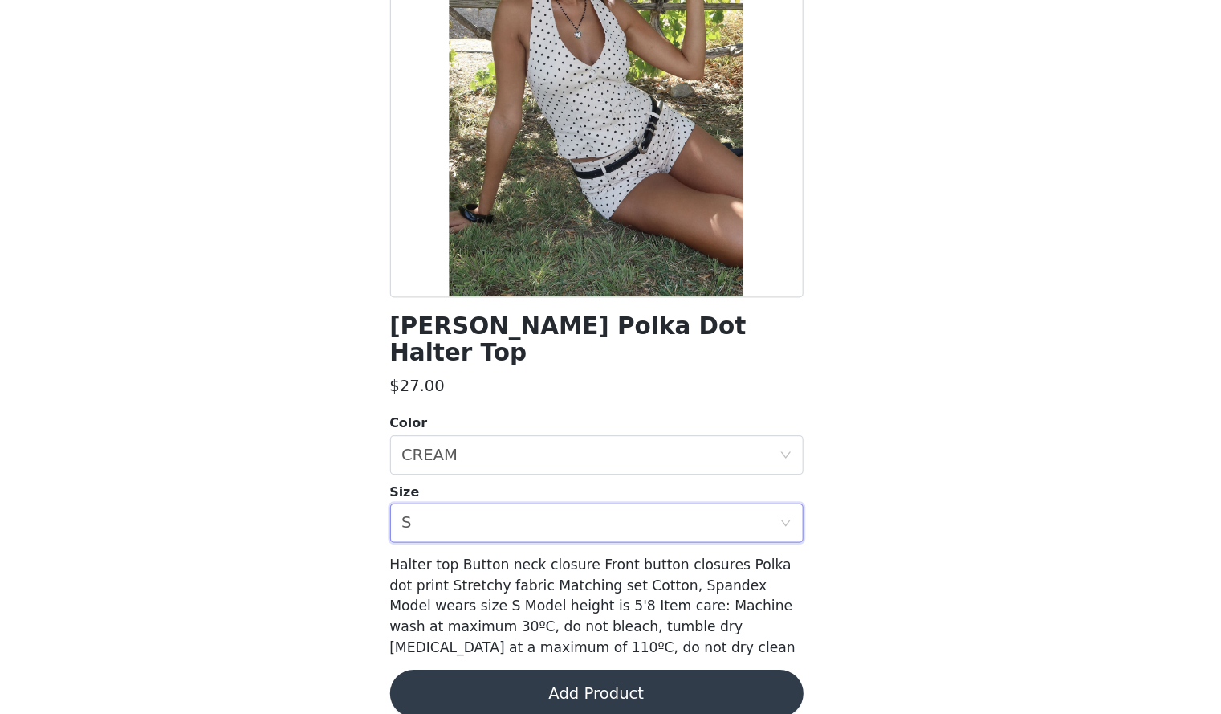
click at [574, 678] on button "Add Product" at bounding box center [611, 697] width 337 height 39
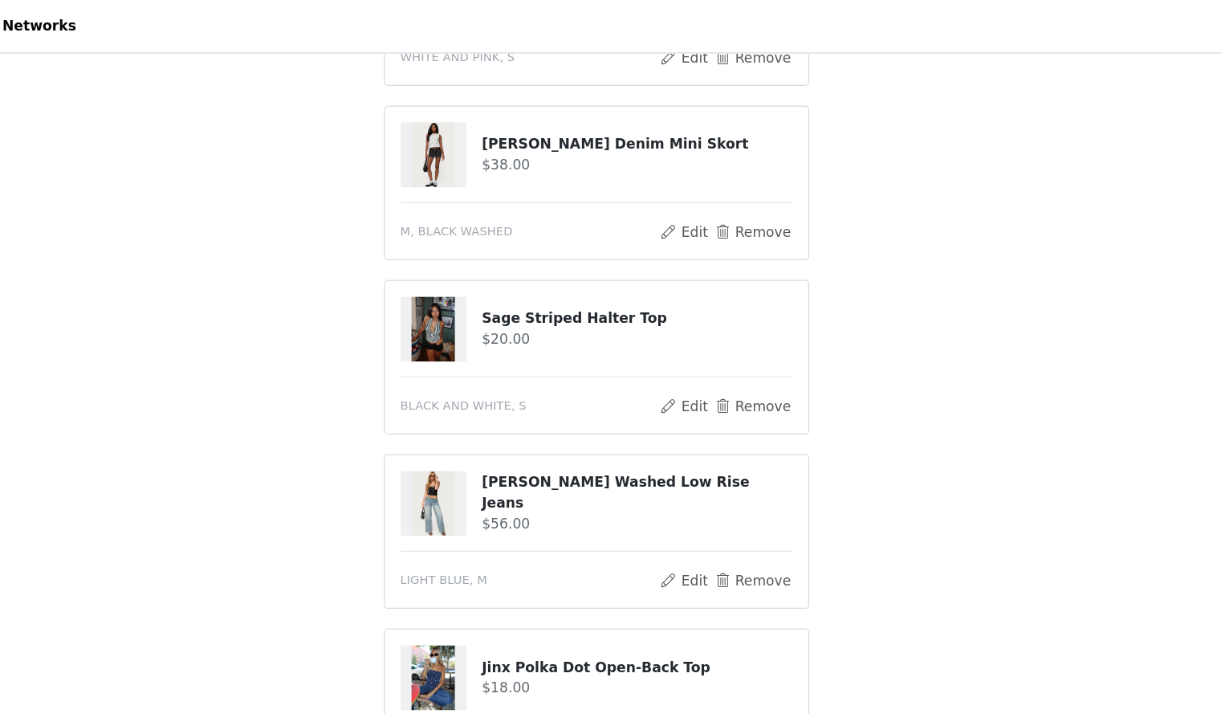
scroll to position [277, 0]
click at [729, 324] on button "Remove" at bounding box center [738, 331] width 64 height 19
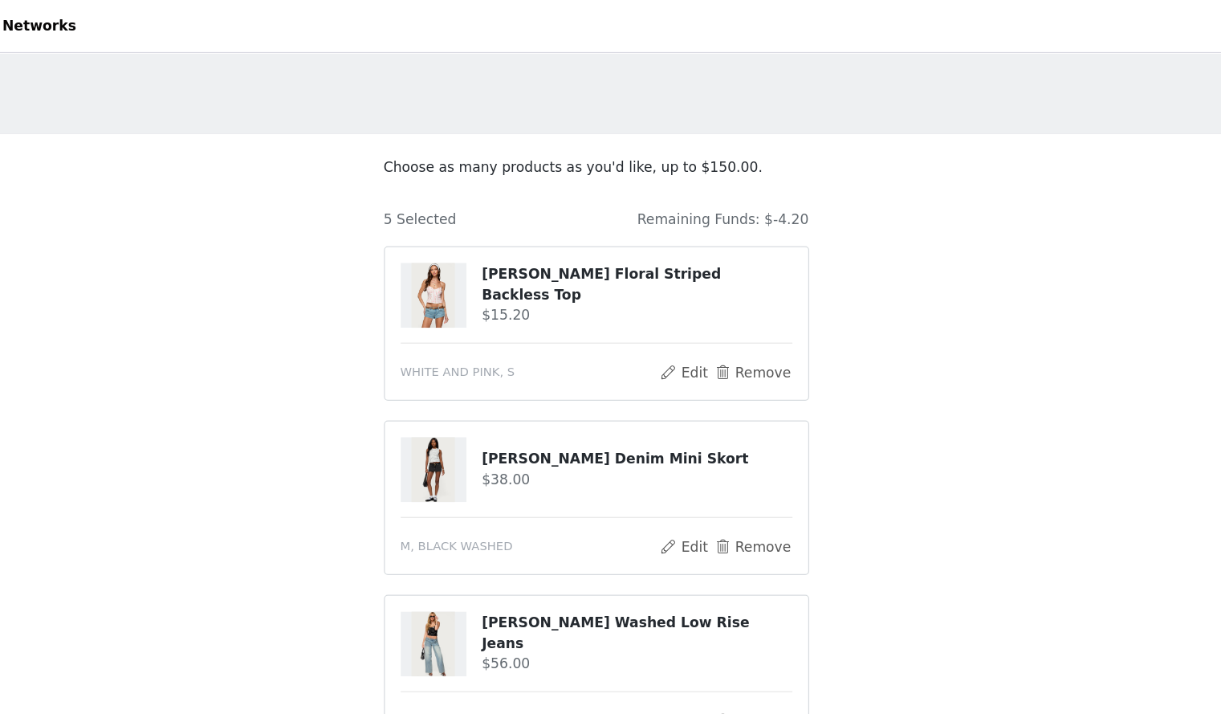
scroll to position [21, 0]
click at [685, 306] on button "Edit" at bounding box center [683, 303] width 41 height 19
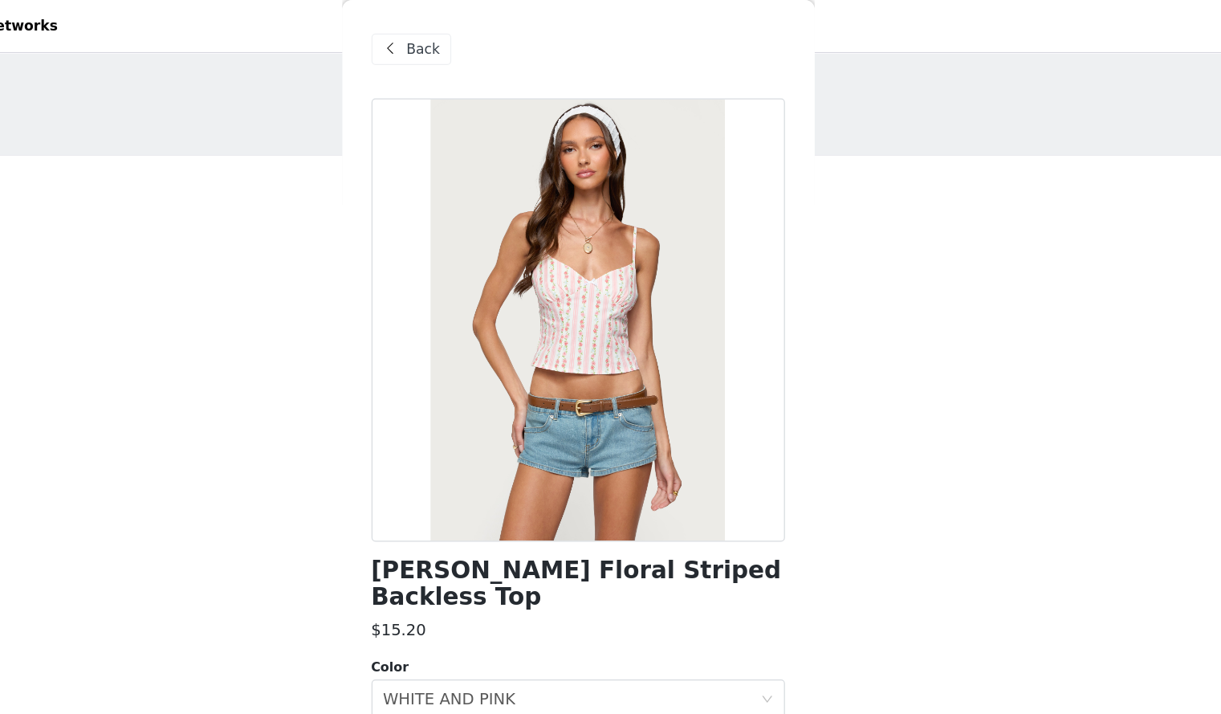
scroll to position [0, 0]
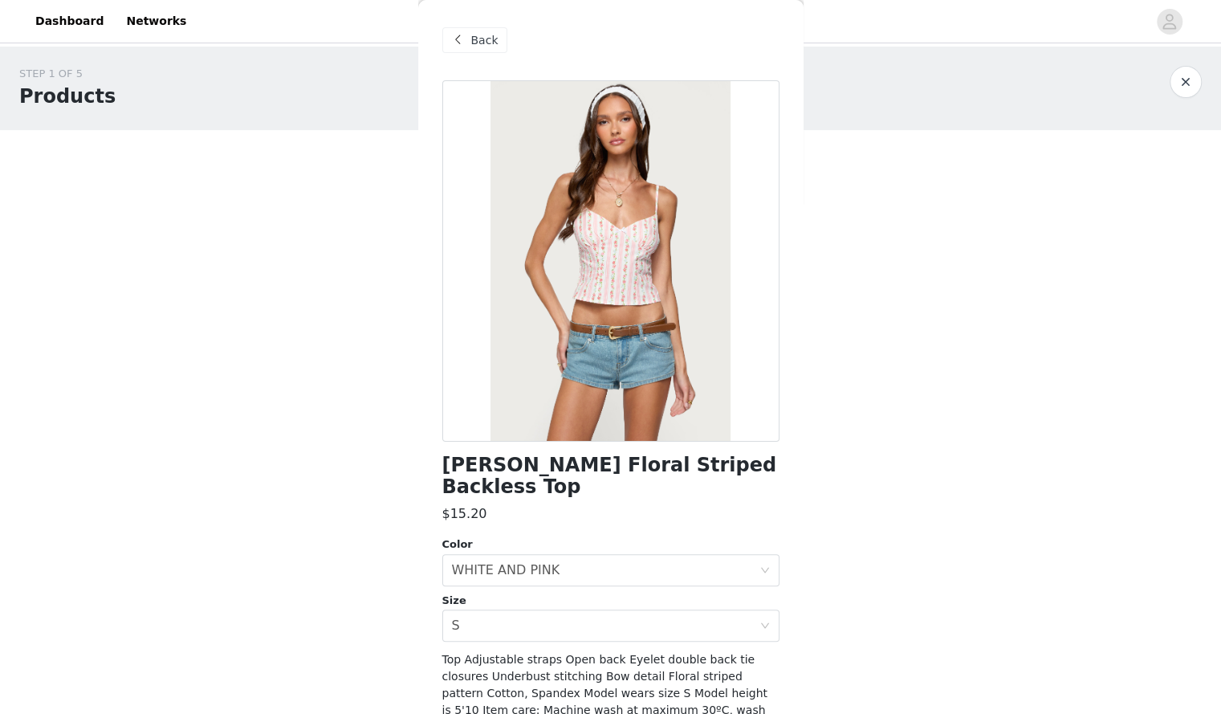
click at [483, 43] on span "Back" at bounding box center [484, 40] width 27 height 17
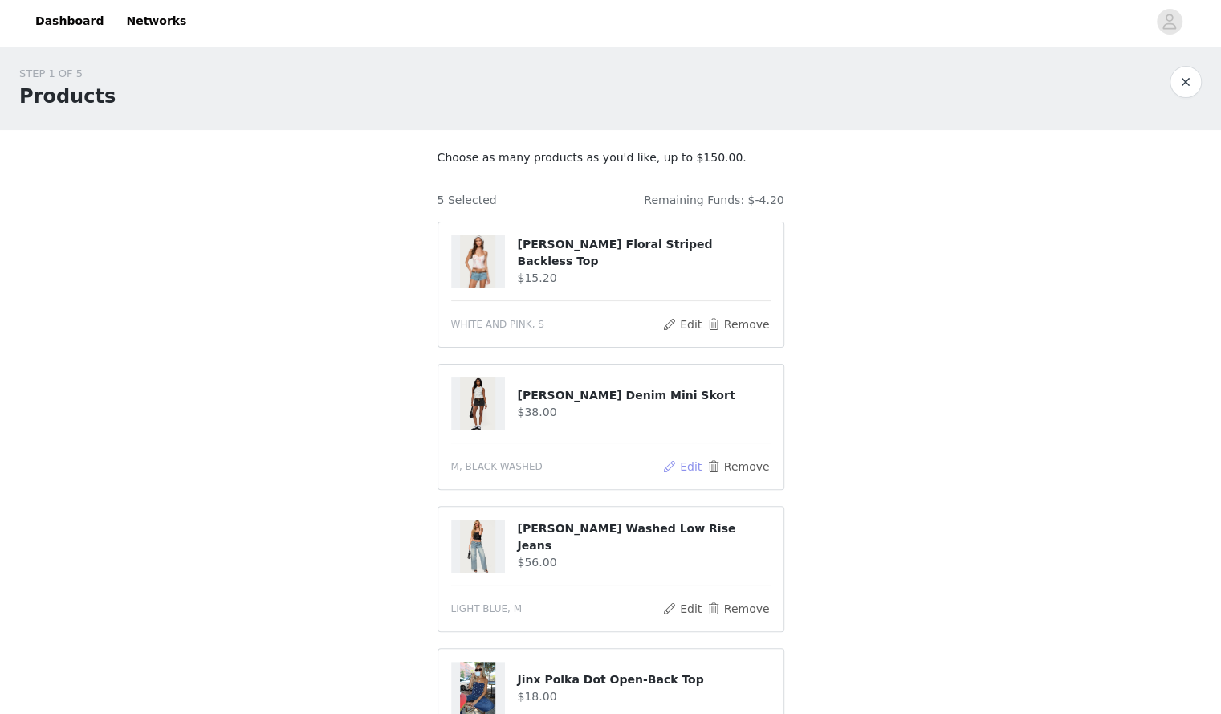
click at [686, 463] on button "Edit" at bounding box center [683, 466] width 41 height 19
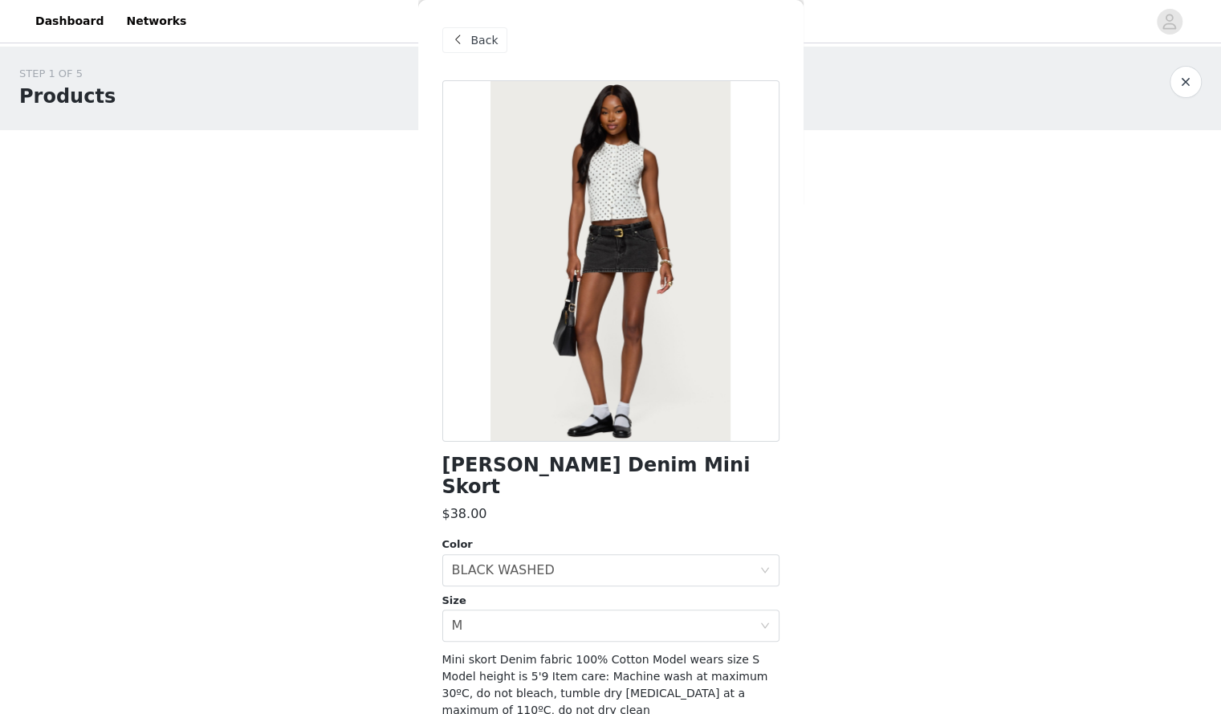
click at [474, 17] on div "Back" at bounding box center [611, 40] width 337 height 80
click at [478, 38] on span "Back" at bounding box center [484, 40] width 27 height 17
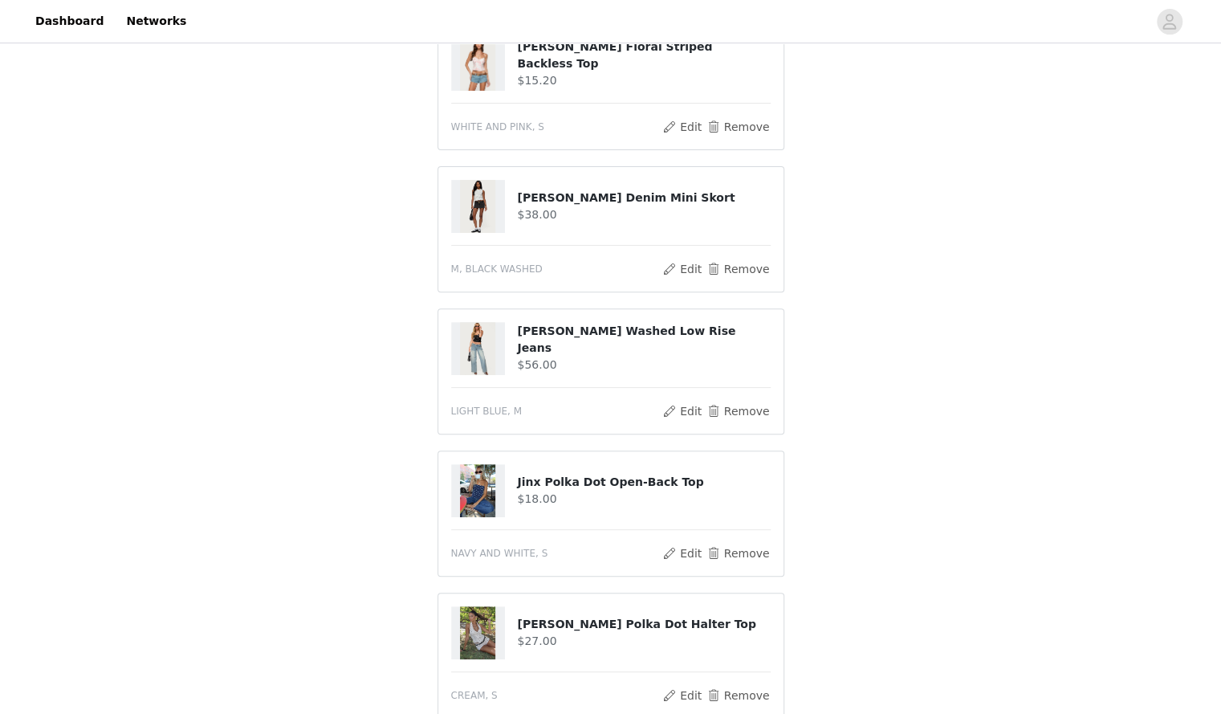
scroll to position [200, 0]
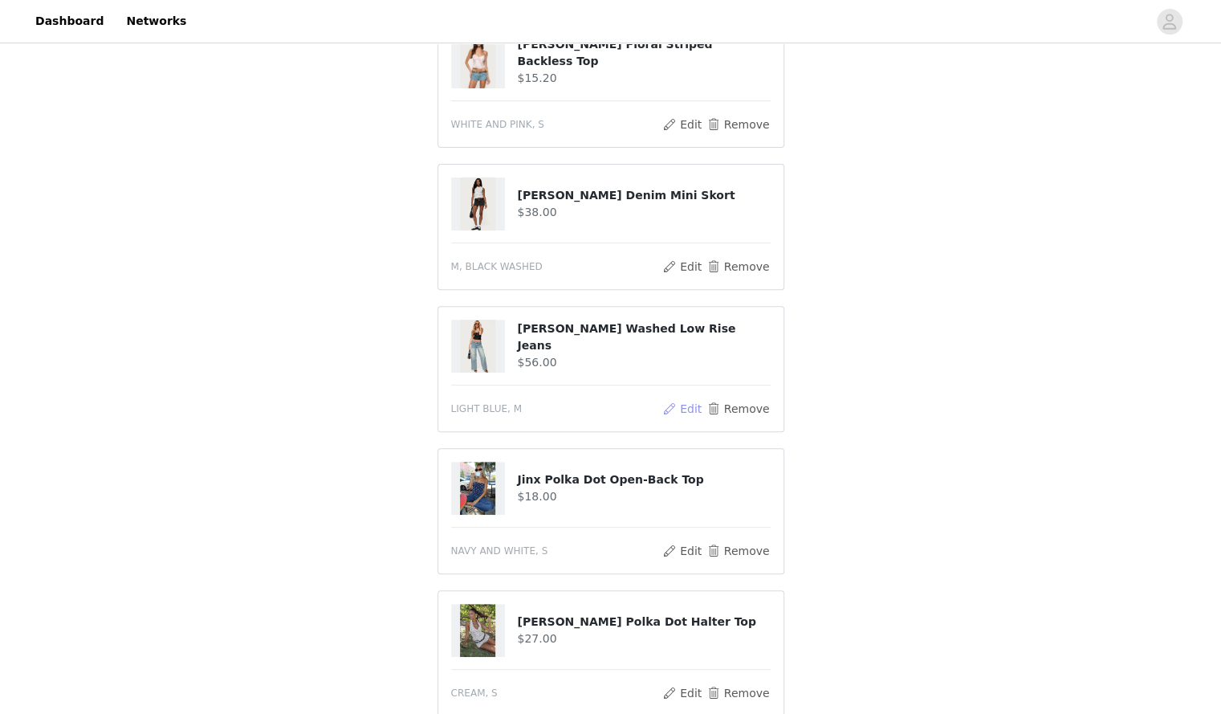
click at [689, 409] on button "Edit" at bounding box center [683, 408] width 41 height 19
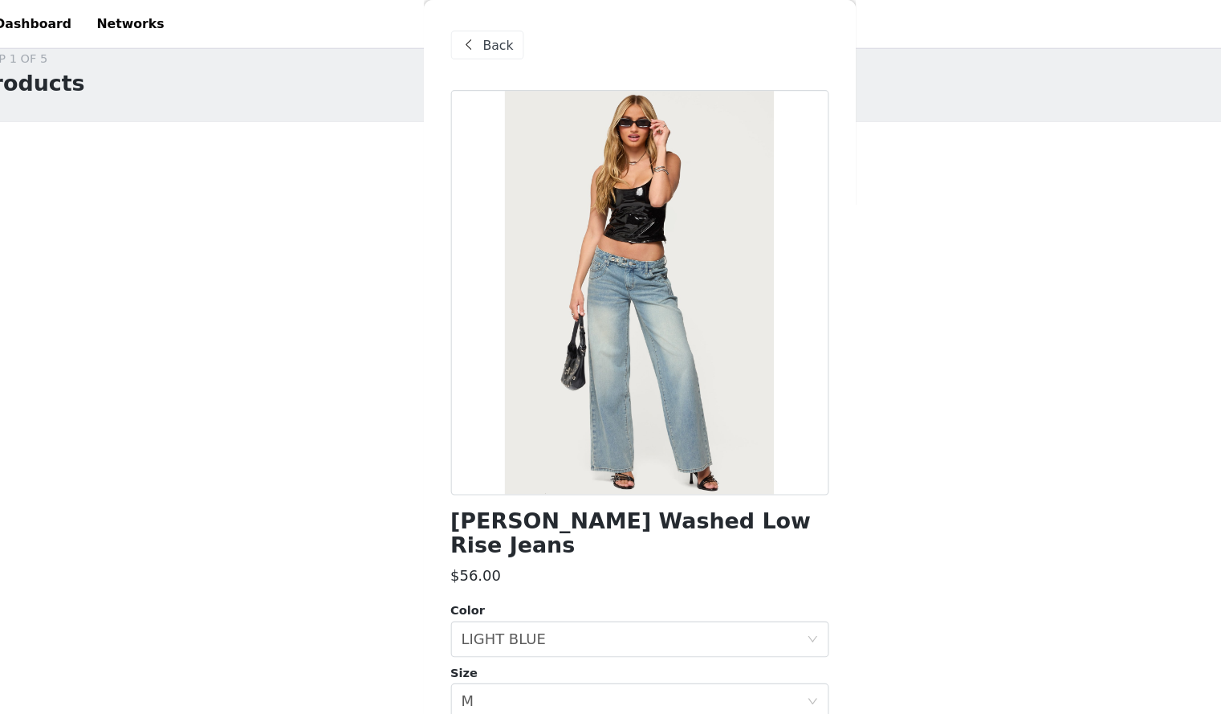
scroll to position [11, 0]
click at [475, 42] on span "Back" at bounding box center [484, 40] width 27 height 17
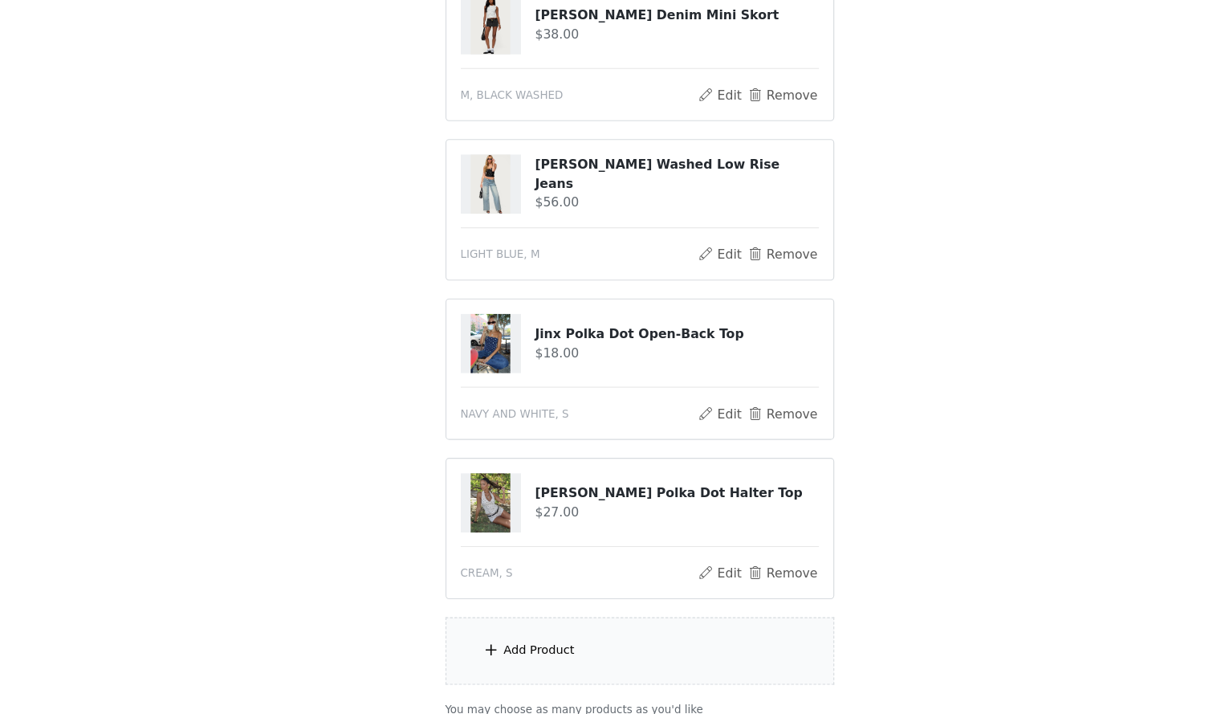
scroll to position [310, 0]
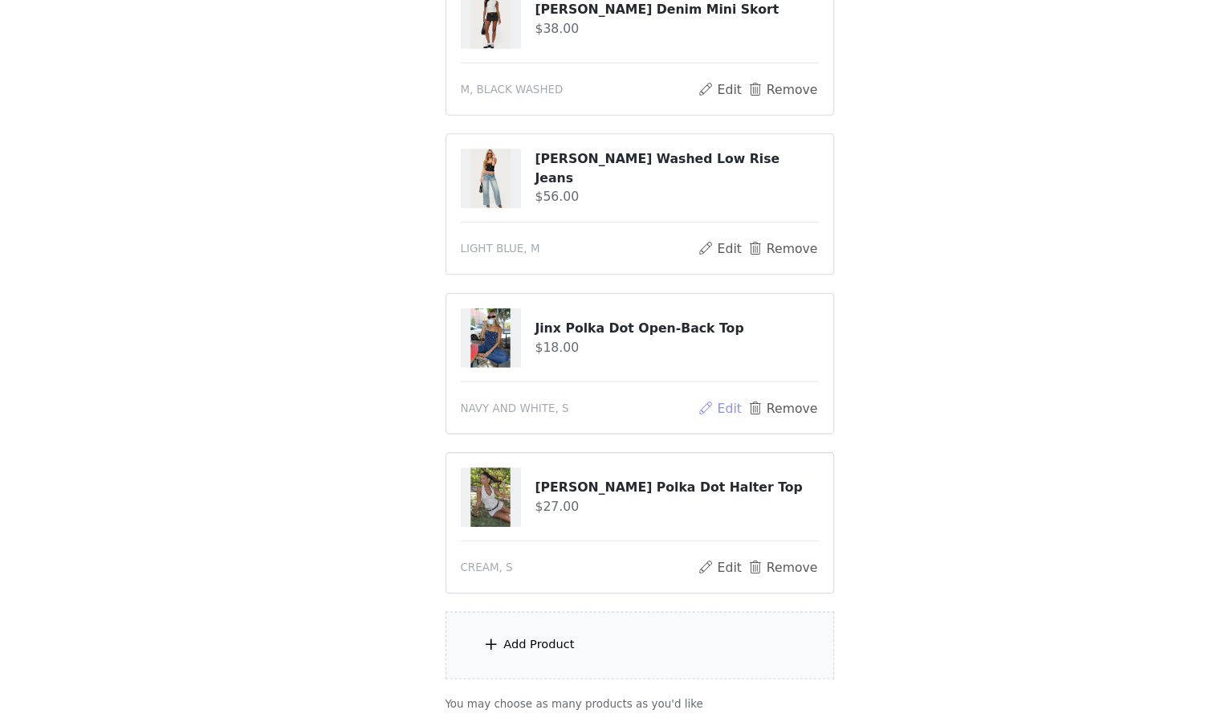
click at [686, 435] on button "Edit" at bounding box center [683, 440] width 41 height 19
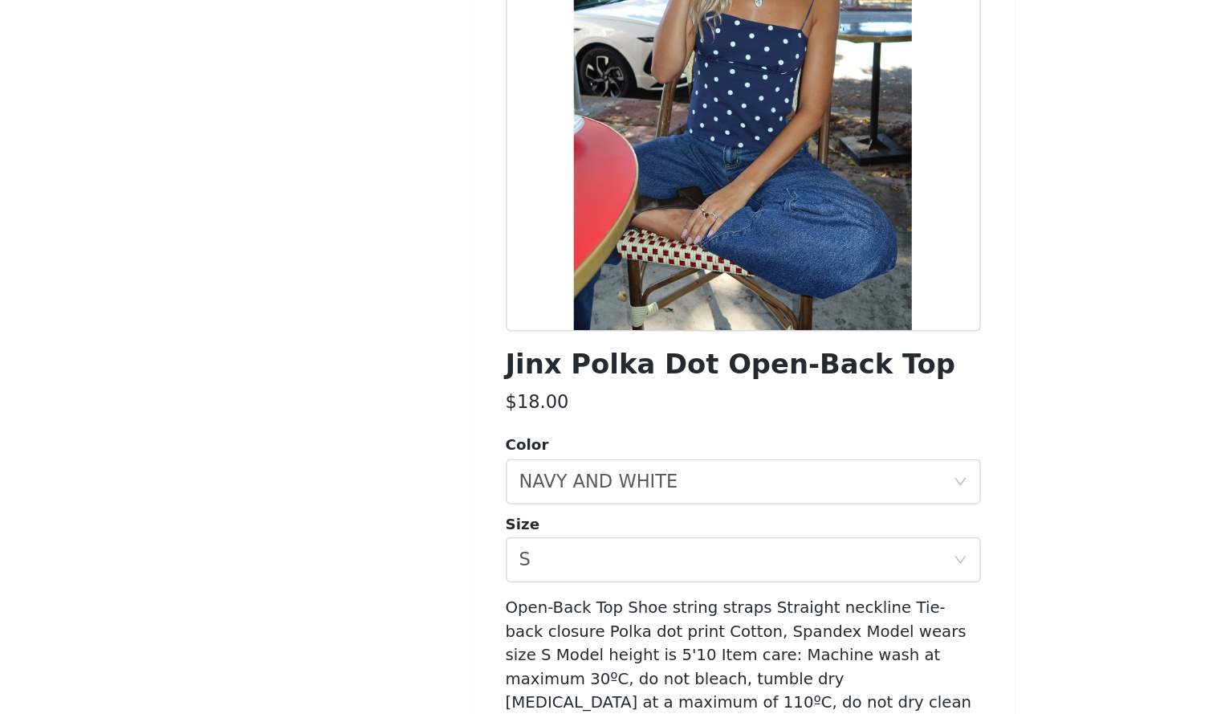
scroll to position [387, 0]
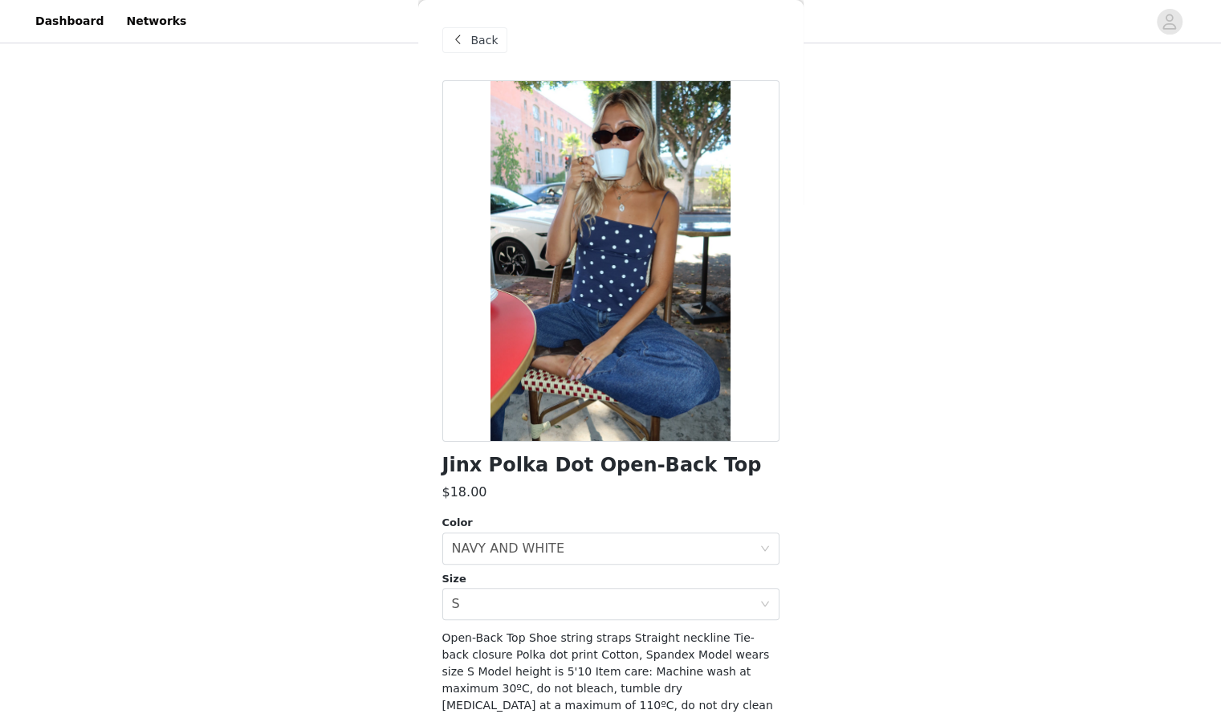
click at [473, 42] on span "Back" at bounding box center [484, 40] width 27 height 17
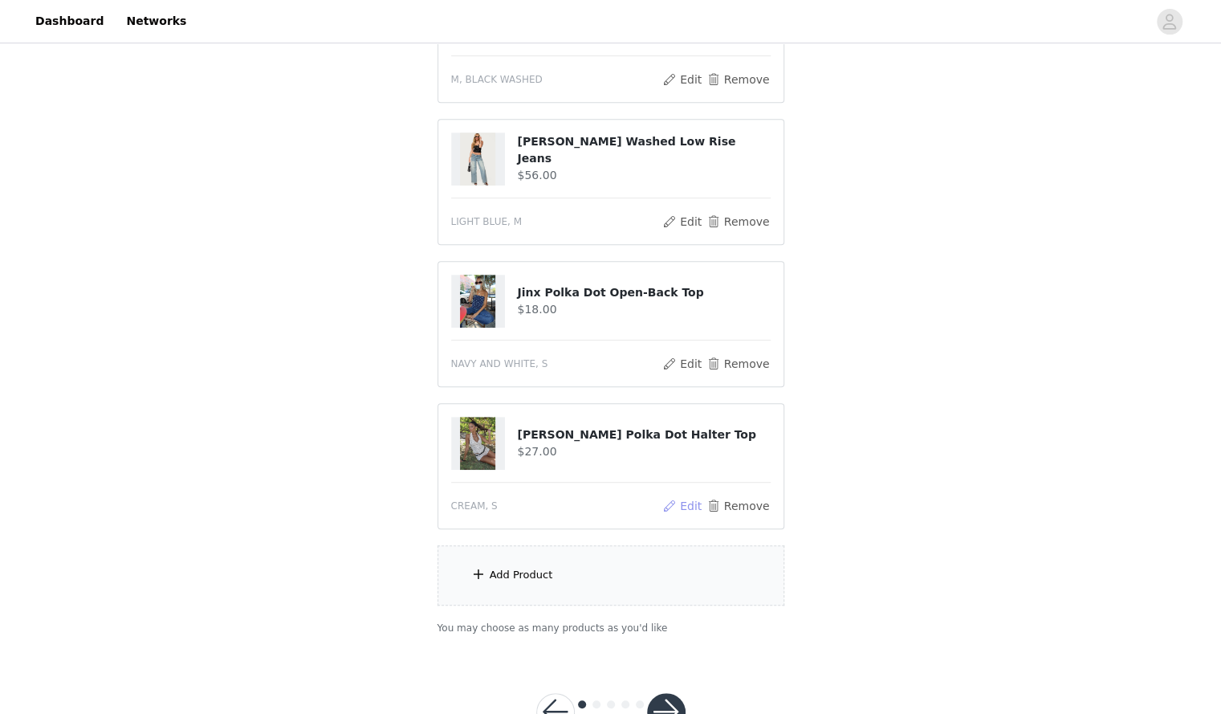
click at [691, 496] on button "Edit" at bounding box center [683, 505] width 41 height 19
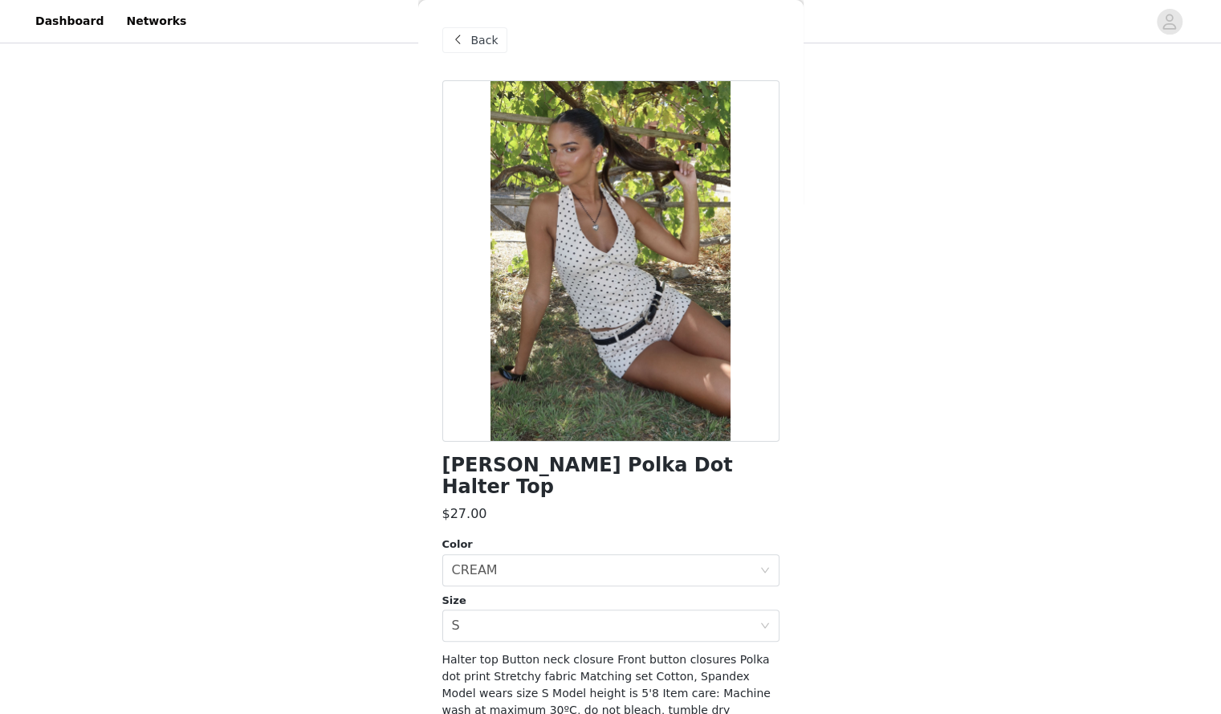
click at [475, 33] on span "Back" at bounding box center [484, 40] width 27 height 17
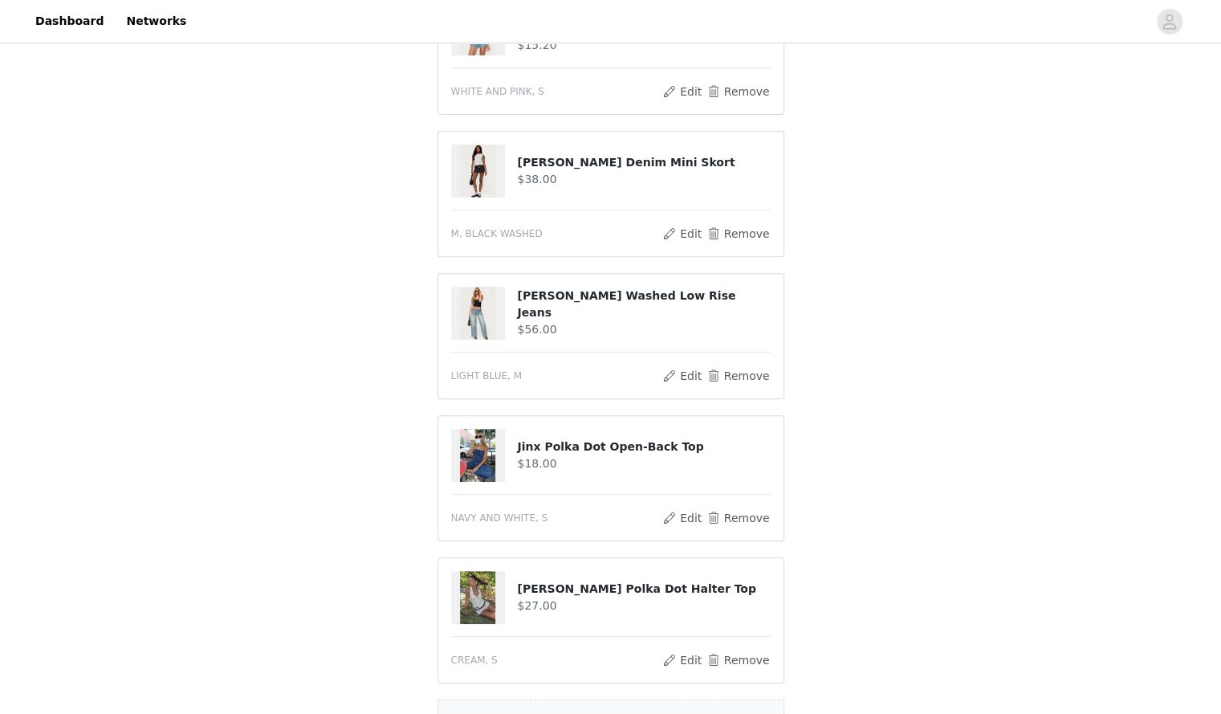
scroll to position [231, 0]
click at [757, 520] on button "Remove" at bounding box center [738, 519] width 64 height 19
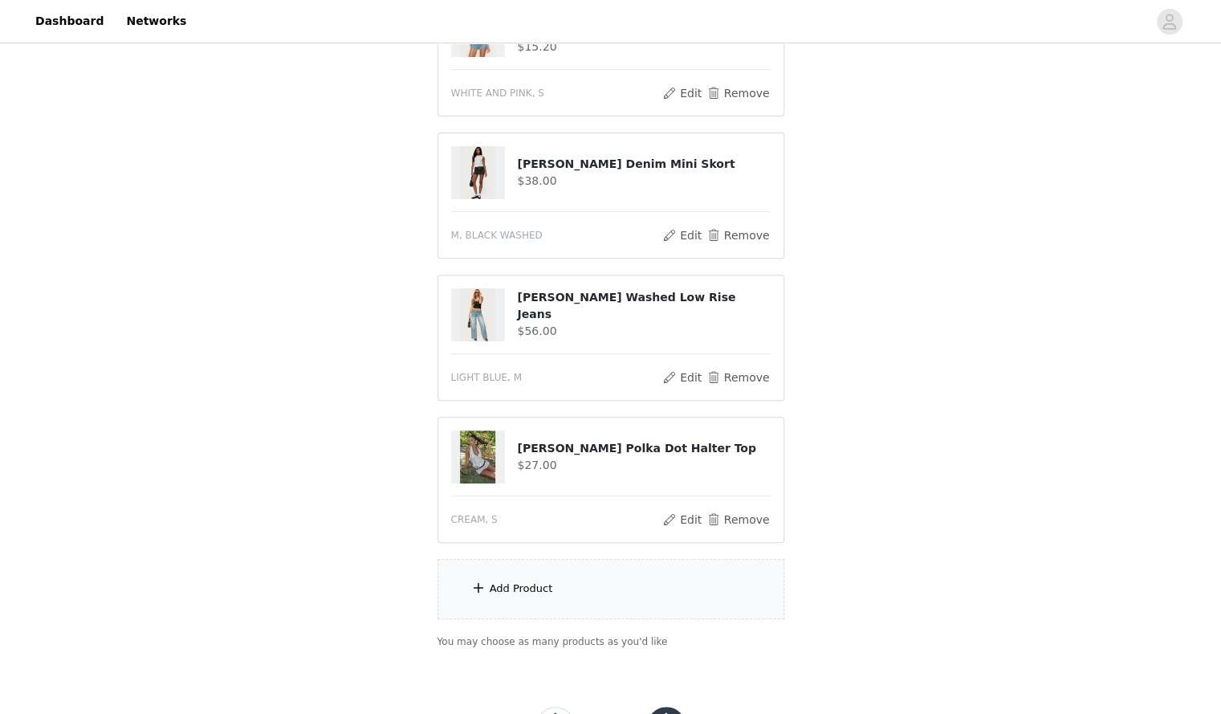
click at [655, 559] on div "Add Product" at bounding box center [611, 589] width 347 height 60
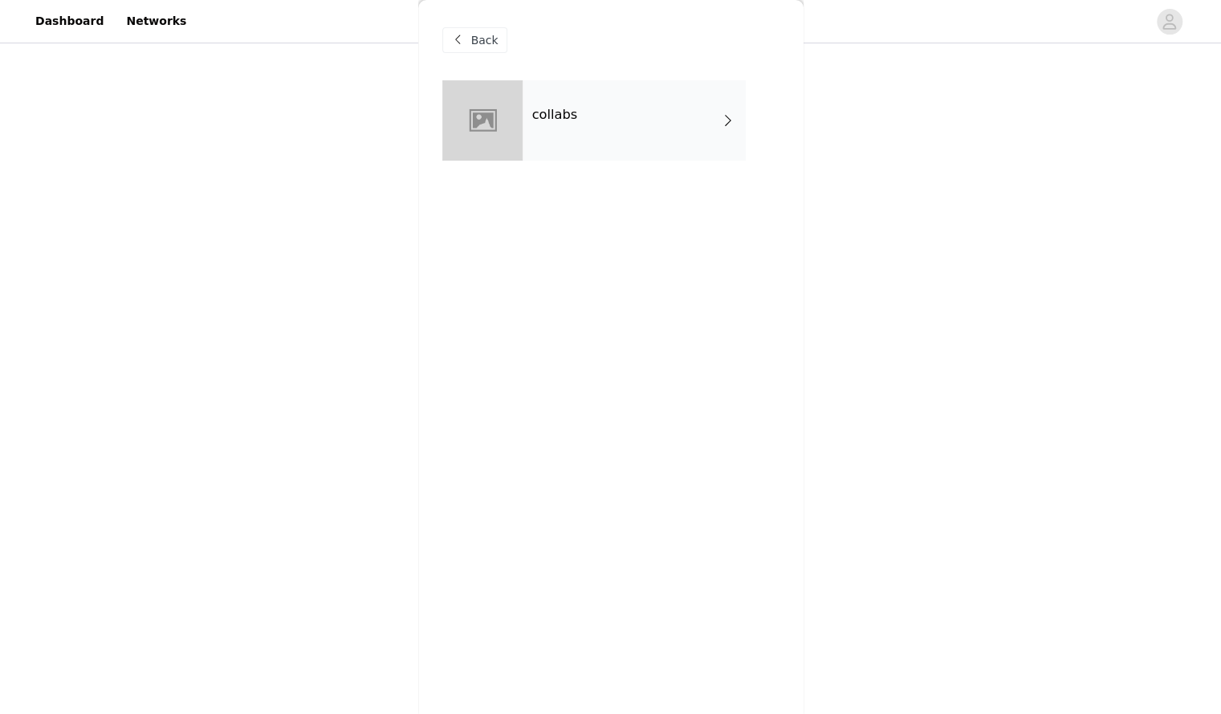
click at [657, 96] on div "collabs" at bounding box center [634, 120] width 223 height 80
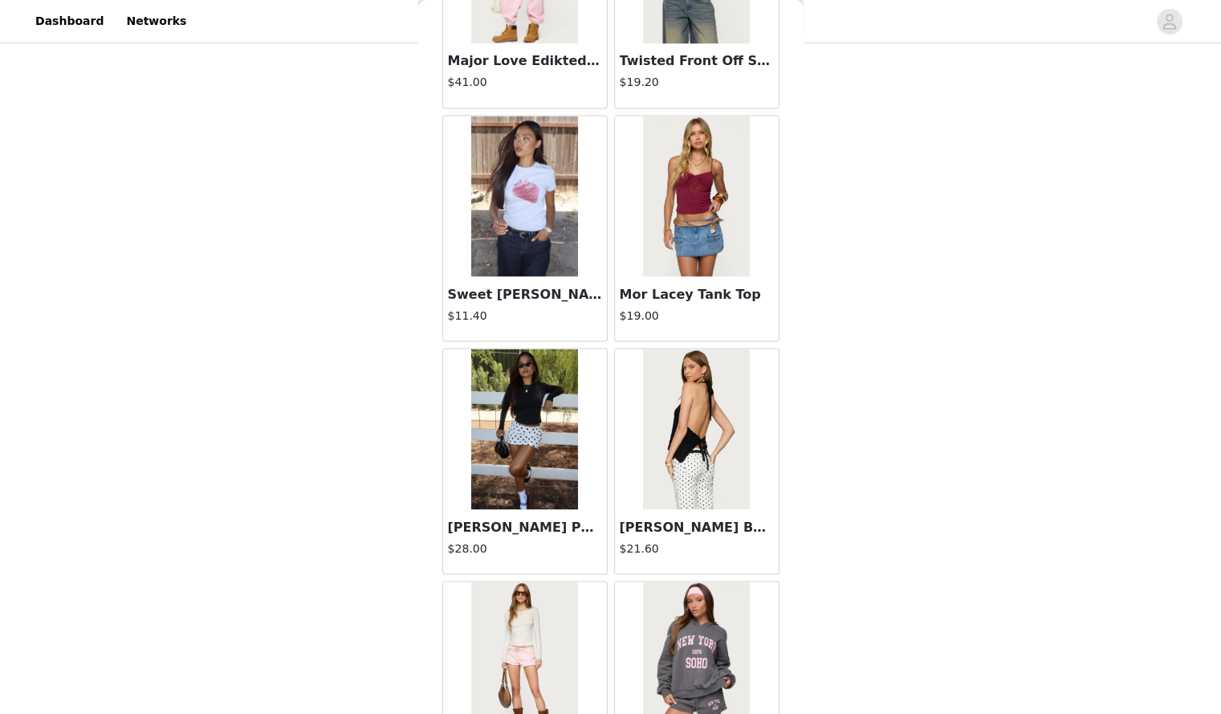
scroll to position [1738, 0]
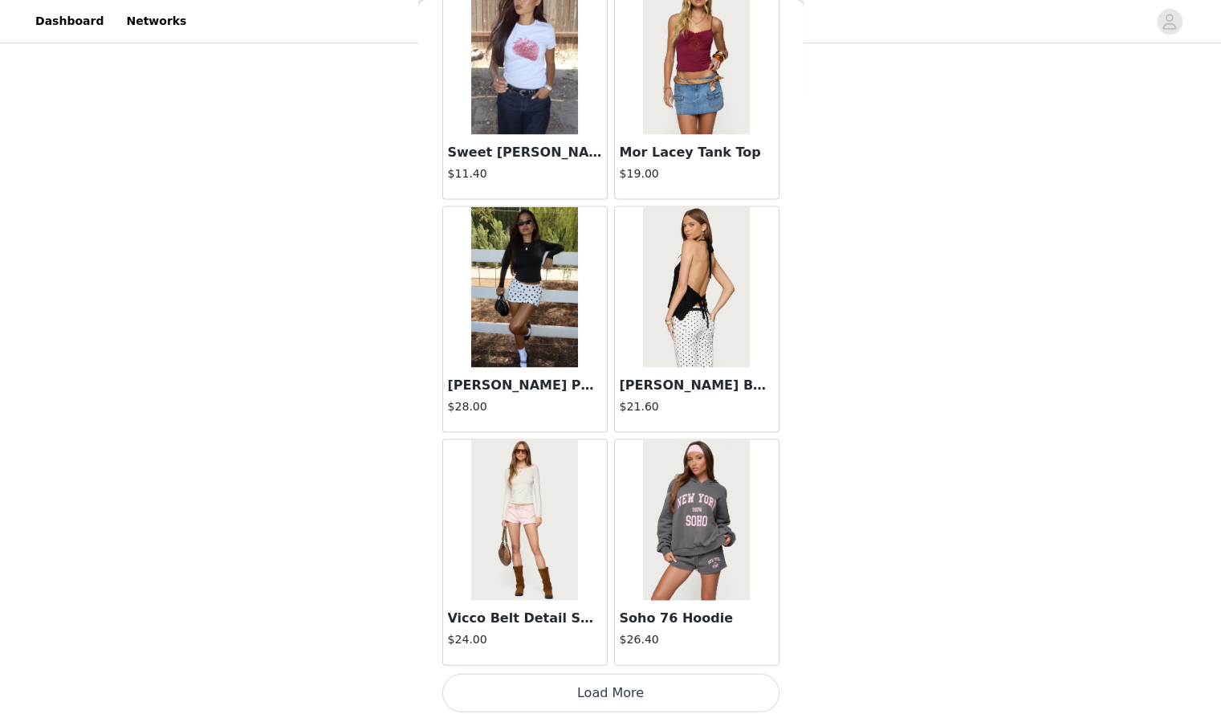
click at [618, 677] on button "Load More" at bounding box center [611, 692] width 337 height 39
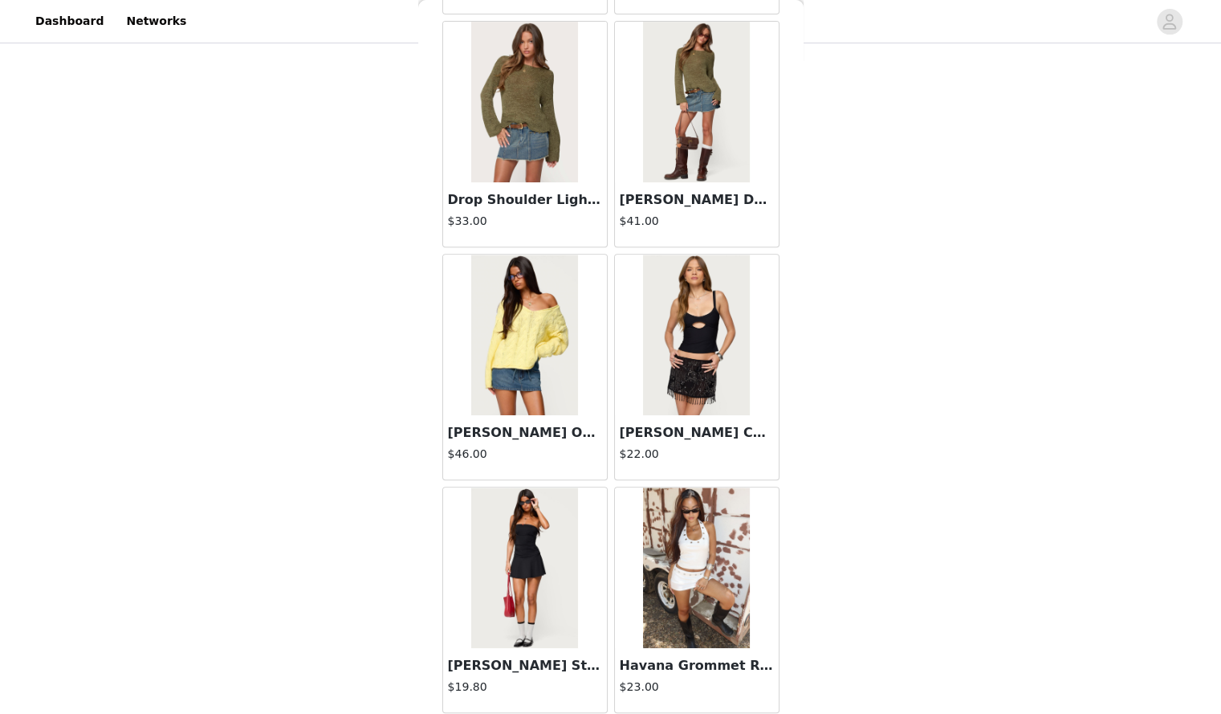
scroll to position [4061, 0]
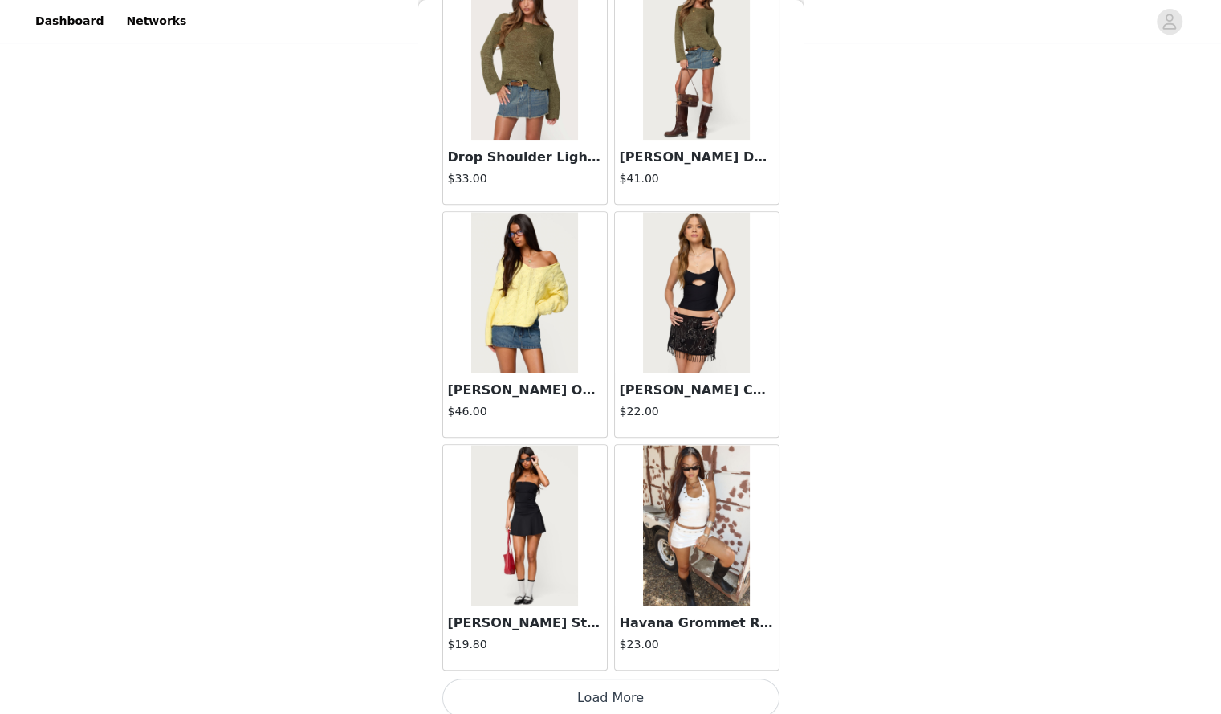
click at [626, 697] on button "Load More" at bounding box center [611, 698] width 337 height 39
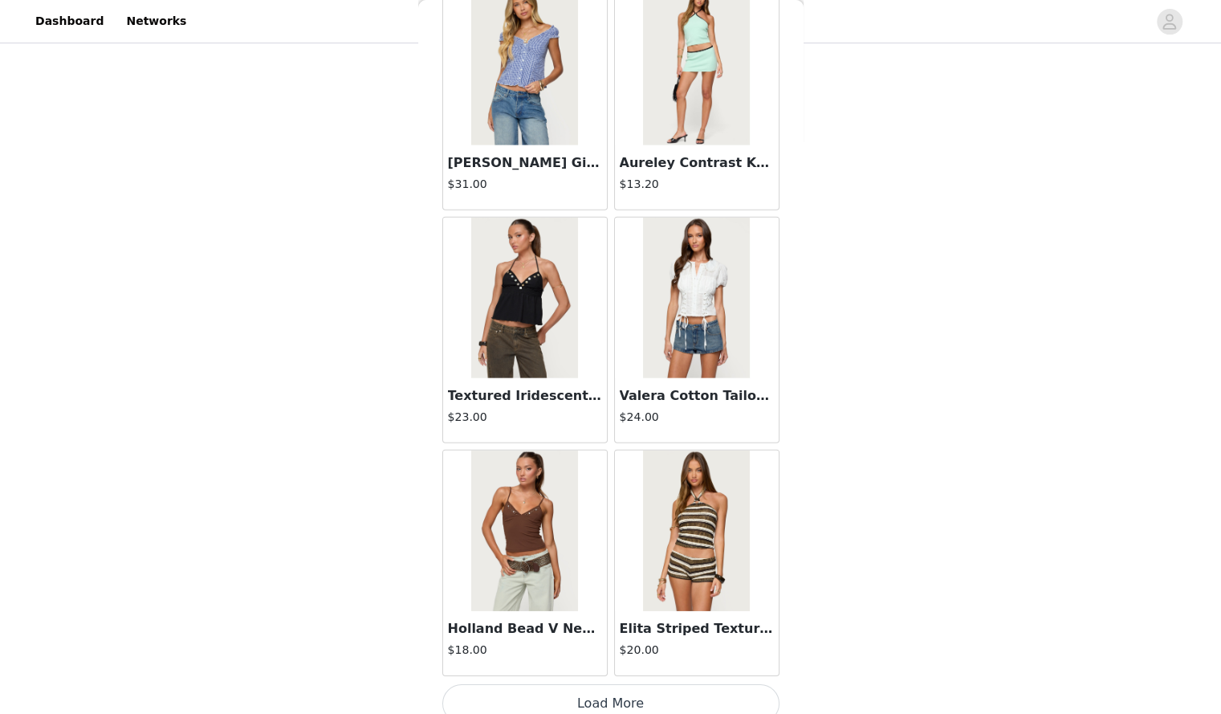
scroll to position [299, 0]
click at [608, 699] on button "Load More" at bounding box center [611, 703] width 337 height 39
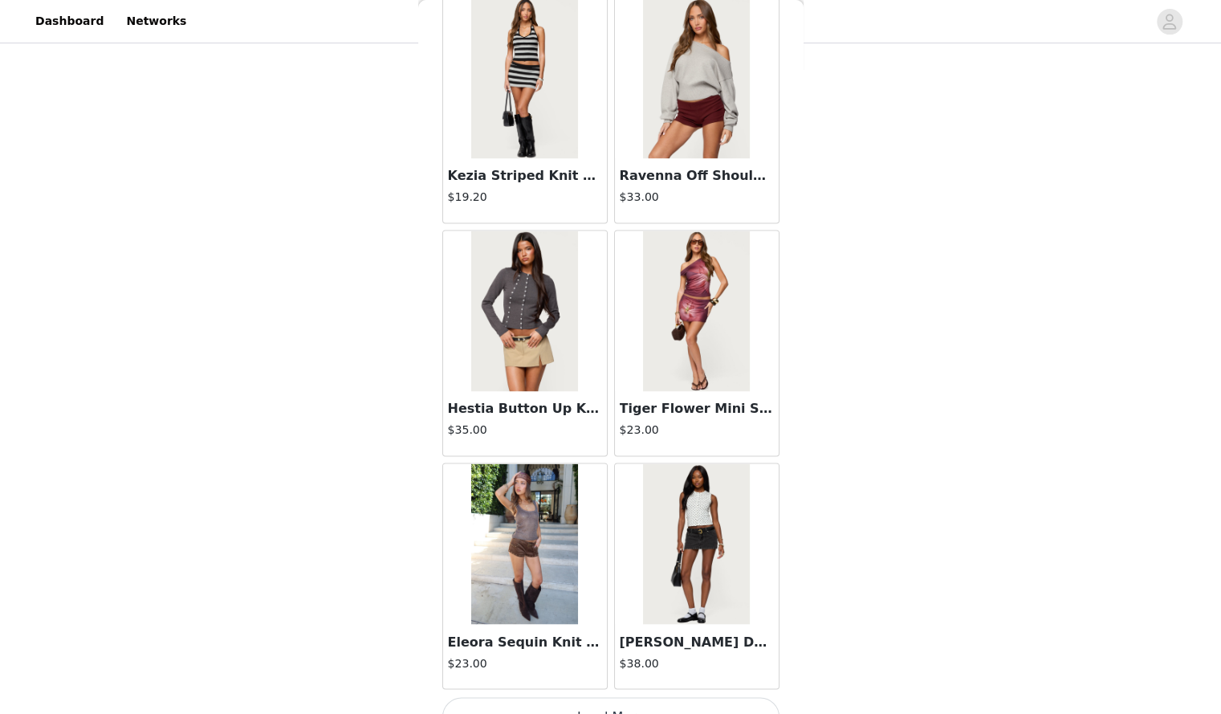
scroll to position [8709, 0]
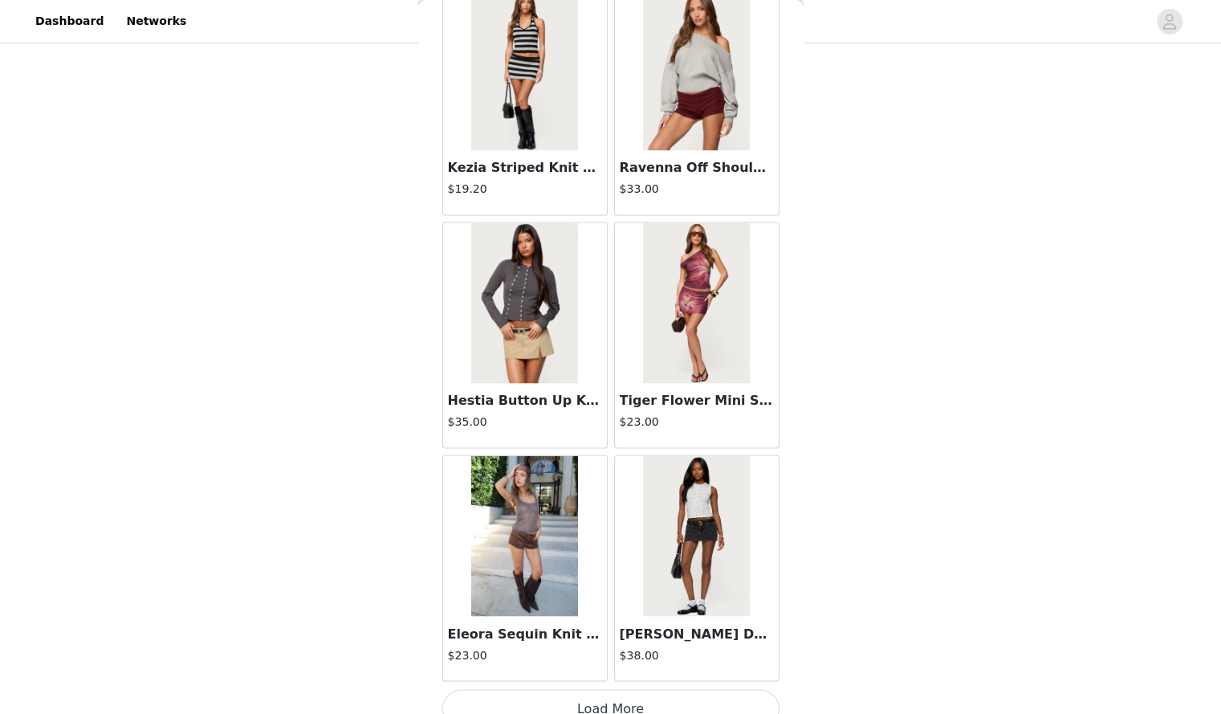
click at [634, 689] on button "Load More" at bounding box center [611, 708] width 337 height 39
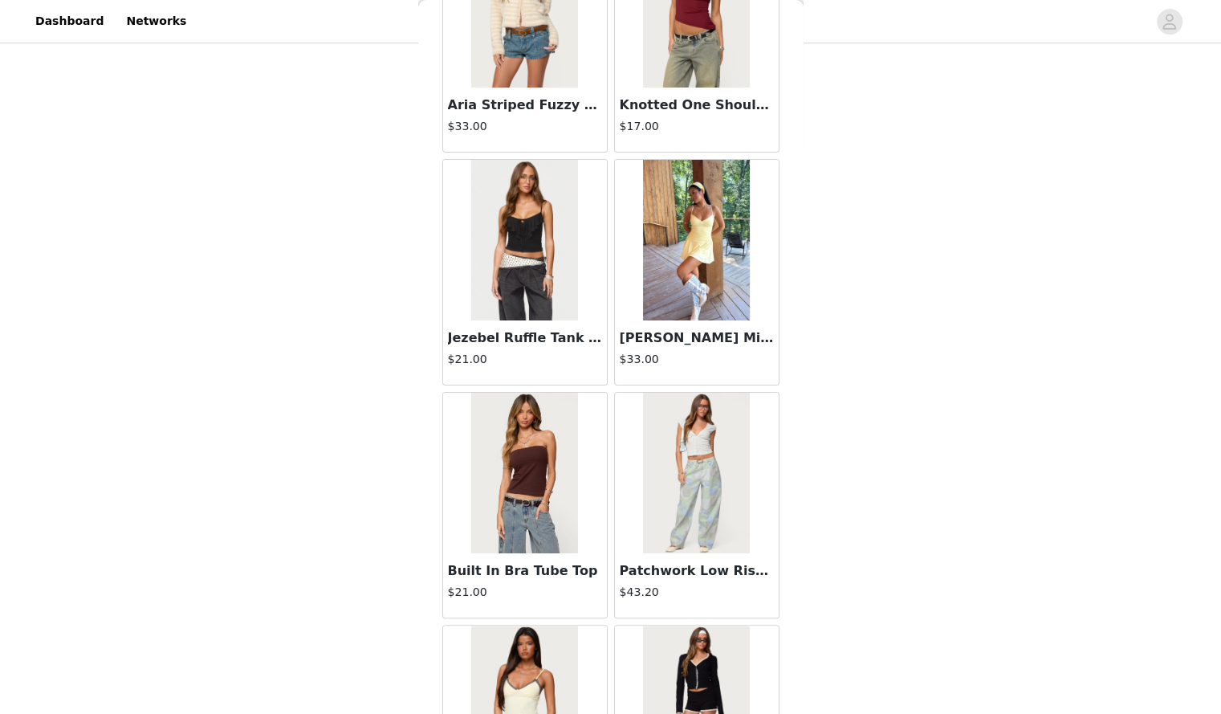
scroll to position [11032, 0]
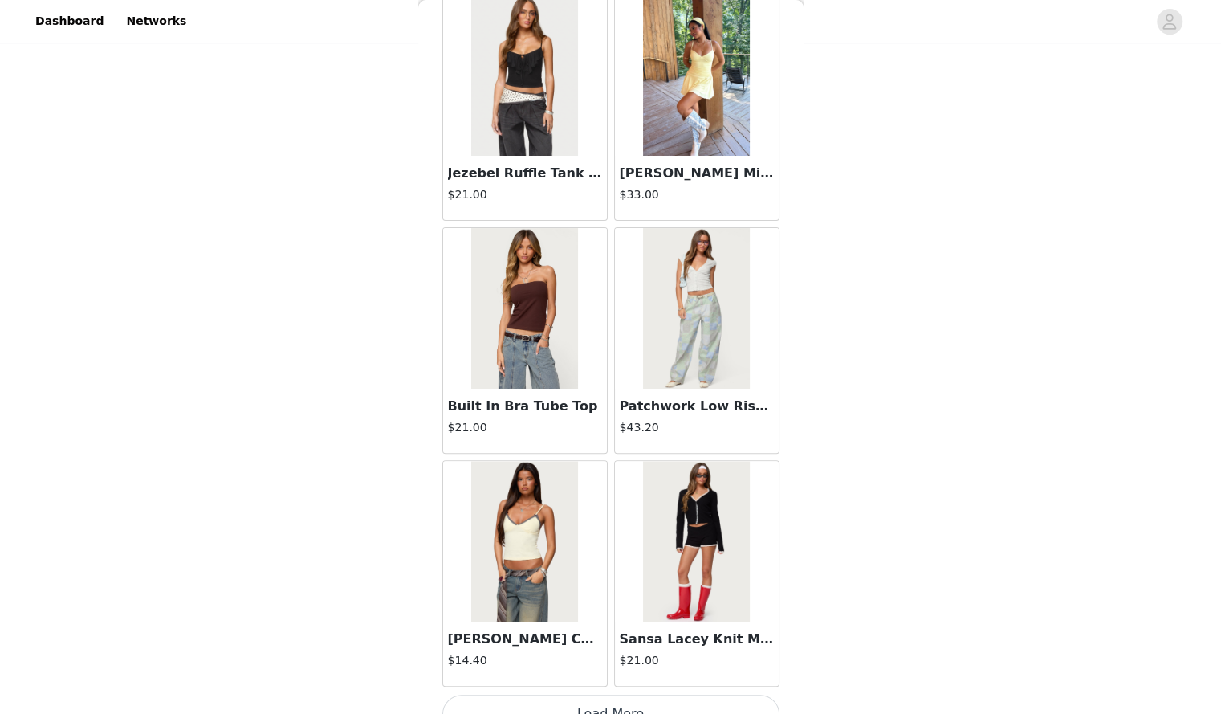
click at [626, 695] on button "Load More" at bounding box center [611, 714] width 337 height 39
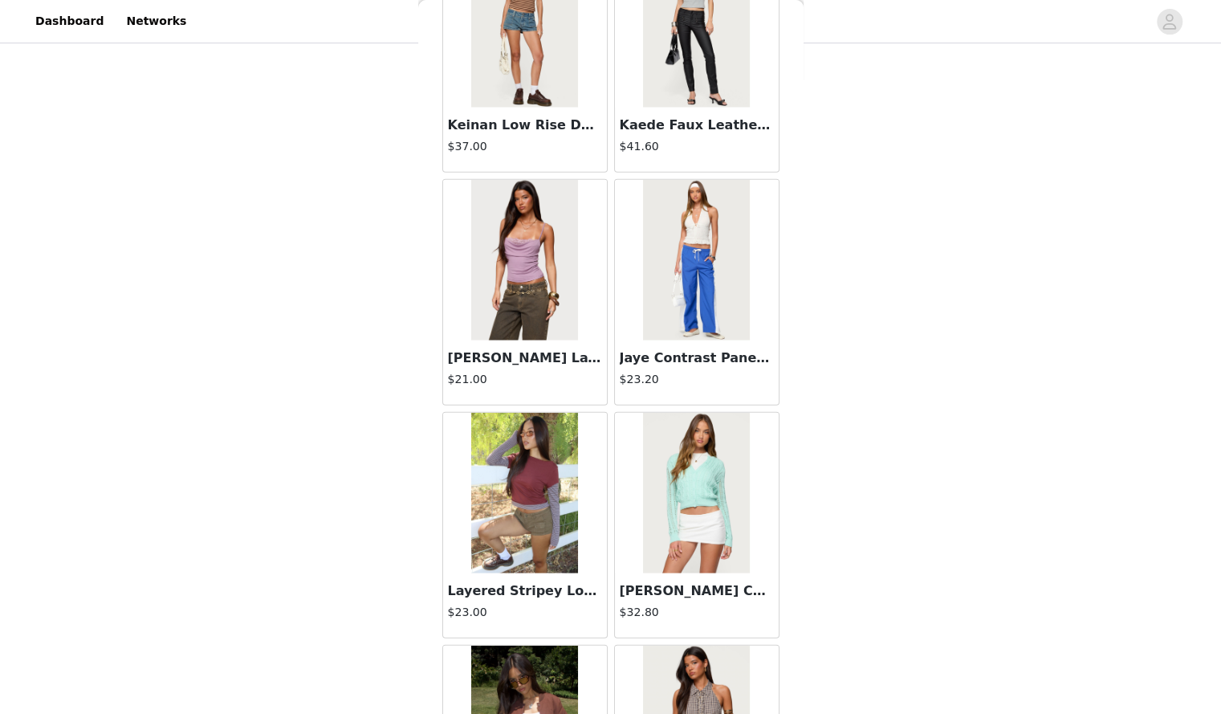
scroll to position [13355, 0]
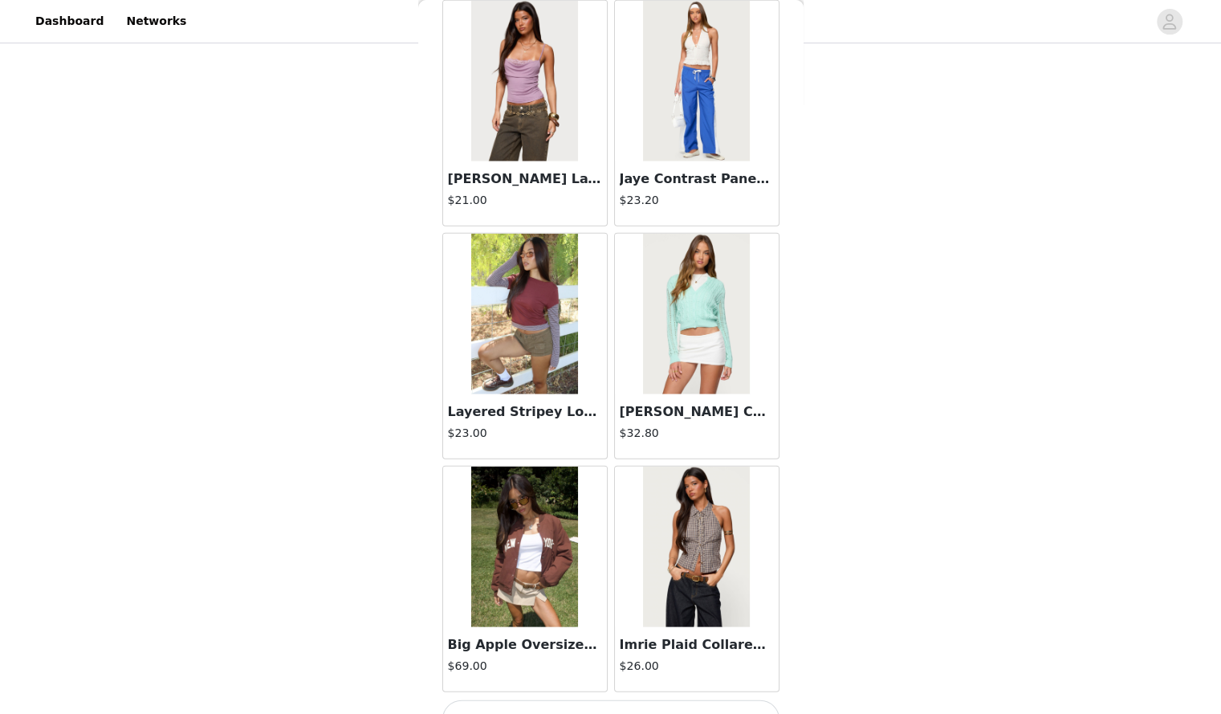
click at [617, 700] on button "Load More" at bounding box center [611, 719] width 337 height 39
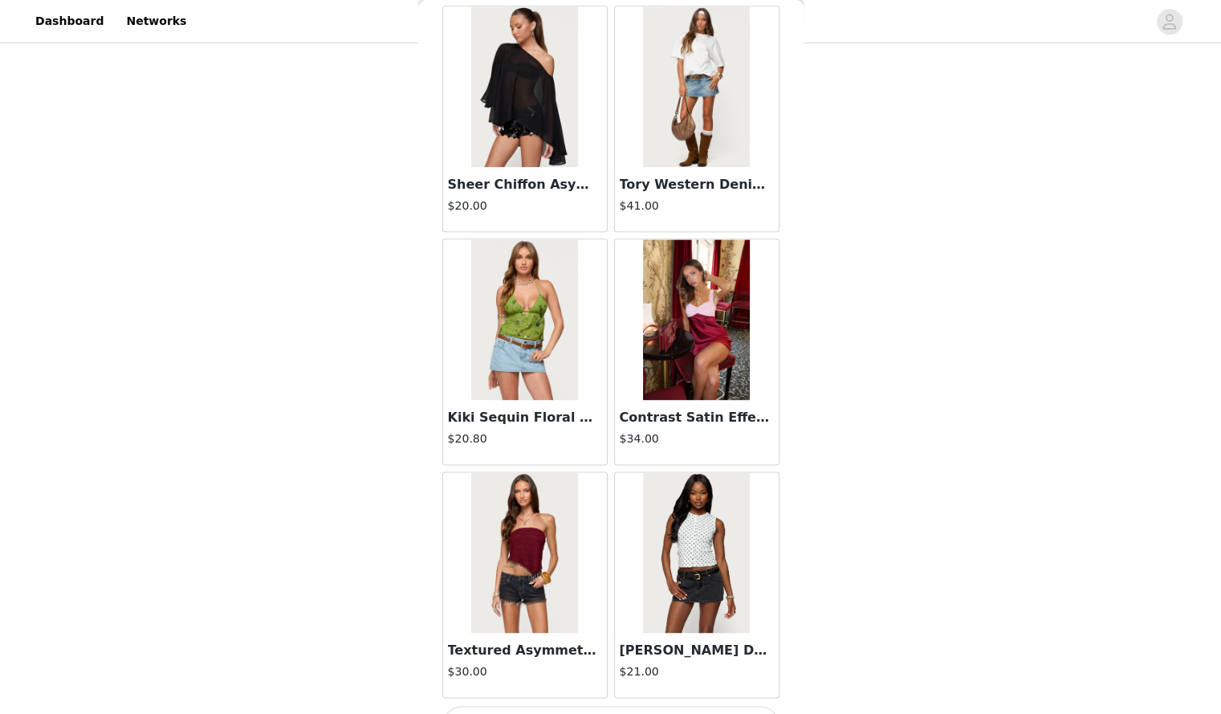
click at [626, 706] on button "Load More" at bounding box center [611, 725] width 337 height 39
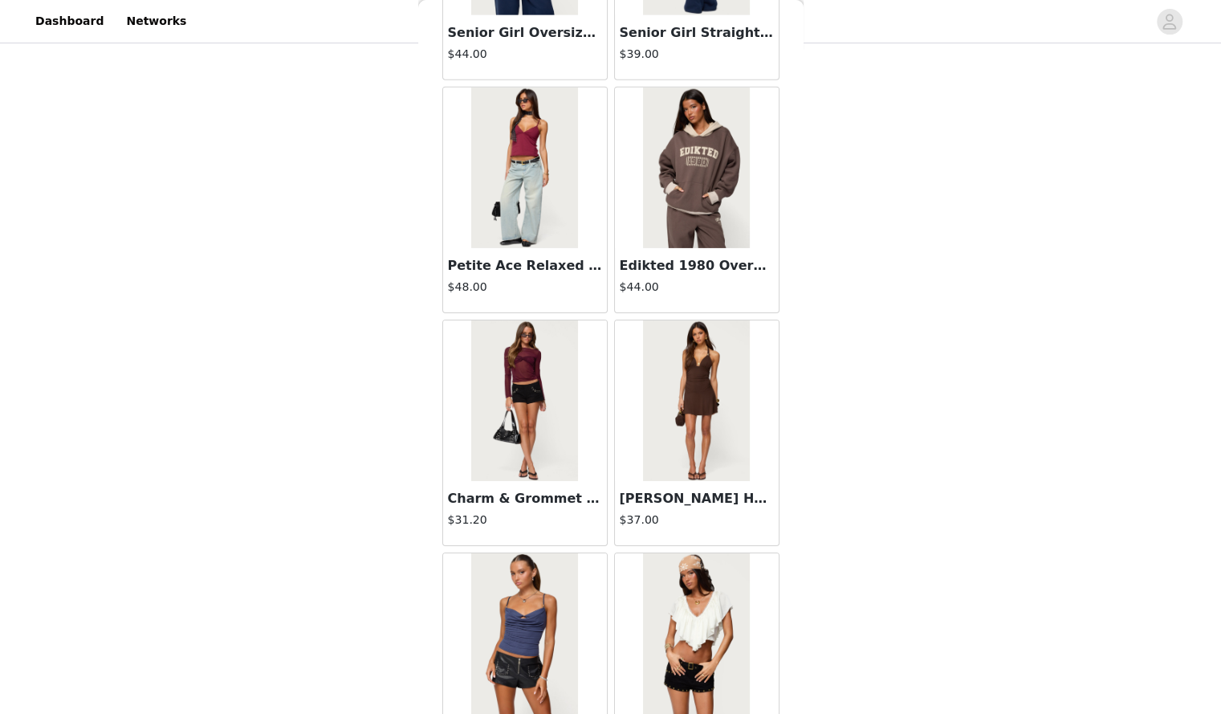
scroll to position [18003, 0]
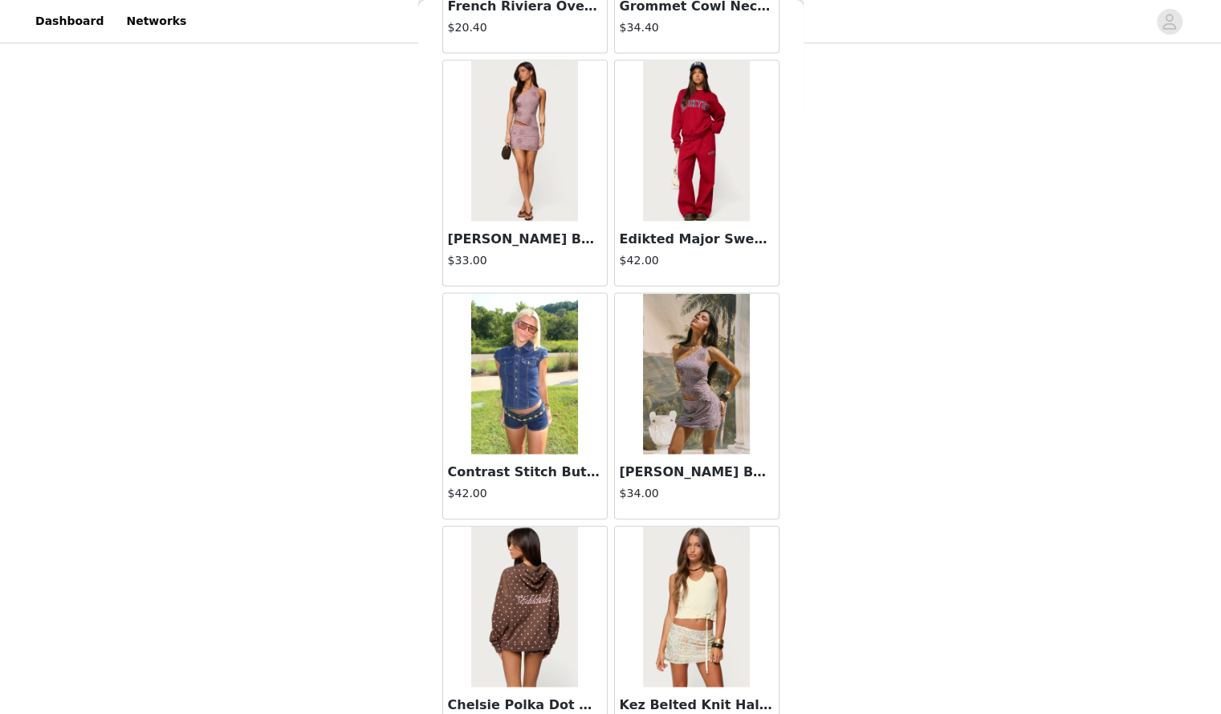
scroll to position [20326, 0]
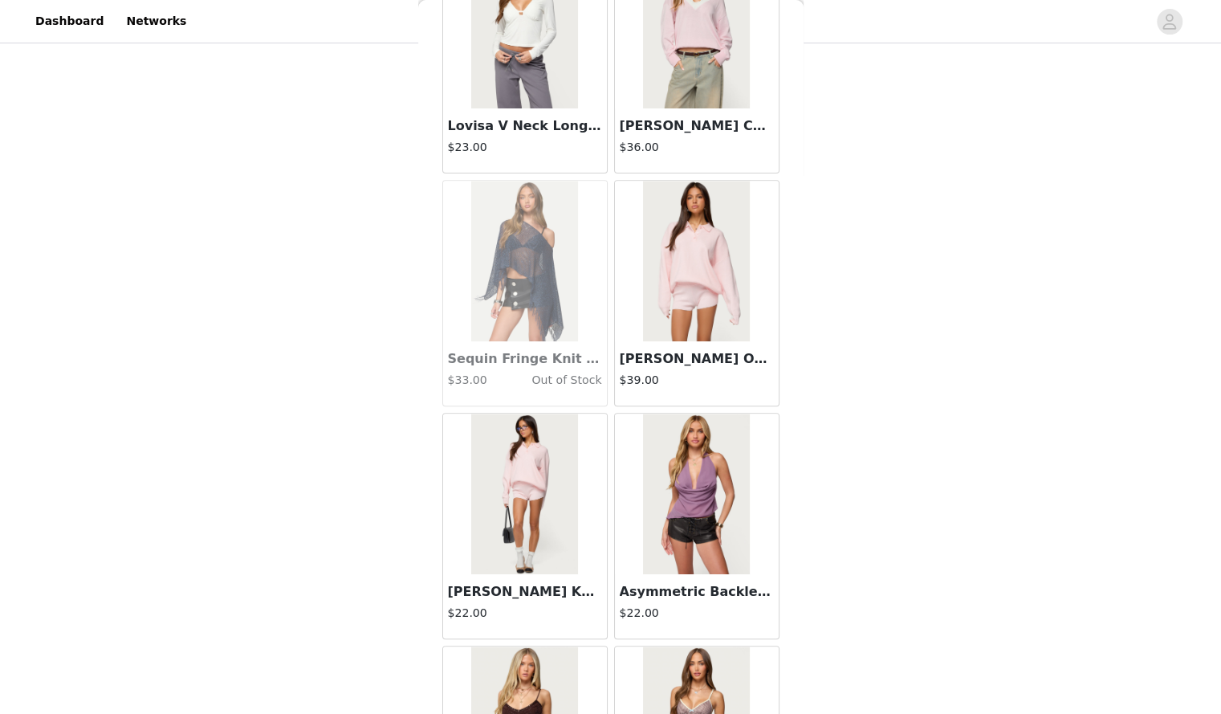
scroll to position [22650, 0]
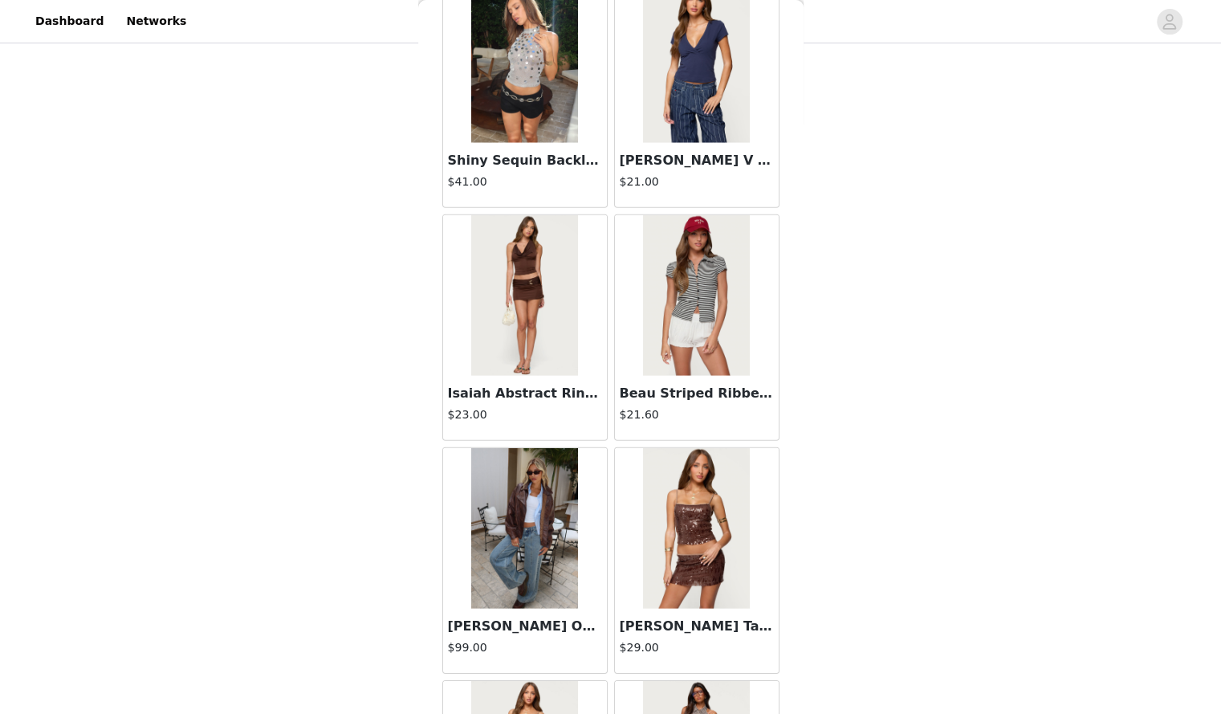
scroll to position [24974, 0]
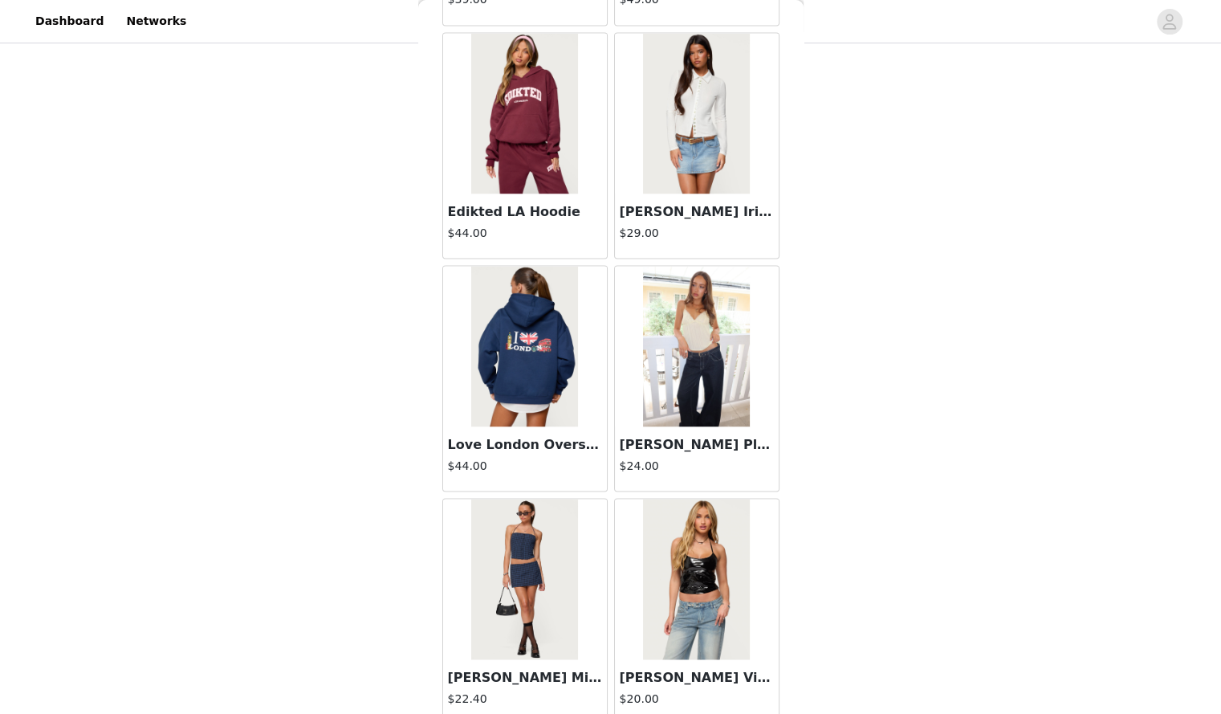
scroll to position [27297, 0]
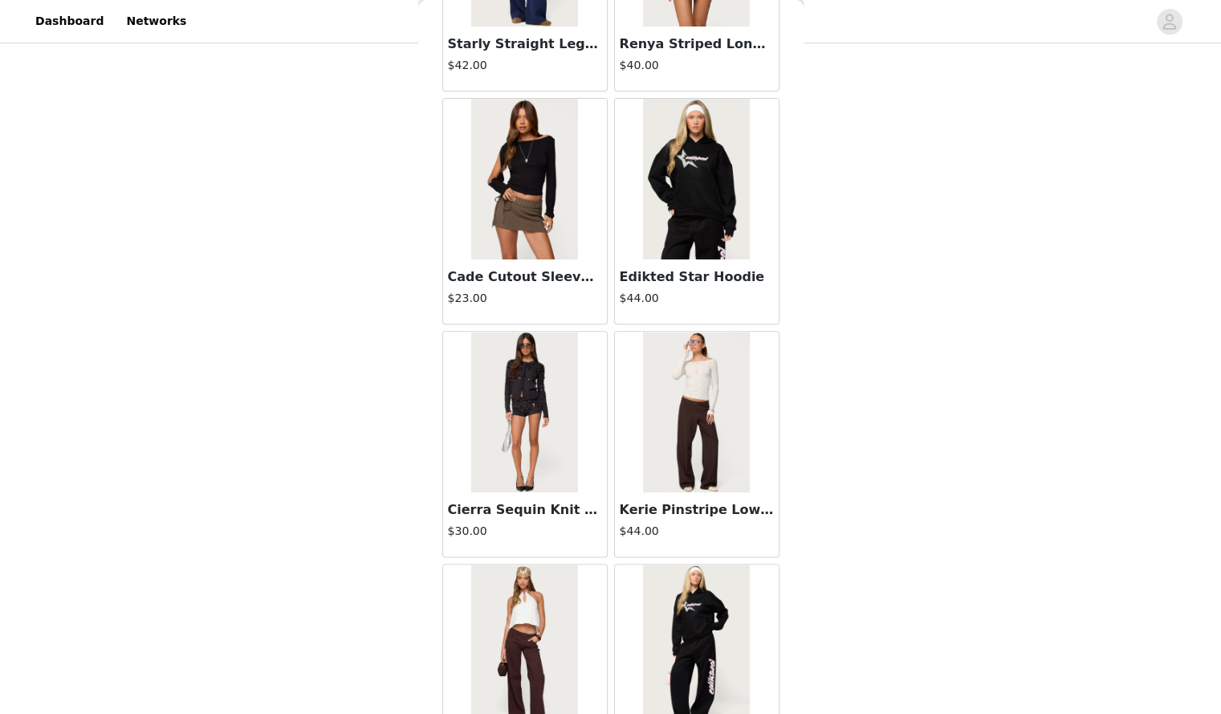
scroll to position [29621, 0]
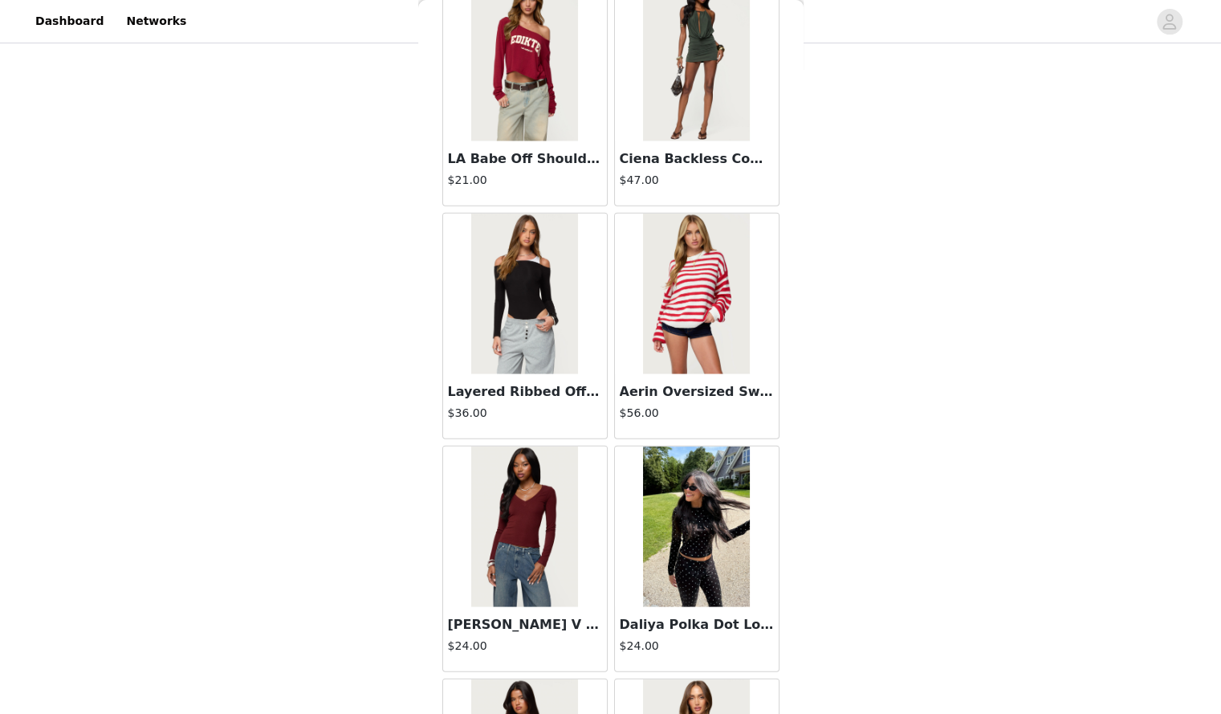
scroll to position [31944, 0]
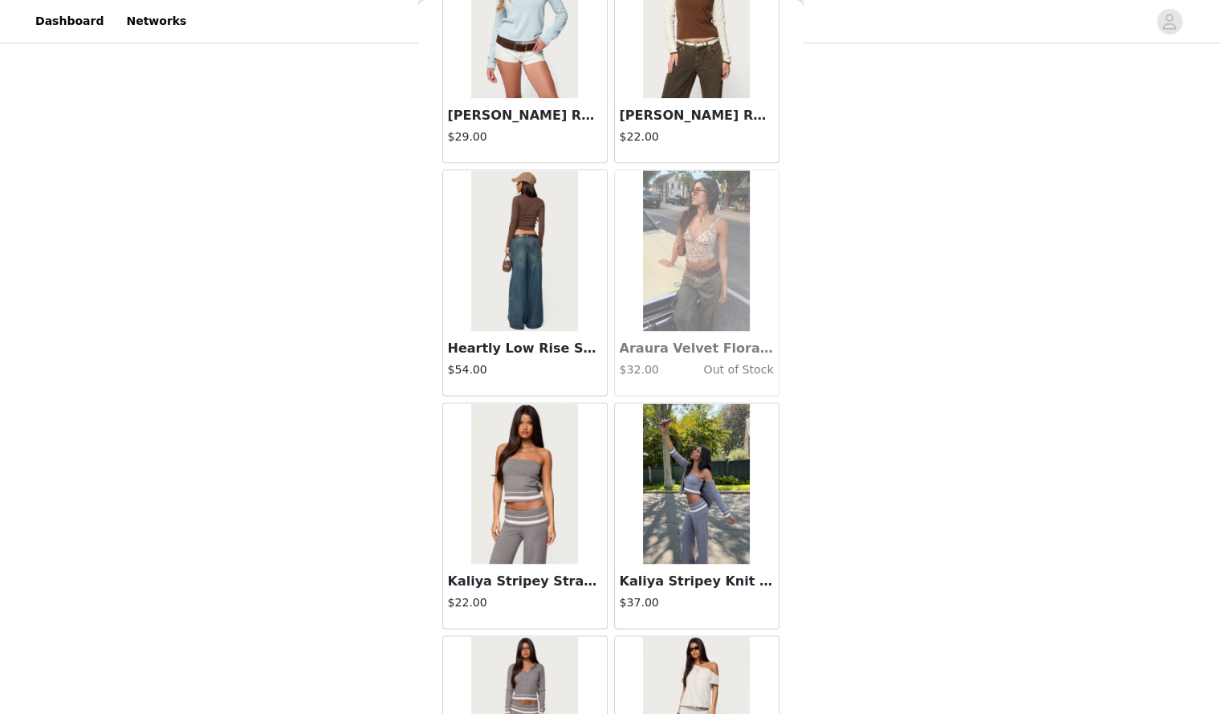
scroll to position [34268, 0]
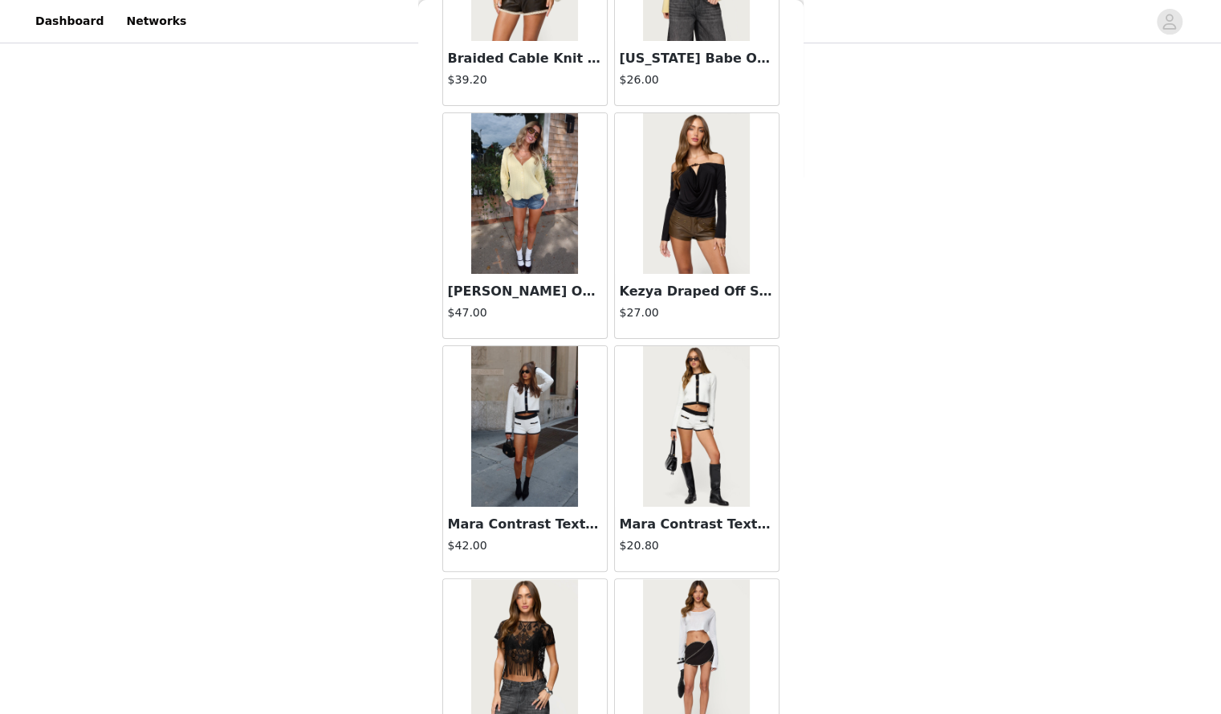
scroll to position [36592, 0]
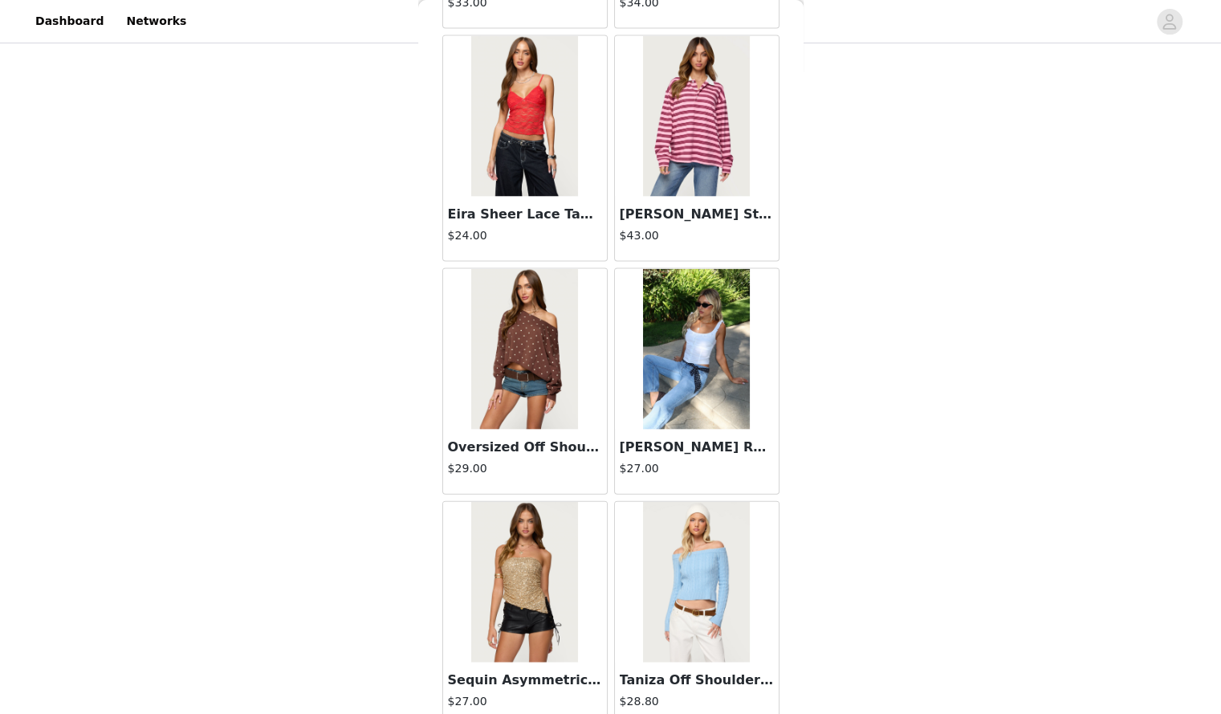
scroll to position [38650, 0]
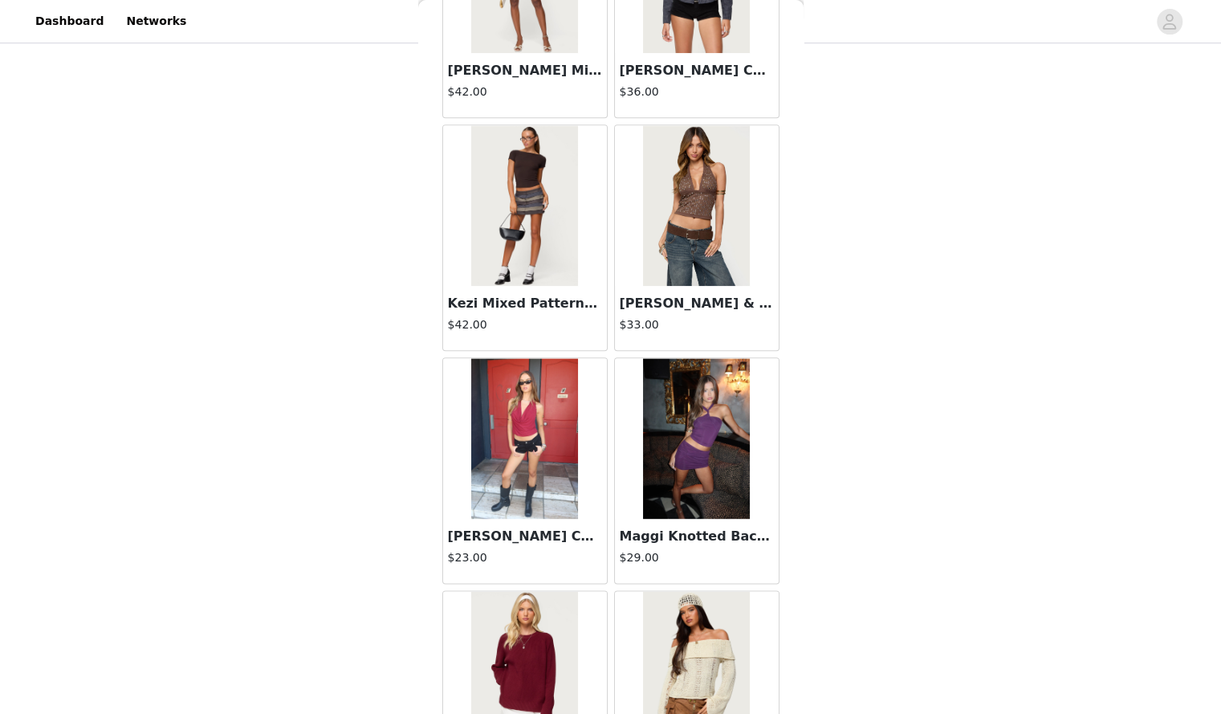
scroll to position [41239, 0]
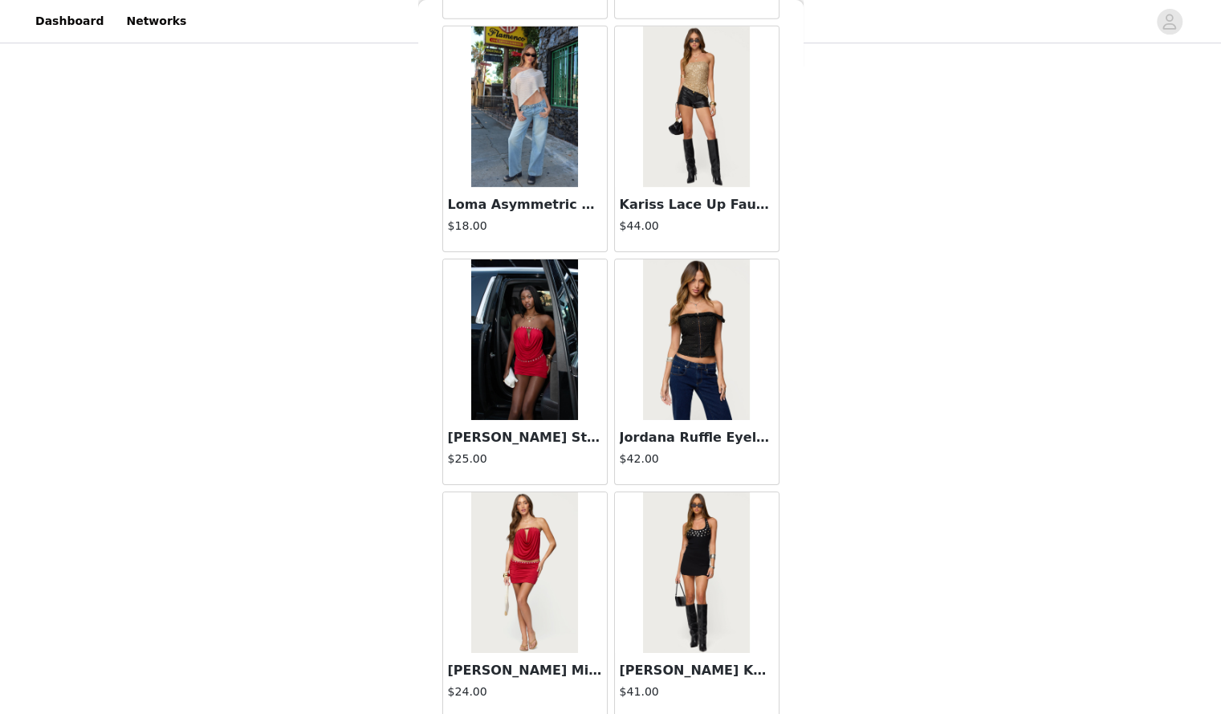
scroll to position [43563, 0]
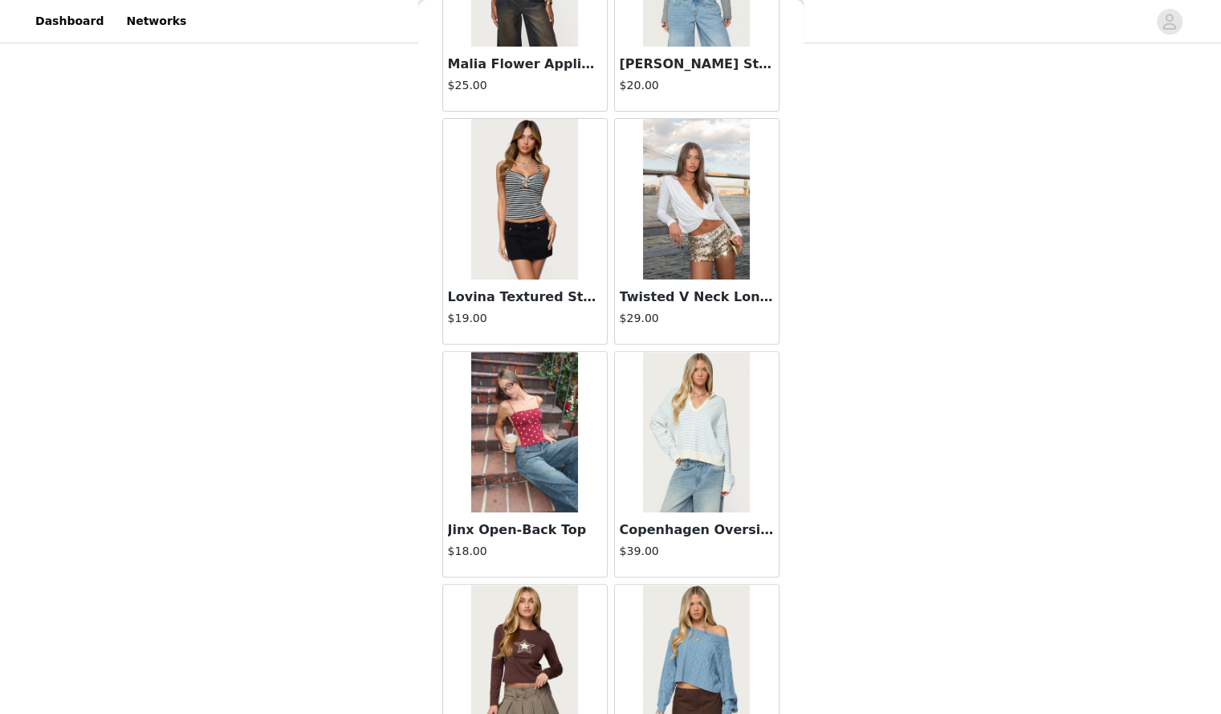
scroll to position [44238, 0]
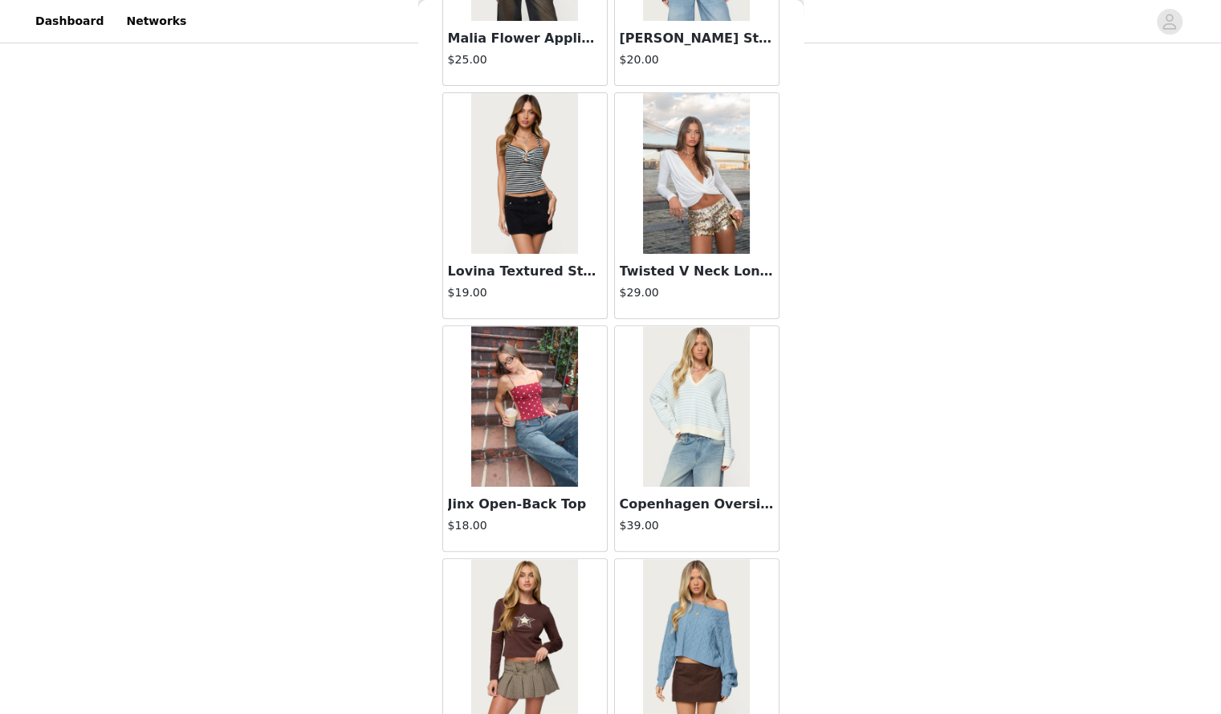
click at [528, 369] on img at bounding box center [524, 406] width 107 height 161
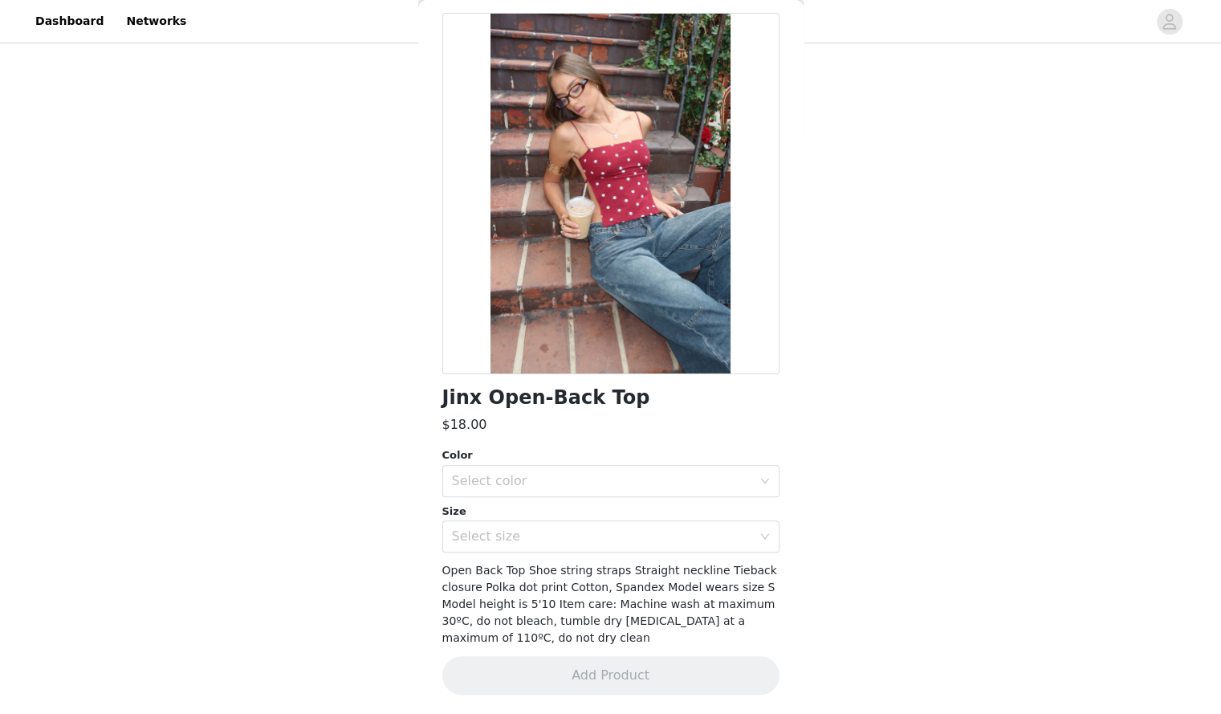
scroll to position [67, 0]
click at [557, 476] on div "Select color" at bounding box center [602, 481] width 300 height 16
click at [541, 509] on li "BURGUNDY-AND-CREAM" at bounding box center [604, 517] width 325 height 26
click at [541, 540] on div "Select size" at bounding box center [602, 536] width 300 height 16
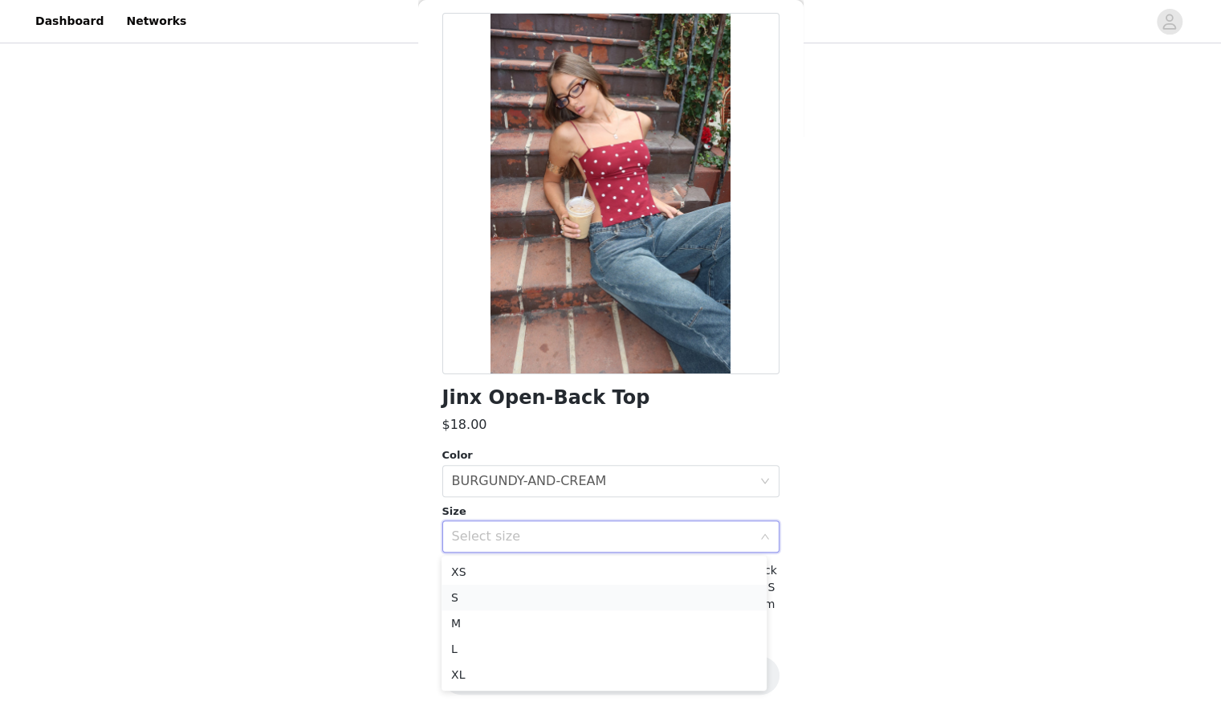
click at [500, 601] on li "S" at bounding box center [604, 598] width 325 height 26
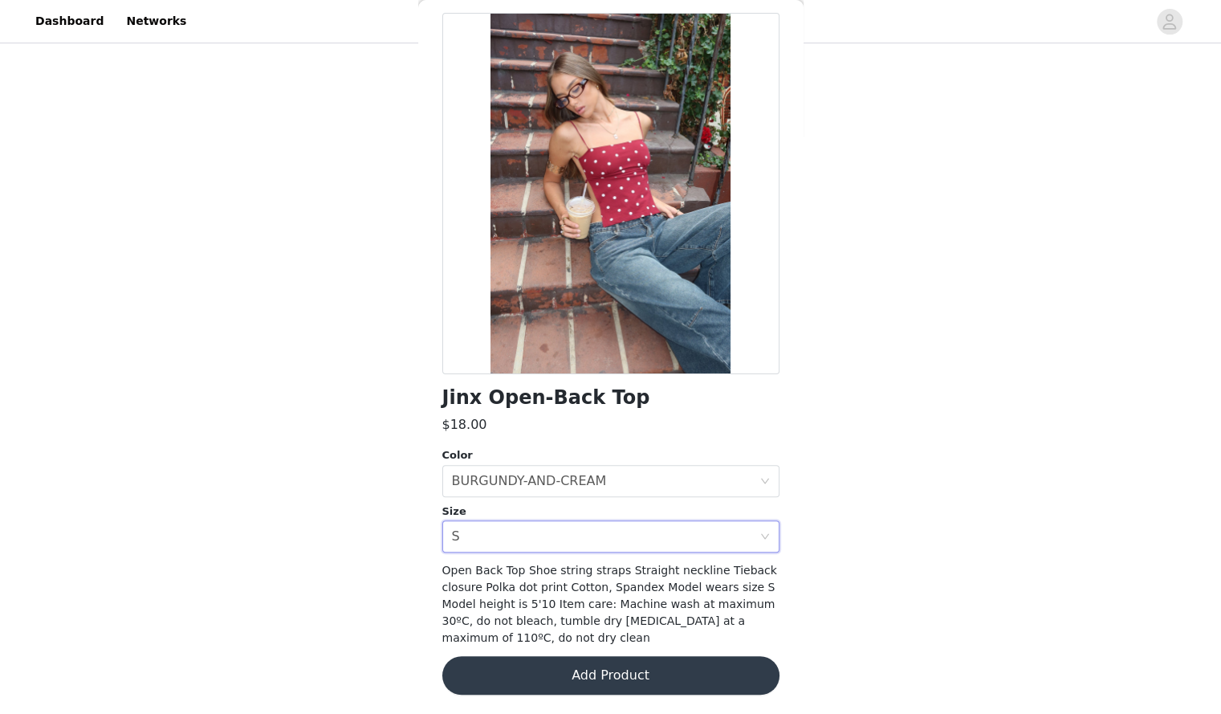
click at [520, 663] on button "Add Product" at bounding box center [611, 675] width 337 height 39
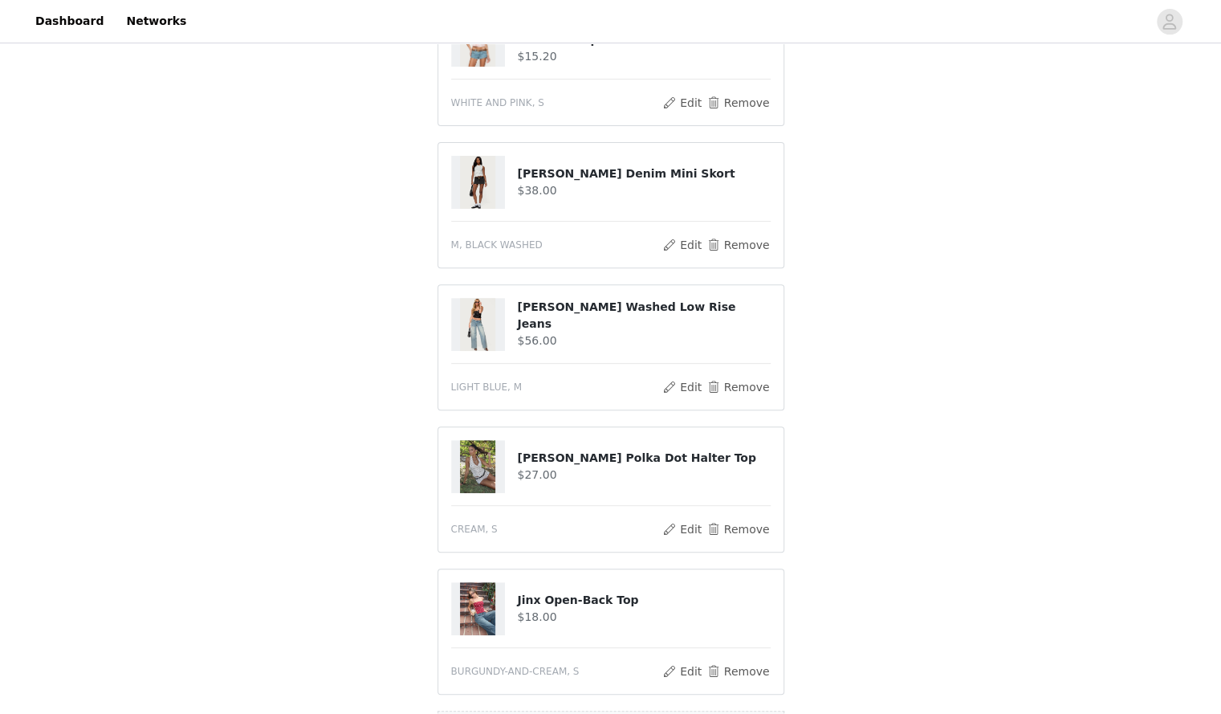
scroll to position [440, 0]
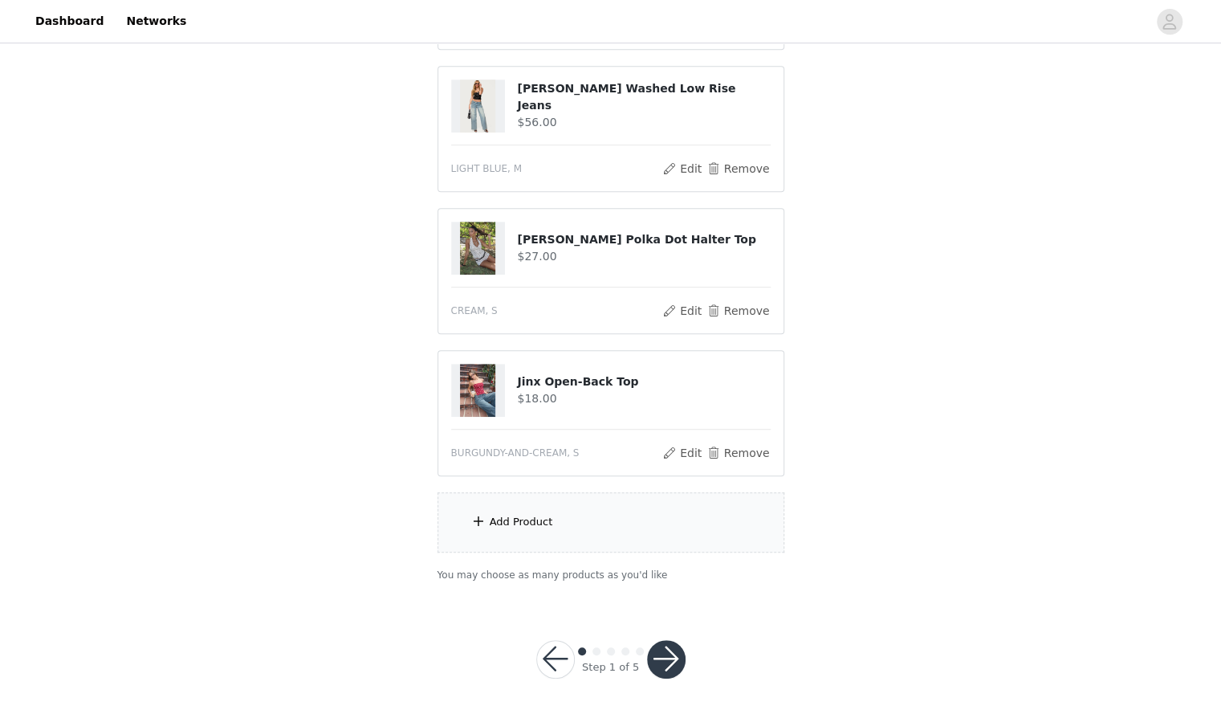
click at [723, 526] on div "Add Product" at bounding box center [611, 522] width 347 height 60
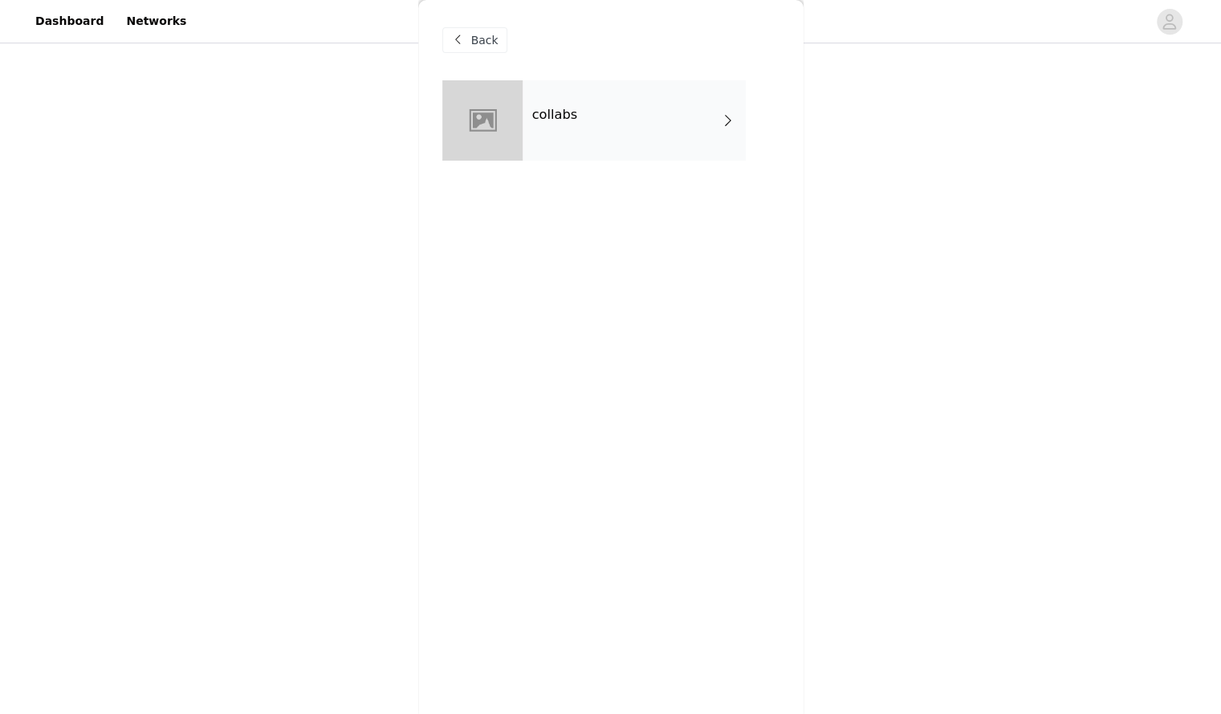
click at [636, 115] on div "collabs" at bounding box center [634, 120] width 223 height 80
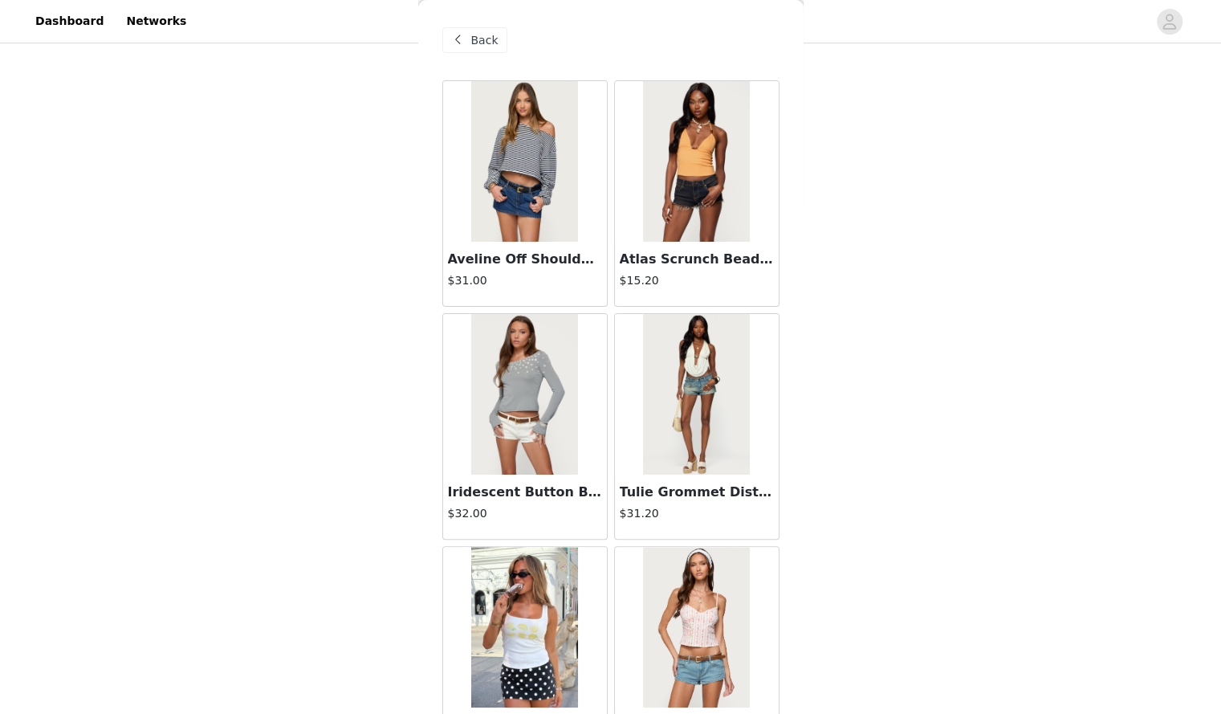
scroll to position [1738, 0]
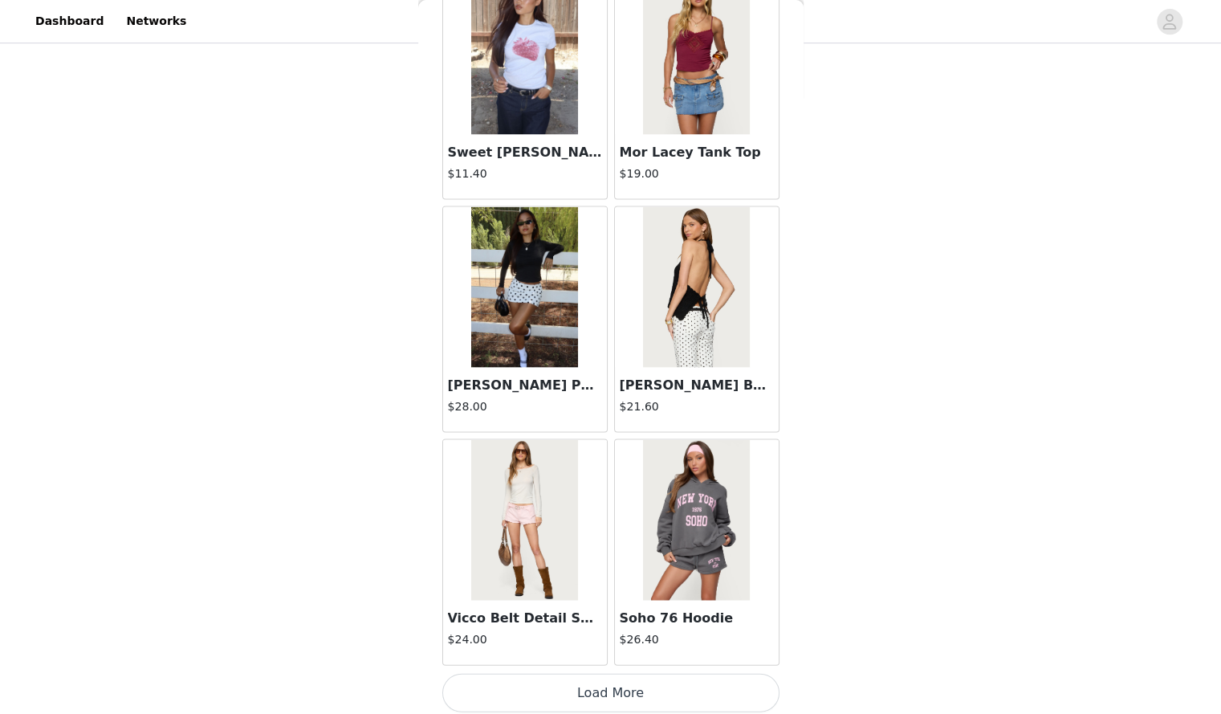
click at [527, 561] on img at bounding box center [524, 519] width 107 height 161
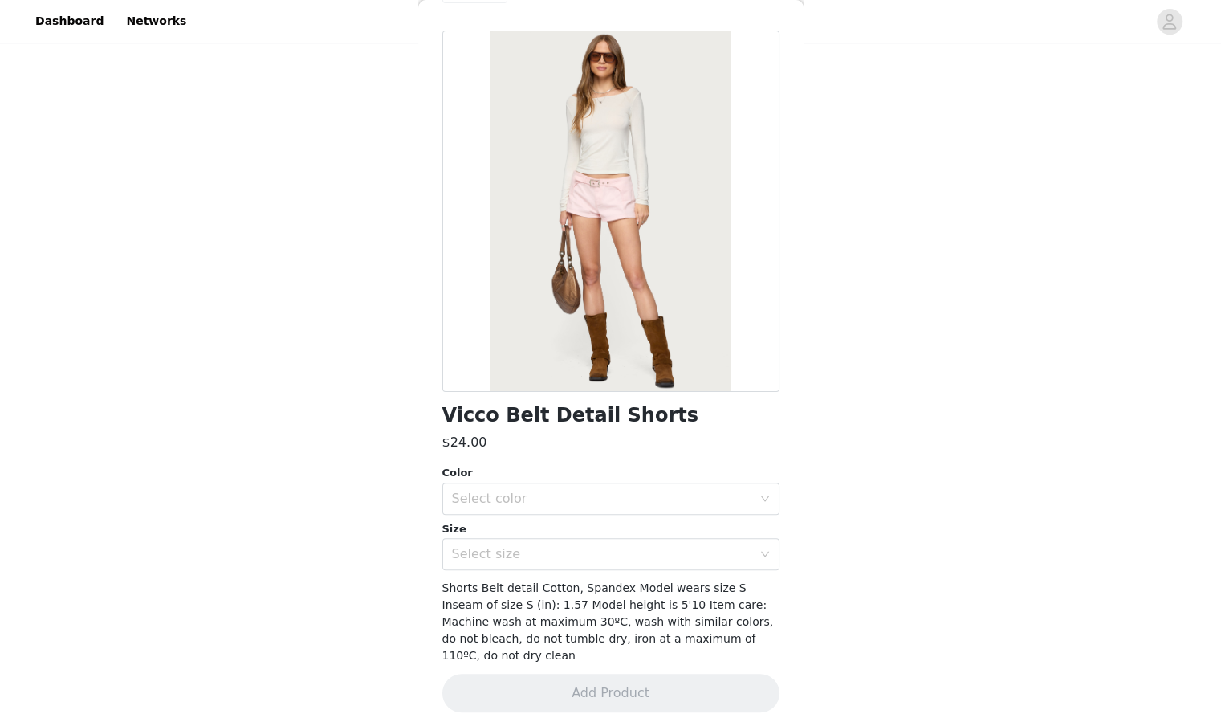
scroll to position [0, 0]
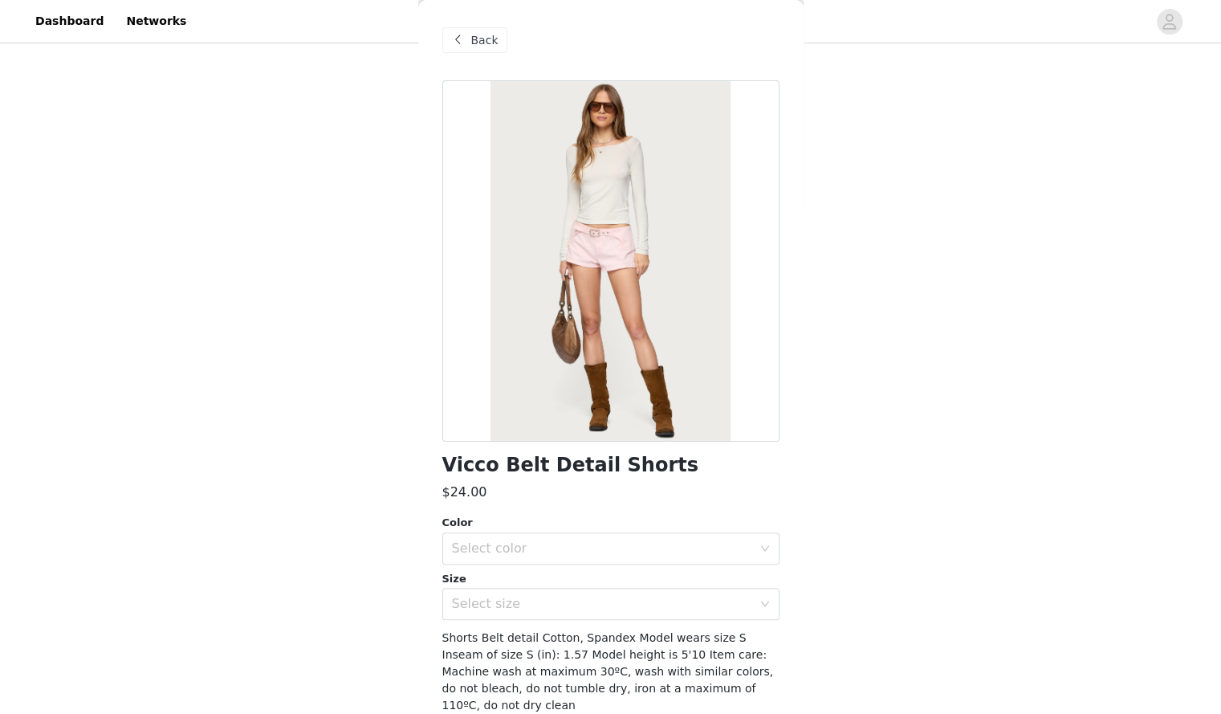
click at [475, 35] on span "Back" at bounding box center [484, 40] width 27 height 17
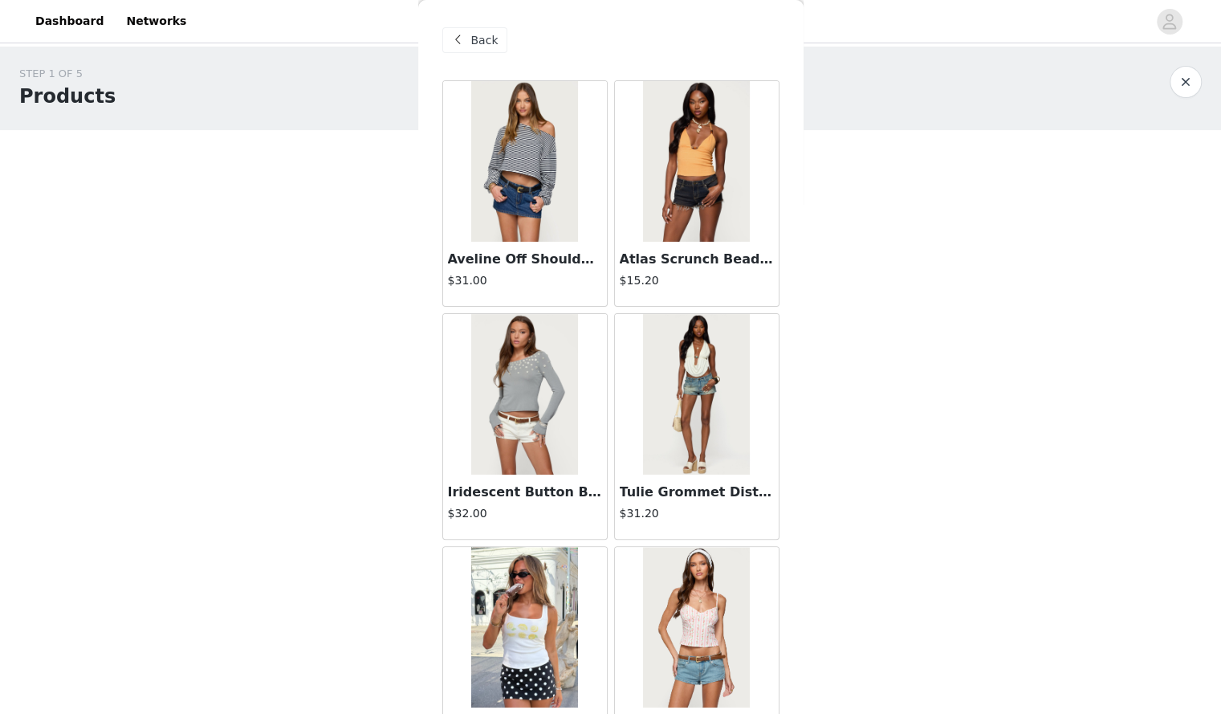
click at [685, 633] on img at bounding box center [696, 627] width 107 height 161
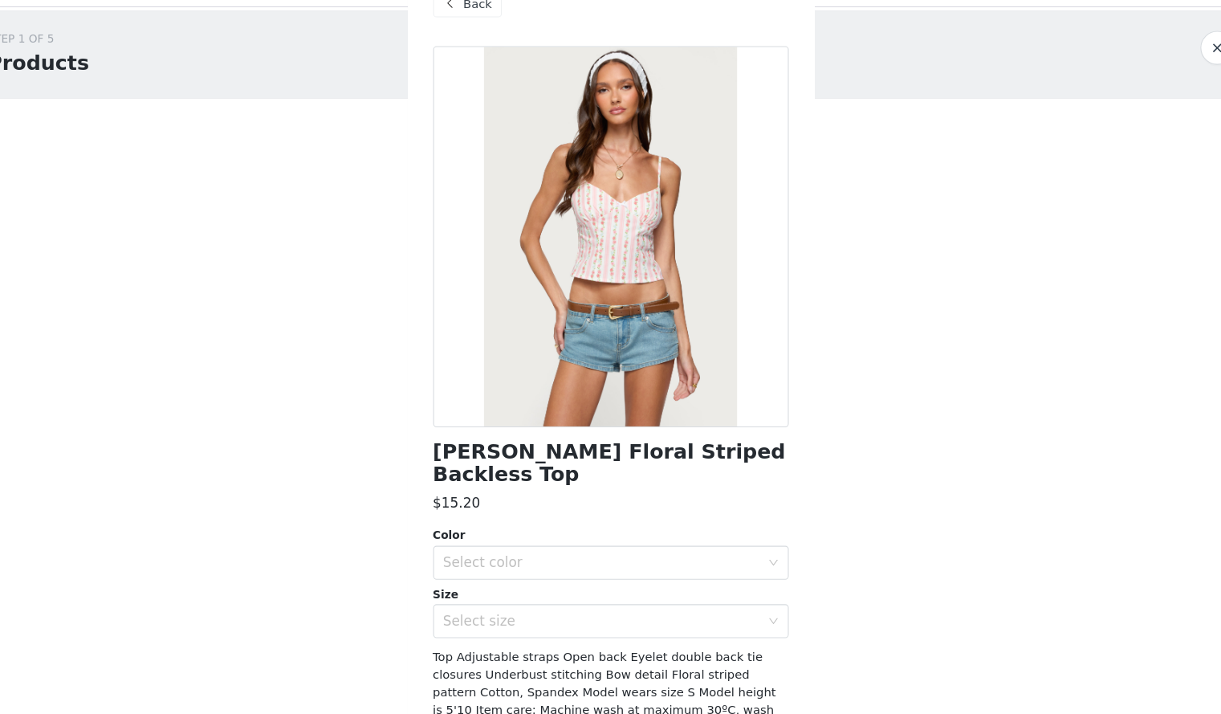
click at [471, 47] on span "Back" at bounding box center [484, 40] width 27 height 17
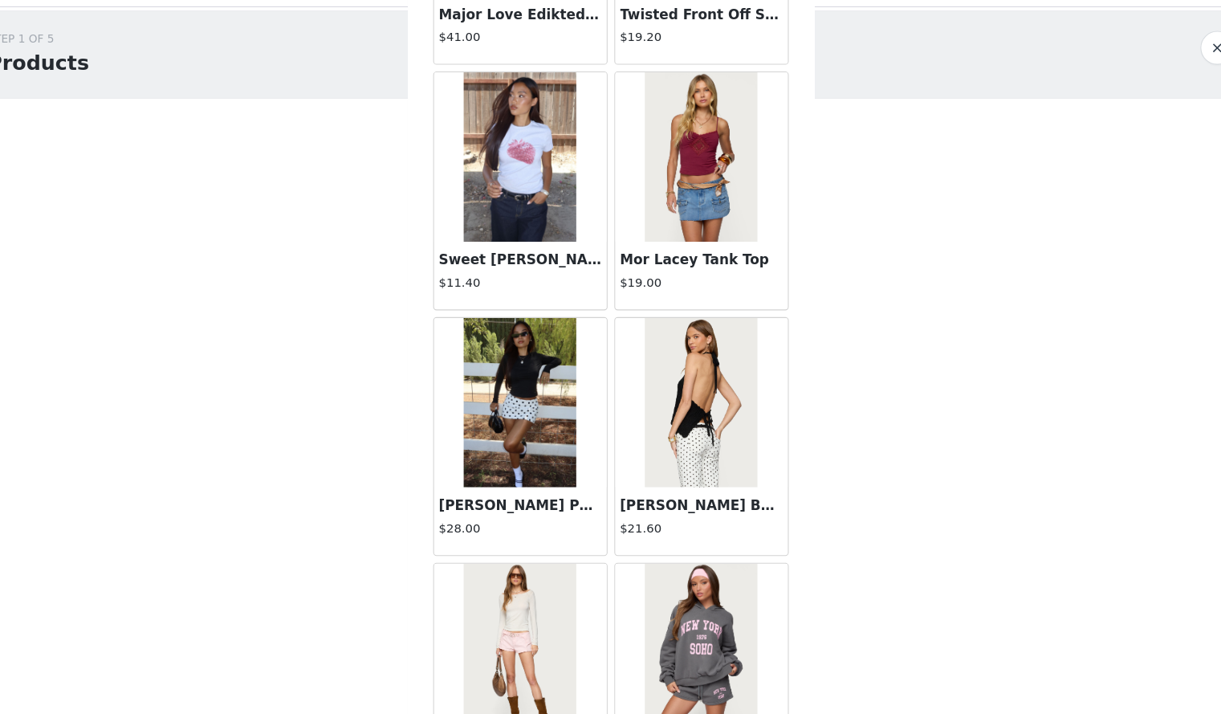
scroll to position [1738, 0]
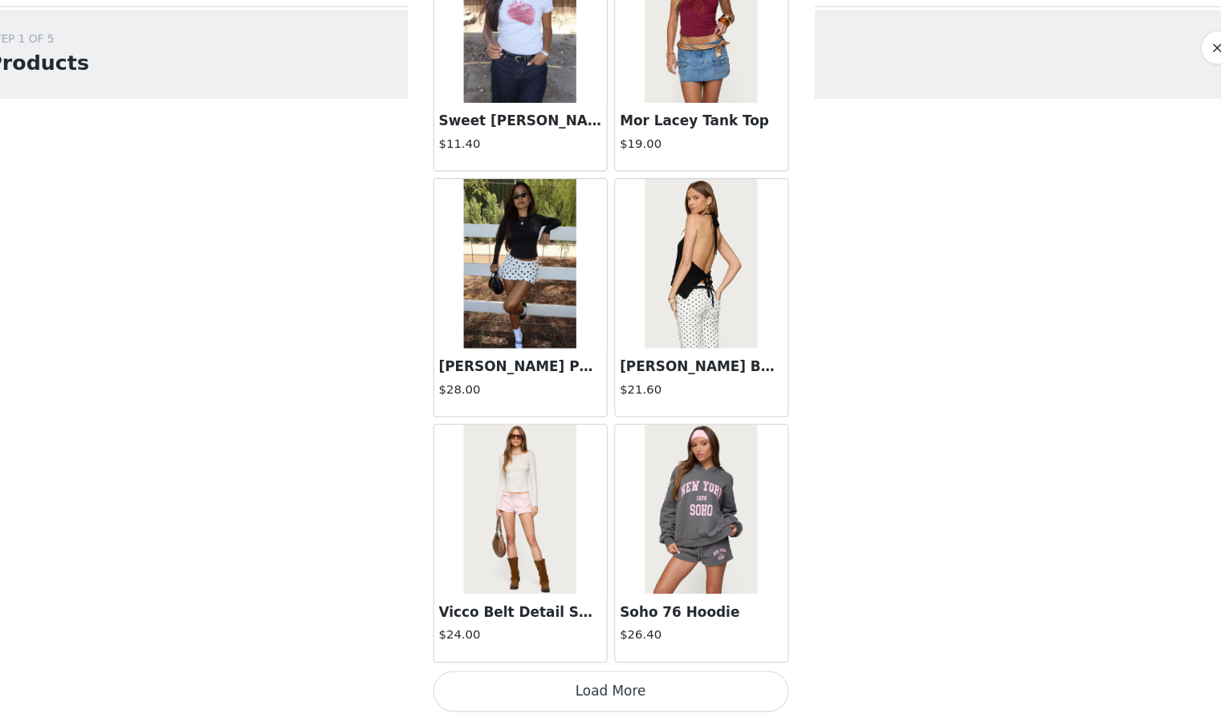
click at [535, 481] on img at bounding box center [524, 519] width 107 height 161
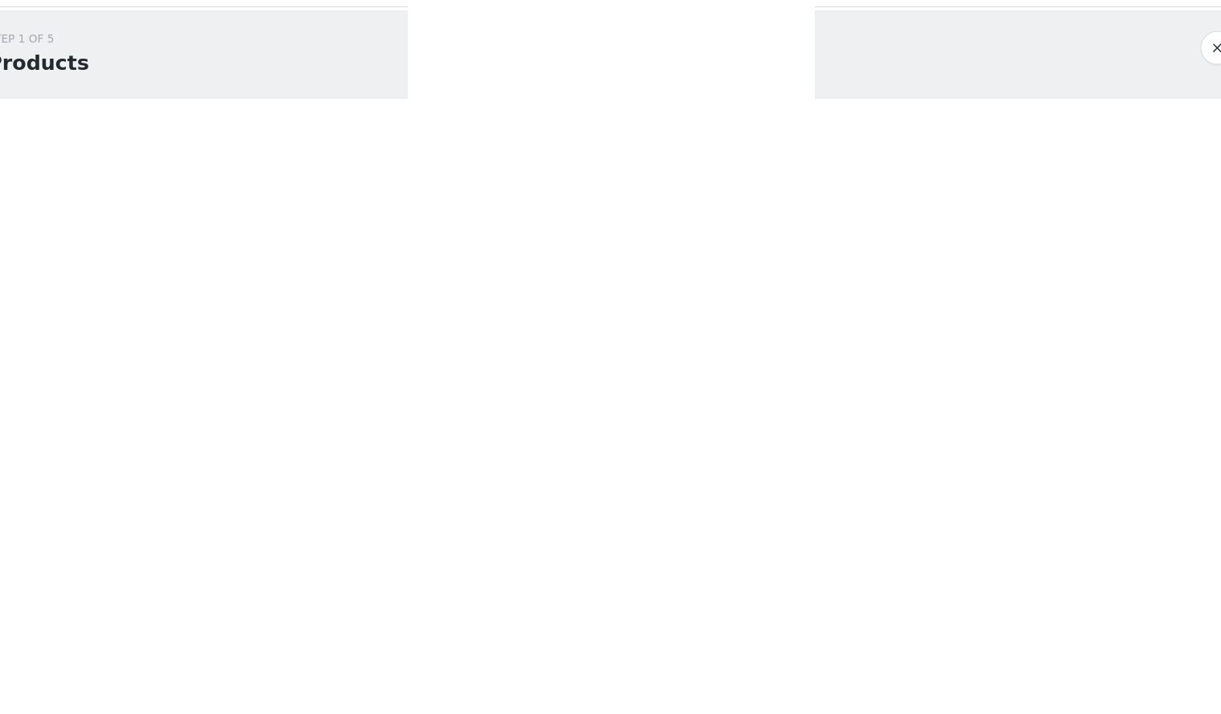
scroll to position [50, 0]
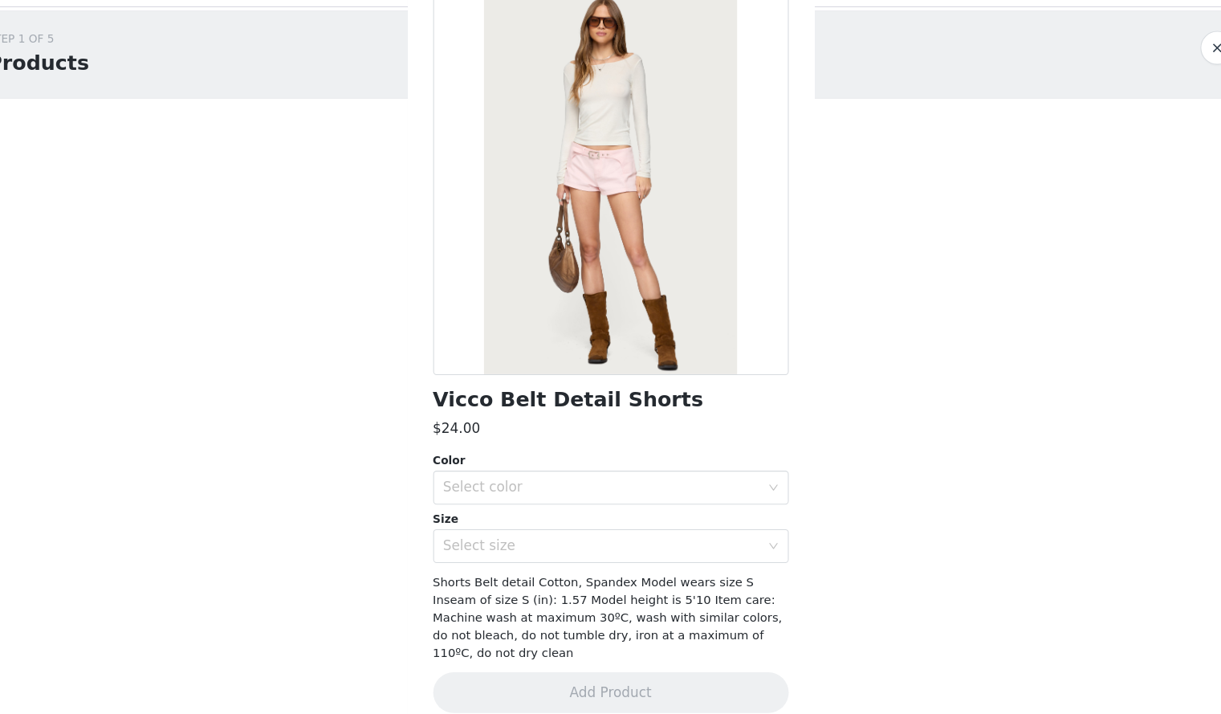
click at [536, 480] on div "Color Select color" at bounding box center [611, 490] width 337 height 50
click at [536, 491] on div "Select color" at bounding box center [602, 499] width 300 height 16
click at [530, 537] on li "LIGHT PINK" at bounding box center [604, 533] width 325 height 26
click at [531, 547] on div "Select size" at bounding box center [602, 554] width 300 height 16
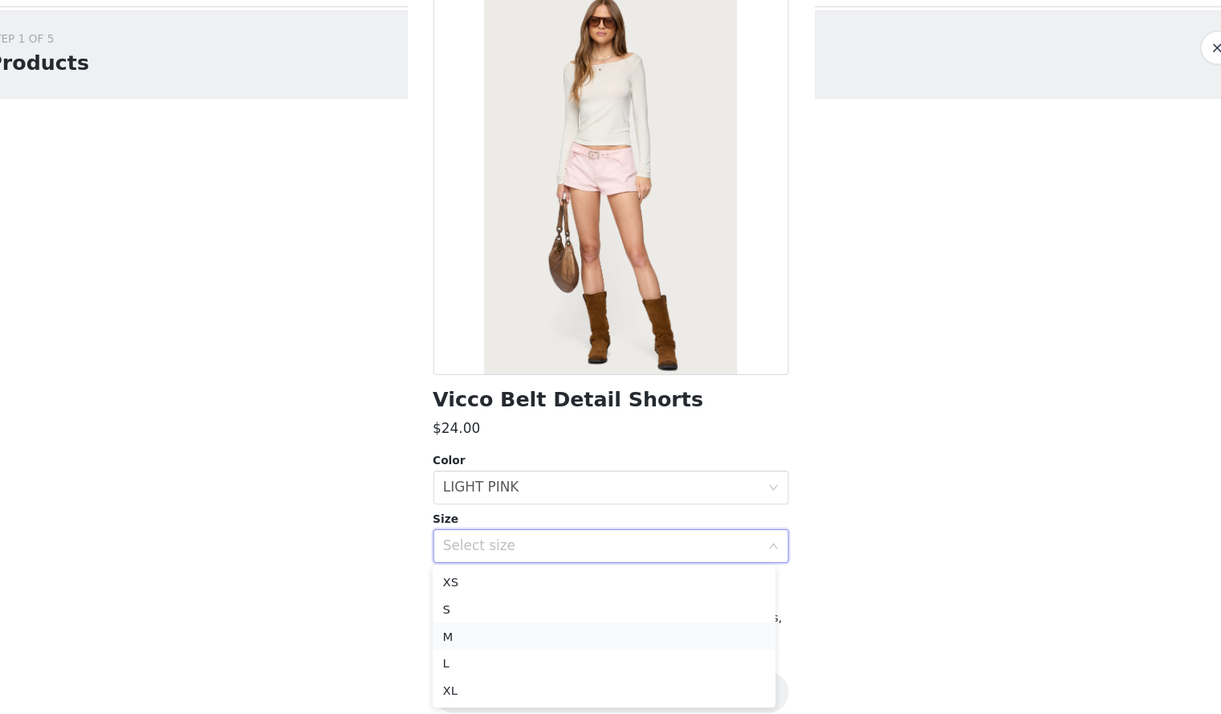
click at [526, 645] on li "M" at bounding box center [604, 640] width 325 height 26
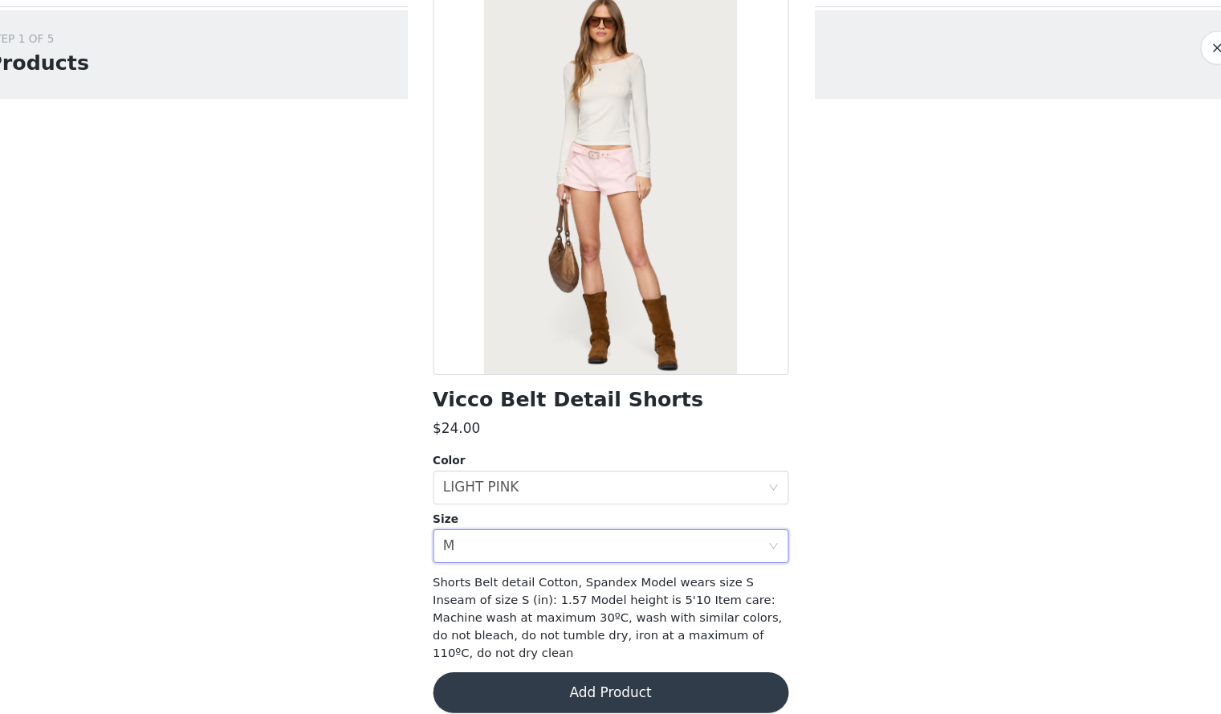
click at [550, 679] on button "Add Product" at bounding box center [611, 693] width 337 height 39
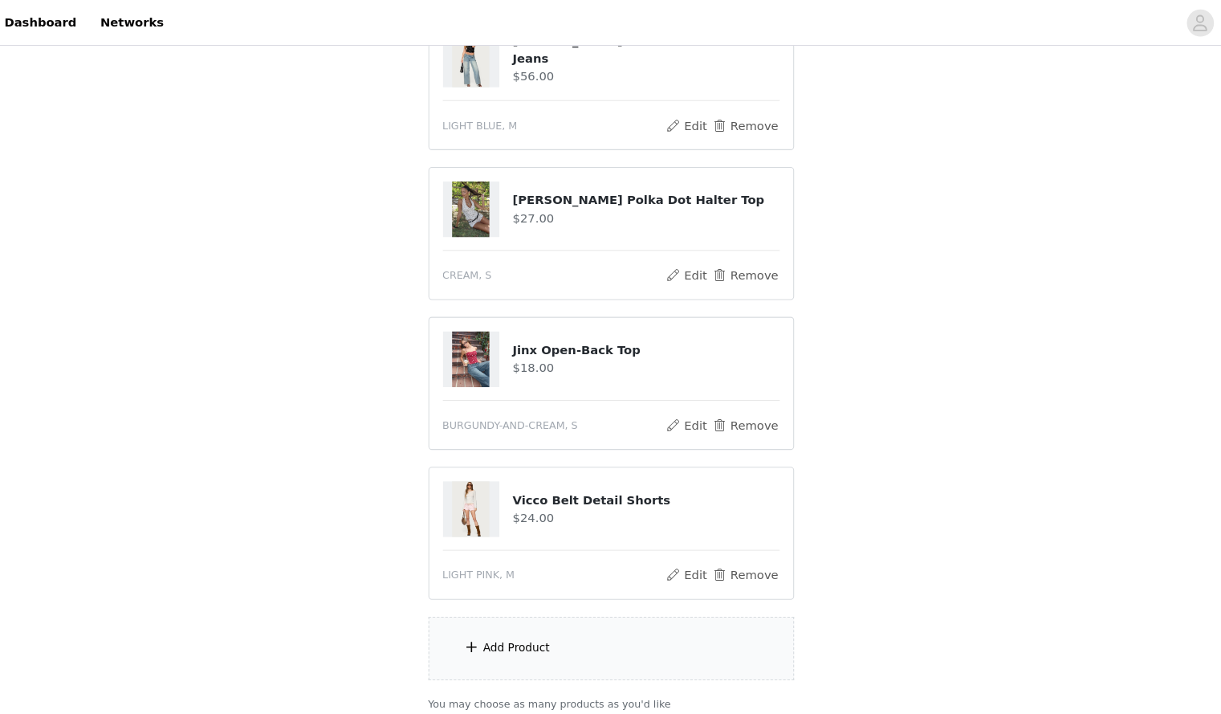
scroll to position [488, 0]
click at [766, 122] on button "Remove" at bounding box center [738, 120] width 64 height 19
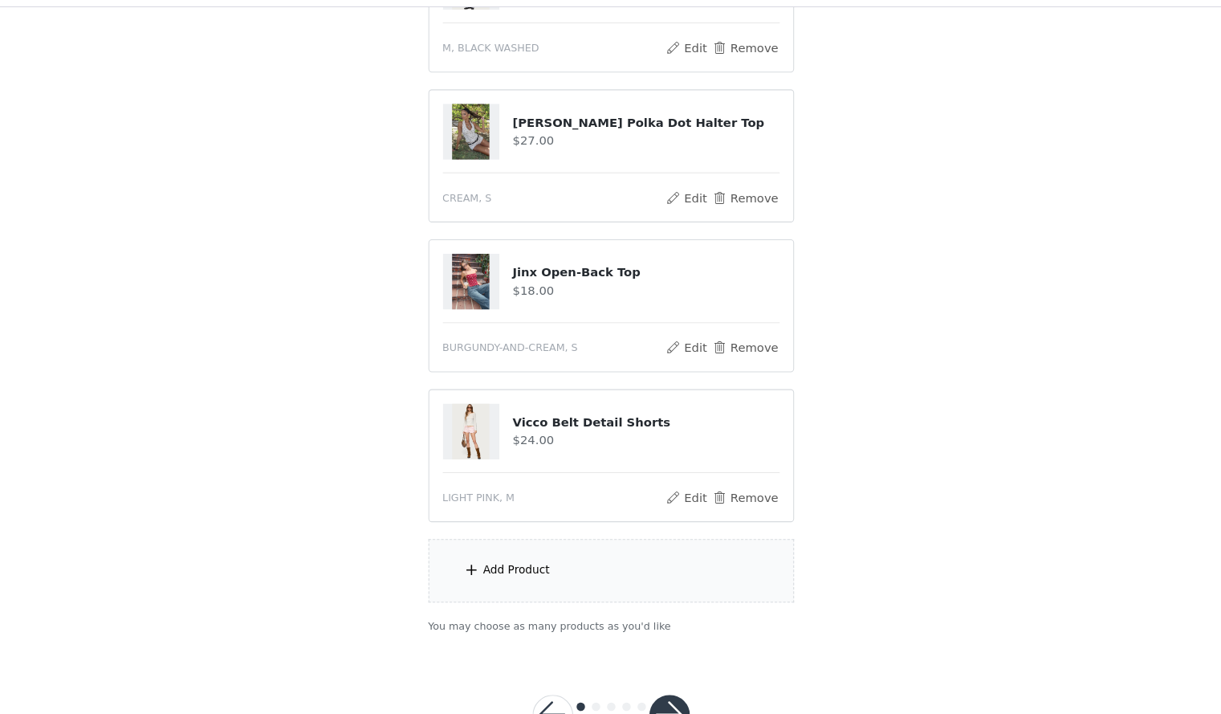
scroll to position [385, 0]
click at [559, 581] on div "Add Product" at bounding box center [611, 578] width 347 height 60
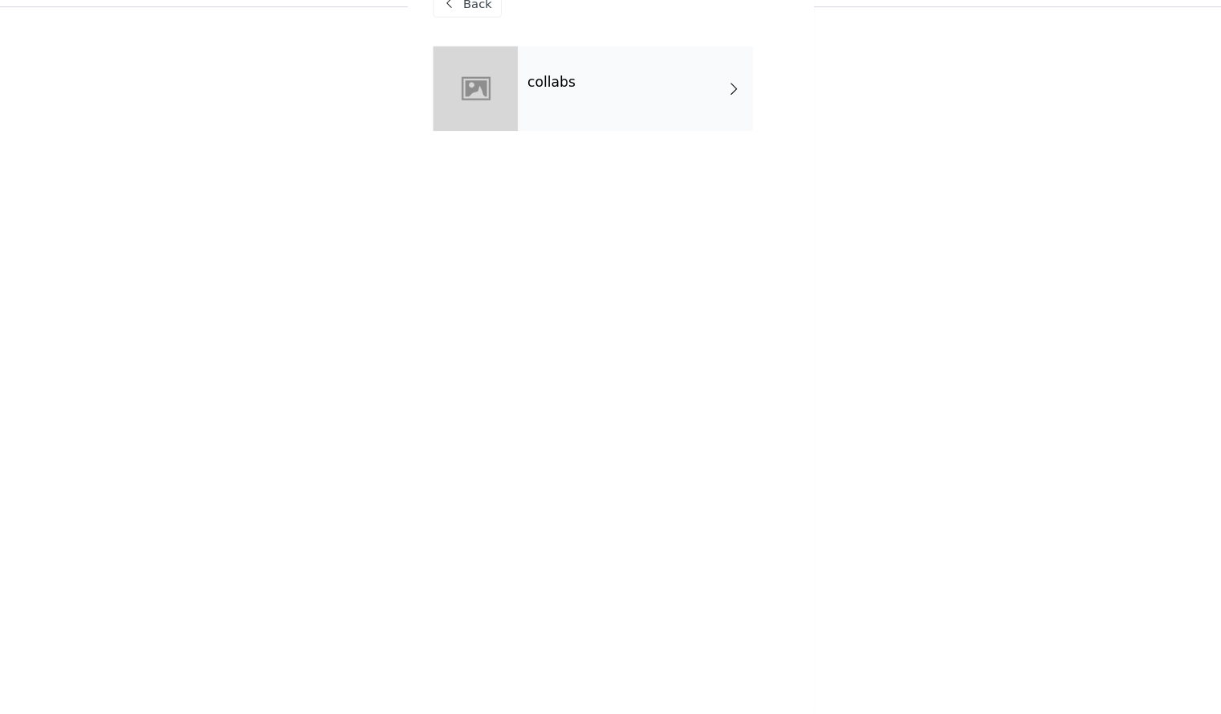
click at [680, 110] on div "collabs" at bounding box center [634, 120] width 223 height 80
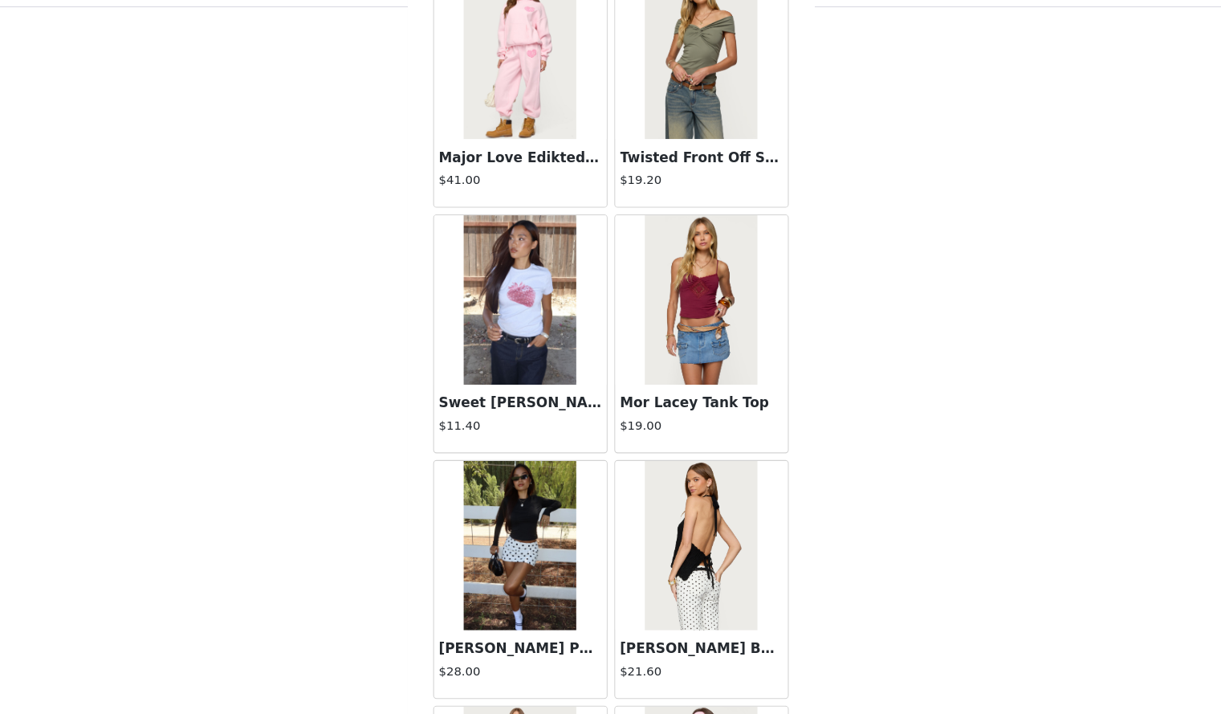
scroll to position [1738, 0]
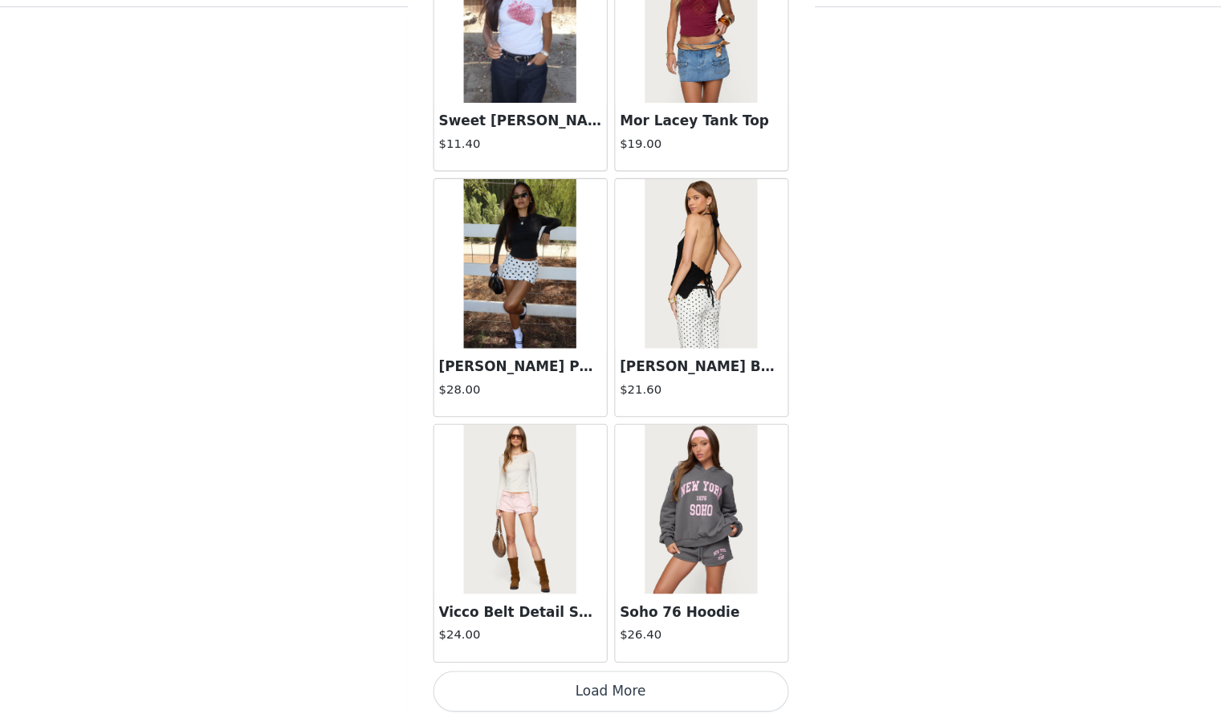
click at [585, 678] on button "Load More" at bounding box center [611, 692] width 337 height 39
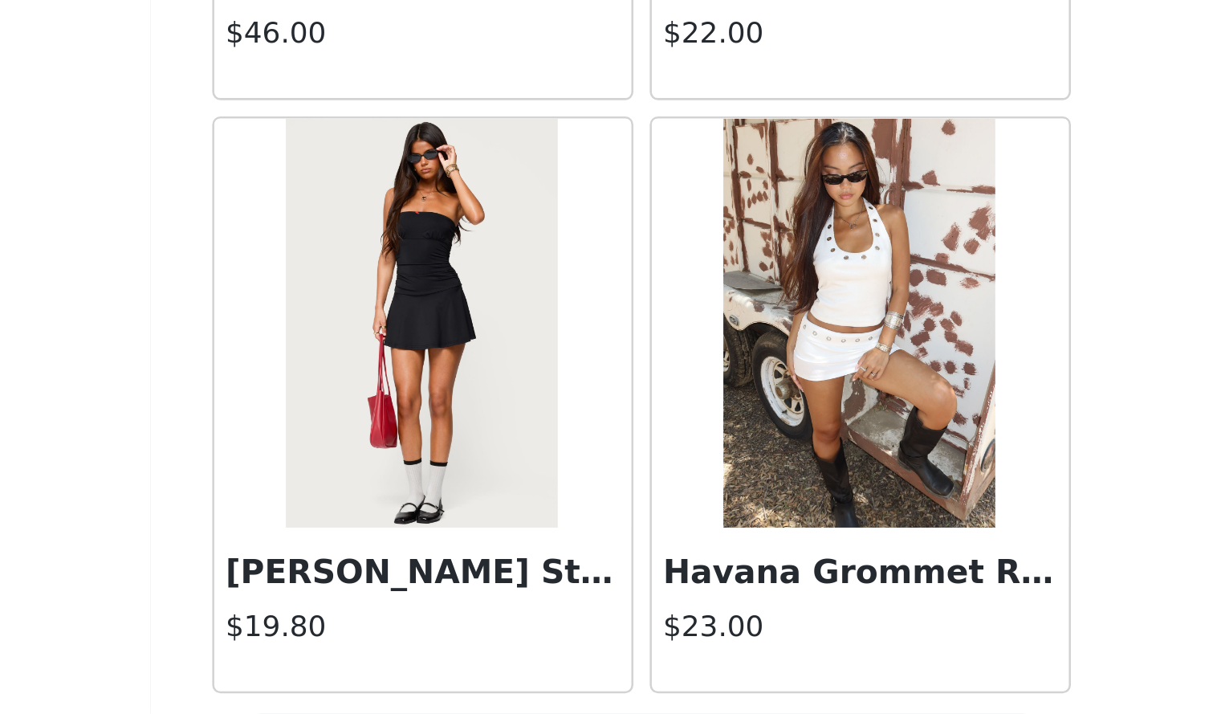
scroll to position [4061, 0]
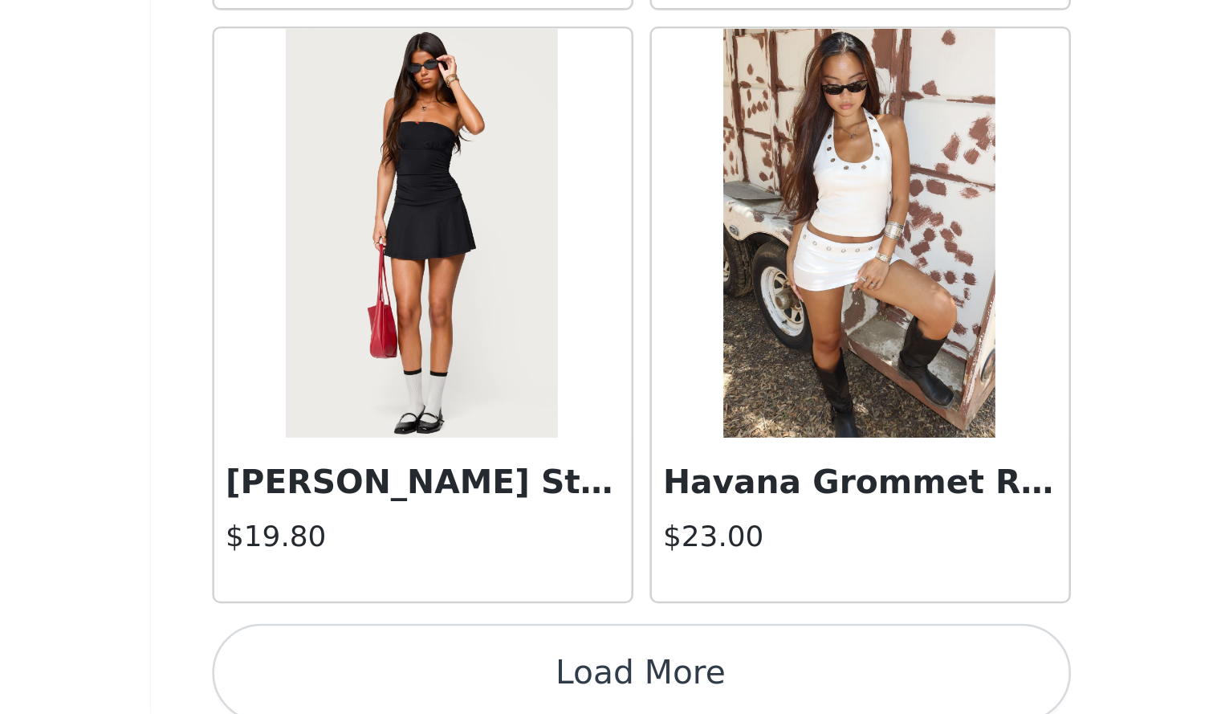
click at [673, 683] on button "Load More" at bounding box center [611, 698] width 337 height 39
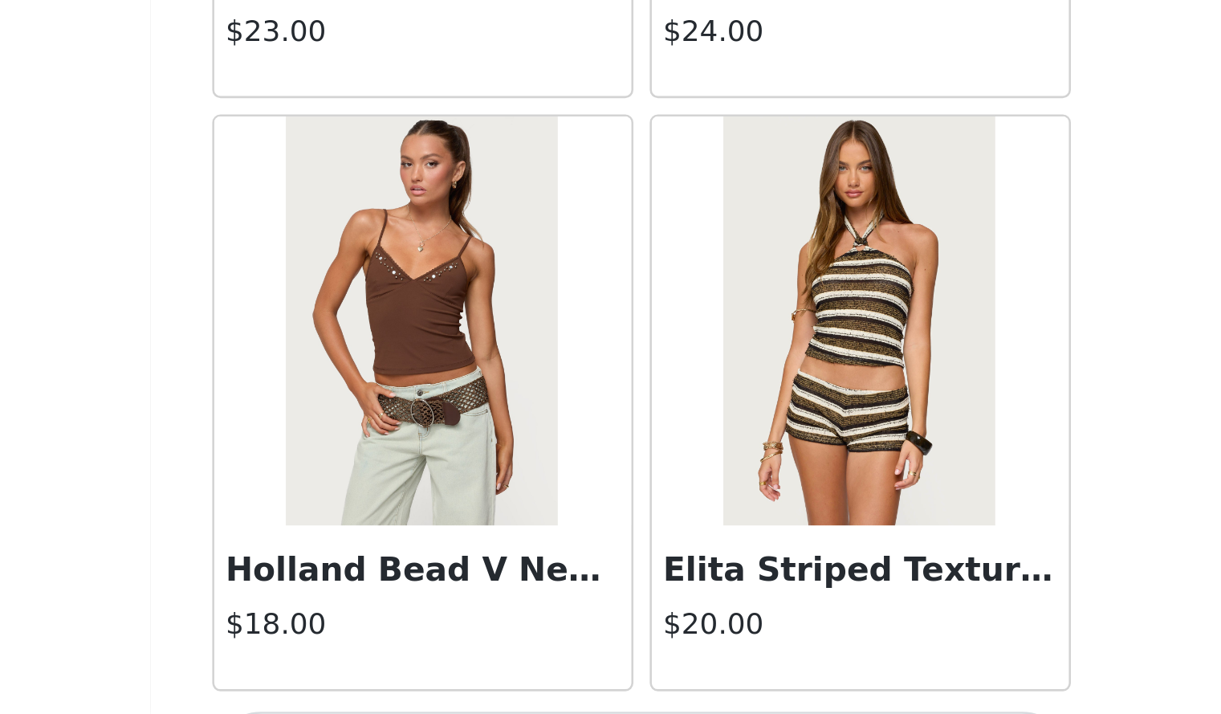
scroll to position [6385, 0]
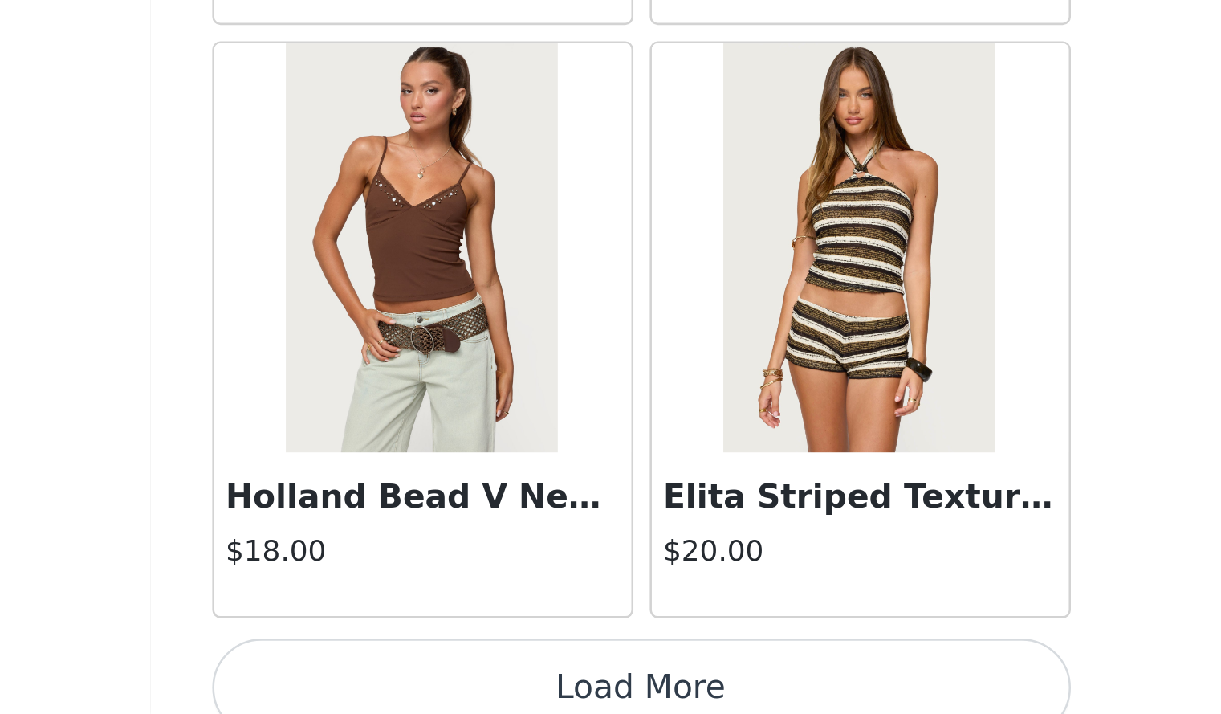
click at [738, 684] on button "Load More" at bounding box center [611, 703] width 337 height 39
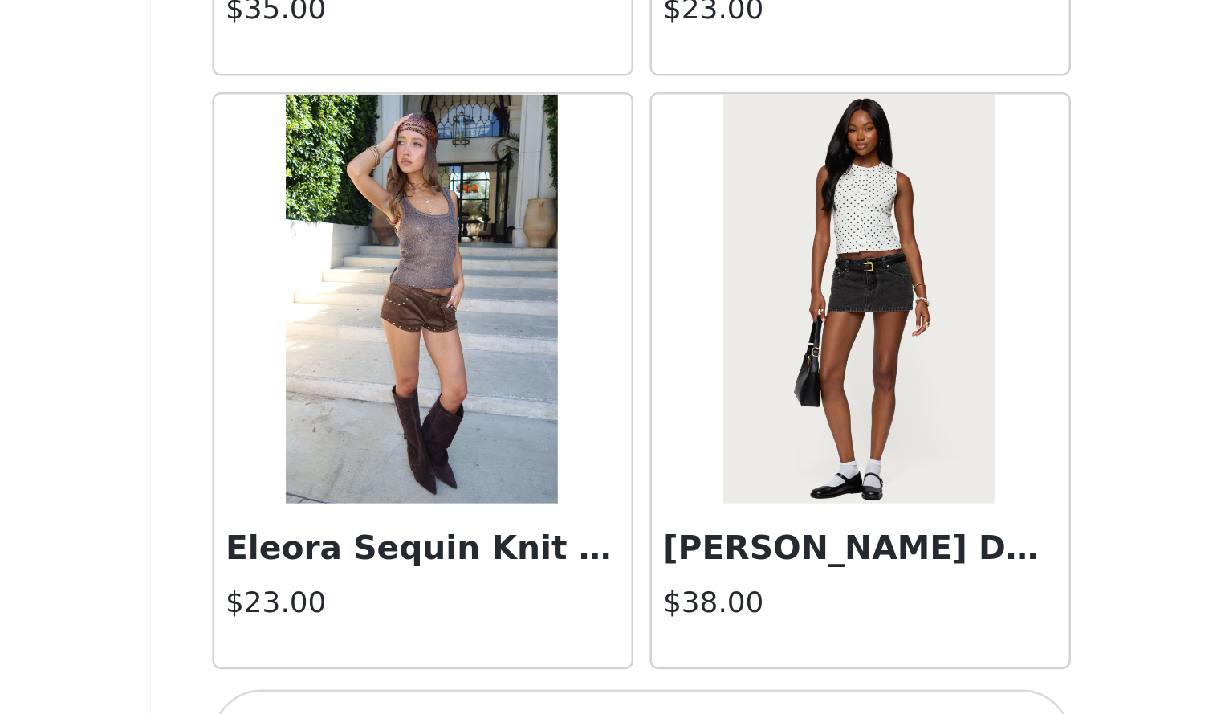
scroll to position [8709, 0]
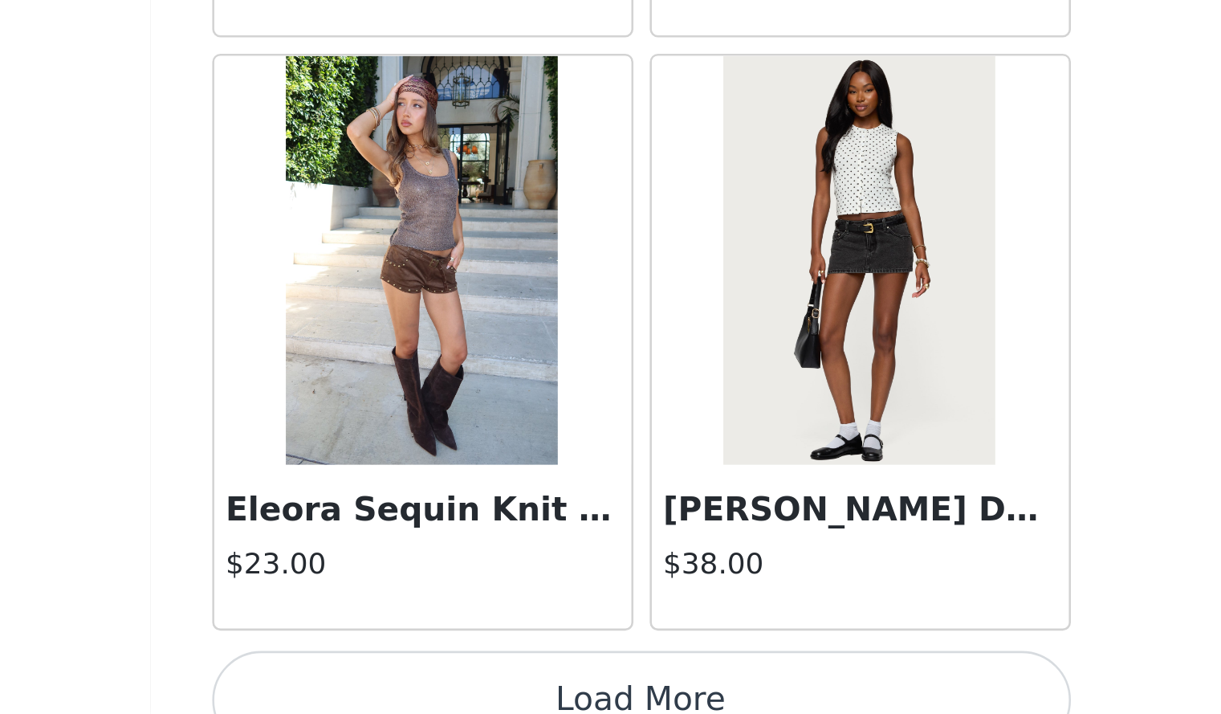
click at [730, 689] on button "Load More" at bounding box center [611, 708] width 337 height 39
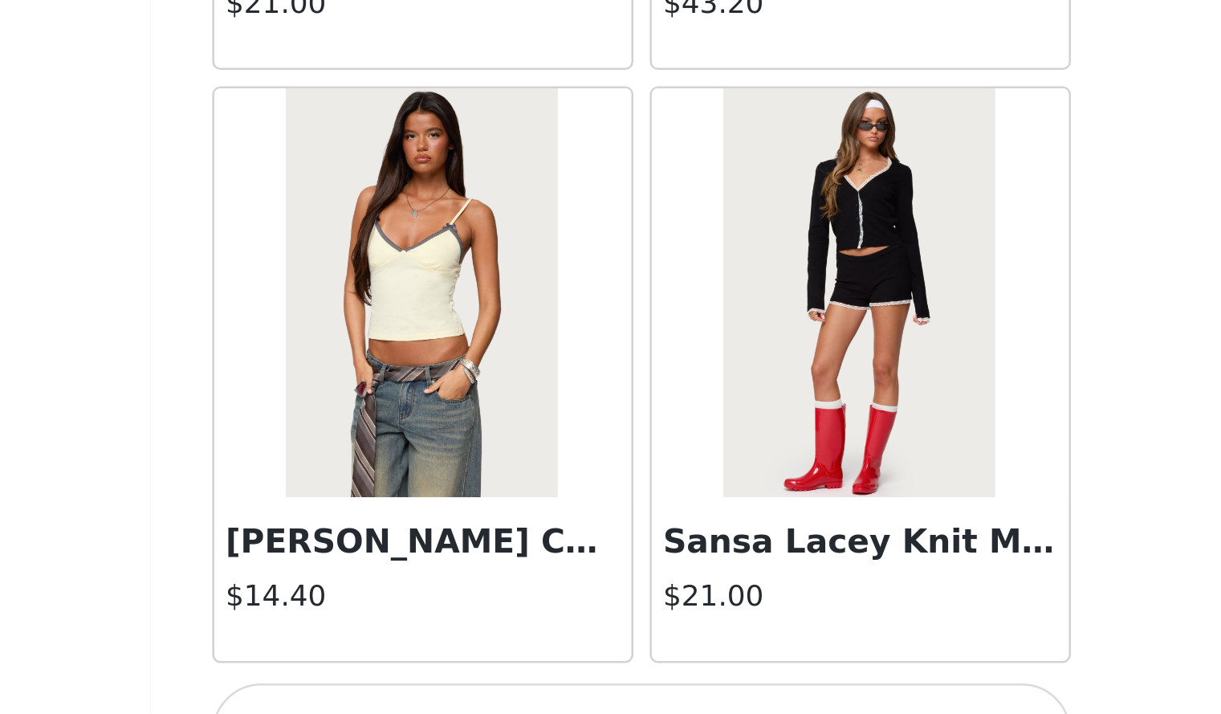
scroll to position [11032, 0]
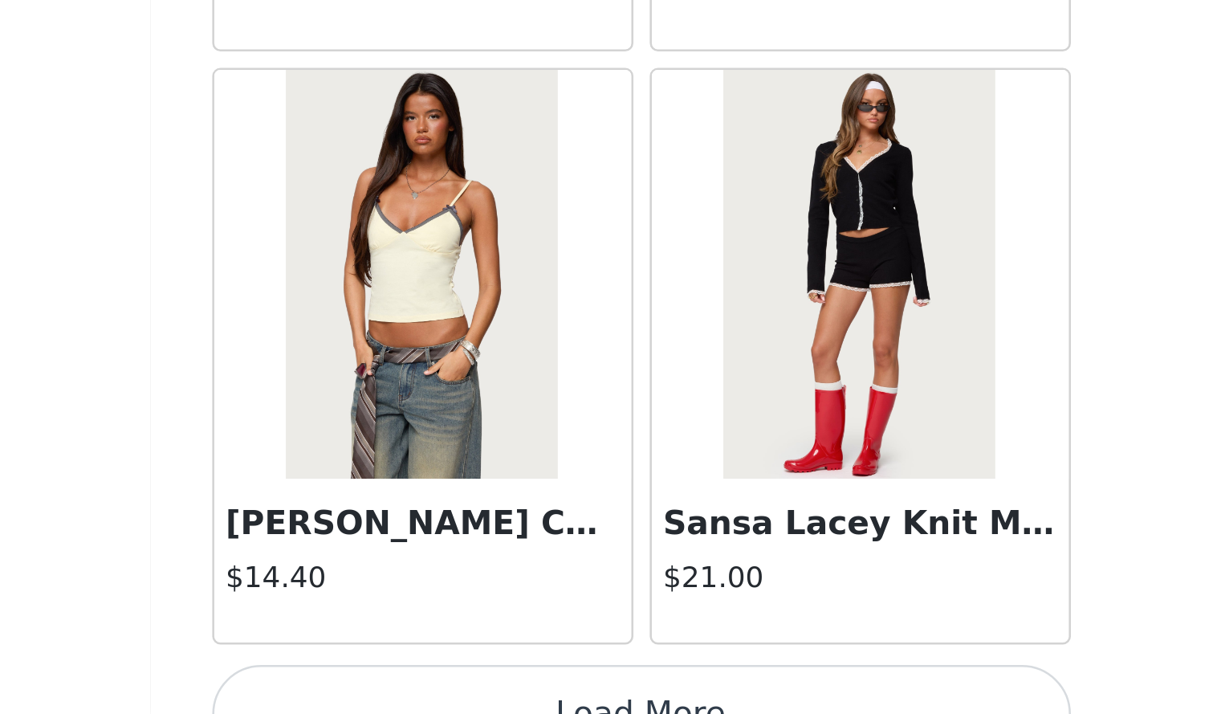
click at [734, 695] on button "Load More" at bounding box center [611, 714] width 337 height 39
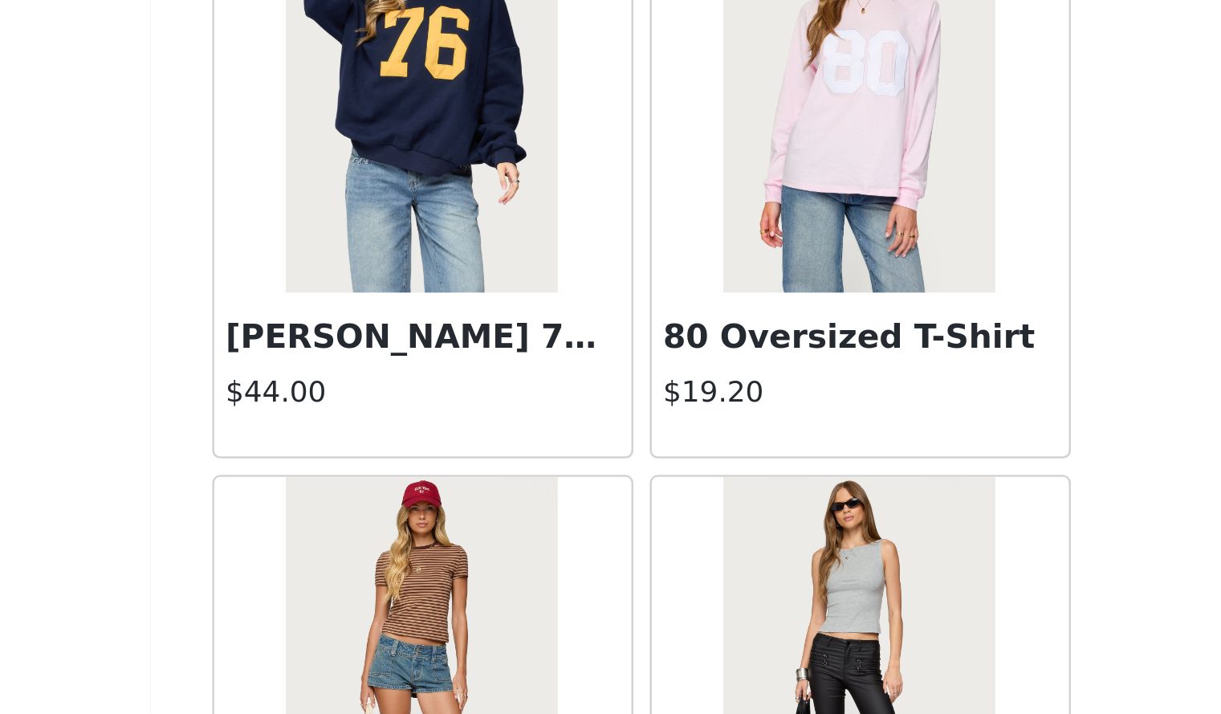
scroll to position [12498, 0]
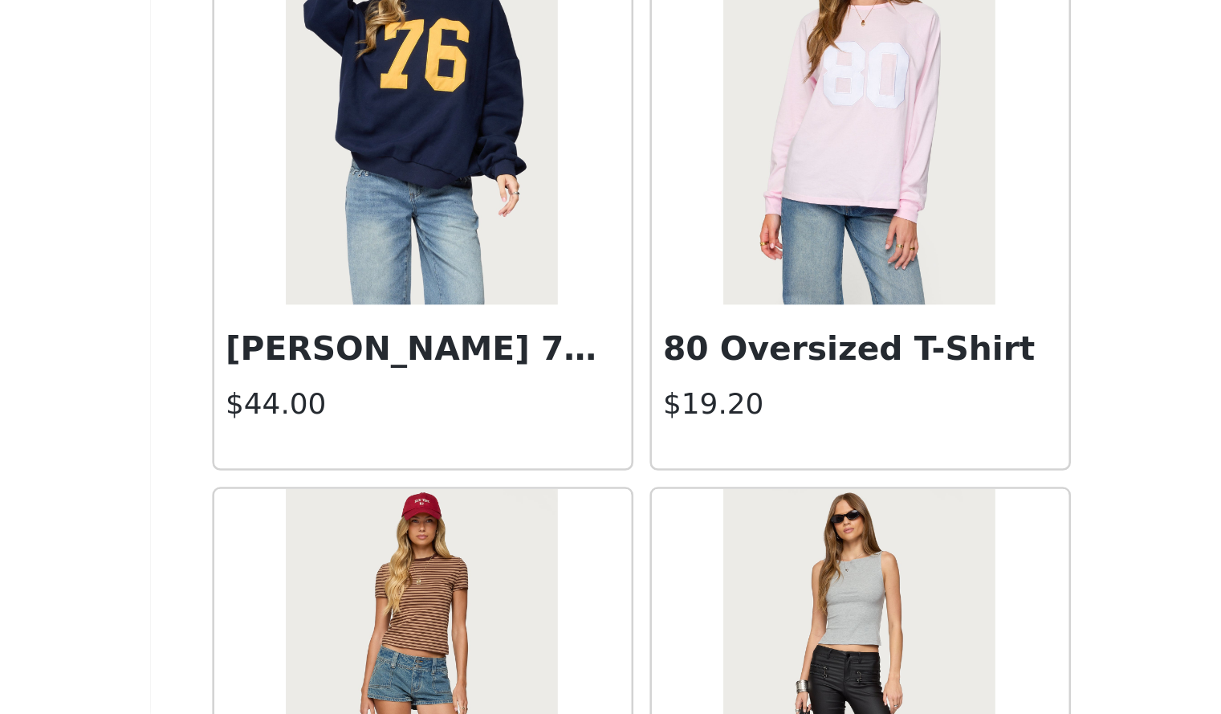
click at [789, 642] on div "Back Aveline Off Shoulder Light Sweatshirt $31.00 Atlas Scrunch Bead Halter Top…" at bounding box center [610, 357] width 385 height 714
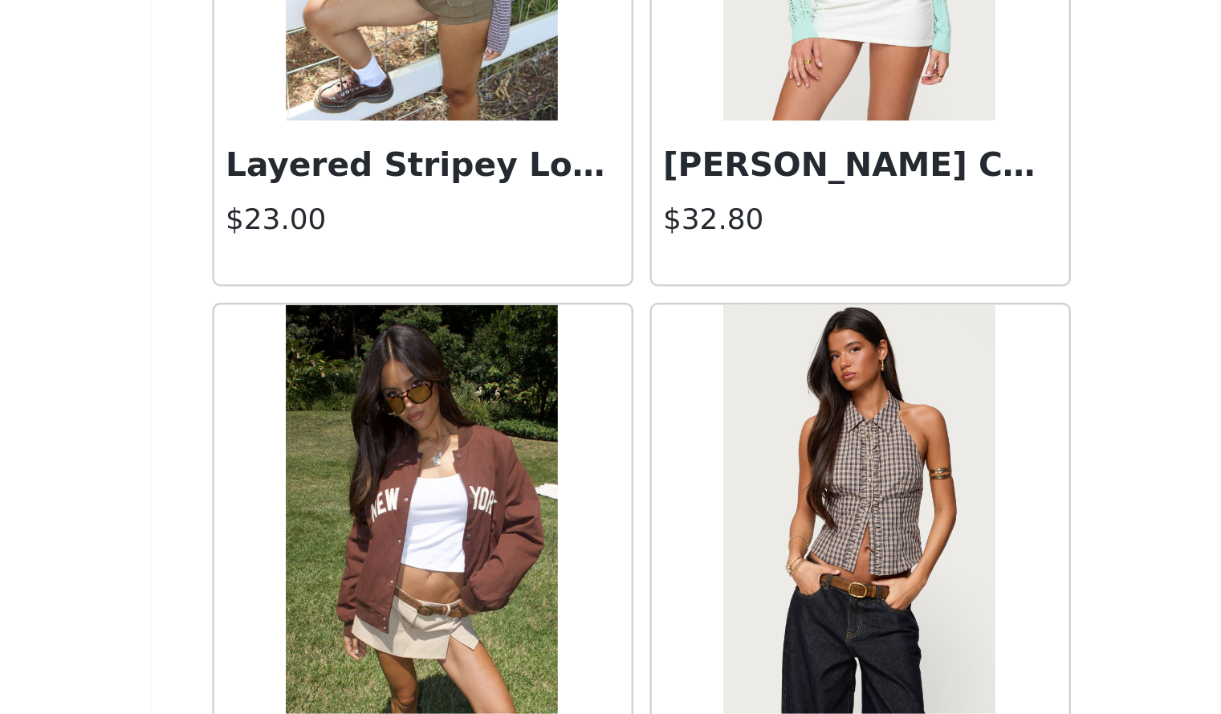
scroll to position [13355, 0]
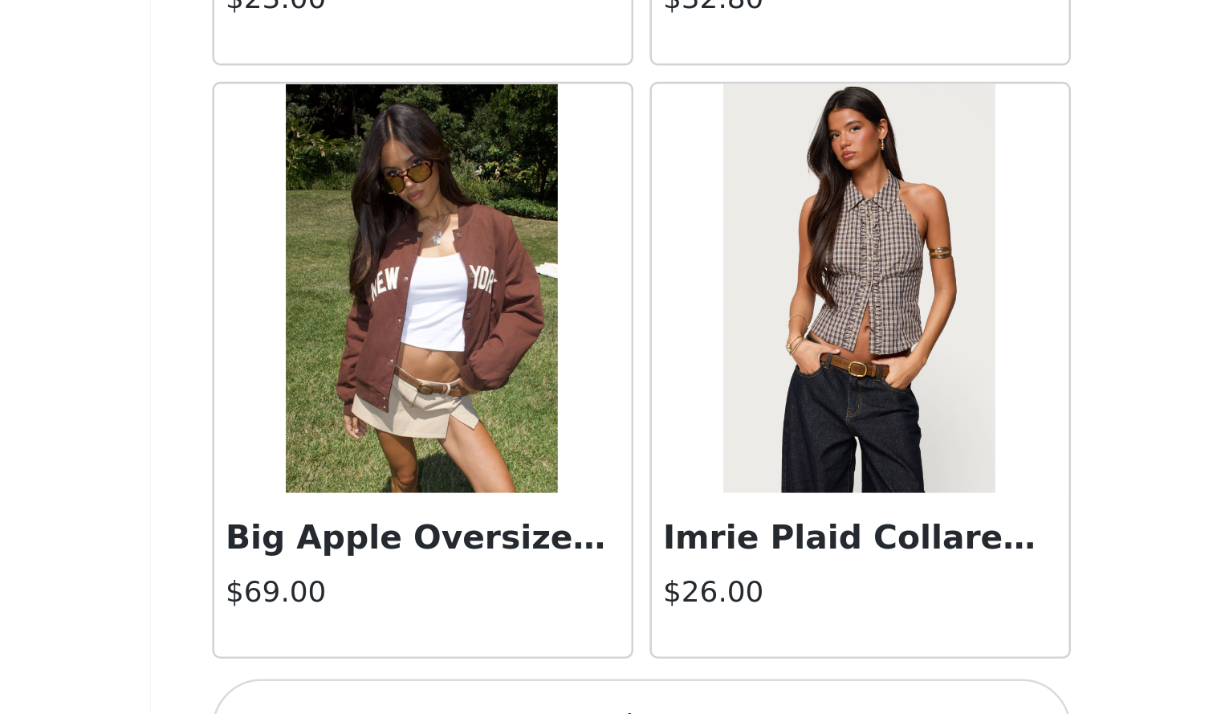
click at [741, 700] on button "Load More" at bounding box center [611, 719] width 337 height 39
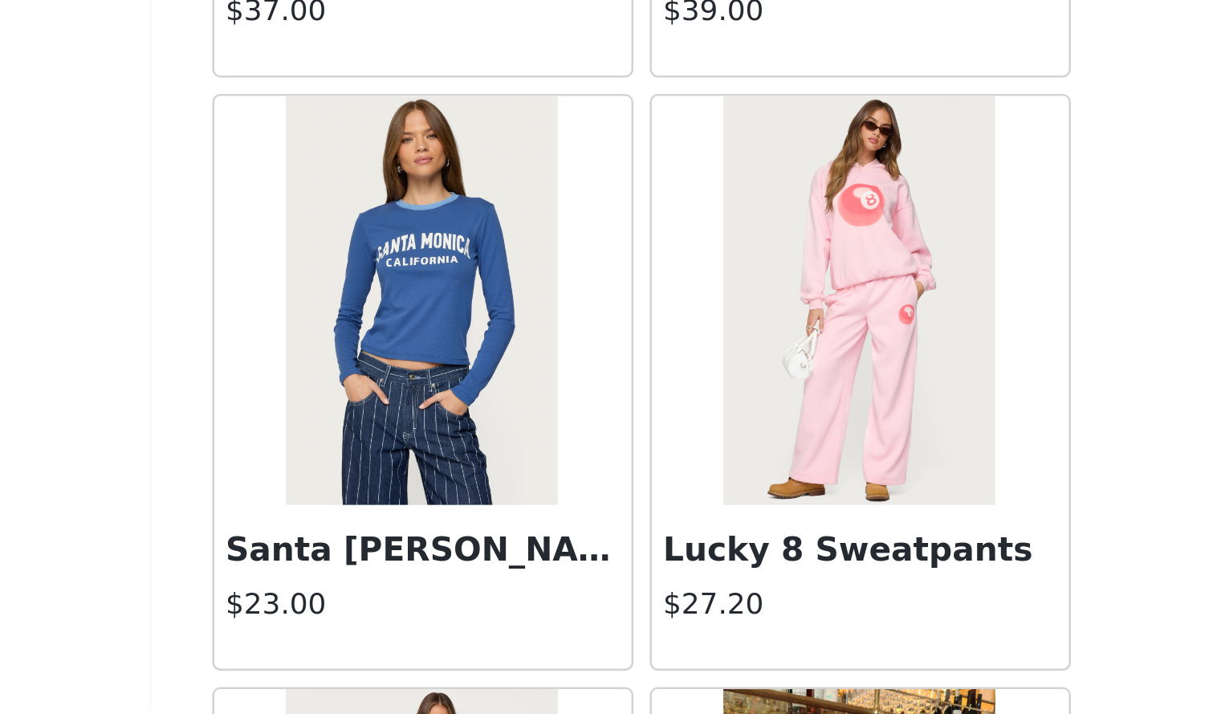
scroll to position [13811, 0]
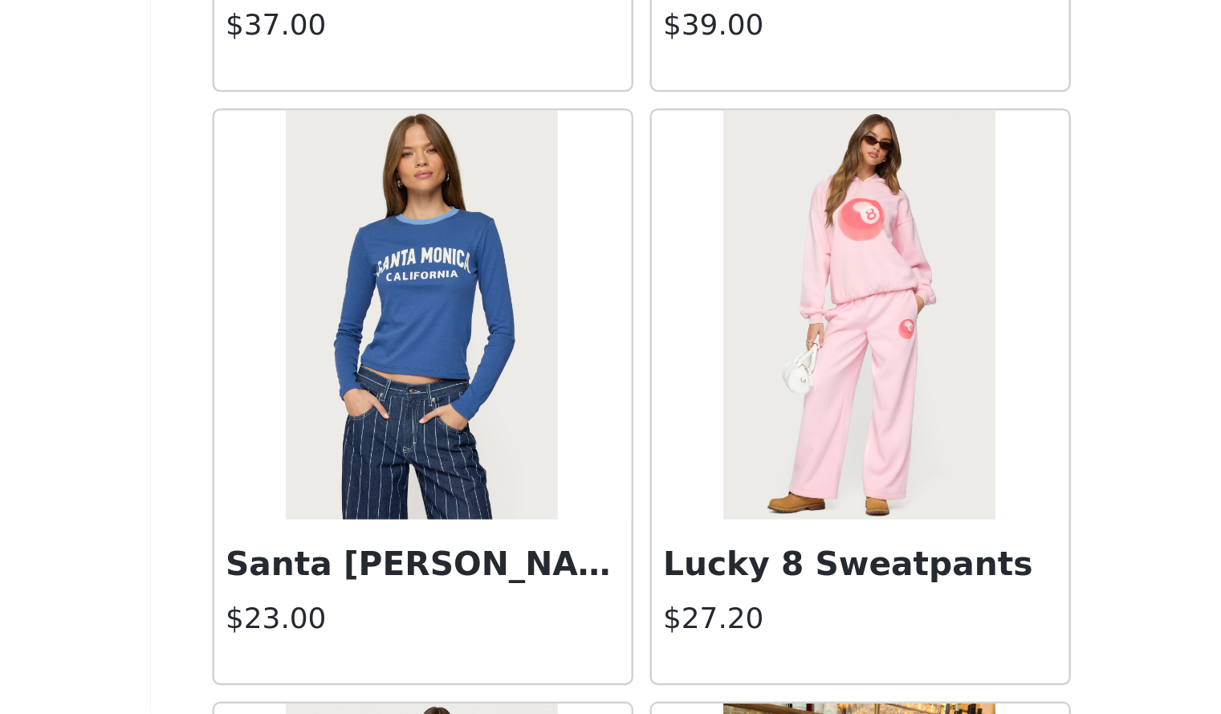
click at [716, 589] on img at bounding box center [696, 557] width 107 height 161
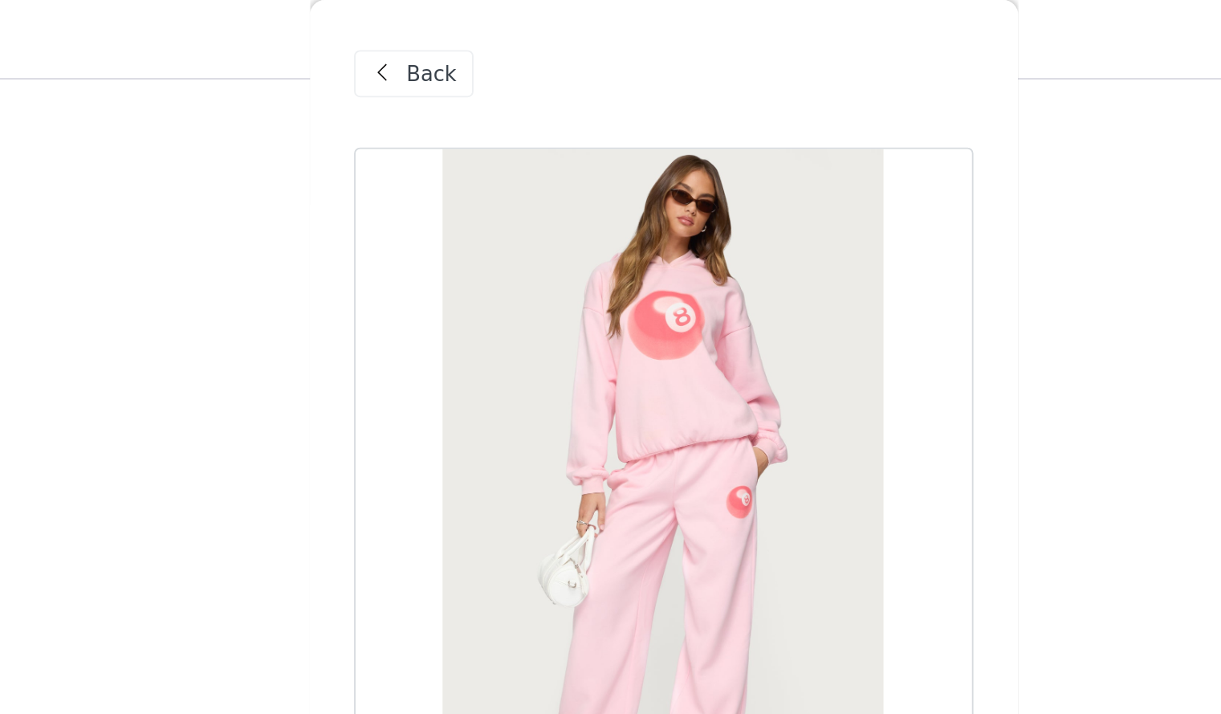
scroll to position [170, 0]
click at [477, 41] on span "Back" at bounding box center [484, 40] width 27 height 17
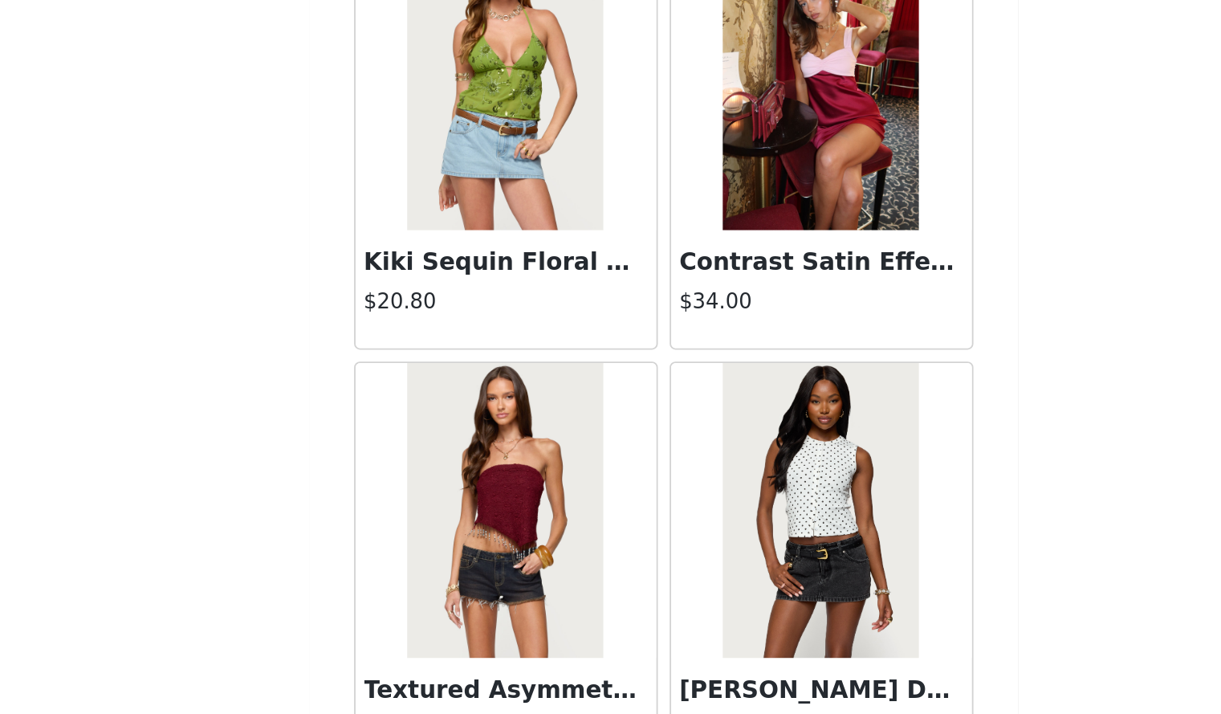
scroll to position [15679, 0]
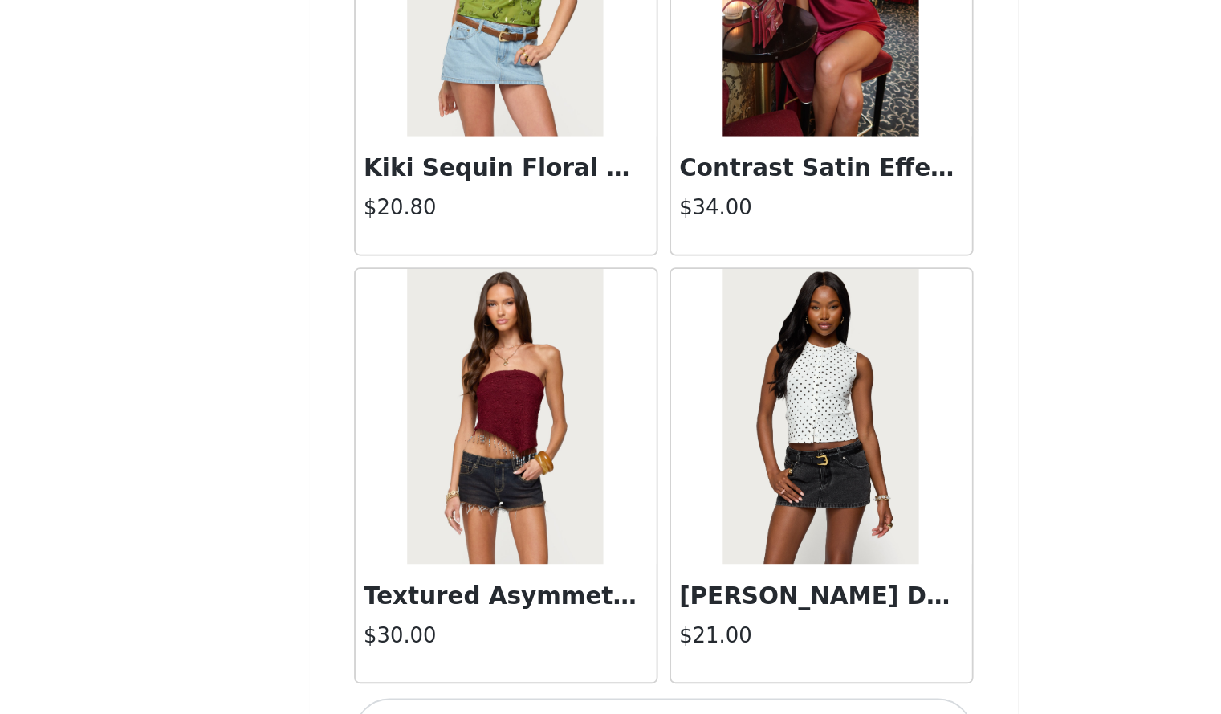
click at [691, 705] on button "Load More" at bounding box center [611, 724] width 337 height 39
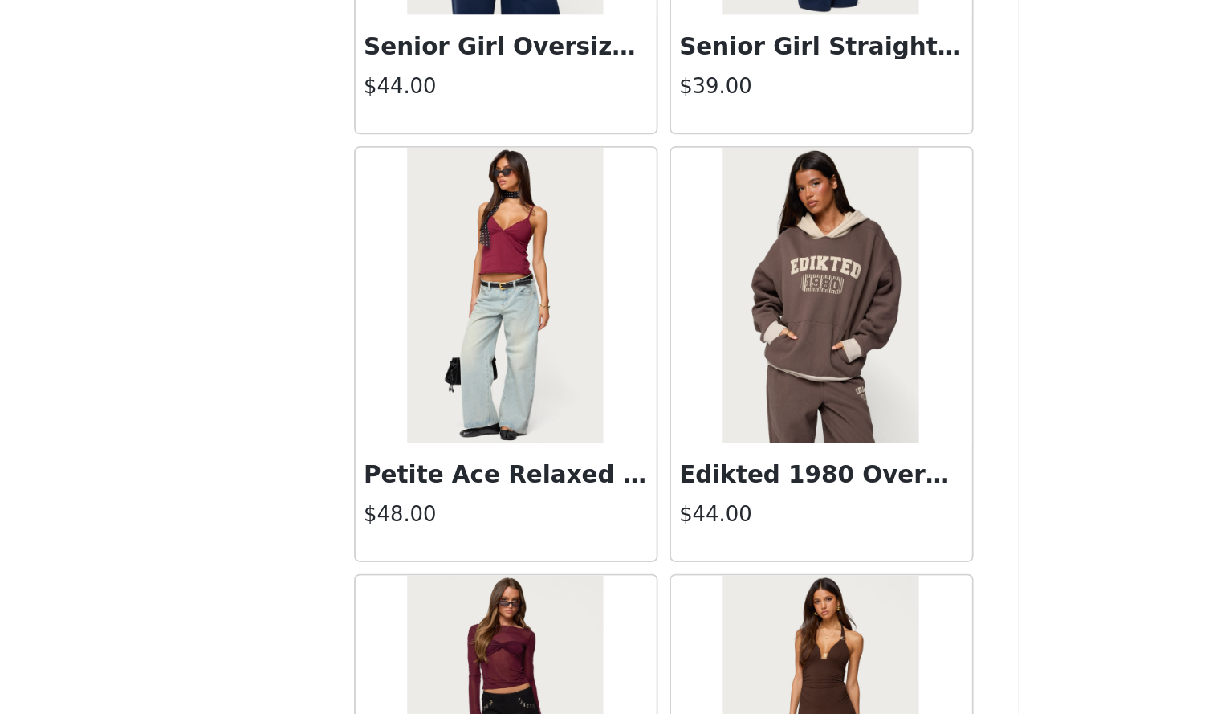
scroll to position [17431, 0]
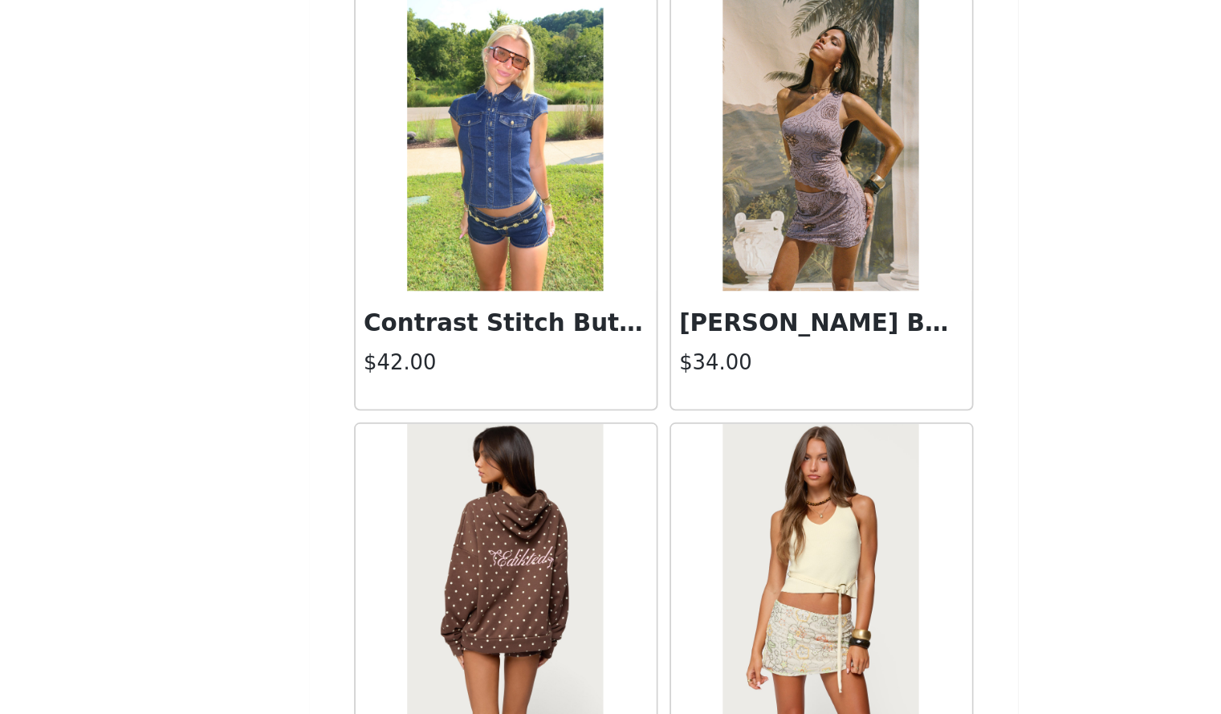
scroll to position [20326, 0]
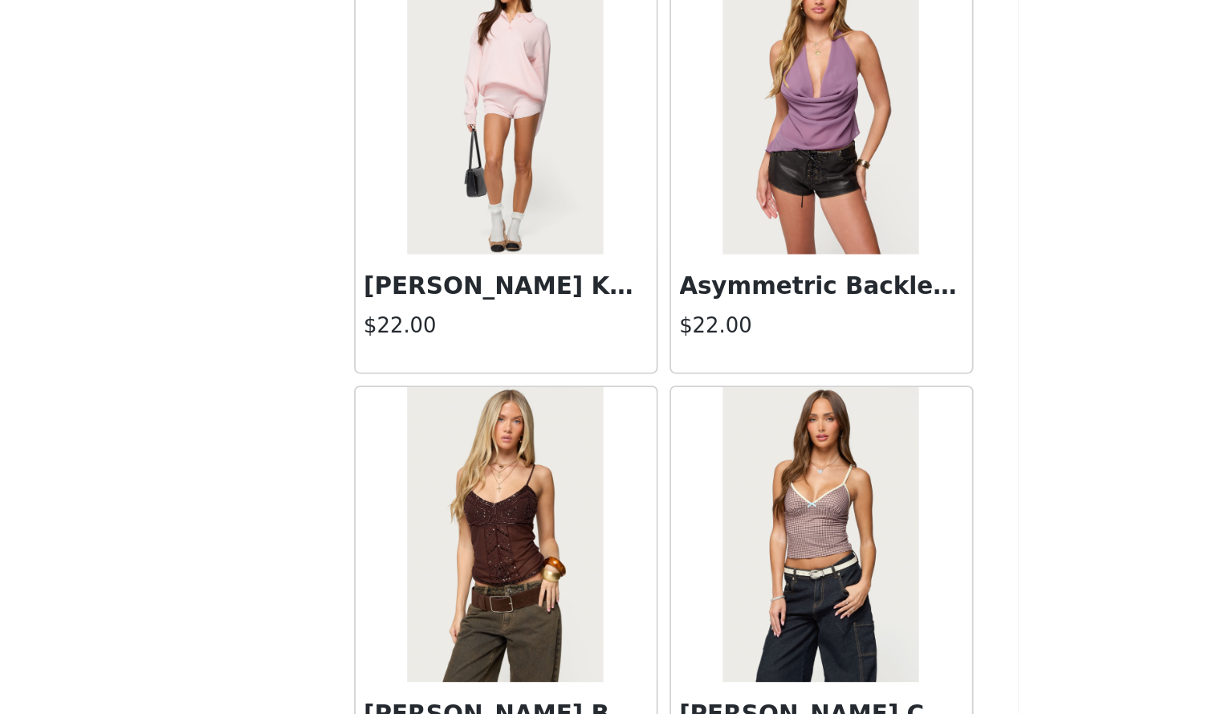
scroll to position [22650, 0]
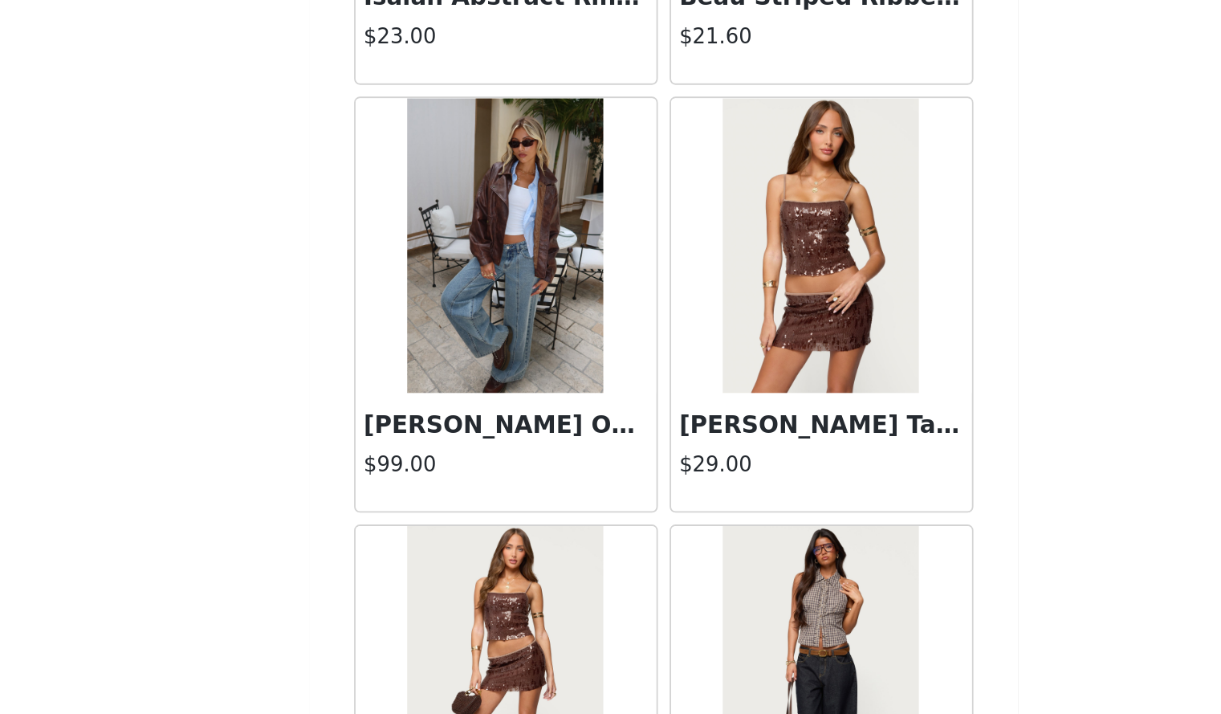
scroll to position [24974, 0]
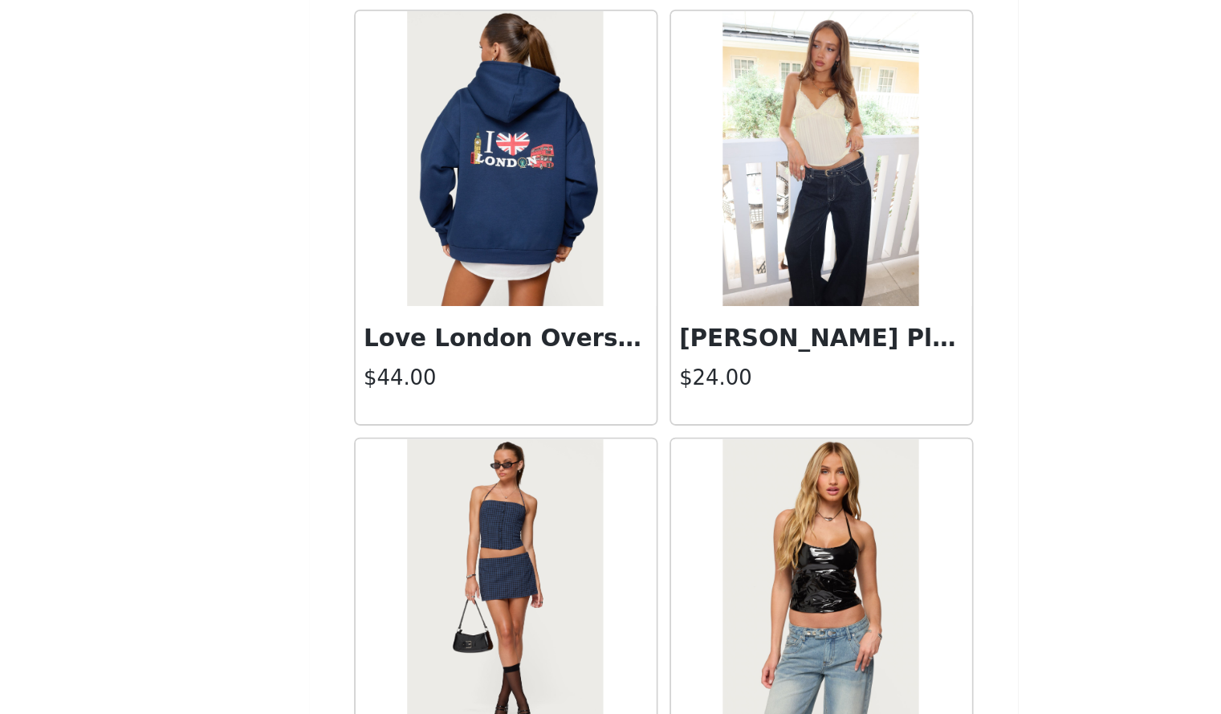
scroll to position [27297, 0]
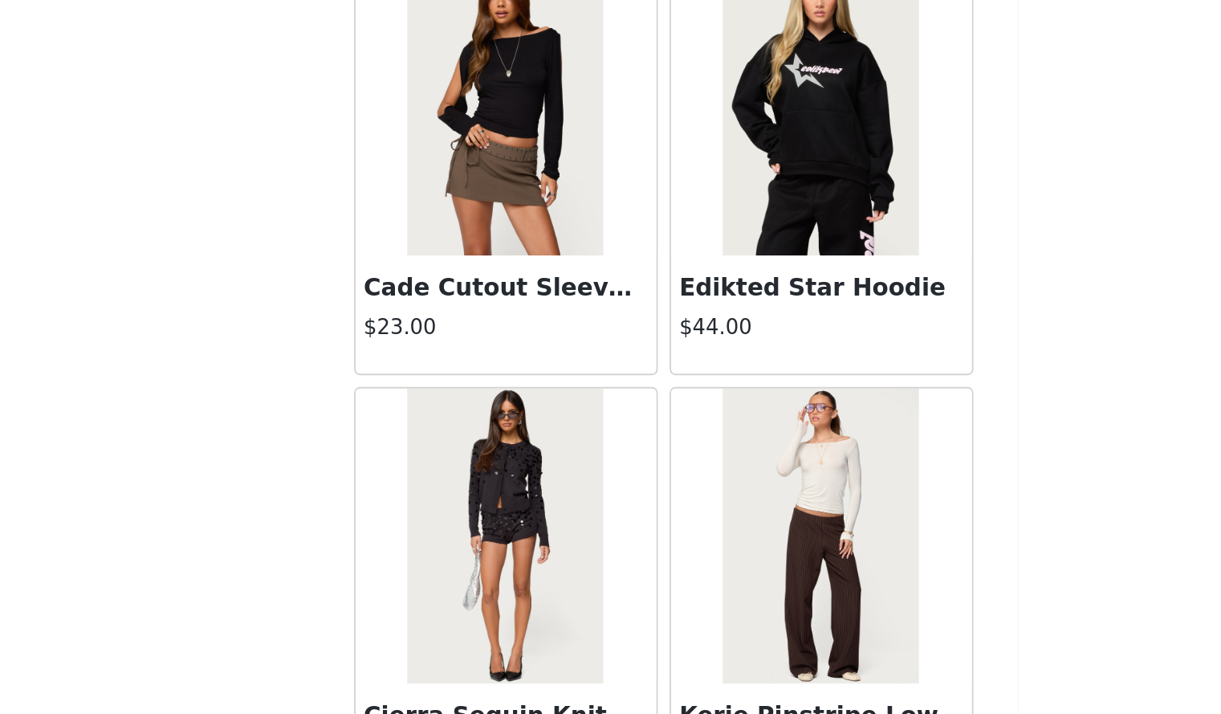
scroll to position [29621, 0]
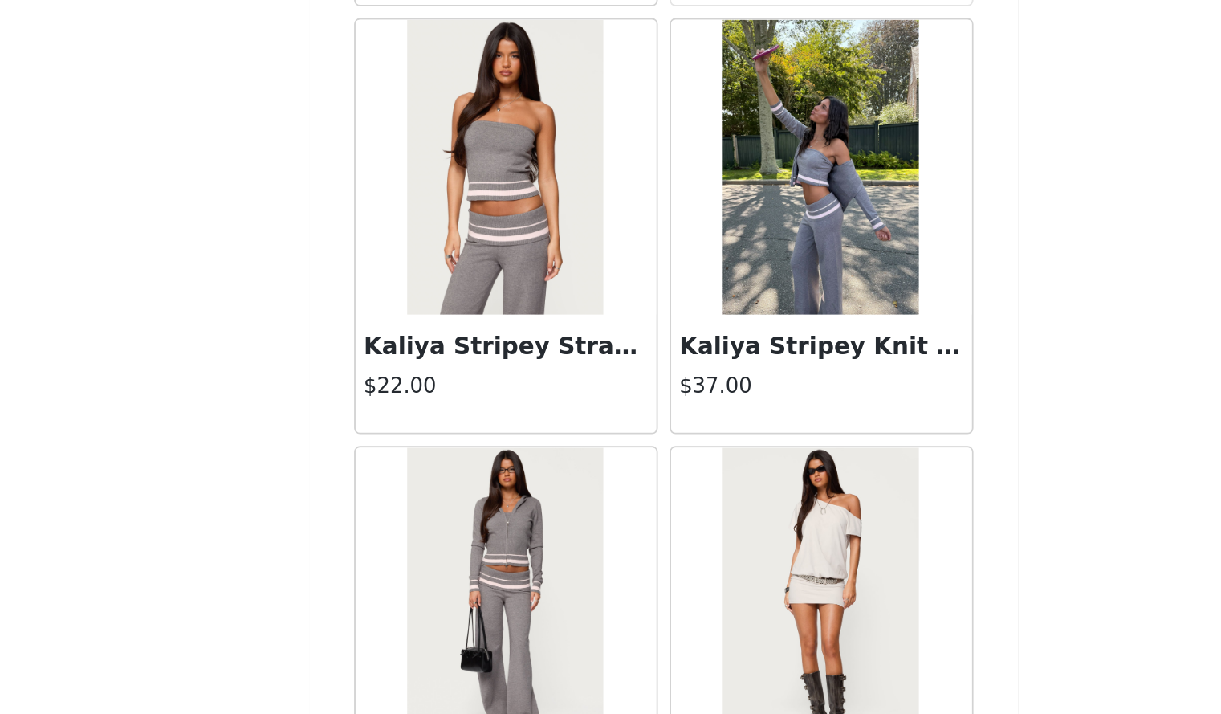
scroll to position [34268, 0]
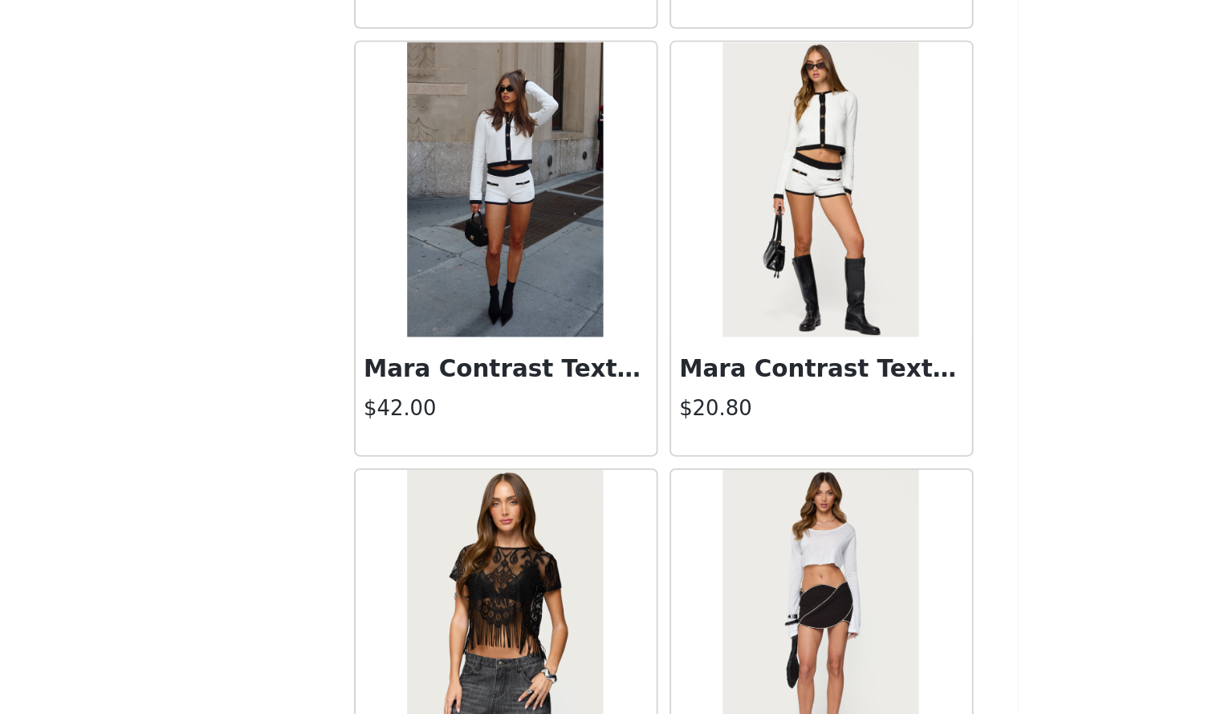
scroll to position [36592, 0]
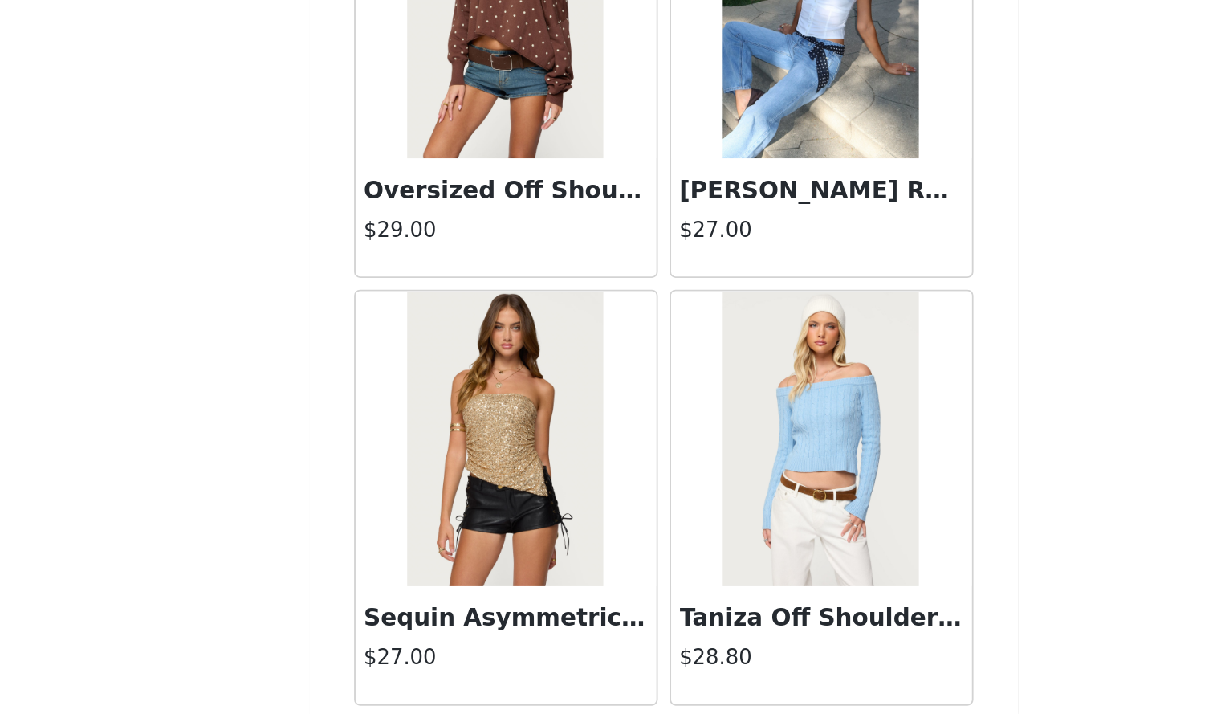
scroll to position [38915, 0]
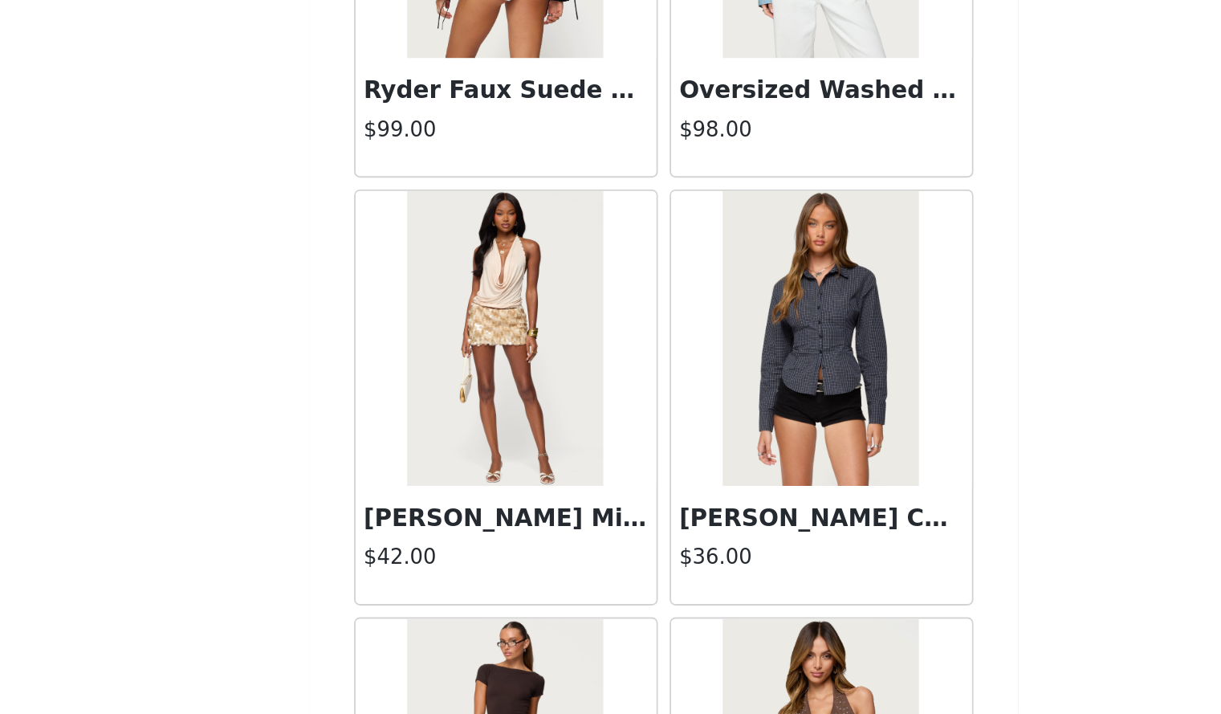
scroll to position [41239, 0]
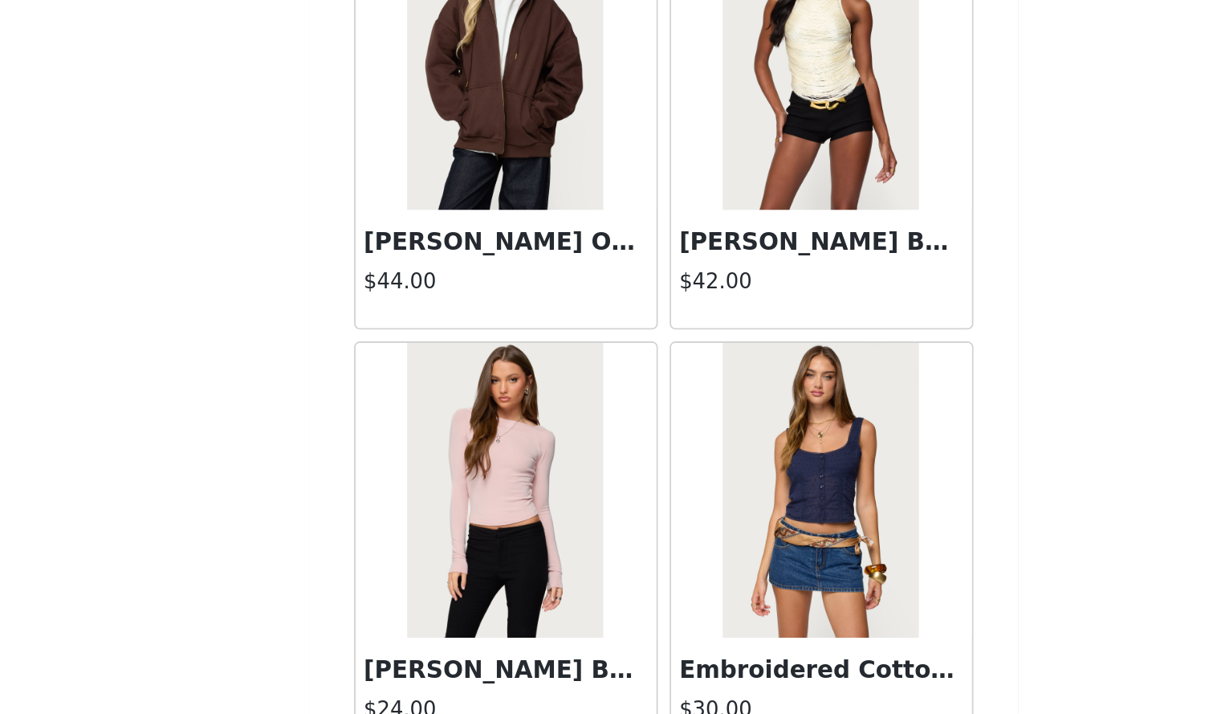
scroll to position [45886, 0]
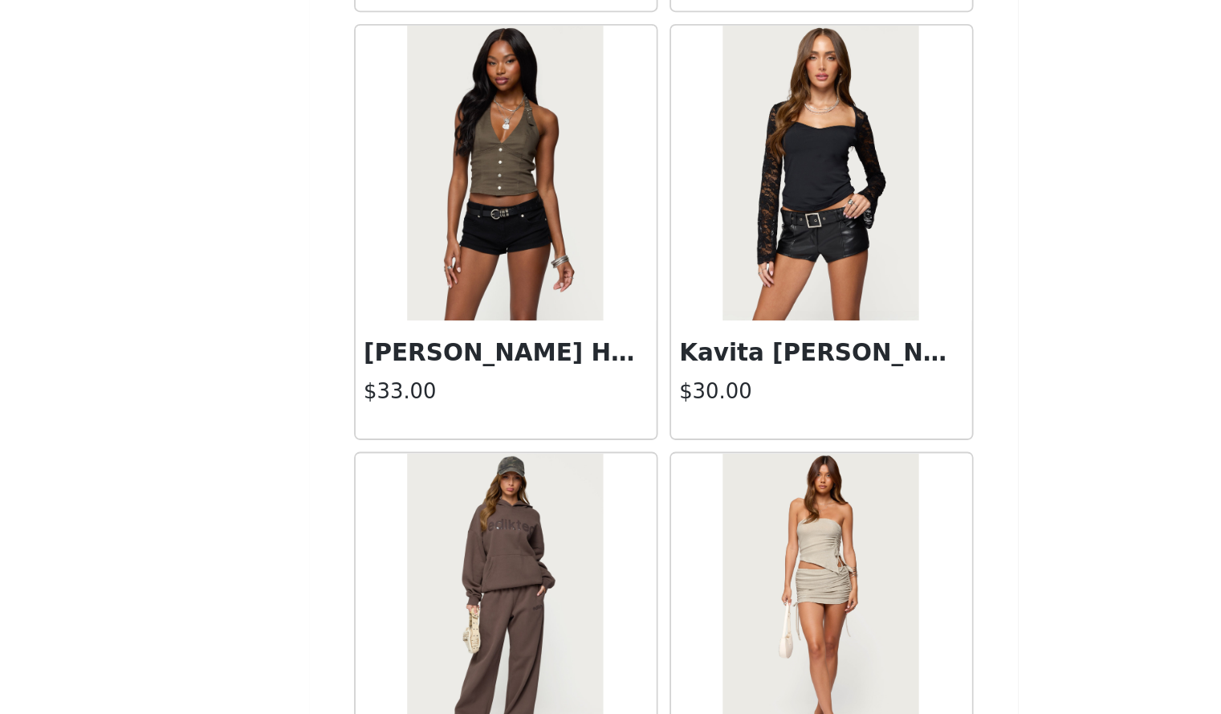
scroll to position [48209, 0]
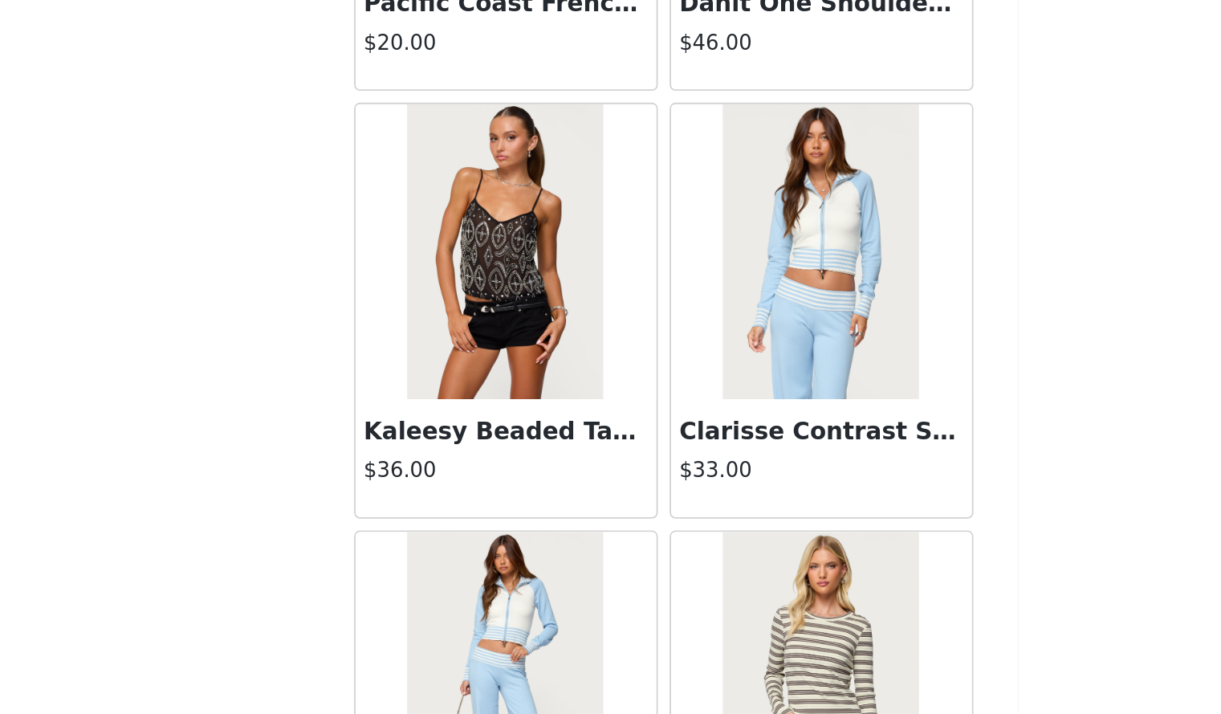
scroll to position [50534, 0]
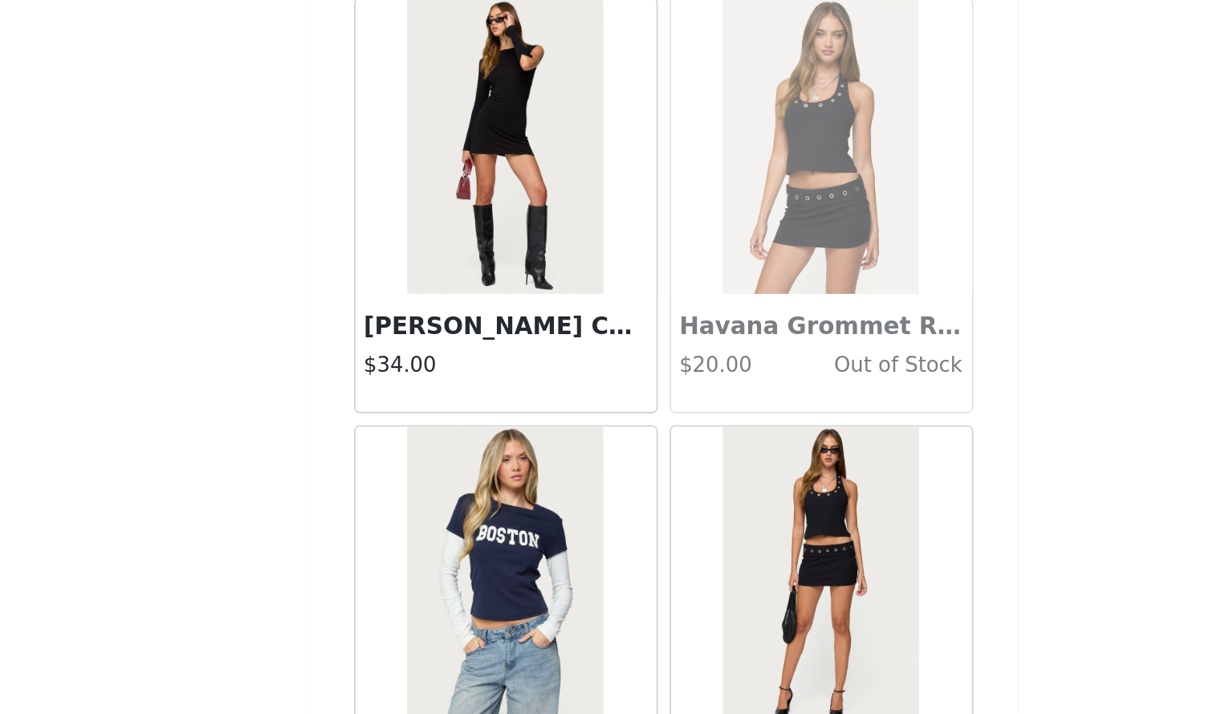
scroll to position [440, 0]
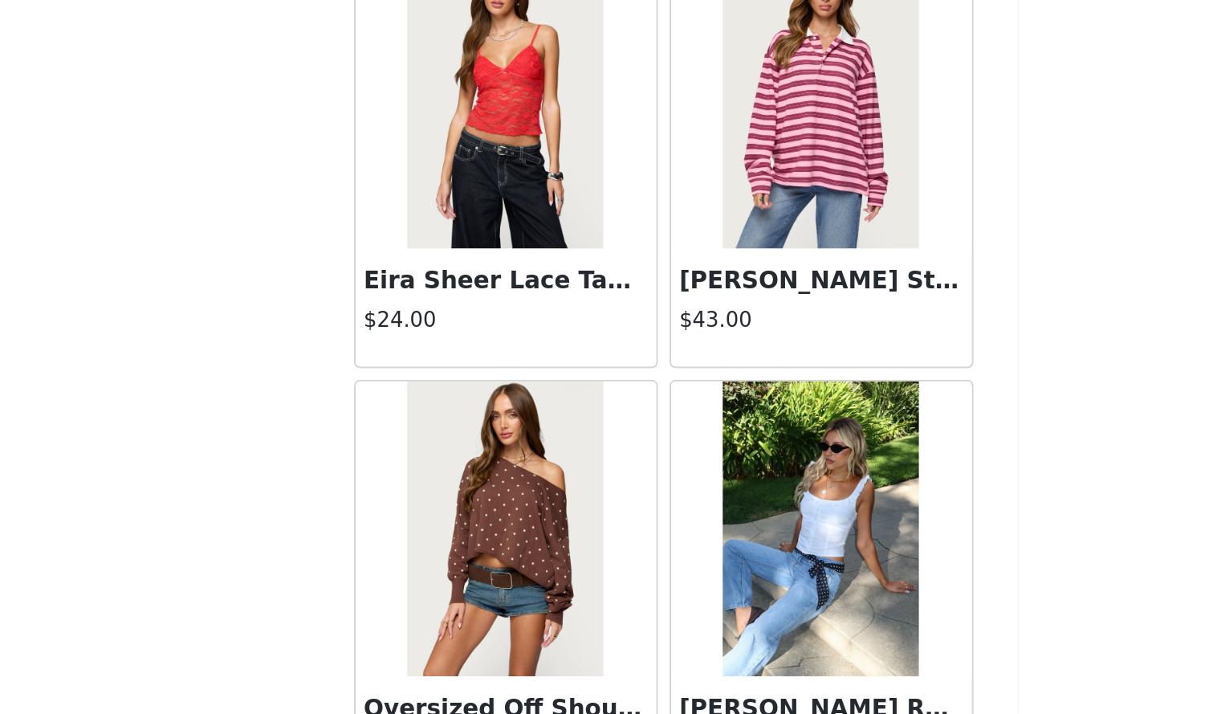
scroll to position [38213, 0]
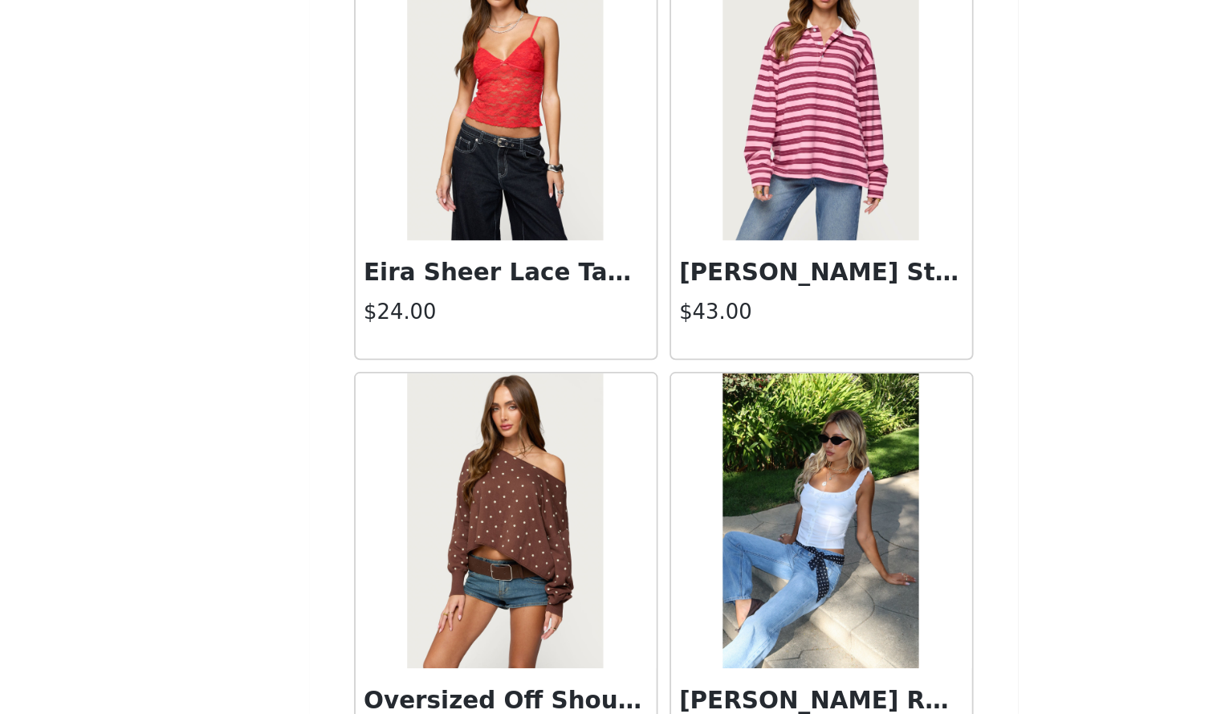
click at [696, 556] on img at bounding box center [696, 608] width 107 height 161
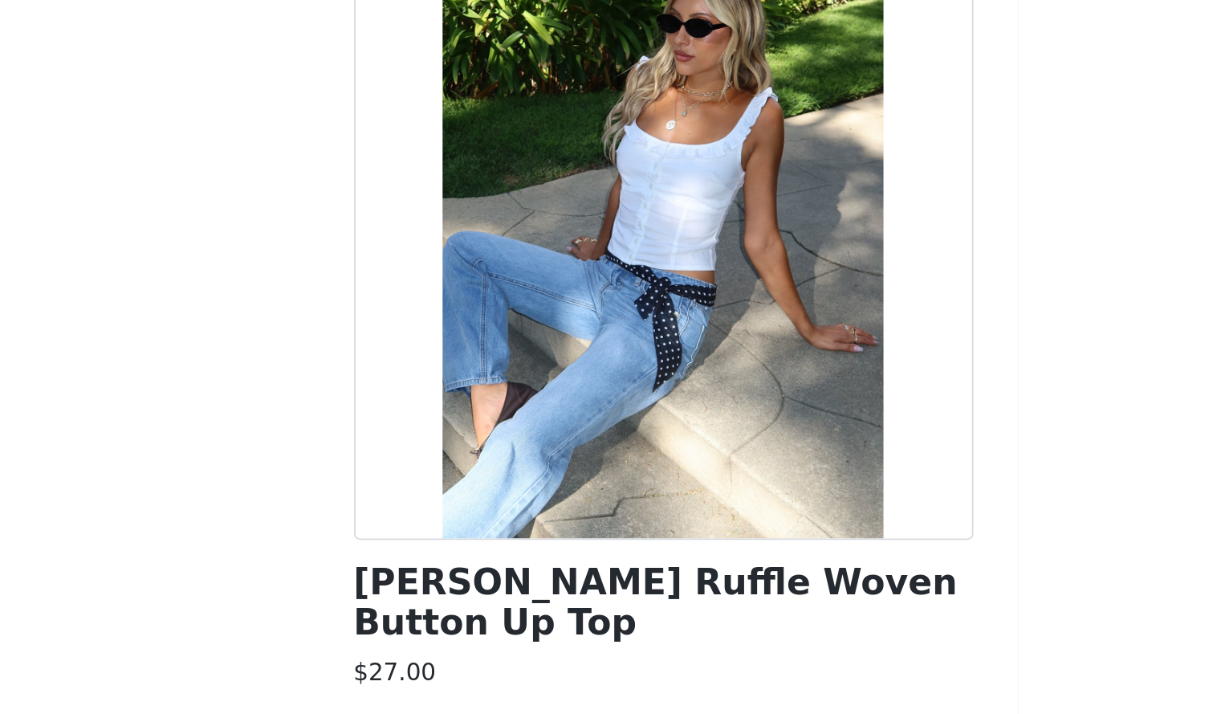
scroll to position [406, 0]
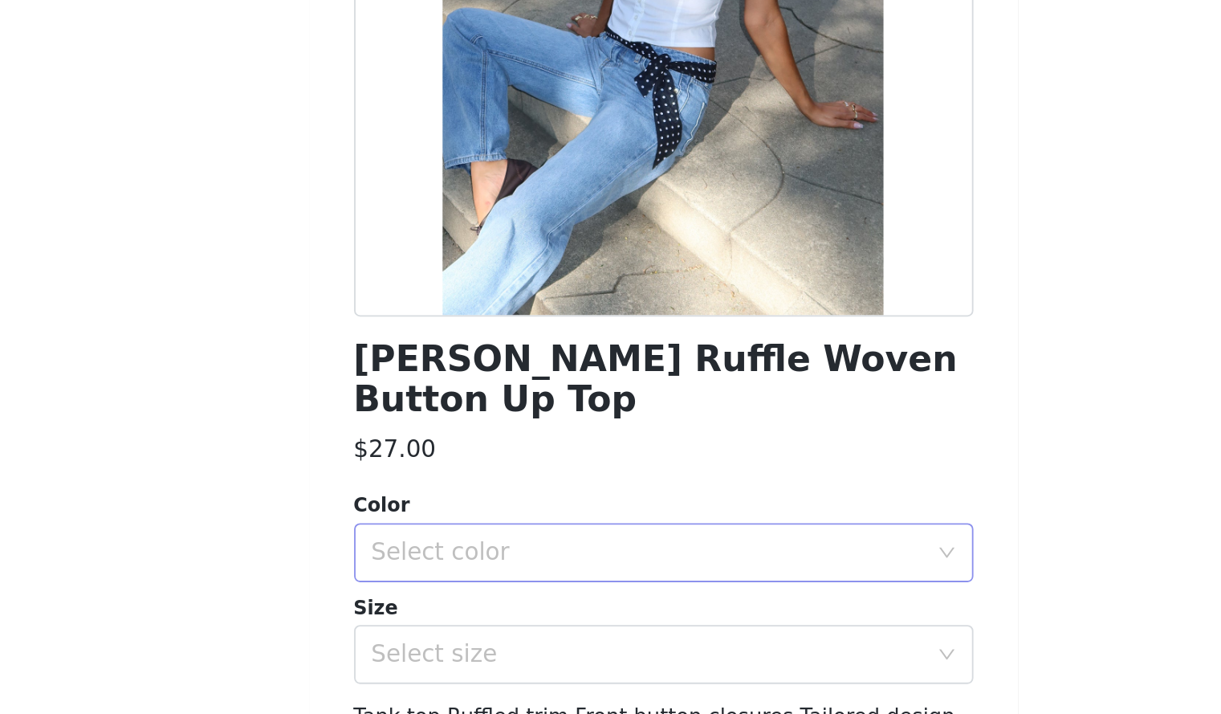
click at [597, 495] on div "Select color" at bounding box center [602, 503] width 300 height 16
click at [534, 519] on li "WHITE" at bounding box center [604, 517] width 325 height 26
click at [517, 550] on div "Select size" at bounding box center [602, 558] width 300 height 16
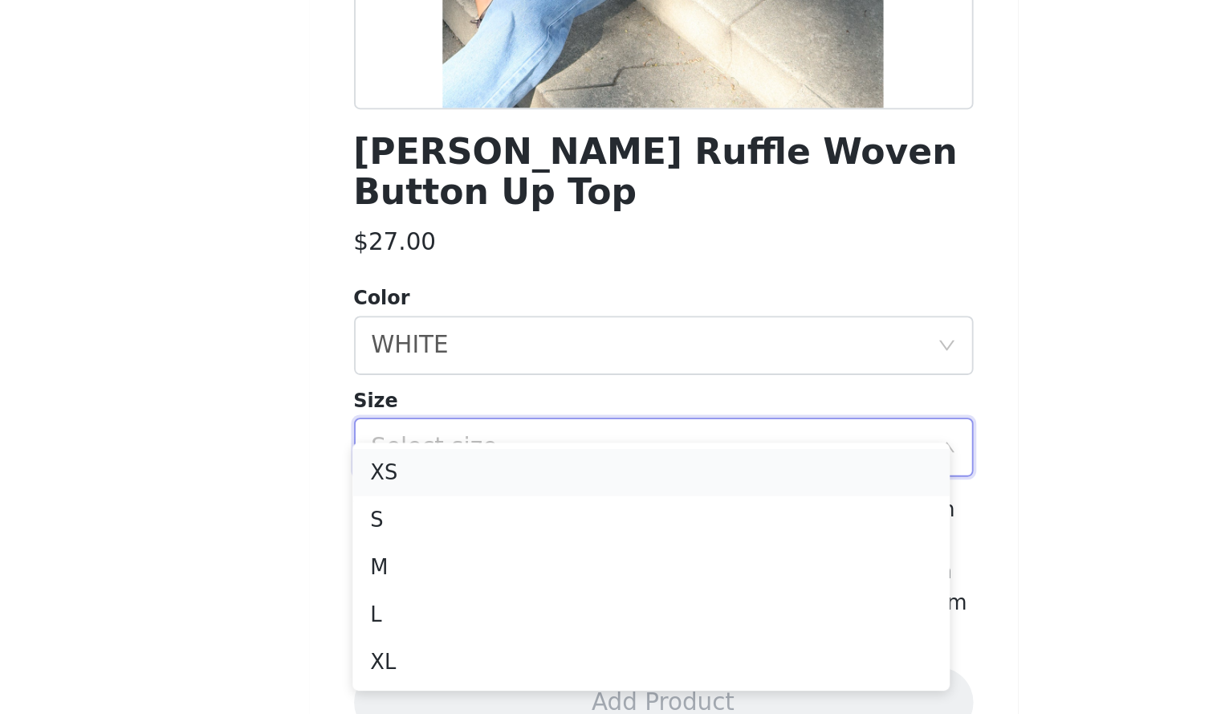
scroll to position [406, 0]
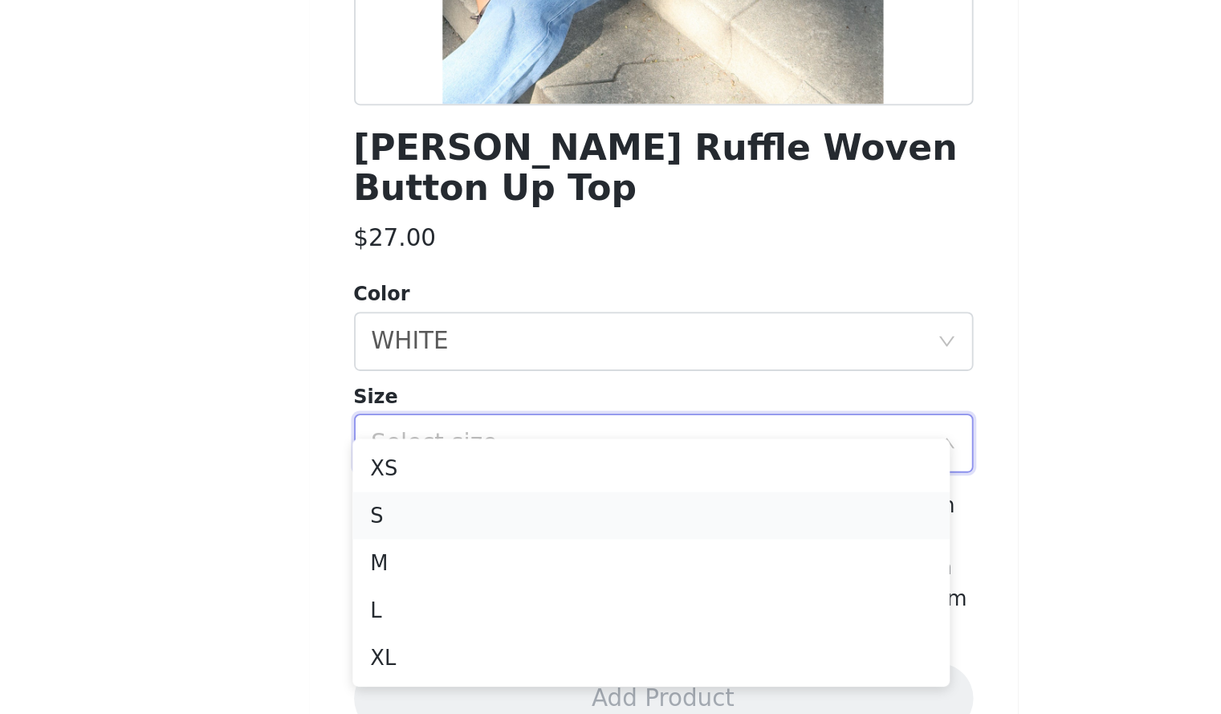
click at [475, 601] on li "S" at bounding box center [604, 598] width 325 height 26
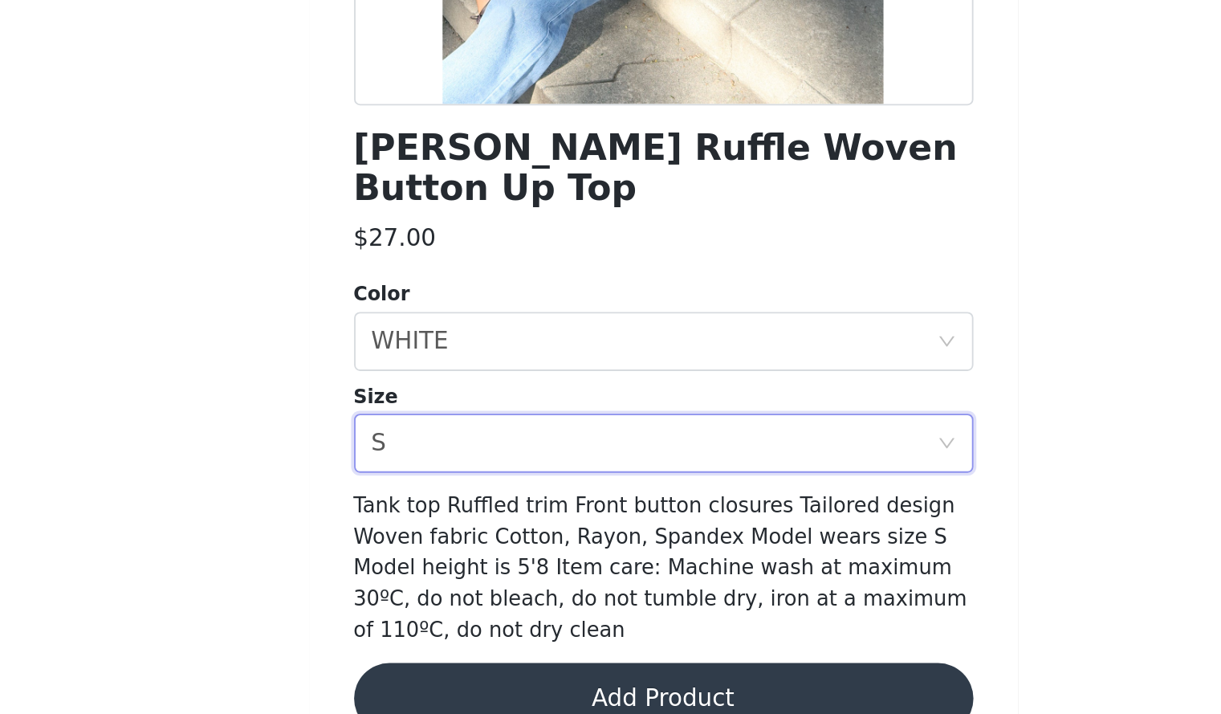
scroll to position [440, 0]
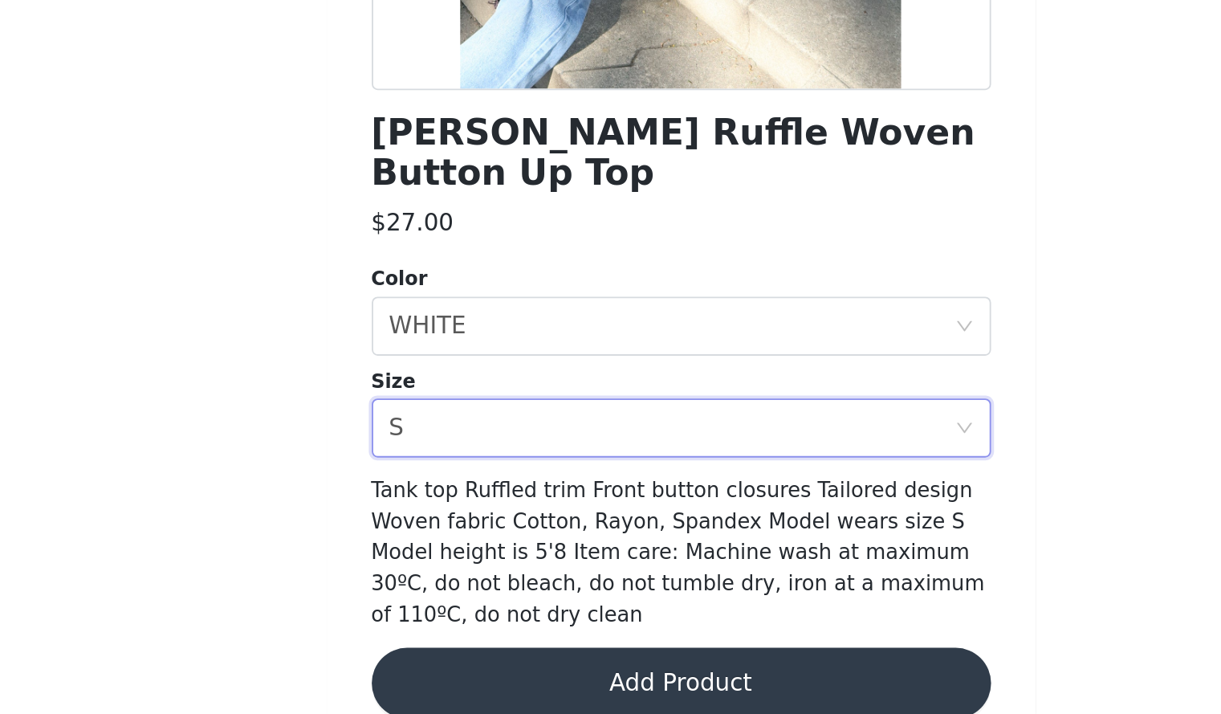
click at [538, 678] on button "Add Product" at bounding box center [611, 697] width 337 height 39
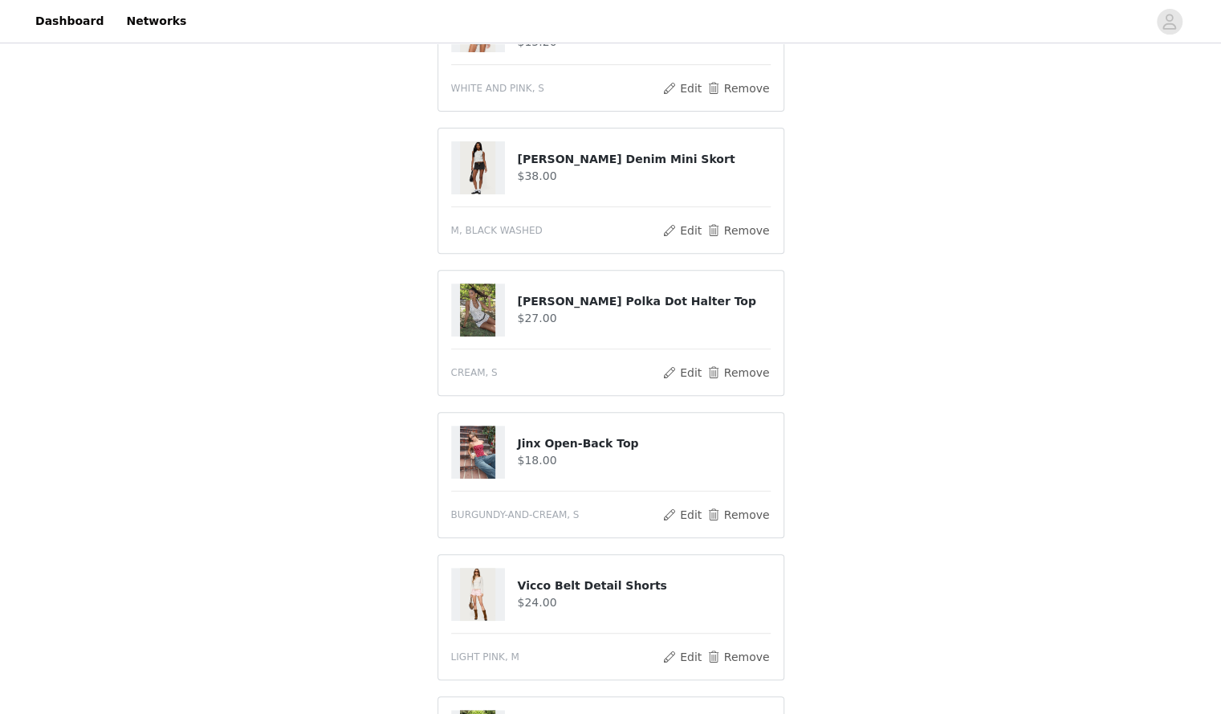
scroll to position [581, 0]
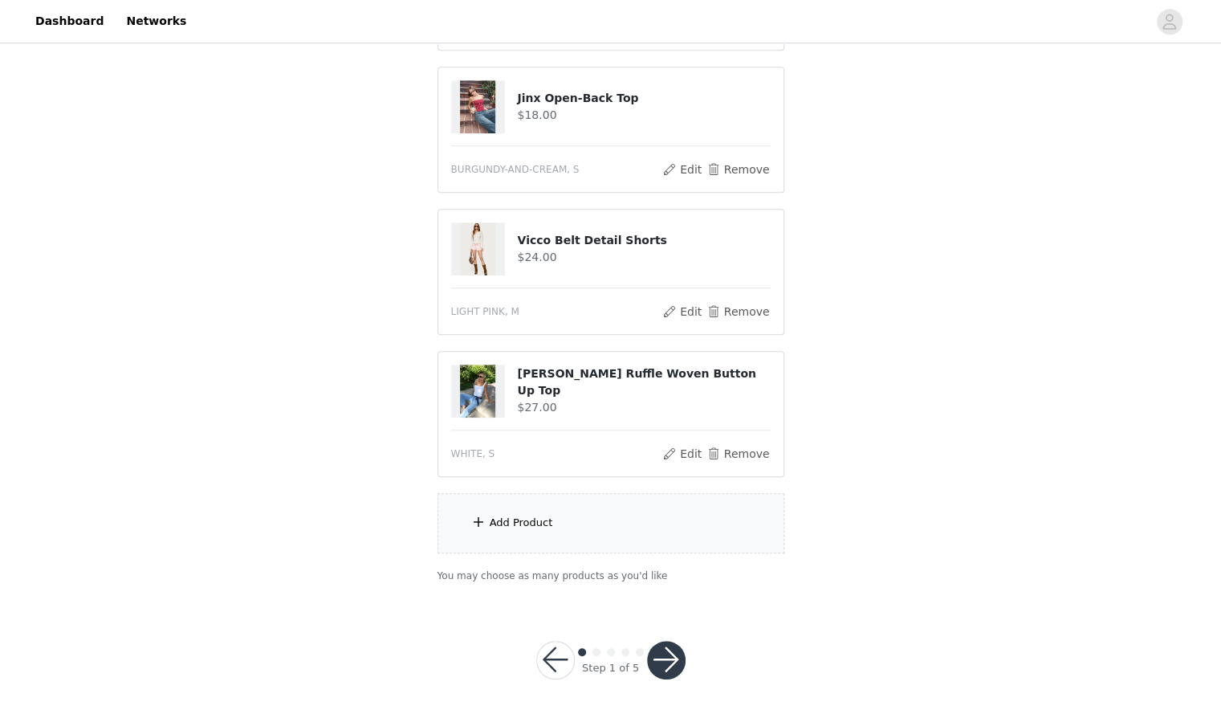
click at [672, 652] on button "button" at bounding box center [666, 660] width 39 height 39
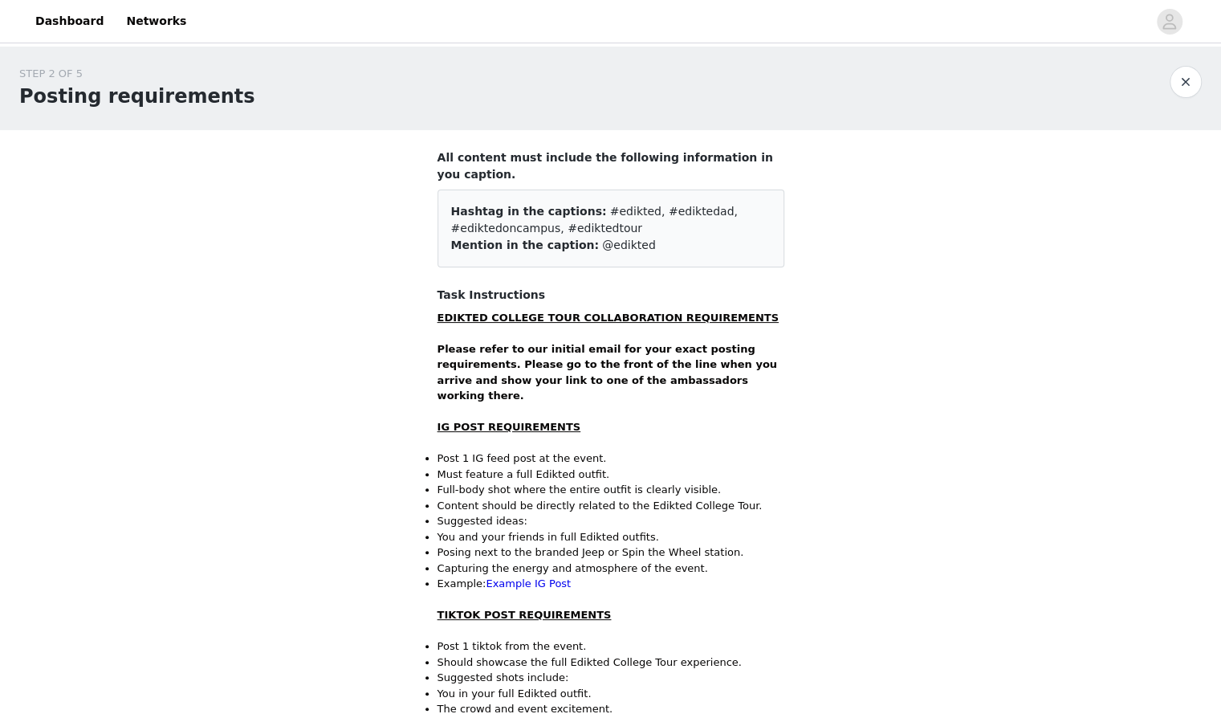
click at [1176, 69] on button "button" at bounding box center [1186, 82] width 32 height 32
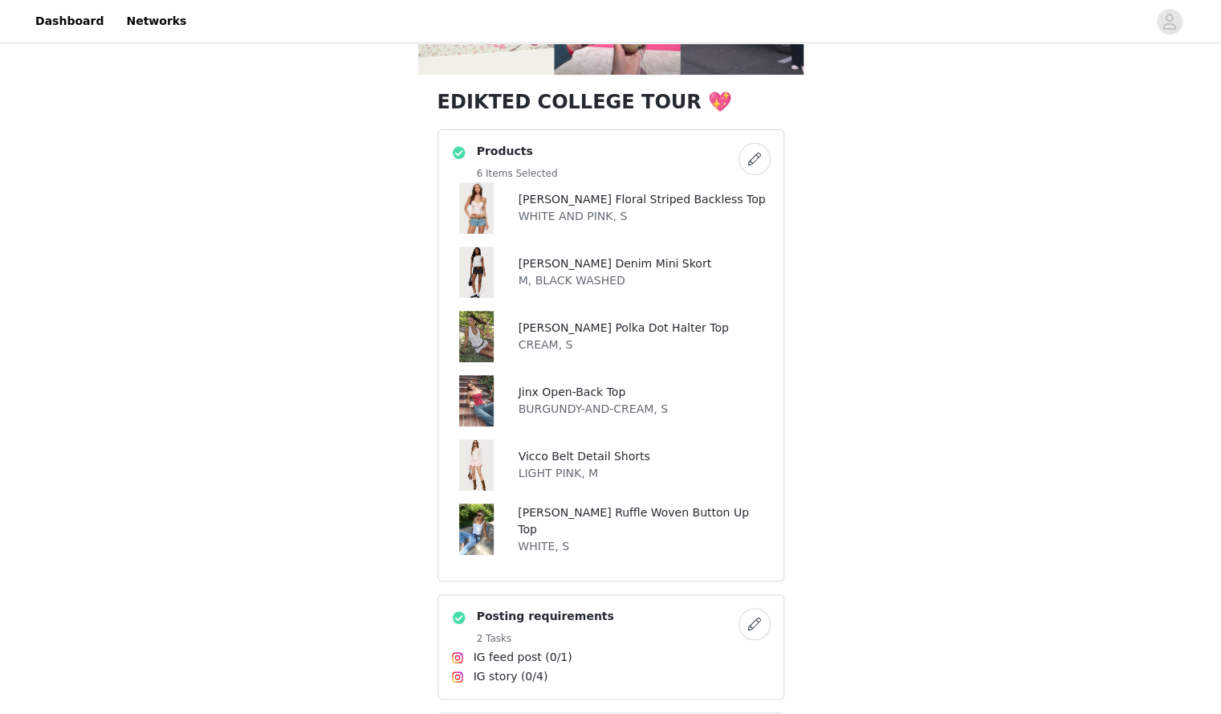
scroll to position [275, 0]
click at [745, 158] on button "button" at bounding box center [755, 160] width 32 height 32
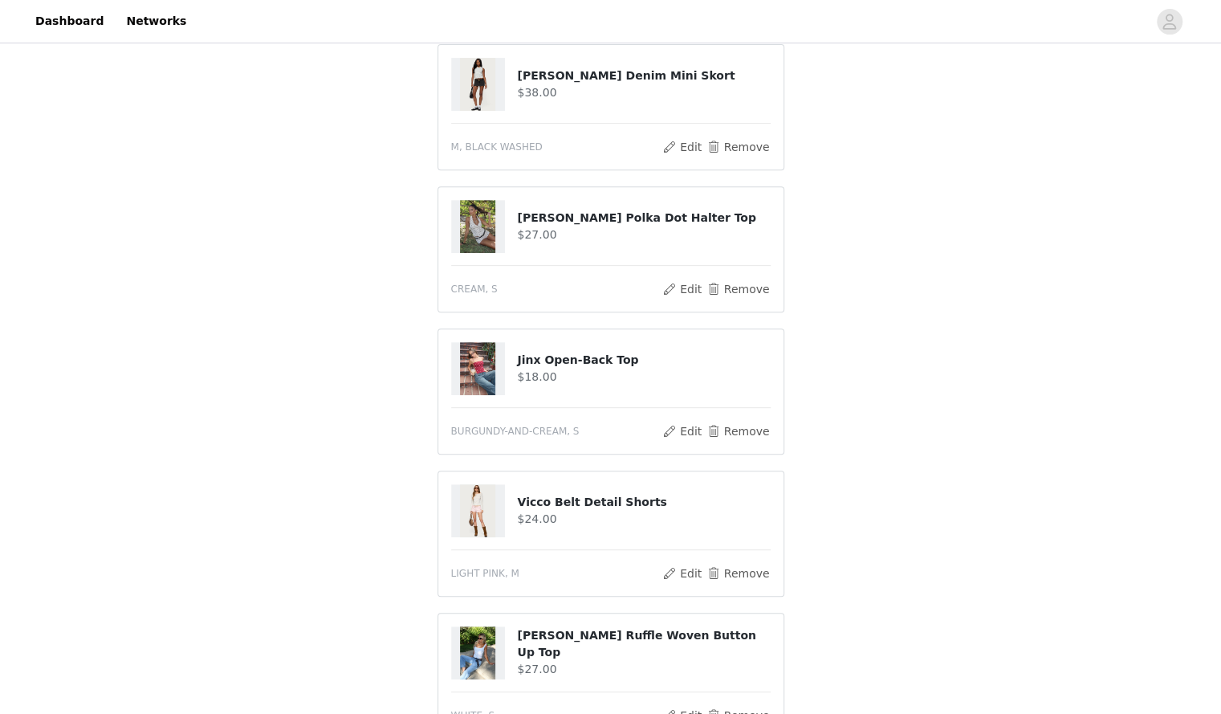
scroll to position [581, 0]
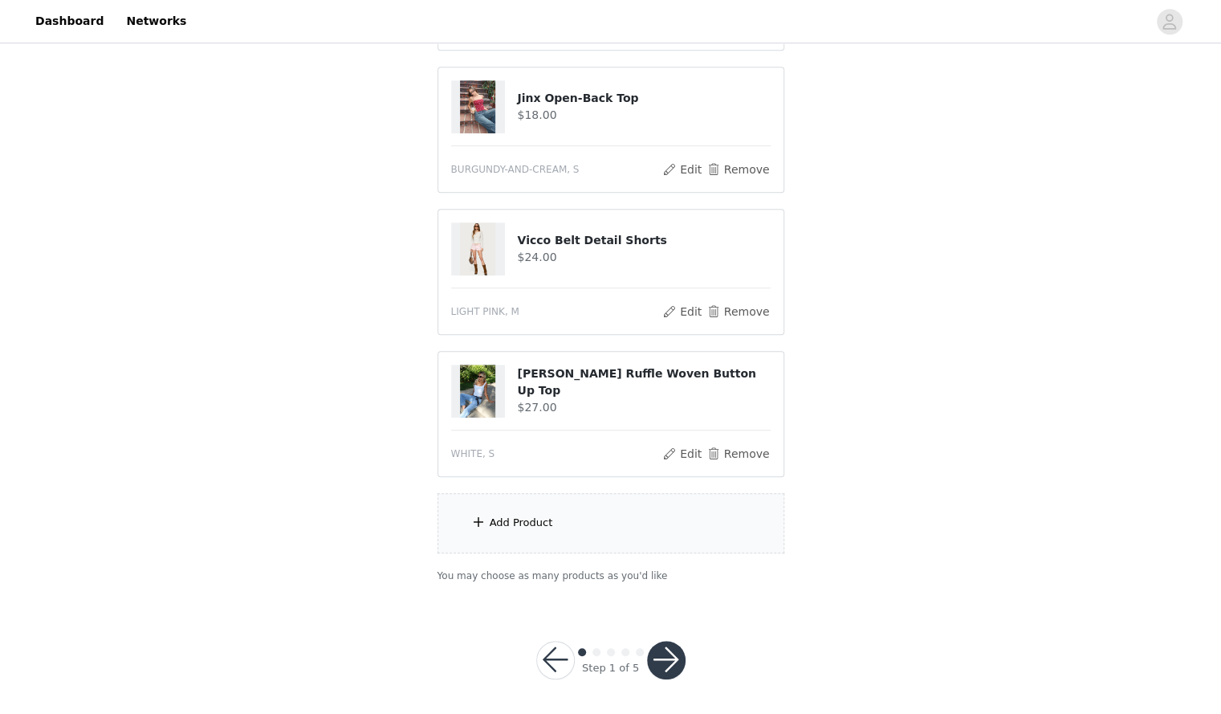
click at [569, 530] on div "Add Product" at bounding box center [611, 523] width 347 height 60
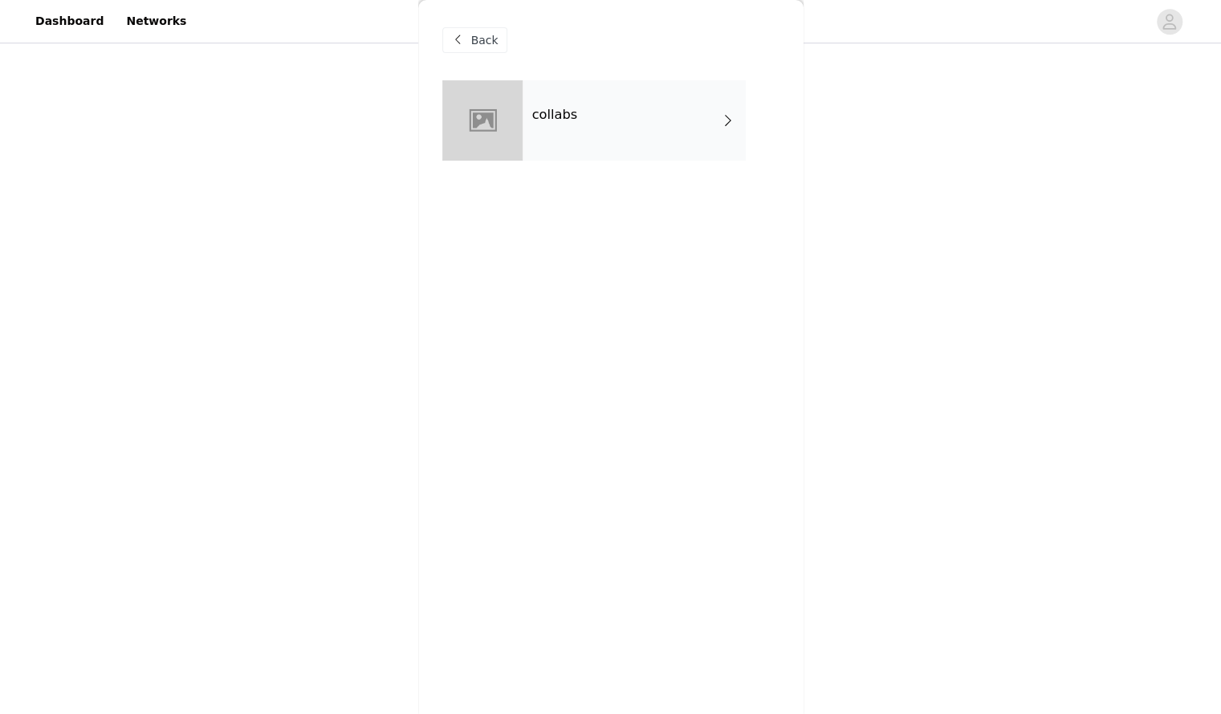
click at [593, 128] on div "collabs" at bounding box center [634, 120] width 223 height 80
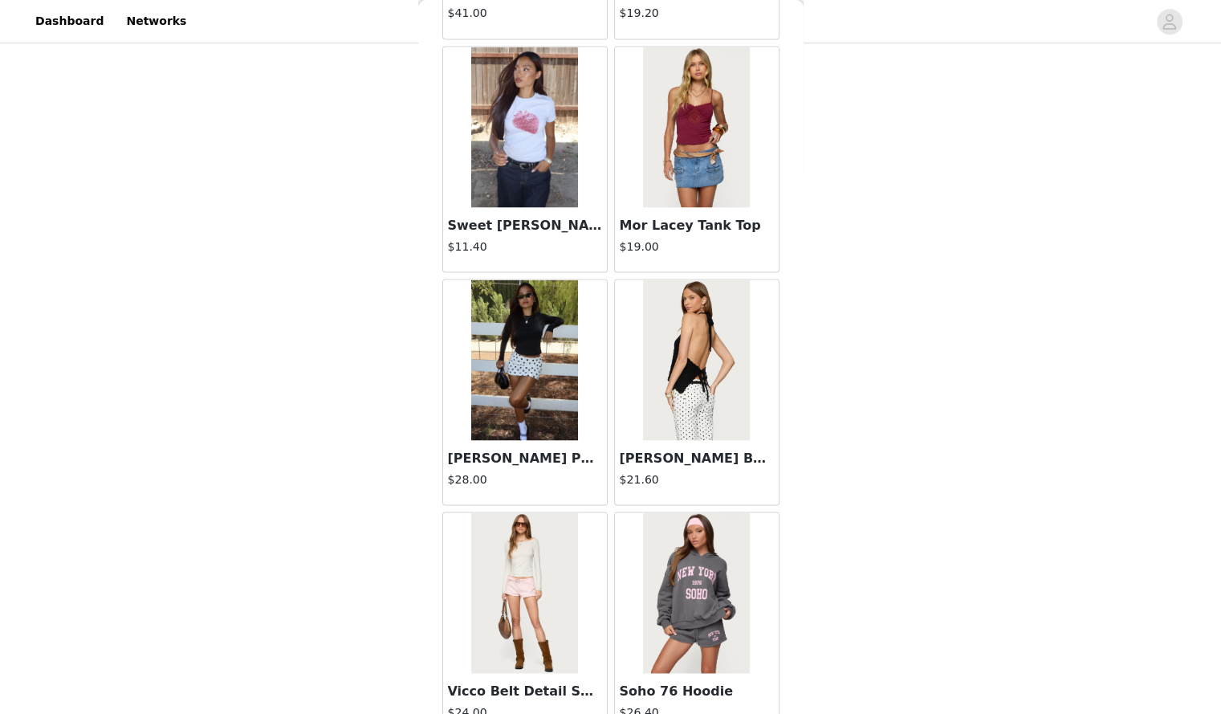
scroll to position [1738, 0]
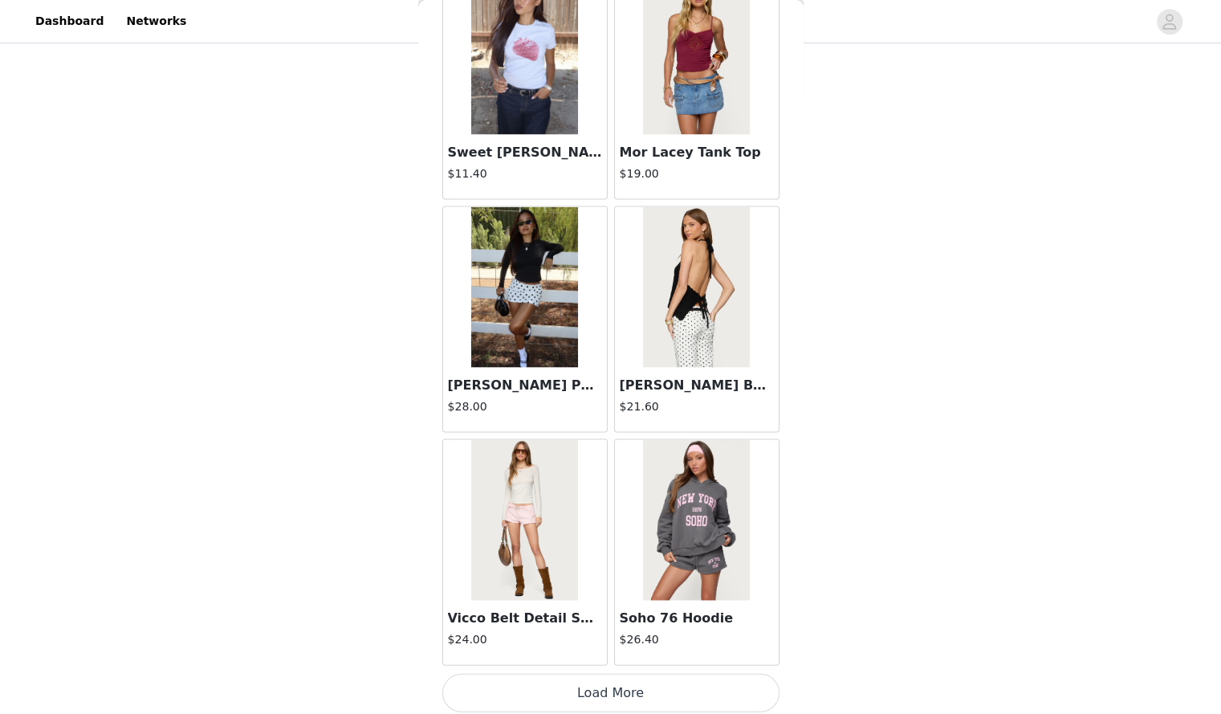
click at [546, 687] on button "Load More" at bounding box center [611, 692] width 337 height 39
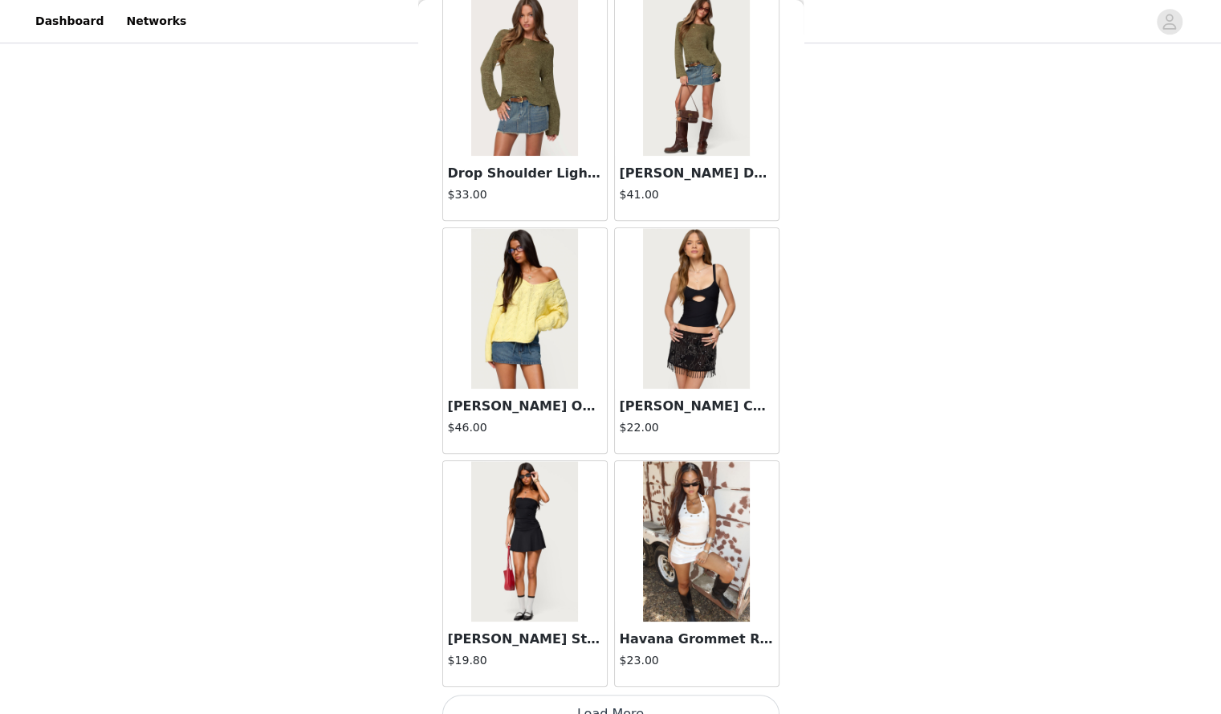
scroll to position [4061, 0]
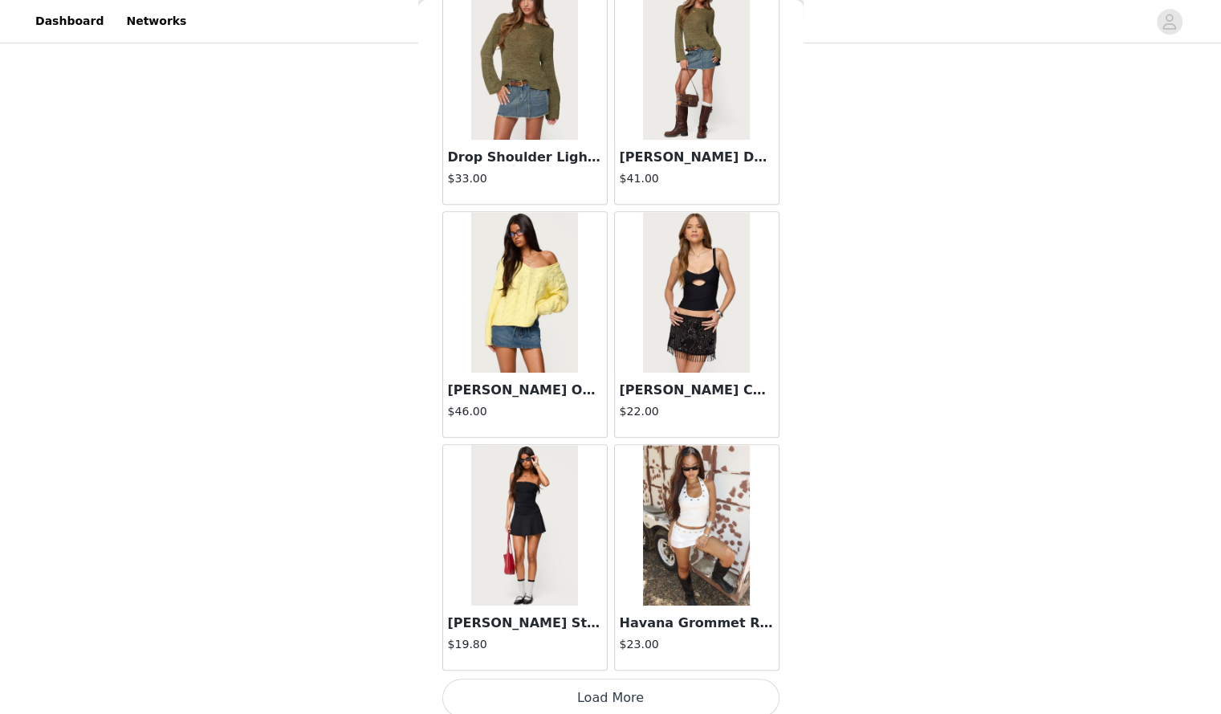
click at [603, 687] on button "Load More" at bounding box center [611, 698] width 337 height 39
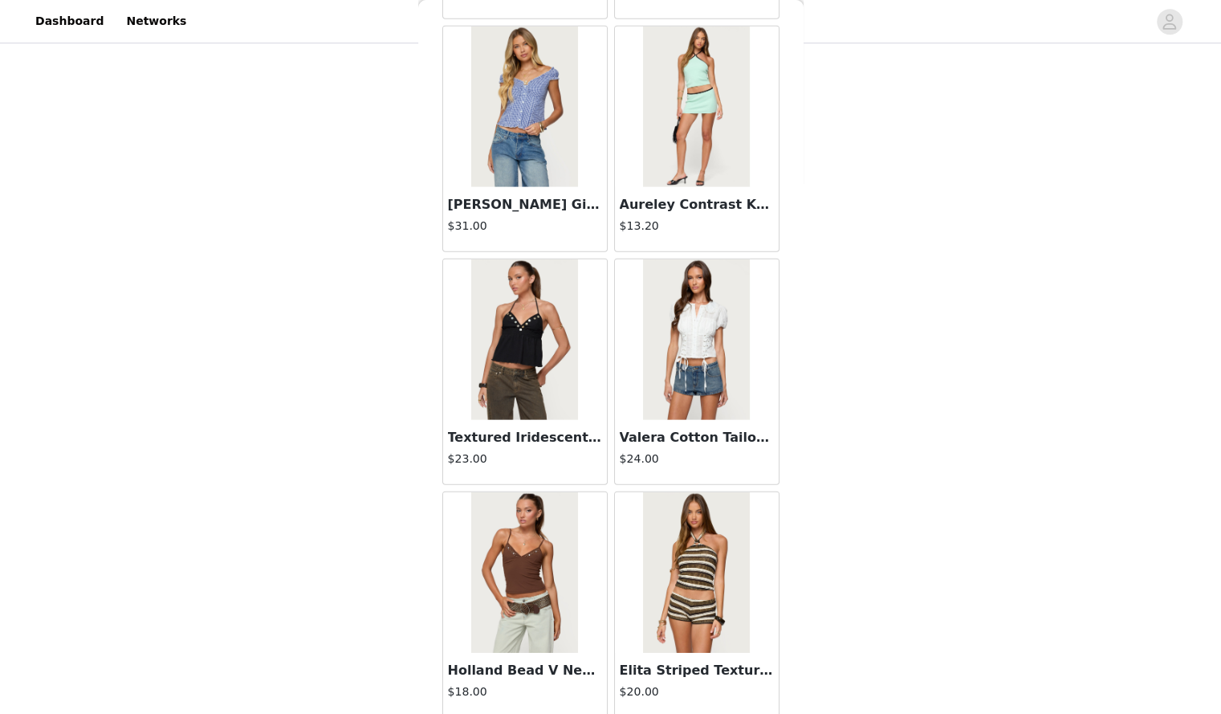
scroll to position [6385, 0]
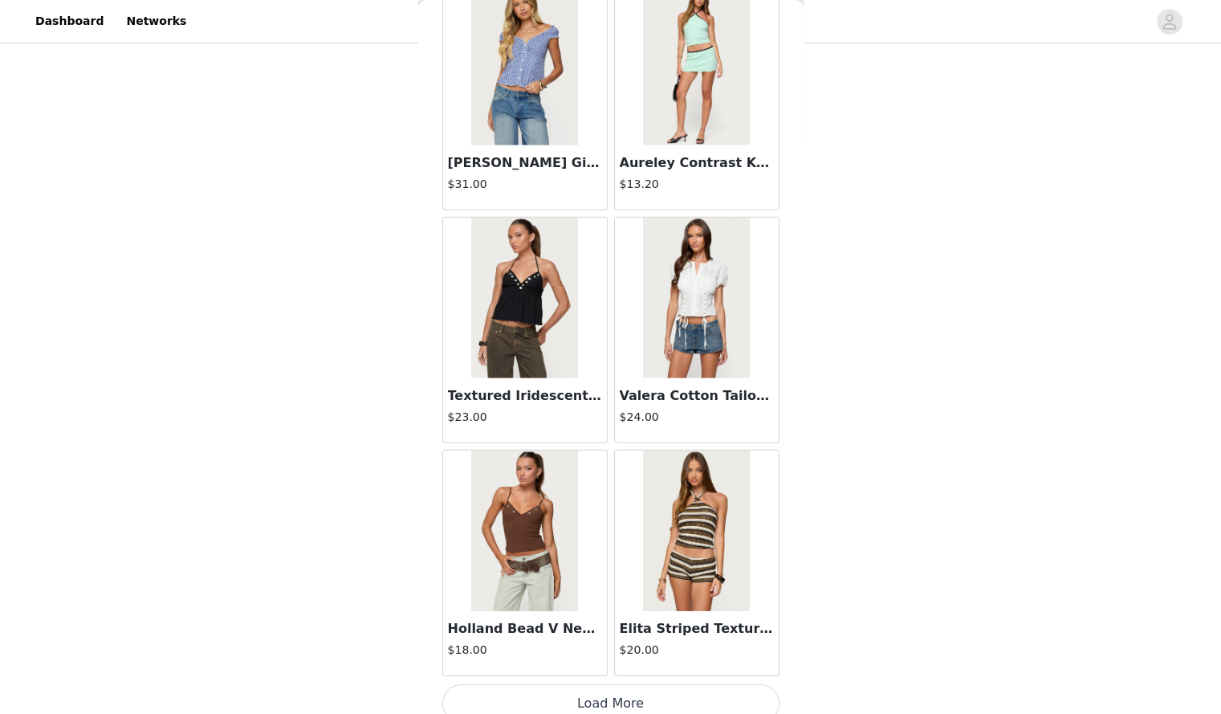
click at [615, 684] on button "Load More" at bounding box center [611, 703] width 337 height 39
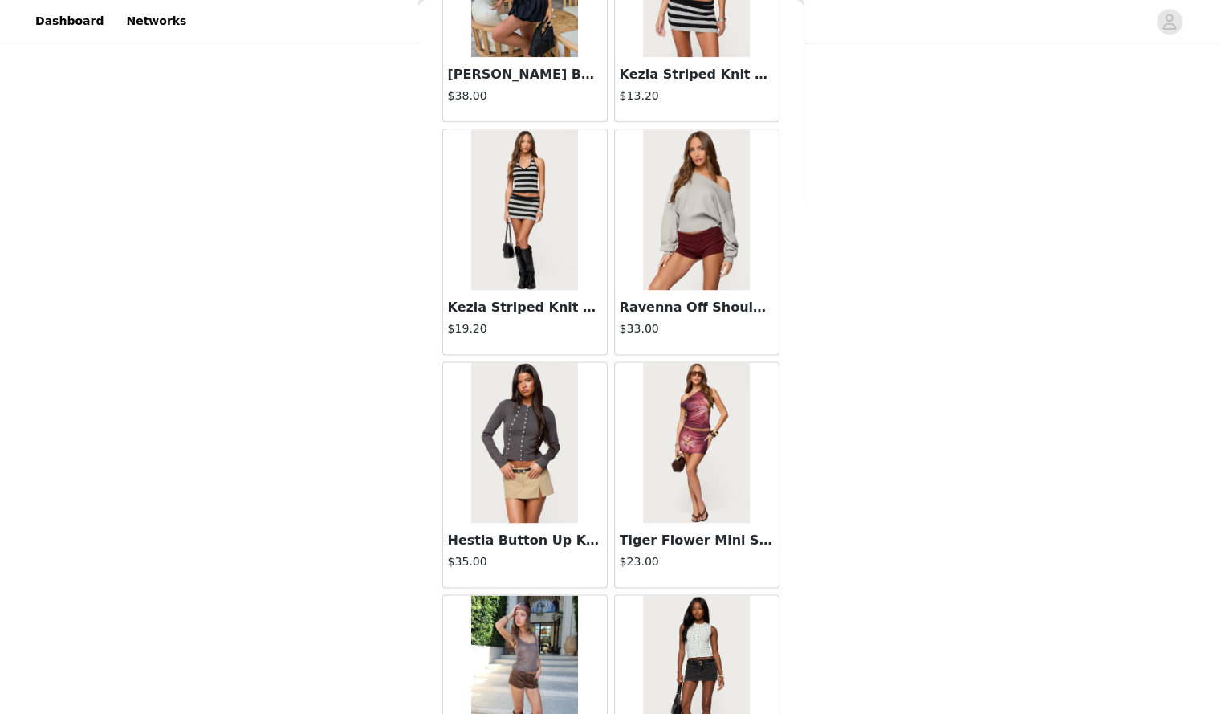
scroll to position [8709, 0]
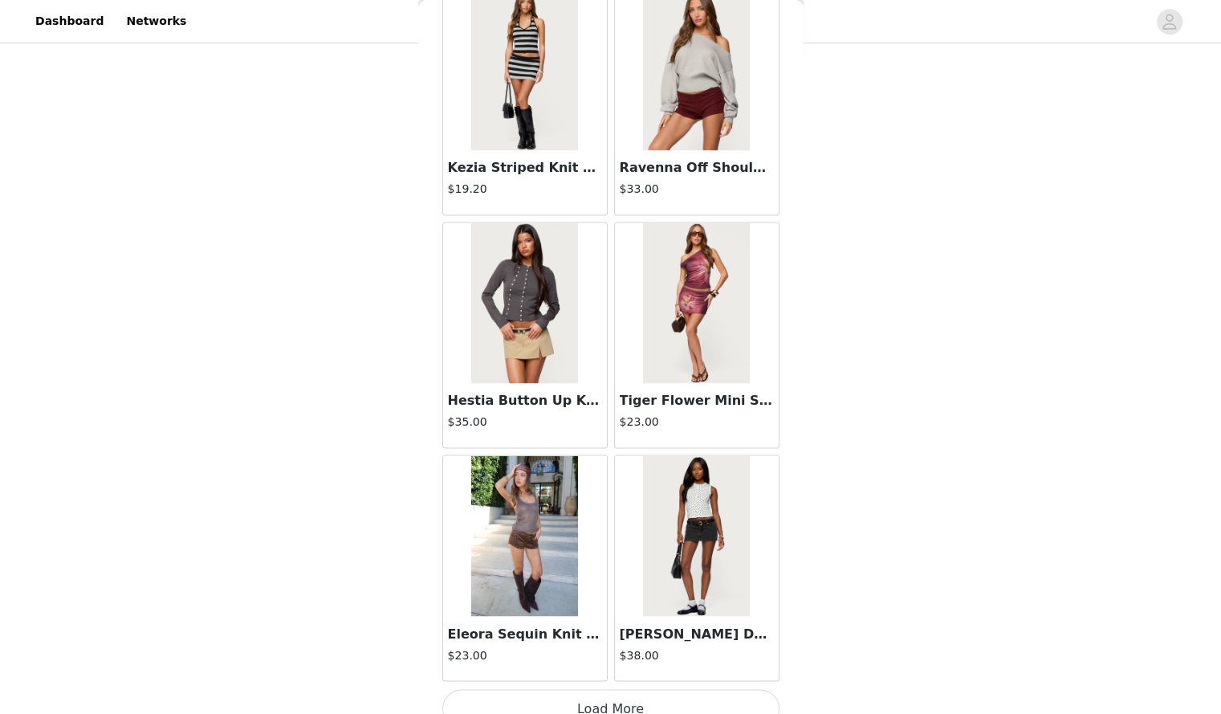
click at [572, 693] on button "Load More" at bounding box center [611, 708] width 337 height 39
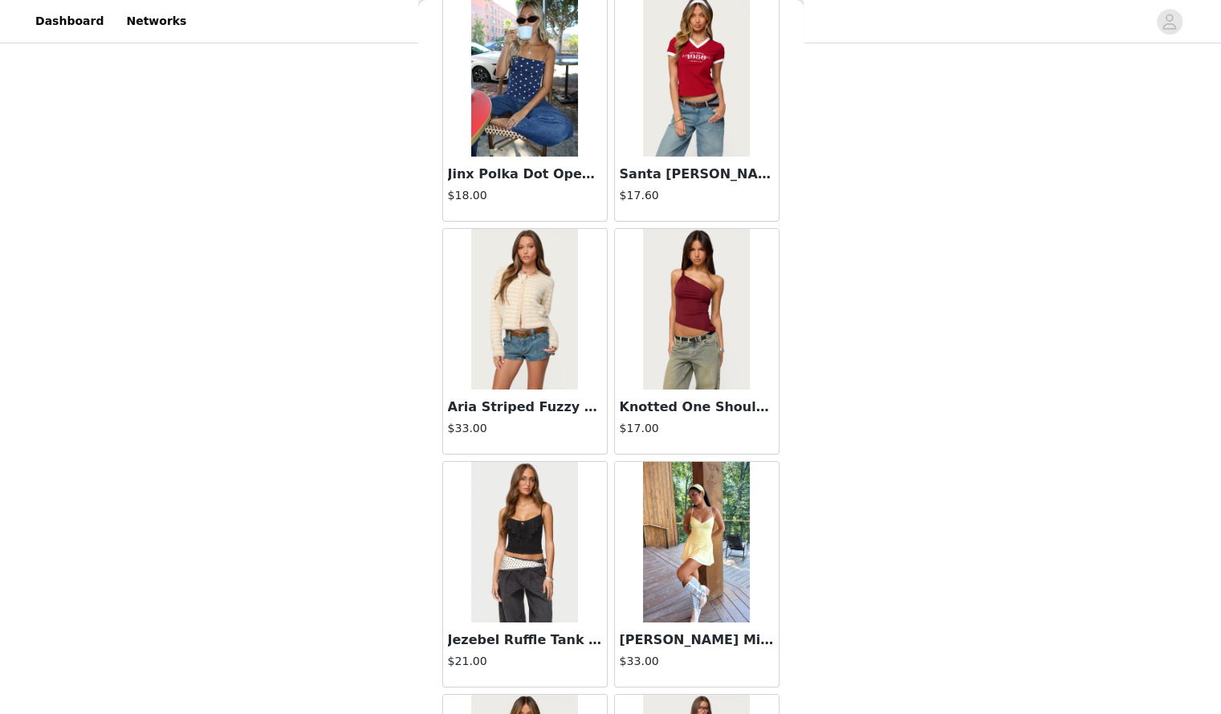
scroll to position [10566, 0]
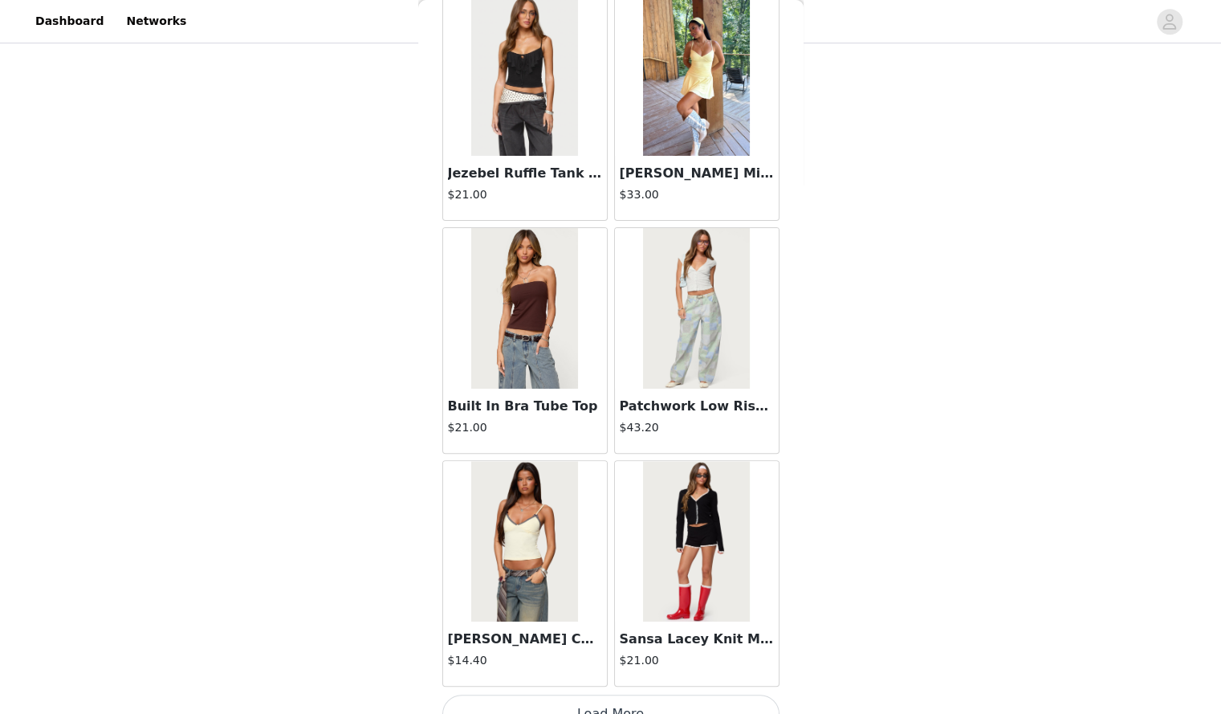
click at [567, 695] on button "Load More" at bounding box center [611, 714] width 337 height 39
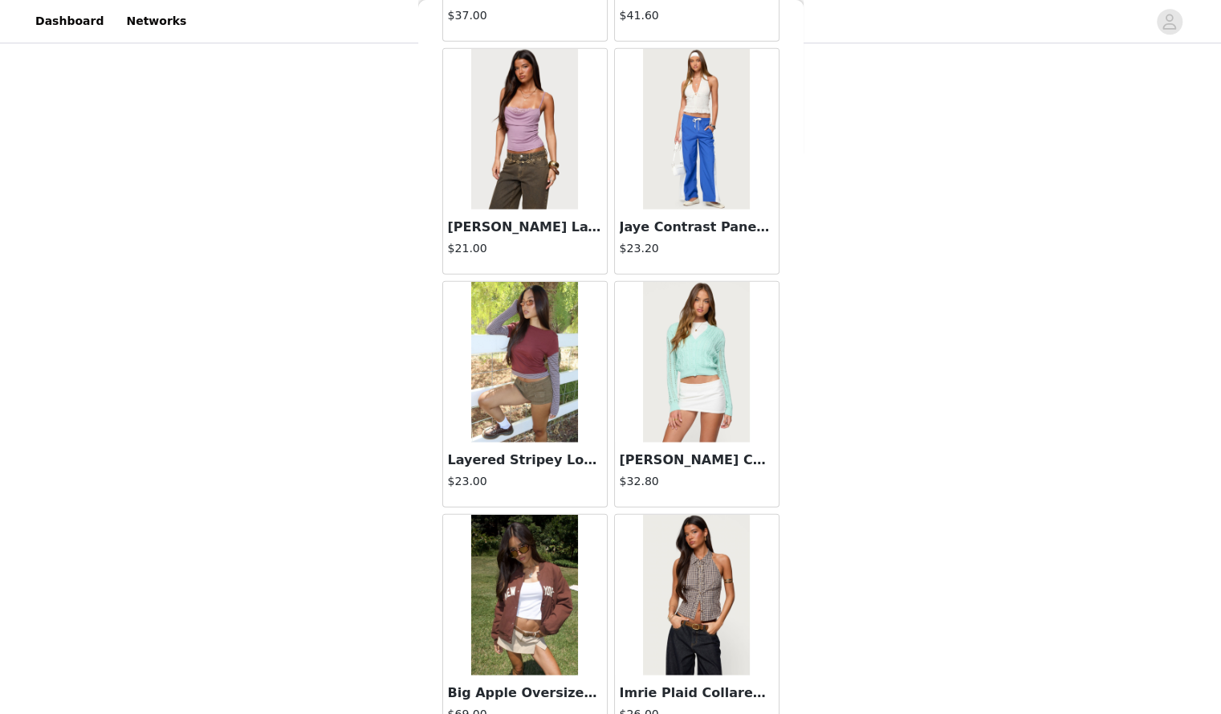
scroll to position [13355, 0]
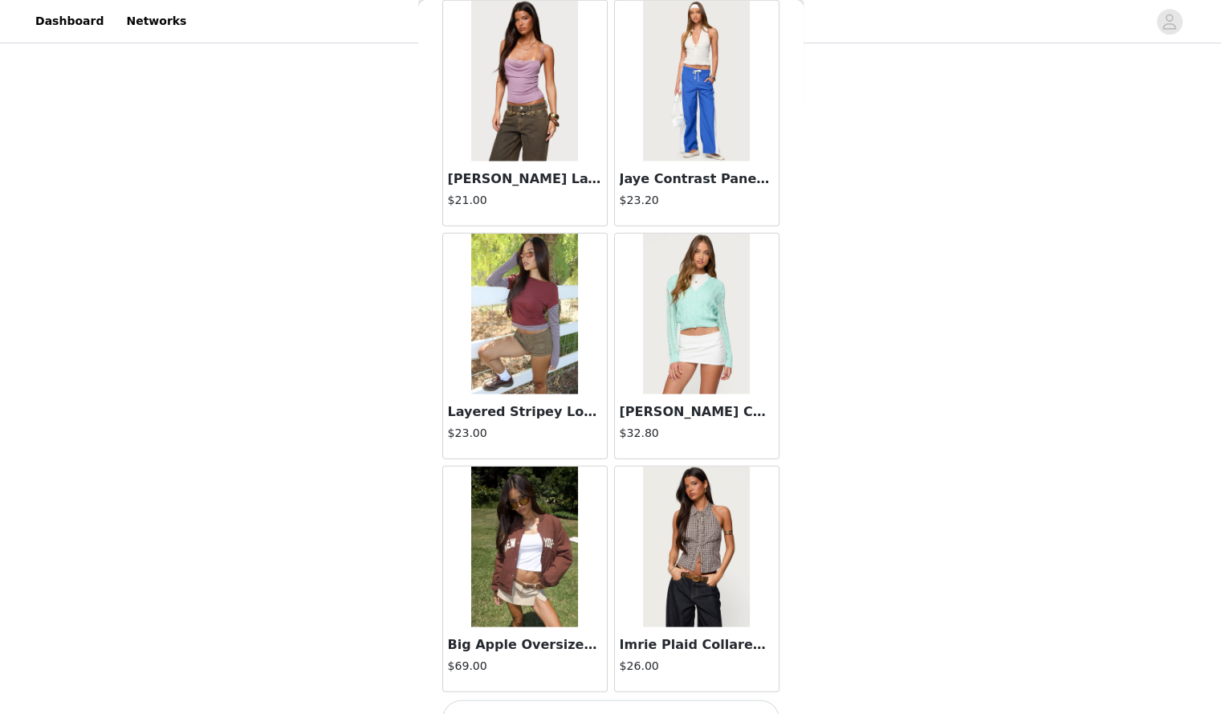
click at [583, 700] on button "Load More" at bounding box center [611, 719] width 337 height 39
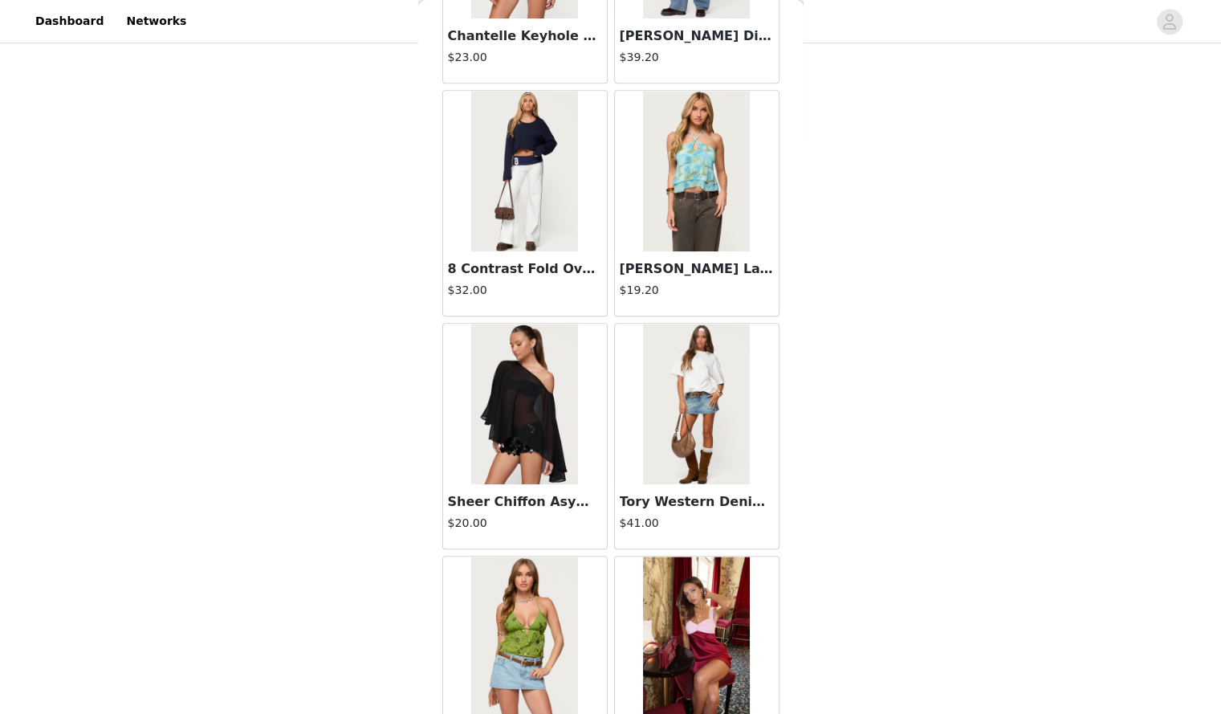
scroll to position [15679, 0]
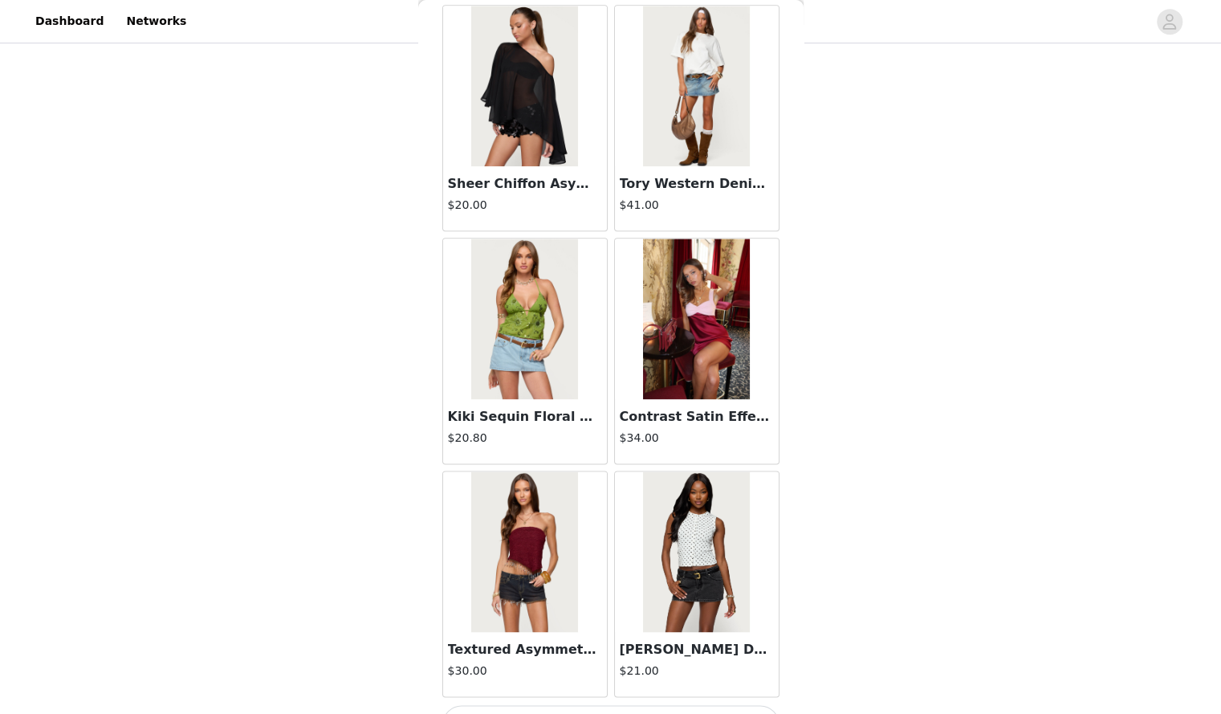
click at [566, 705] on button "Load More" at bounding box center [611, 724] width 337 height 39
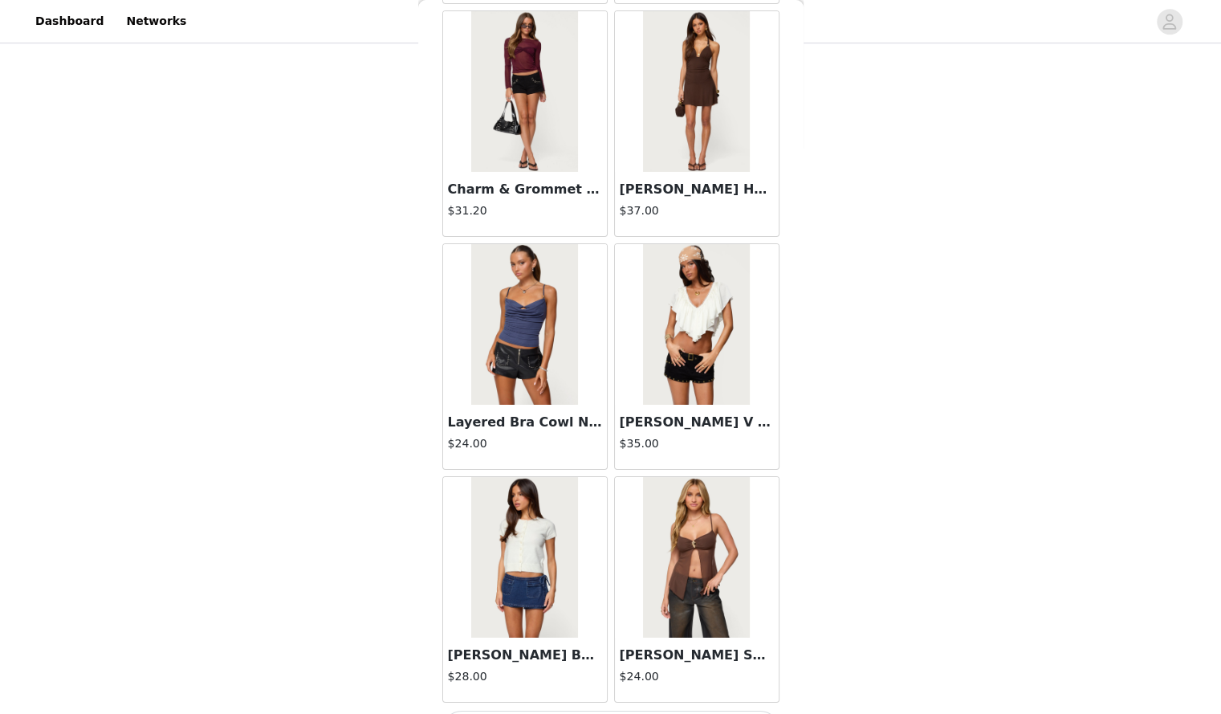
scroll to position [18003, 0]
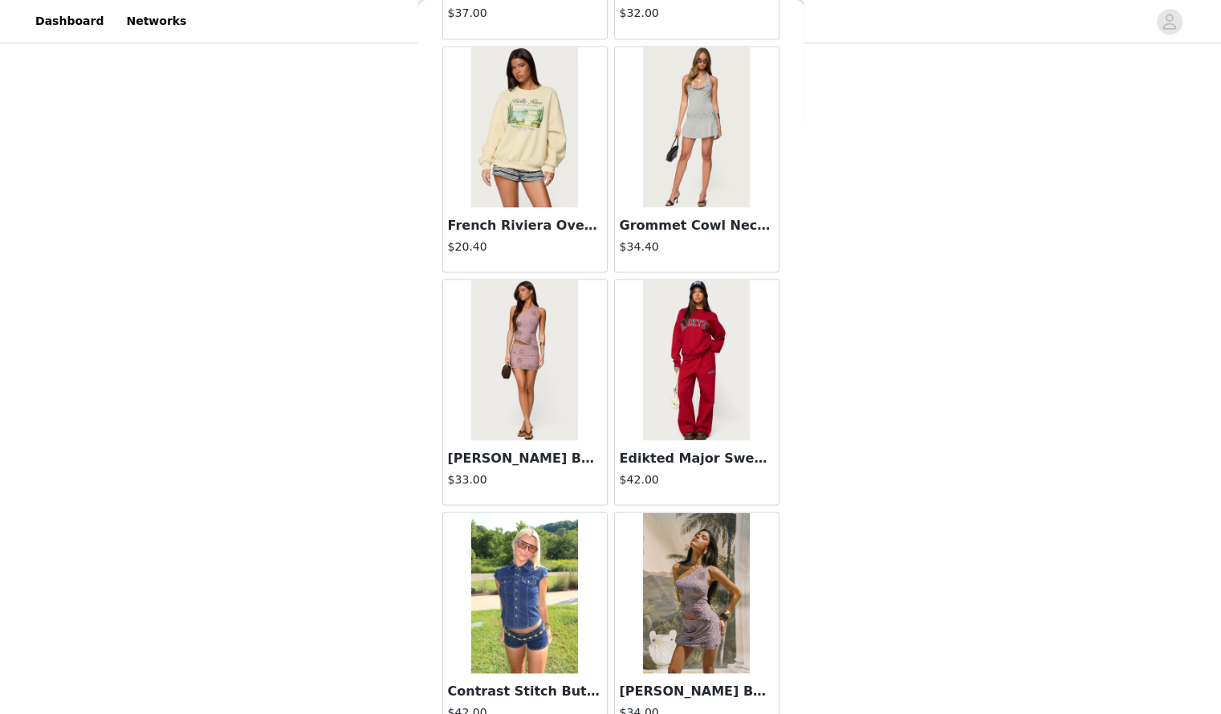
scroll to position [20326, 0]
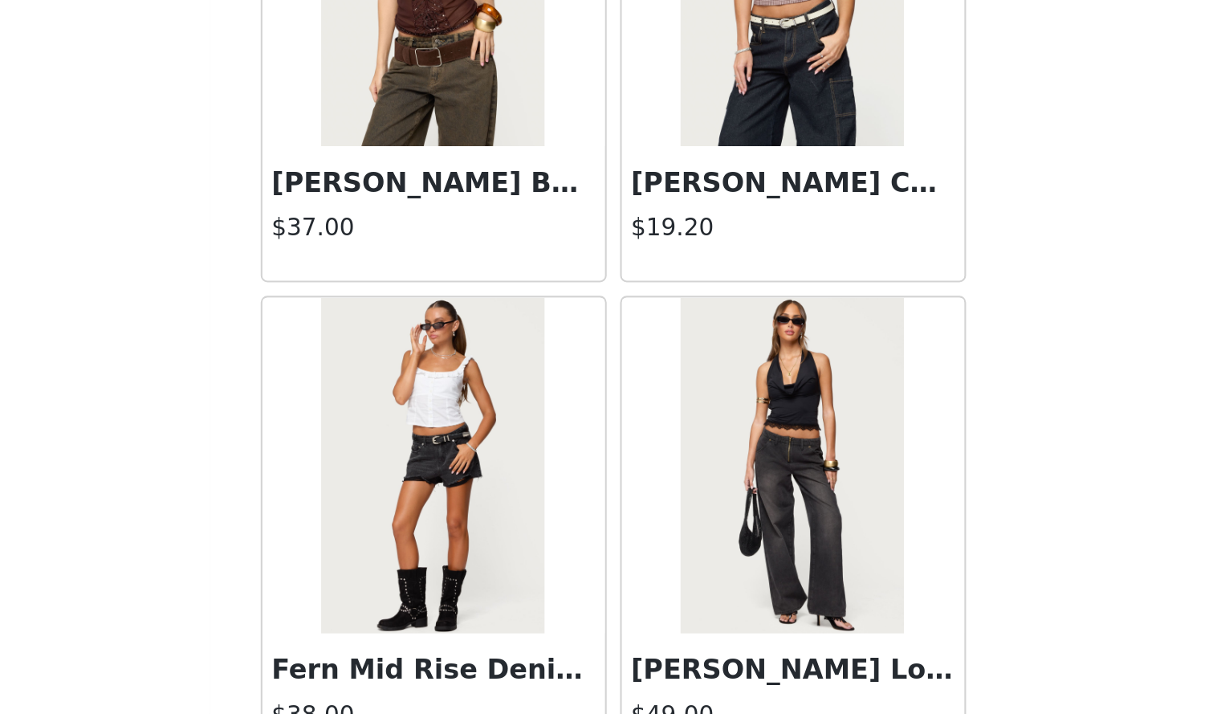
scroll to position [22650, 0]
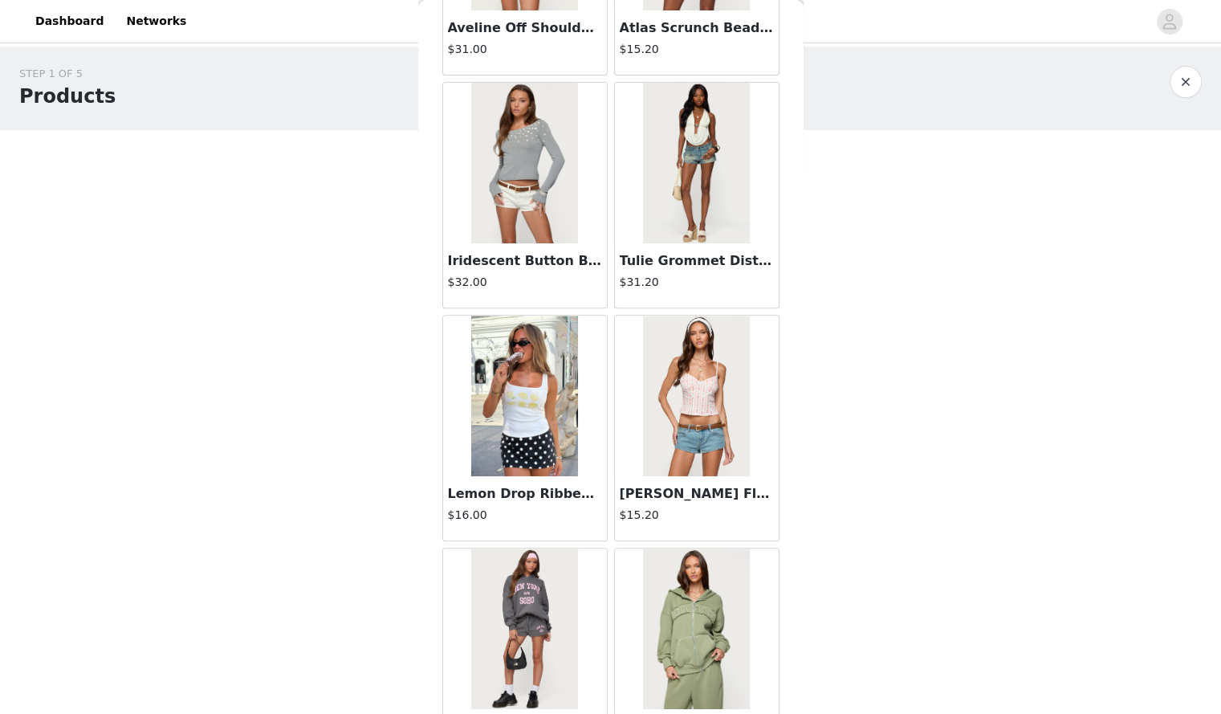
scroll to position [0, 0]
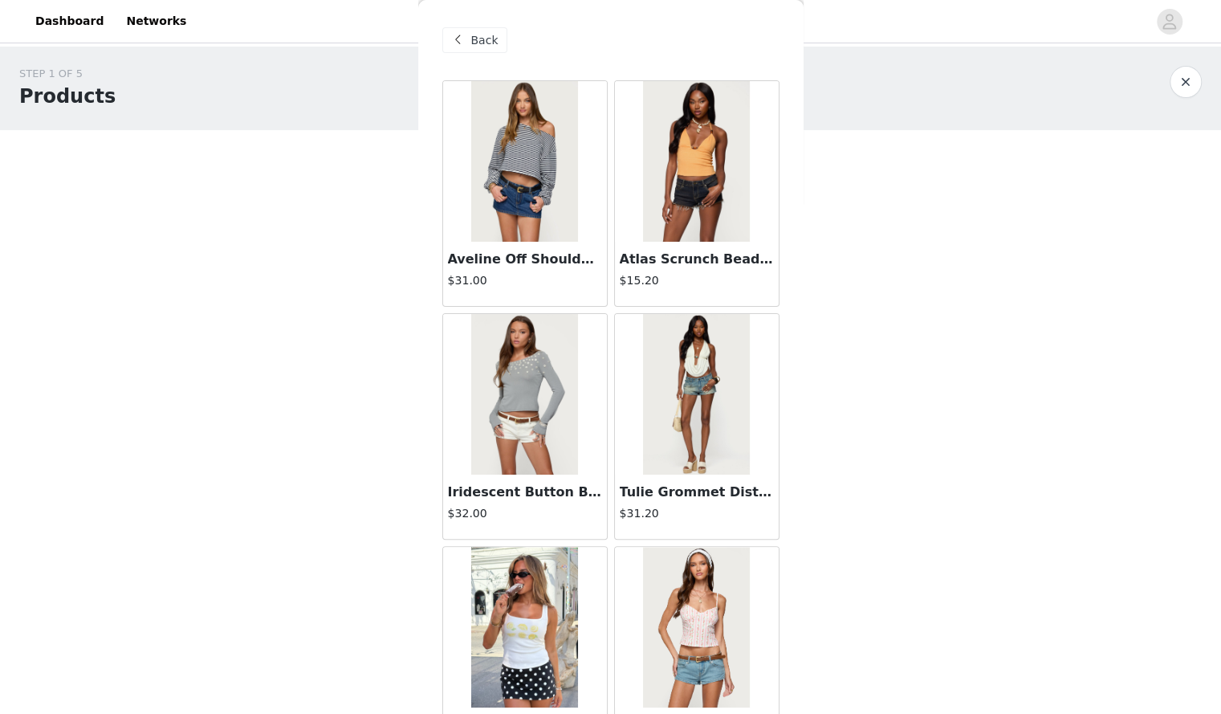
click at [506, 22] on div "Back" at bounding box center [611, 40] width 337 height 80
click at [471, 35] on span "Back" at bounding box center [484, 40] width 27 height 17
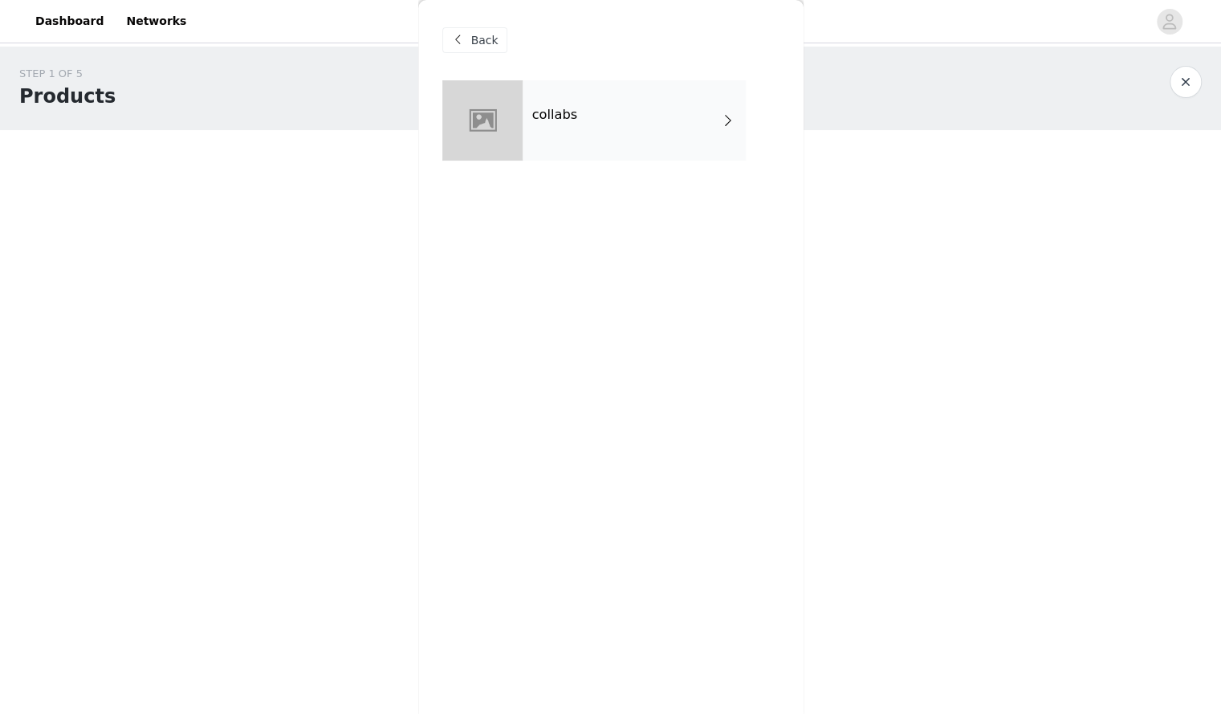
click at [464, 41] on span at bounding box center [458, 40] width 19 height 19
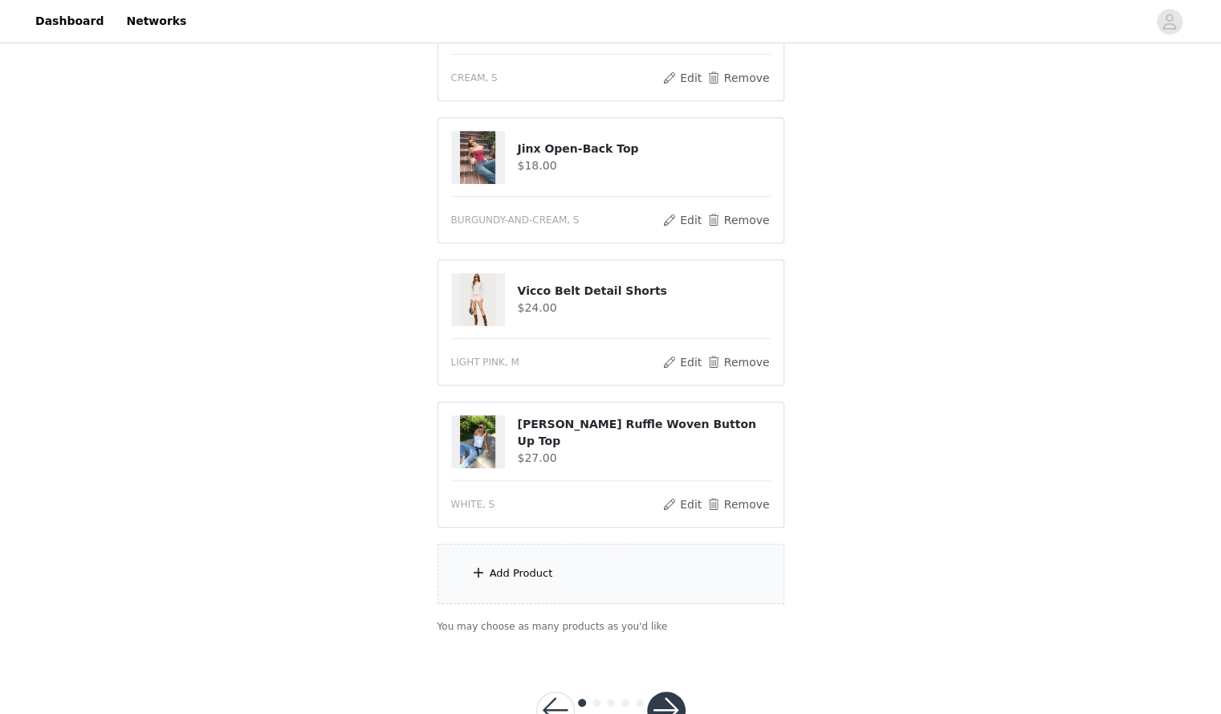
scroll to position [581, 0]
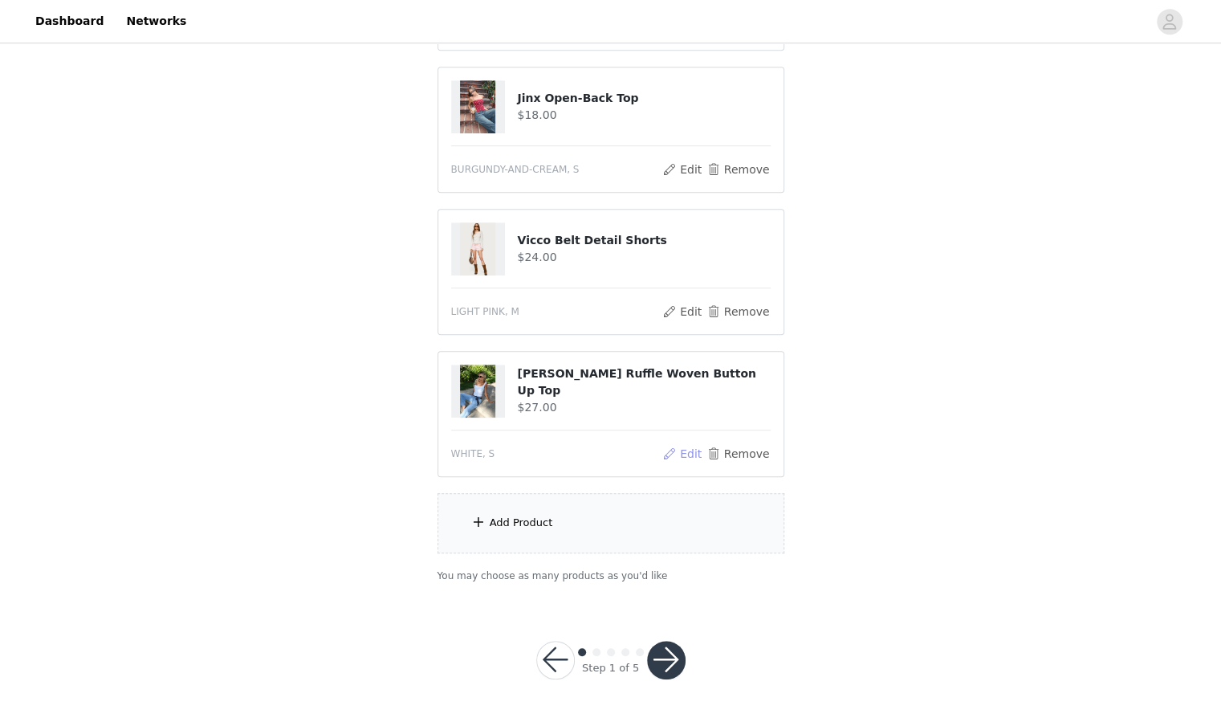
click at [691, 449] on button "Edit" at bounding box center [683, 453] width 41 height 19
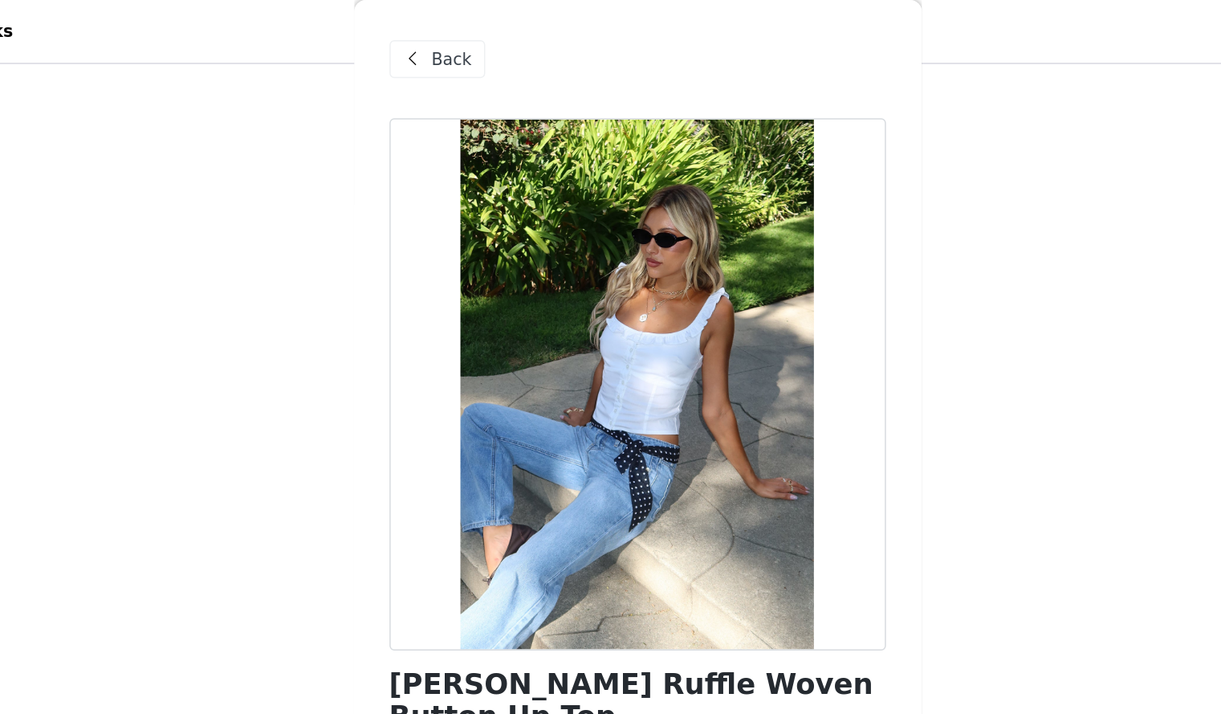
click at [480, 38] on span "Back" at bounding box center [484, 40] width 27 height 17
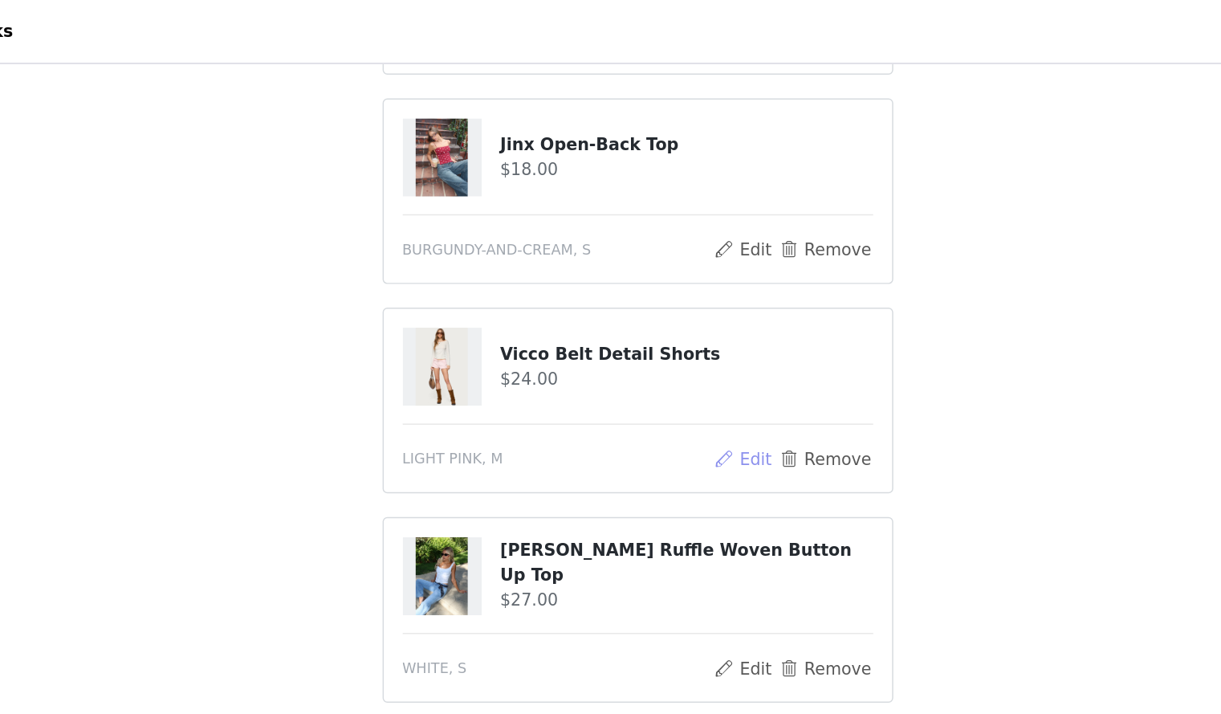
click at [692, 309] on button "Edit" at bounding box center [683, 311] width 41 height 19
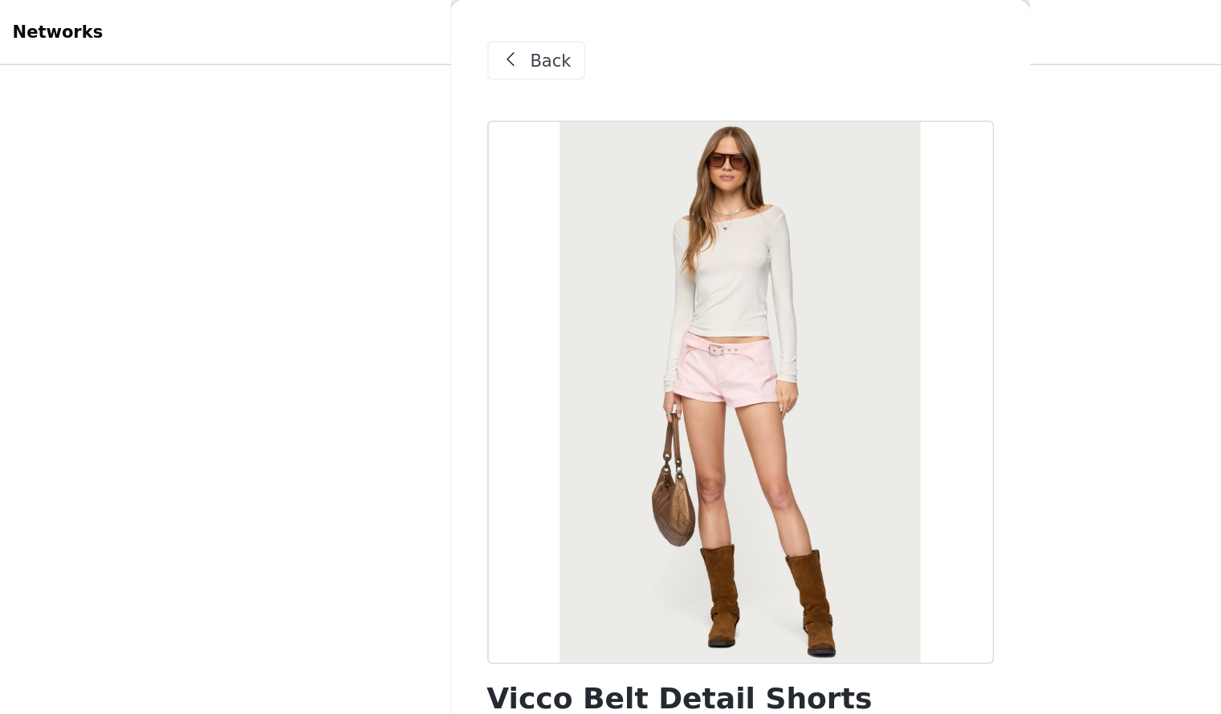
scroll to position [561, 0]
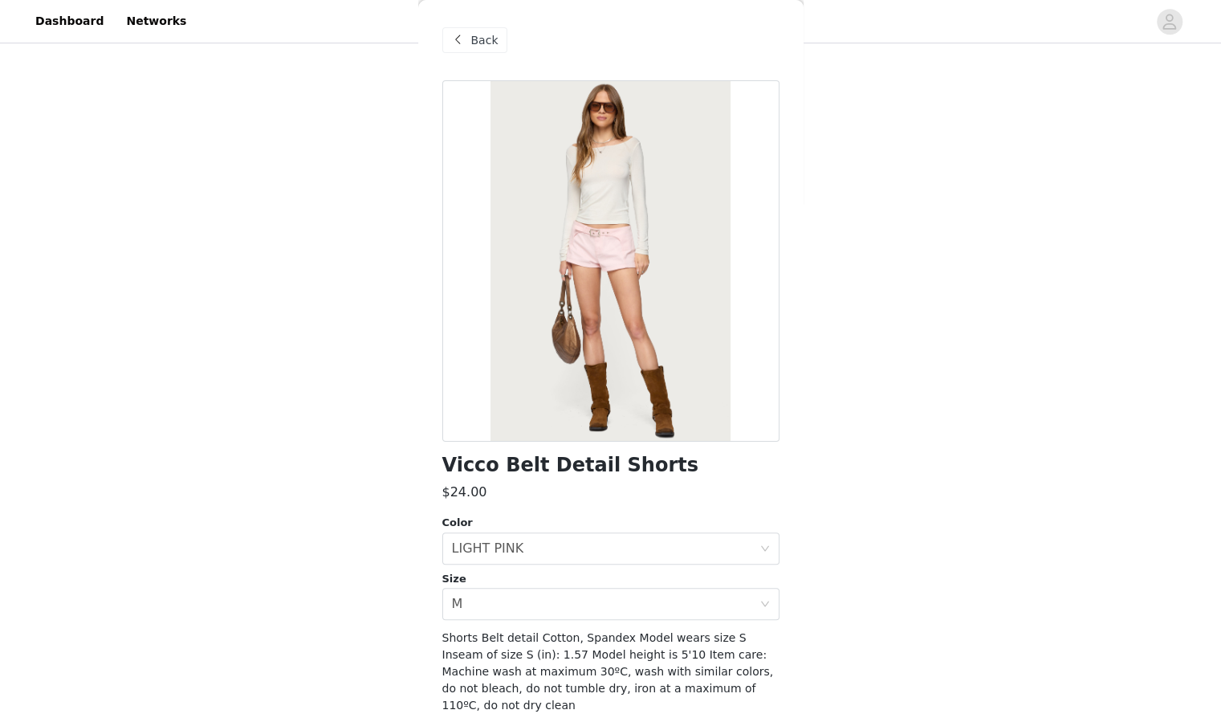
click at [475, 41] on span "Back" at bounding box center [484, 40] width 27 height 17
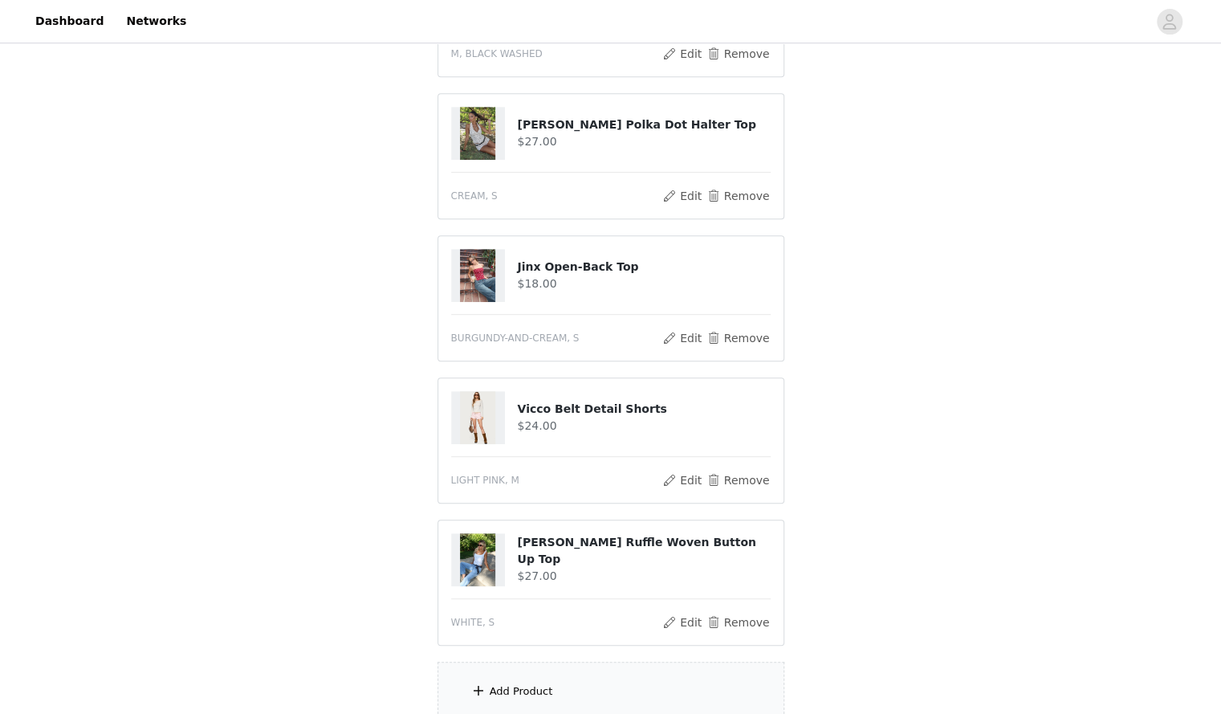
scroll to position [394, 0]
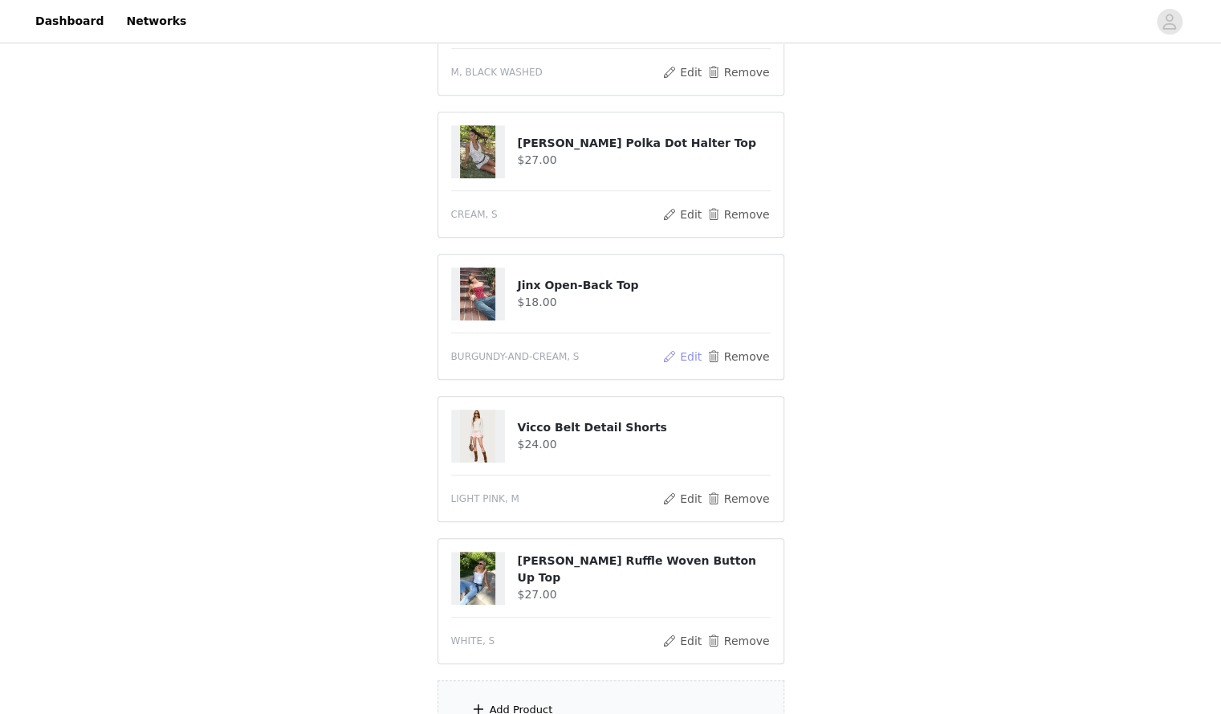
click at [681, 351] on button "Edit" at bounding box center [683, 356] width 41 height 19
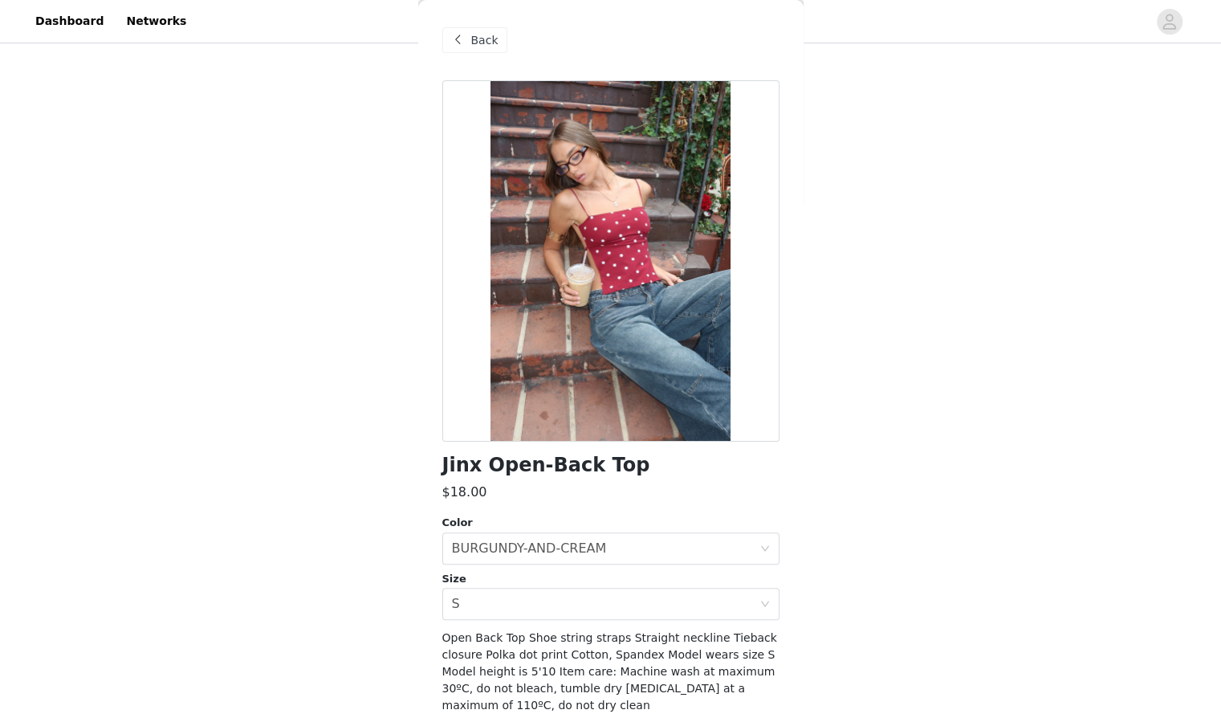
click at [490, 45] on span "Back" at bounding box center [484, 40] width 27 height 17
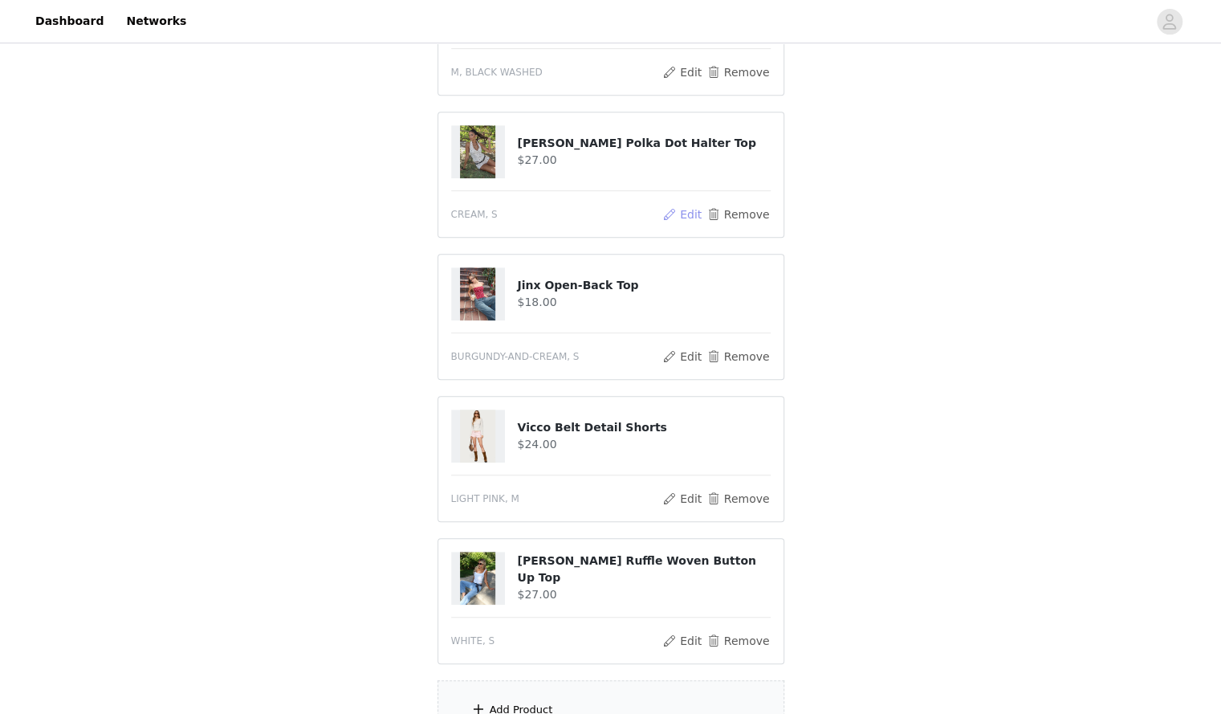
click at [688, 210] on button "Edit" at bounding box center [683, 214] width 41 height 19
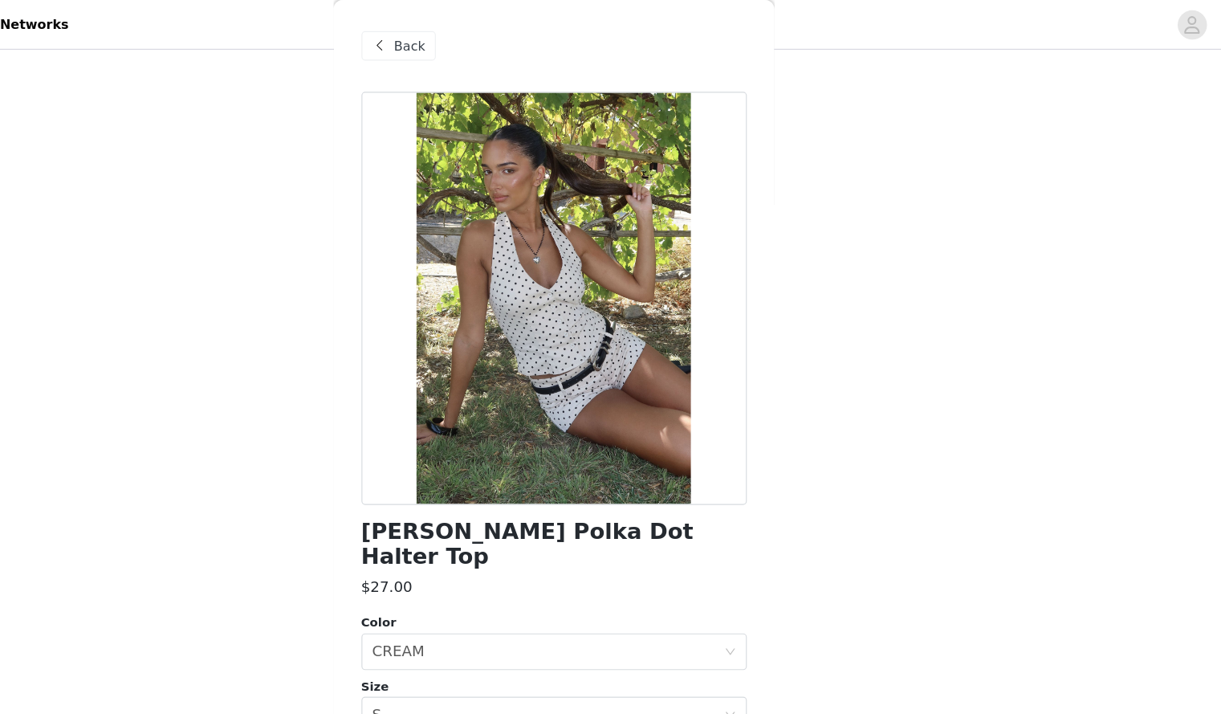
click at [480, 51] on div "Back" at bounding box center [475, 40] width 65 height 26
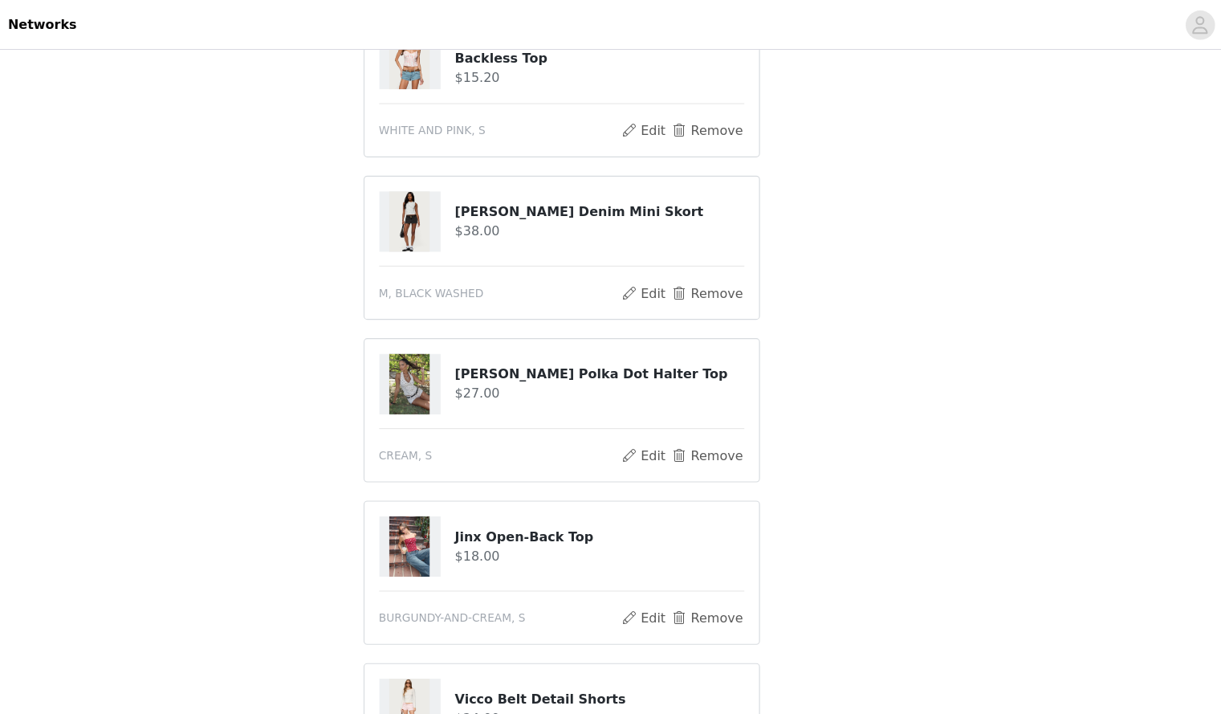
scroll to position [209, 0]
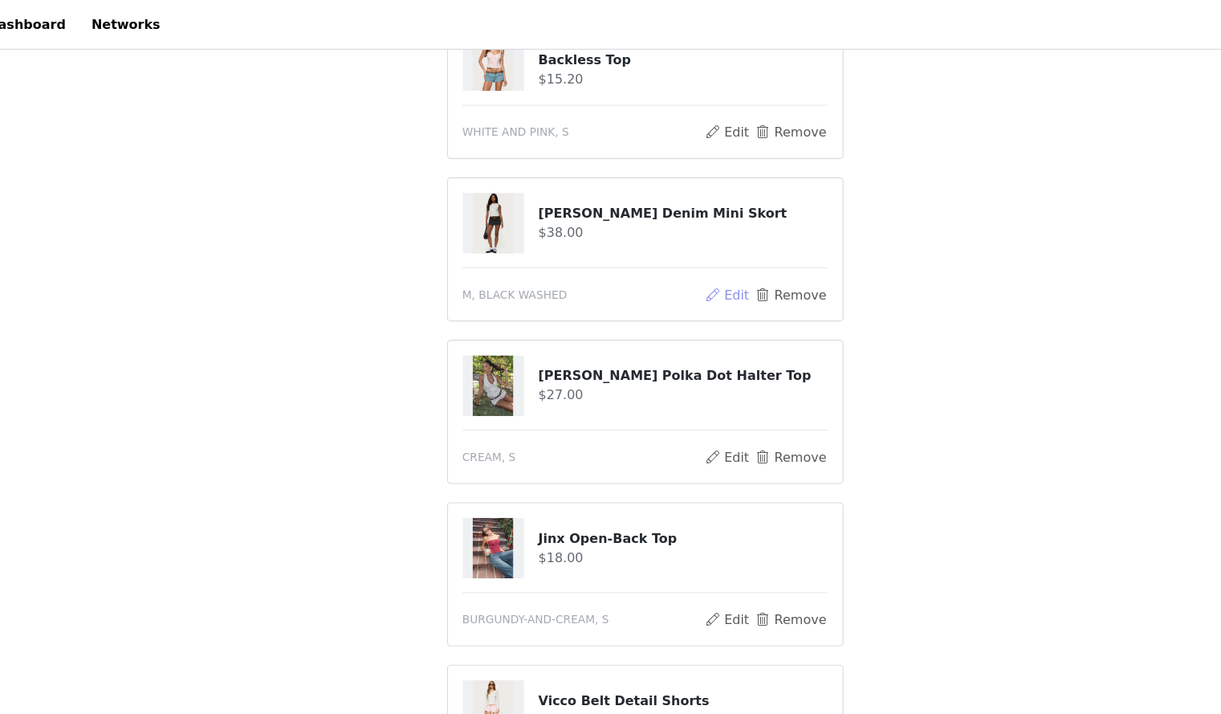
click at [687, 255] on button "Edit" at bounding box center [683, 257] width 41 height 19
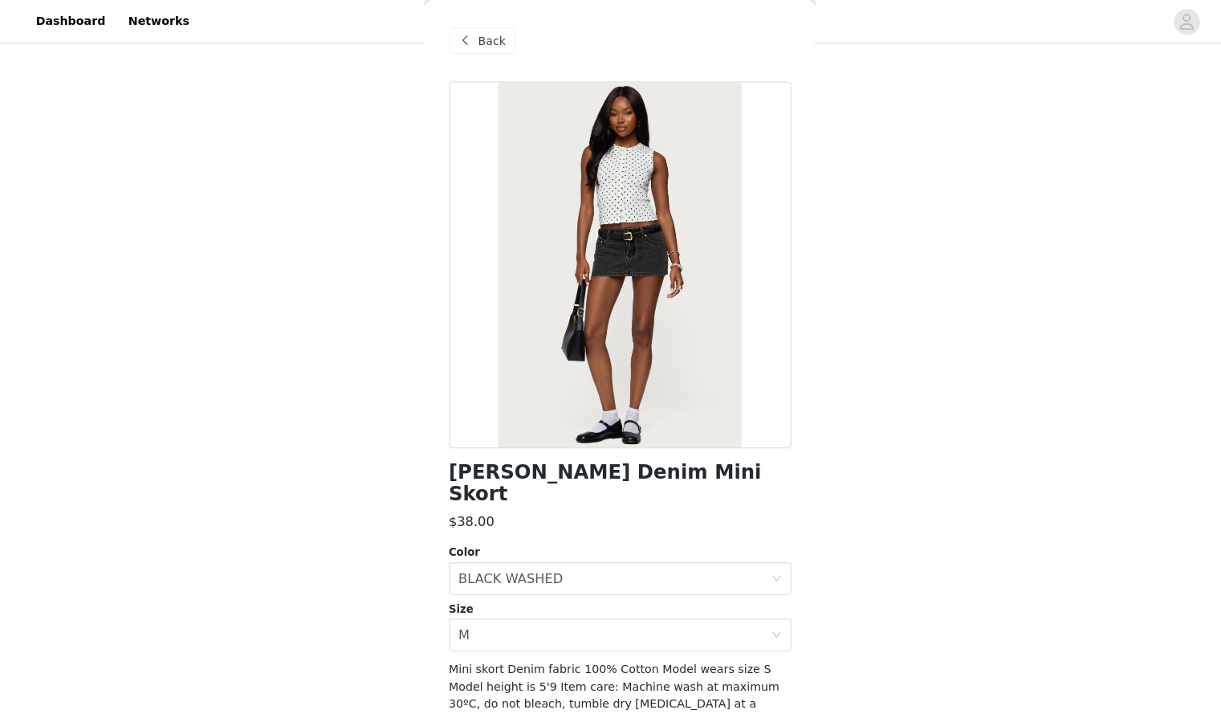
scroll to position [205, 0]
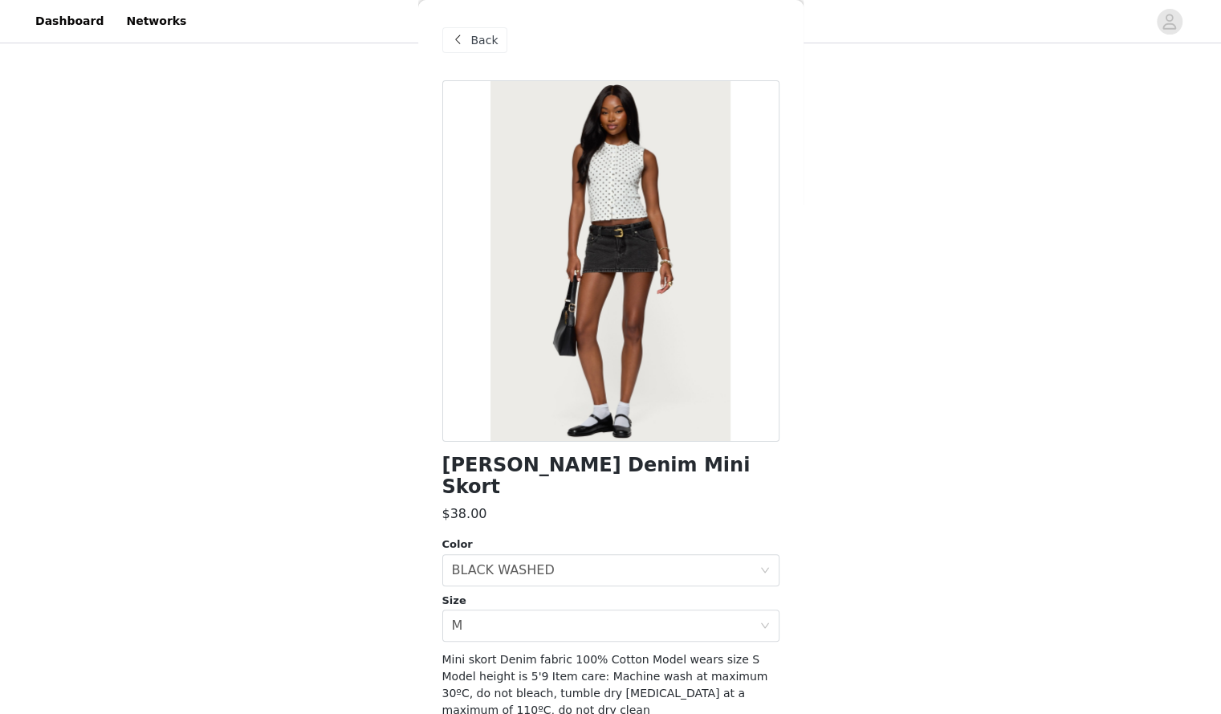
click at [468, 39] on div "Back" at bounding box center [475, 40] width 65 height 26
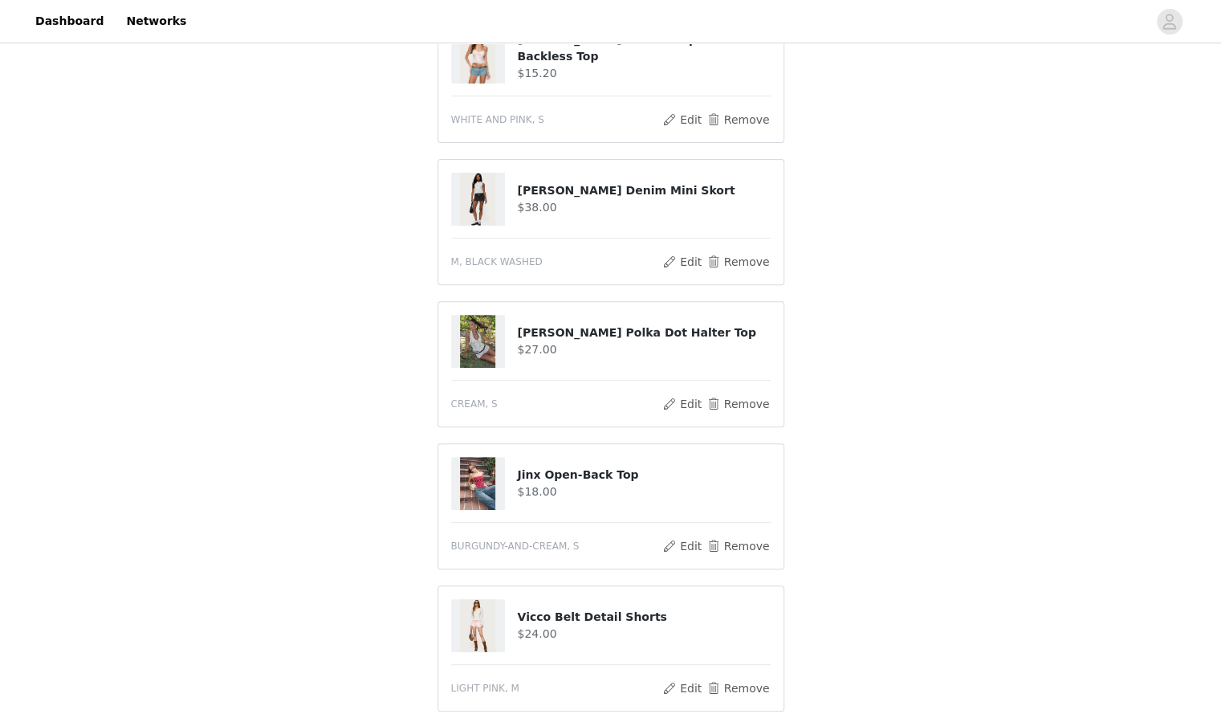
scroll to position [0, 0]
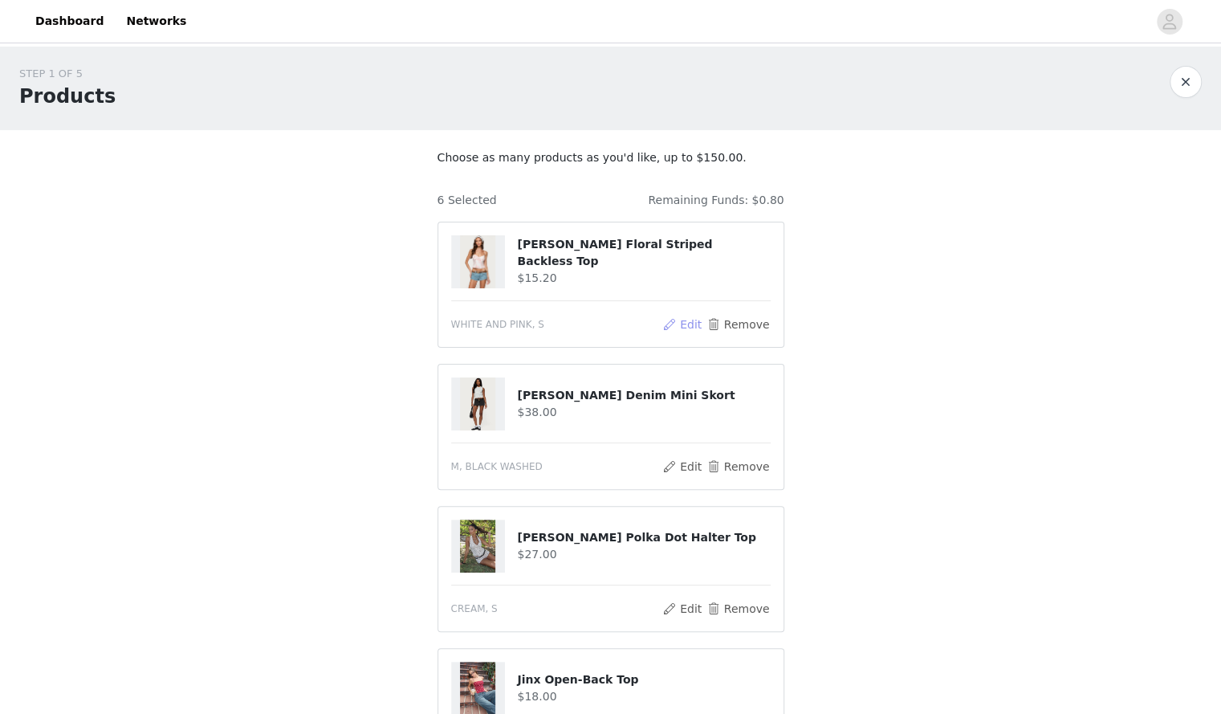
click at [699, 325] on button "Edit" at bounding box center [683, 324] width 41 height 19
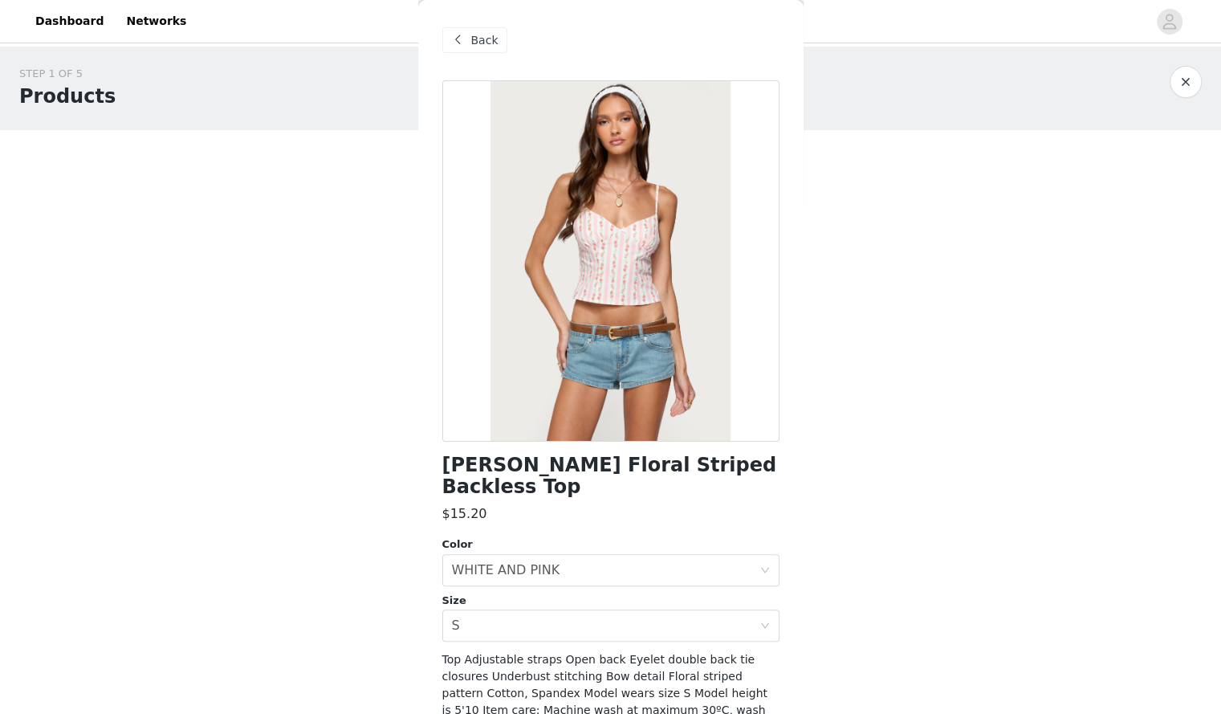
click at [481, 34] on span "Back" at bounding box center [484, 40] width 27 height 17
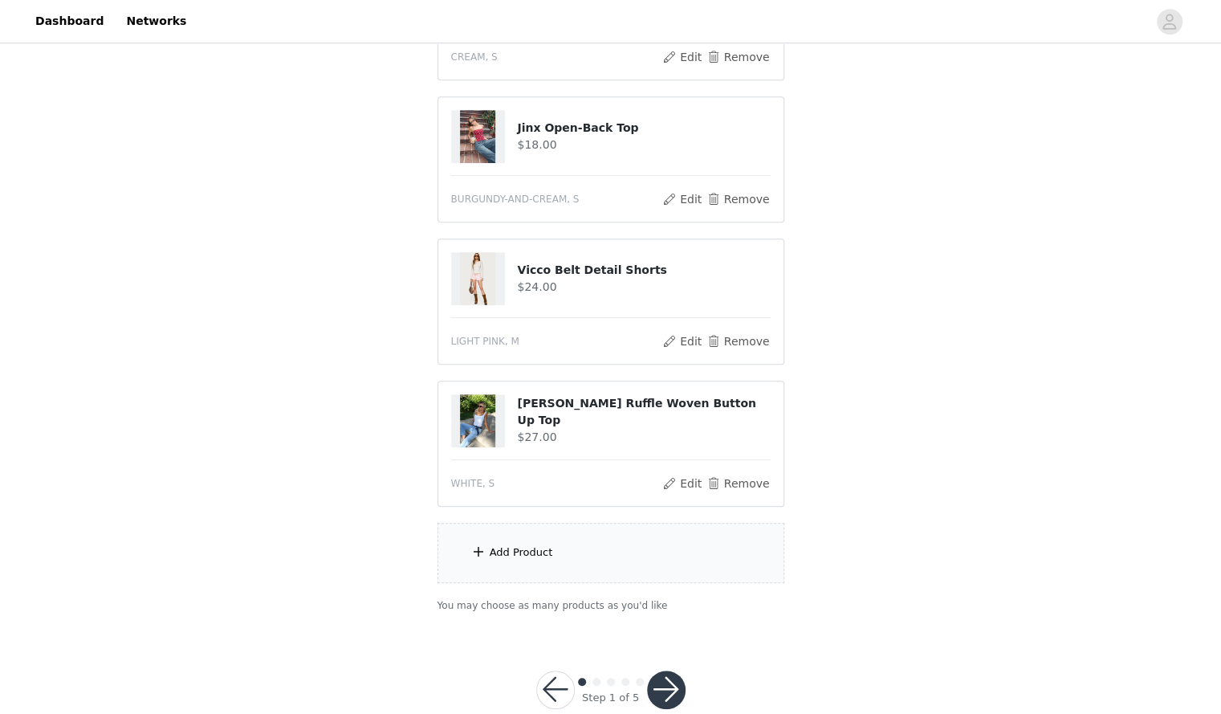
scroll to position [581, 0]
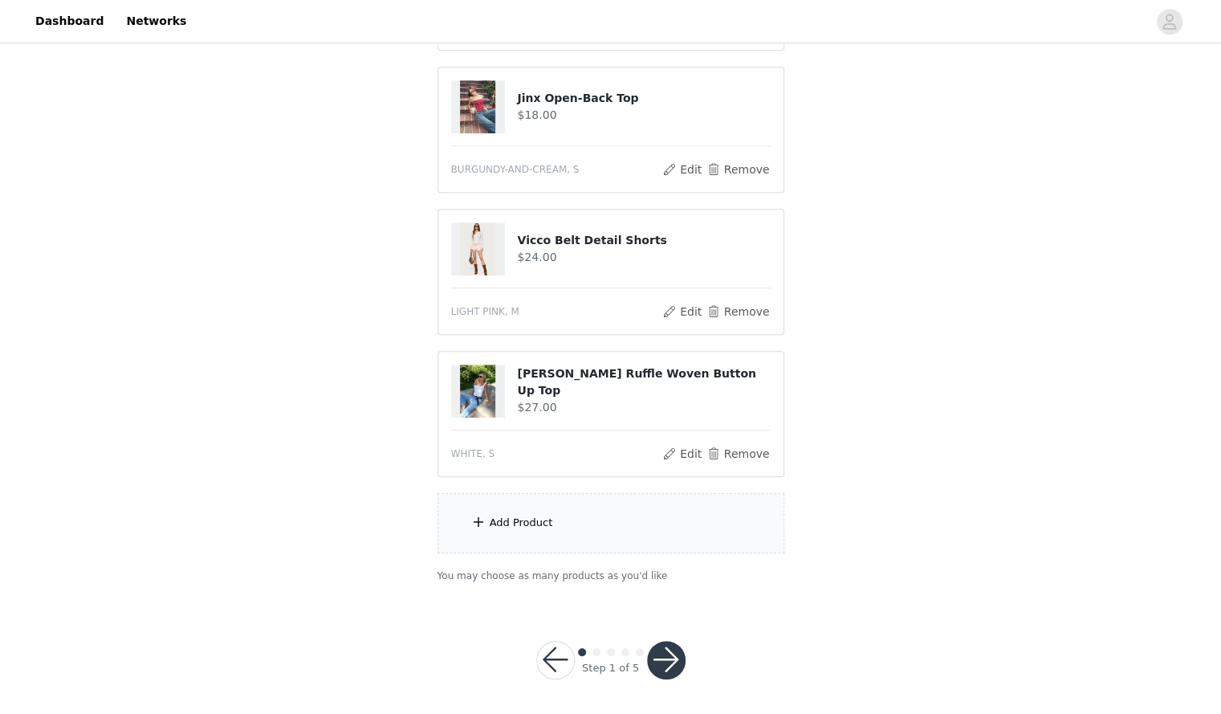
click at [662, 664] on button "button" at bounding box center [666, 660] width 39 height 39
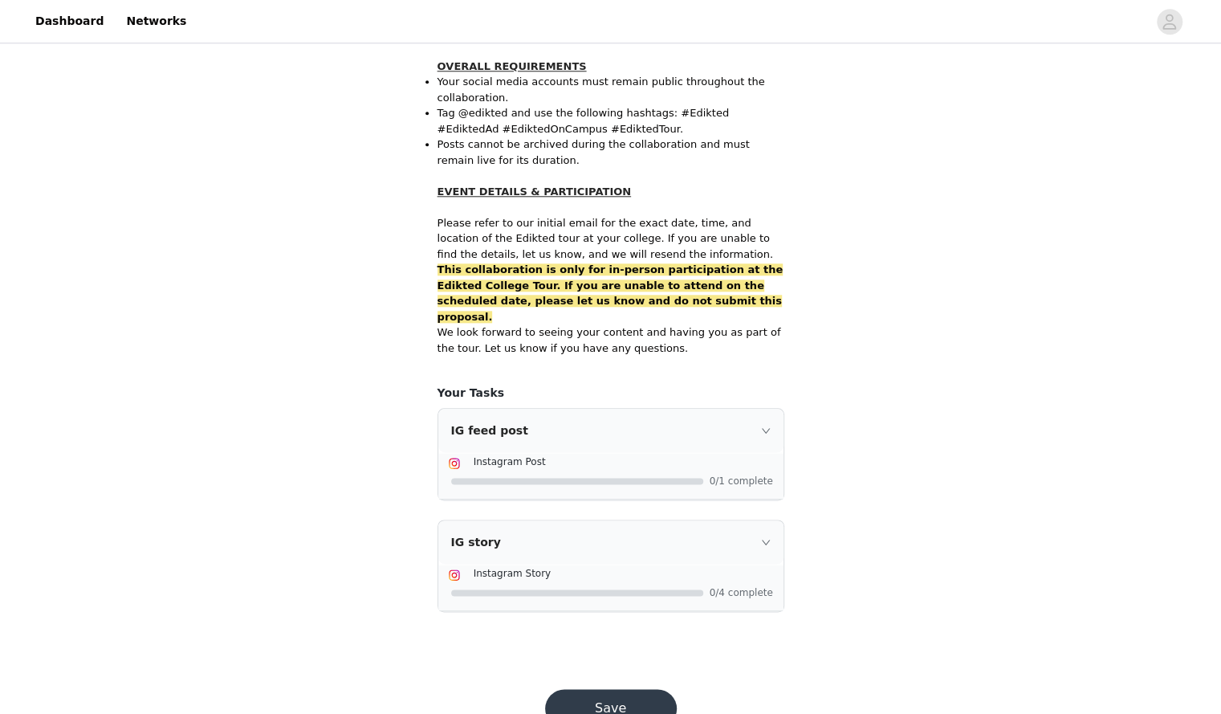
scroll to position [925, 0]
click at [633, 689] on button "Save" at bounding box center [611, 708] width 132 height 39
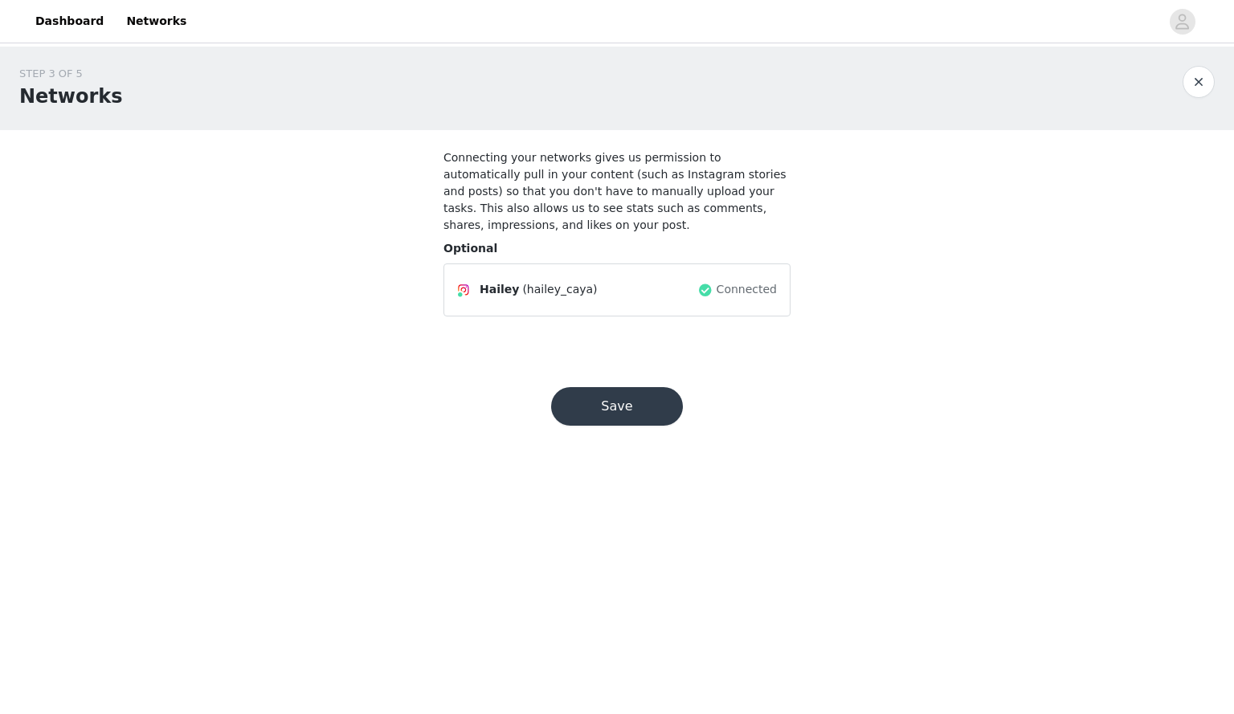
click at [637, 389] on button "Save" at bounding box center [617, 406] width 132 height 39
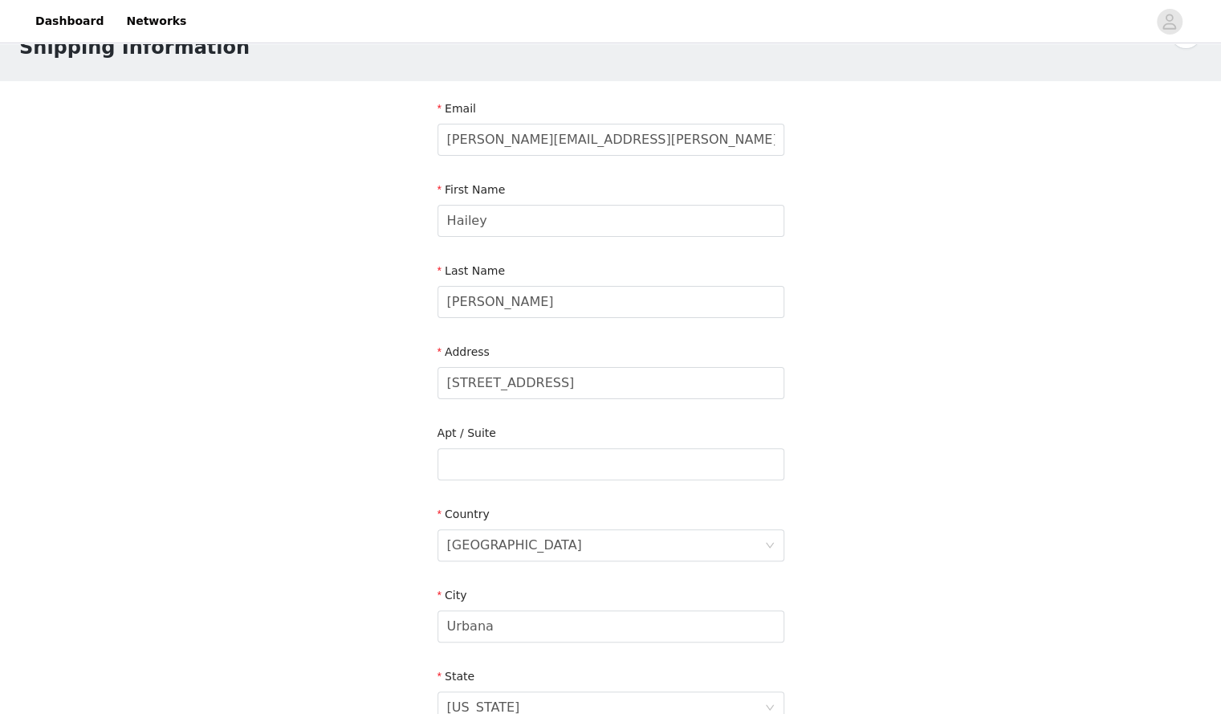
scroll to position [47, 0]
click at [504, 394] on input "[STREET_ADDRESS]" at bounding box center [611, 385] width 347 height 32
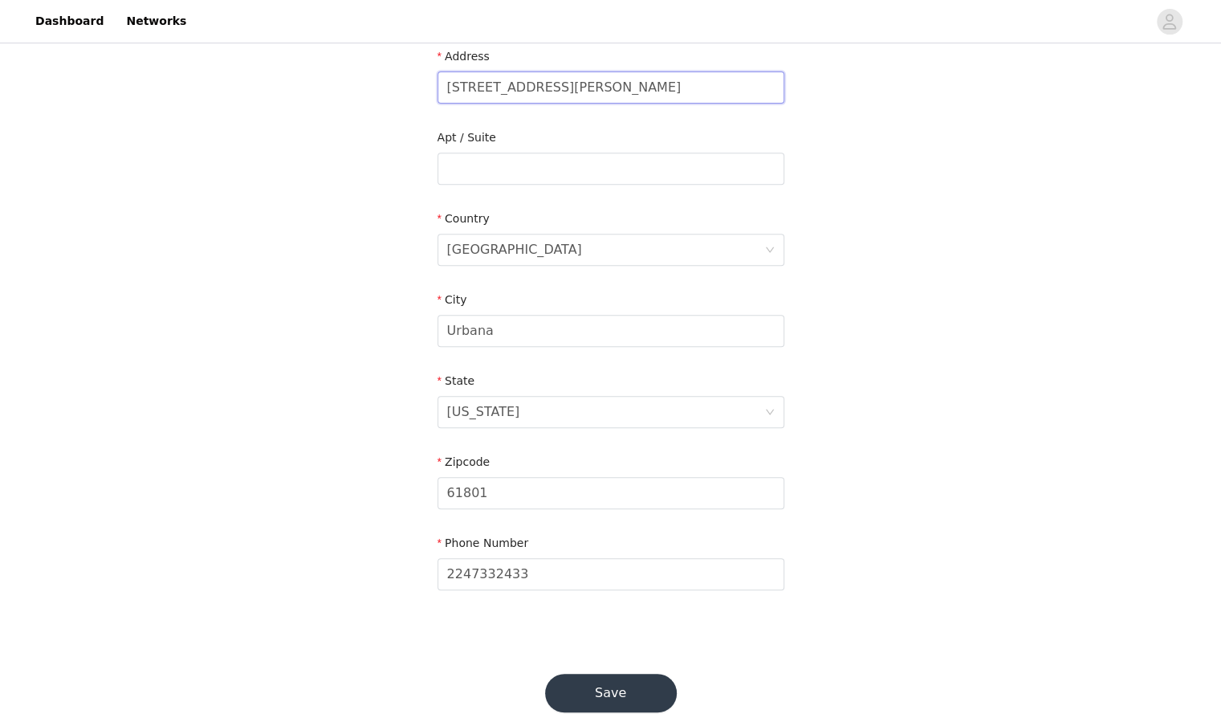
scroll to position [381, 0]
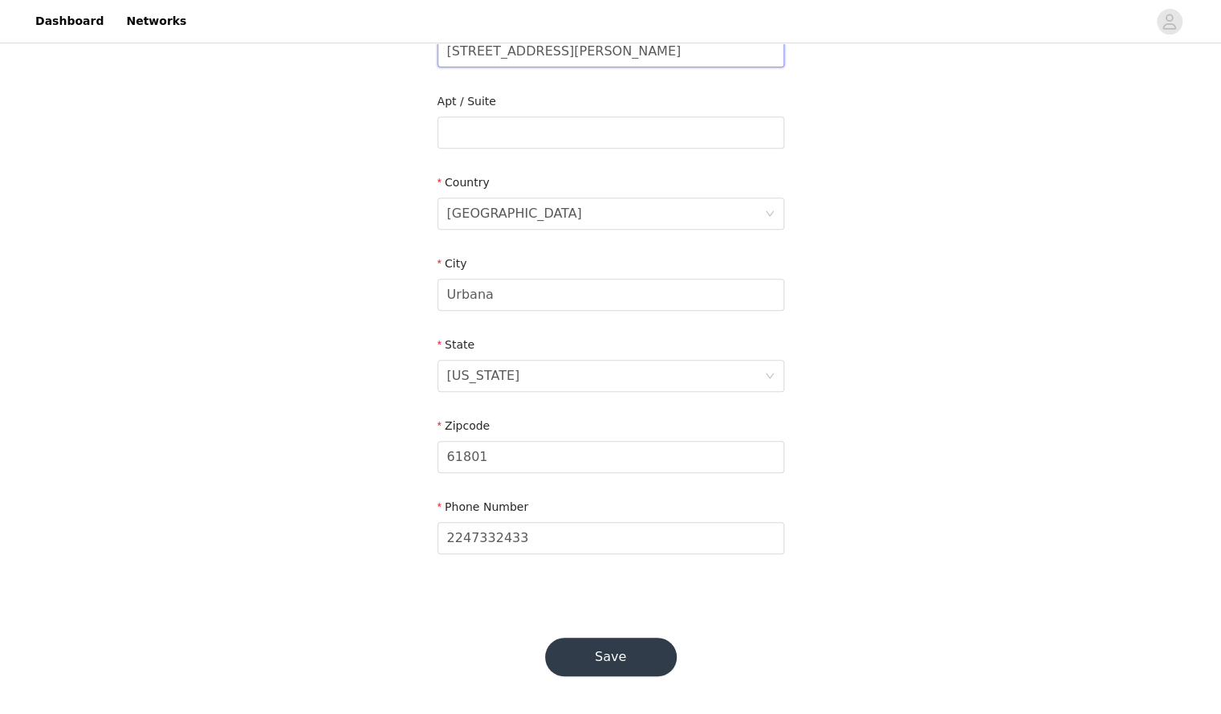
type input "[STREET_ADDRESS][PERSON_NAME]"
click at [615, 646] on button "Save" at bounding box center [611, 657] width 132 height 39
click at [762, 627] on div "STEP 4 OF 5 Shipping Information Email [PERSON_NAME][EMAIL_ADDRESS][PERSON_NAME…" at bounding box center [610, 190] width 1221 height 1049
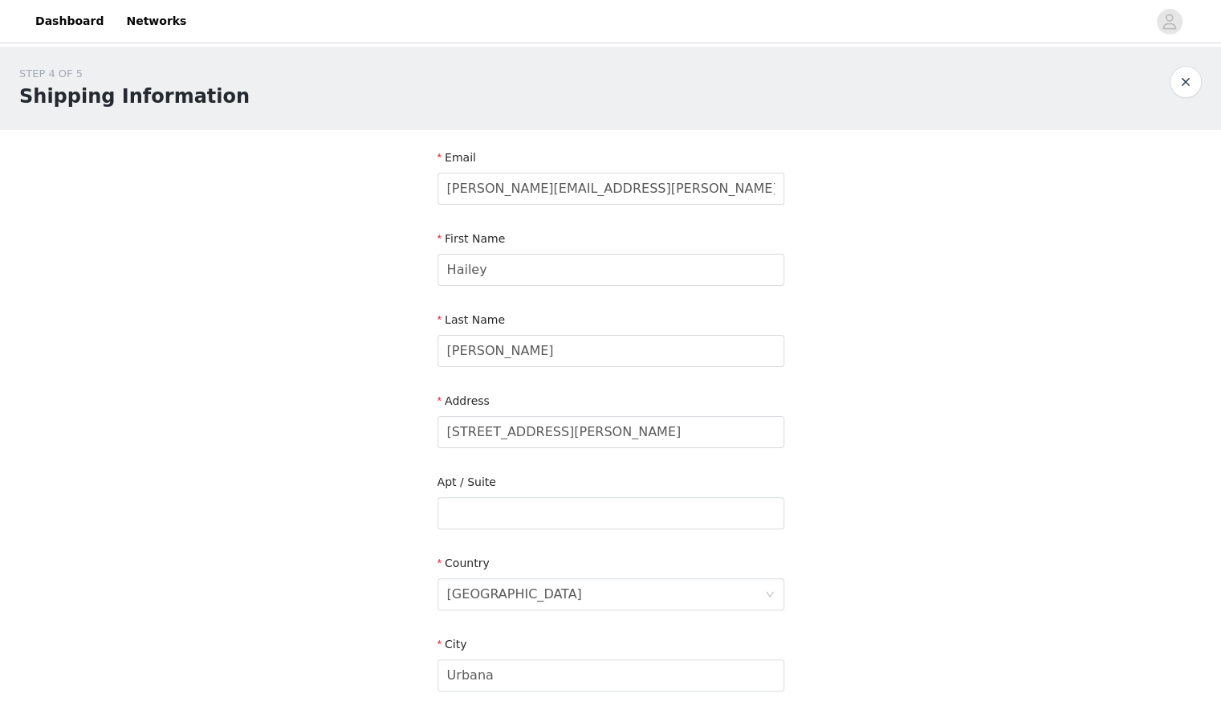
click at [846, 402] on div "STEP 4 OF 5 Shipping Information Email [PERSON_NAME][EMAIL_ADDRESS][PERSON_NAME…" at bounding box center [610, 513] width 1221 height 933
click at [846, 373] on div "STEP 4 OF 5 Shipping Information Email [PERSON_NAME][EMAIL_ADDRESS][PERSON_NAME…" at bounding box center [610, 513] width 1221 height 933
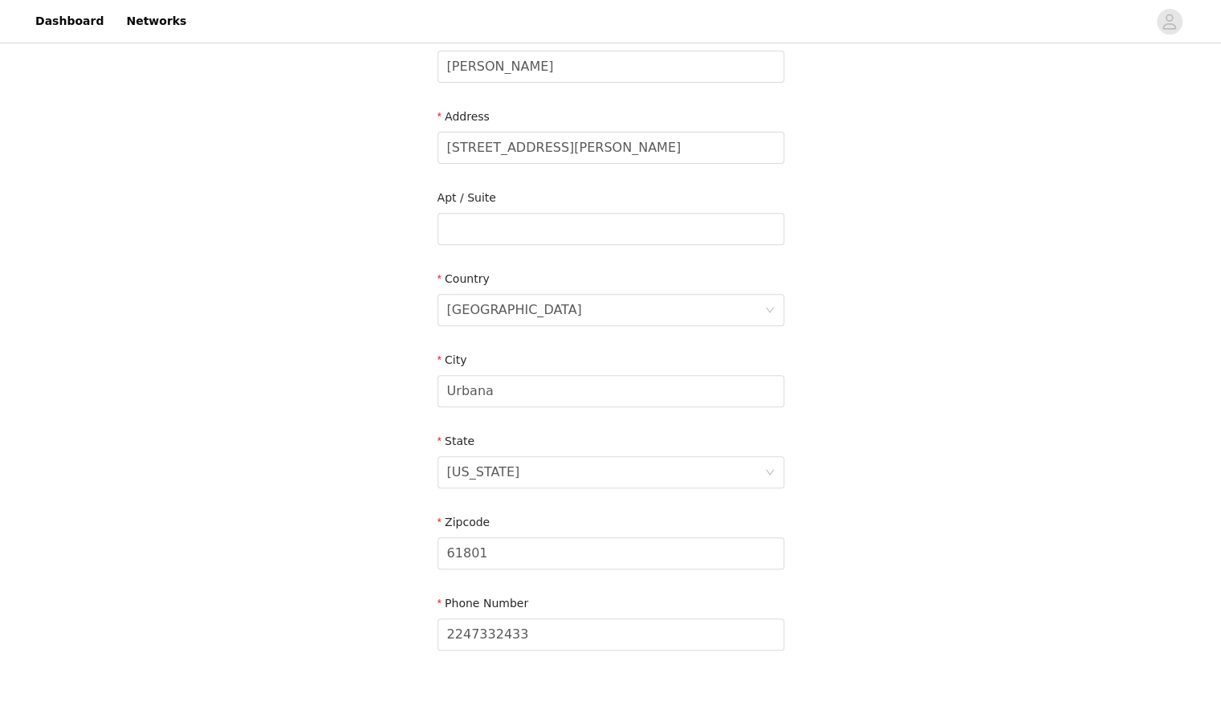
scroll to position [381, 0]
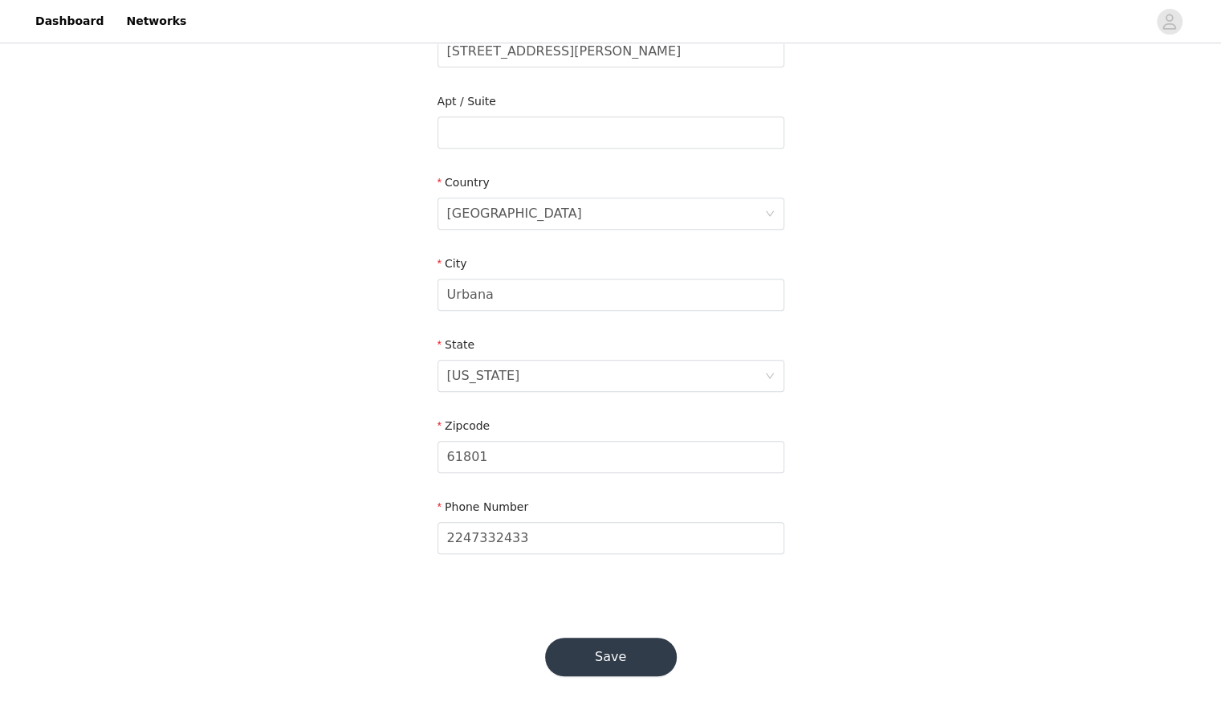
click at [630, 661] on button "Save" at bounding box center [611, 657] width 132 height 39
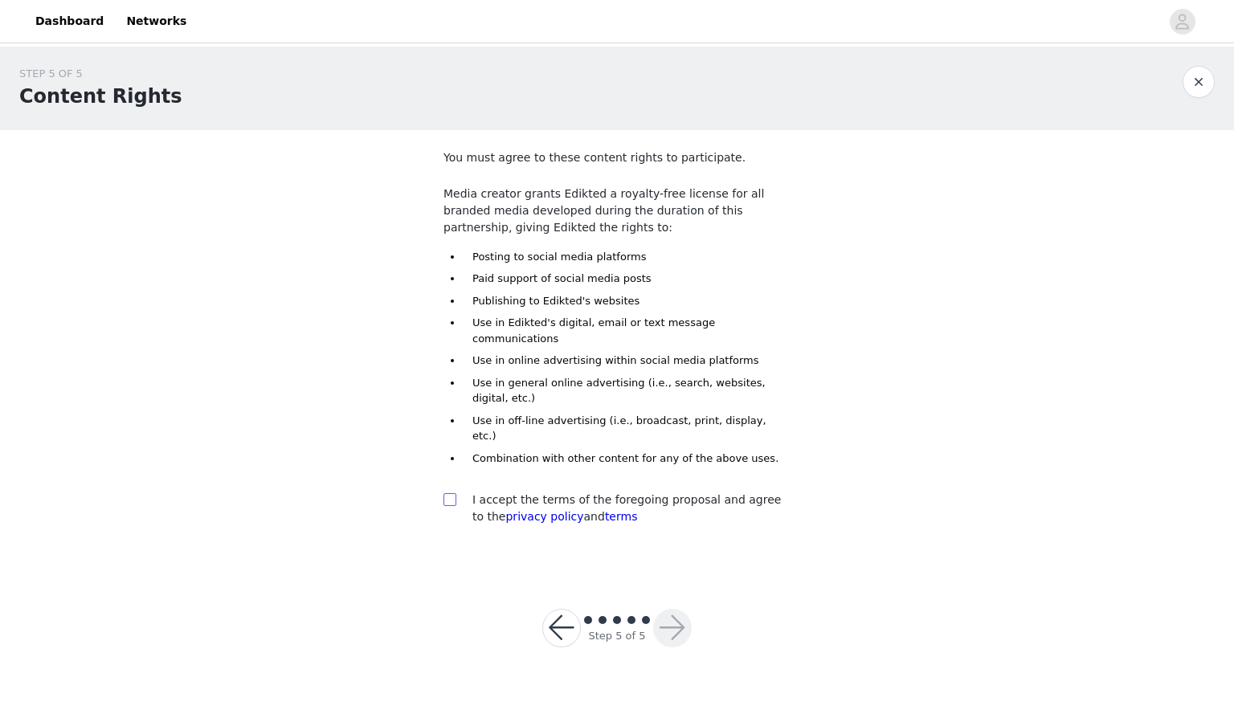
click at [449, 493] on input "checkbox" at bounding box center [448, 498] width 11 height 11
checkbox input "true"
click at [681, 609] on button "button" at bounding box center [672, 628] width 39 height 39
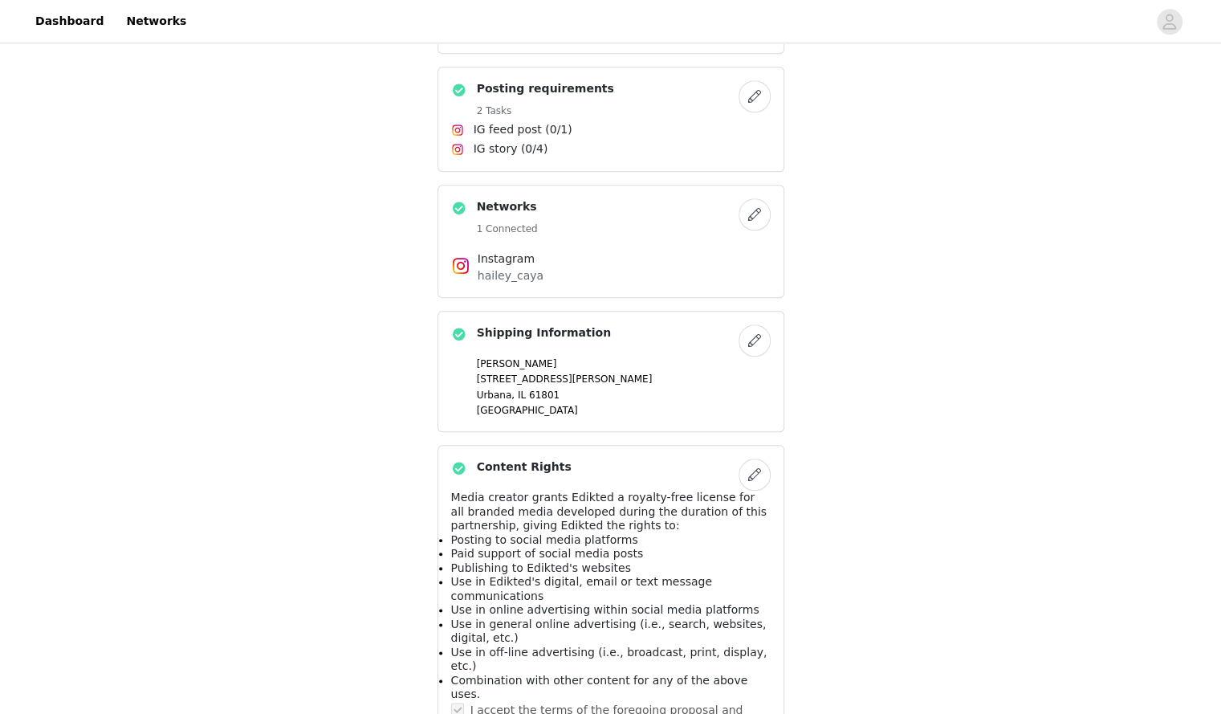
scroll to position [956, 0]
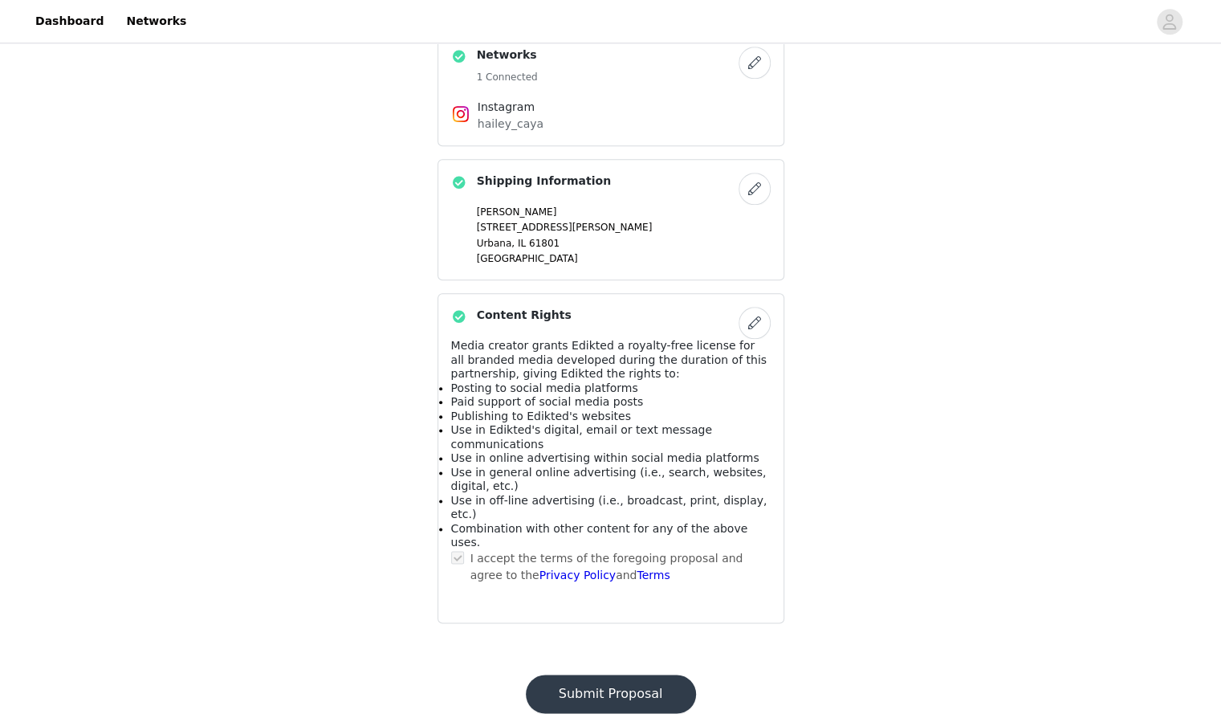
click at [575, 675] on button "Submit Proposal" at bounding box center [611, 694] width 170 height 39
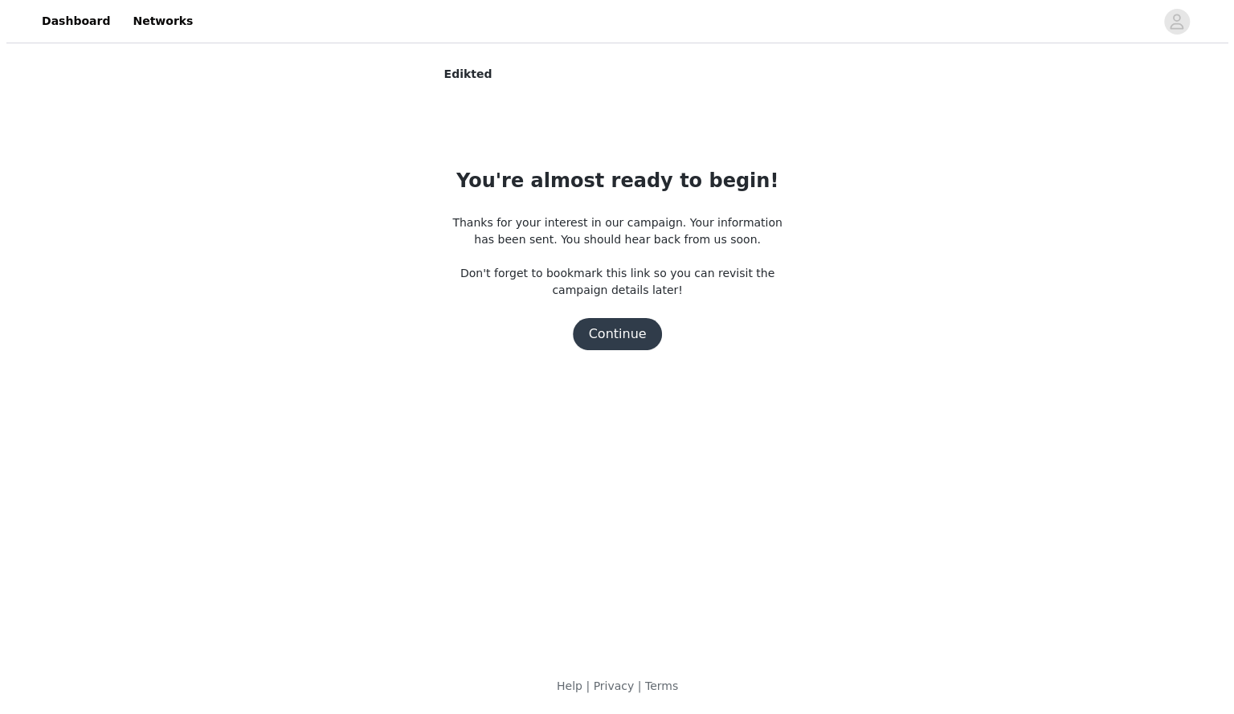
scroll to position [0, 0]
click at [630, 341] on button "Continue" at bounding box center [617, 334] width 90 height 32
